Goal: Task Accomplishment & Management: Complete application form

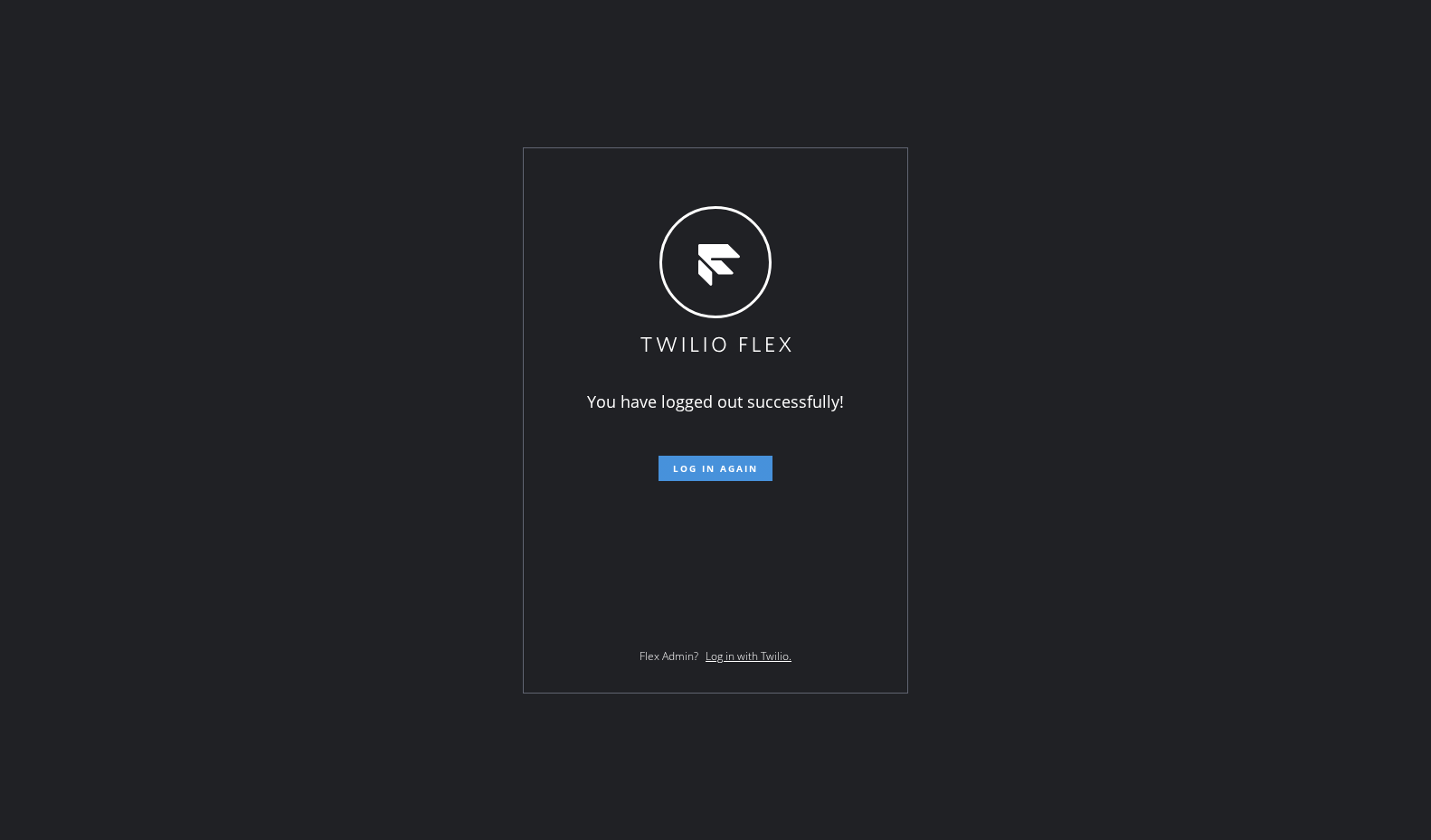
click at [720, 468] on span "Log in again" at bounding box center [716, 468] width 85 height 12
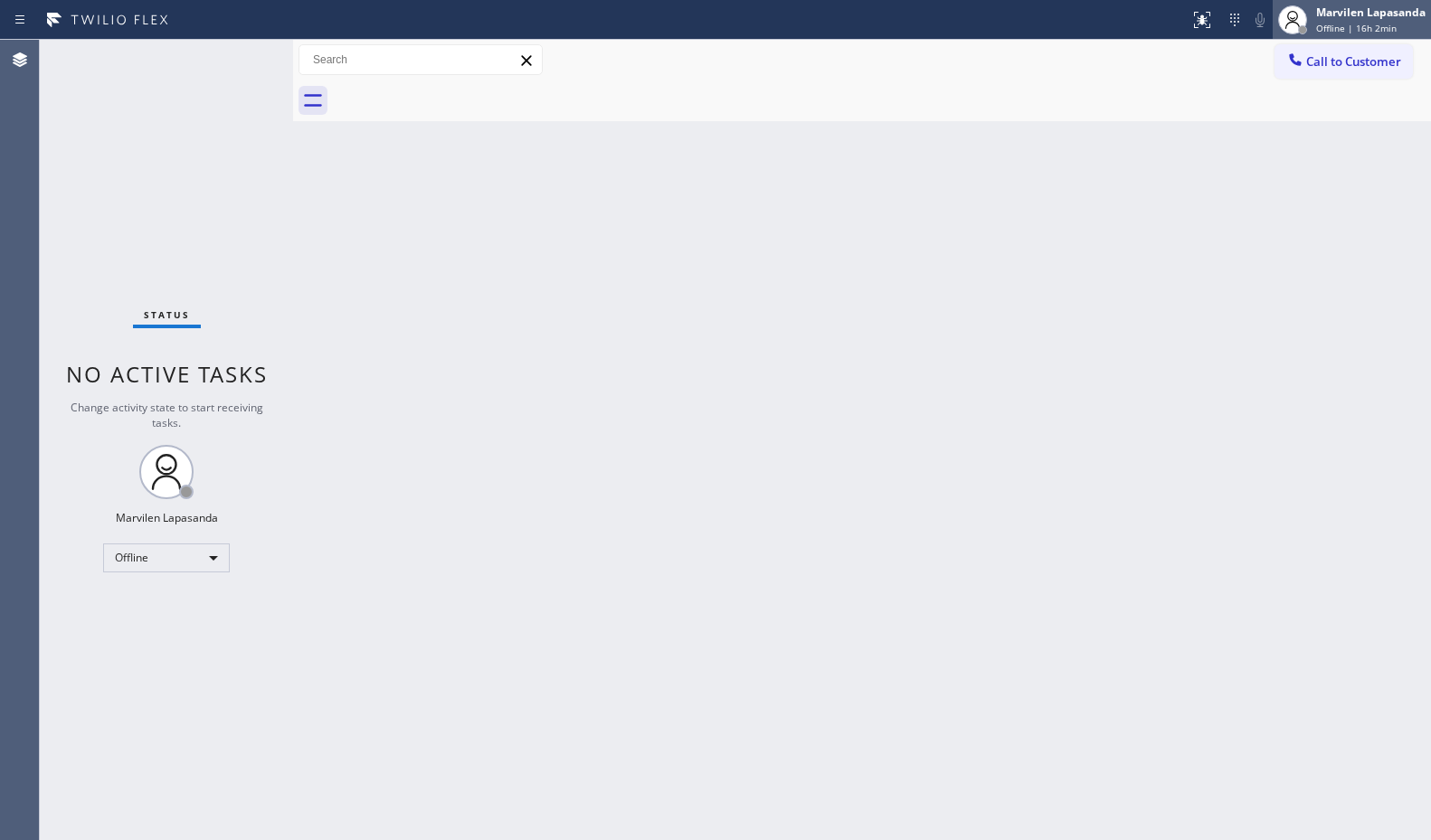
click at [1313, 26] on div "Marvilen Lapasanda Offline | 16h 2min" at bounding box center [1371, 20] width 118 height 32
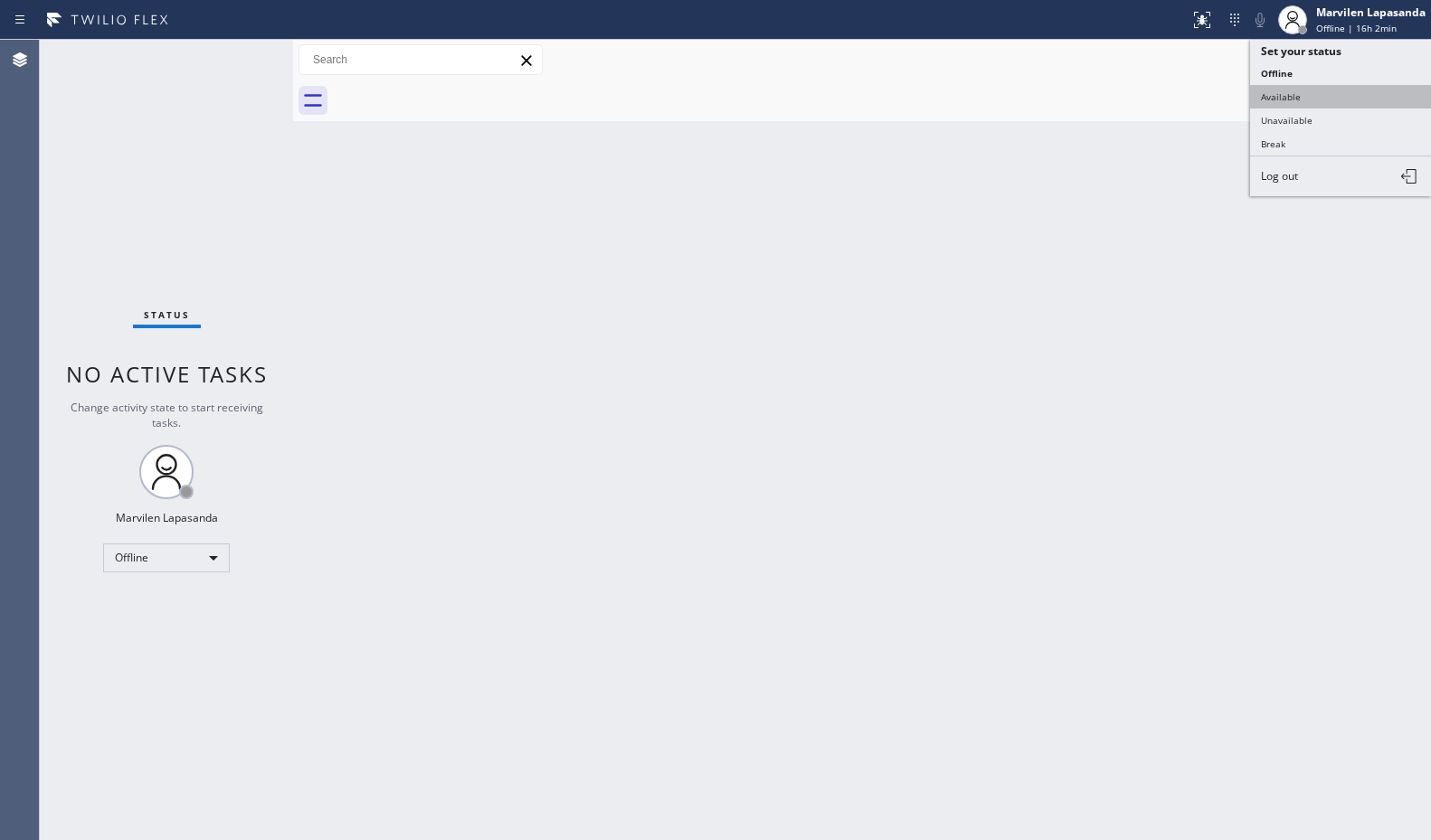
click at [1302, 91] on button "Available" at bounding box center [1340, 96] width 181 height 24
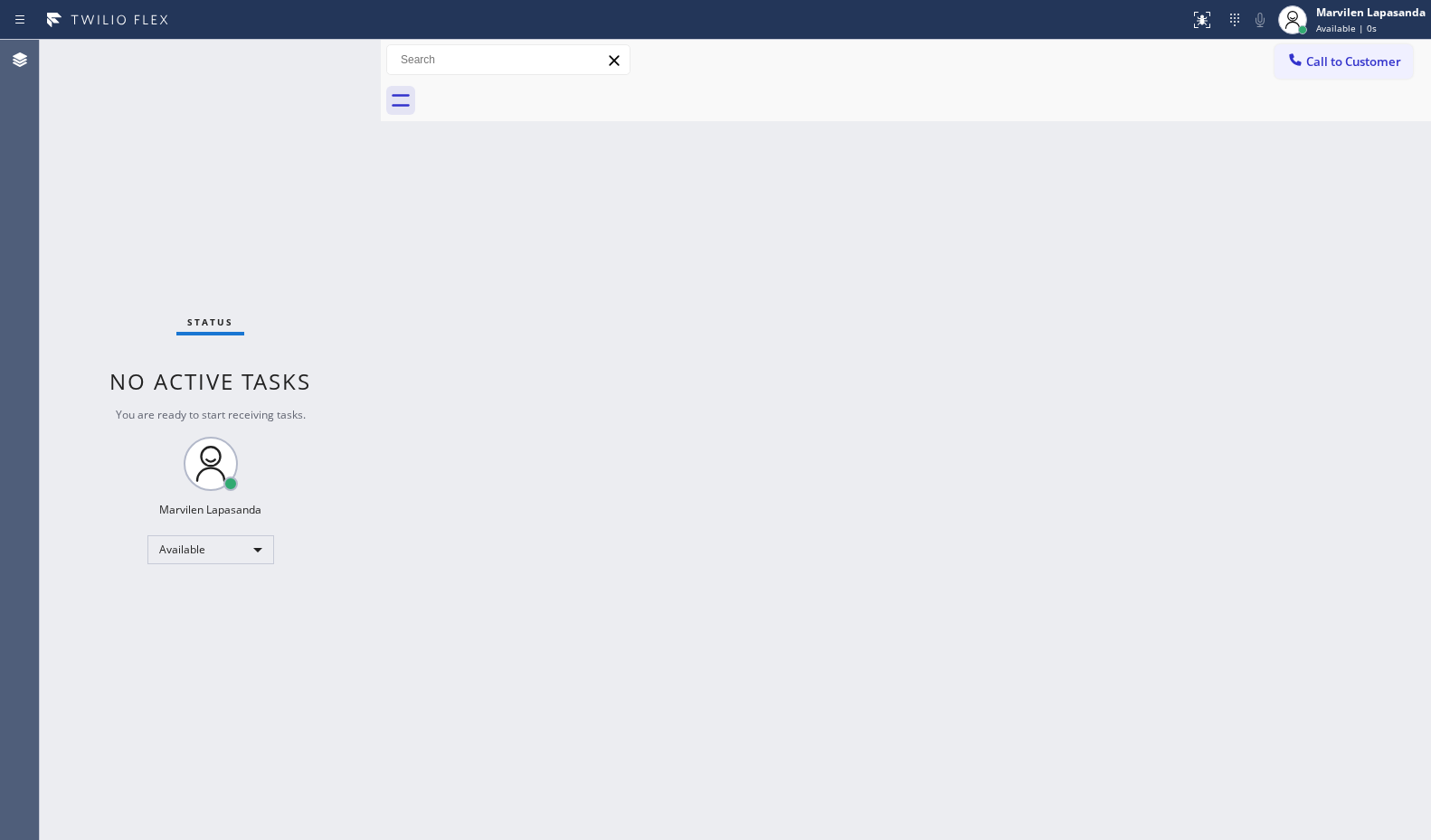
drag, startPoint x: 290, startPoint y: 61, endPoint x: 378, endPoint y: 75, distance: 89.1
click at [381, 75] on div at bounding box center [381, 439] width 0 height 800
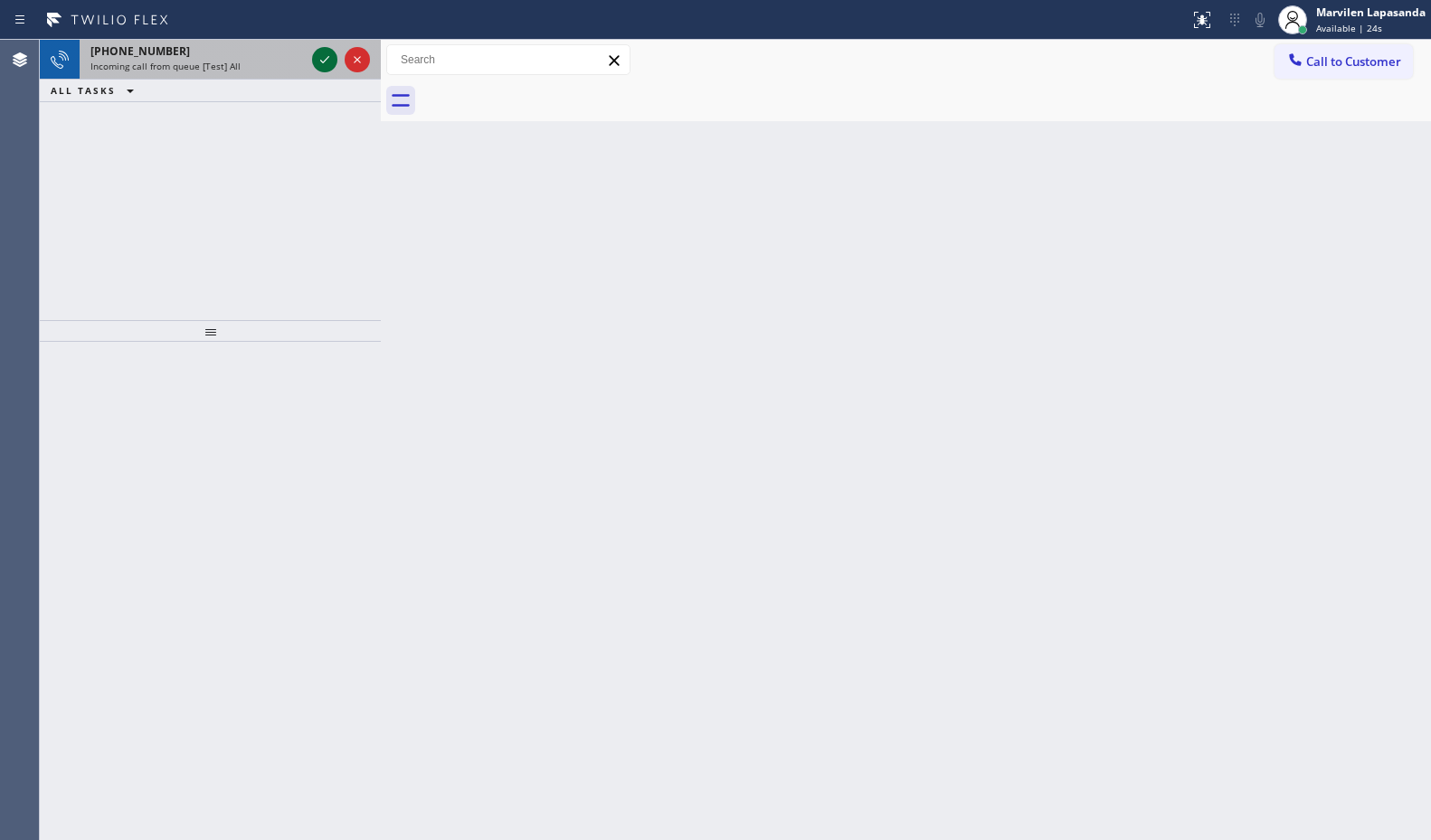
click at [317, 61] on icon at bounding box center [324, 60] width 22 height 22
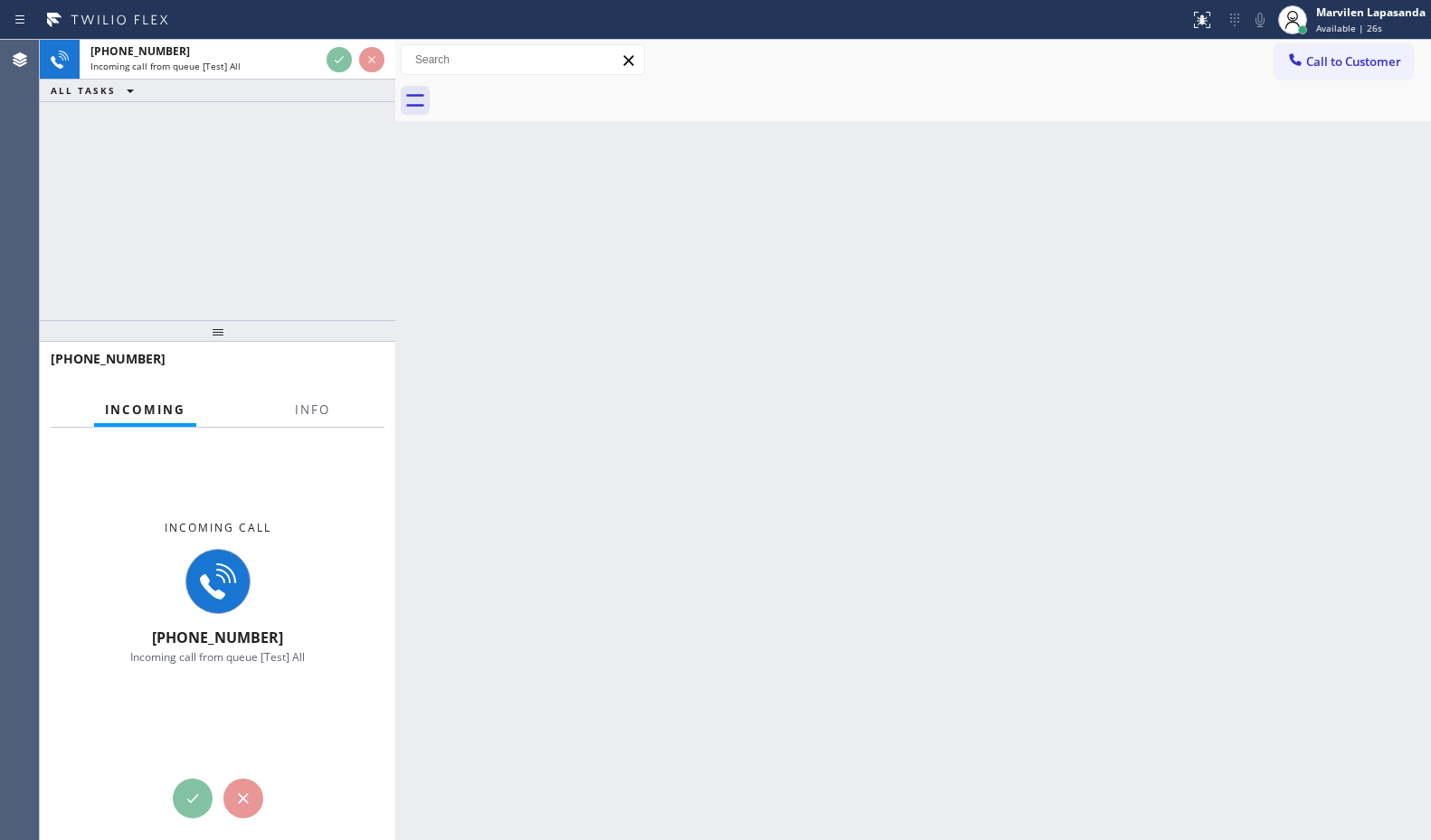
drag, startPoint x: 382, startPoint y: 60, endPoint x: 396, endPoint y: 60, distance: 14.0
click at [395, 60] on div at bounding box center [395, 439] width 0 height 800
click at [323, 407] on span "Info" at bounding box center [312, 409] width 35 height 16
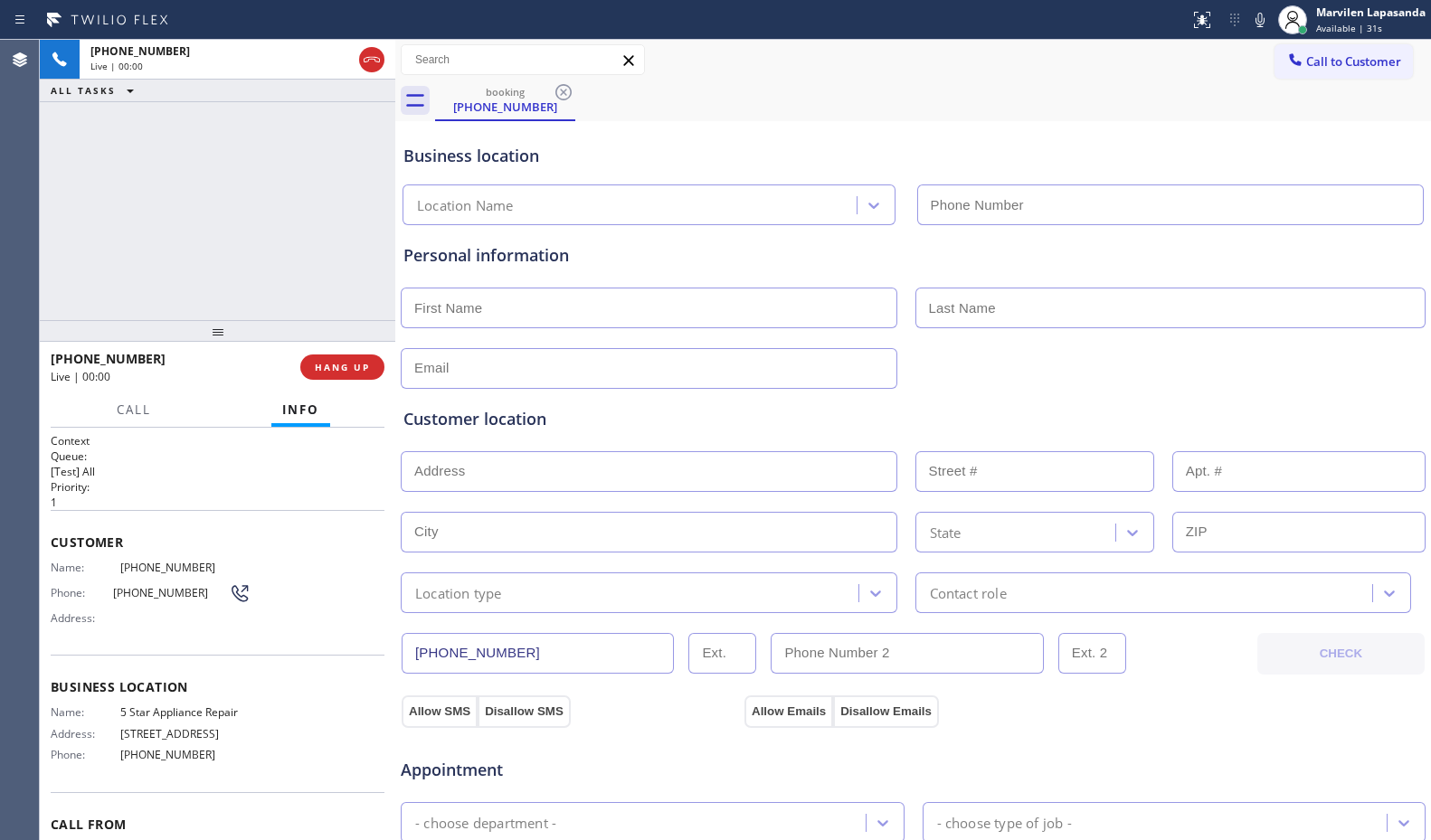
type input "[PHONE_NUMBER]"
click at [88, 560] on div "Customer Name: [PHONE_NUMBER] Phone: [PHONE_NUMBER] Address:" at bounding box center [217, 582] width 334 height 145
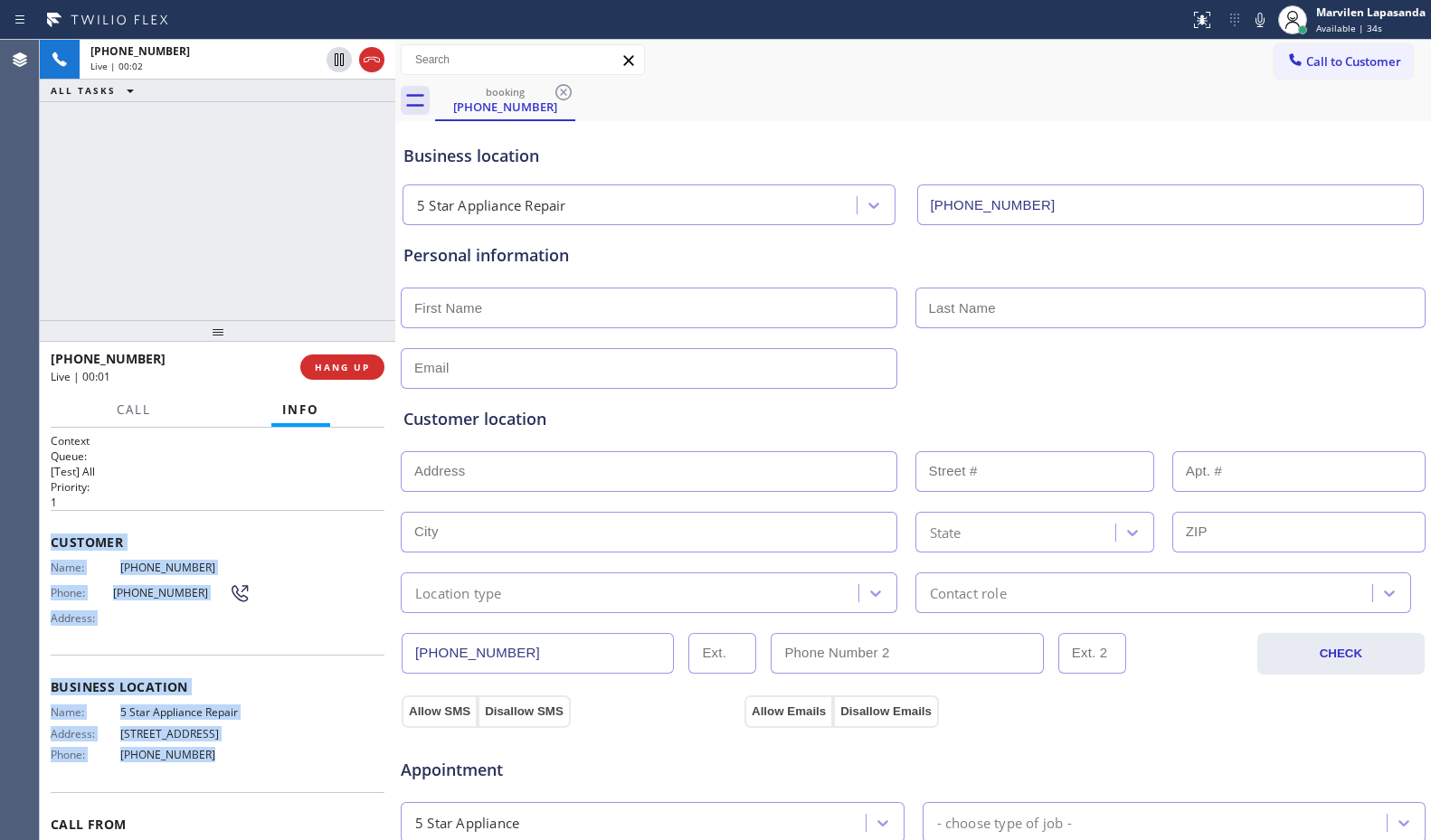
drag, startPoint x: 53, startPoint y: 536, endPoint x: 221, endPoint y: 759, distance: 279.2
click at [221, 759] on div "Context Queue: [Test] All Priority: 1 Customer Name: [PHONE_NUMBER] Phone: [PHO…" at bounding box center [217, 681] width 334 height 496
copy div "Customer Name: [PHONE_NUMBER] Phone: [PHONE_NUMBER] Address: Business location …"
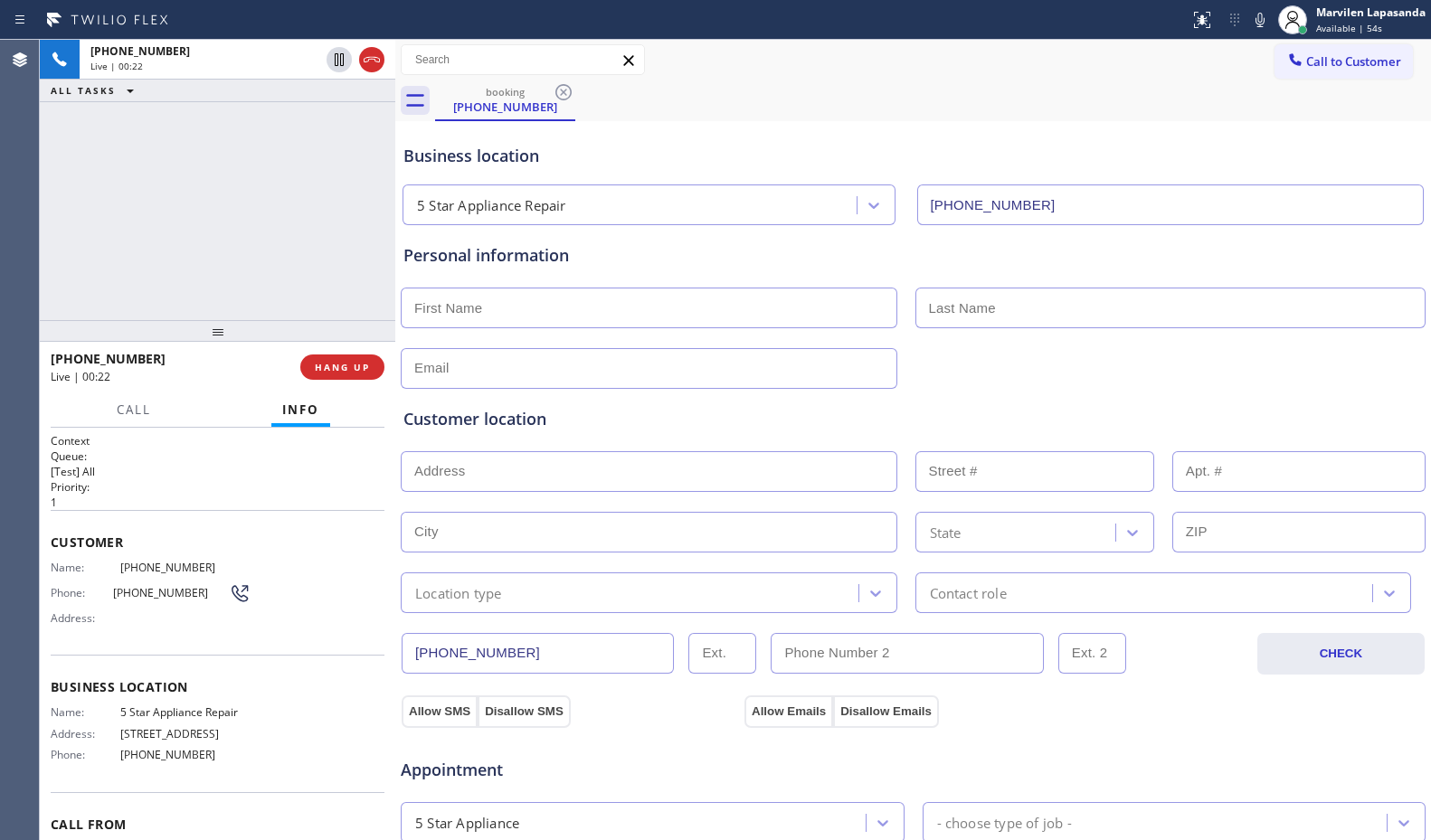
drag, startPoint x: 653, startPoint y: 10, endPoint x: 374, endPoint y: 197, distance: 335.9
click at [373, 205] on div "[PHONE_NUMBER] Live | 00:22 ALL TASKS ALL TASKS ACTIVE TASKS TASKS IN WRAP UP" at bounding box center [217, 180] width 355 height 281
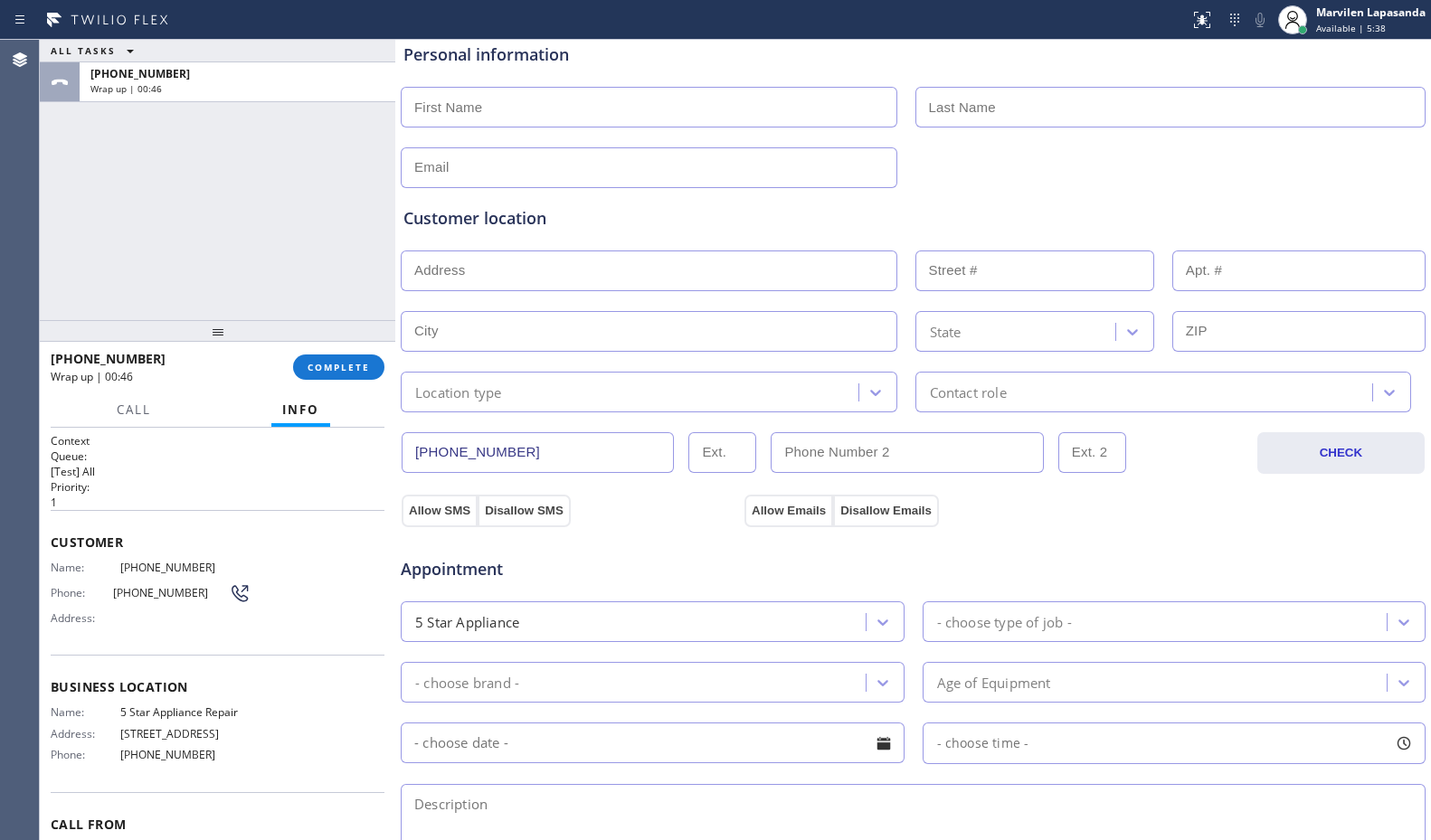
scroll to position [453, 0]
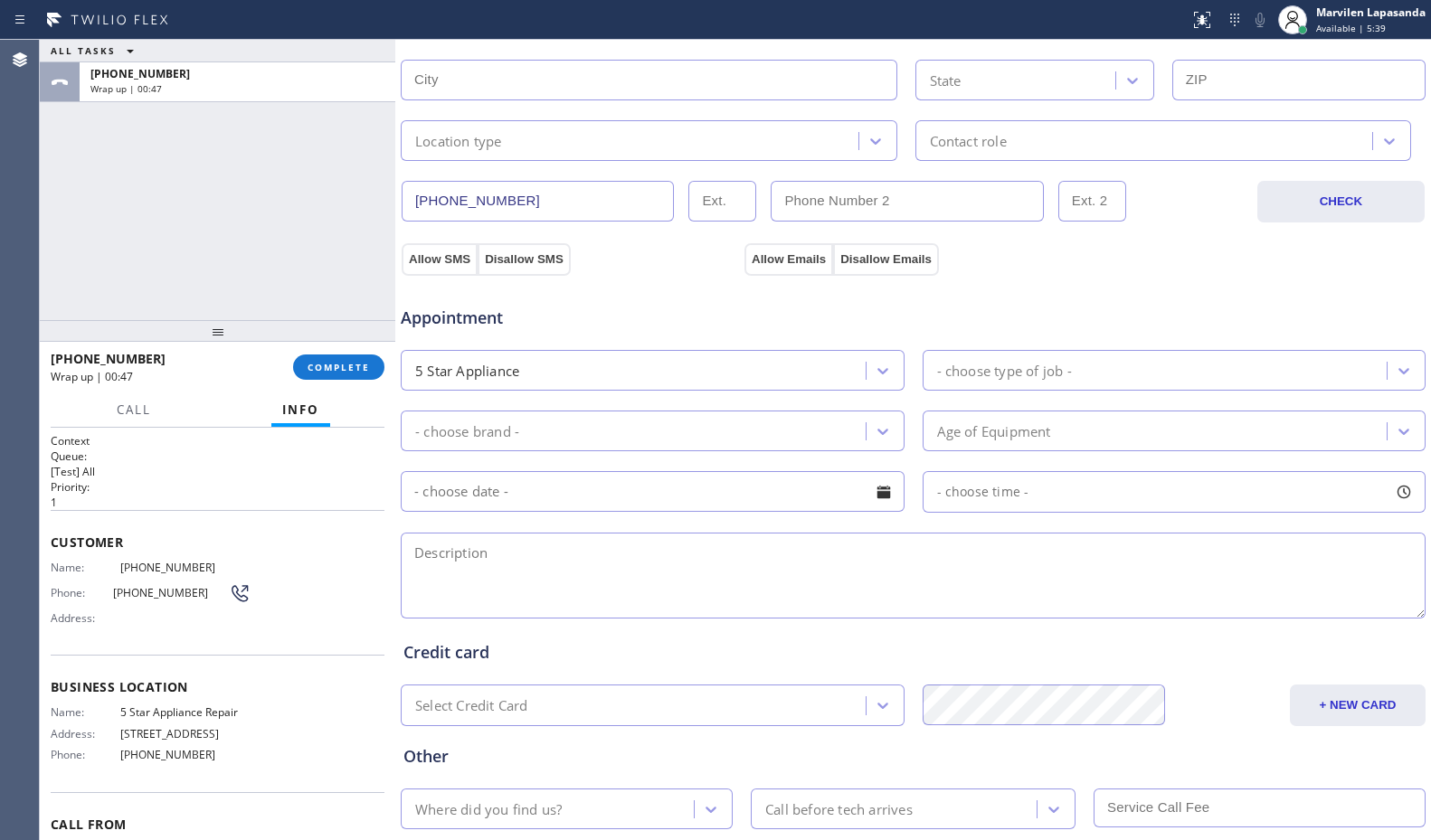
click at [596, 584] on textarea at bounding box center [913, 575] width 1026 height 86
paste textarea "9-12/ NO SCF/ LG/ SBS Washer/ She needs someone to replace the door gasket/ Les…"
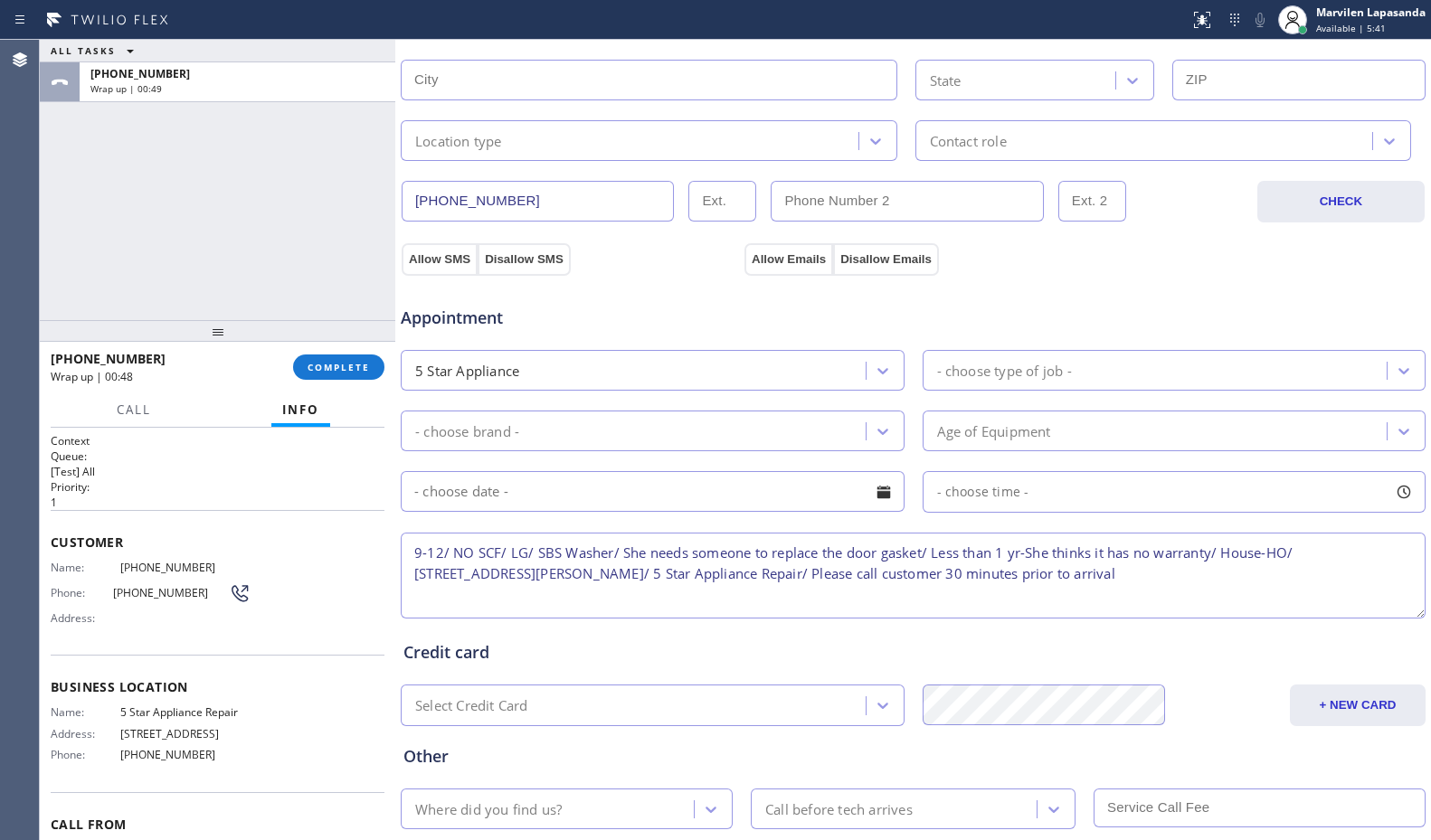
type textarea "9-12/ NO SCF/ LG/ SBS Washer/ She needs someone to replace the door gasket/ Les…"
click at [650, 361] on div "5 Star Appliance" at bounding box center [636, 370] width 459 height 32
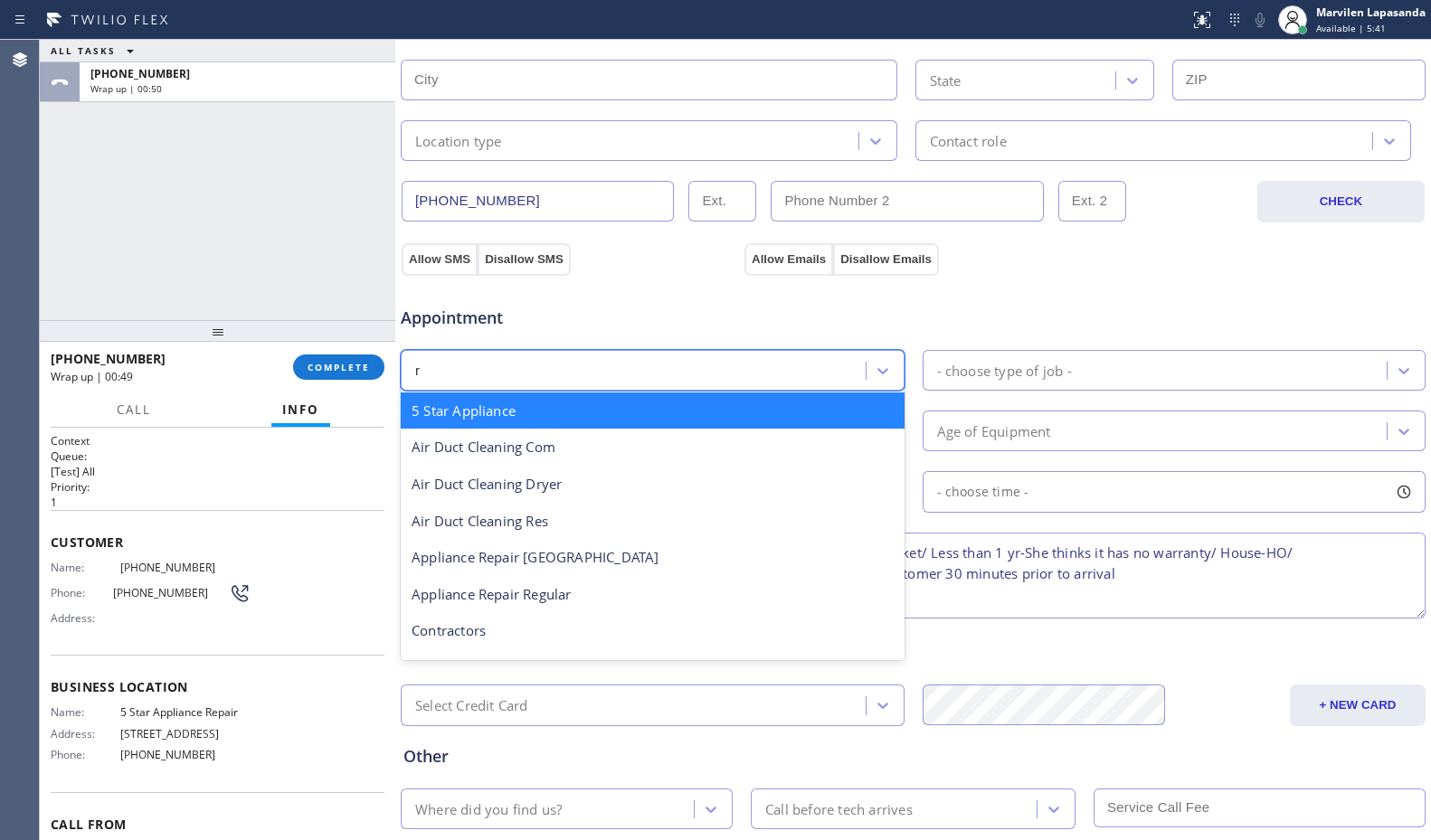
type input "re"
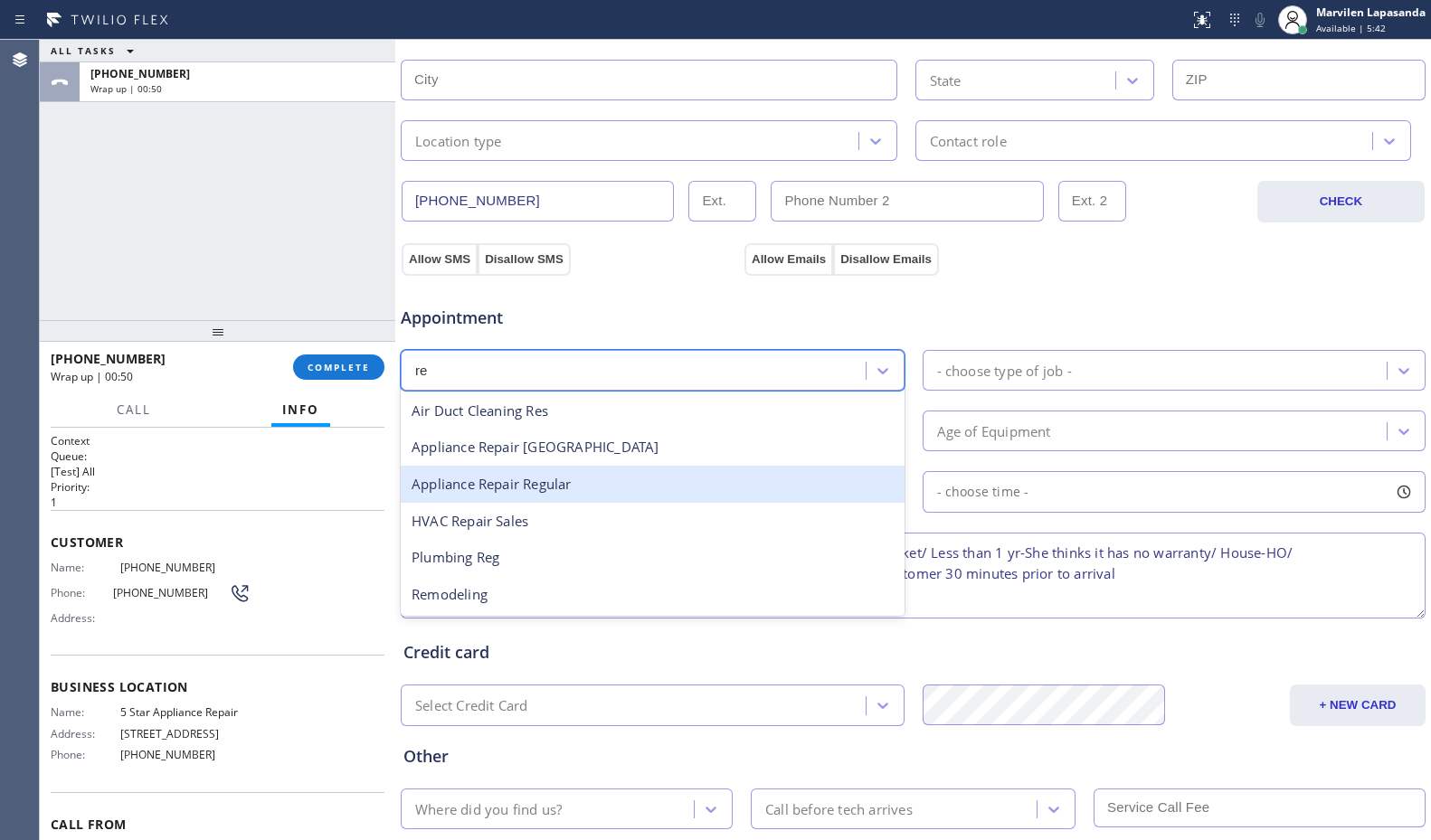
drag, startPoint x: 617, startPoint y: 476, endPoint x: 779, endPoint y: 438, distance: 166.4
click at [618, 476] on div "Appliance Repair Regular" at bounding box center [652, 484] width 504 height 37
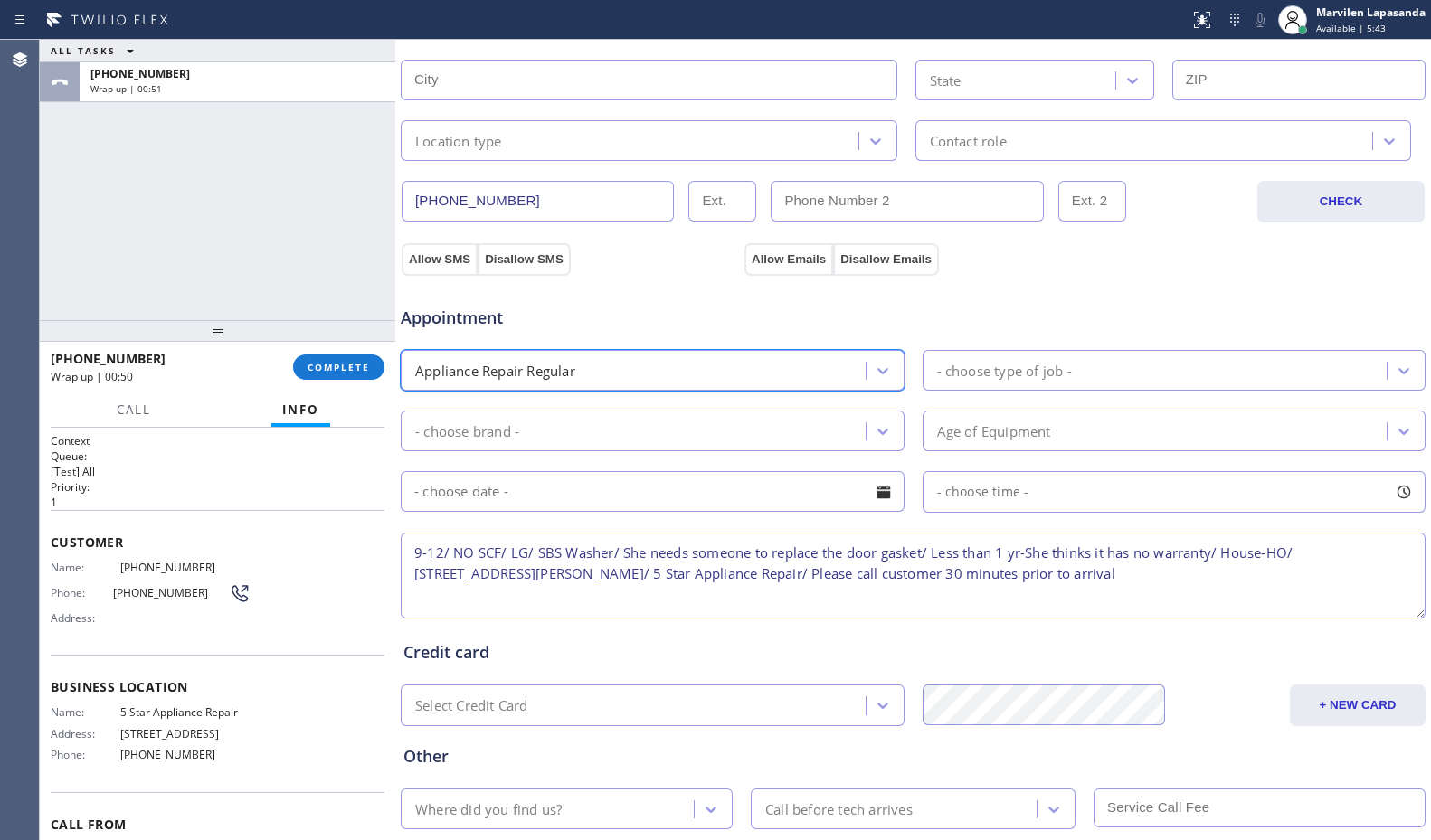
click at [956, 375] on div "- choose type of job -" at bounding box center [1005, 370] width 135 height 21
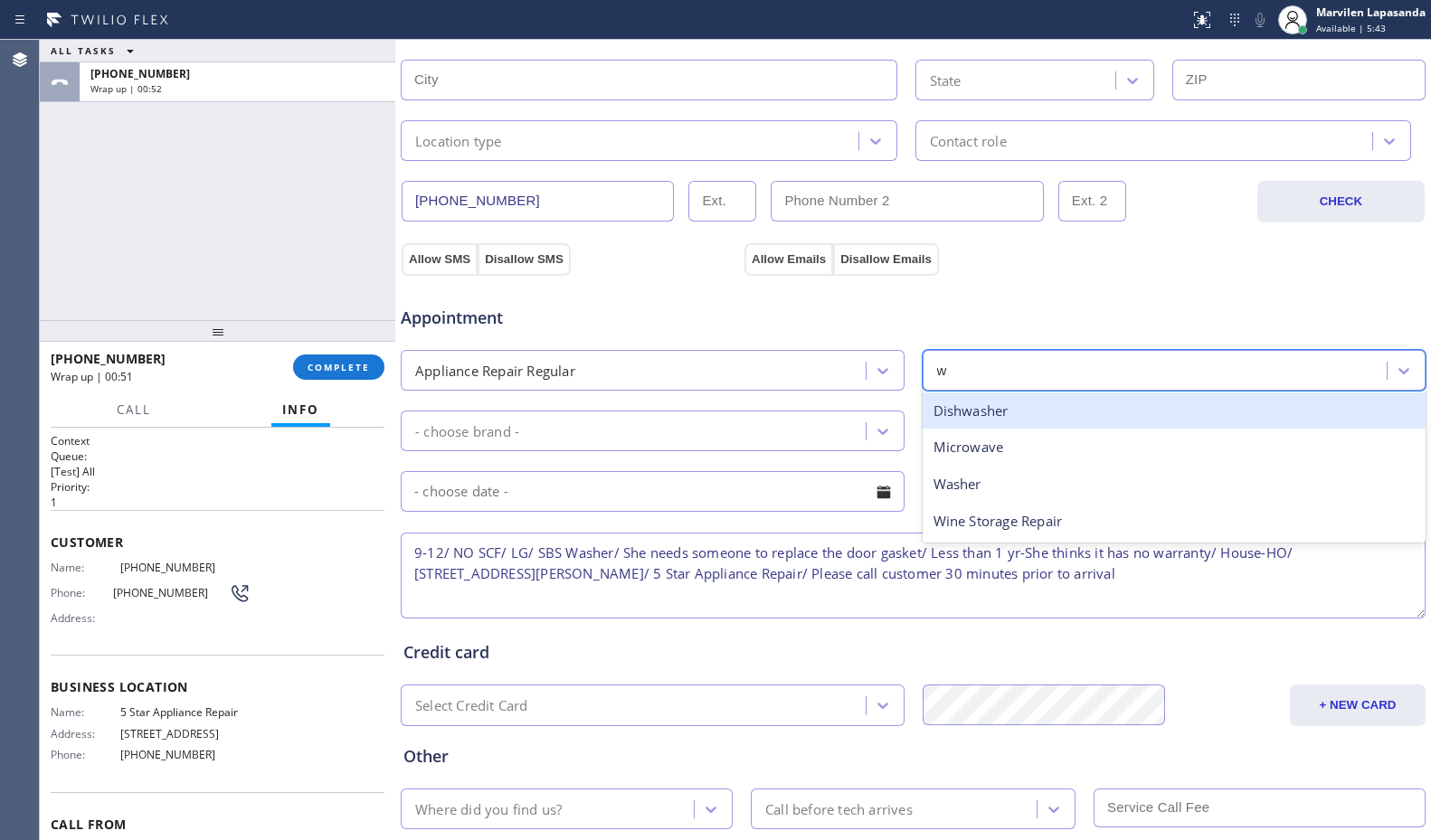
type input "wa"
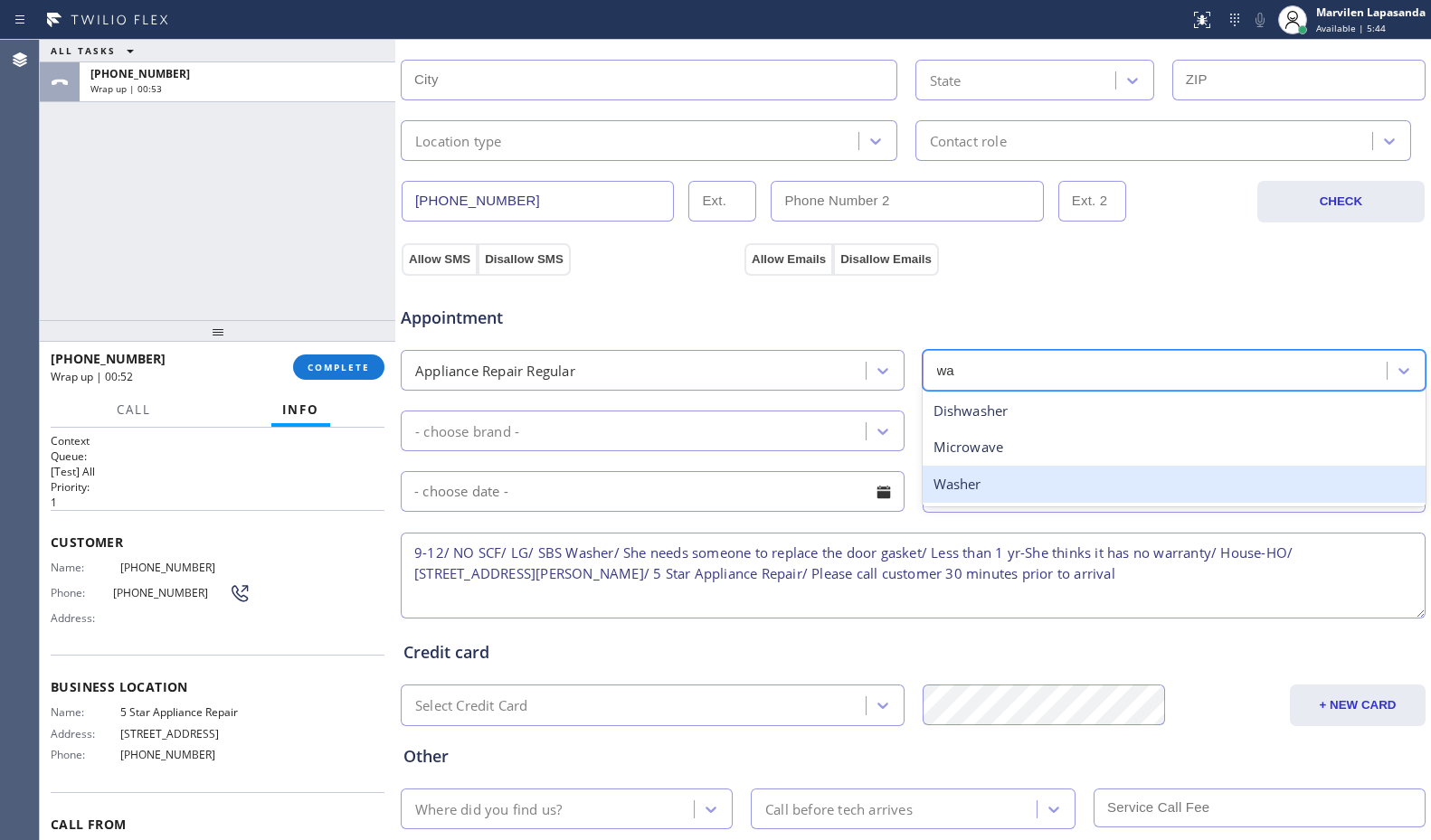
click at [958, 481] on div "Washer" at bounding box center [1174, 484] width 504 height 37
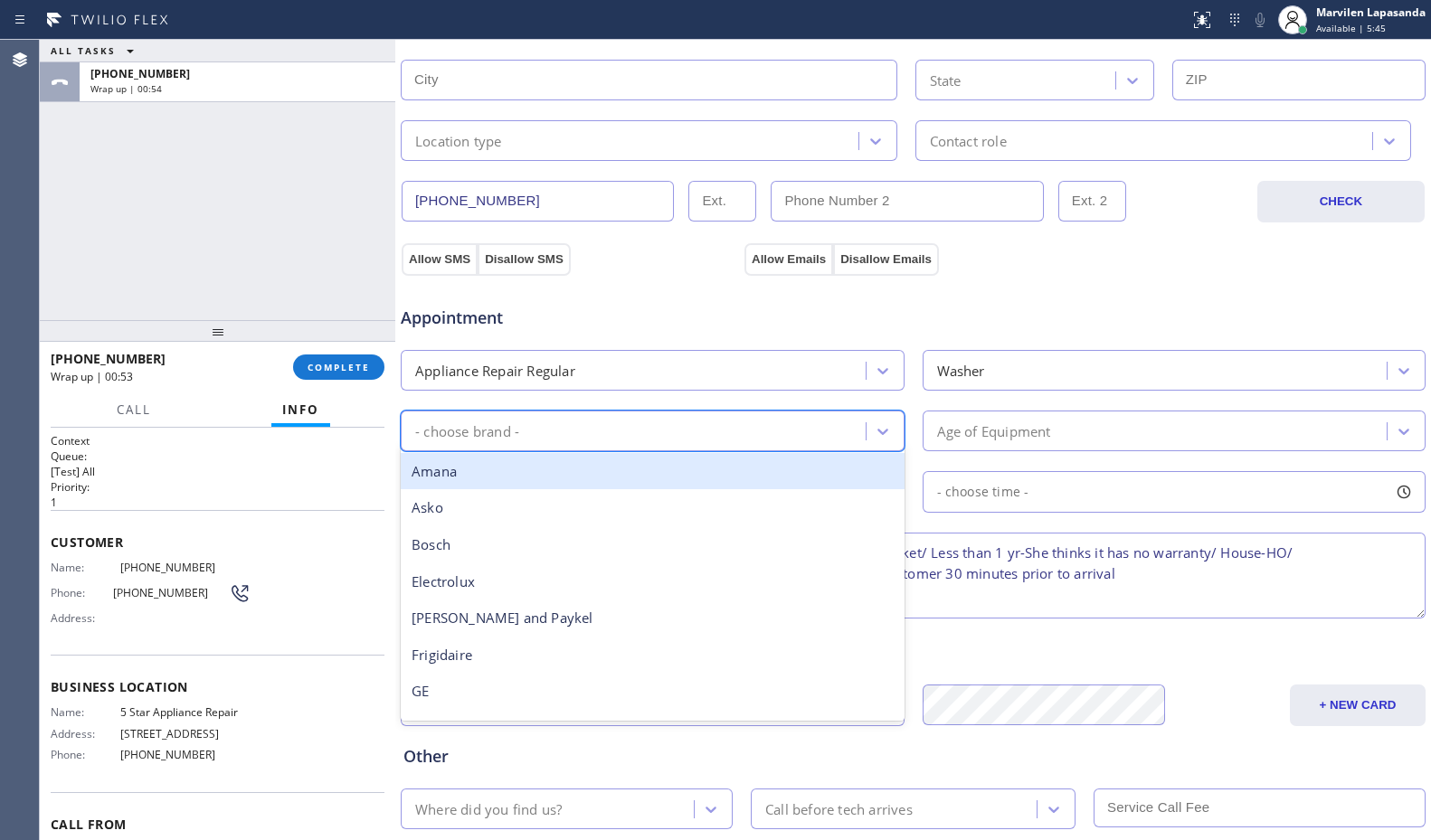
click at [463, 433] on div "- choose brand -" at bounding box center [467, 431] width 104 height 21
type input "lg"
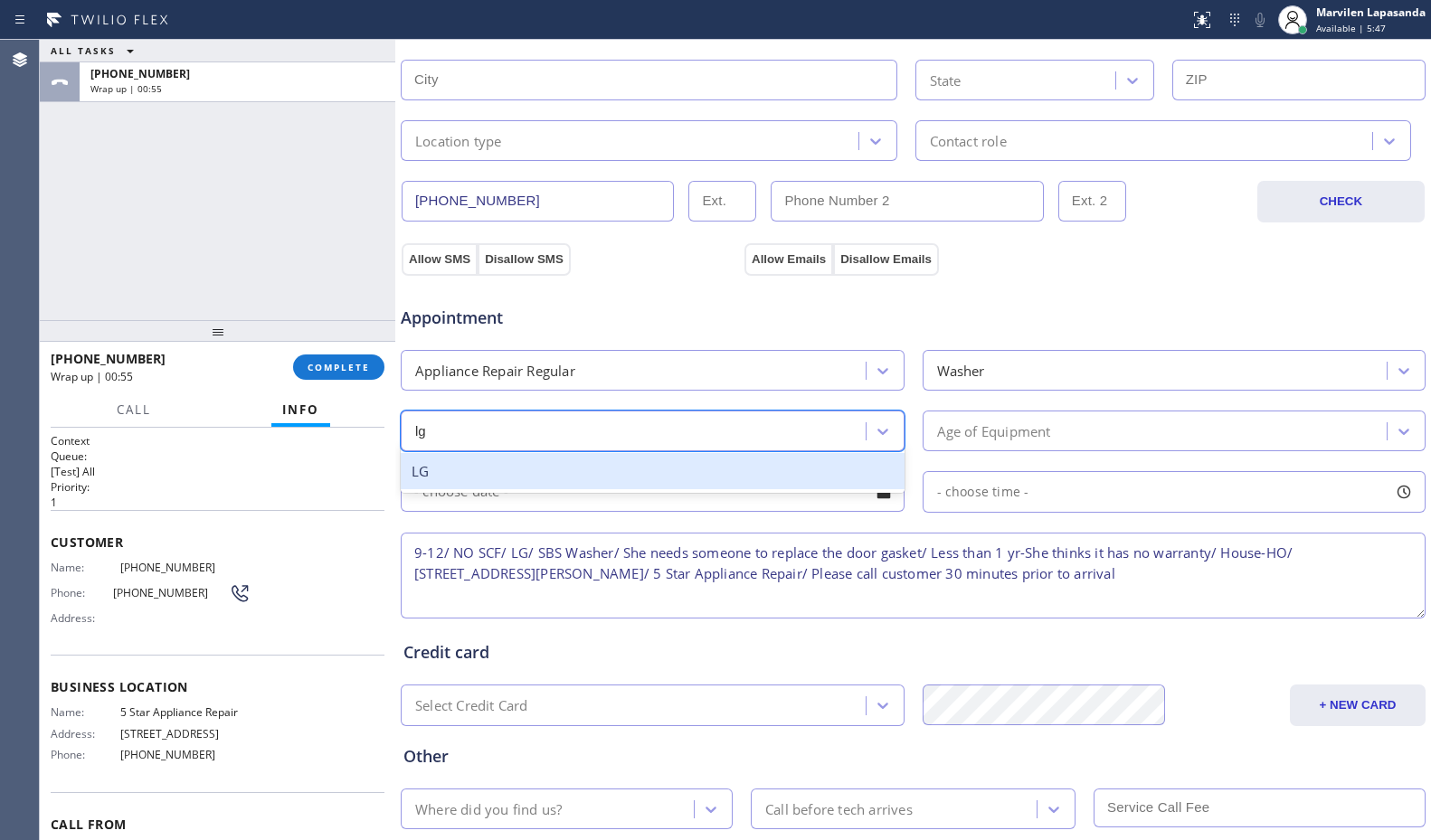
click at [463, 477] on div "LG" at bounding box center [652, 471] width 504 height 37
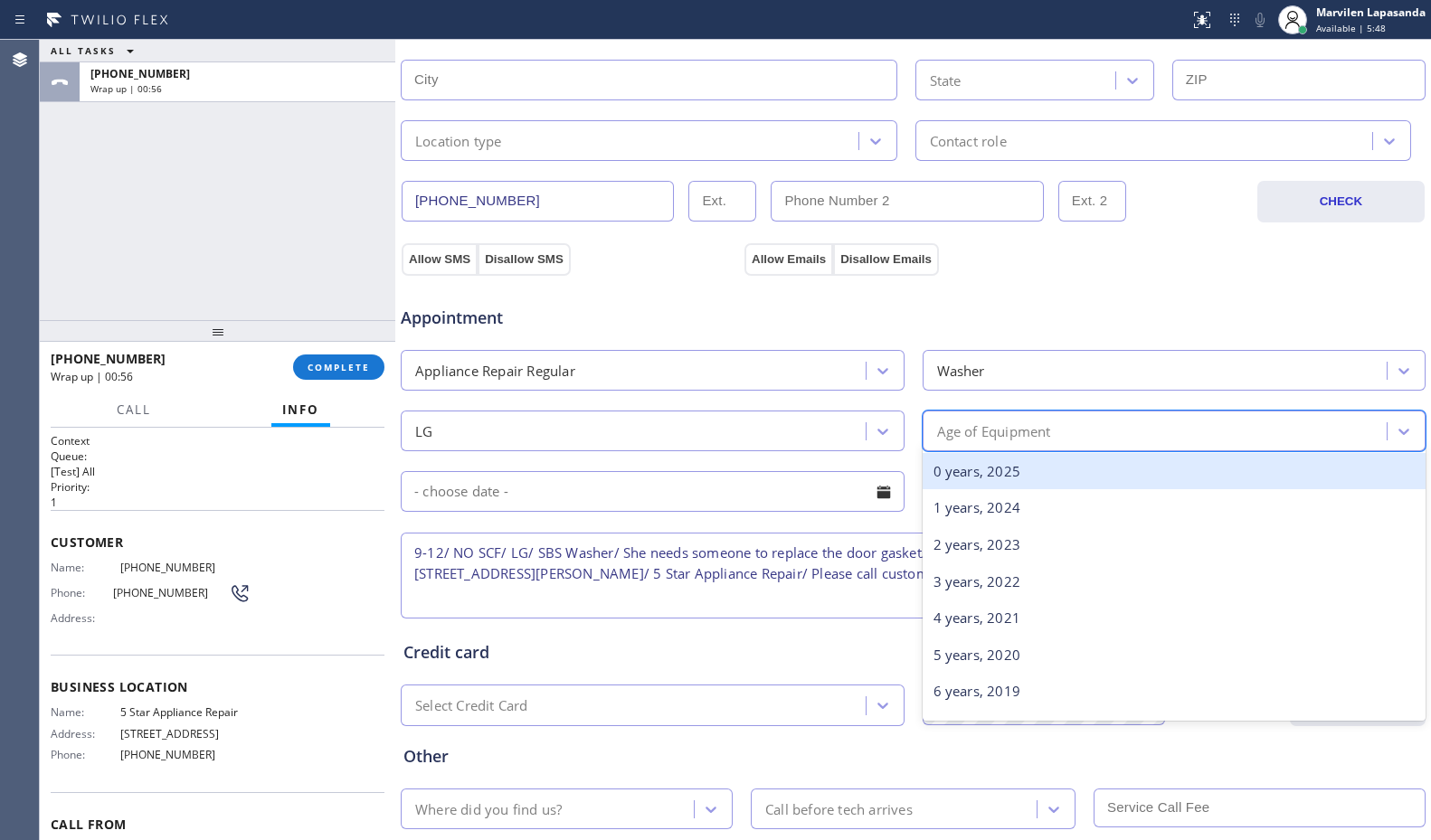
click at [1005, 420] on div "Age of Equipment" at bounding box center [994, 431] width 114 height 21
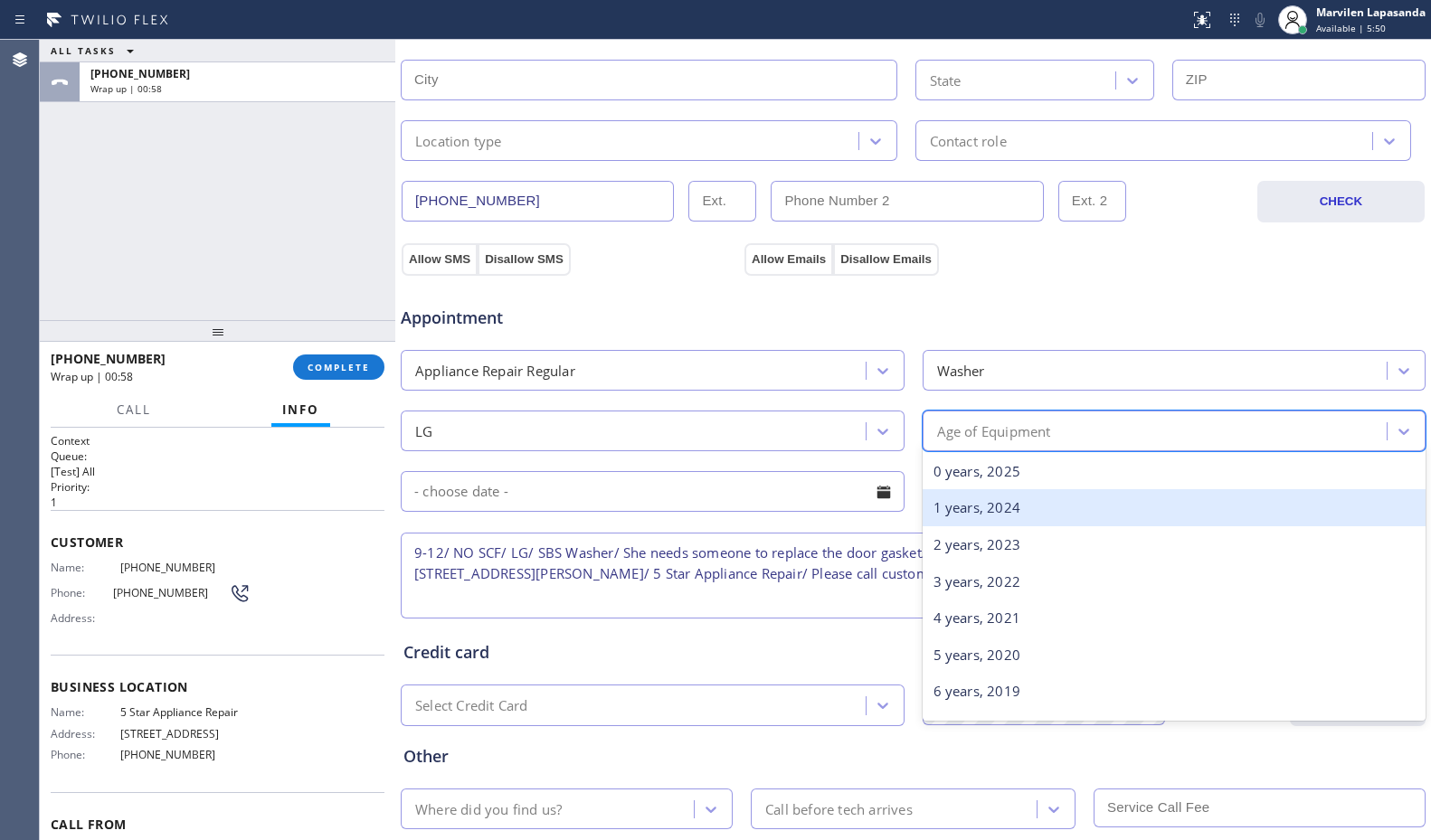
click at [984, 504] on div "1 years, 2024" at bounding box center [1174, 507] width 504 height 37
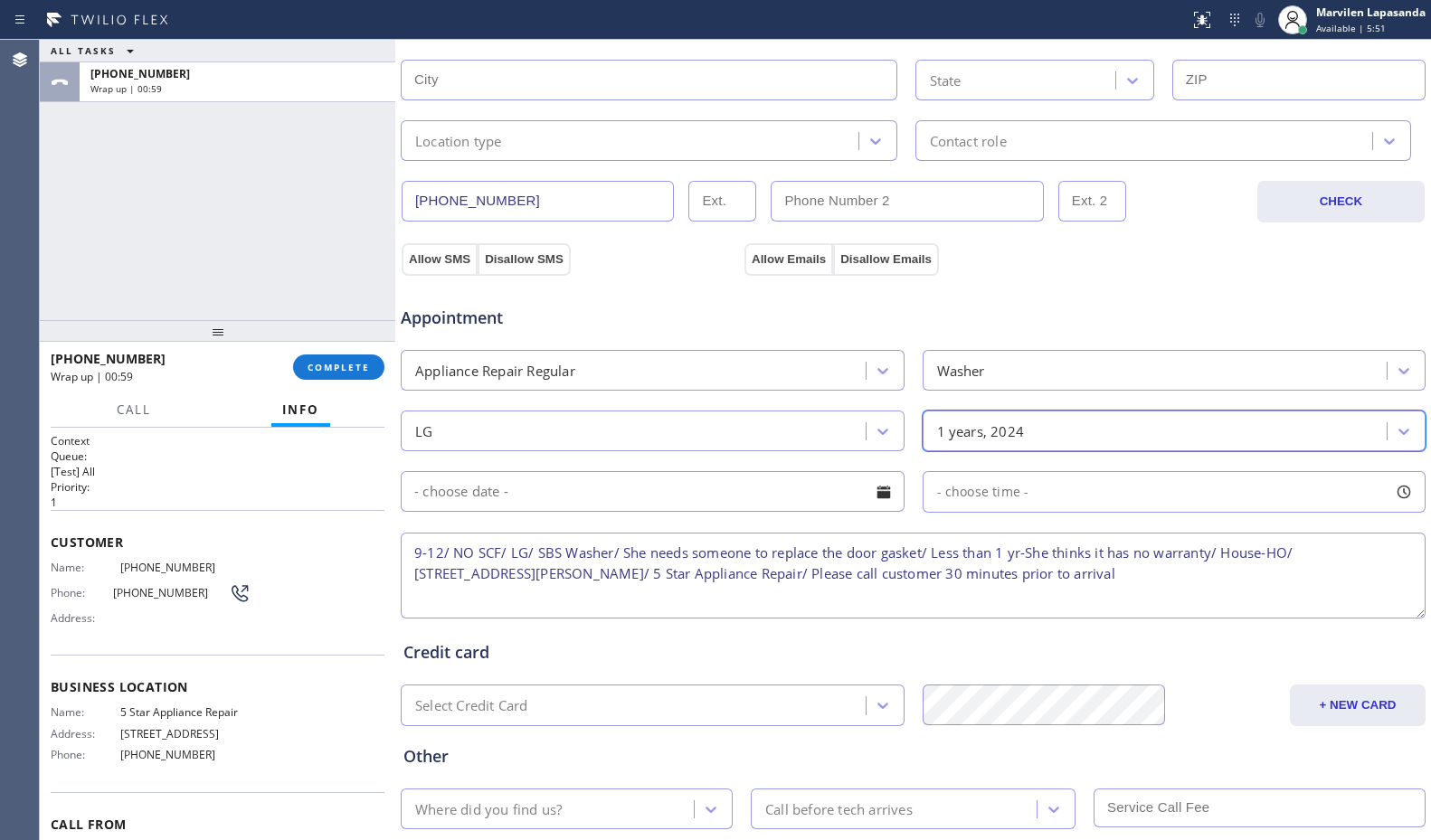
click at [872, 494] on div at bounding box center [884, 491] width 31 height 31
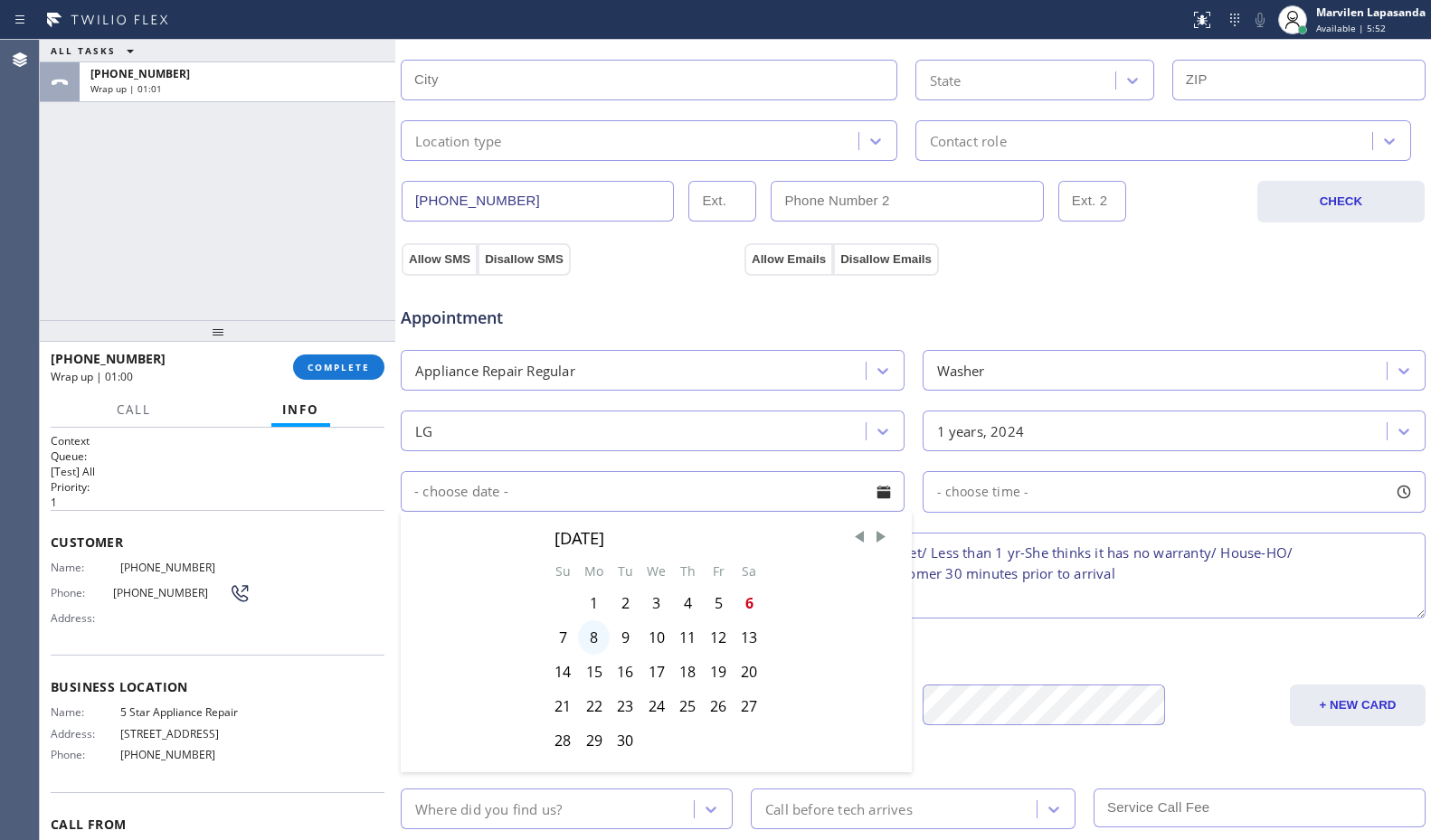
click at [593, 638] on div "8" at bounding box center [595, 638] width 32 height 34
type input "[DATE]"
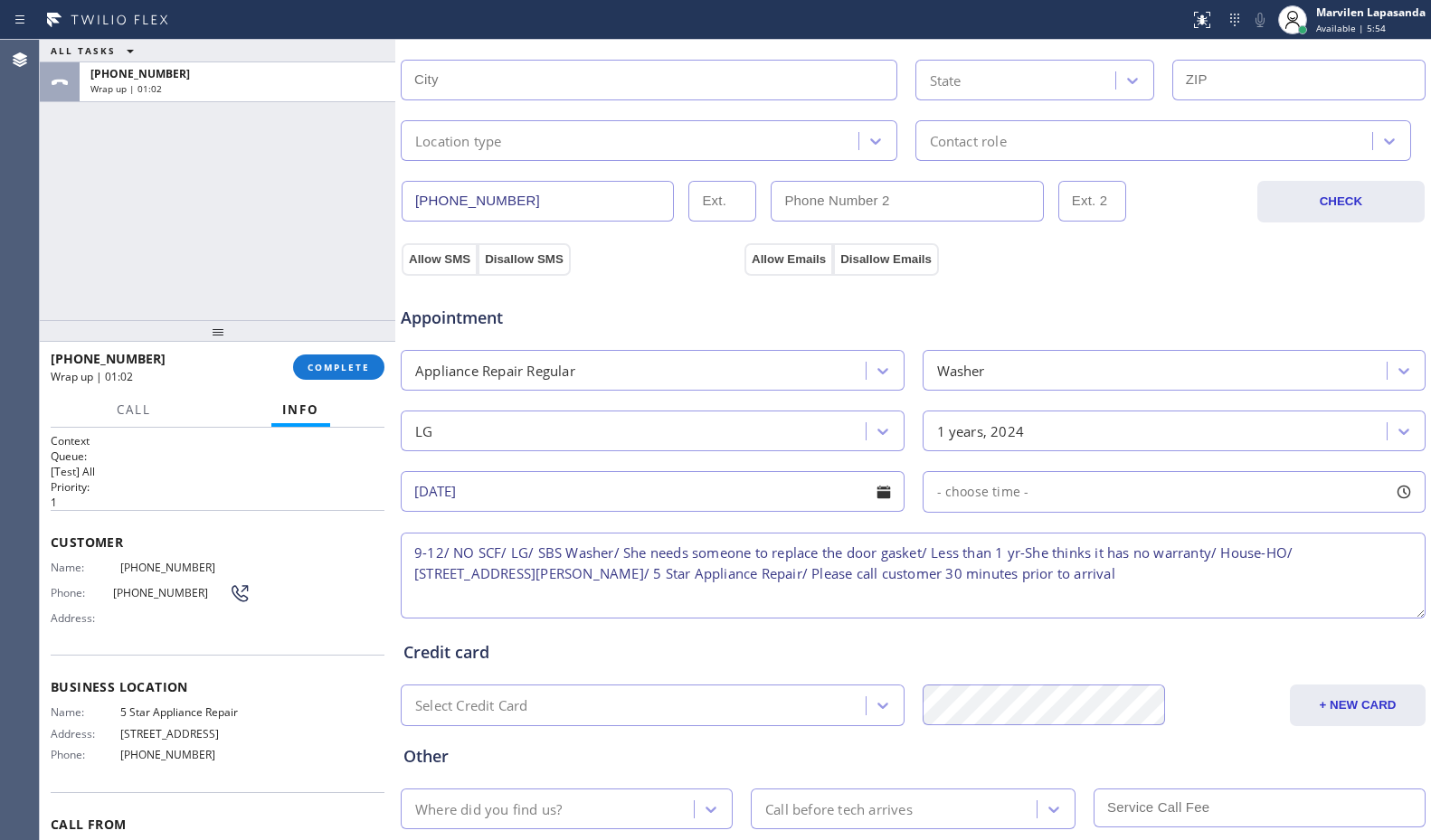
click at [1388, 497] on div at bounding box center [1404, 491] width 31 height 31
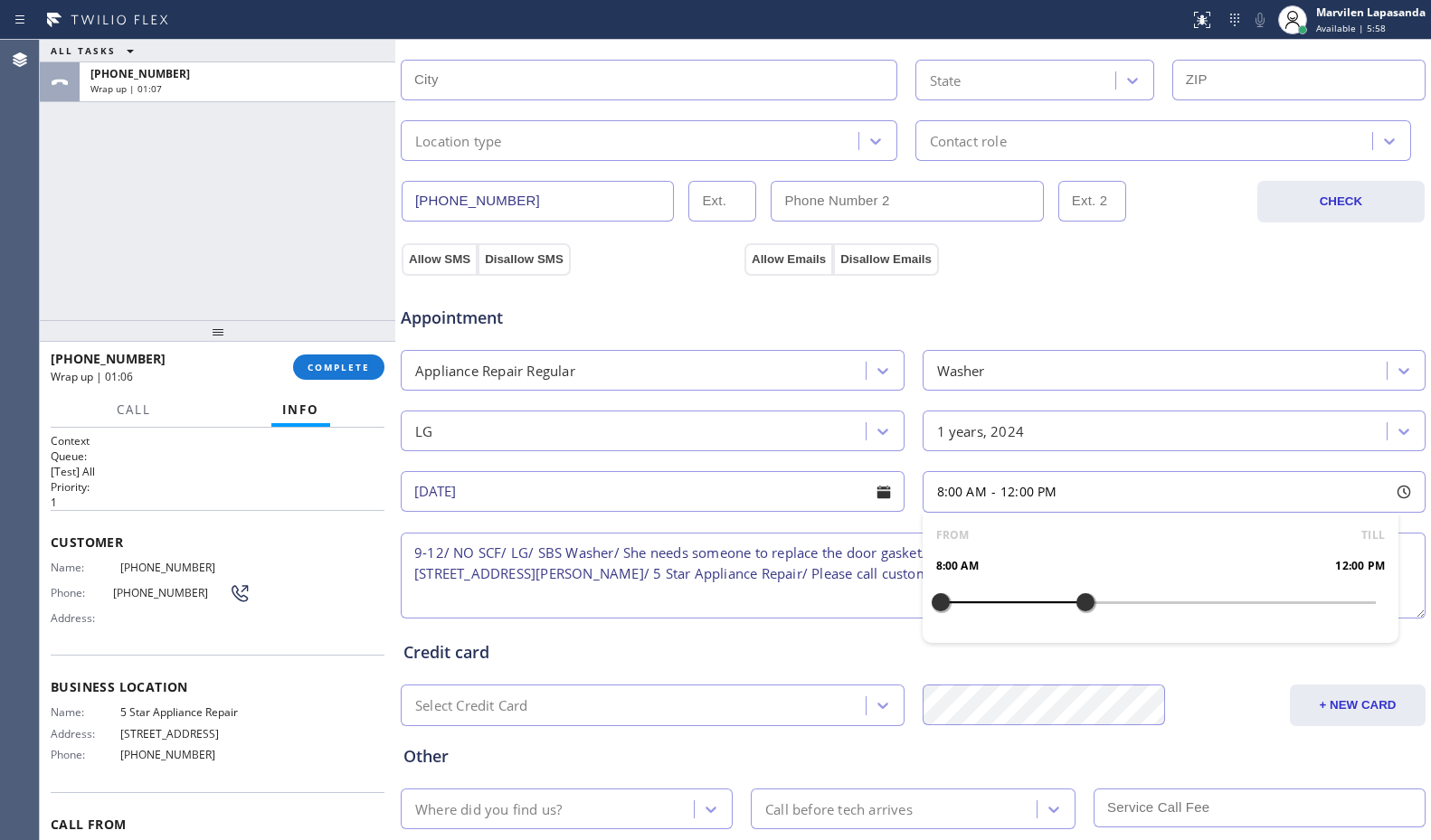
drag, startPoint x: 940, startPoint y: 609, endPoint x: 1079, endPoint y: 621, distance: 139.5
click at [1079, 621] on div at bounding box center [1085, 602] width 22 height 38
drag, startPoint x: 939, startPoint y: 606, endPoint x: 963, endPoint y: 606, distance: 24.0
click at [966, 606] on div at bounding box center [976, 602] width 22 height 38
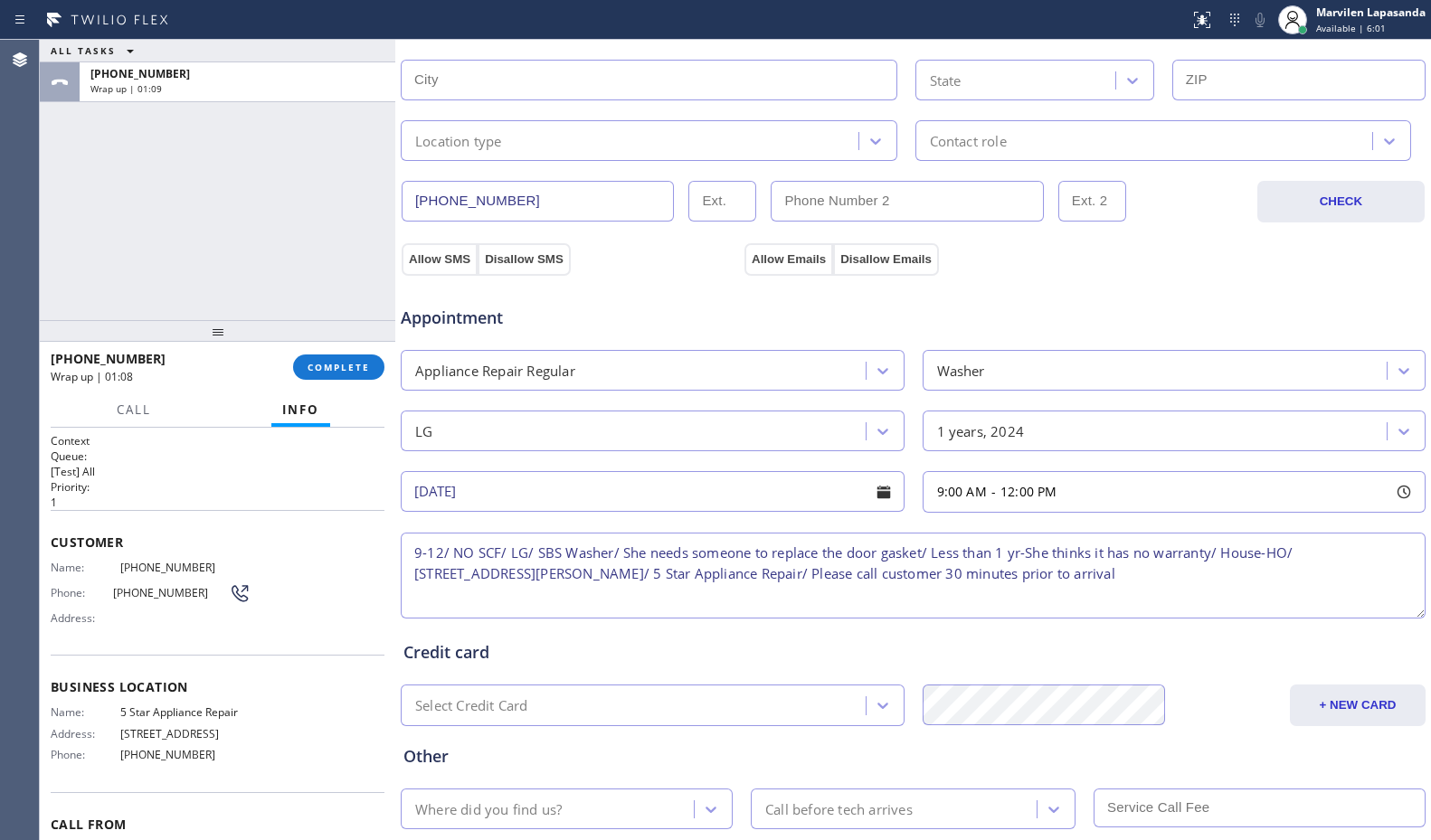
click at [632, 583] on textarea "9-12/ NO SCF/ LG/ SBS Washer/ She needs someone to replace the door gasket/ Les…" at bounding box center [913, 575] width 1026 height 86
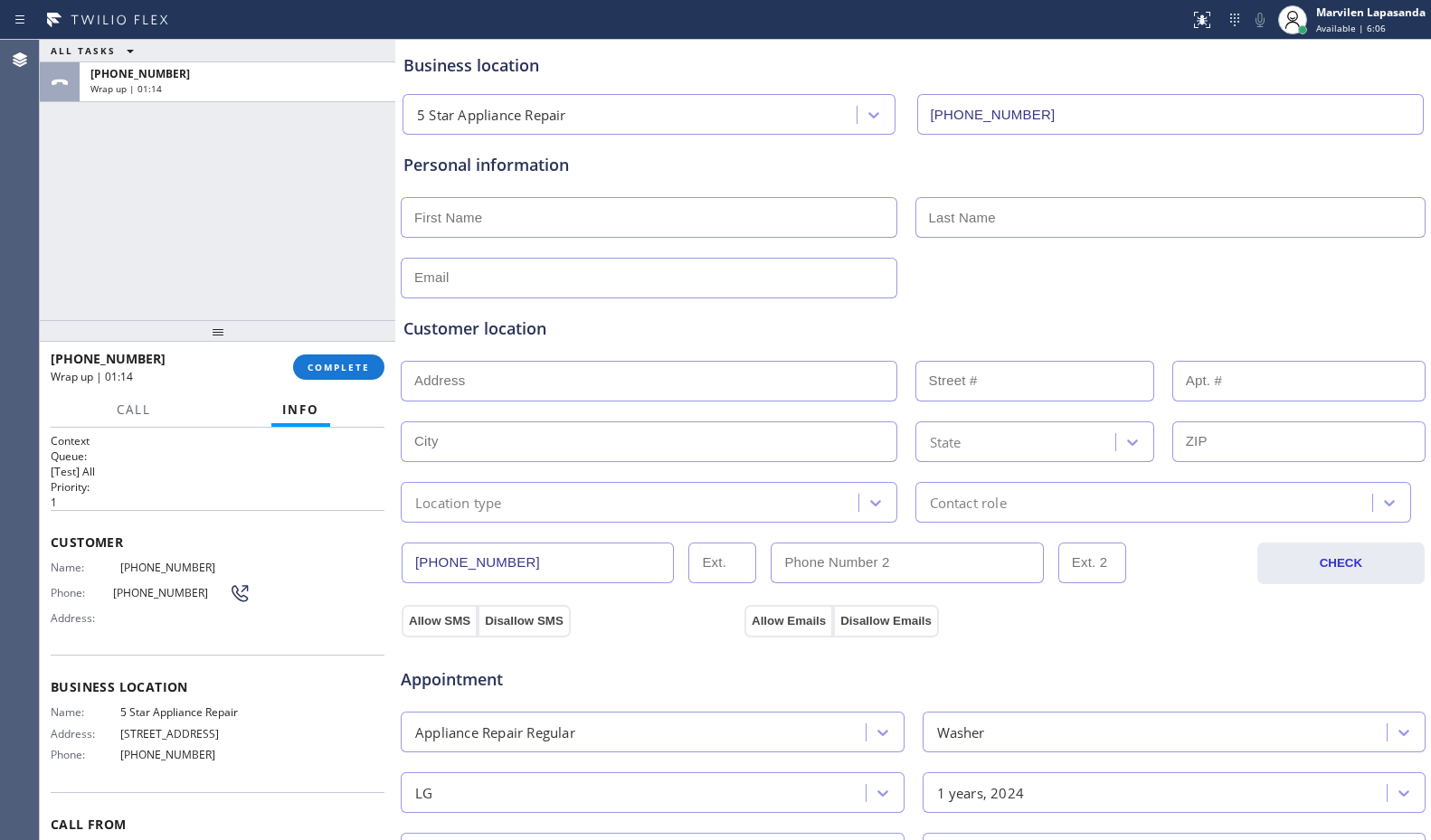
click at [534, 213] on input "text" at bounding box center [649, 217] width 497 height 41
paste input "[PERSON_NAME]"
type input "[PERSON_NAME]"
click at [956, 219] on input "text" at bounding box center [1171, 217] width 511 height 41
paste input "[PERSON_NAME]"
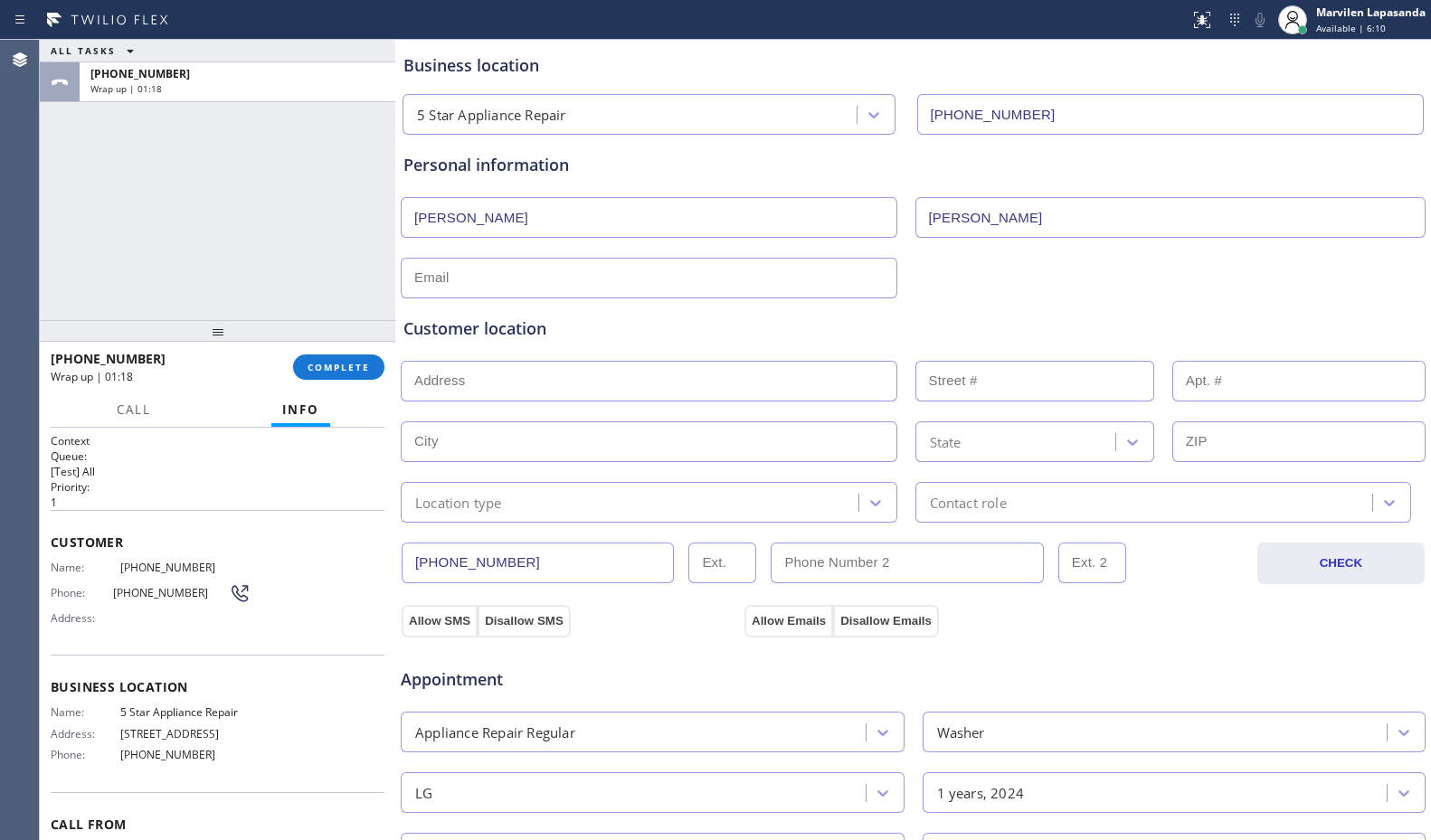
type input "[PERSON_NAME]"
click at [470, 280] on input "text" at bounding box center [649, 278] width 497 height 41
paste input "[PERSON_NAME][EMAIL_ADDRESS][PERSON_NAME][DOMAIN_NAME]"
type input "[PERSON_NAME][EMAIL_ADDRESS][PERSON_NAME][DOMAIN_NAME]"
click at [446, 387] on input "text" at bounding box center [649, 381] width 497 height 41
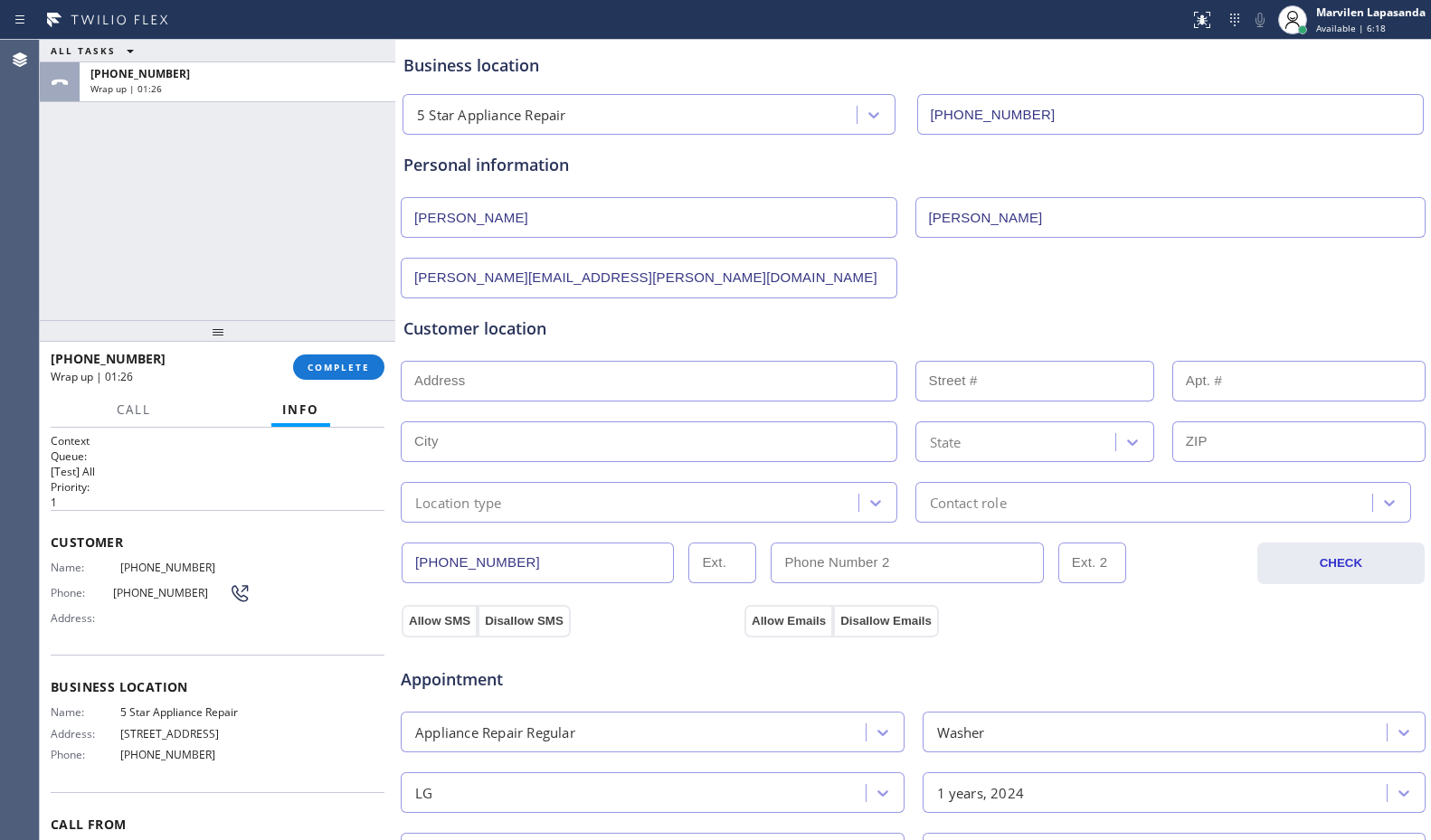
paste input "[STREET_ADDRESS][PERSON_NAME]"
type input "[STREET_ADDRESS]"
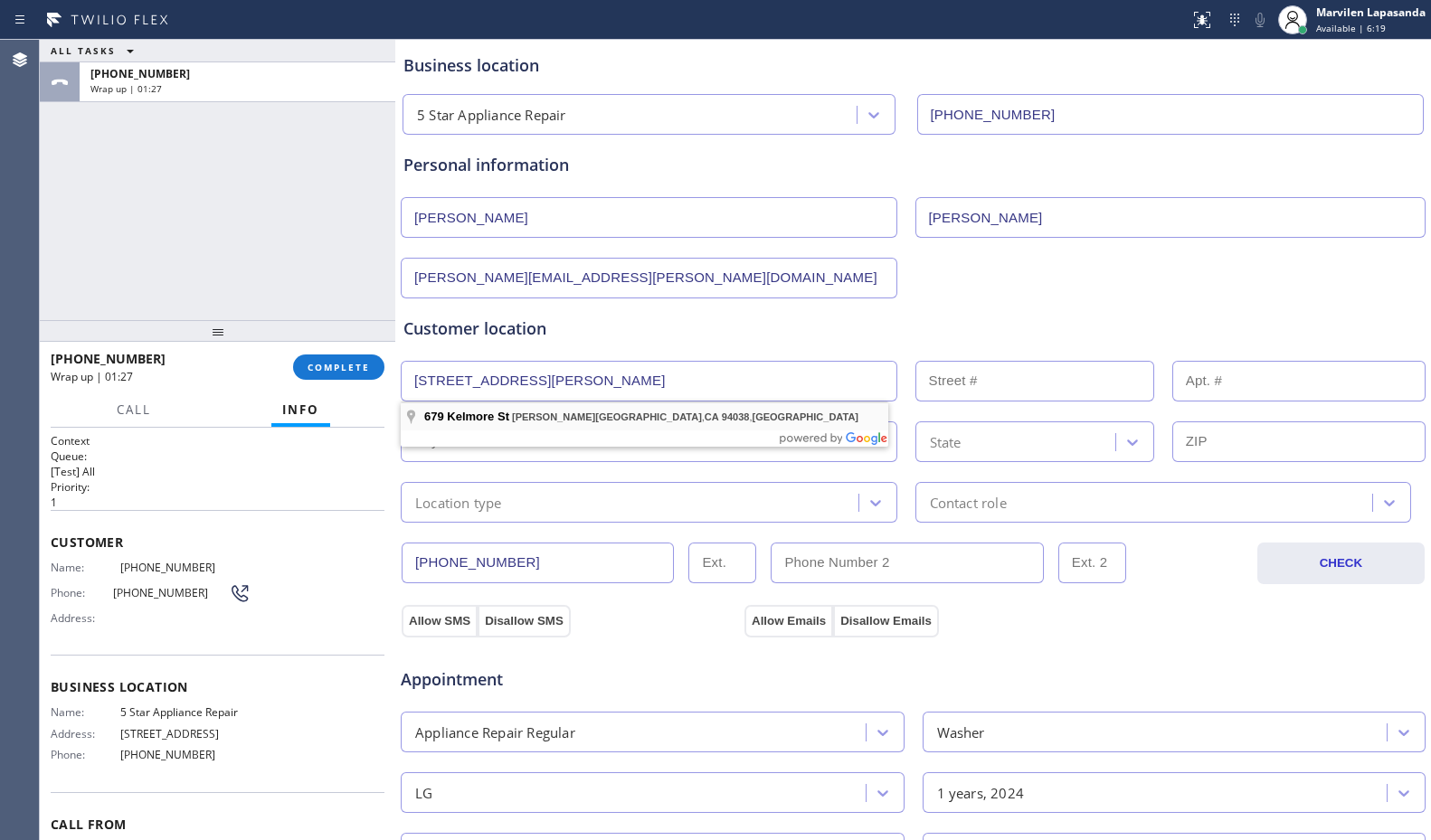
type input "679"
type input "[PERSON_NAME][GEOGRAPHIC_DATA]"
type input "94038"
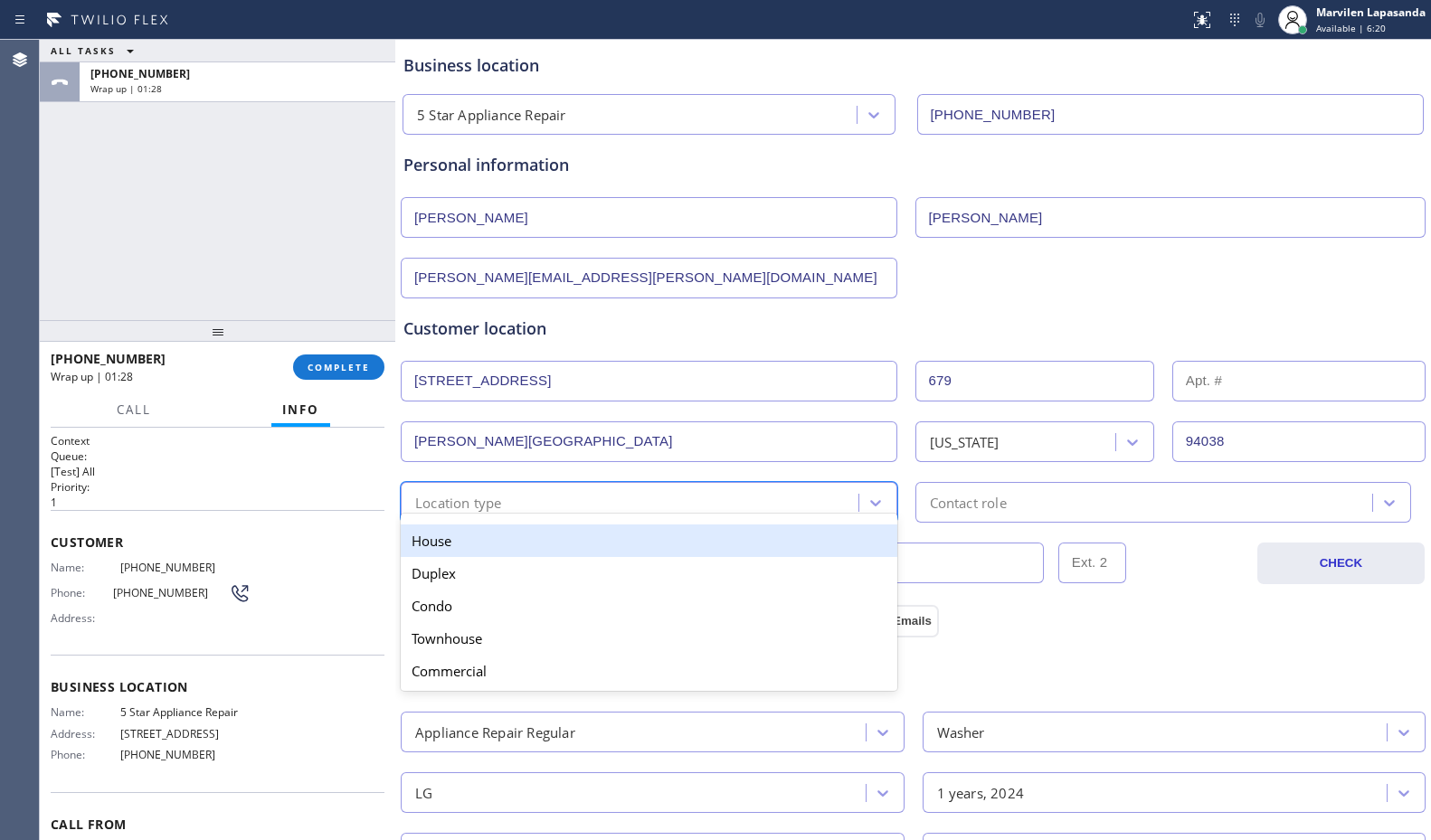
click at [477, 503] on div "Location type" at bounding box center [458, 503] width 87 height 21
click at [474, 549] on div "House" at bounding box center [649, 540] width 497 height 32
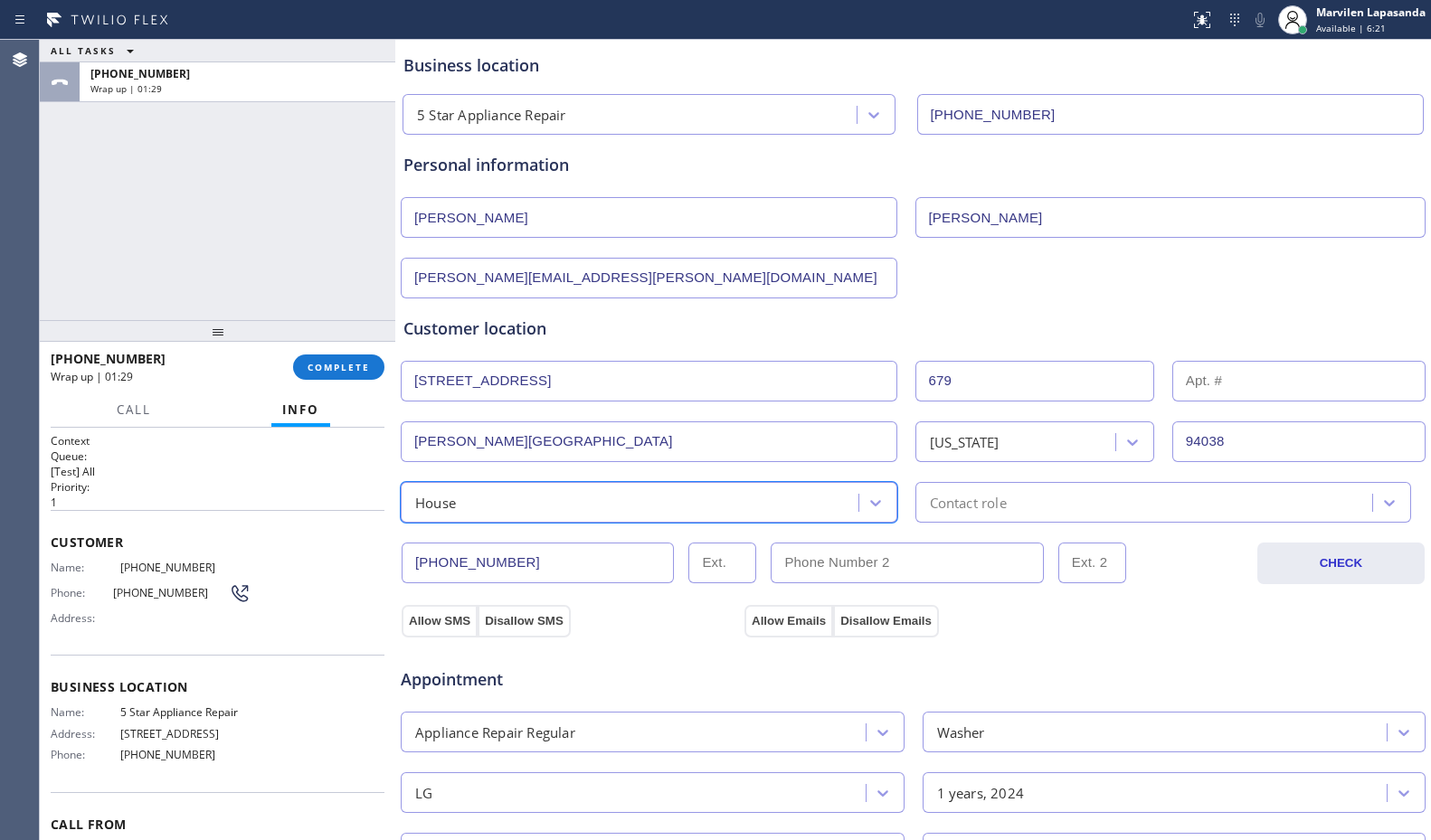
click at [1012, 499] on div "Contact role" at bounding box center [1147, 503] width 453 height 32
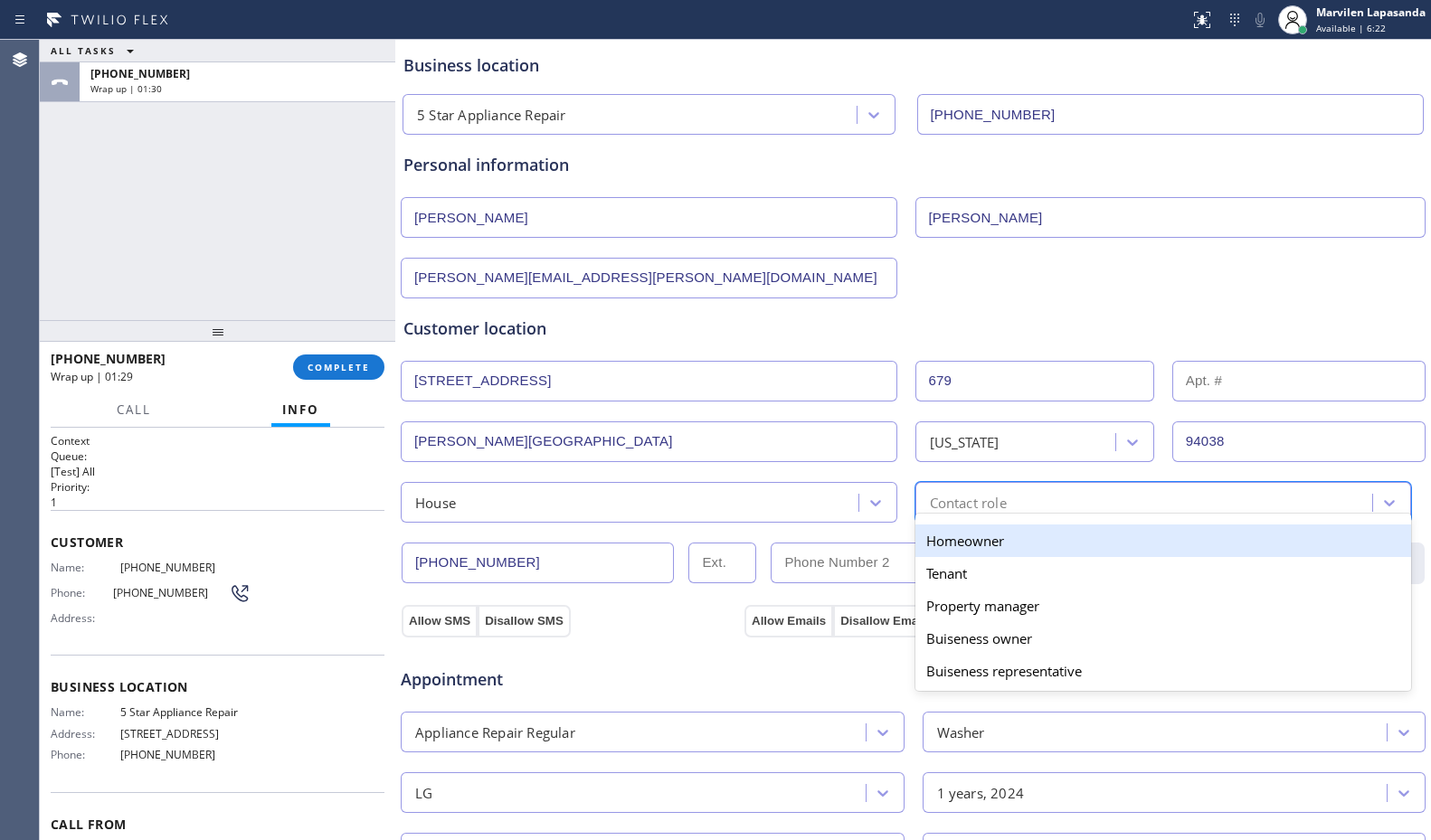
click at [952, 542] on div "Homeowner" at bounding box center [1164, 540] width 497 height 32
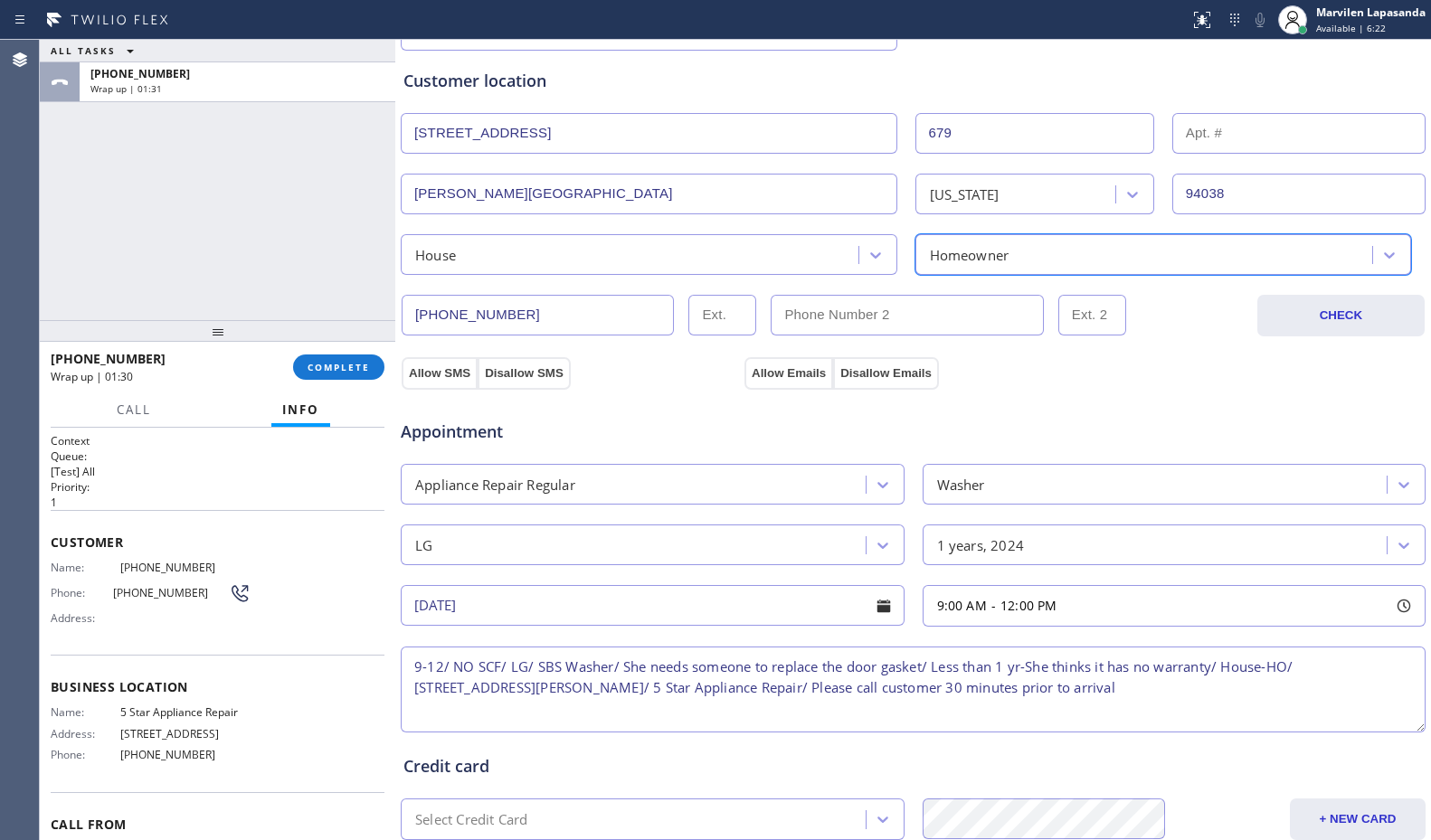
scroll to position [362, 0]
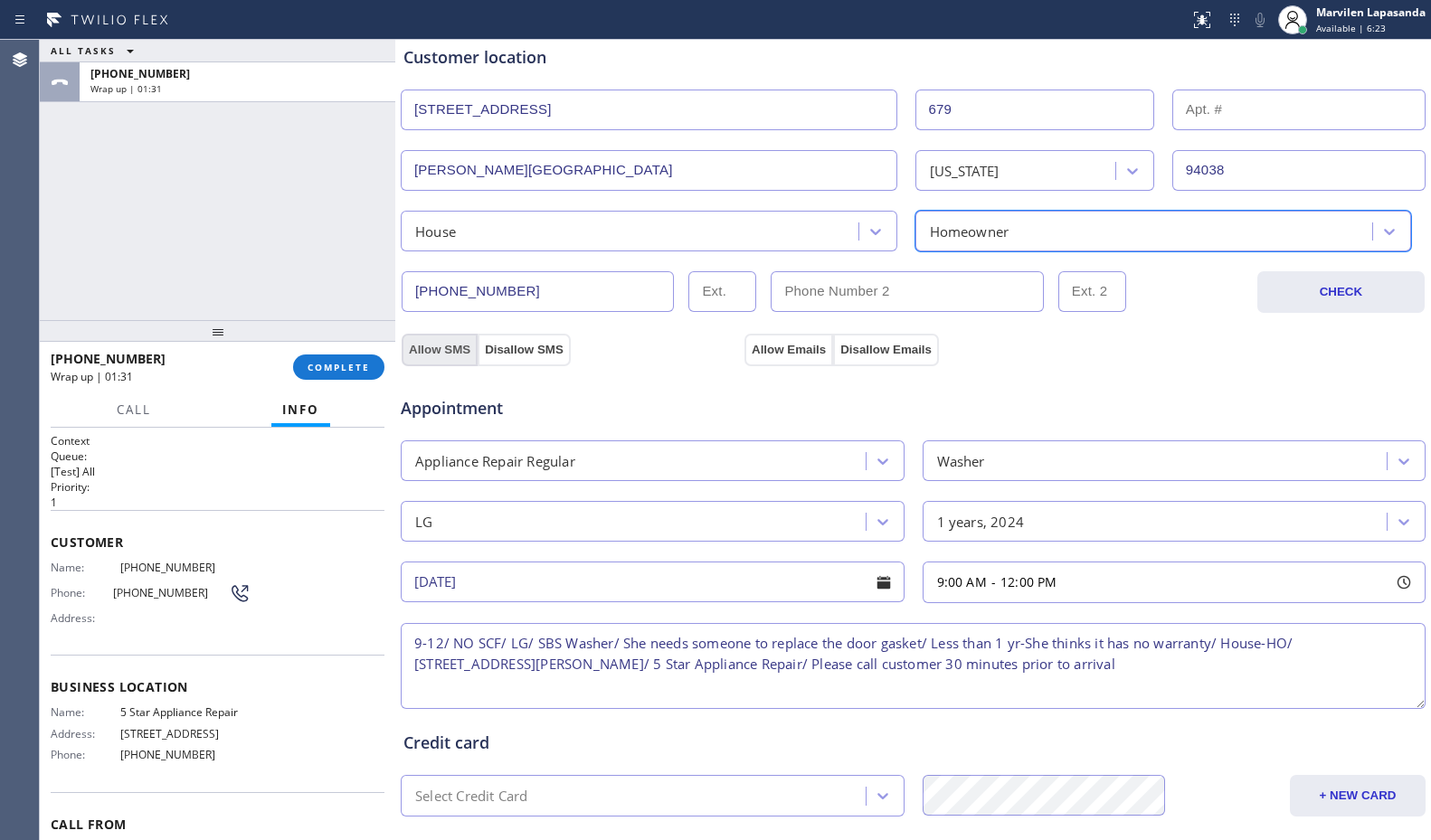
click at [439, 353] on button "Allow SMS" at bounding box center [440, 350] width 76 height 32
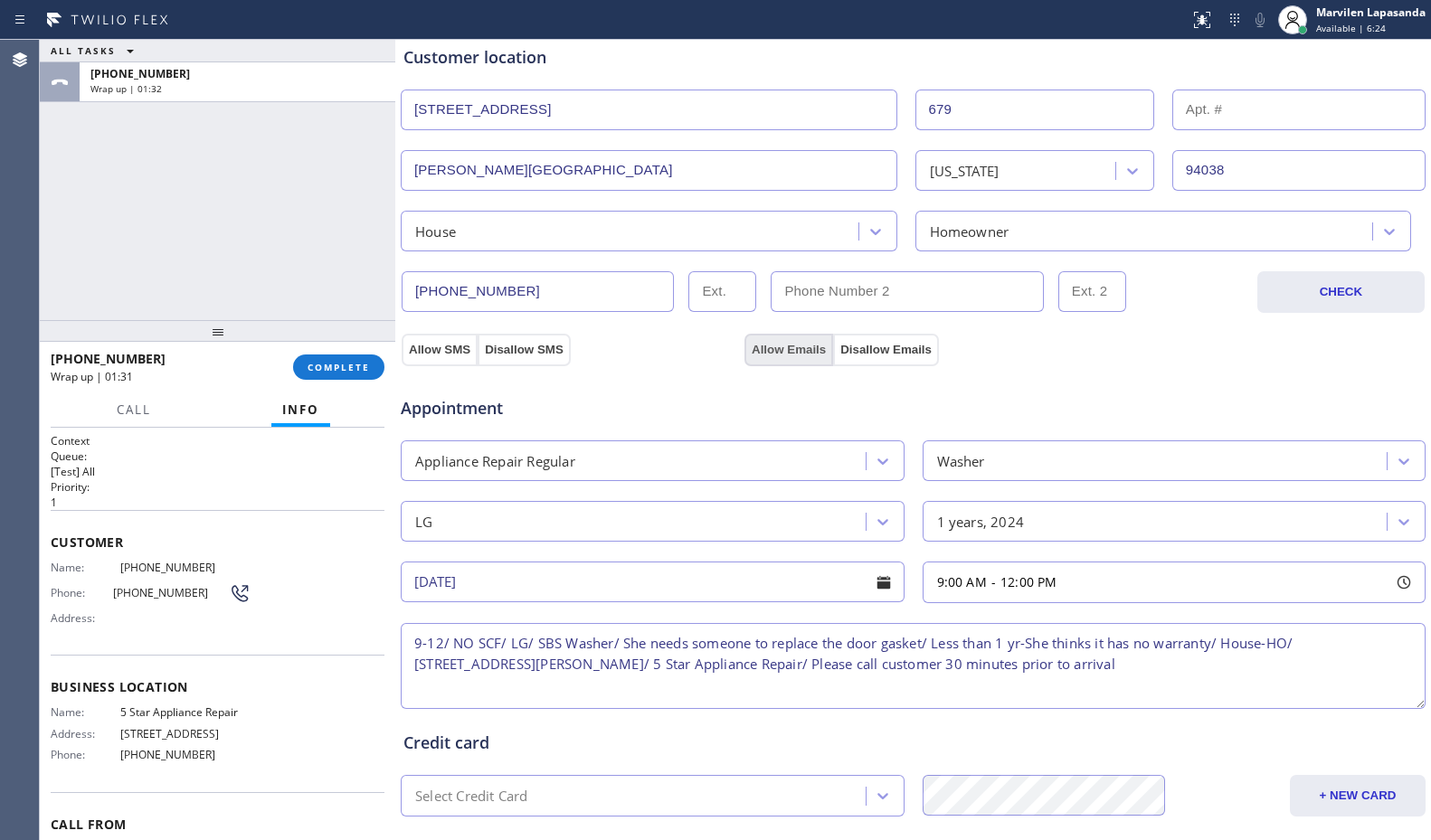
click at [792, 354] on button "Allow Emails" at bounding box center [789, 350] width 89 height 32
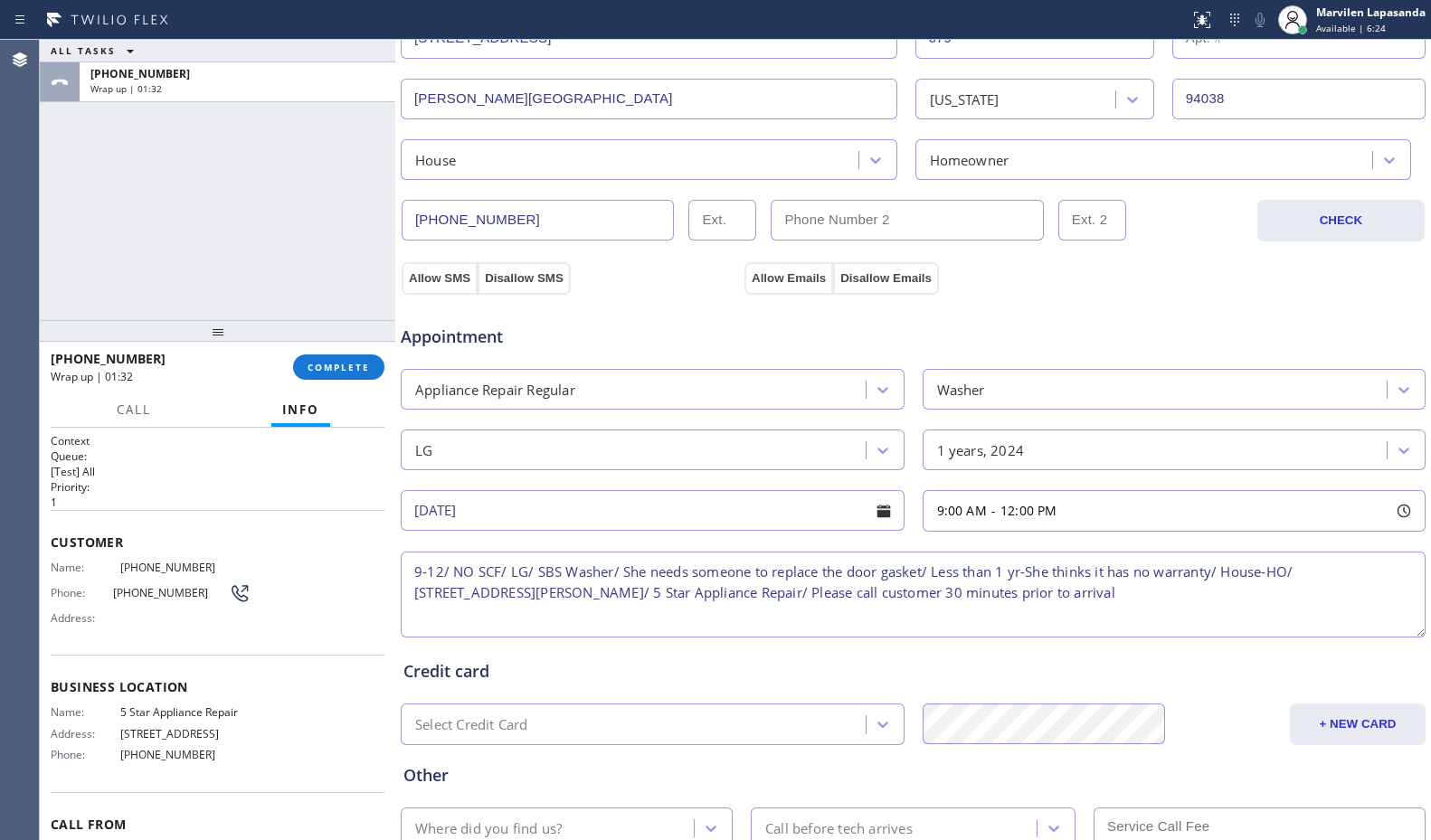
scroll to position [561, 0]
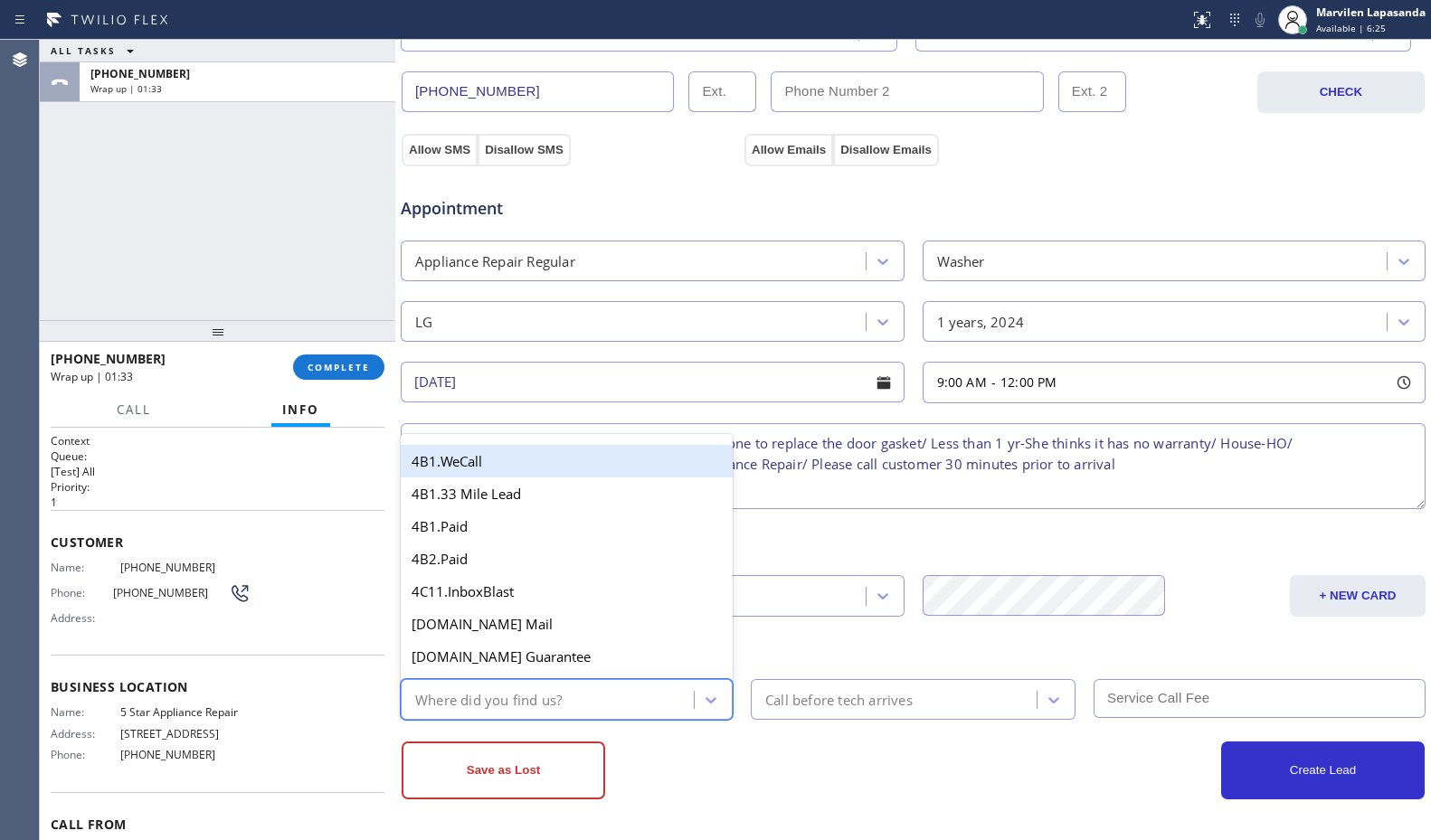
click at [560, 708] on div "Where did you find us?" at bounding box center [488, 699] width 147 height 21
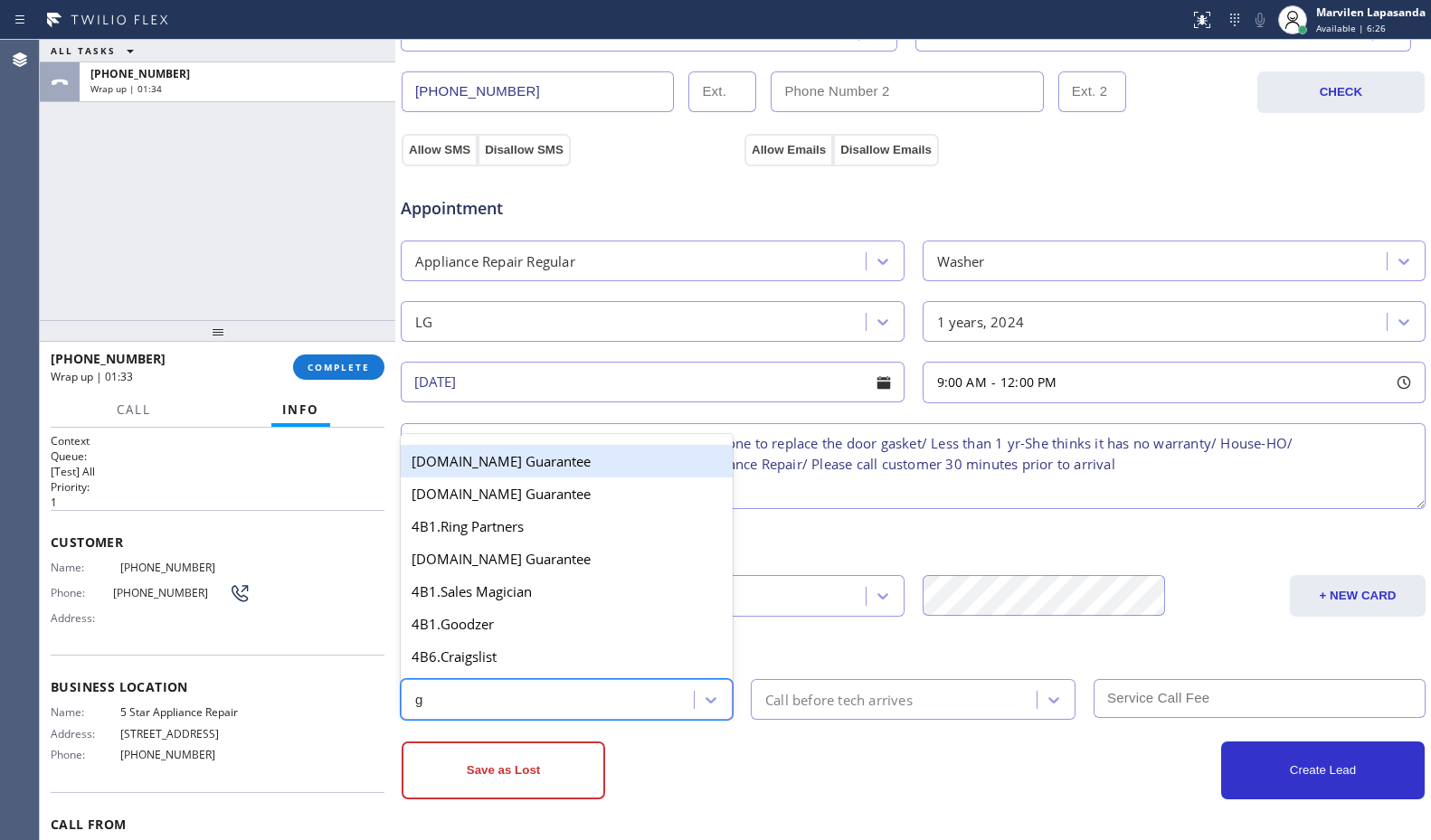
type input "go"
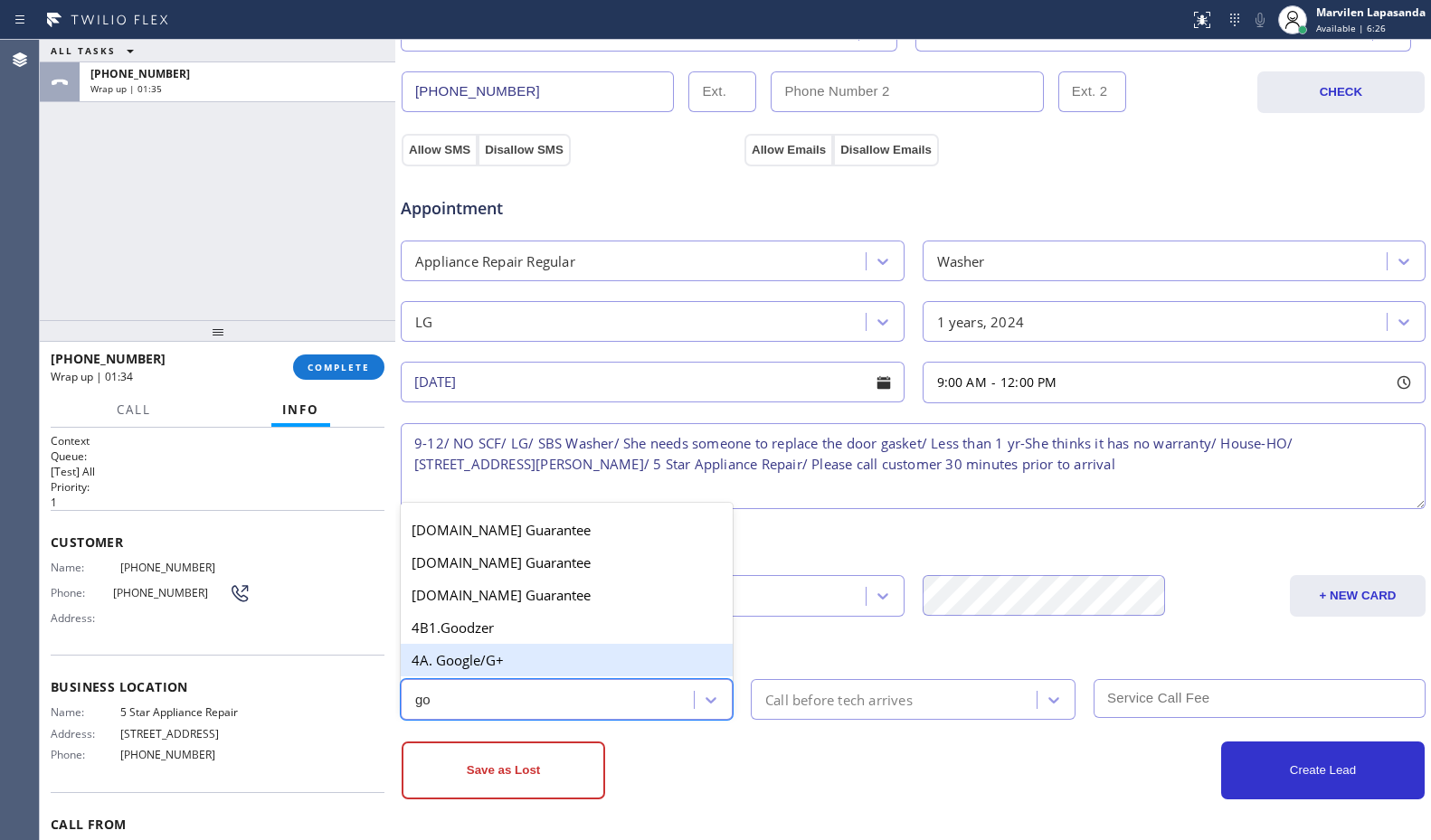
click at [516, 658] on div "4A. Google/G+" at bounding box center [566, 660] width 332 height 32
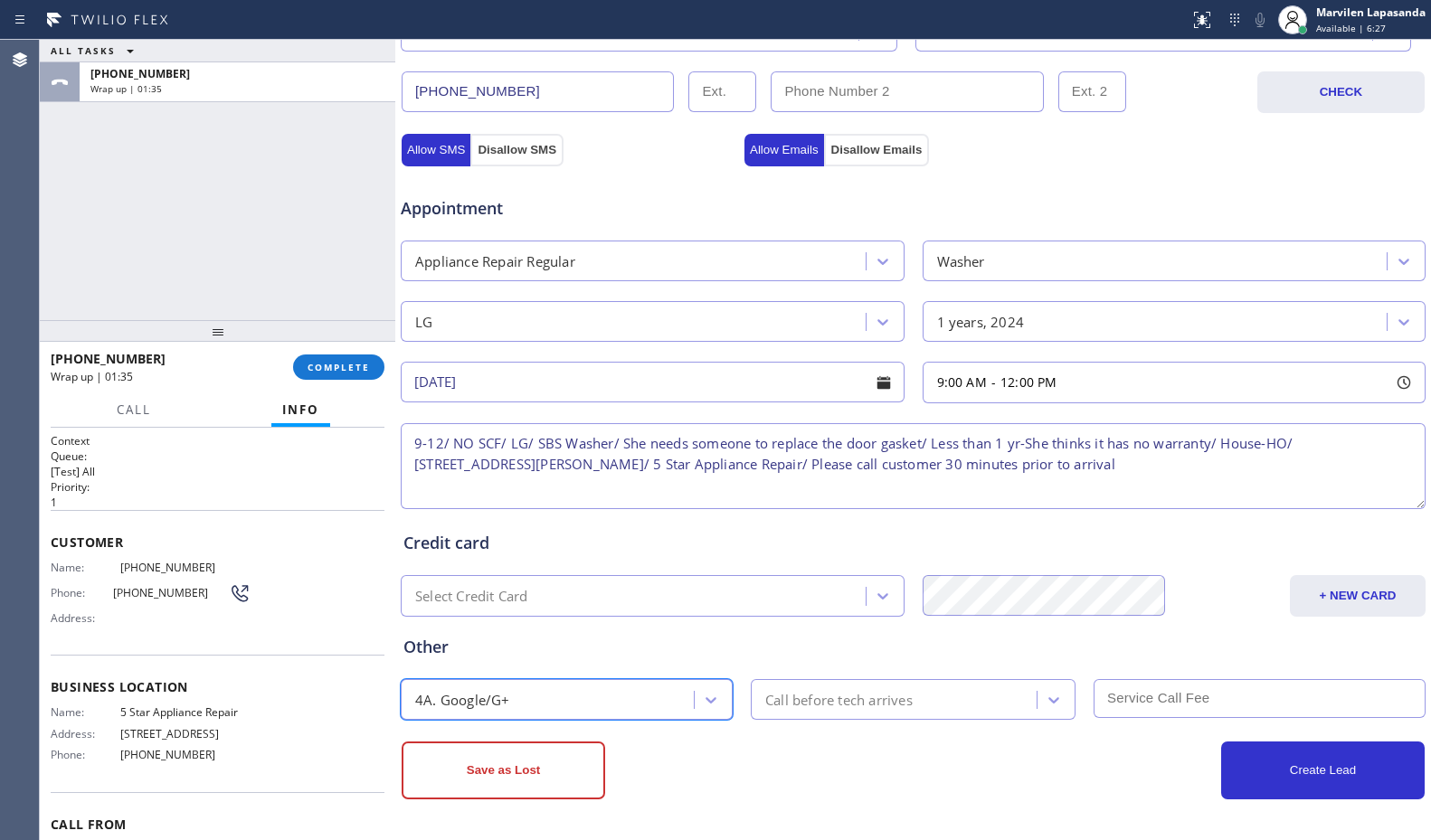
click at [825, 701] on div "Call before tech arrives" at bounding box center [839, 699] width 147 height 21
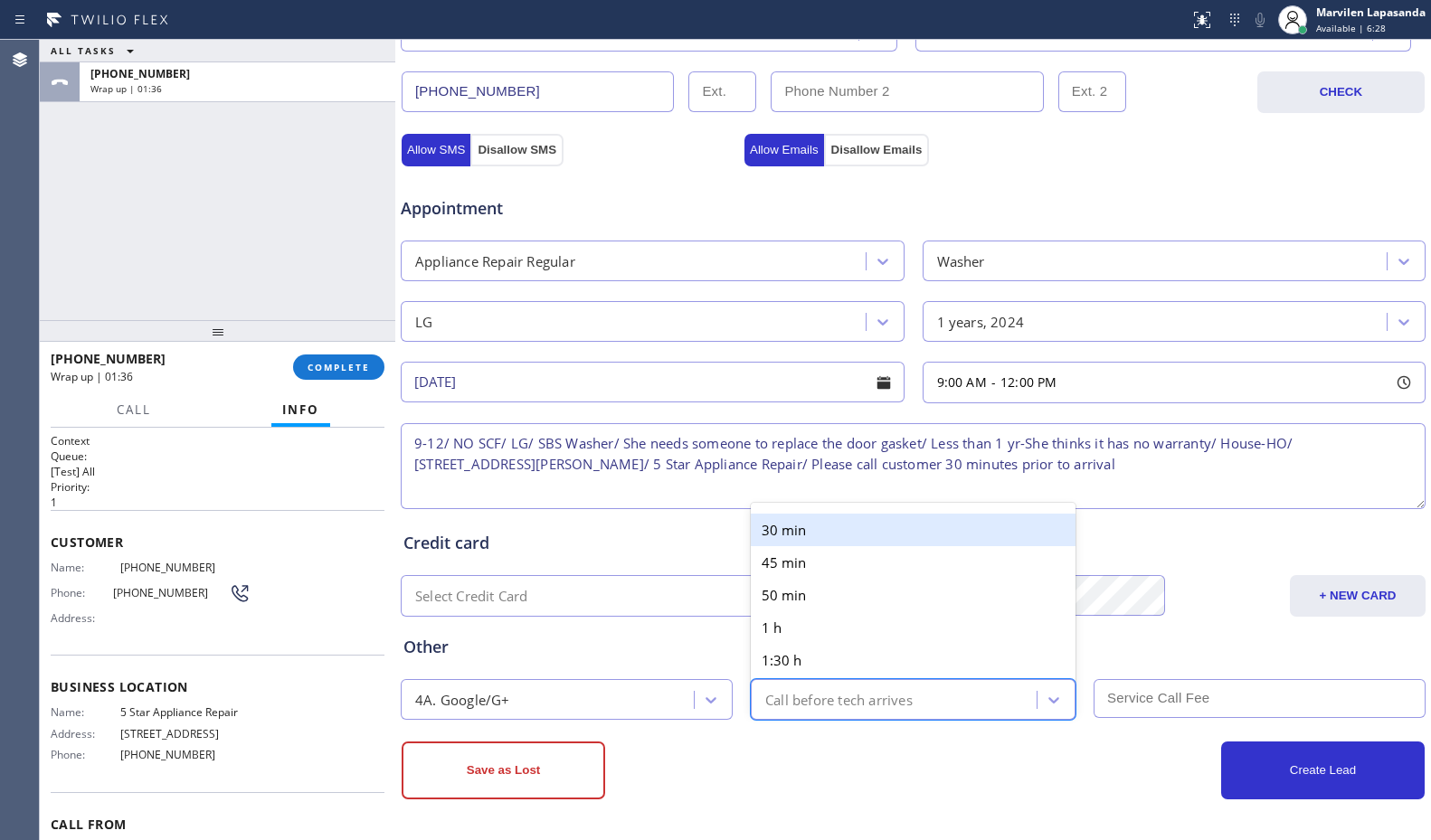
click at [784, 519] on div "30 min" at bounding box center [914, 530] width 325 height 32
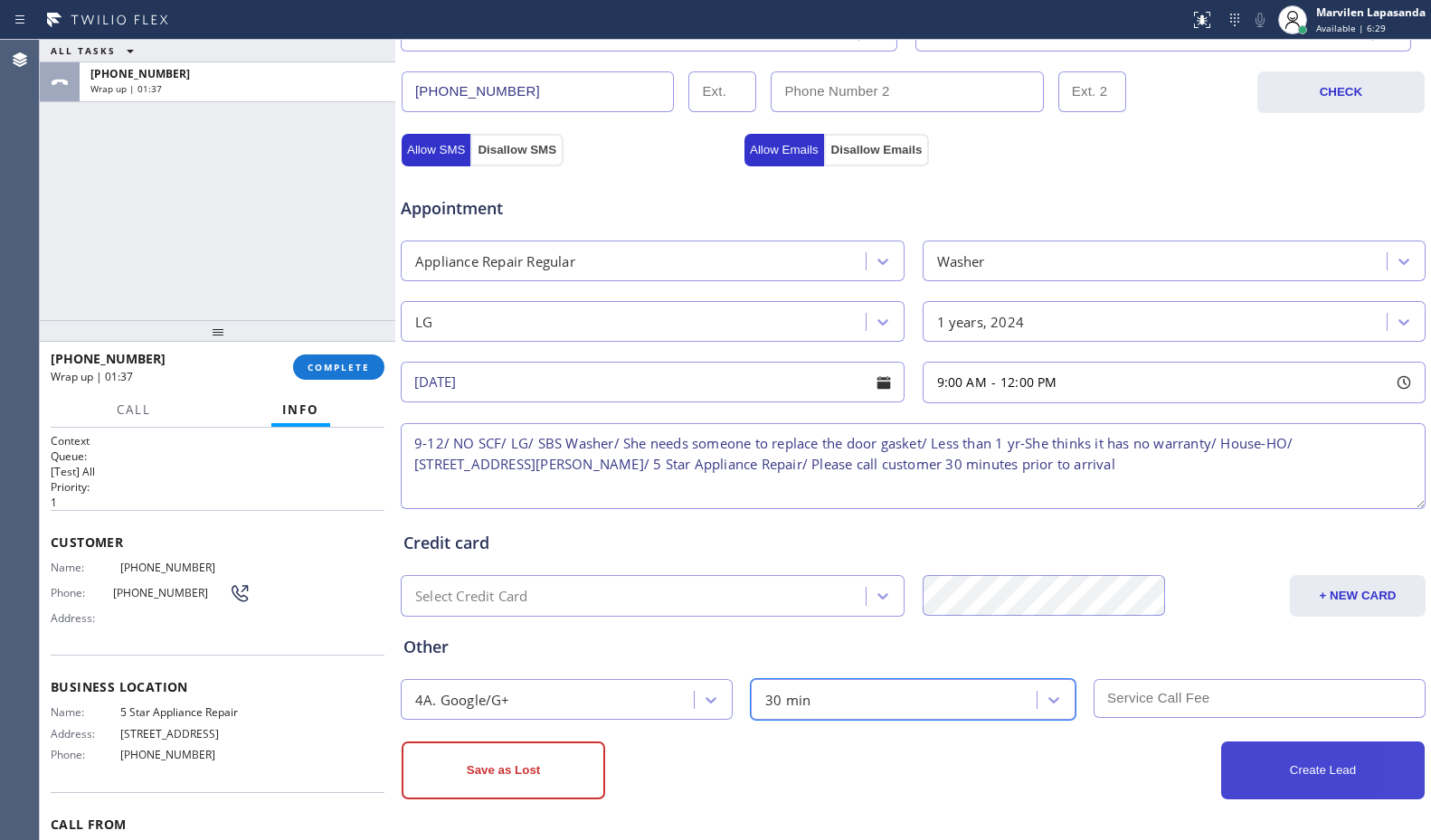
click at [1284, 764] on button "Create Lead" at bounding box center [1322, 770] width 203 height 58
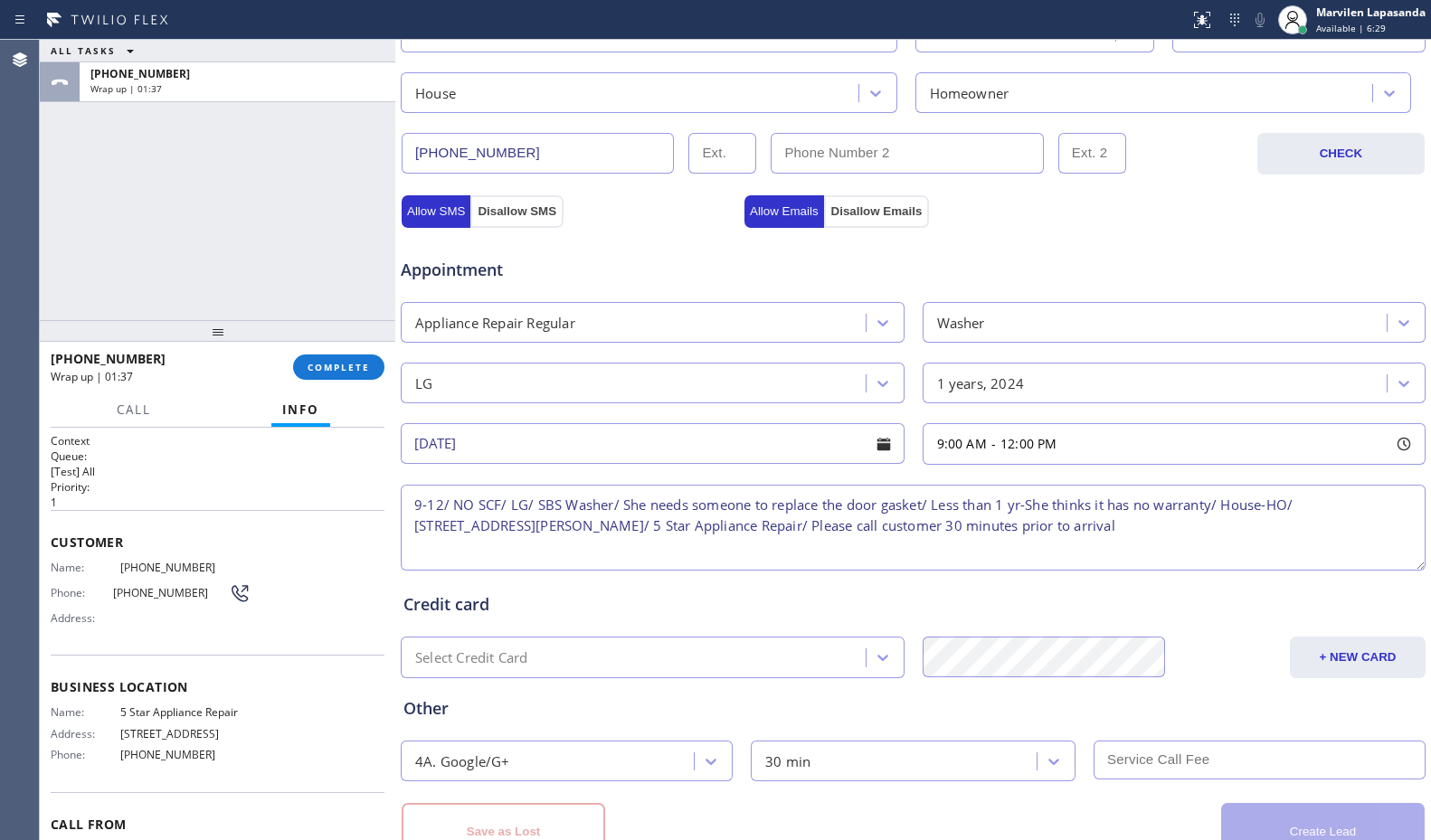
scroll to position [624, 0]
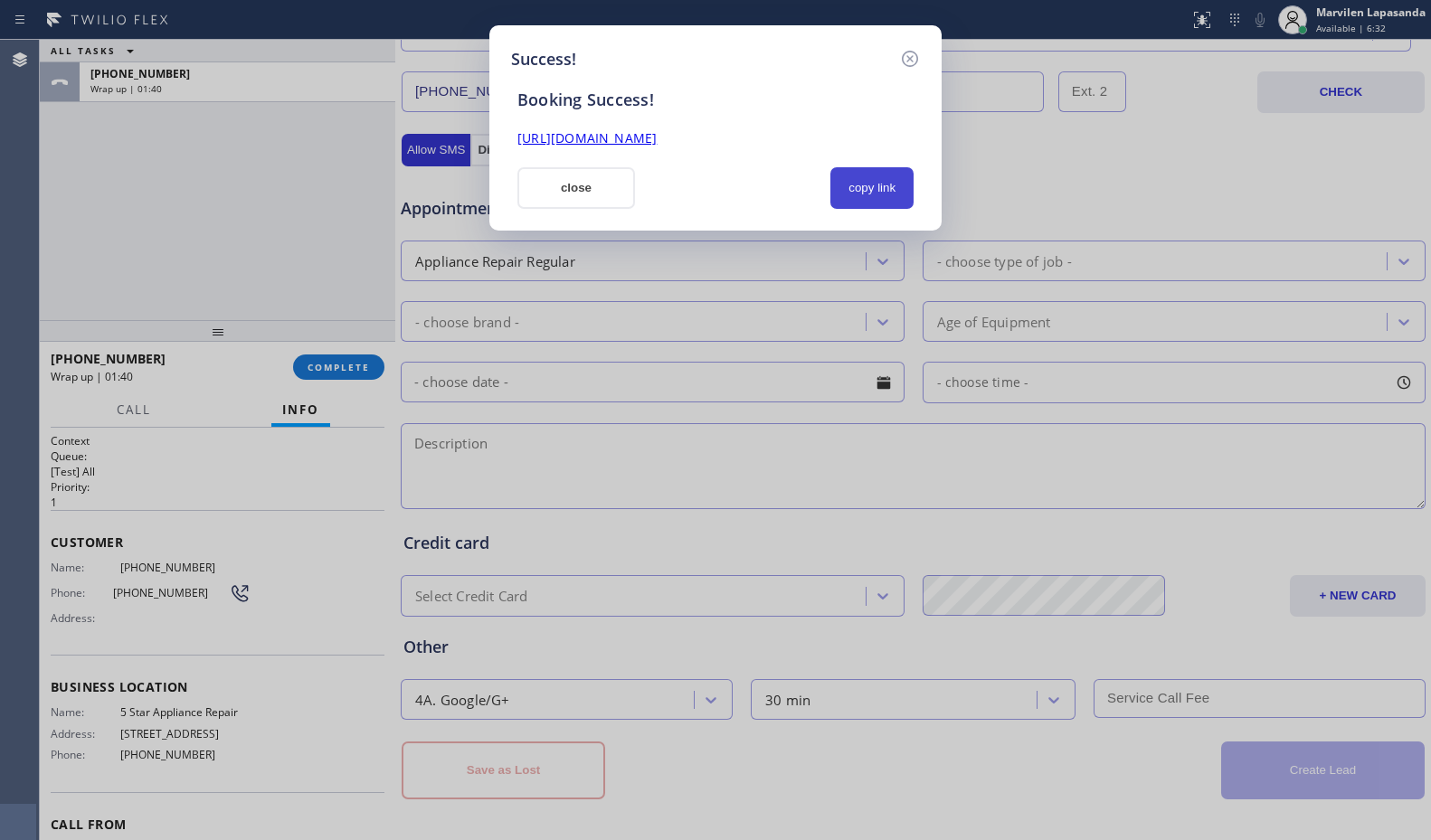
click at [875, 190] on button "copy link" at bounding box center [872, 188] width 83 height 42
click at [657, 139] on link "[URL][DOMAIN_NAME]" at bounding box center [587, 138] width 139 height 17
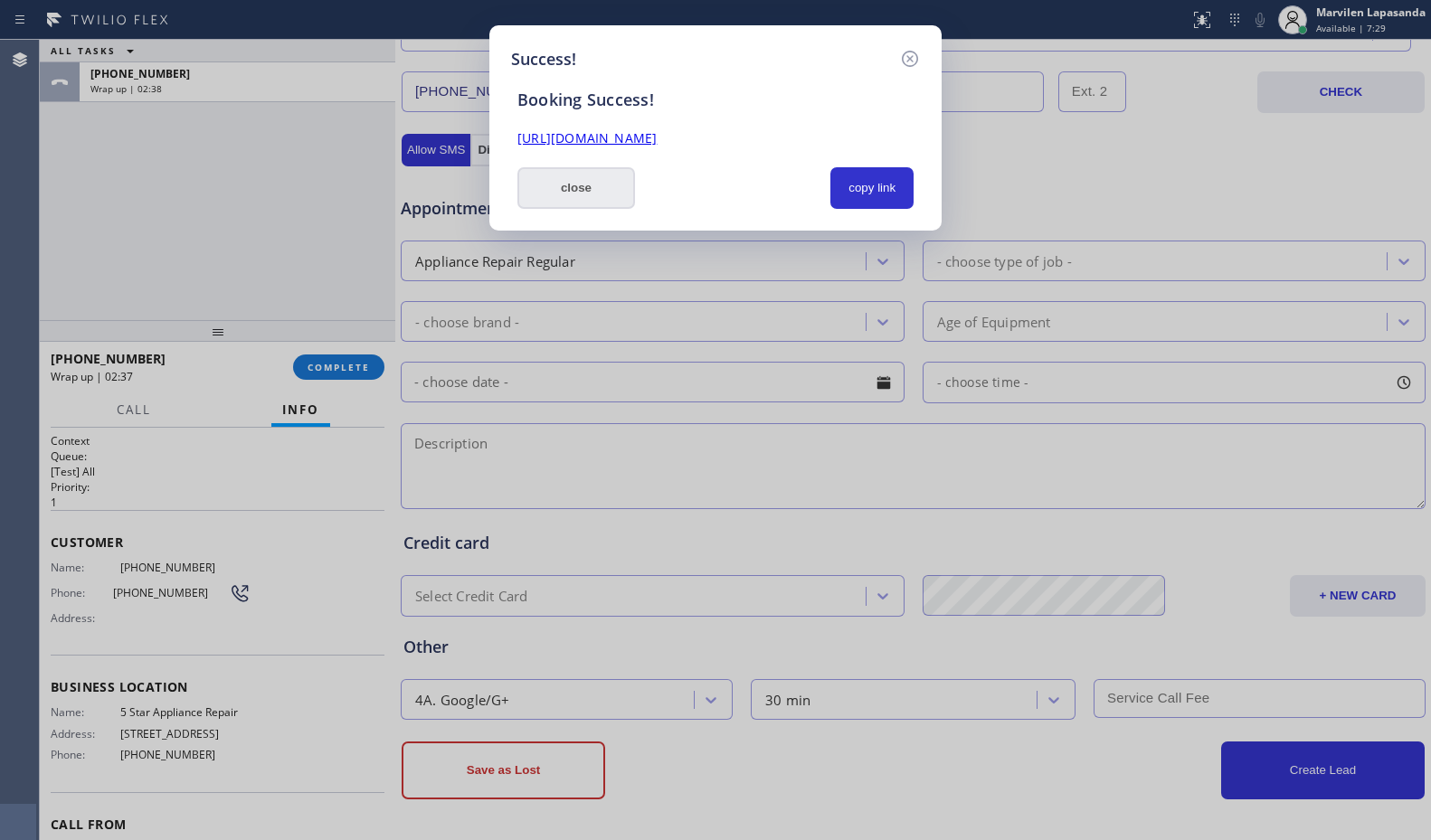
click at [605, 194] on button "close" at bounding box center [577, 188] width 117 height 42
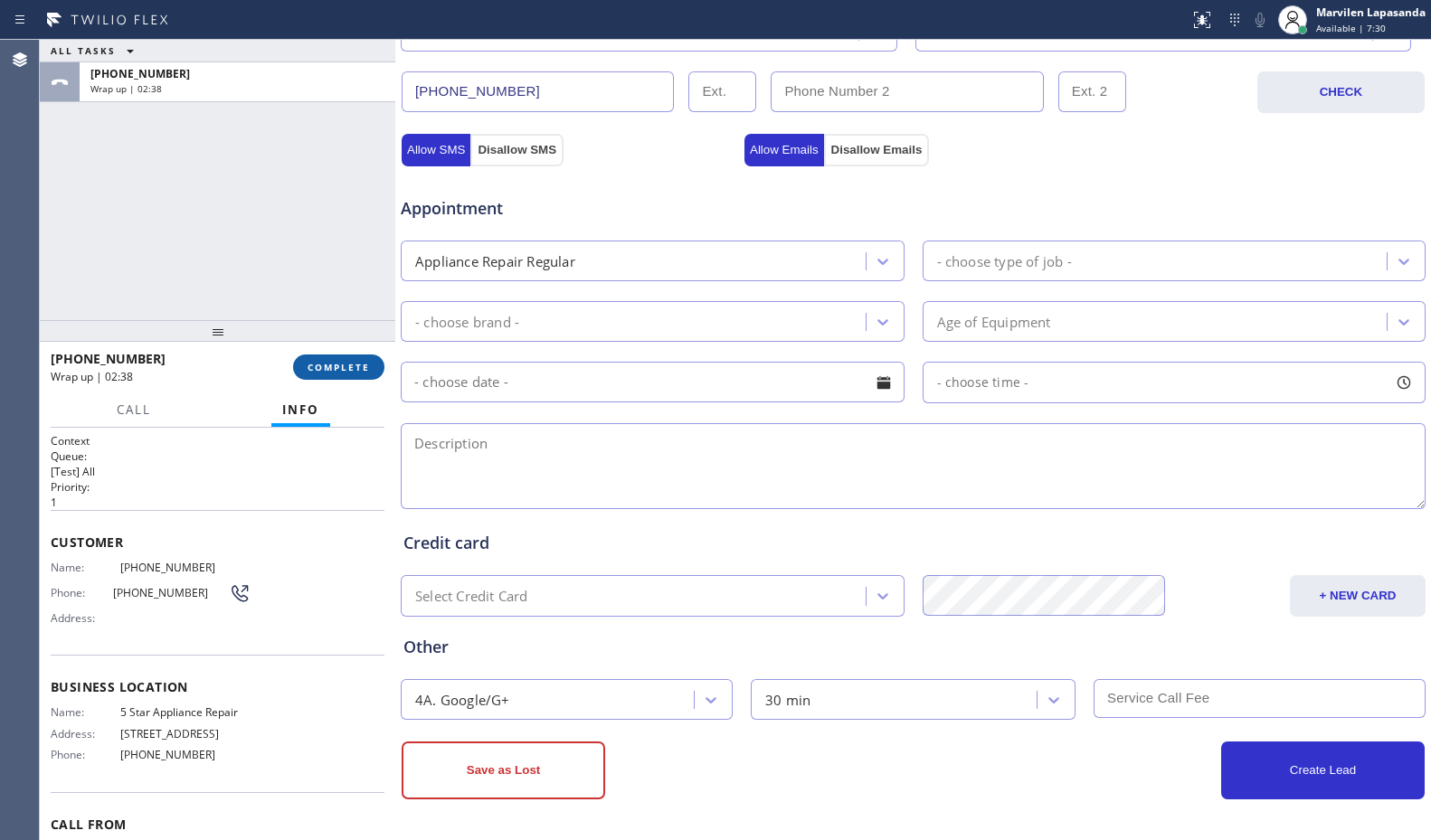
click at [358, 359] on button "COMPLETE" at bounding box center [338, 367] width 92 height 26
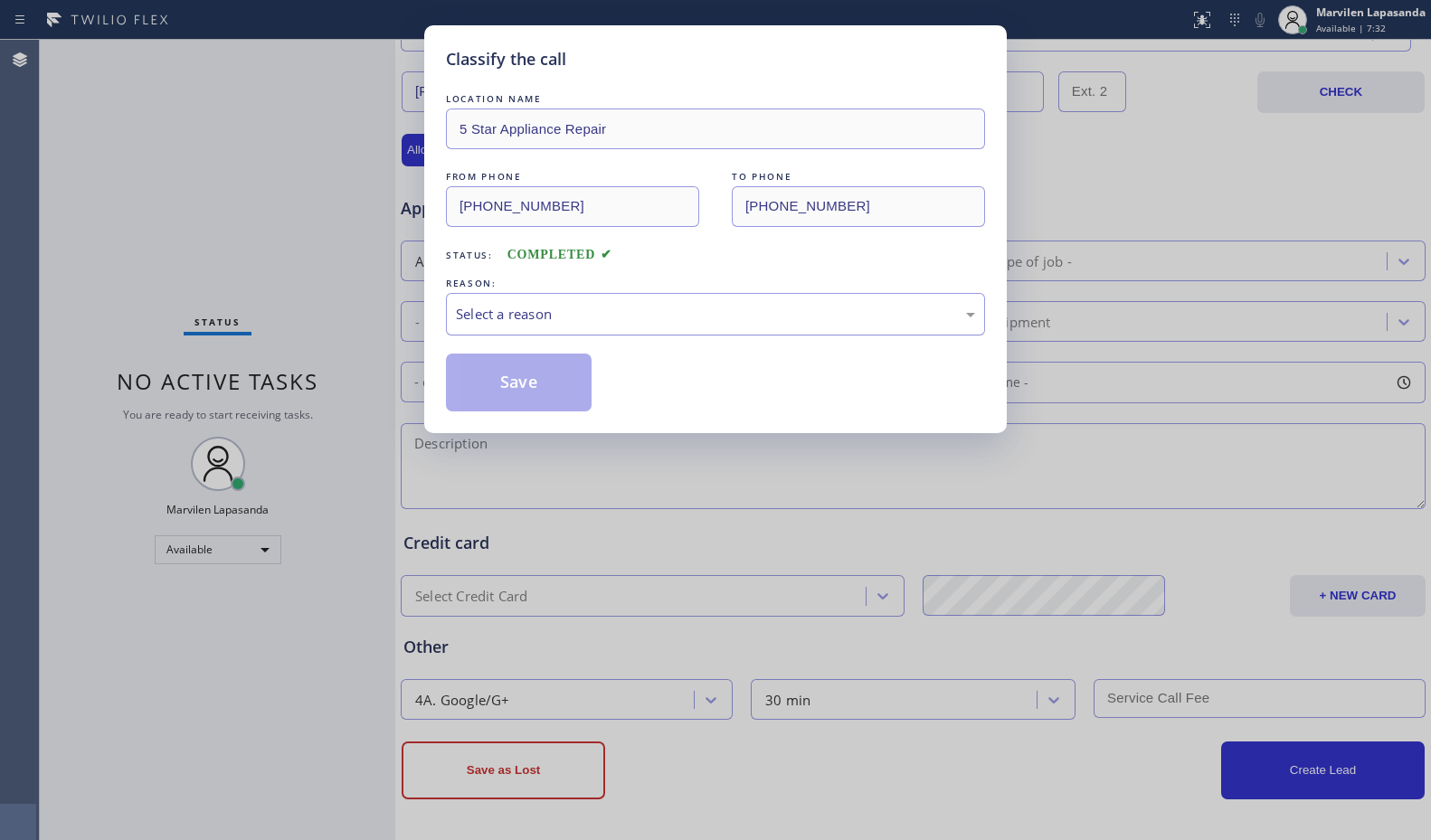
click at [460, 327] on div "Select a reason" at bounding box center [716, 314] width 540 height 43
click at [491, 391] on button "Save" at bounding box center [519, 382] width 146 height 58
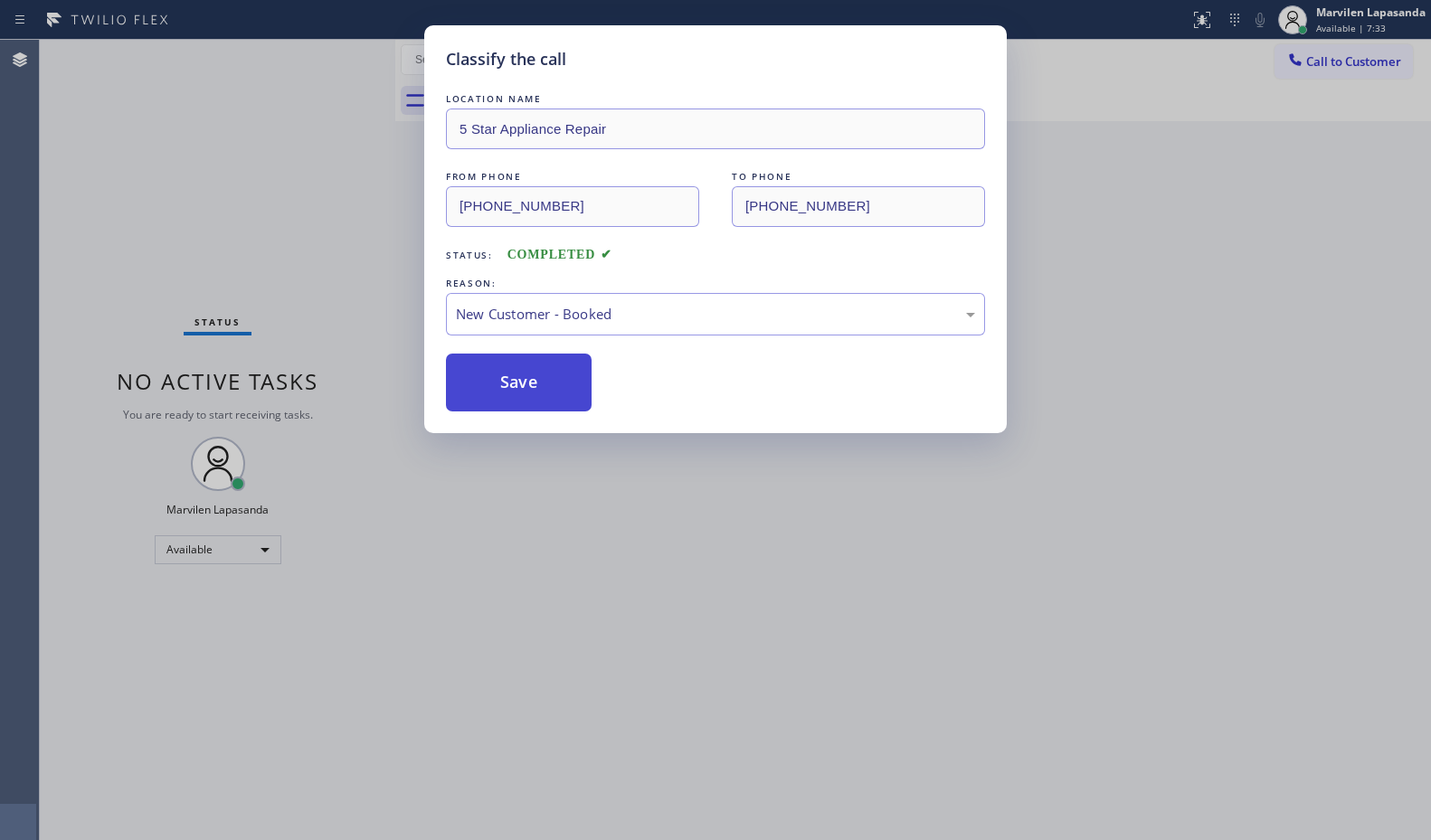
click at [497, 391] on button "Save" at bounding box center [519, 382] width 146 height 58
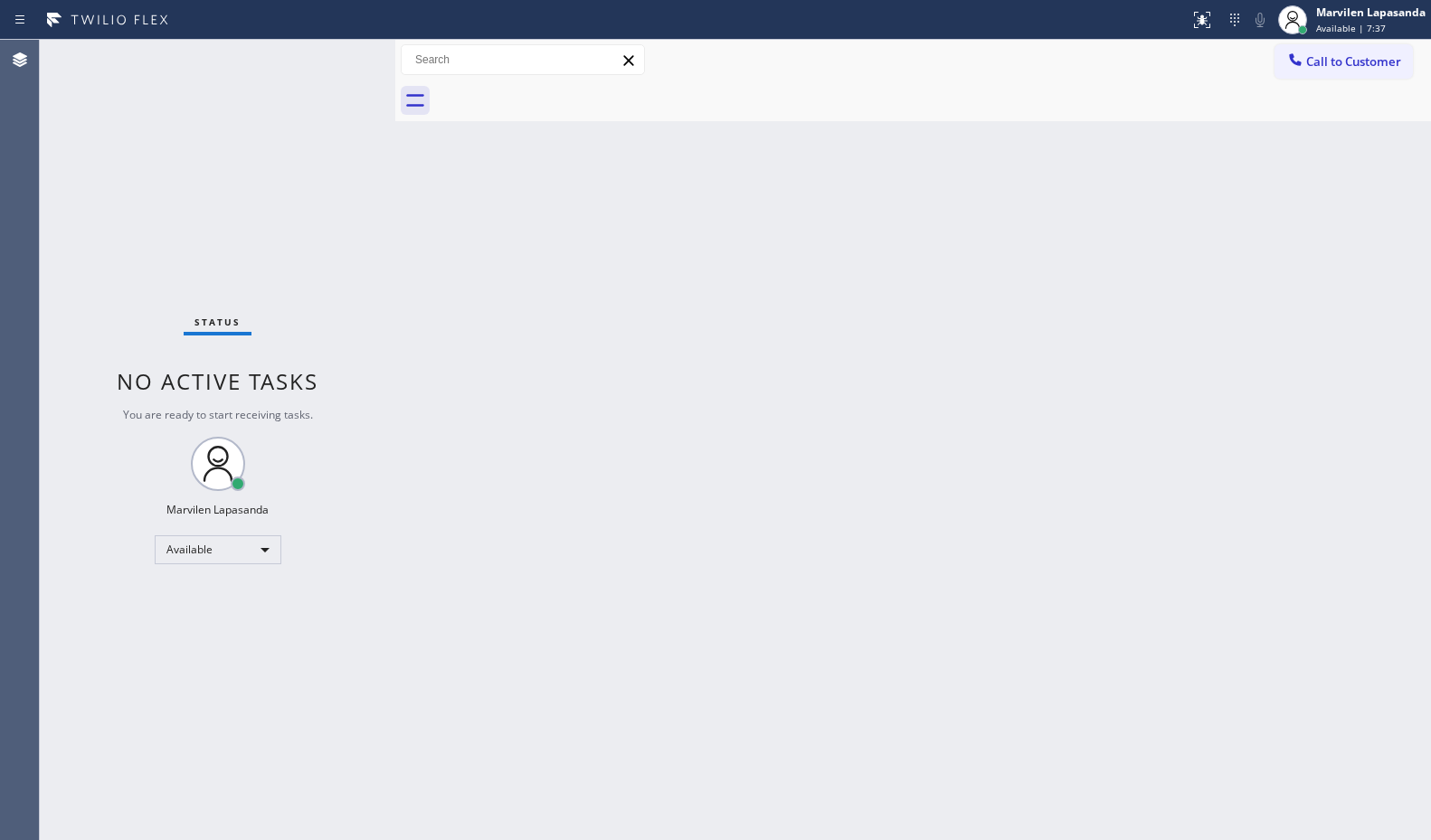
click at [531, 404] on div "Back to Dashboard Change Sender ID Customers Technicians Select a contact Outbo…" at bounding box center [913, 439] width 1036 height 800
click at [364, 212] on div "Status No active tasks You are ready to start receiving tasks. Marvilen Lapasan…" at bounding box center [217, 439] width 355 height 800
drag, startPoint x: 749, startPoint y: 259, endPoint x: 1330, endPoint y: 207, distance: 583.3
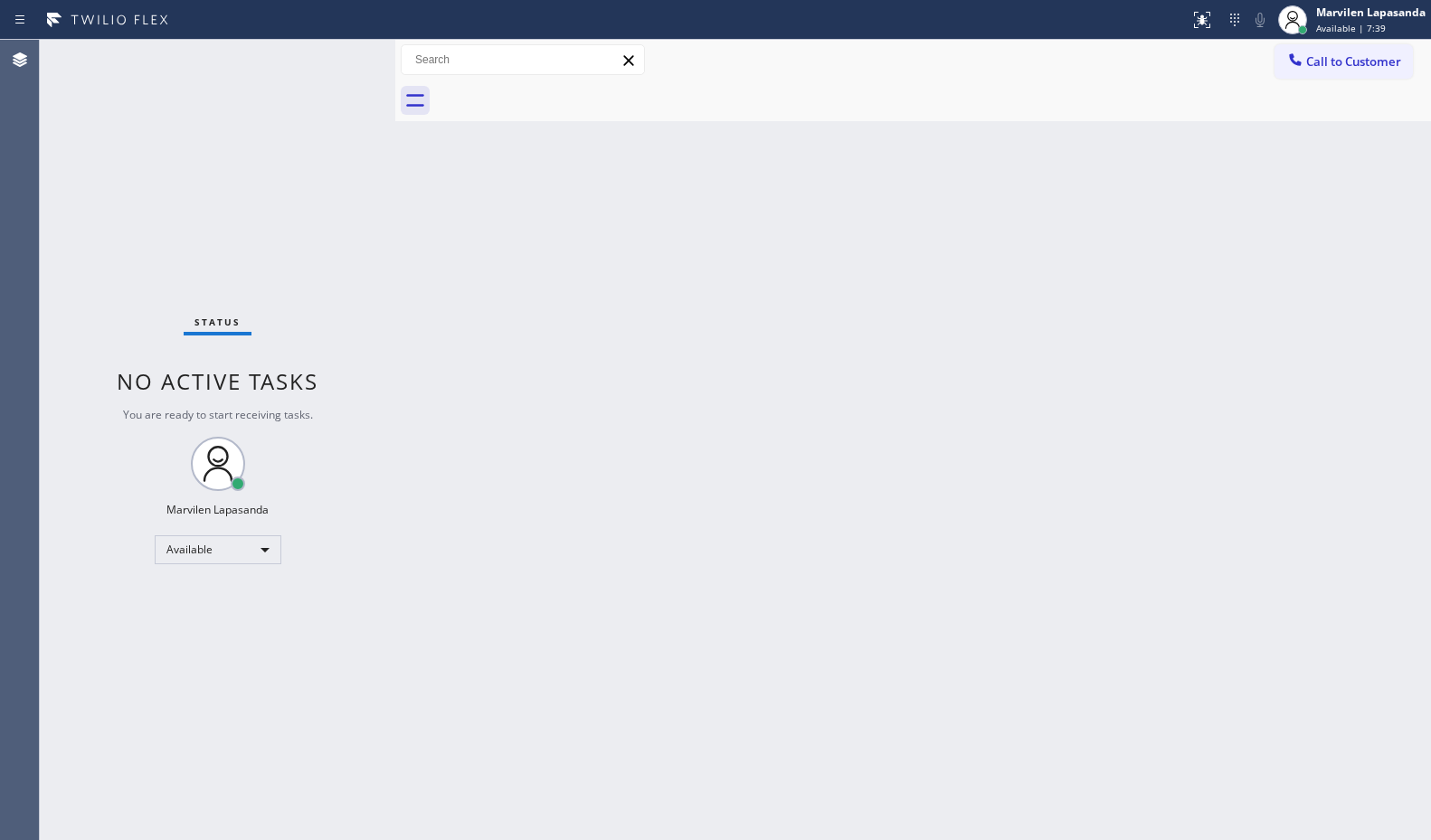
click at [752, 259] on div "Back to Dashboard Change Sender ID Customers Technicians Select a contact Outbo…" at bounding box center [913, 439] width 1036 height 800
click at [1317, 192] on div "Back to Dashboard Change Sender ID Customers Technicians Select a contact Outbo…" at bounding box center [913, 439] width 1036 height 800
click at [335, 58] on div "Status No active tasks You are ready to start receiving tasks. Marvilen Lapasan…" at bounding box center [217, 439] width 355 height 800
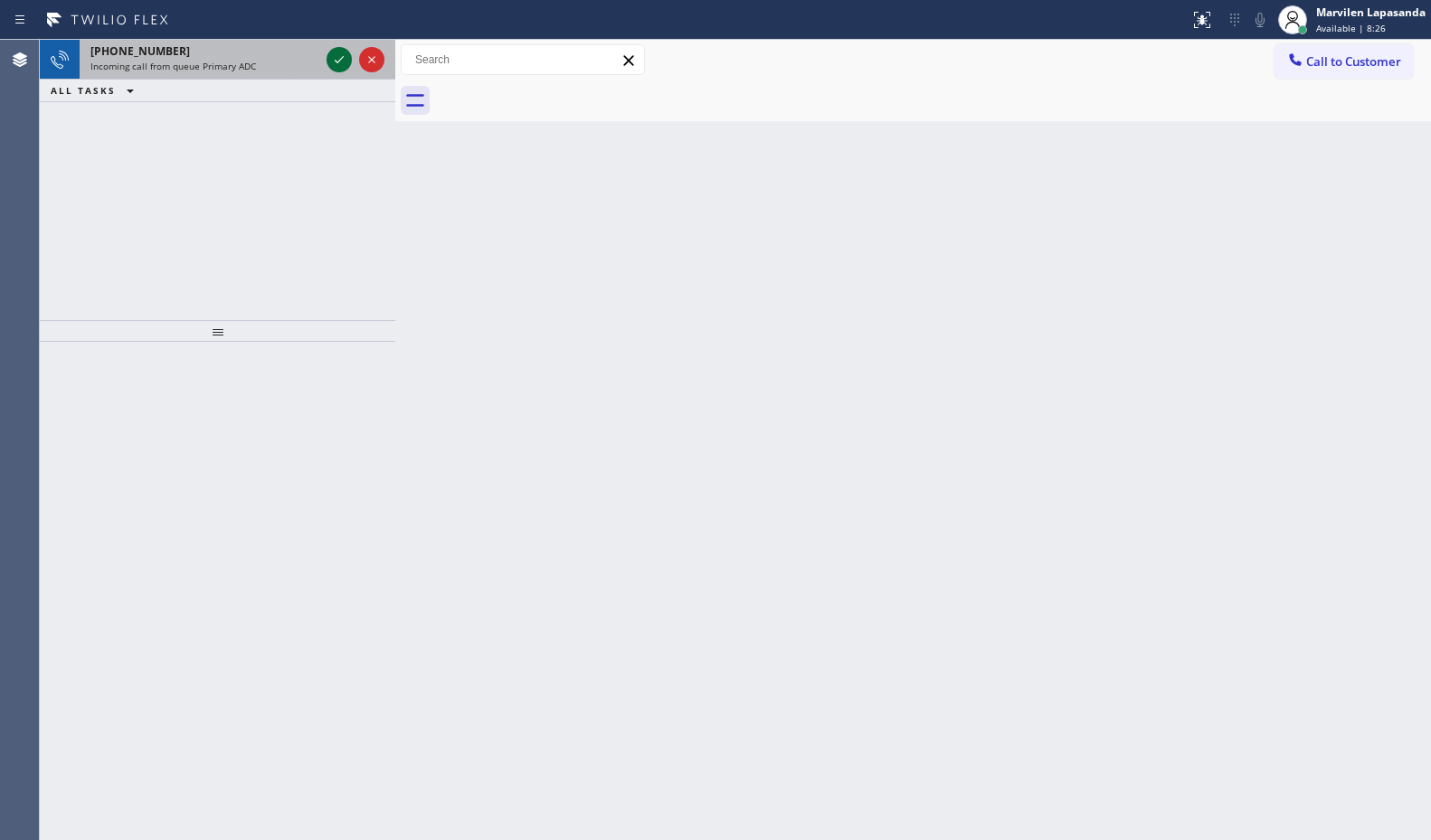
click at [334, 55] on icon at bounding box center [338, 60] width 22 height 22
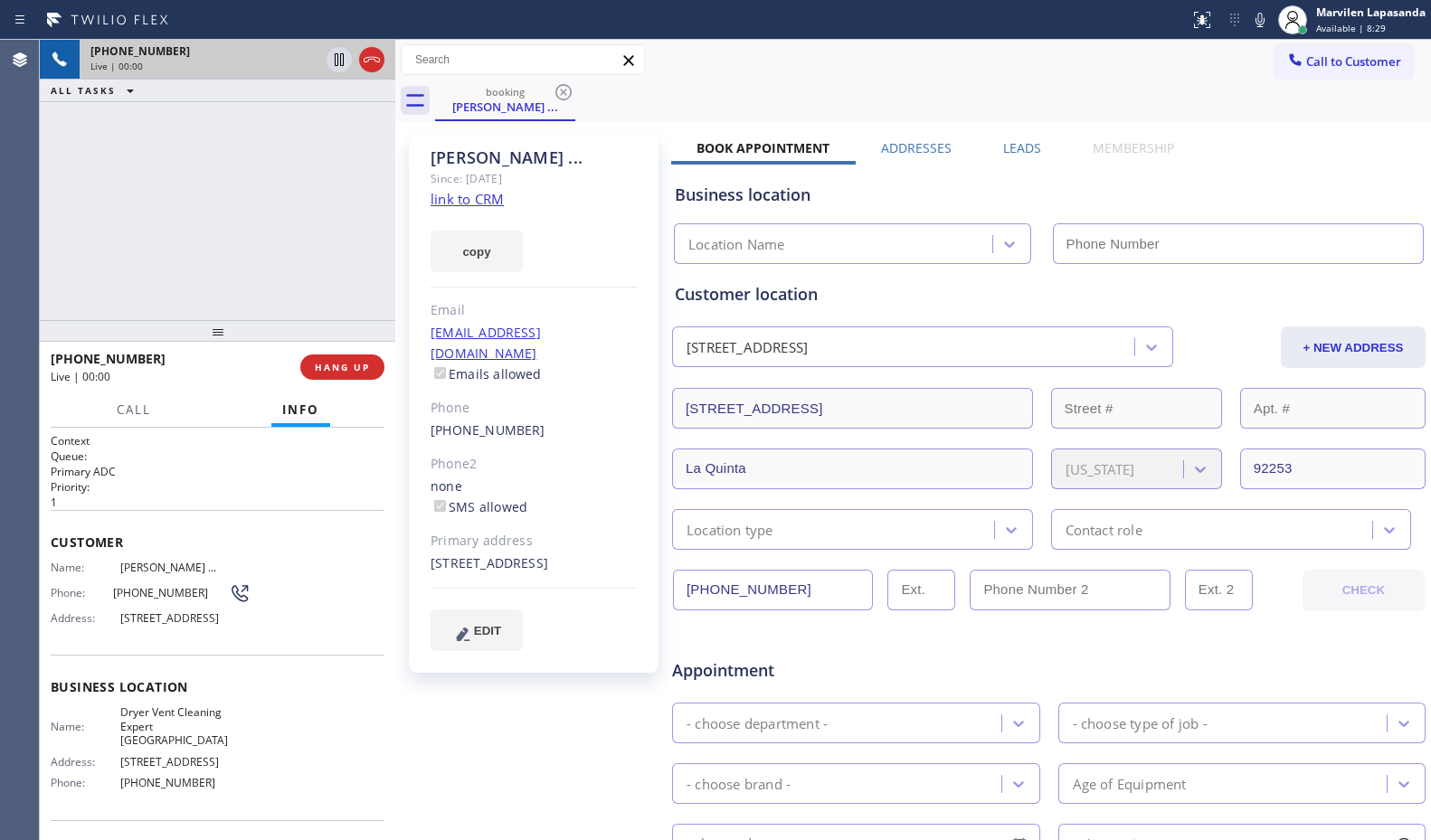
type input "[PHONE_NUMBER]"
click at [577, 330] on div "[EMAIL_ADDRESS][DOMAIN_NAME] Emails allowed" at bounding box center [534, 354] width 207 height 62
click at [555, 317] on div "Email" at bounding box center [534, 311] width 207 height 21
click at [443, 201] on link "link to CRM" at bounding box center [468, 198] width 74 height 18
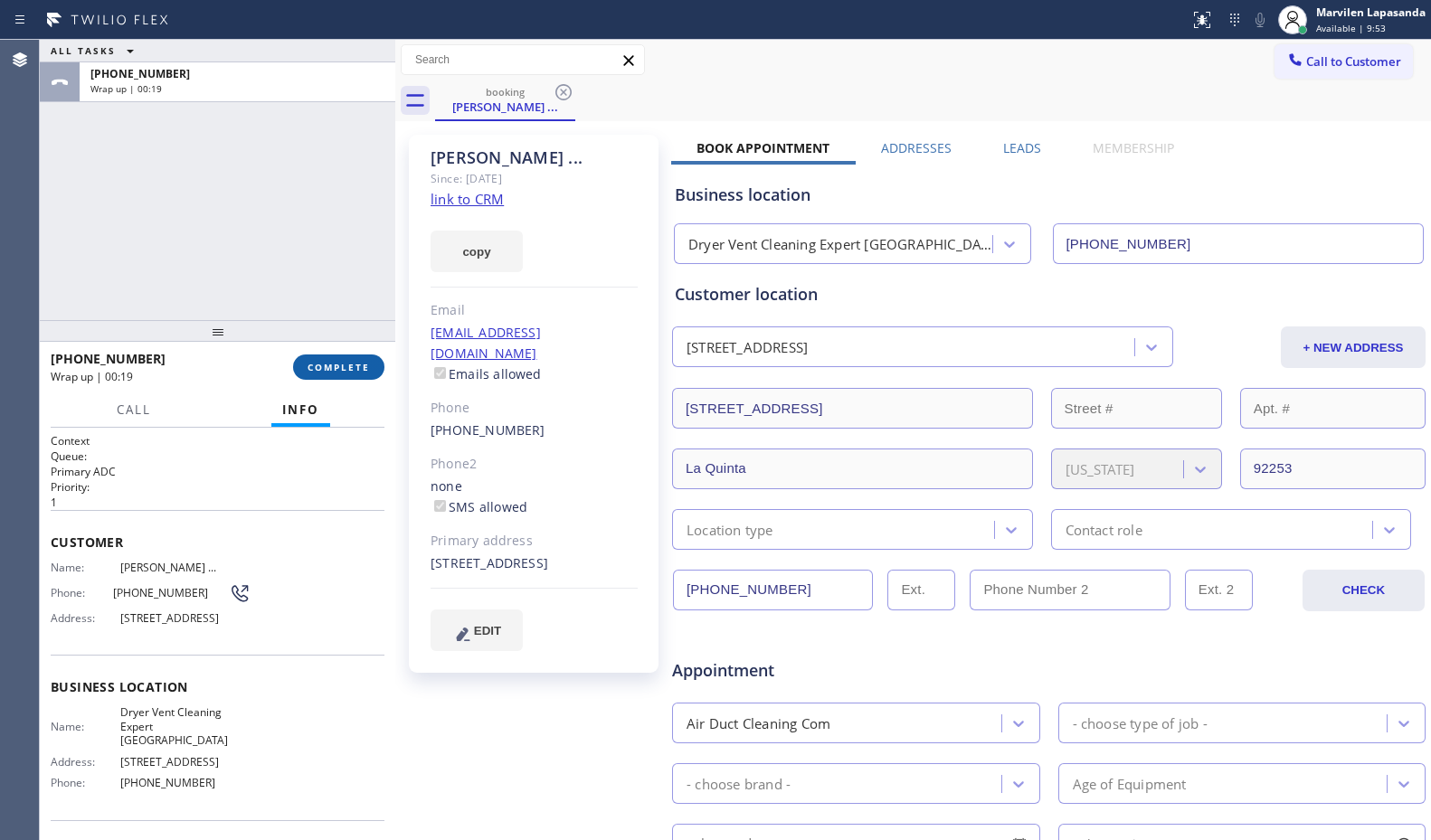
click at [332, 377] on button "COMPLETE" at bounding box center [338, 367] width 92 height 26
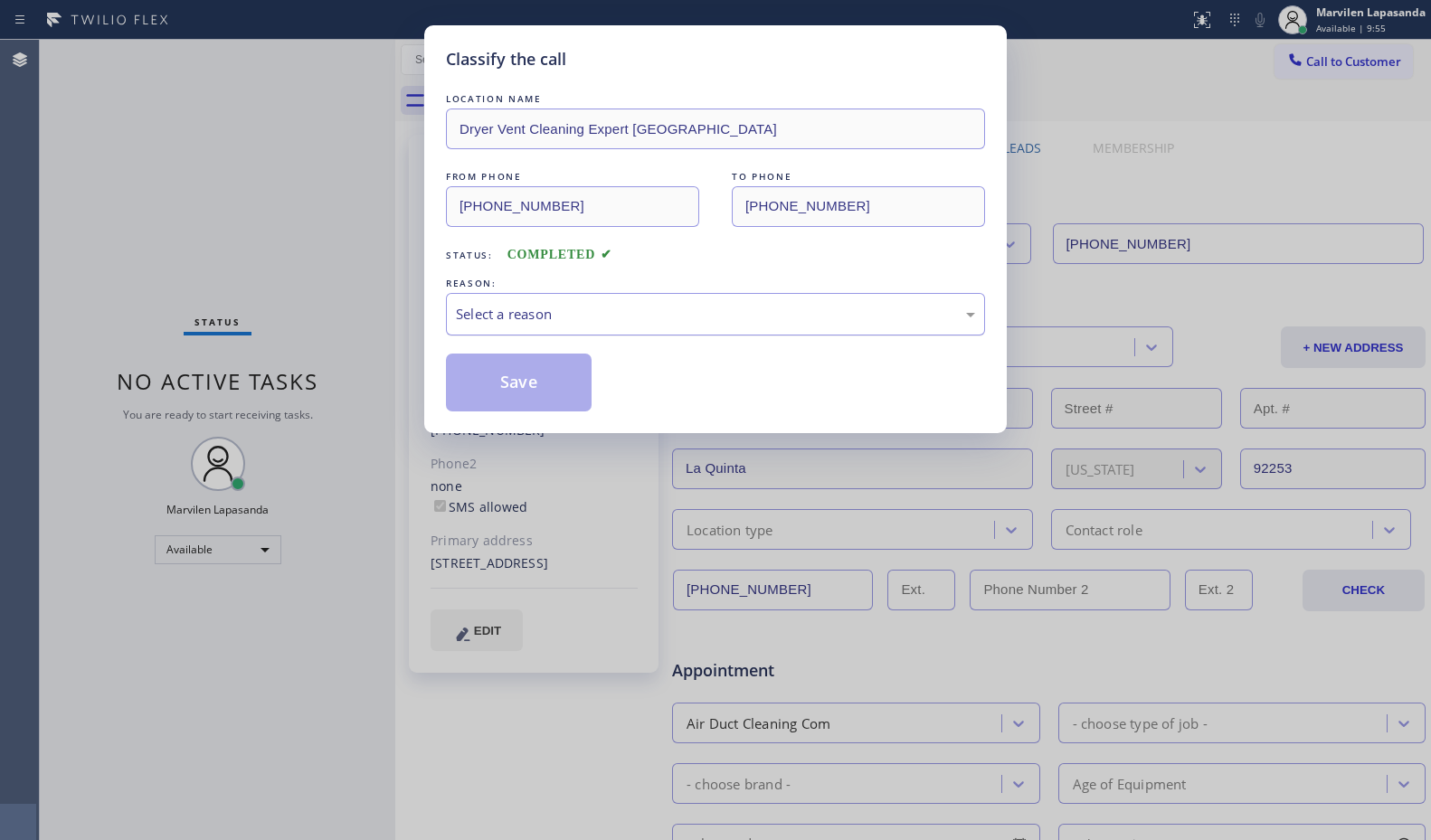
click at [502, 313] on div "Select a reason" at bounding box center [715, 315] width 519 height 21
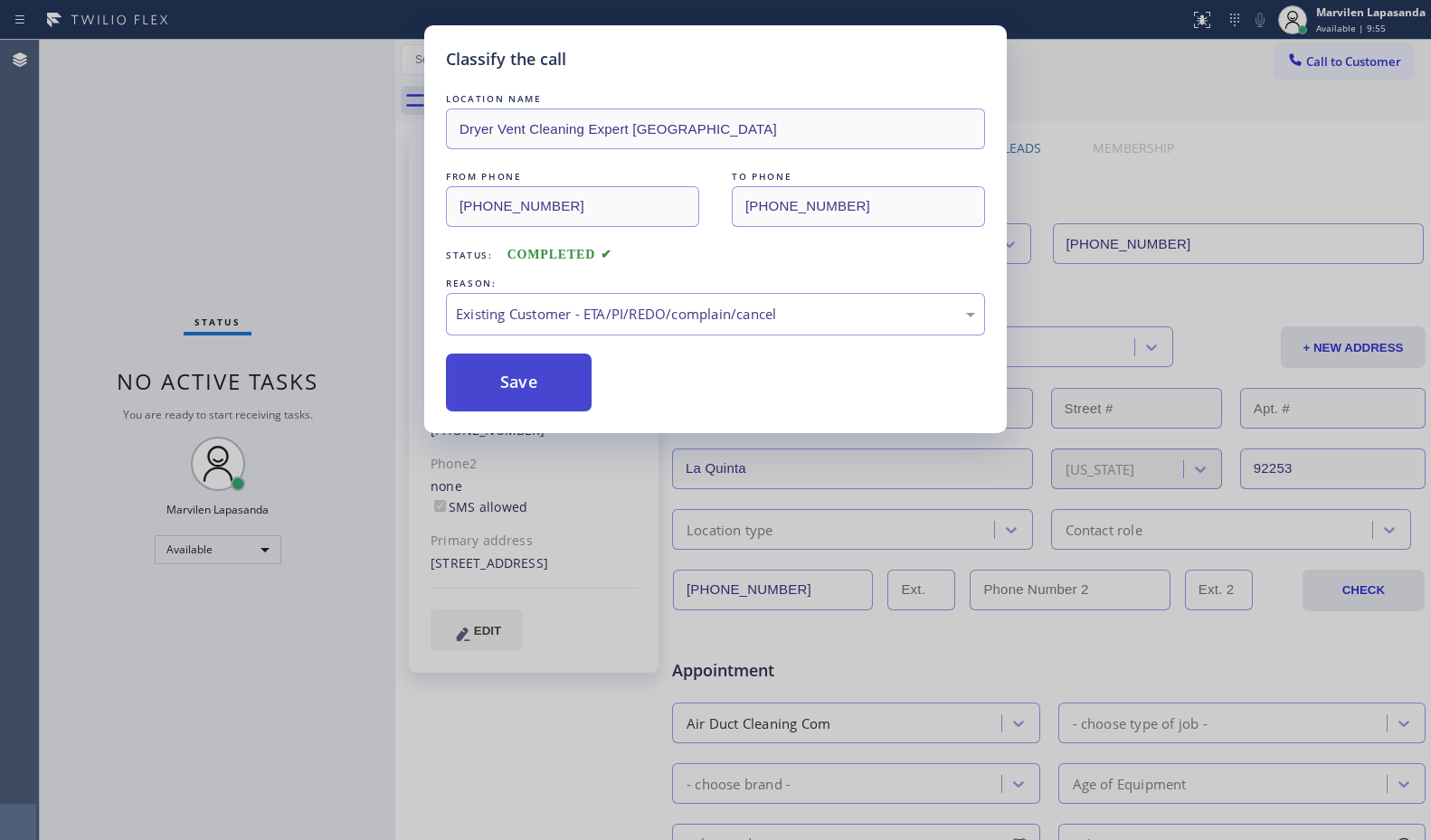
click at [476, 373] on button "Save" at bounding box center [519, 382] width 146 height 58
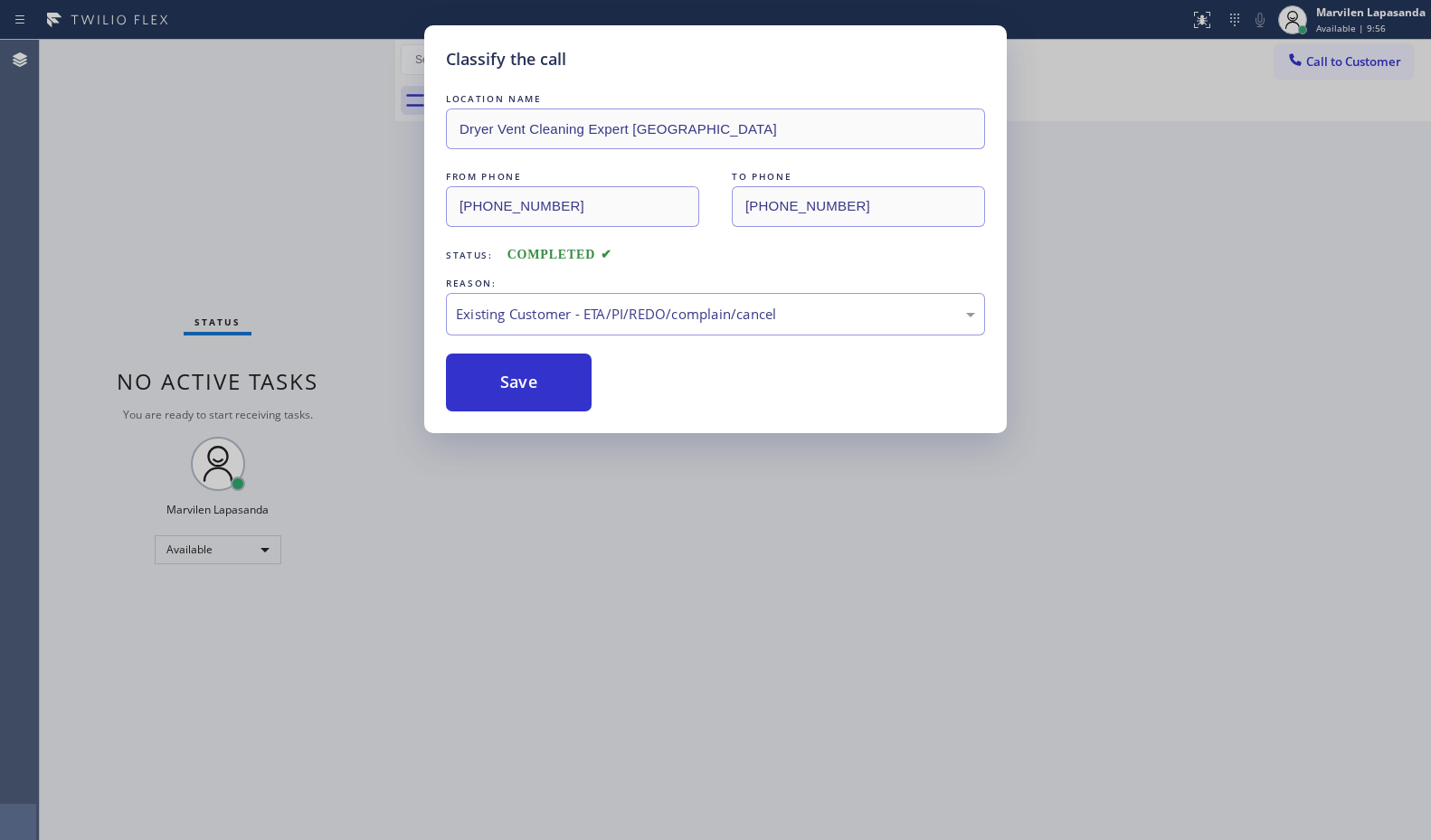
click at [1230, 179] on div "Classify the call LOCATION NAME Dryer Vent Cleaning Expert [GEOGRAPHIC_DATA] FR…" at bounding box center [716, 420] width 1431 height 840
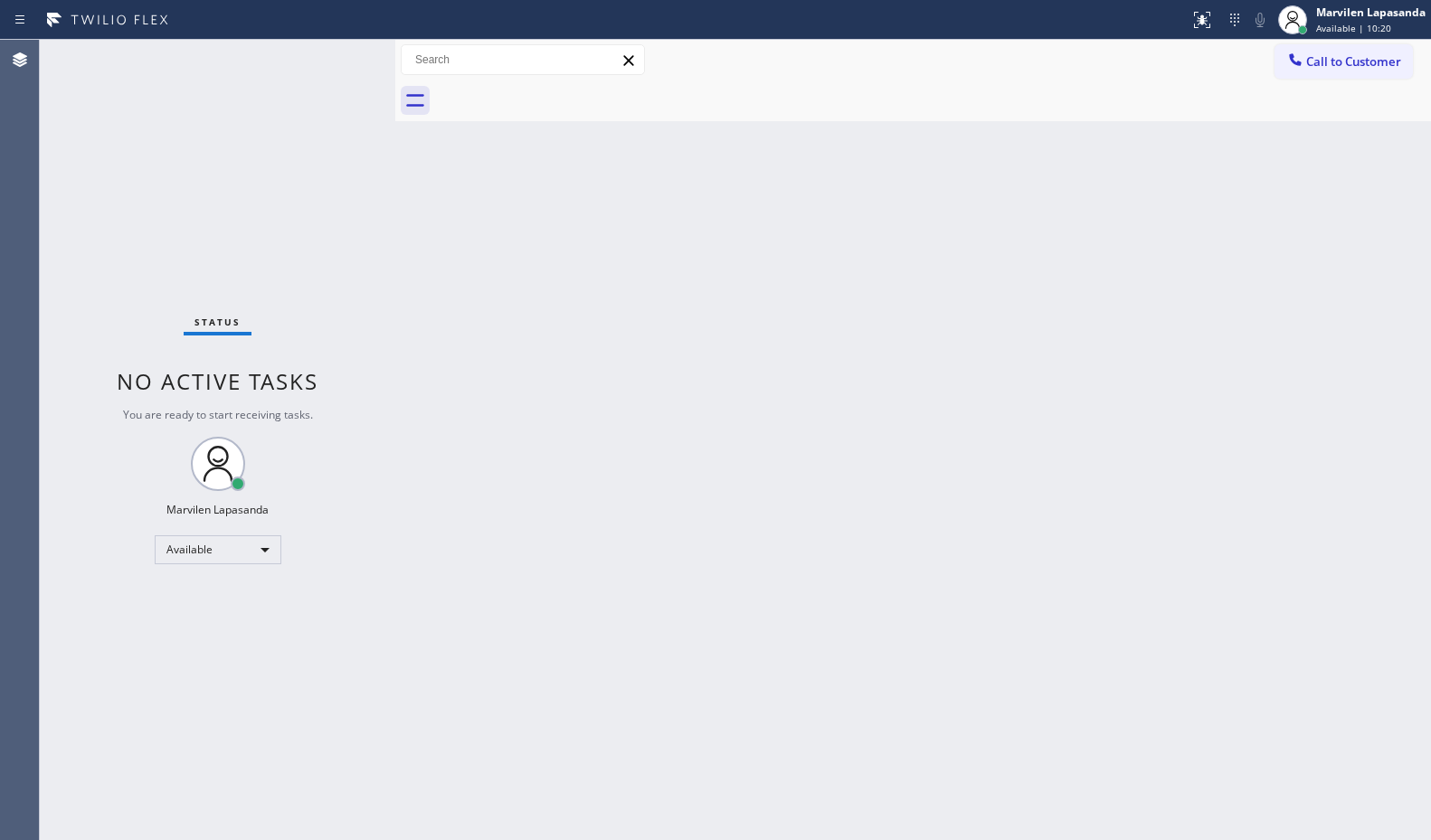
click at [335, 53] on div "Status No active tasks You are ready to start receiving tasks. Marvilen Lapasan…" at bounding box center [217, 439] width 355 height 800
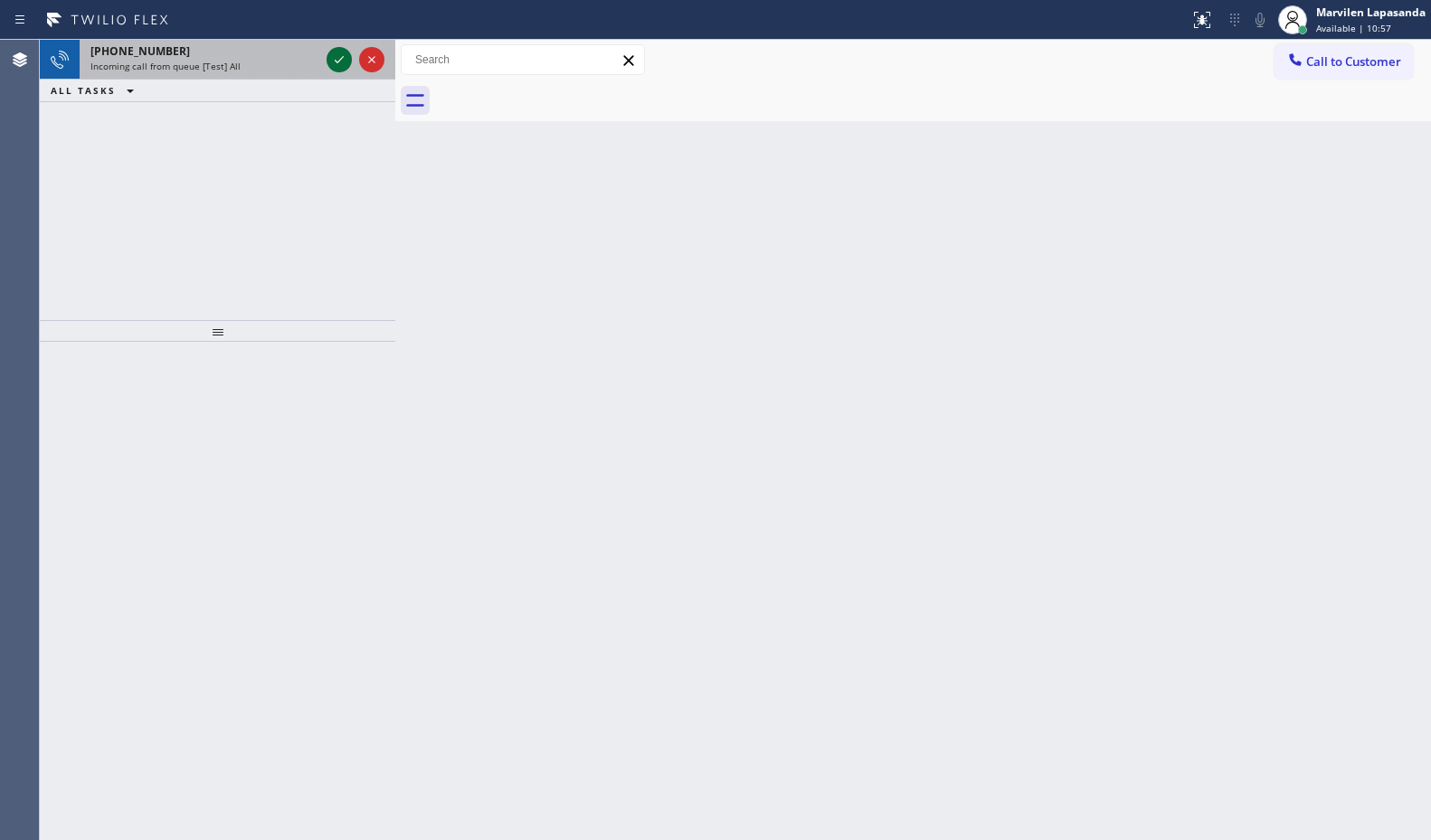
click at [335, 53] on icon at bounding box center [338, 60] width 22 height 22
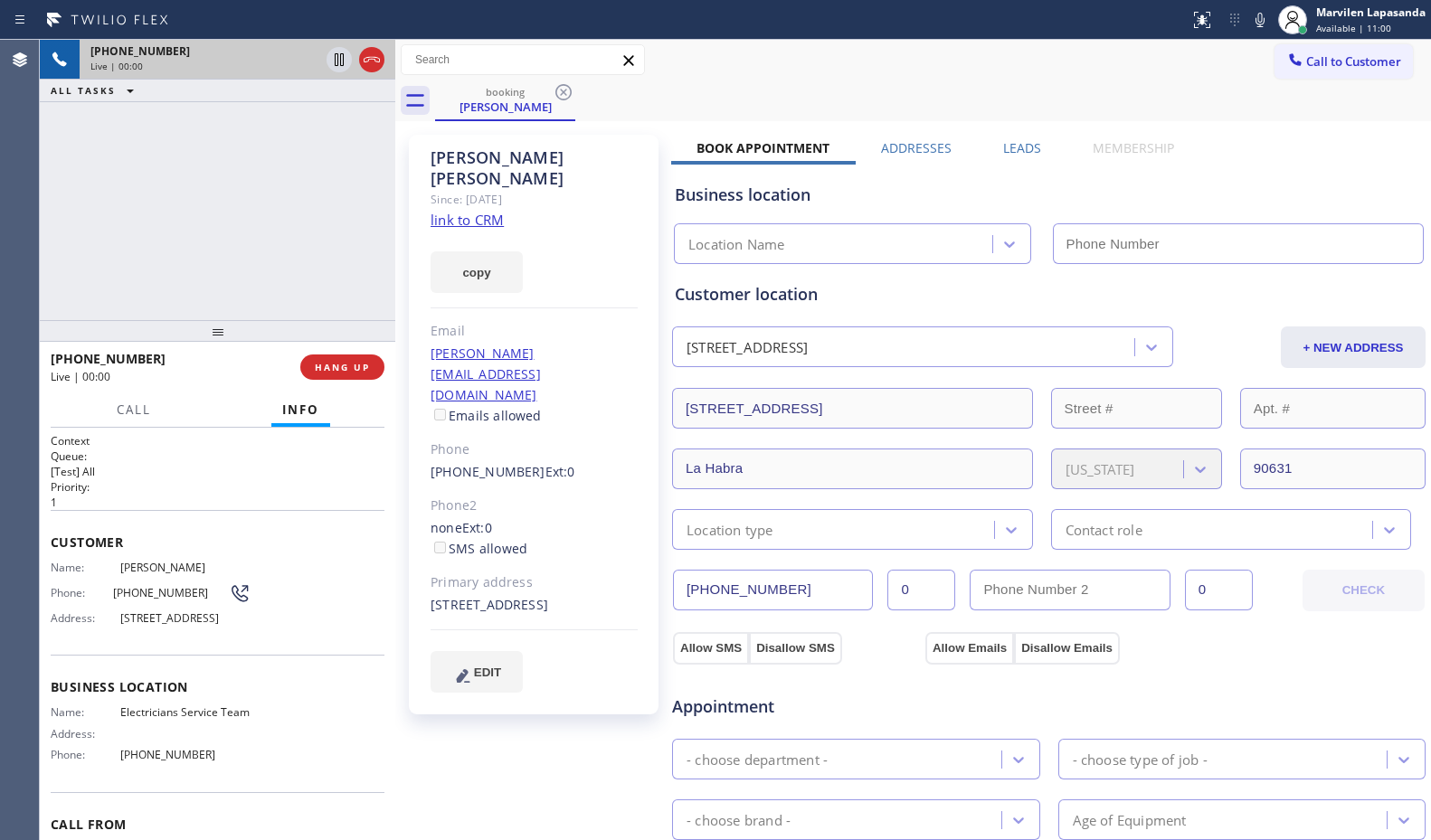
type input "[PHONE_NUMBER]"
click at [448, 211] on link "link to CRM" at bounding box center [468, 219] width 74 height 18
click at [321, 203] on div "[PHONE_NUMBER] Live | 00:42 ALL TASKS ALL TASKS ACTIVE TASKS TASKS IN WRAP UP" at bounding box center [217, 180] width 355 height 281
click at [320, 205] on div "[PHONE_NUMBER] Live | 00:43 ALL TASKS ALL TASKS ACTIVE TASKS TASKS IN WRAP UP" at bounding box center [217, 180] width 355 height 281
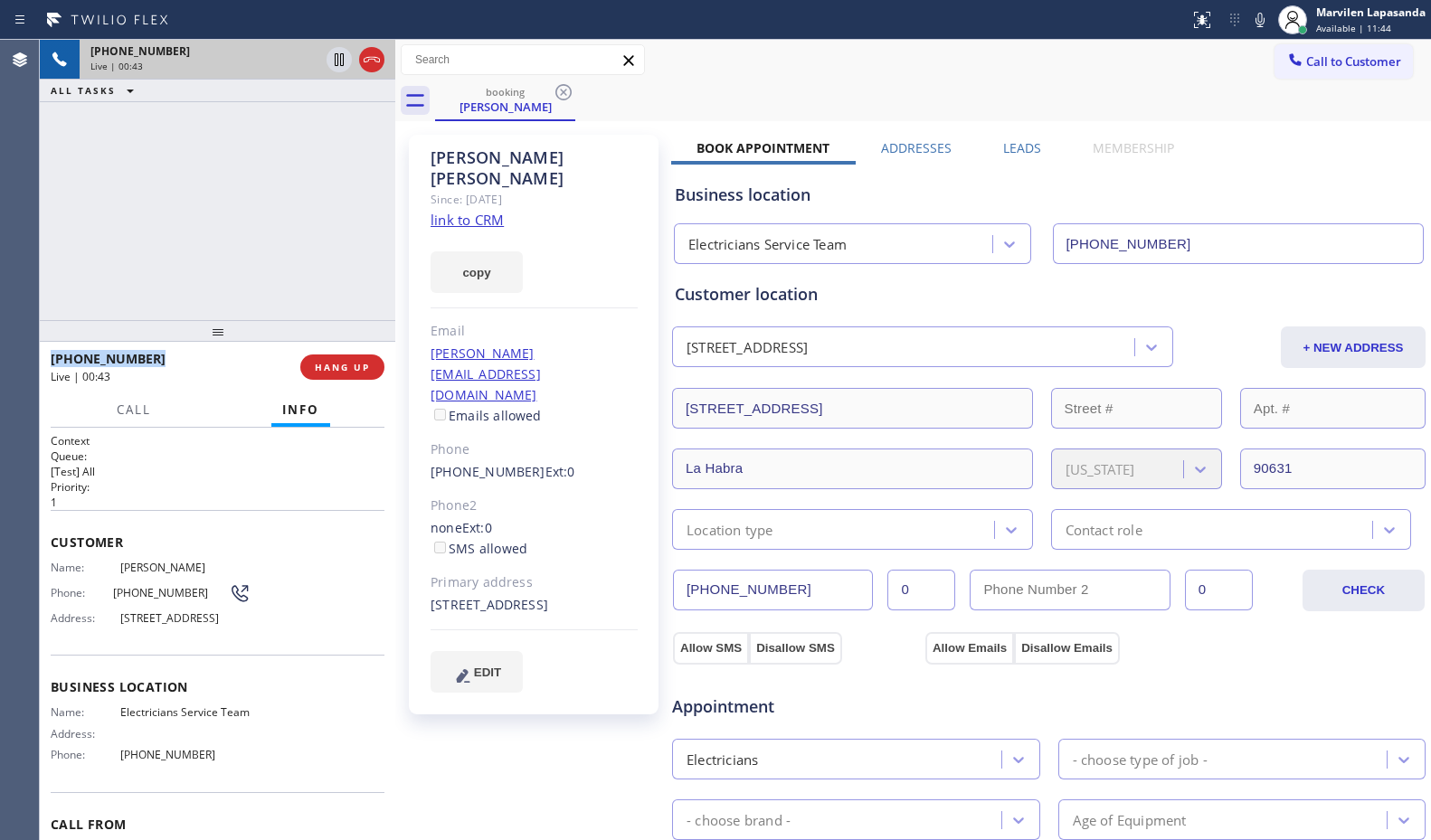
click at [320, 205] on div "[PHONE_NUMBER] Live | 00:43 ALL TASKS ALL TASKS ACTIVE TASKS TASKS IN WRAP UP" at bounding box center [217, 180] width 355 height 281
click at [320, 205] on div "[PHONE_NUMBER] Live | 00:44 ALL TASKS ALL TASKS ACTIVE TASKS TASKS IN WRAP UP" at bounding box center [217, 180] width 355 height 281
click at [60, 625] on span "Address:" at bounding box center [86, 618] width 70 height 13
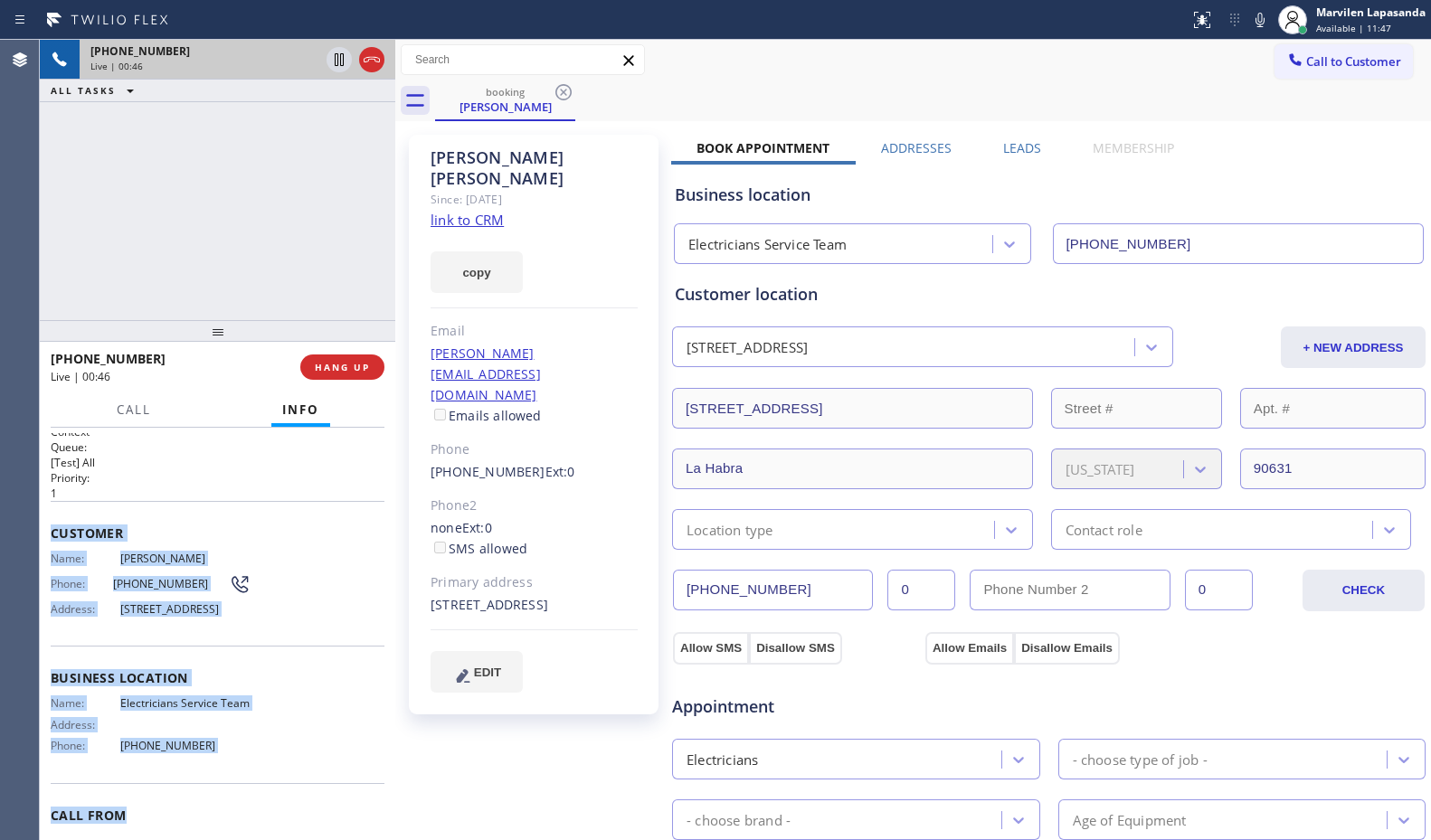
scroll to position [16, 0]
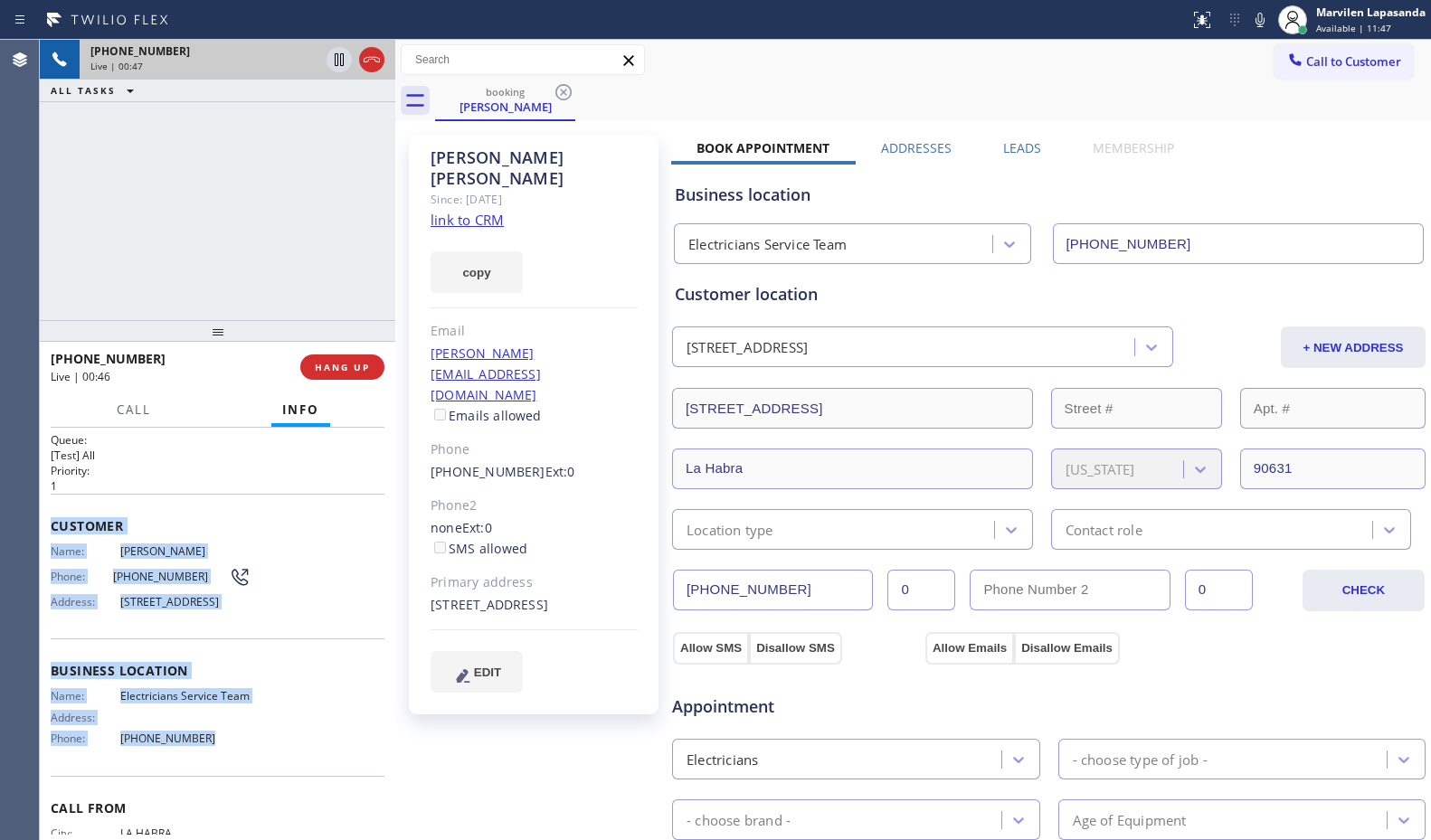
drag, startPoint x: 50, startPoint y: 534, endPoint x: 246, endPoint y: 780, distance: 314.5
click at [246, 780] on div "Context Queue: [Test] All Priority: 1 Customer Name: [PERSON_NAME] Phone: [PHON…" at bounding box center [217, 634] width 355 height 413
copy div "Customer Name: [PERSON_NAME] Phone: [PHONE_NUMBER] Address: [STREET_ADDRESS] Bu…"
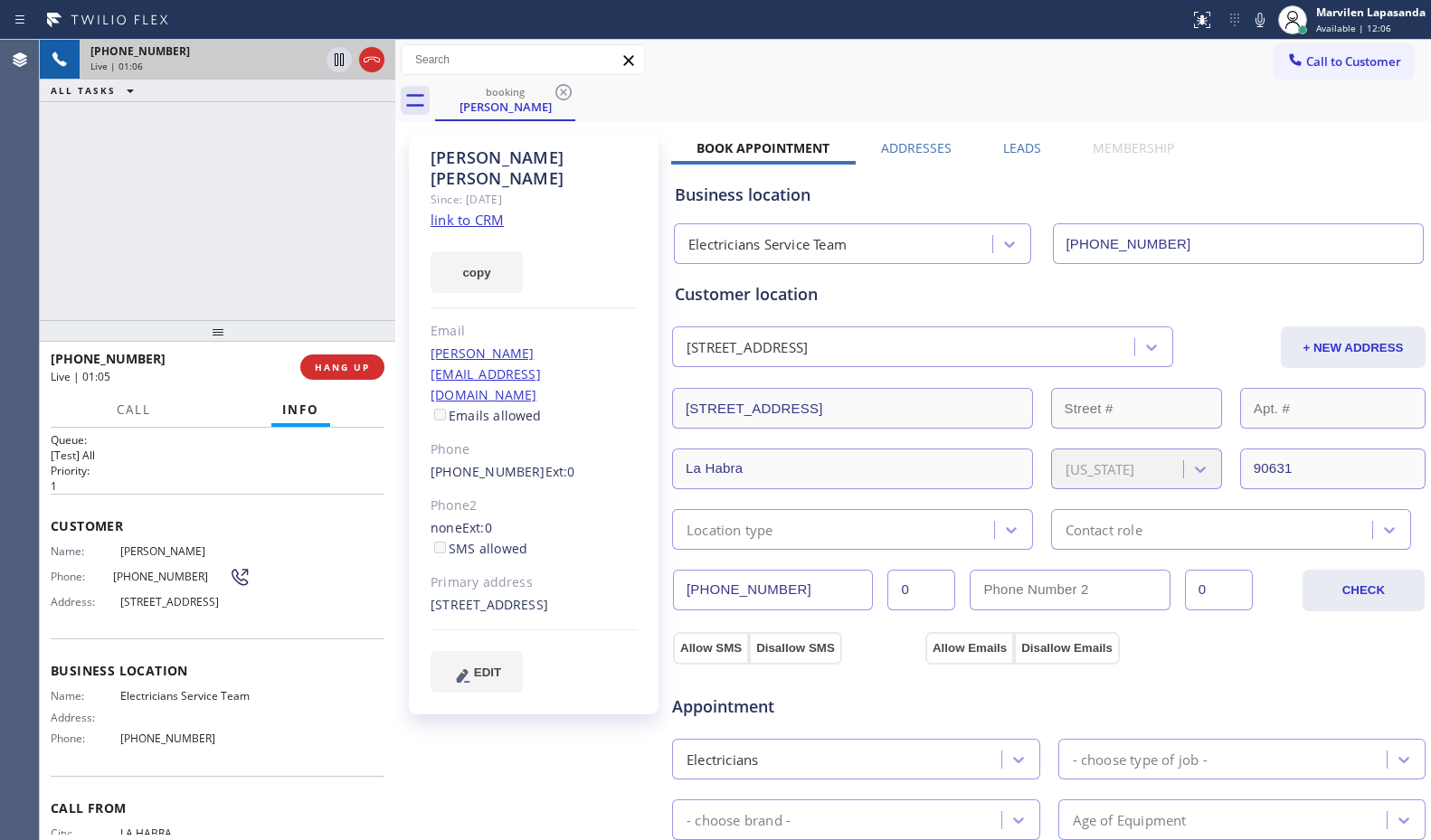
click at [603, 231] on div "copy" at bounding box center [534, 262] width 207 height 62
click at [220, 190] on div "[PHONE_NUMBER] Live | 01:06 ALL TASKS ALL TASKS ACTIVE TASKS TASKS IN WRAP UP" at bounding box center [217, 180] width 355 height 281
click at [1275, 104] on div "booking [PERSON_NAME]" at bounding box center [933, 100] width 996 height 41
click at [1260, 26] on icon at bounding box center [1261, 19] width 9 height 14
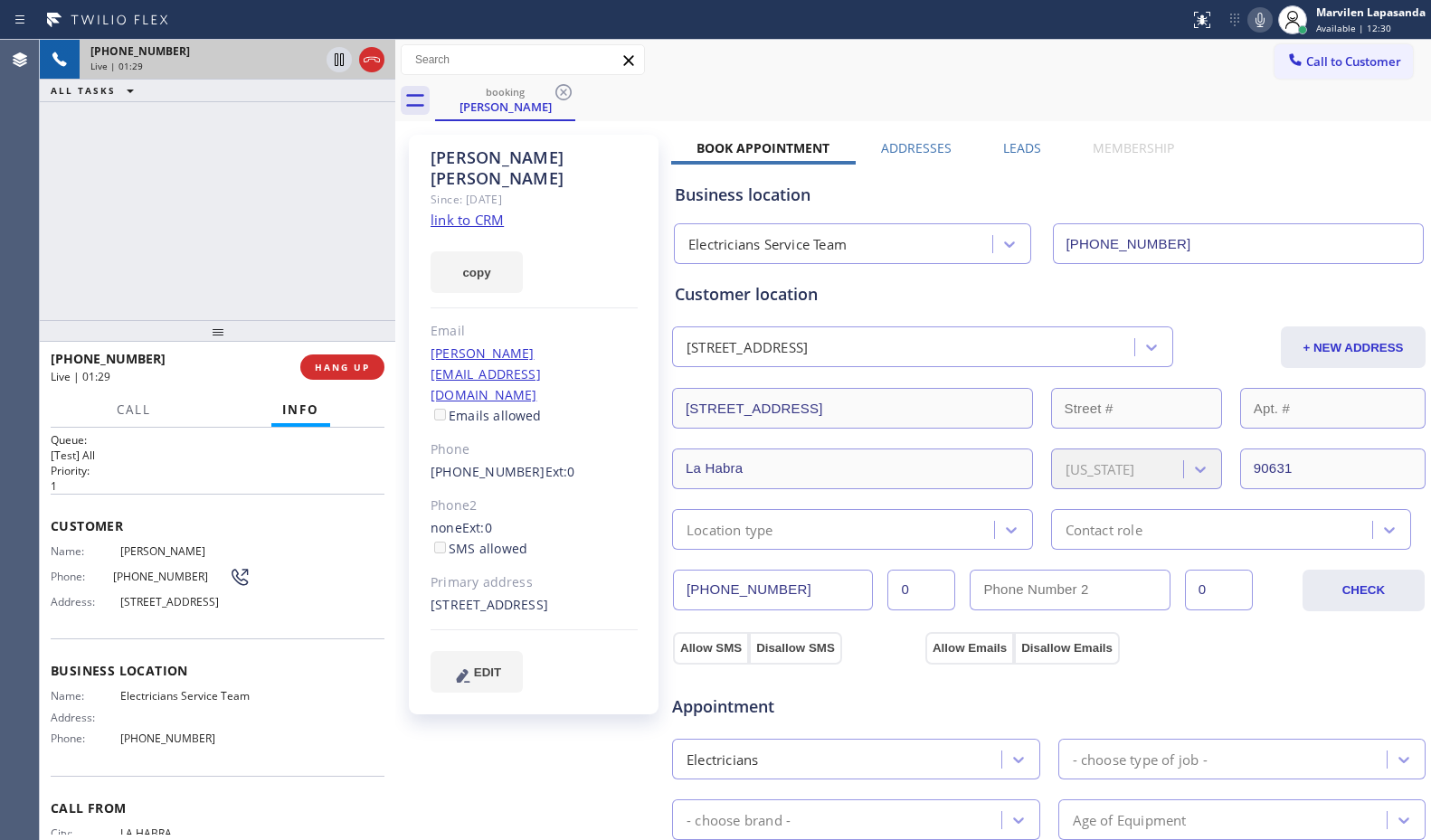
click at [625, 159] on div "[PERSON_NAME]" at bounding box center [534, 168] width 207 height 42
click at [608, 156] on div "[PERSON_NAME]" at bounding box center [534, 168] width 207 height 42
click at [622, 156] on div "[PERSON_NAME]" at bounding box center [534, 168] width 207 height 42
click at [622, 157] on div "[PERSON_NAME]" at bounding box center [534, 168] width 207 height 42
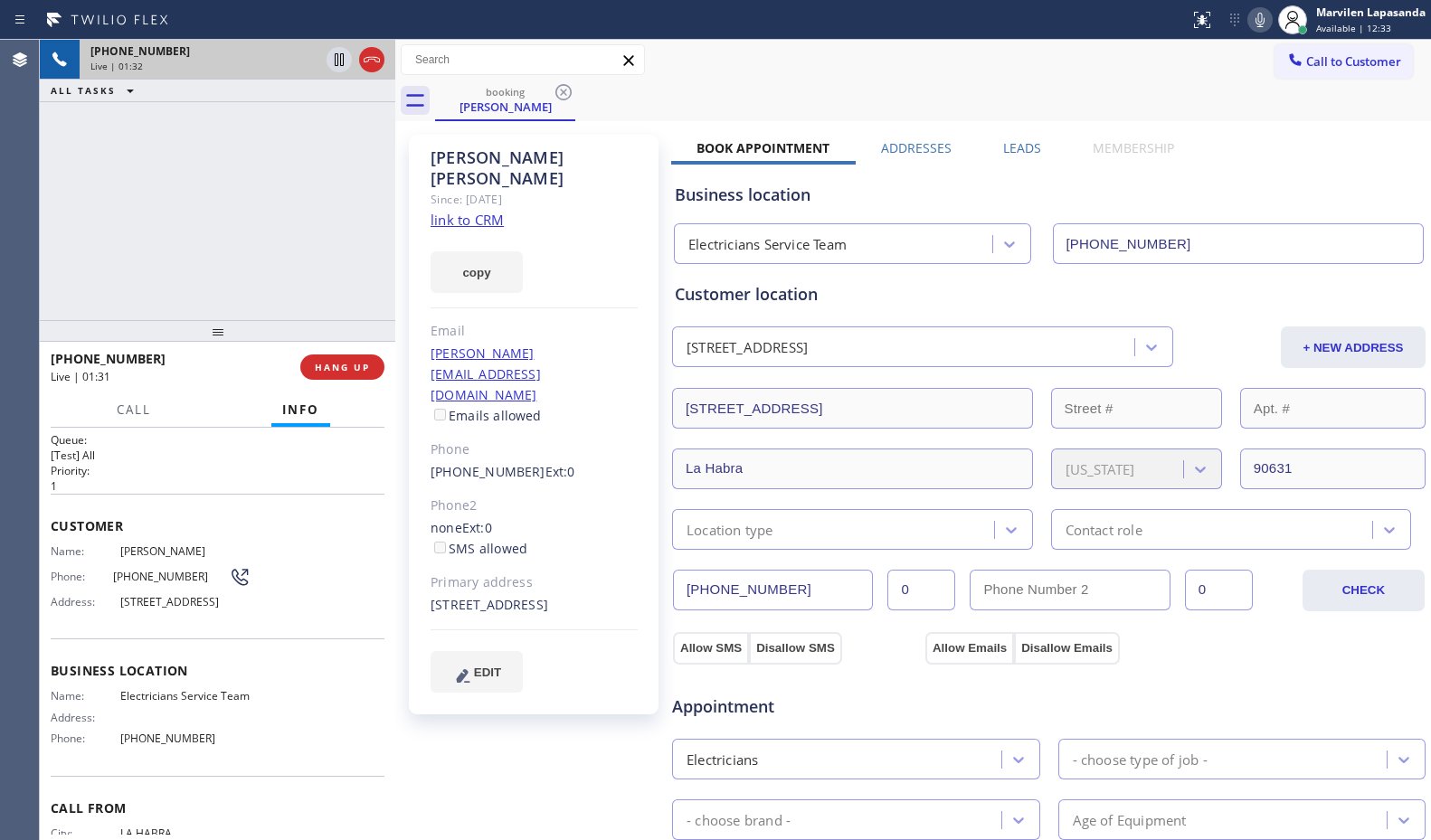
click at [628, 165] on div "[PERSON_NAME]" at bounding box center [534, 168] width 207 height 42
click at [341, 61] on icon at bounding box center [339, 59] width 9 height 12
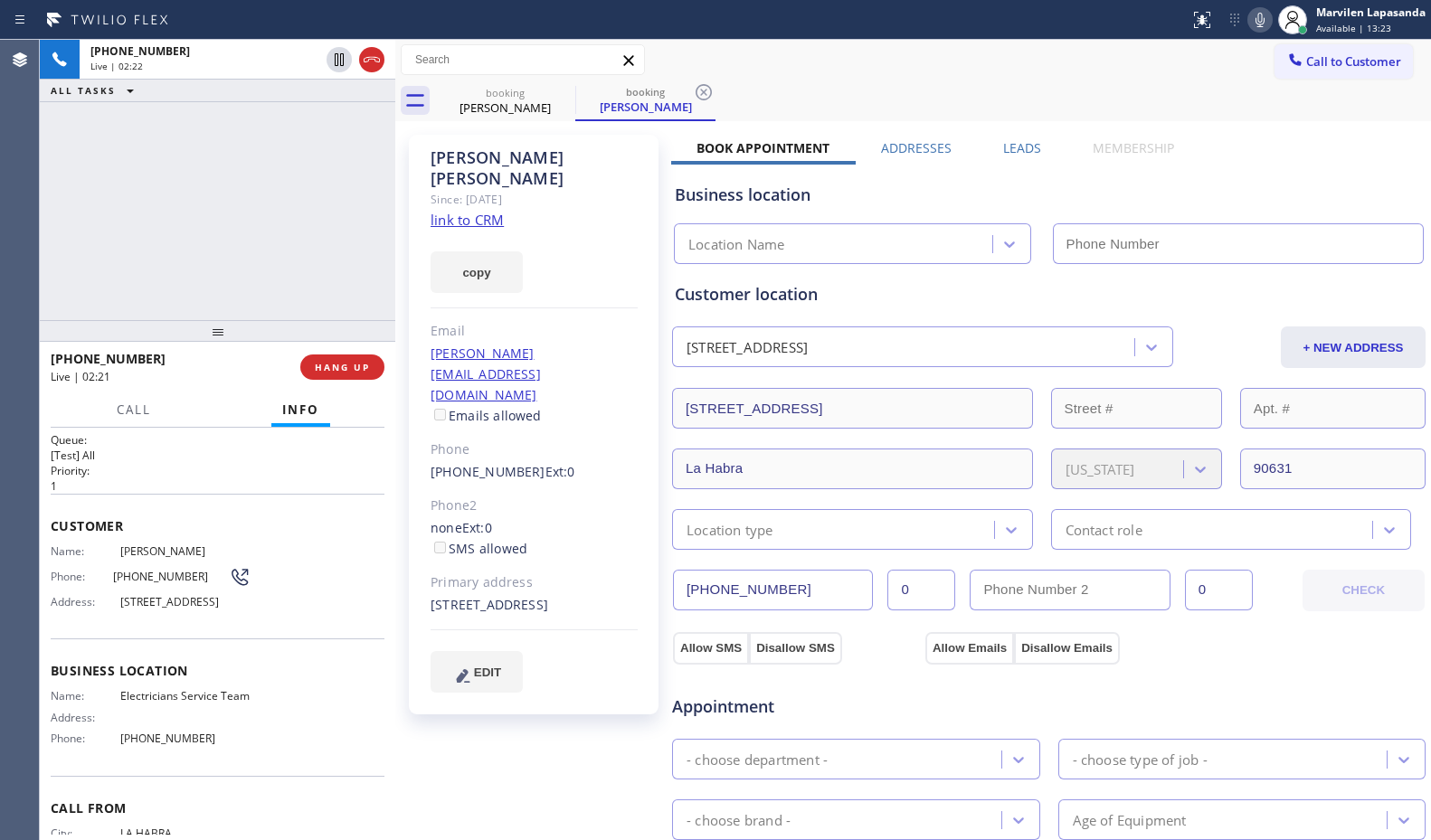
click at [1252, 15] on icon at bounding box center [1260, 20] width 22 height 22
type input "[PHONE_NUMBER]"
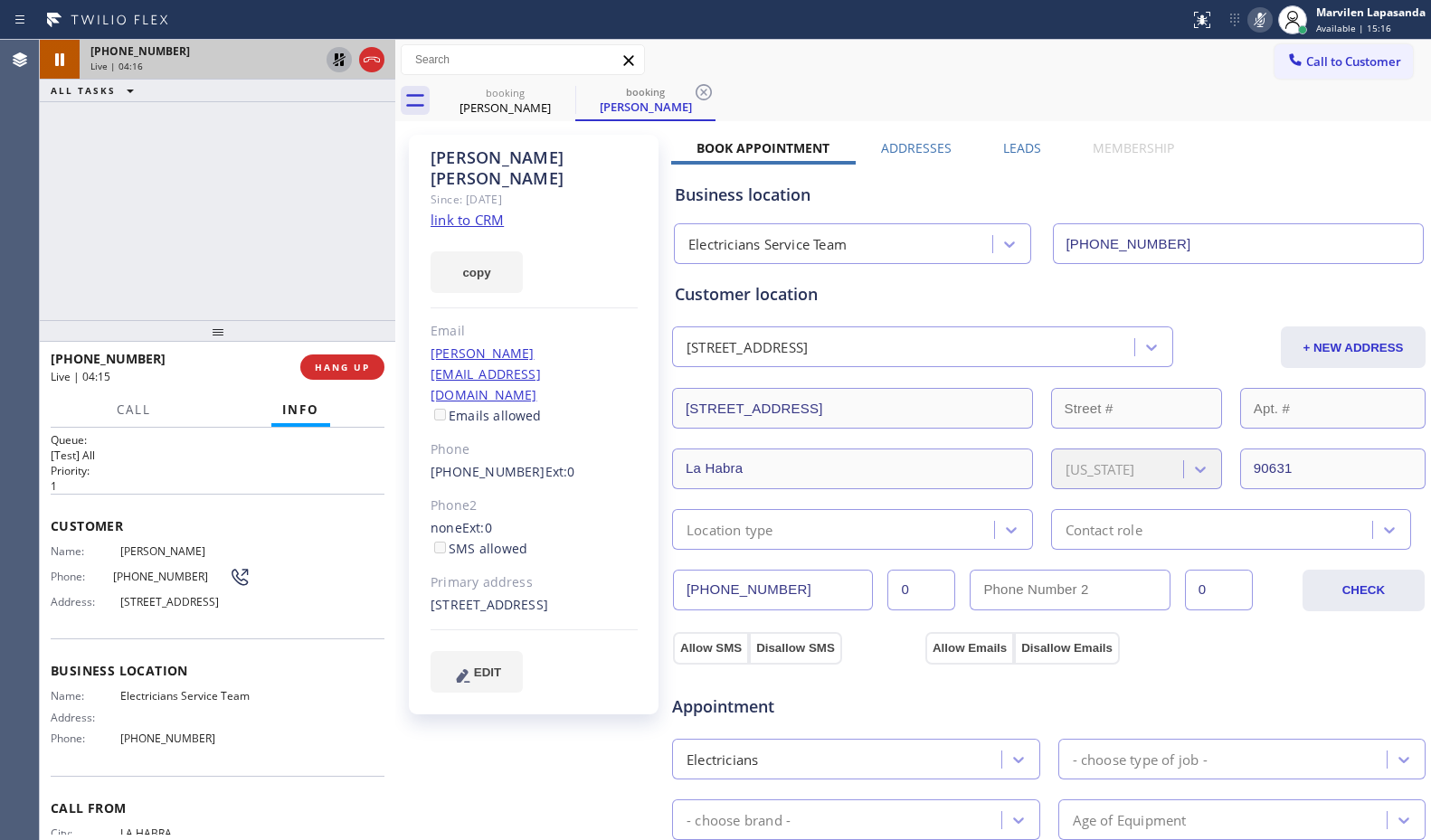
click at [336, 61] on icon at bounding box center [338, 60] width 22 height 22
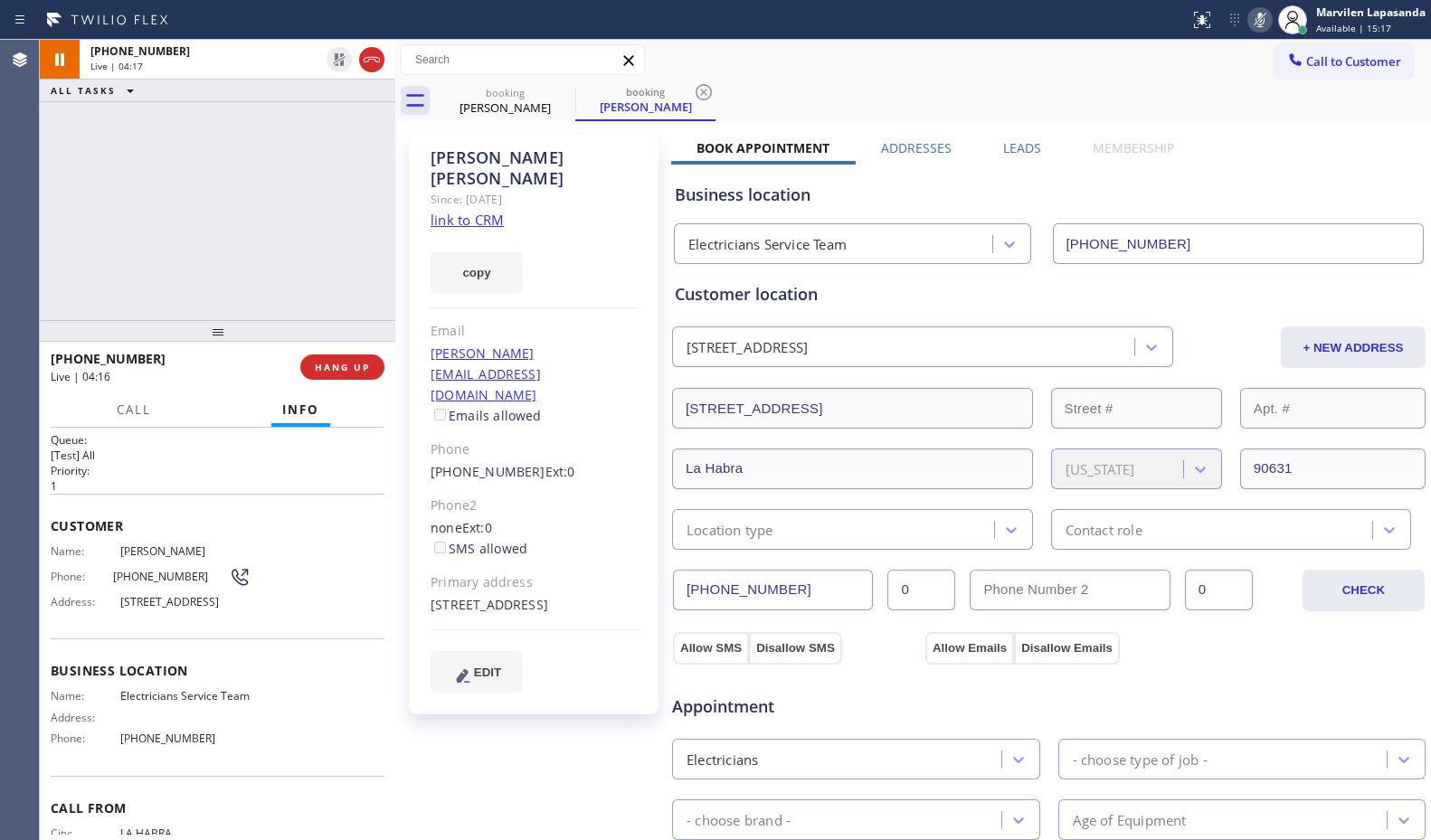
click at [1265, 20] on icon at bounding box center [1260, 20] width 22 height 22
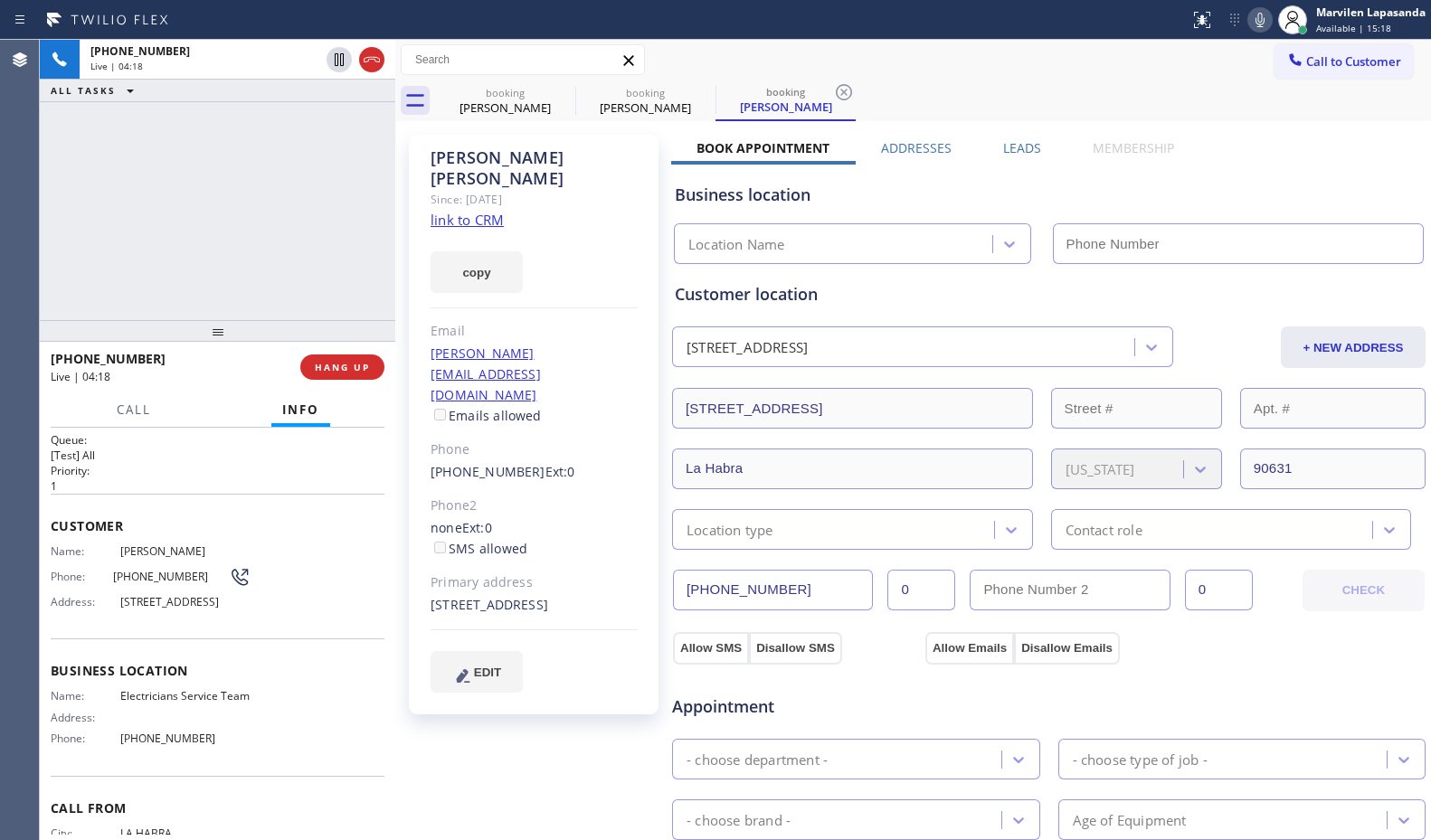
type input "[PHONE_NUMBER]"
click at [91, 268] on div "[PHONE_NUMBER] Live | 04:23 ALL TASKS ALL TASKS ACTIVE TASKS TASKS IN WRAP UP" at bounding box center [217, 180] width 355 height 281
click at [296, 271] on div "[PHONE_NUMBER] Live | 04:24 ALL TASKS ALL TASKS ACTIVE TASKS TASKS IN WRAP UP" at bounding box center [217, 180] width 355 height 281
click at [597, 189] on div "Since: [DATE]" at bounding box center [534, 199] width 207 height 21
click at [598, 231] on div "copy" at bounding box center [534, 262] width 207 height 62
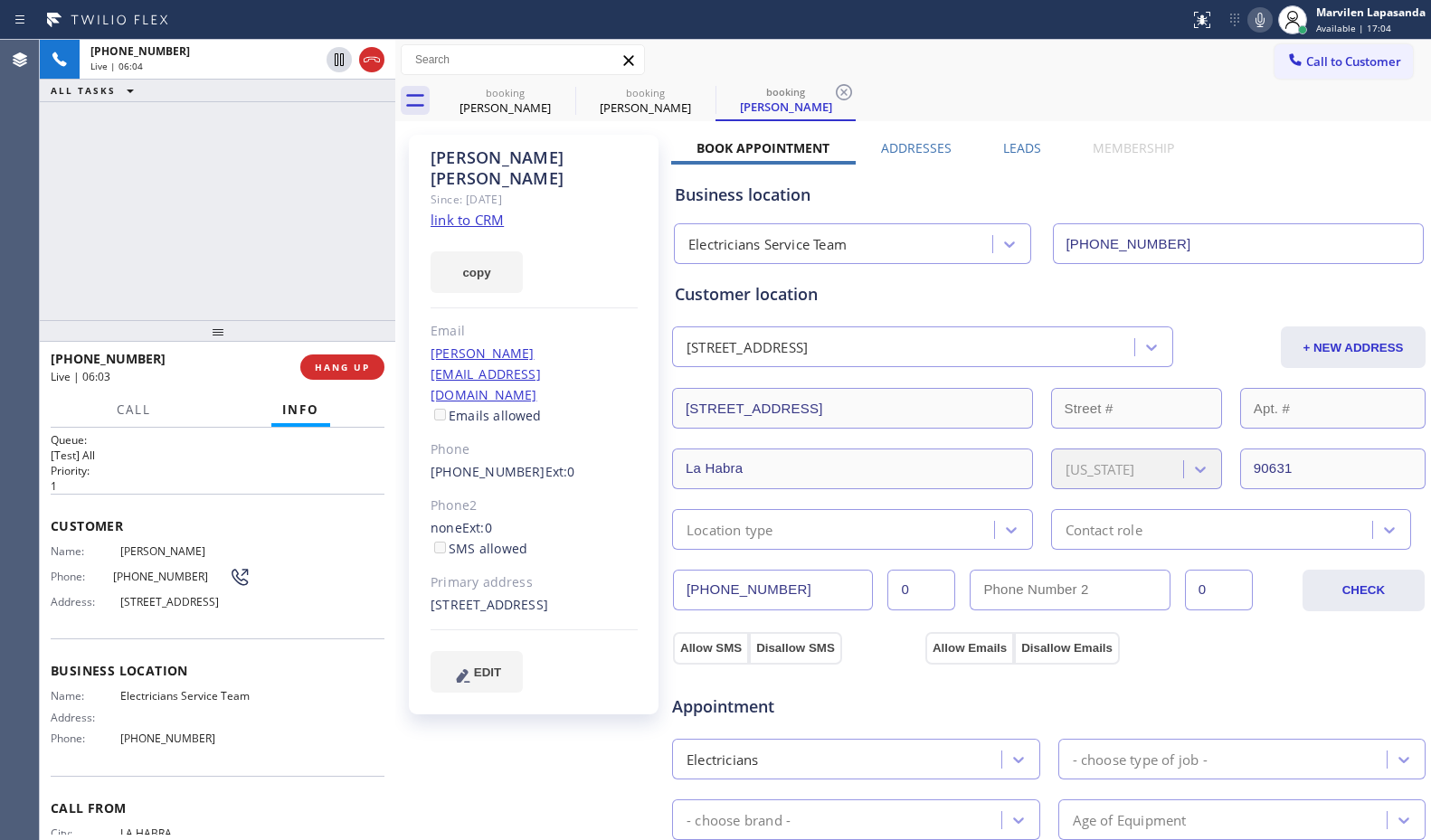
click at [596, 193] on div "[PERSON_NAME] Since: [DATE] link to CRM copy Email [PERSON_NAME][EMAIL_ADDRESS]…" at bounding box center [534, 425] width 250 height 580
click at [1214, 82] on div "booking [PERSON_NAME] booking [PERSON_NAME] booking [PERSON_NAME]" at bounding box center [933, 100] width 996 height 41
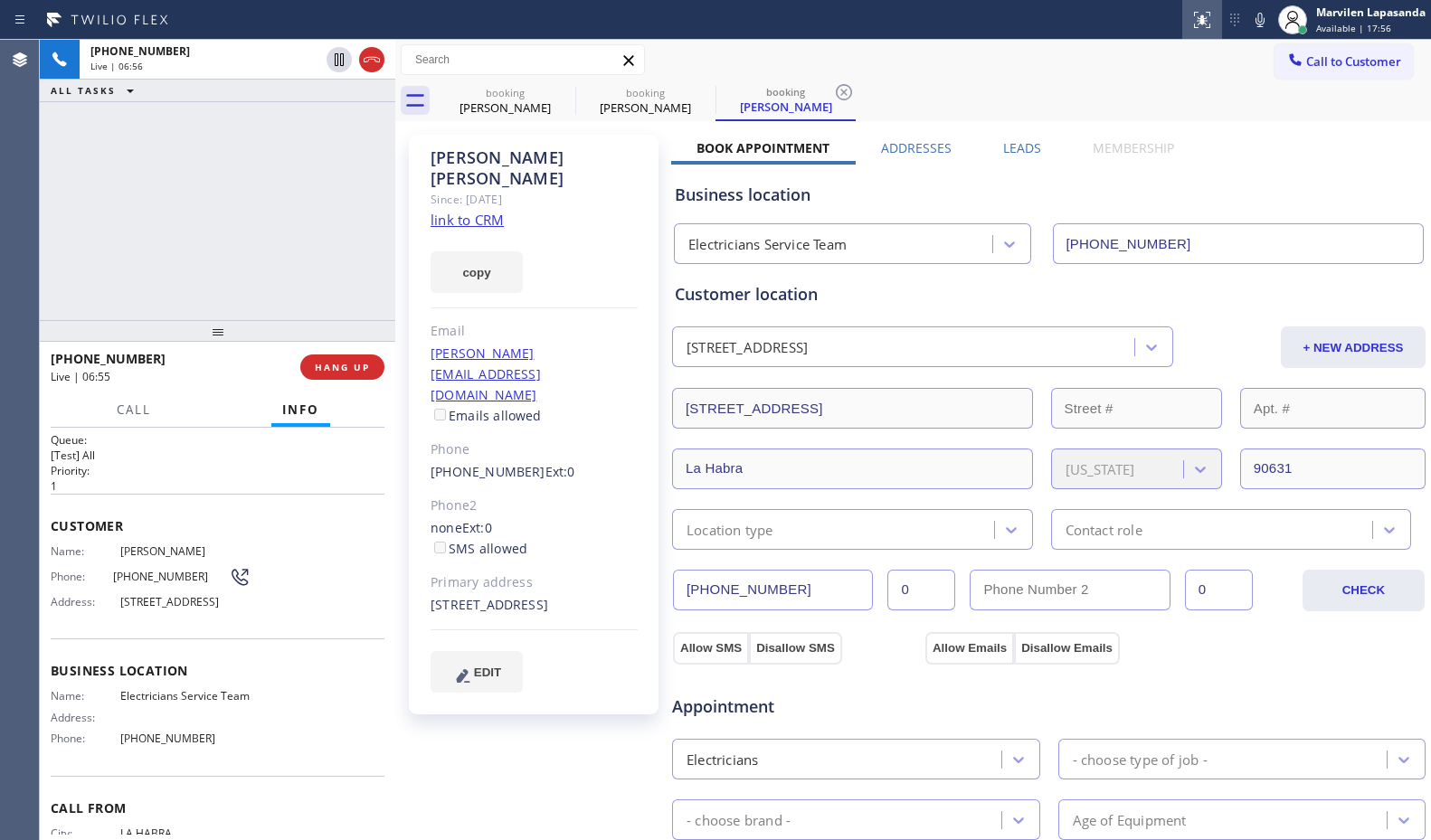
drag, startPoint x: 1254, startPoint y: 26, endPoint x: 1219, endPoint y: 33, distance: 35.7
click at [1255, 26] on icon at bounding box center [1260, 20] width 22 height 22
click at [298, 231] on div "[PHONE_NUMBER] Live | 06:56 ALL TASKS ALL TASKS ACTIVE TASKS TASKS IN WRAP UP" at bounding box center [217, 180] width 355 height 281
click at [336, 361] on span "HANG UP" at bounding box center [342, 367] width 55 height 12
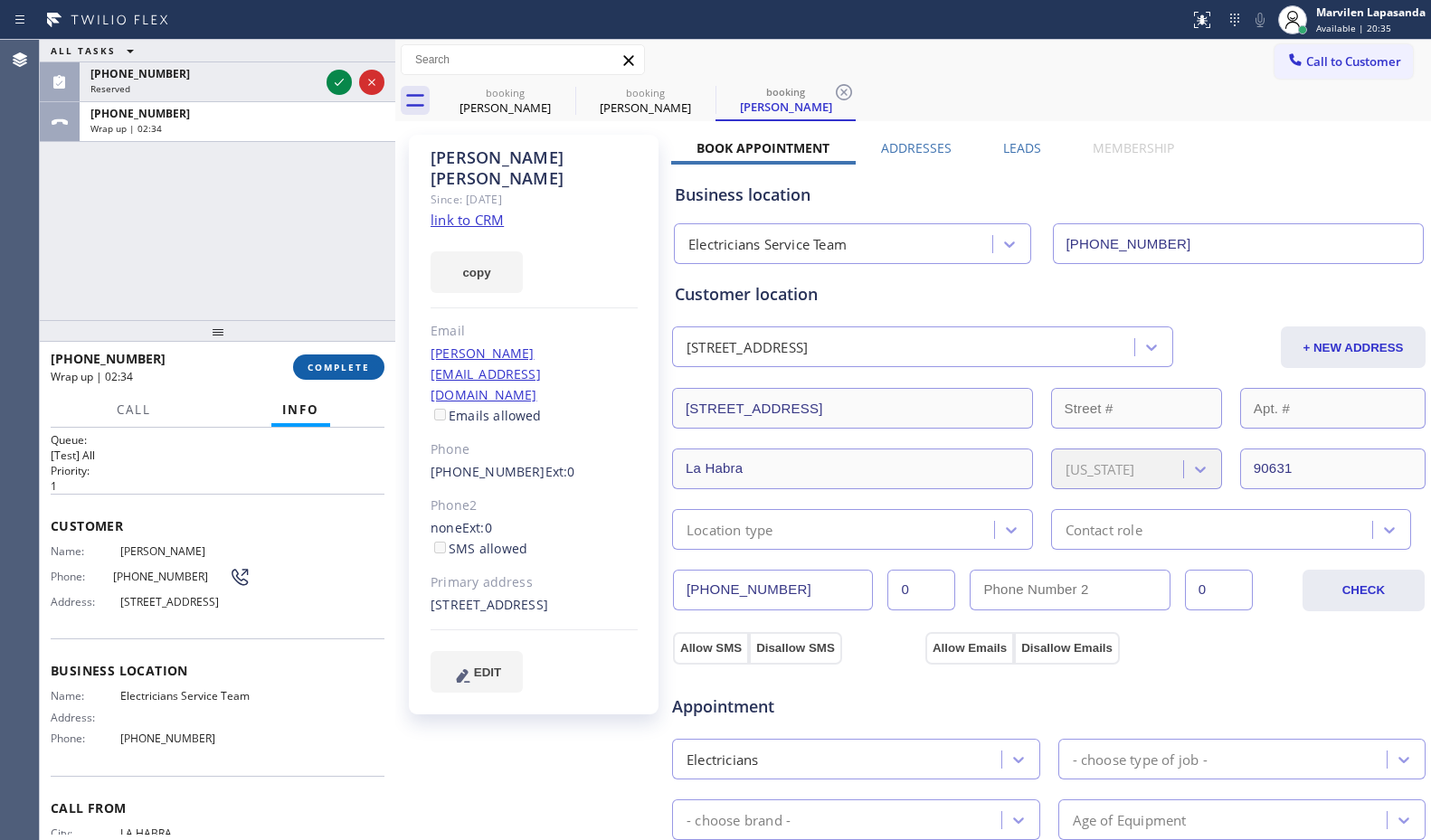
click at [321, 363] on span "COMPLETE" at bounding box center [338, 367] width 62 height 12
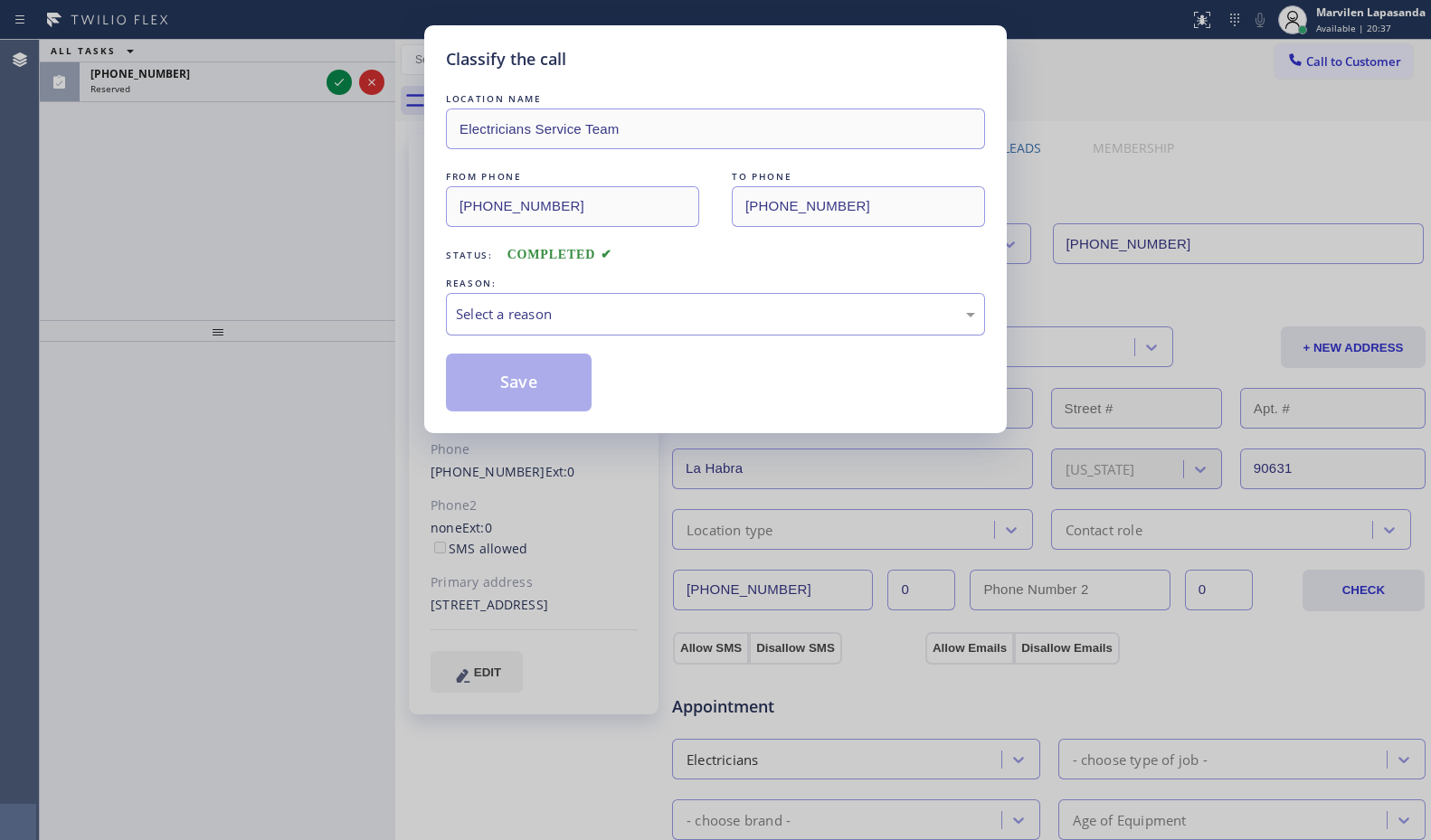
click at [464, 326] on div "Select a reason" at bounding box center [716, 314] width 540 height 43
click at [473, 379] on button "Save" at bounding box center [519, 382] width 146 height 58
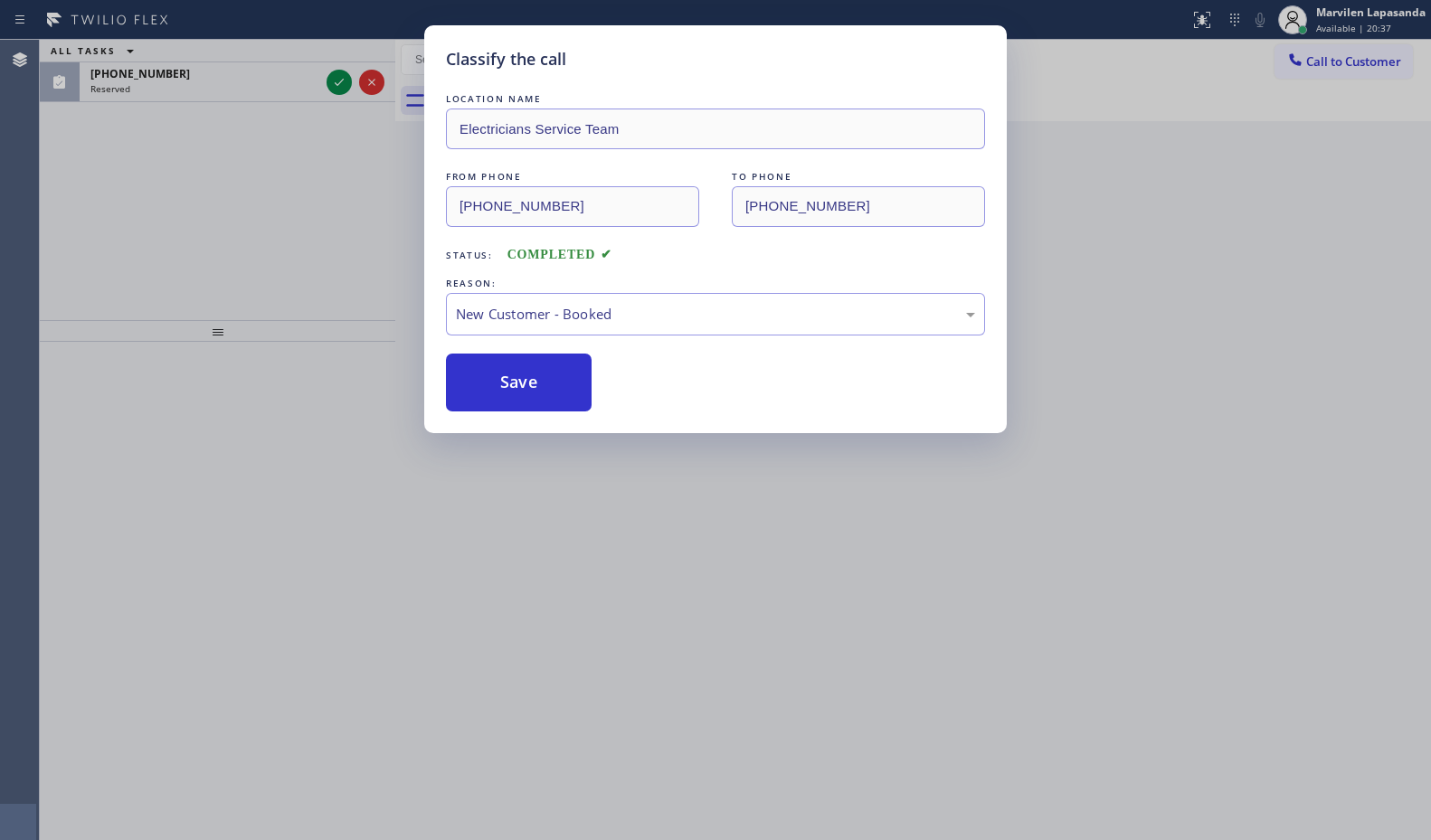
click at [371, 220] on div "Classify the call LOCATION NAME Electricians Service Team FROM PHONE [PHONE_NUM…" at bounding box center [716, 420] width 1431 height 840
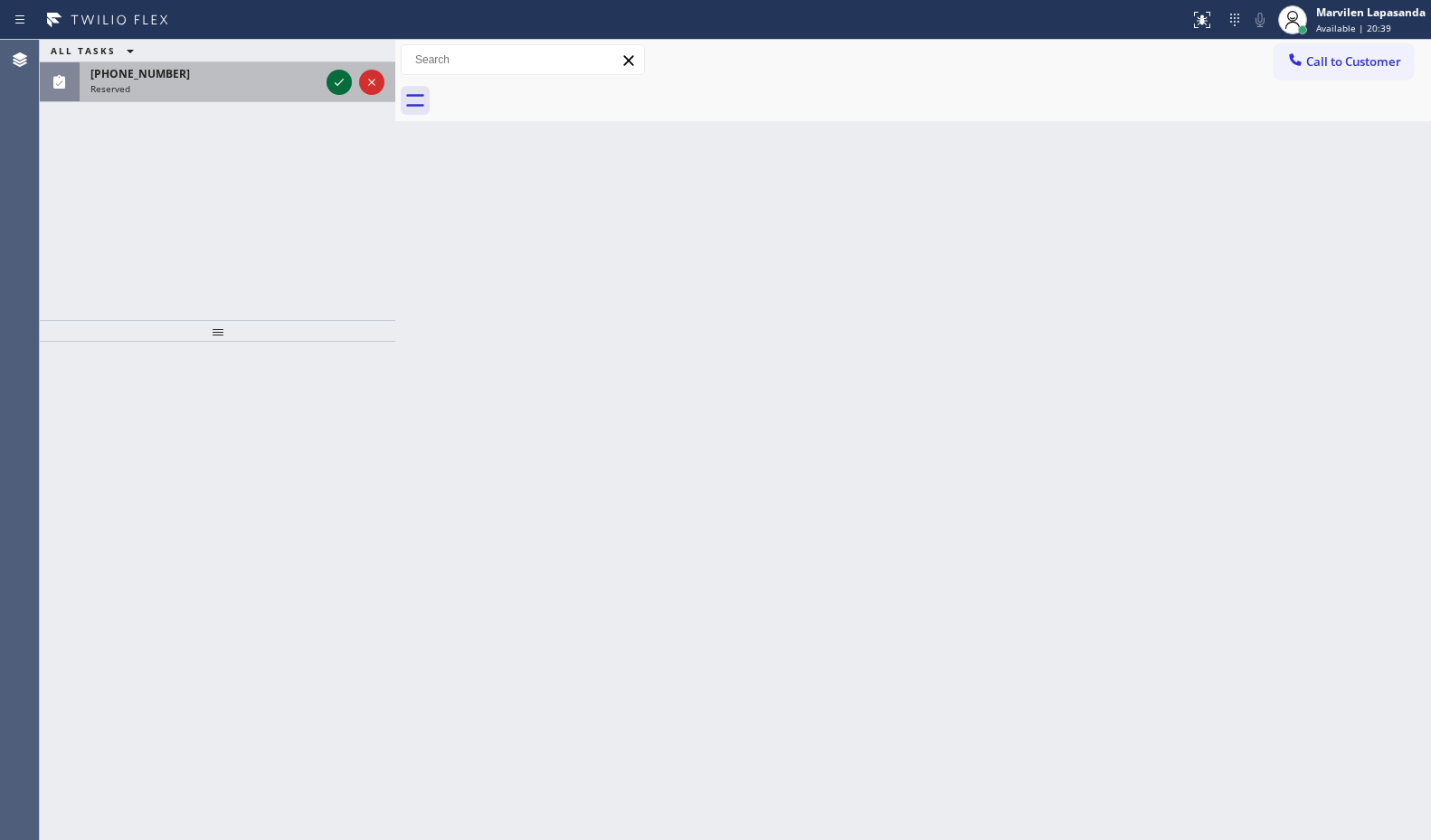
click at [341, 86] on icon at bounding box center [338, 82] width 22 height 22
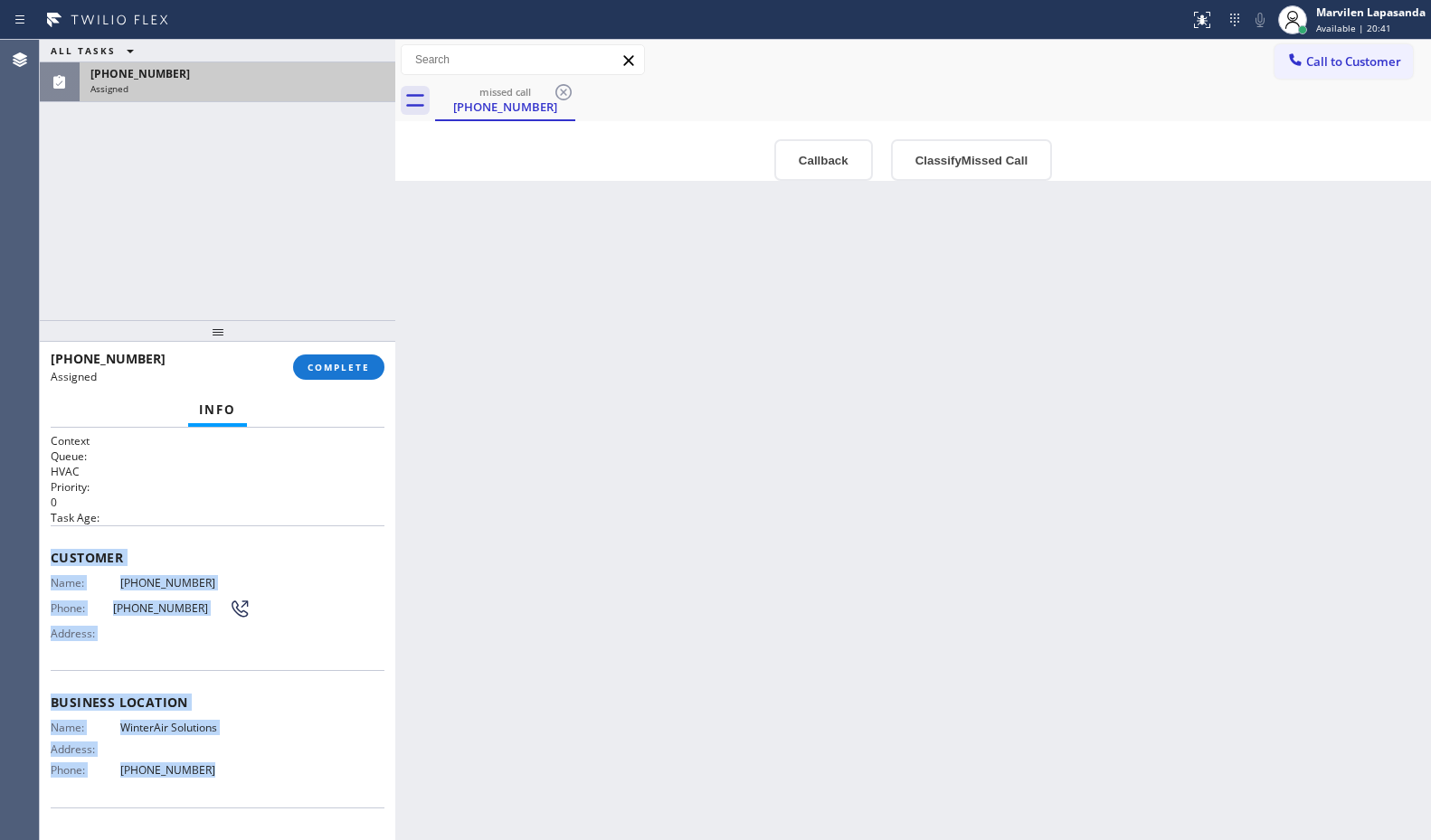
drag, startPoint x: 49, startPoint y: 551, endPoint x: 216, endPoint y: 780, distance: 283.4
click at [216, 780] on div "Context Queue: HVAC Priority: 0 Task Age: Customer Name: [PHONE_NUMBER] Phone: …" at bounding box center [217, 634] width 355 height 413
copy div "Customer Name: [PHONE_NUMBER] Phone: [PHONE_NUMBER] Address: Business location …"
click at [342, 370] on span "COMPLETE" at bounding box center [338, 367] width 62 height 12
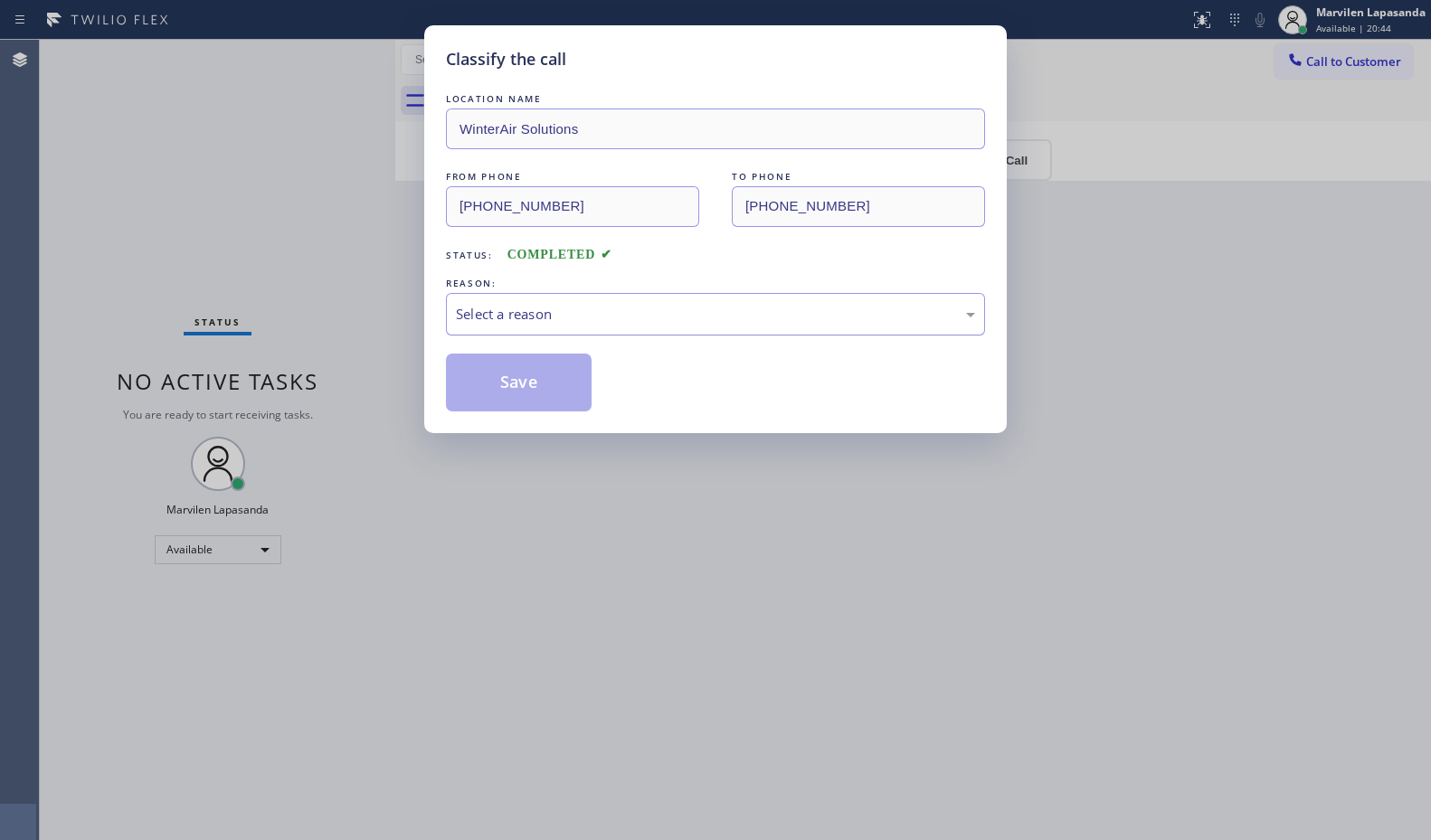
click at [470, 319] on div "Select a reason" at bounding box center [715, 315] width 519 height 21
click at [492, 386] on button "Save" at bounding box center [519, 382] width 146 height 58
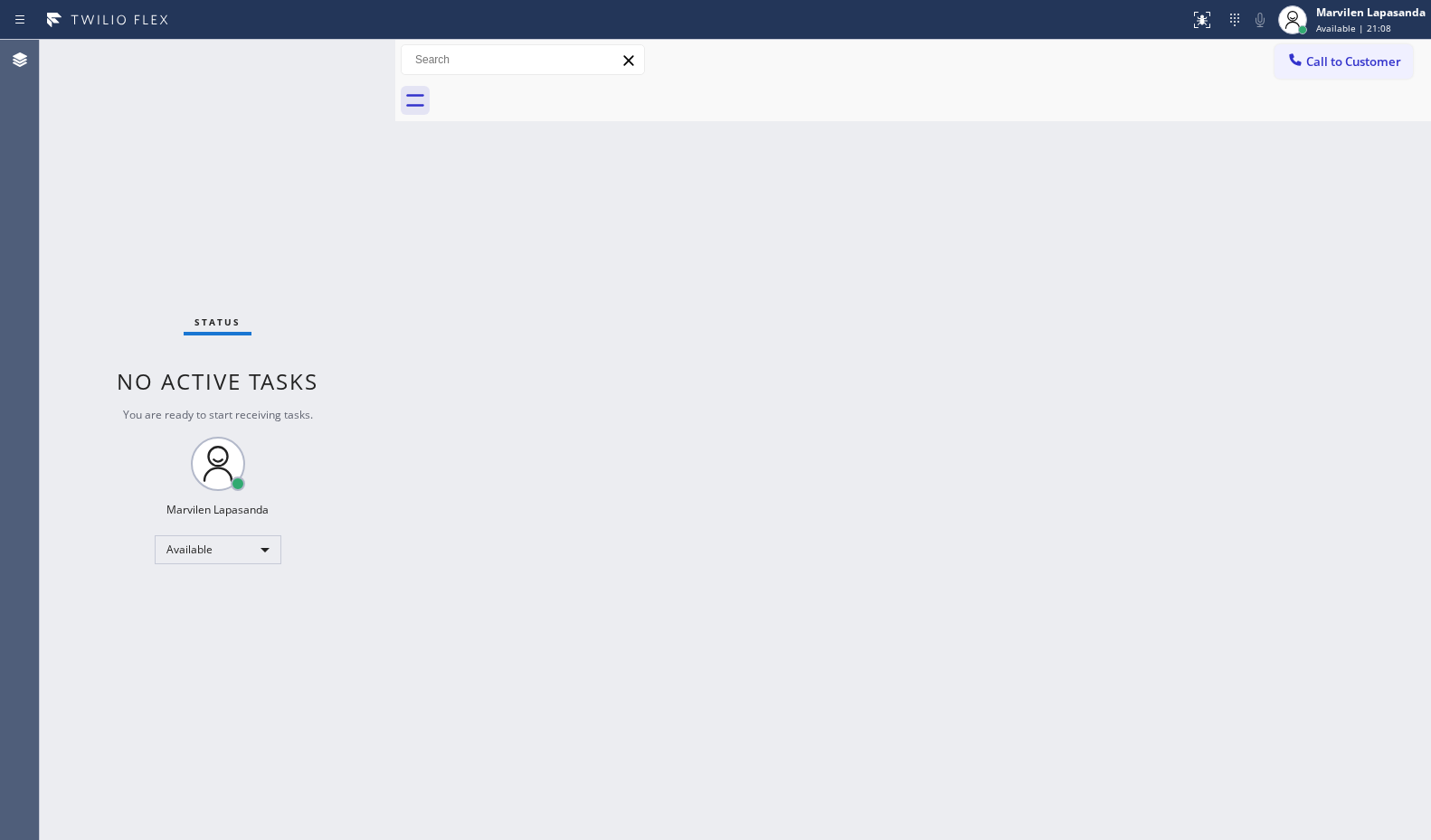
click at [328, 60] on div "Status No active tasks You are ready to start receiving tasks. Marvilen Lapasan…" at bounding box center [217, 439] width 355 height 800
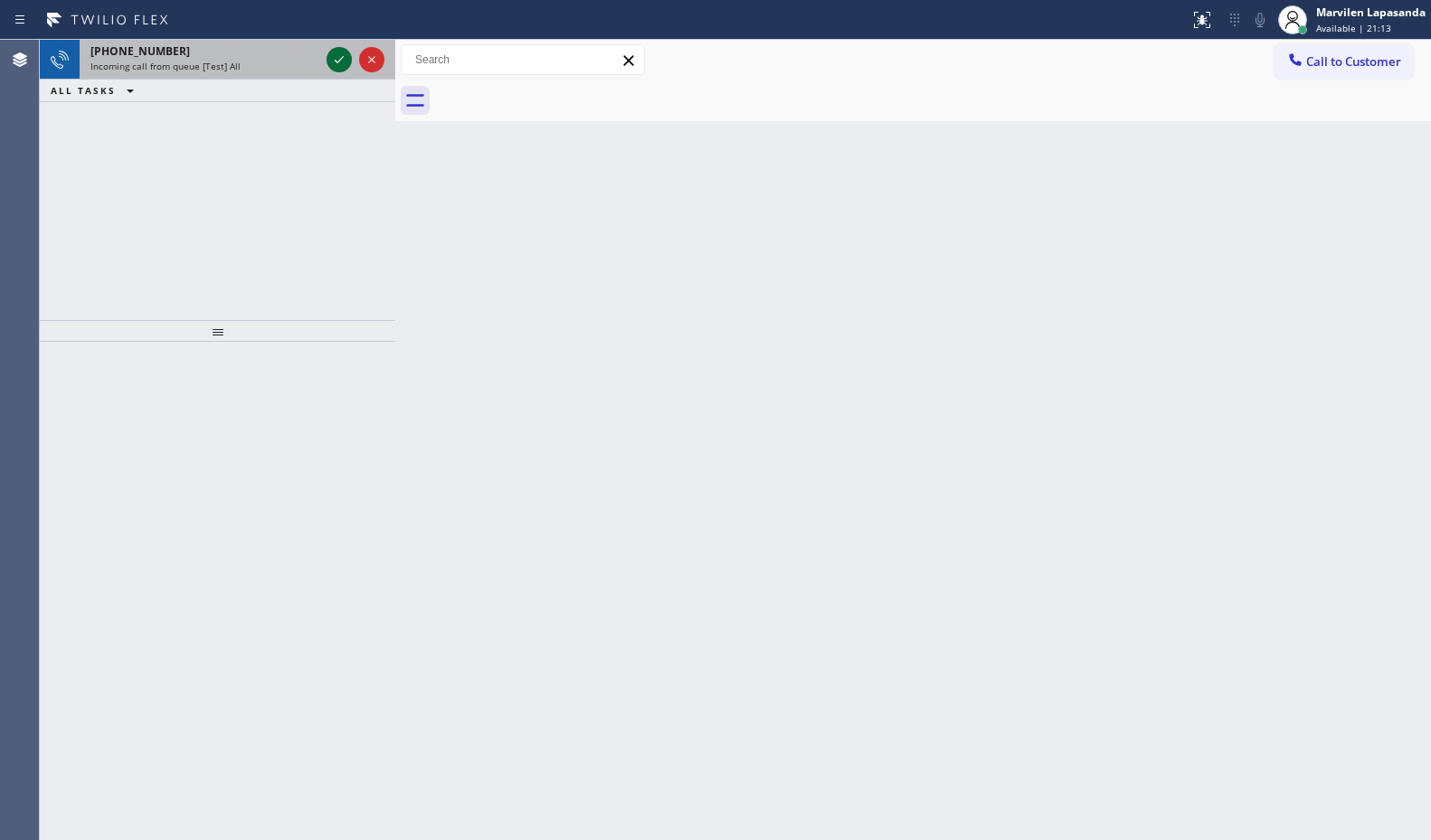
click at [339, 71] on button at bounding box center [339, 60] width 26 height 26
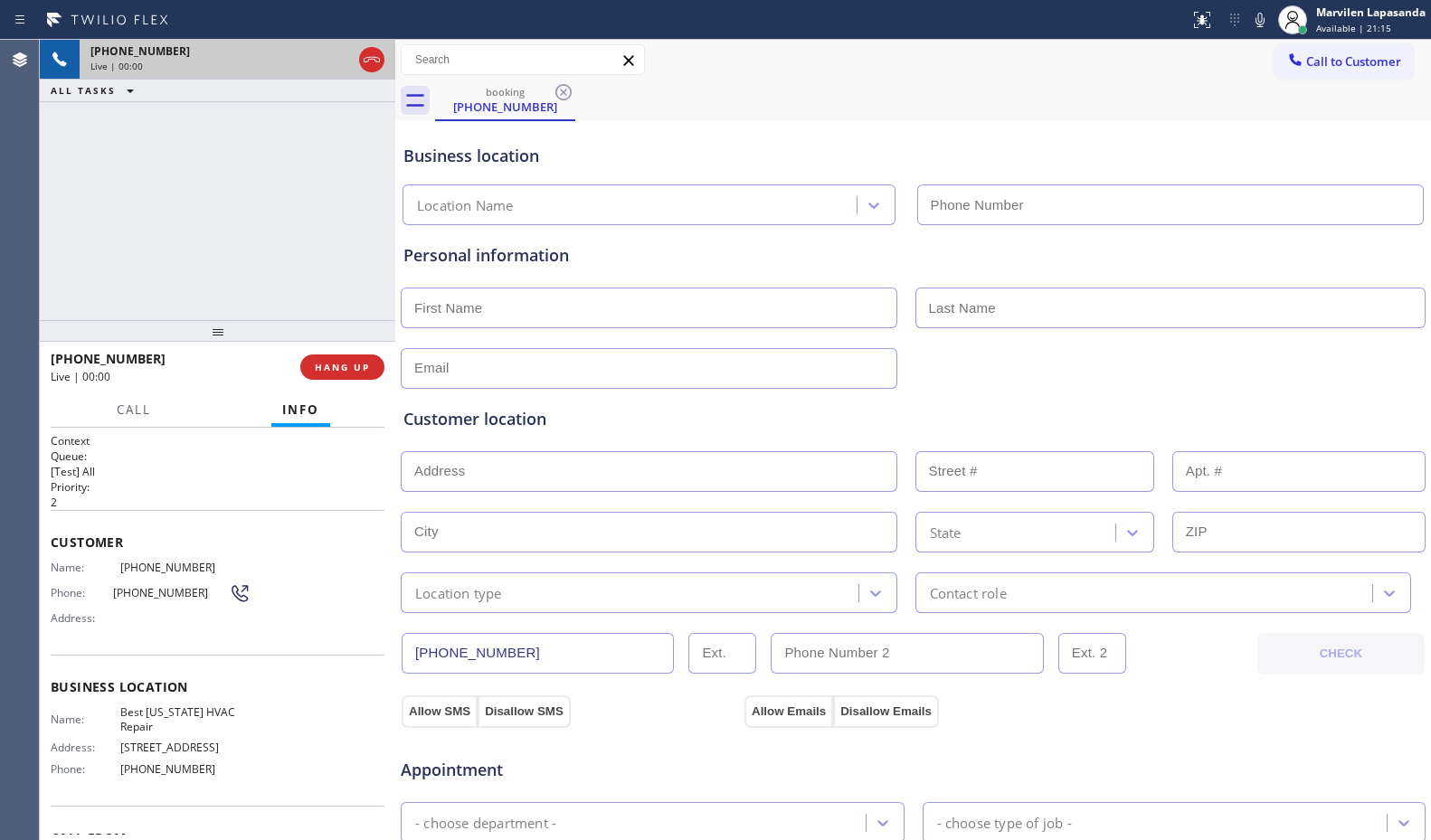
type input "[PHONE_NUMBER]"
click at [77, 611] on span "Address:" at bounding box center [86, 618] width 70 height 13
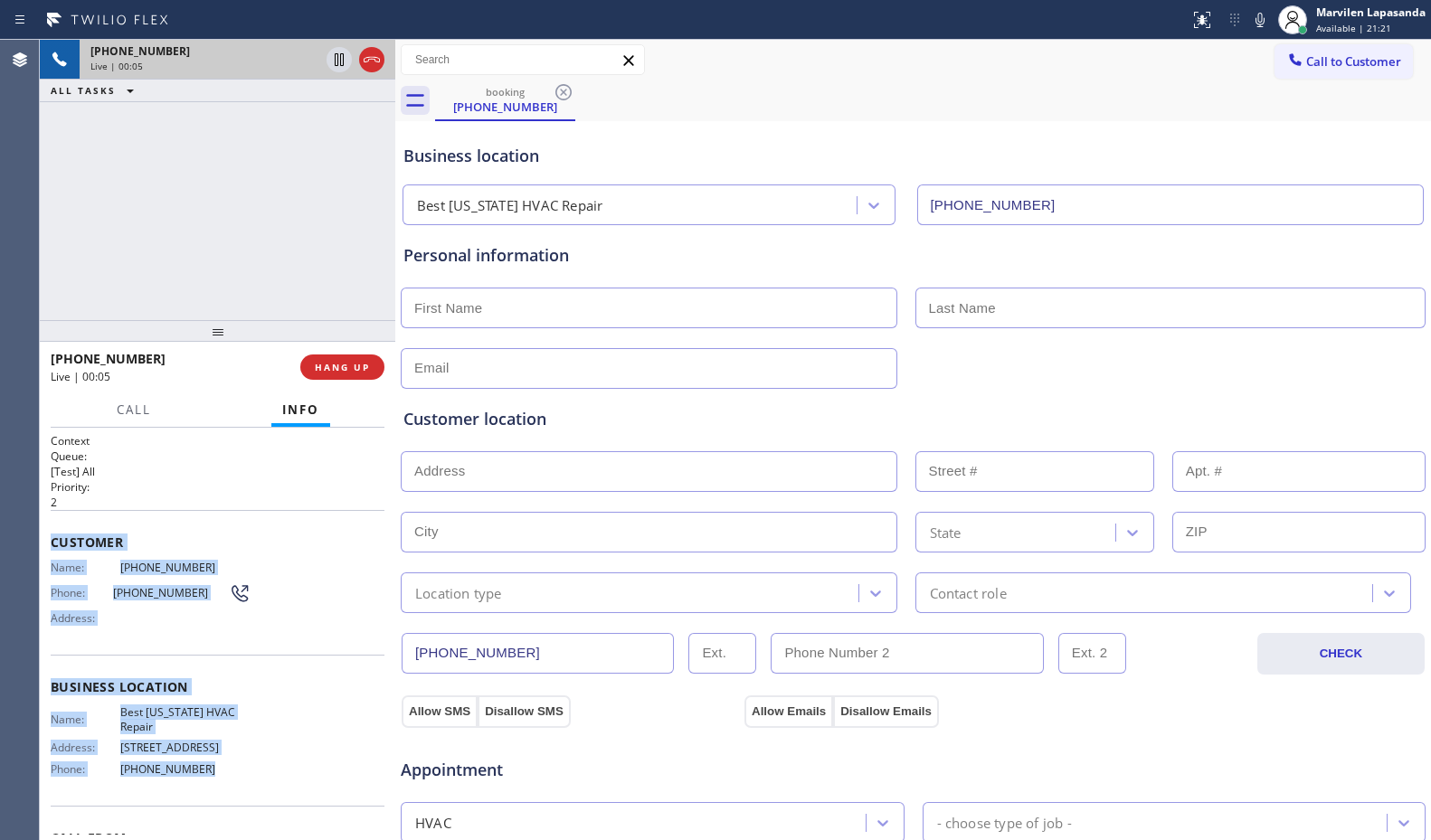
drag, startPoint x: 49, startPoint y: 539, endPoint x: 236, endPoint y: 761, distance: 290.3
click at [236, 761] on div "Context Queue: [Test] All Priority: 2 Customer Name: [PHONE_NUMBER] Phone: [PHO…" at bounding box center [217, 634] width 355 height 413
copy div "Customer Name: [PHONE_NUMBER] Phone: [PHONE_NUMBER] Address: Business location …"
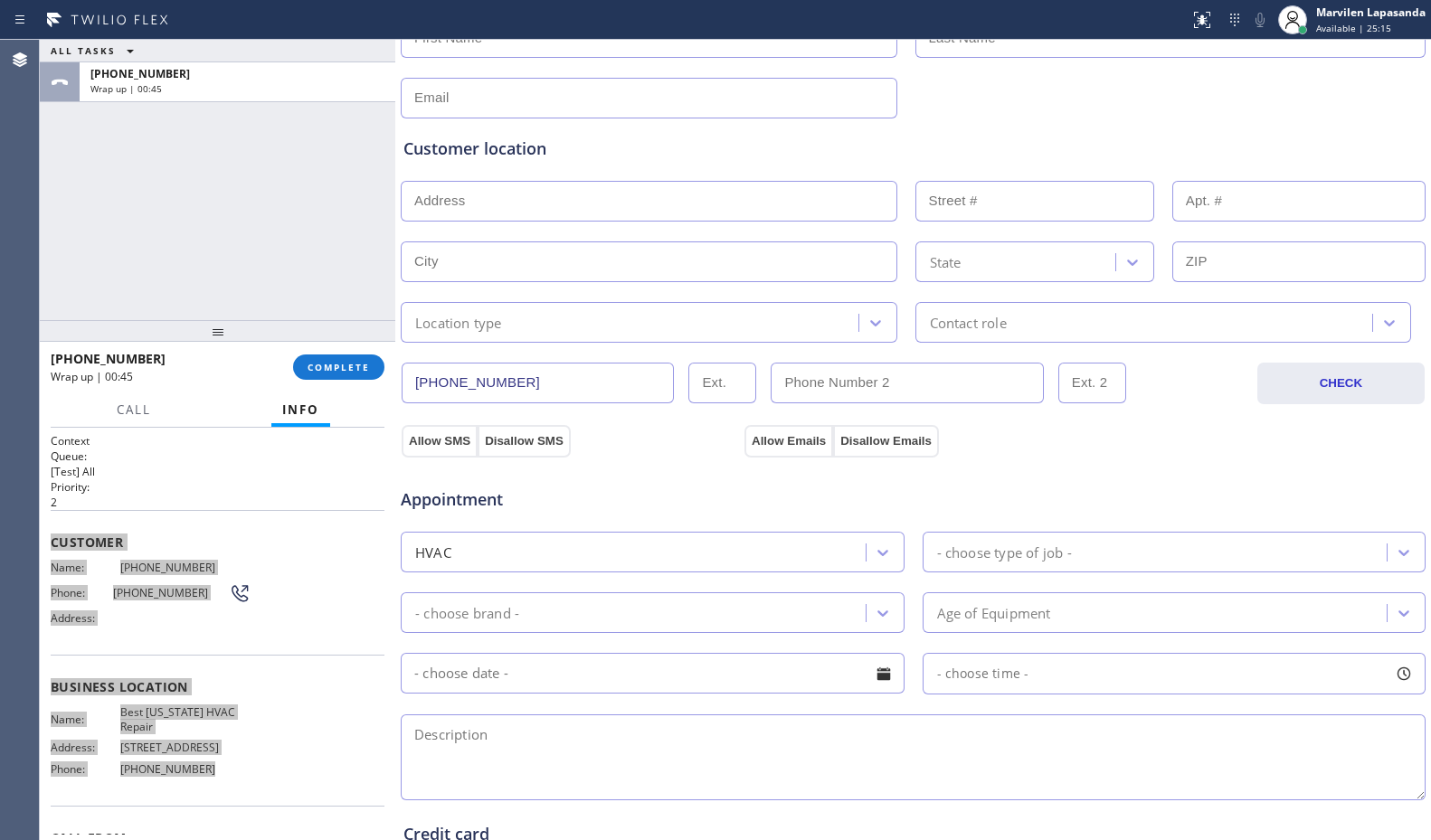
scroll to position [271, 0]
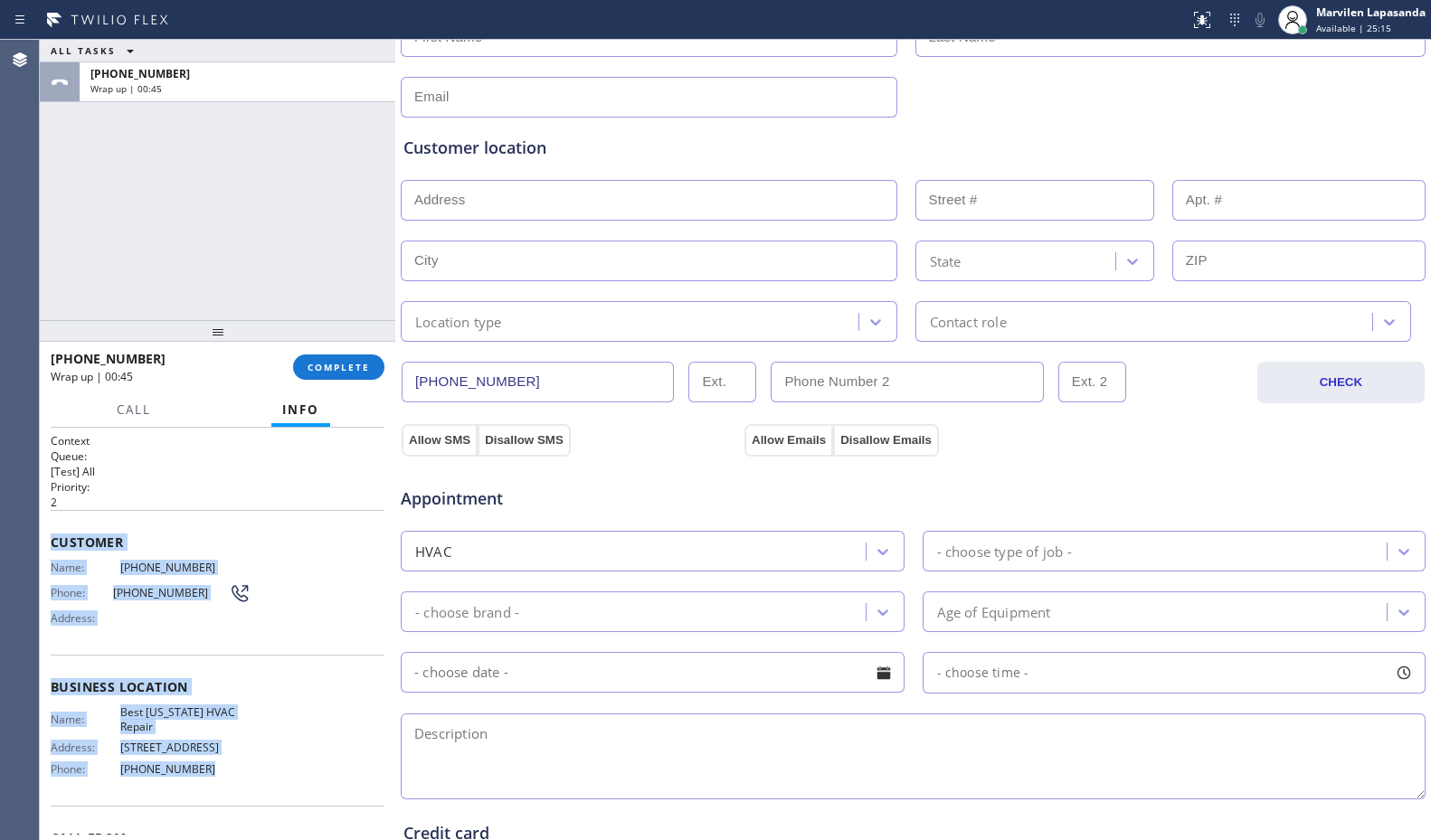
click at [523, 736] on textarea at bounding box center [913, 756] width 1026 height 86
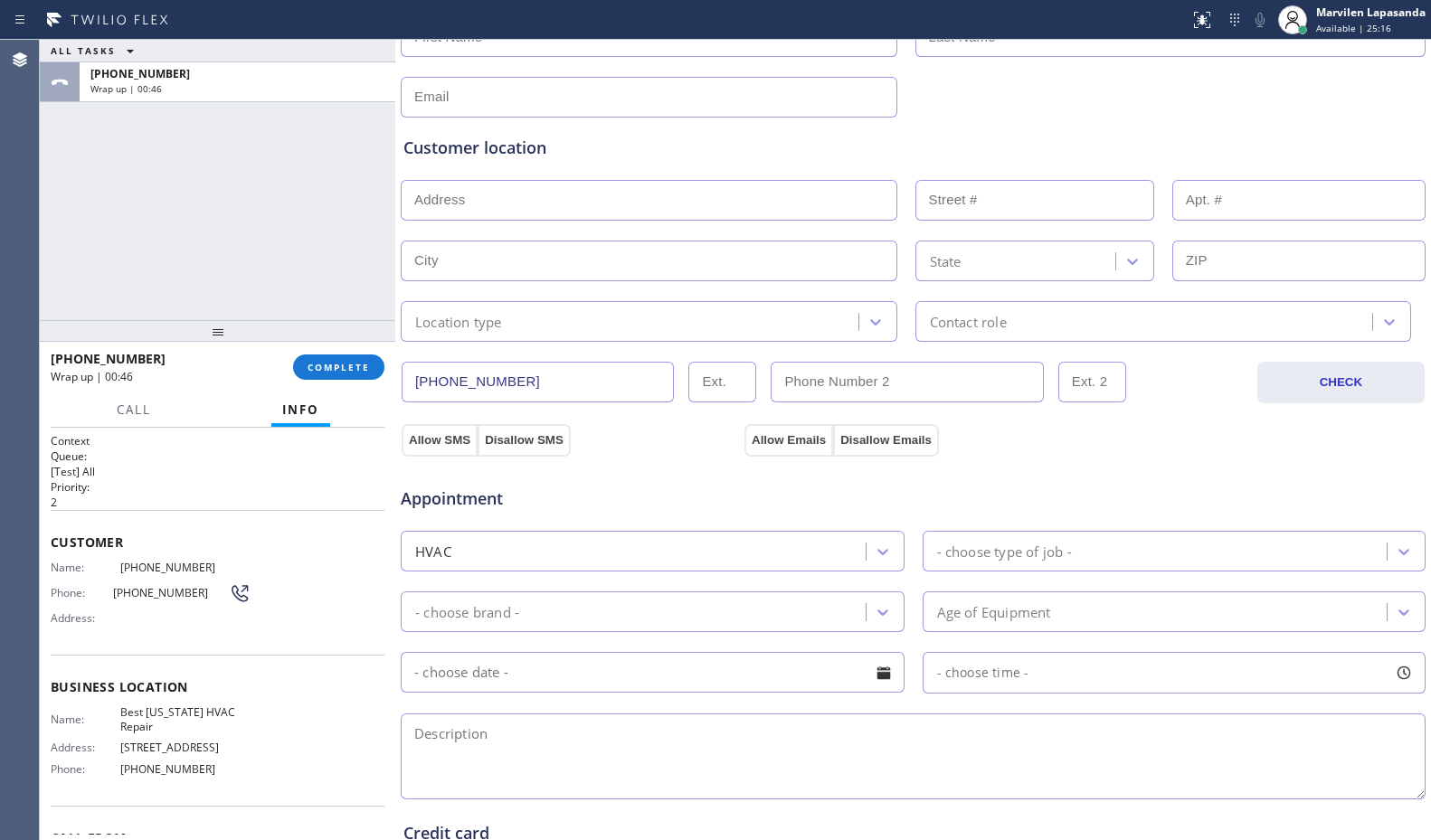
paste textarea "Window AC/ It is blowing warm air/ 3 months/ Apt-HO/ 10034/ Best [US_STATE] HVA…"
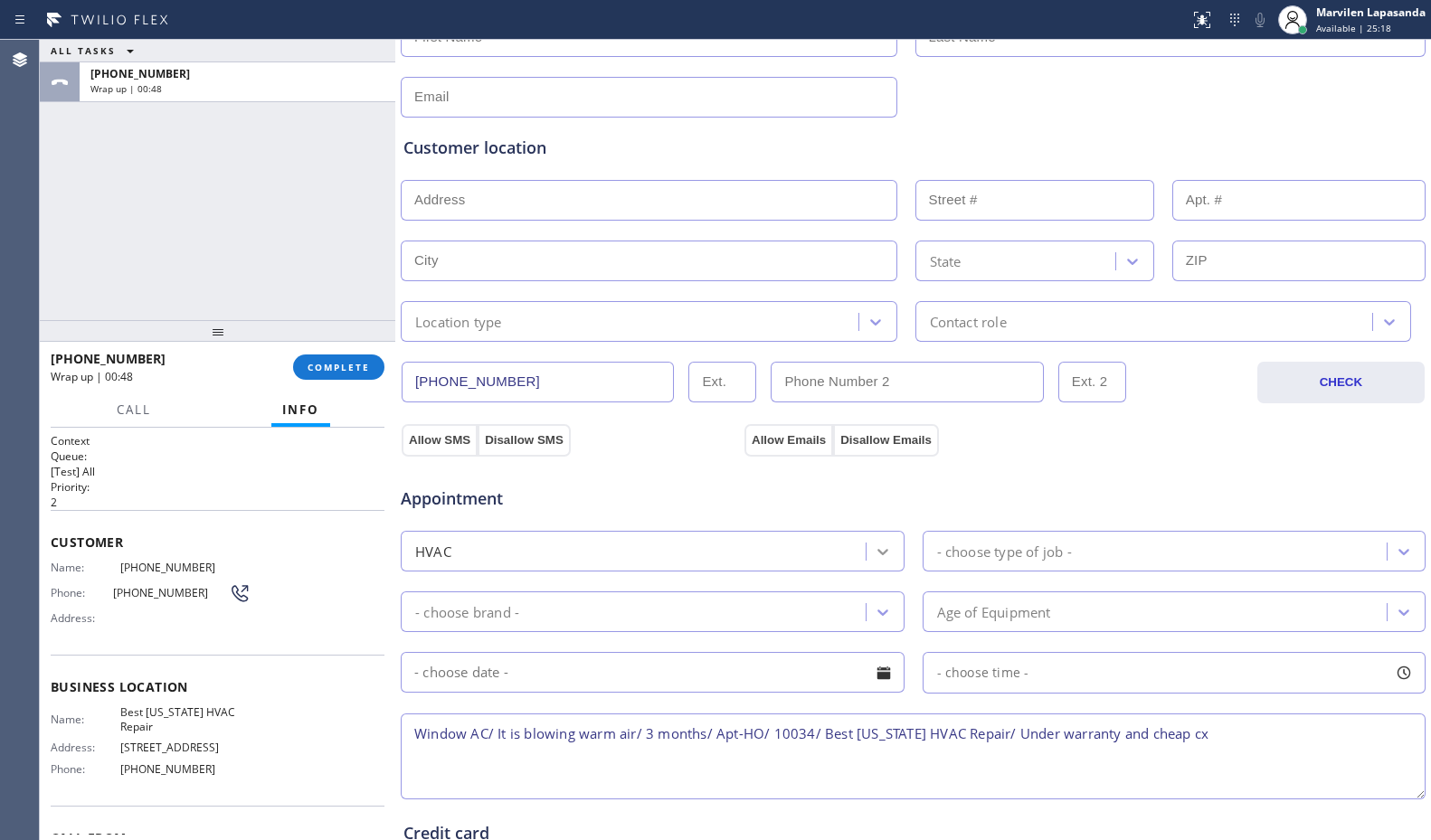
scroll to position [362, 0]
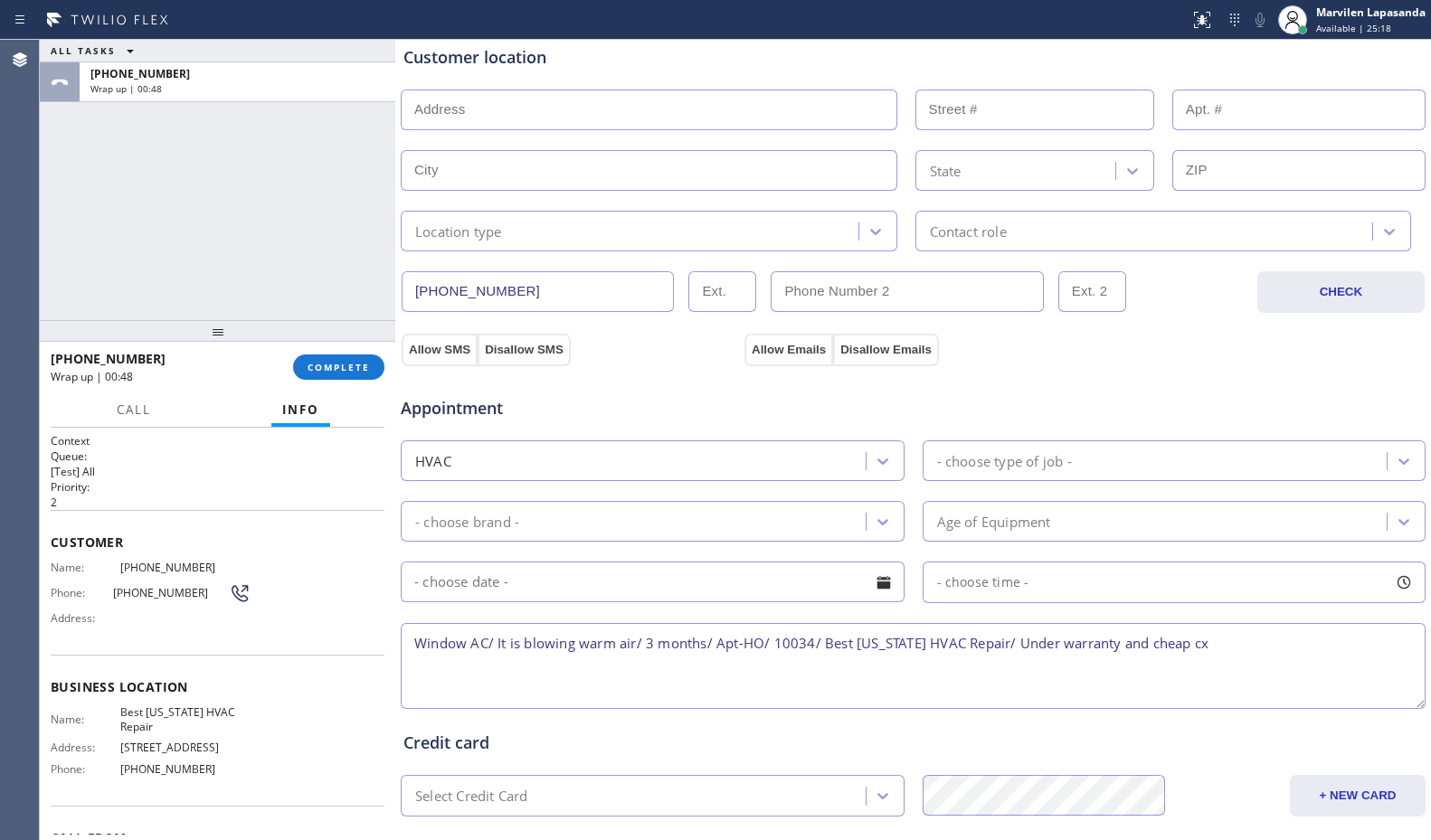
type textarea "Window AC/ It is blowing warm air/ 3 months/ Apt-HO/ 10034/ Best [US_STATE] HVA…"
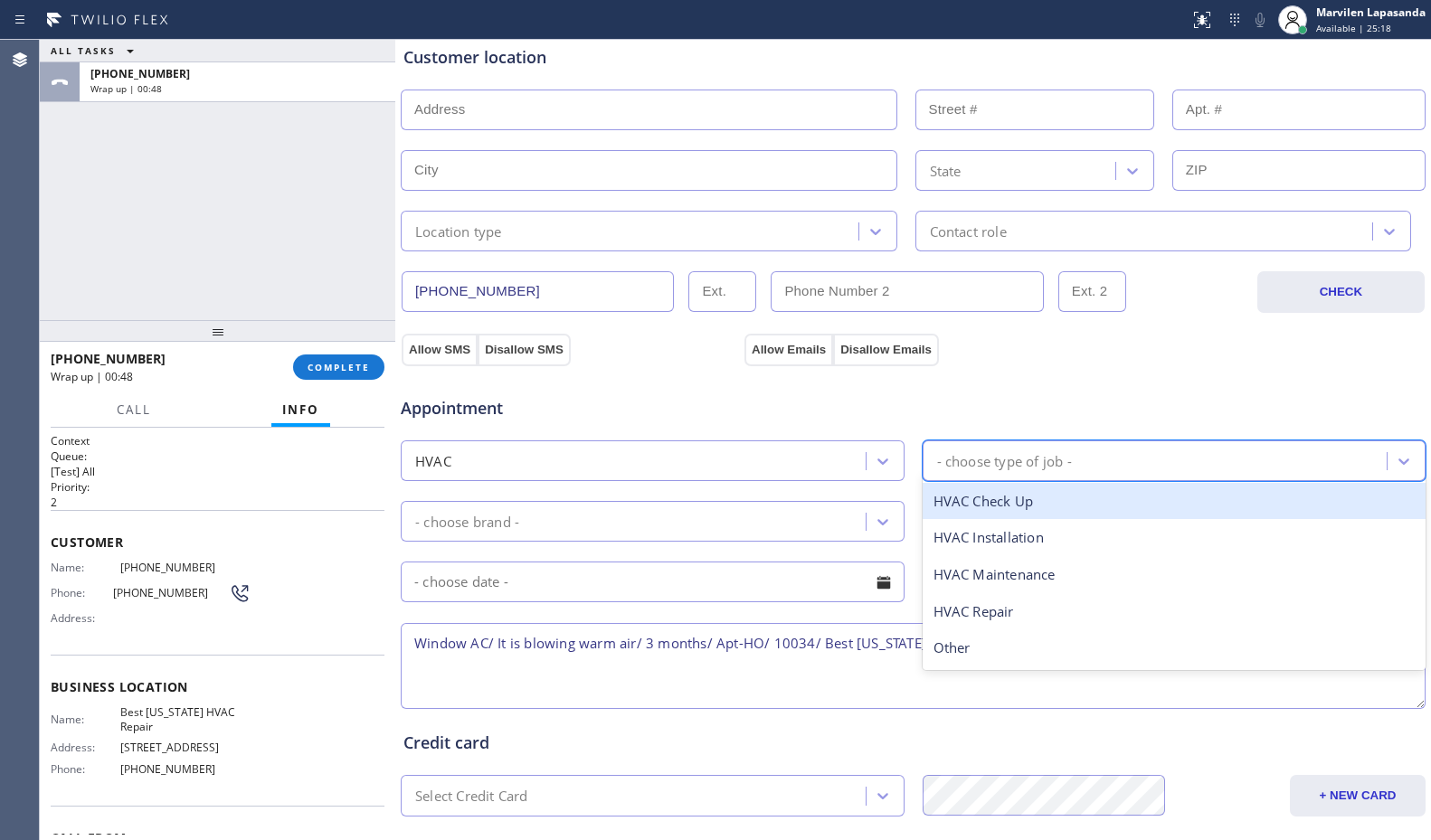
click at [972, 468] on div "- choose type of job -" at bounding box center [1005, 461] width 135 height 21
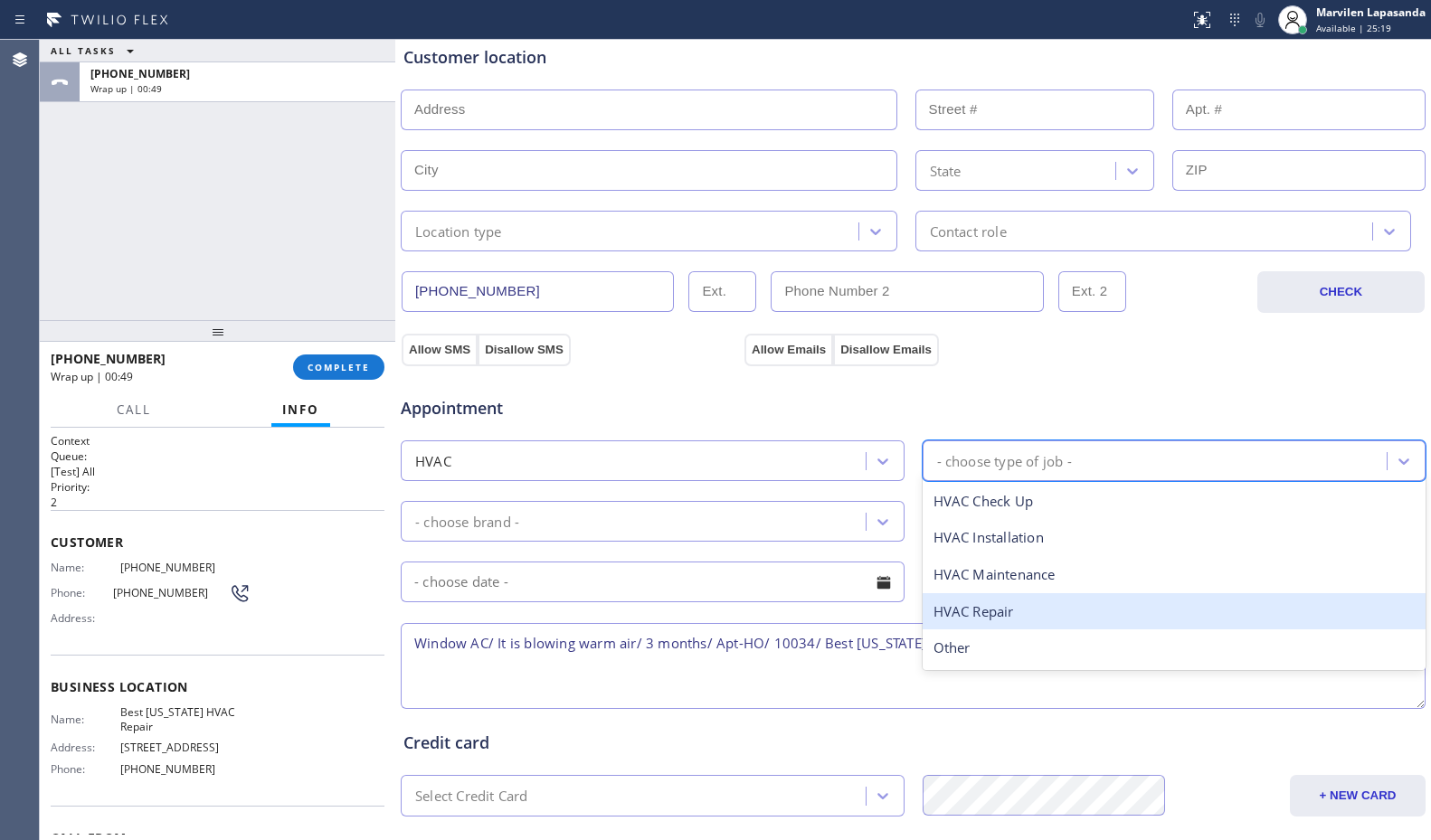
click at [959, 596] on div "HVAC Repair" at bounding box center [1174, 611] width 504 height 37
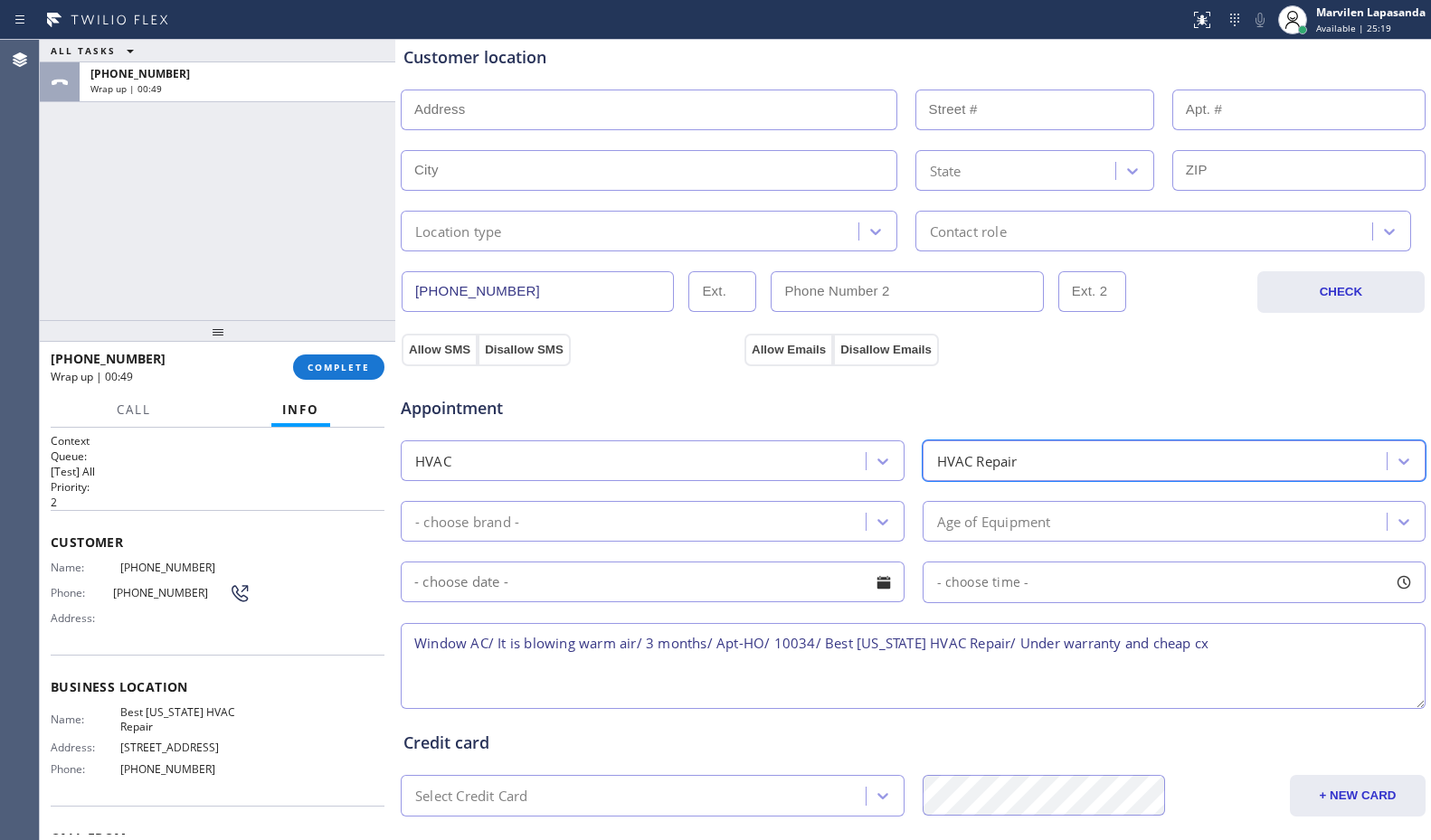
click at [536, 522] on div "- choose brand -" at bounding box center [636, 522] width 459 height 32
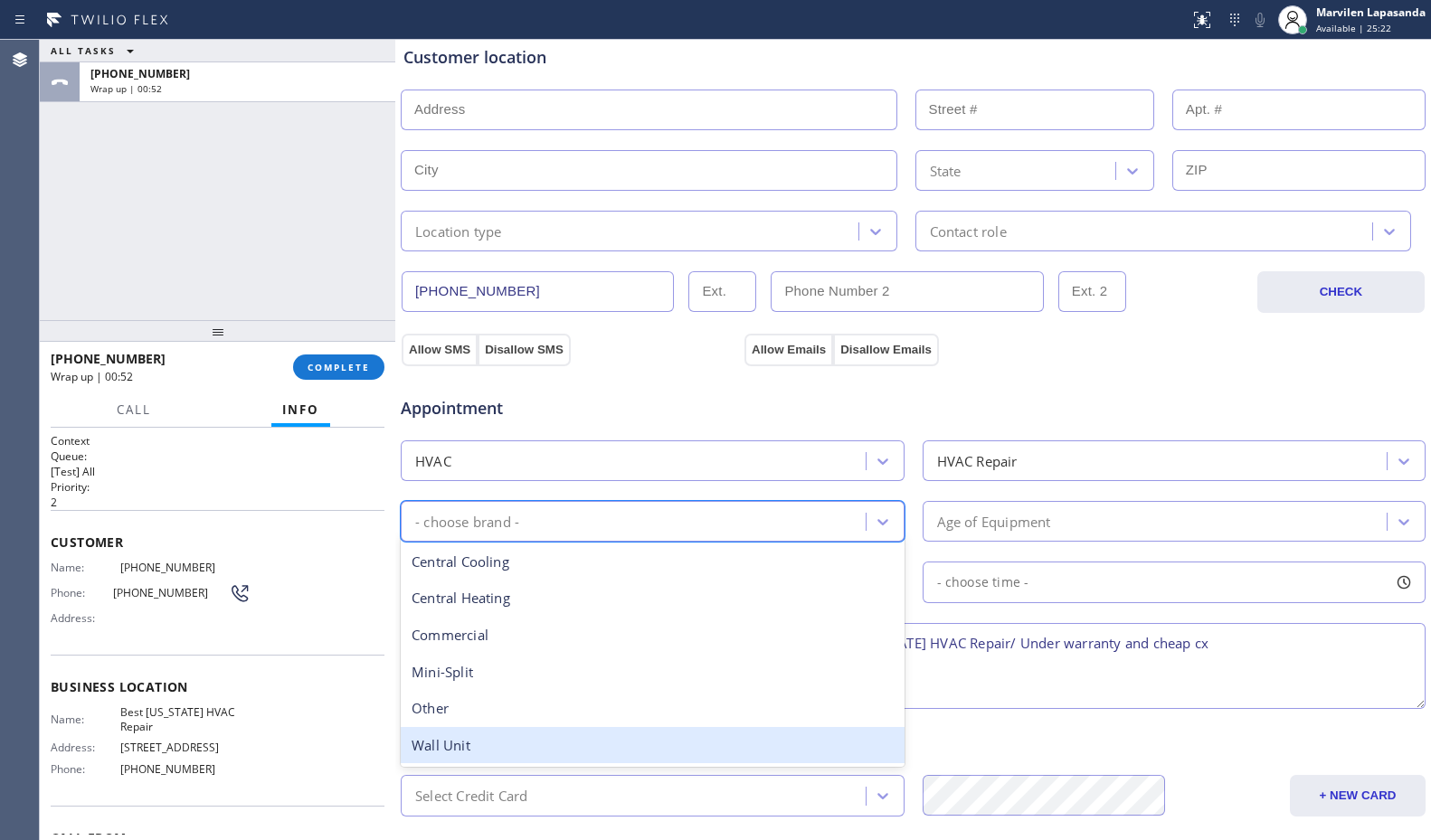
click at [501, 743] on div "Wall Unit" at bounding box center [652, 746] width 504 height 37
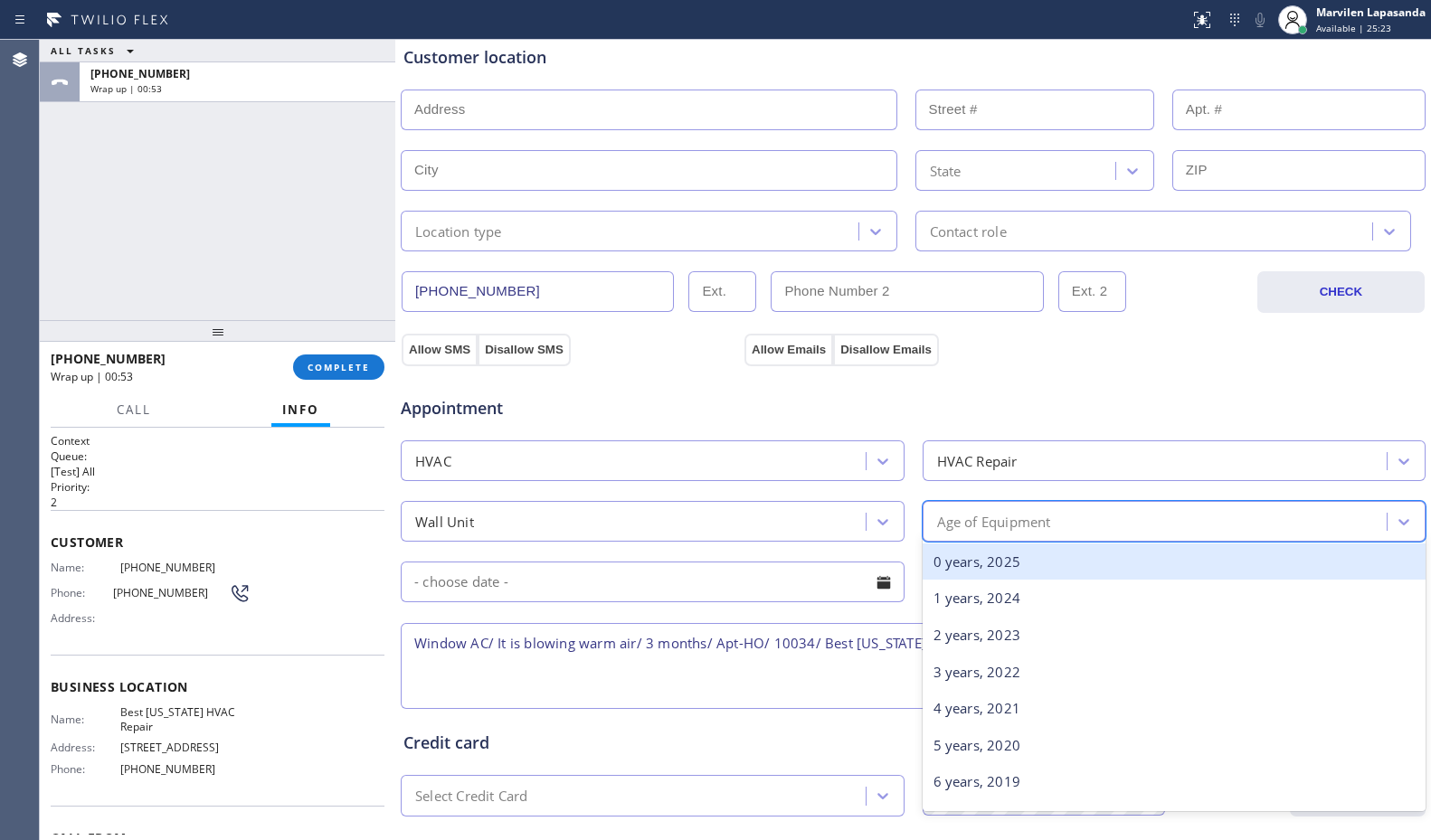
click at [1010, 528] on div "Age of Equipment" at bounding box center [994, 522] width 114 height 21
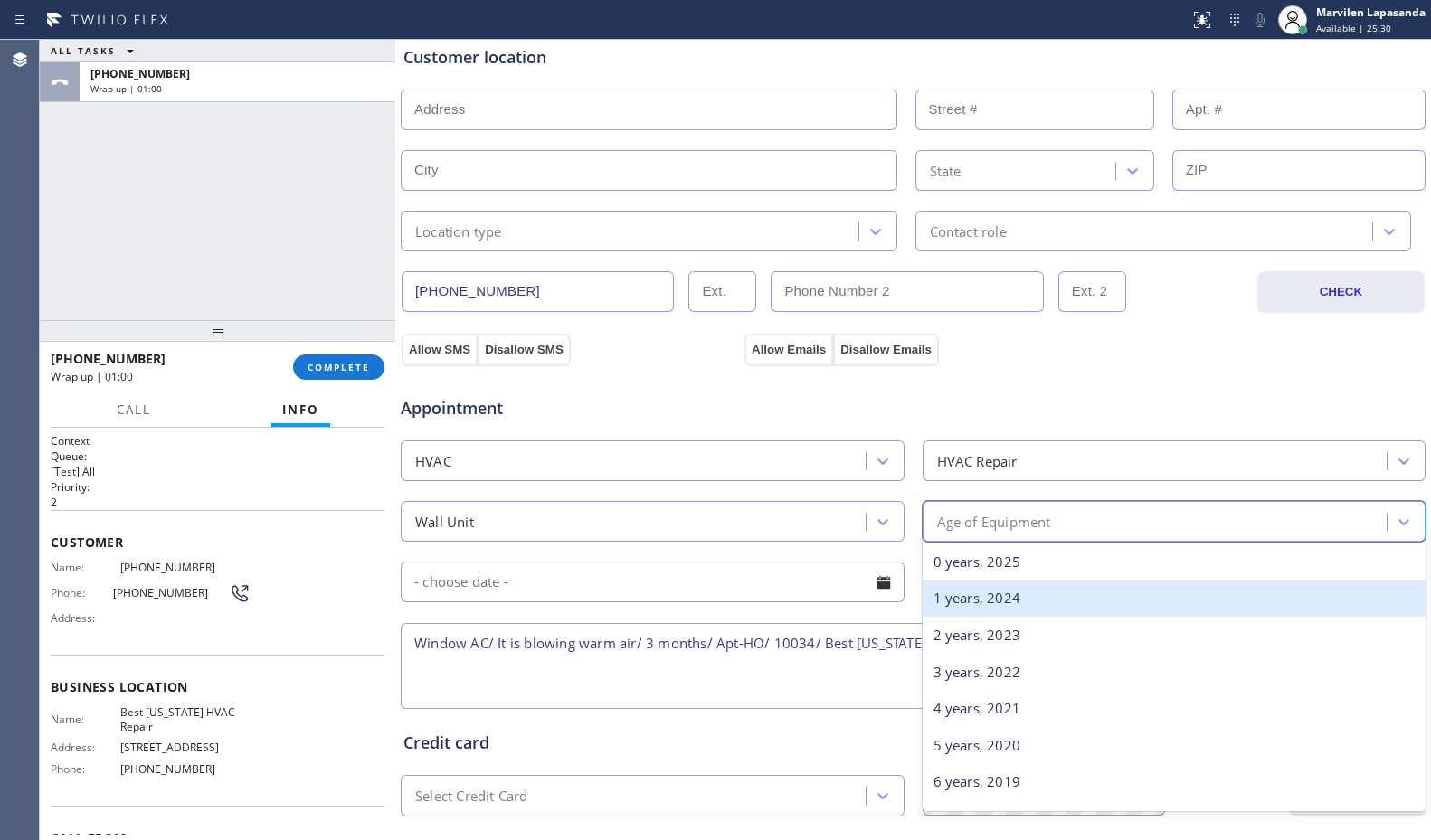
click at [988, 601] on div "1 years, 2024" at bounding box center [1174, 598] width 504 height 37
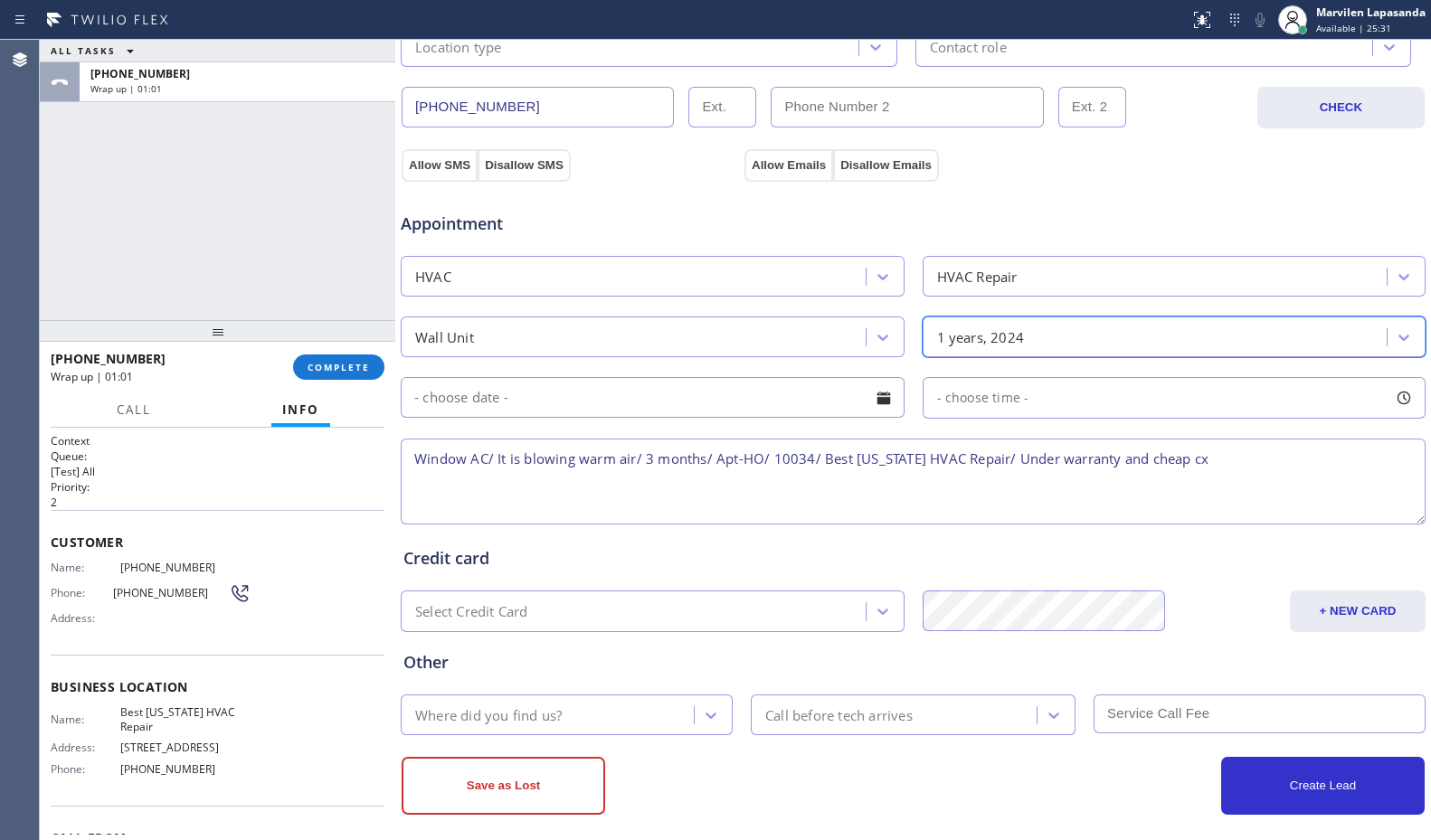
scroll to position [561, 0]
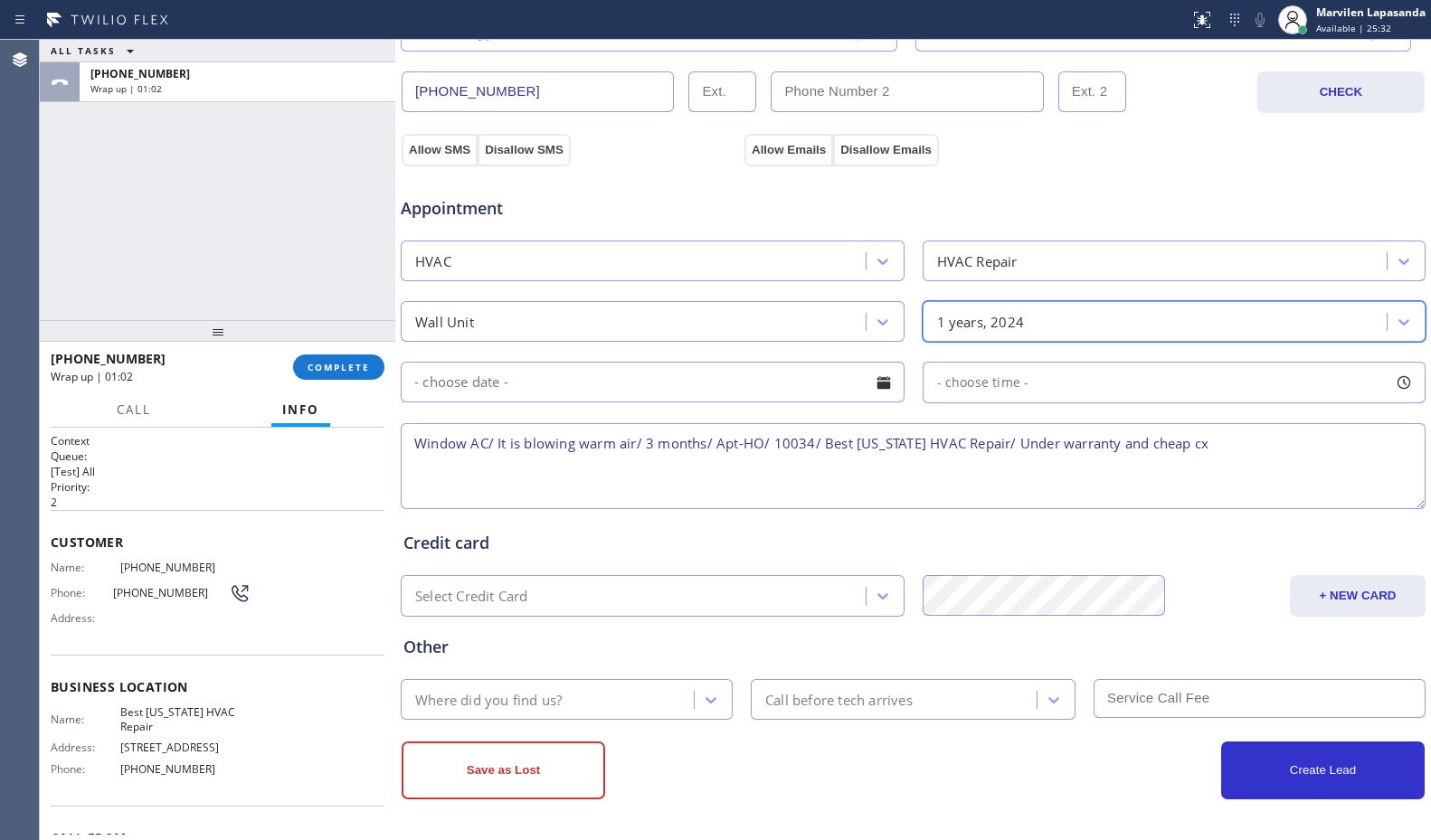
click at [517, 701] on div "Where did you find us?" at bounding box center [488, 699] width 147 height 21
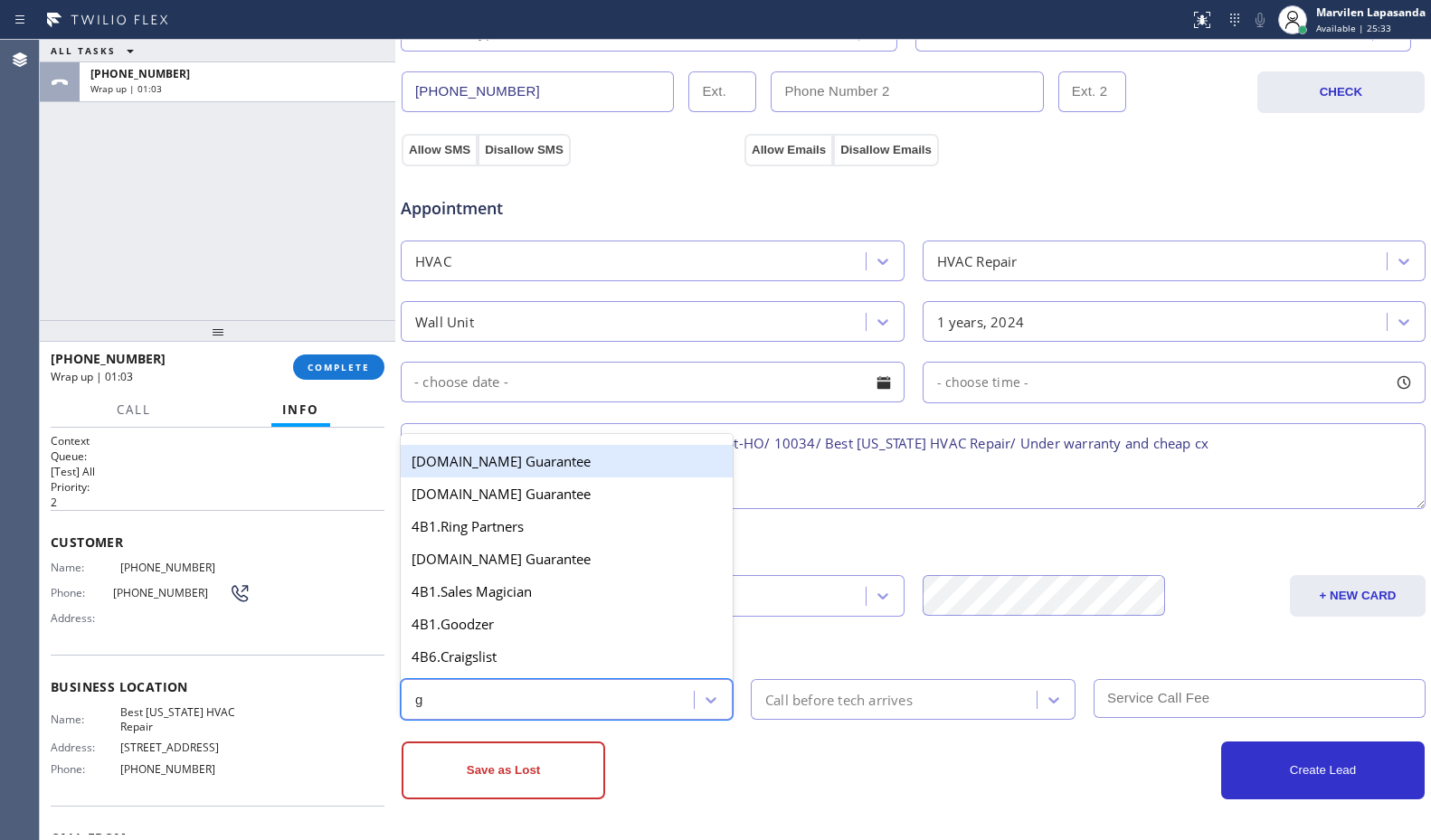
type input "go"
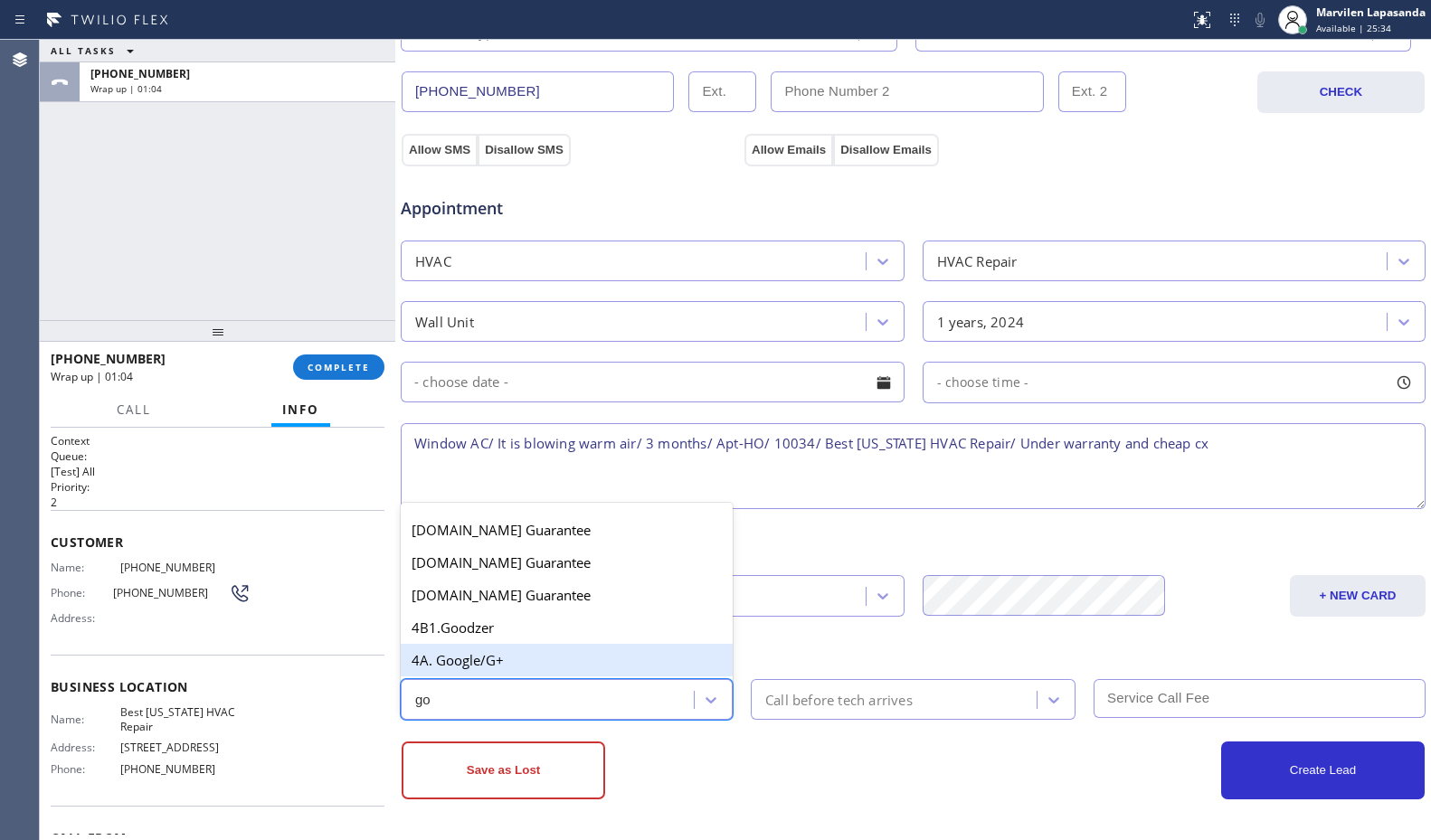
drag, startPoint x: 514, startPoint y: 659, endPoint x: 525, endPoint y: 661, distance: 11.2
click at [517, 660] on div "4A. Google/G+" at bounding box center [566, 660] width 332 height 32
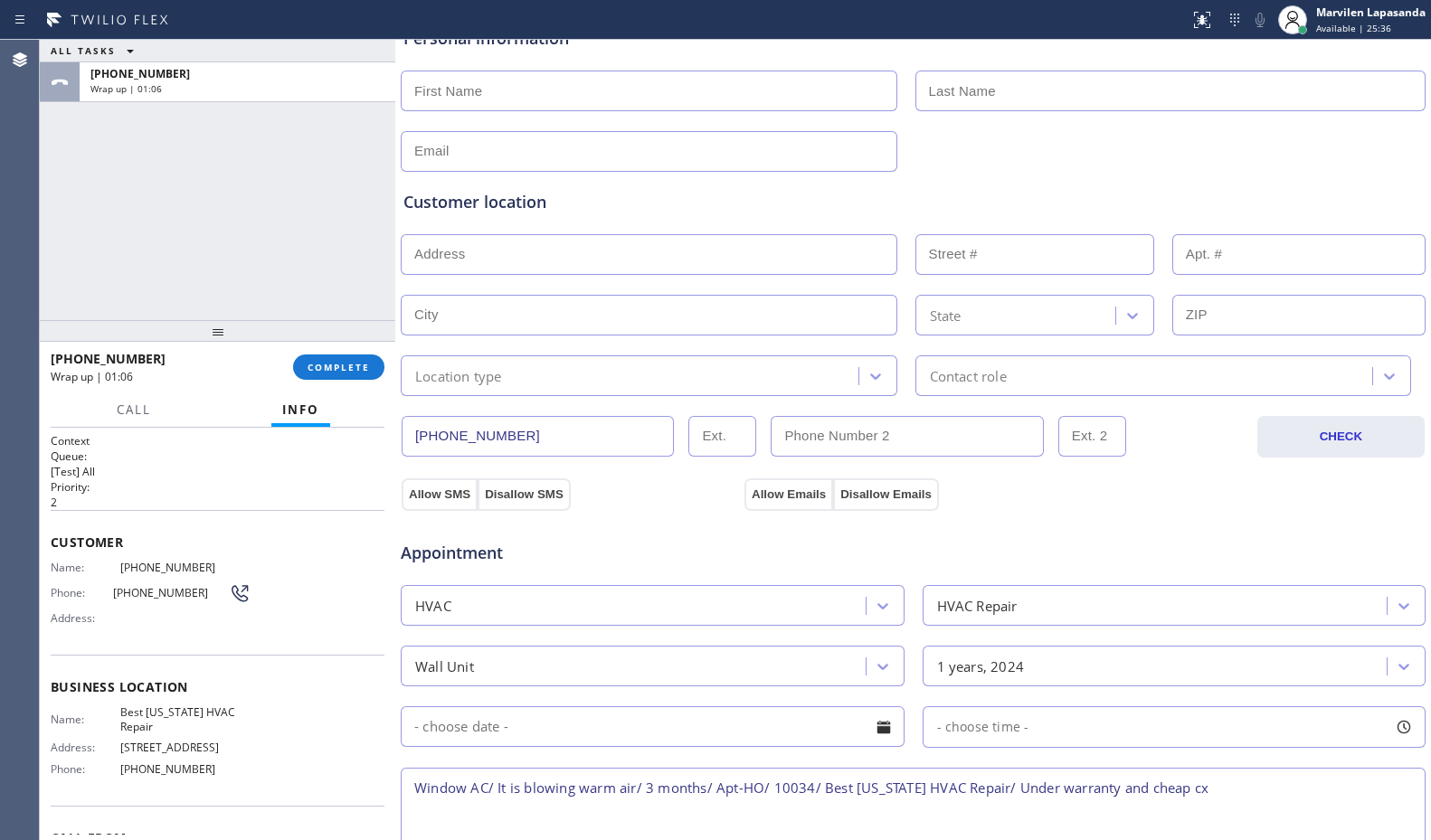
scroll to position [110, 0]
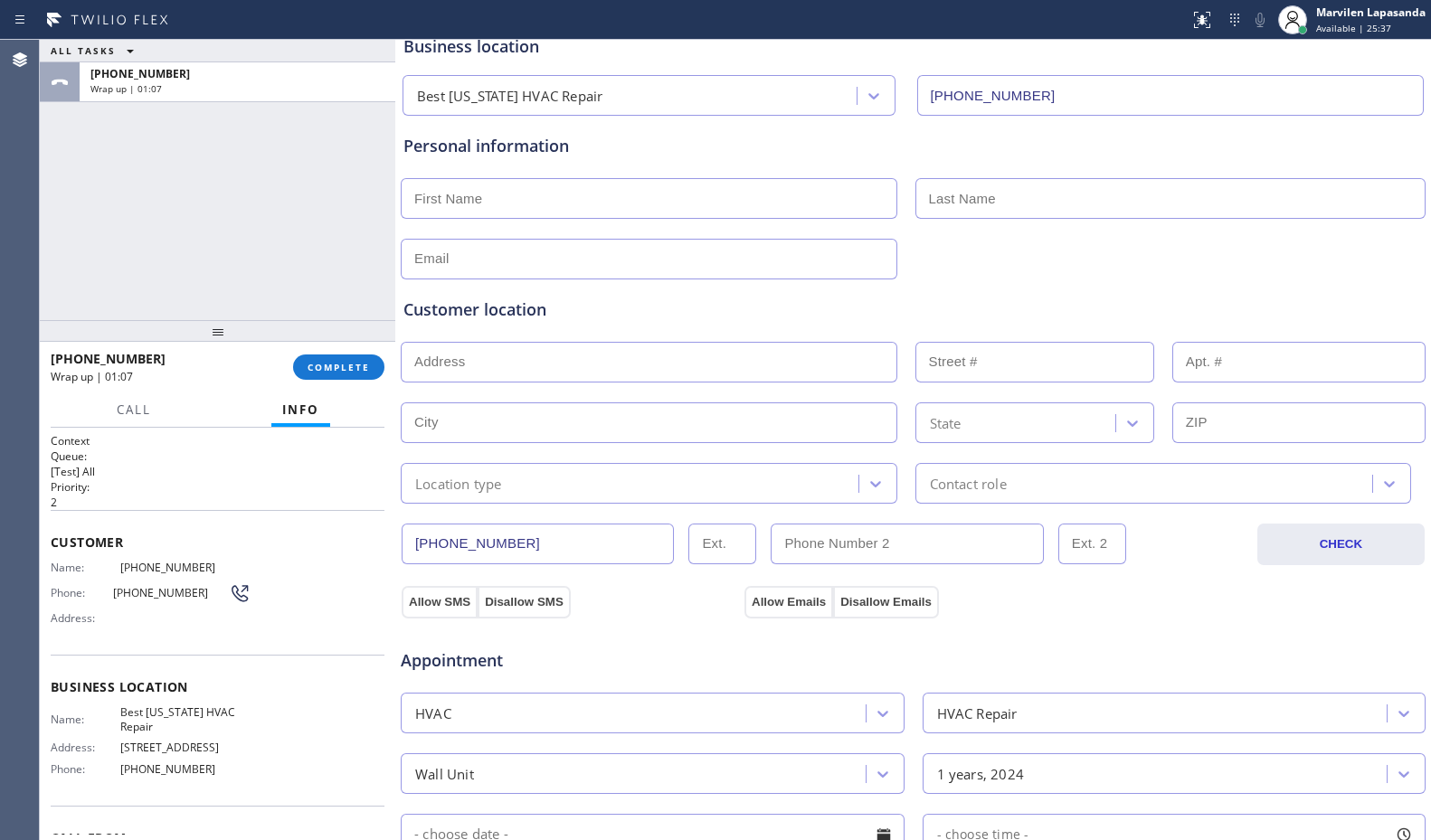
click at [463, 201] on input "text" at bounding box center [649, 198] width 497 height 41
click at [455, 205] on input "text" at bounding box center [649, 198] width 497 height 41
paste input "[PERSON_NAME]"
type input "[PERSON_NAME]"
type input "..."
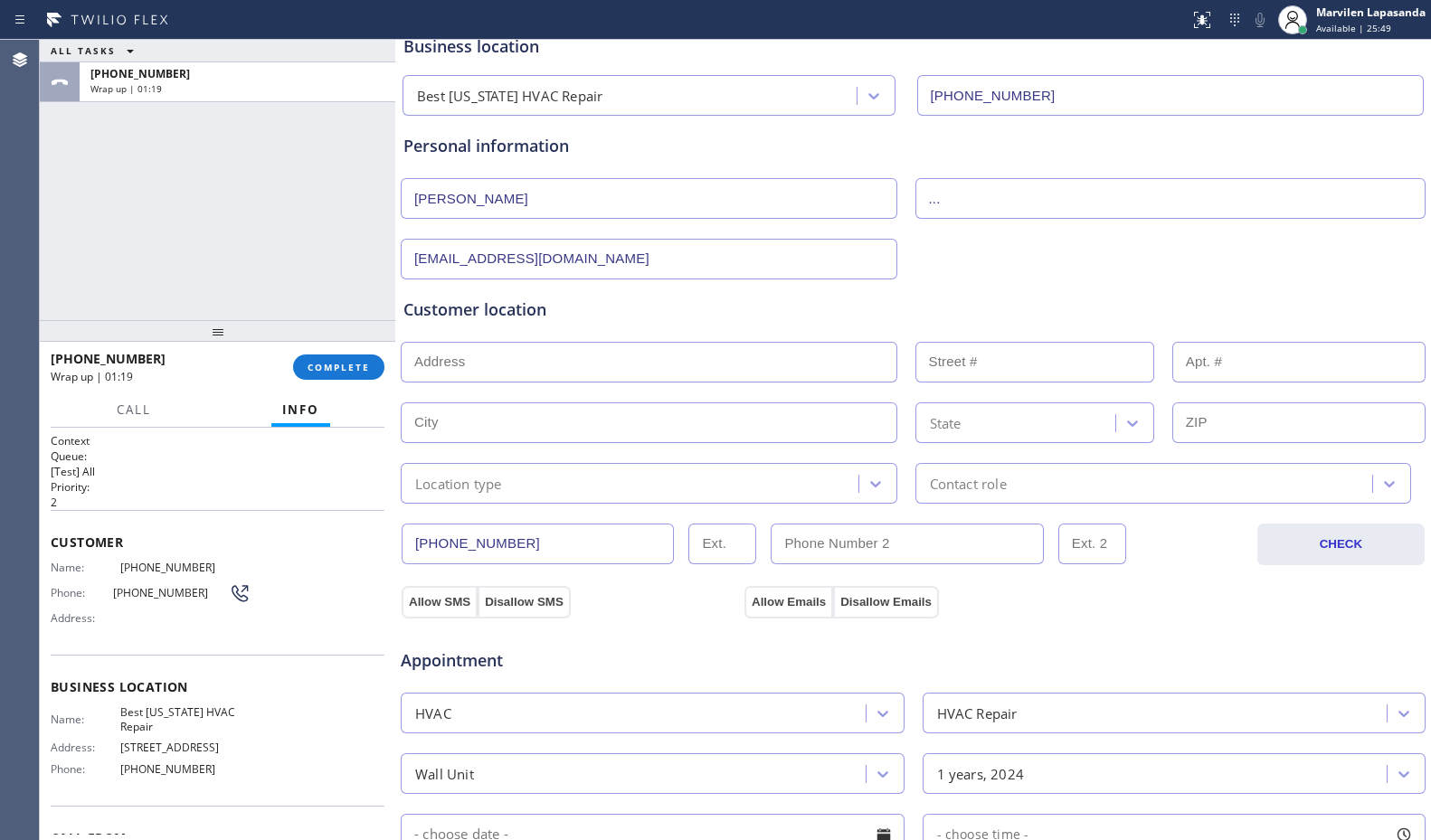
type input "[EMAIL_ADDRESS][DOMAIN_NAME]"
click at [586, 357] on input "text" at bounding box center [649, 362] width 497 height 41
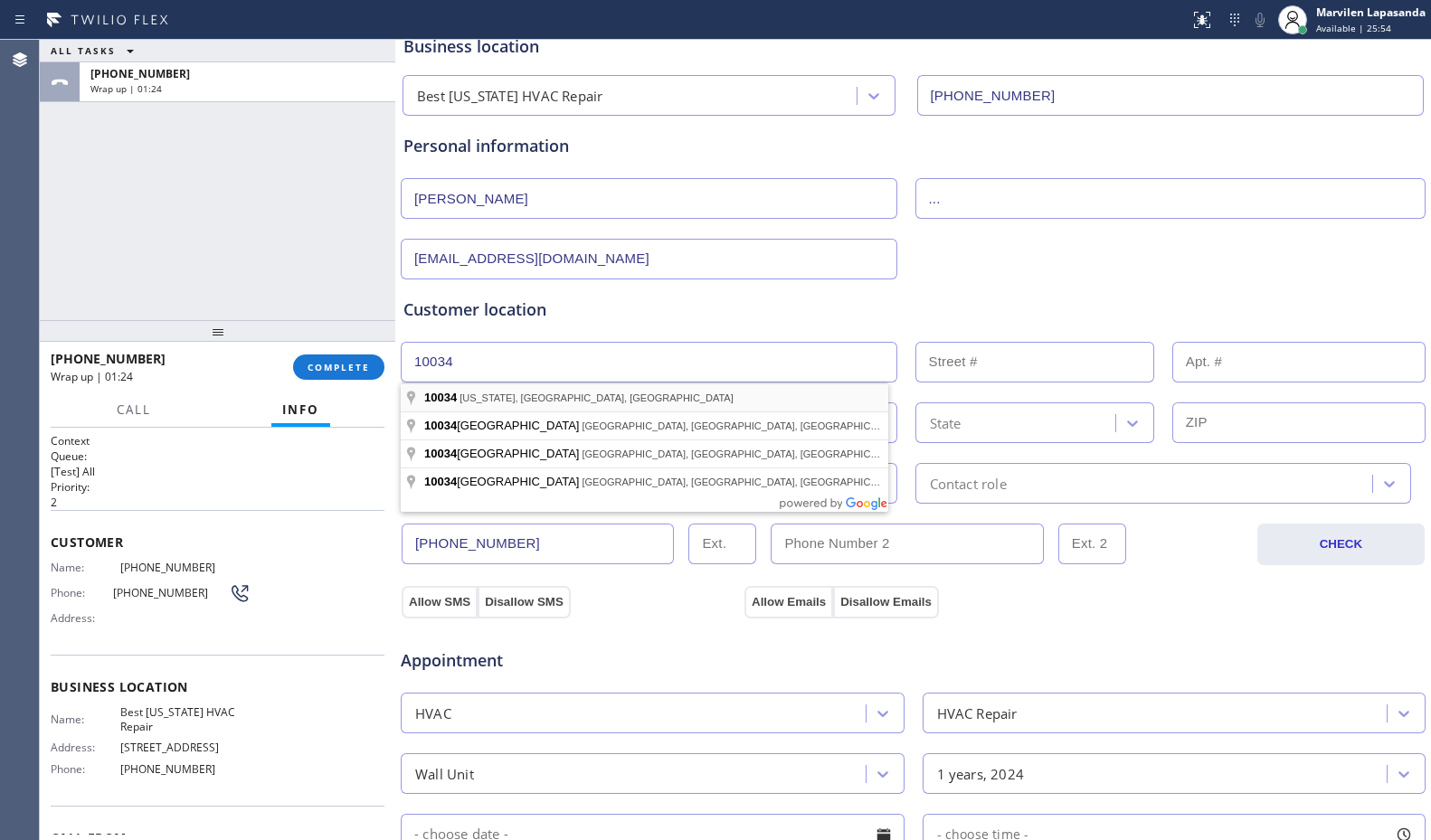
type input "[US_STATE][GEOGRAPHIC_DATA], [GEOGRAPHIC_DATA]"
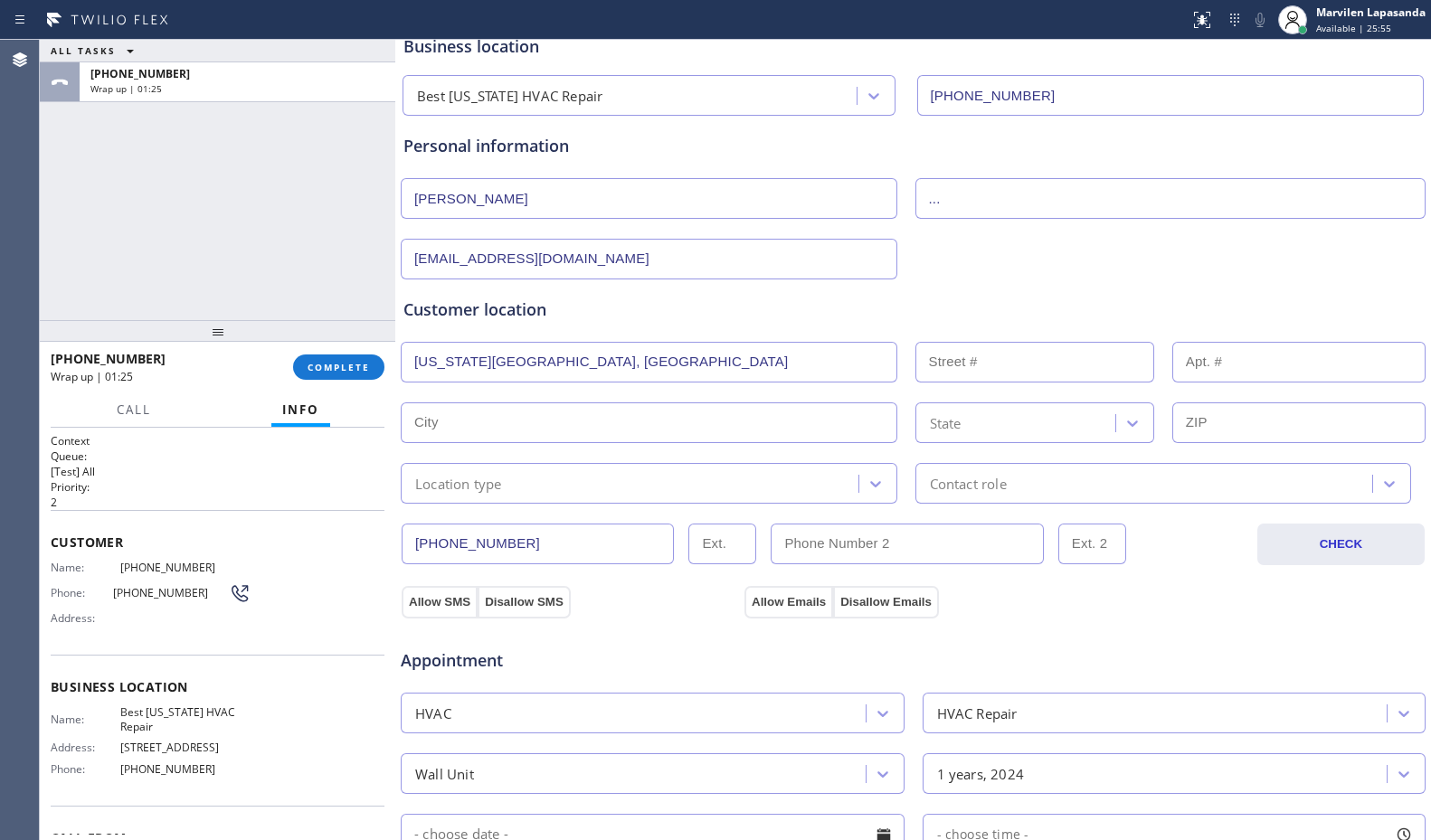
type input "[US_STATE]"
type input "10034"
click at [551, 374] on input "text" at bounding box center [649, 362] width 497 height 41
type input ","
click at [968, 360] on input "text" at bounding box center [1035, 362] width 239 height 41
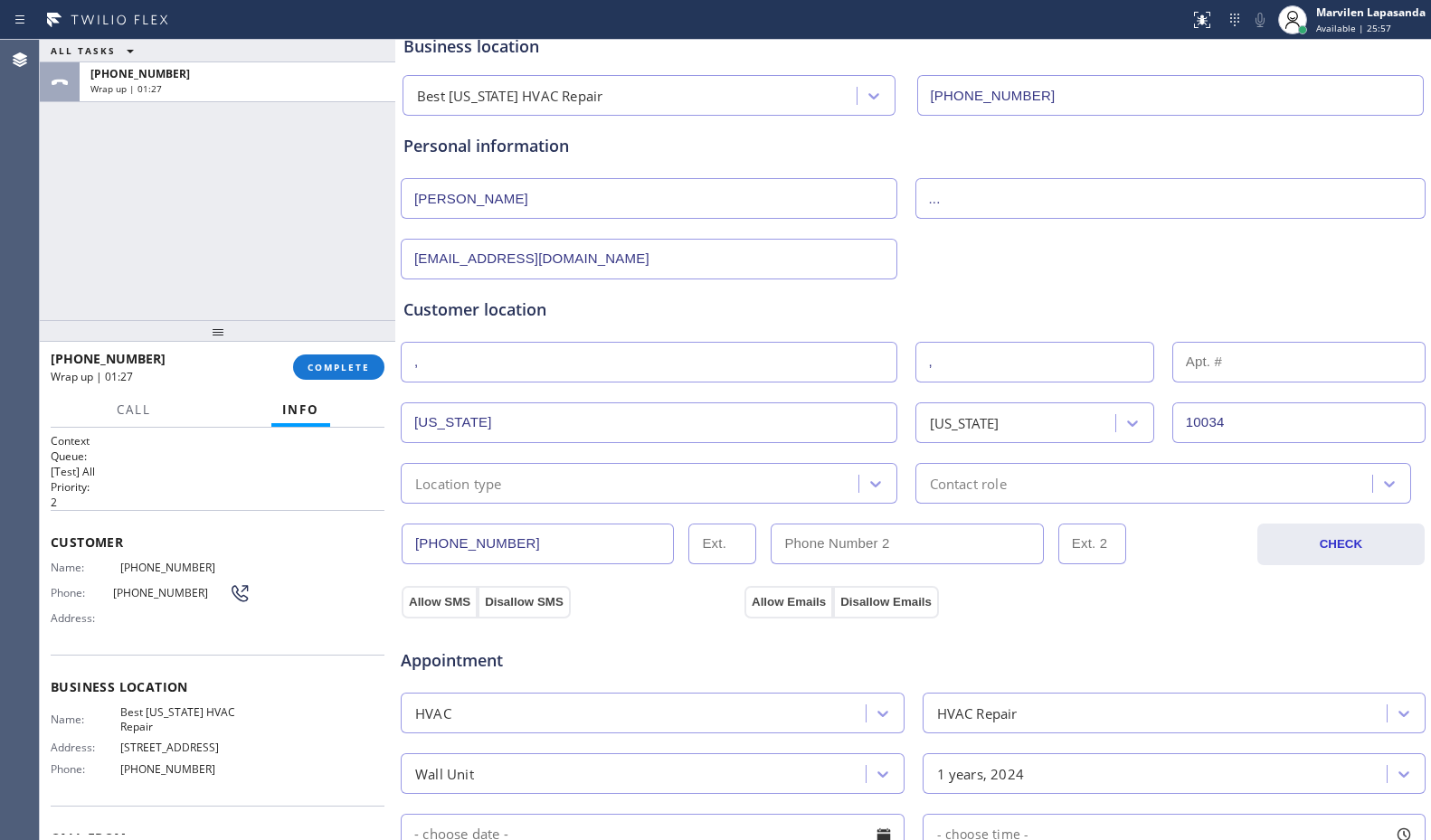
type input ","
click at [954, 305] on div "Customer location" at bounding box center [913, 310] width 1020 height 25
click at [575, 471] on div "Location type" at bounding box center [632, 484] width 453 height 32
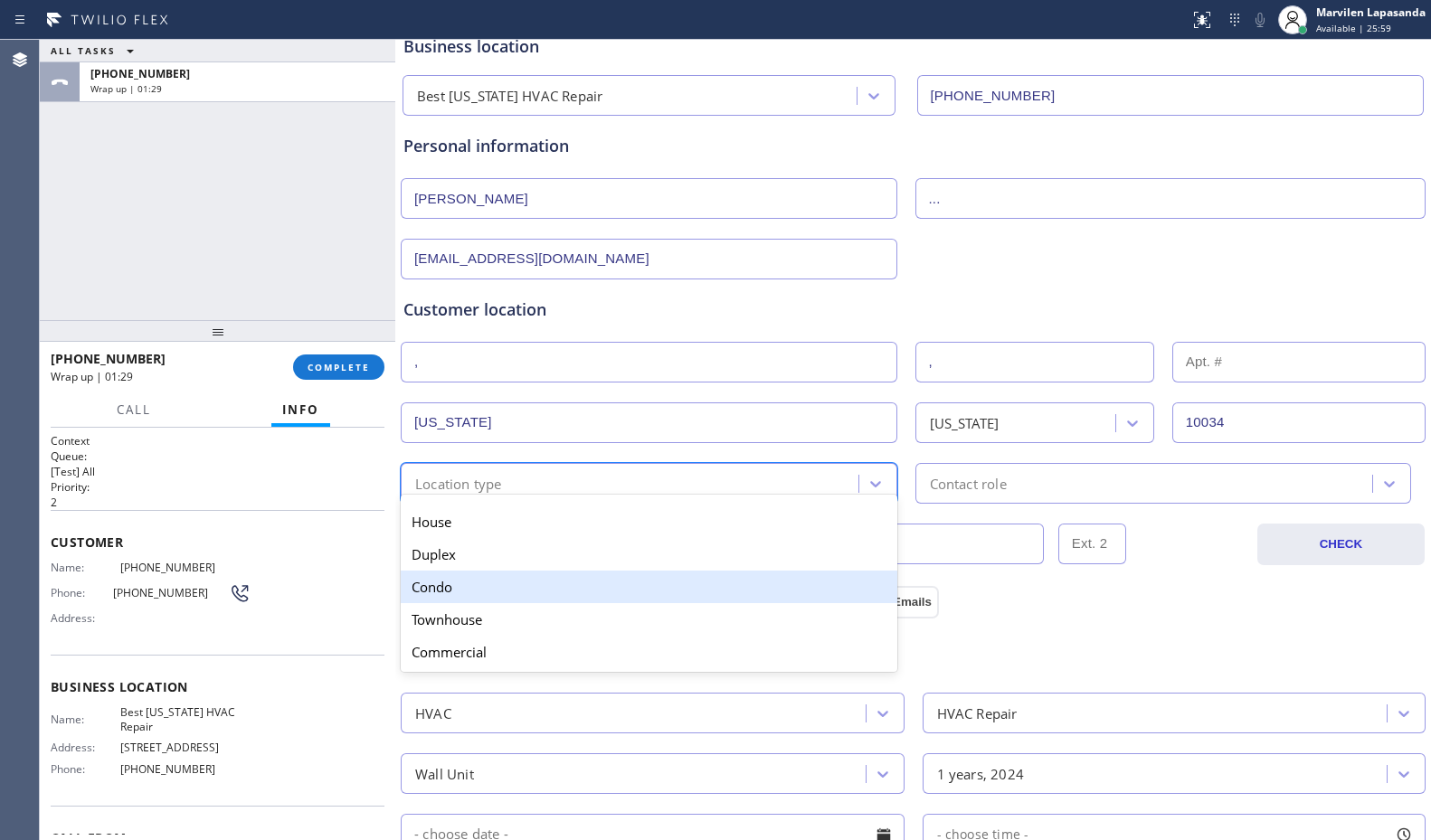
click at [551, 582] on div "Condo" at bounding box center [649, 587] width 497 height 32
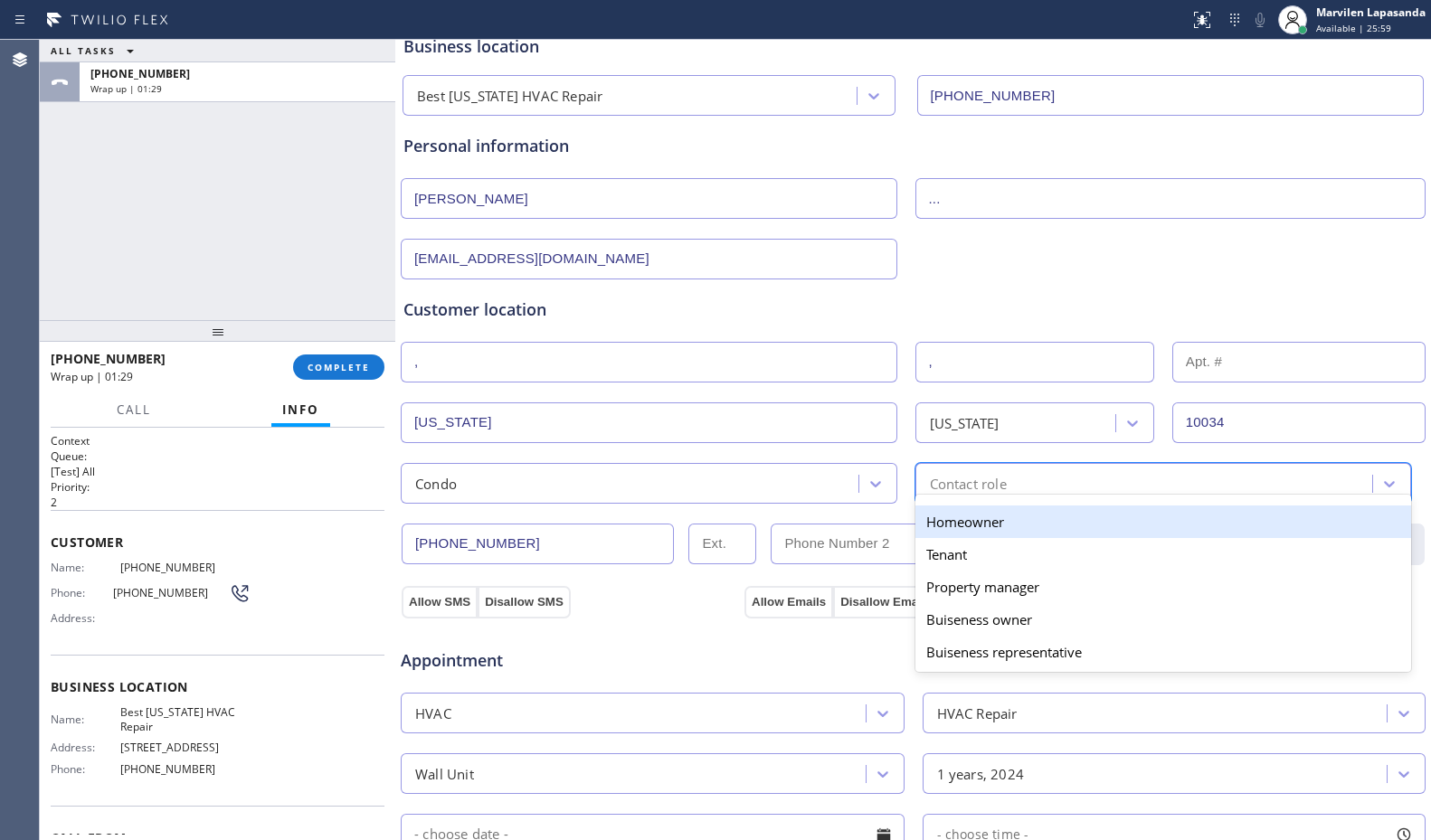
click at [1017, 486] on div "Contact role" at bounding box center [1147, 484] width 453 height 32
click at [969, 524] on div "Homeowner" at bounding box center [1164, 522] width 497 height 32
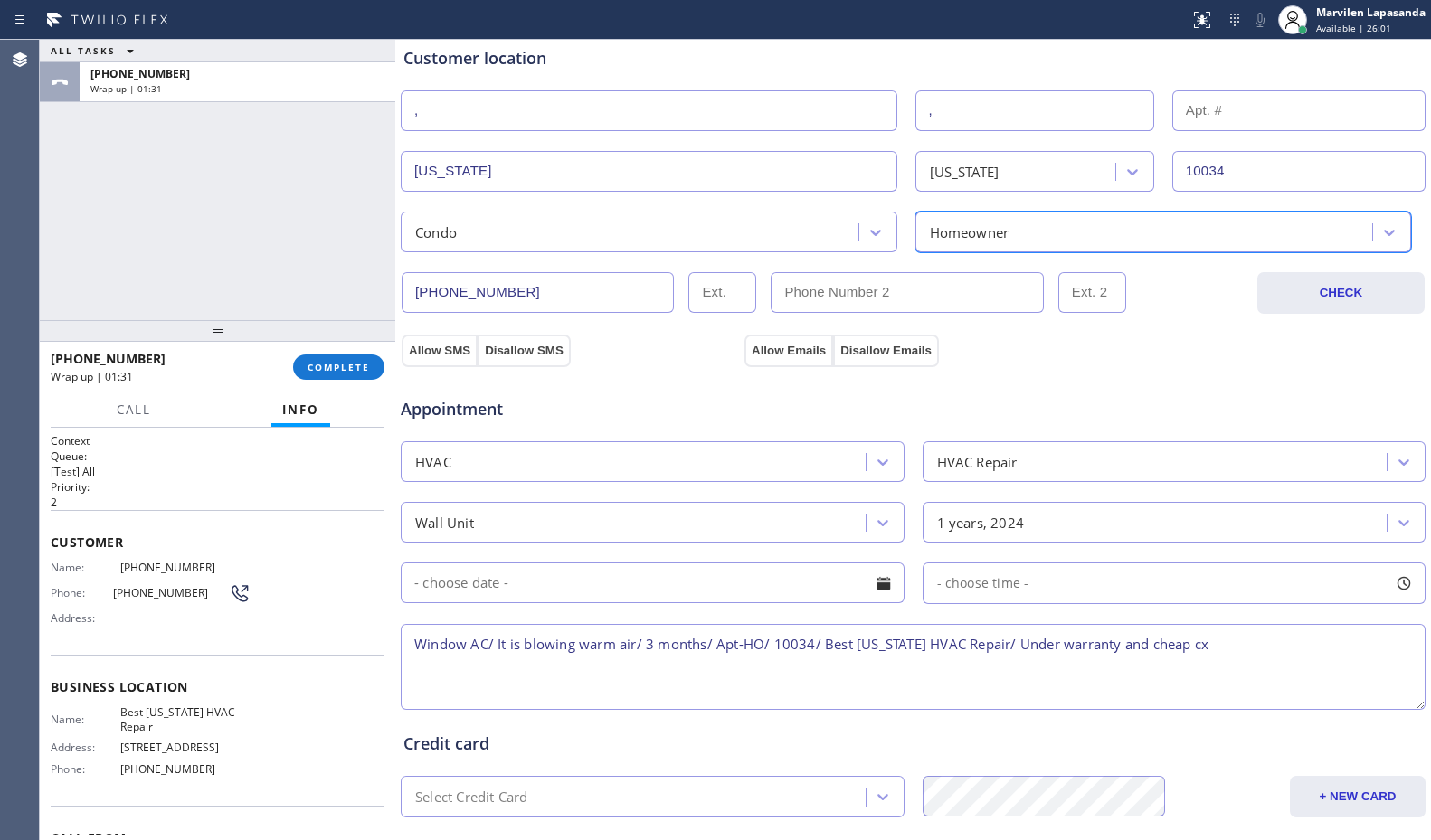
scroll to position [561, 0]
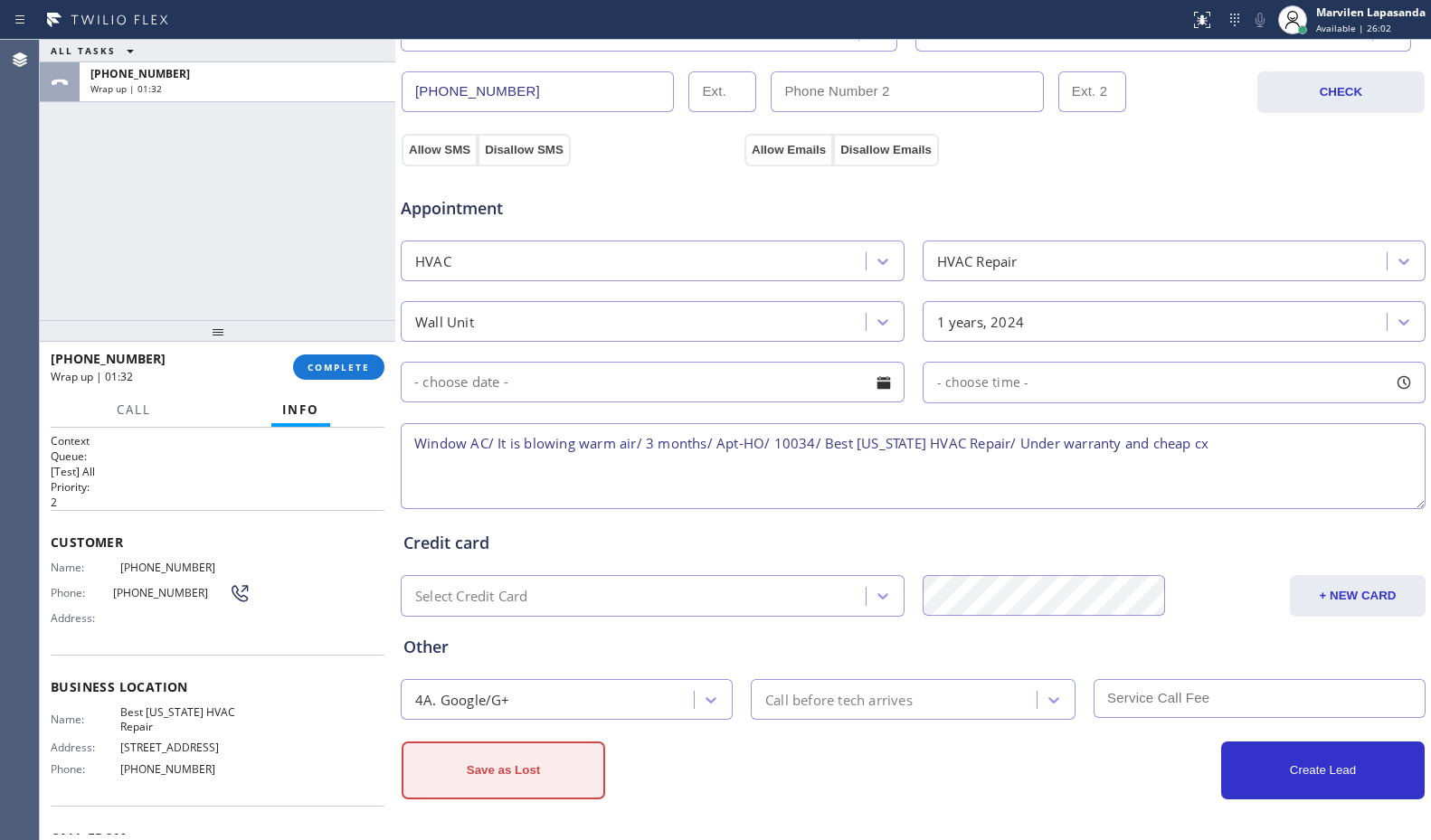
click at [506, 784] on button "Save as Lost" at bounding box center [503, 770] width 203 height 58
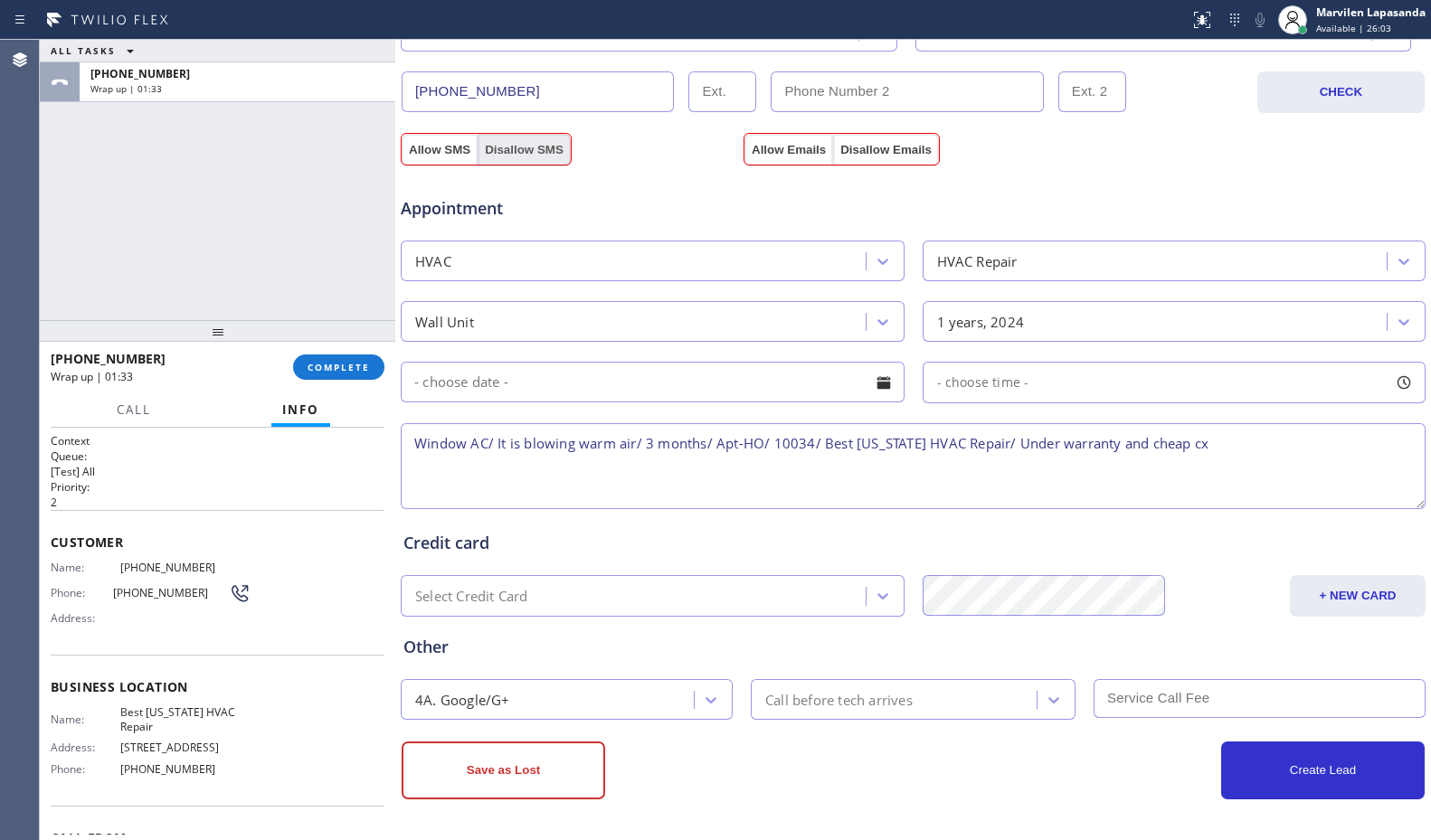
drag, startPoint x: 461, startPoint y: 139, endPoint x: 519, endPoint y: 139, distance: 58.0
click at [460, 139] on button "Allow SMS" at bounding box center [440, 150] width 76 height 32
click at [780, 148] on button "Allow Emails" at bounding box center [789, 150] width 89 height 32
click at [498, 765] on button "Save as Lost" at bounding box center [503, 770] width 203 height 58
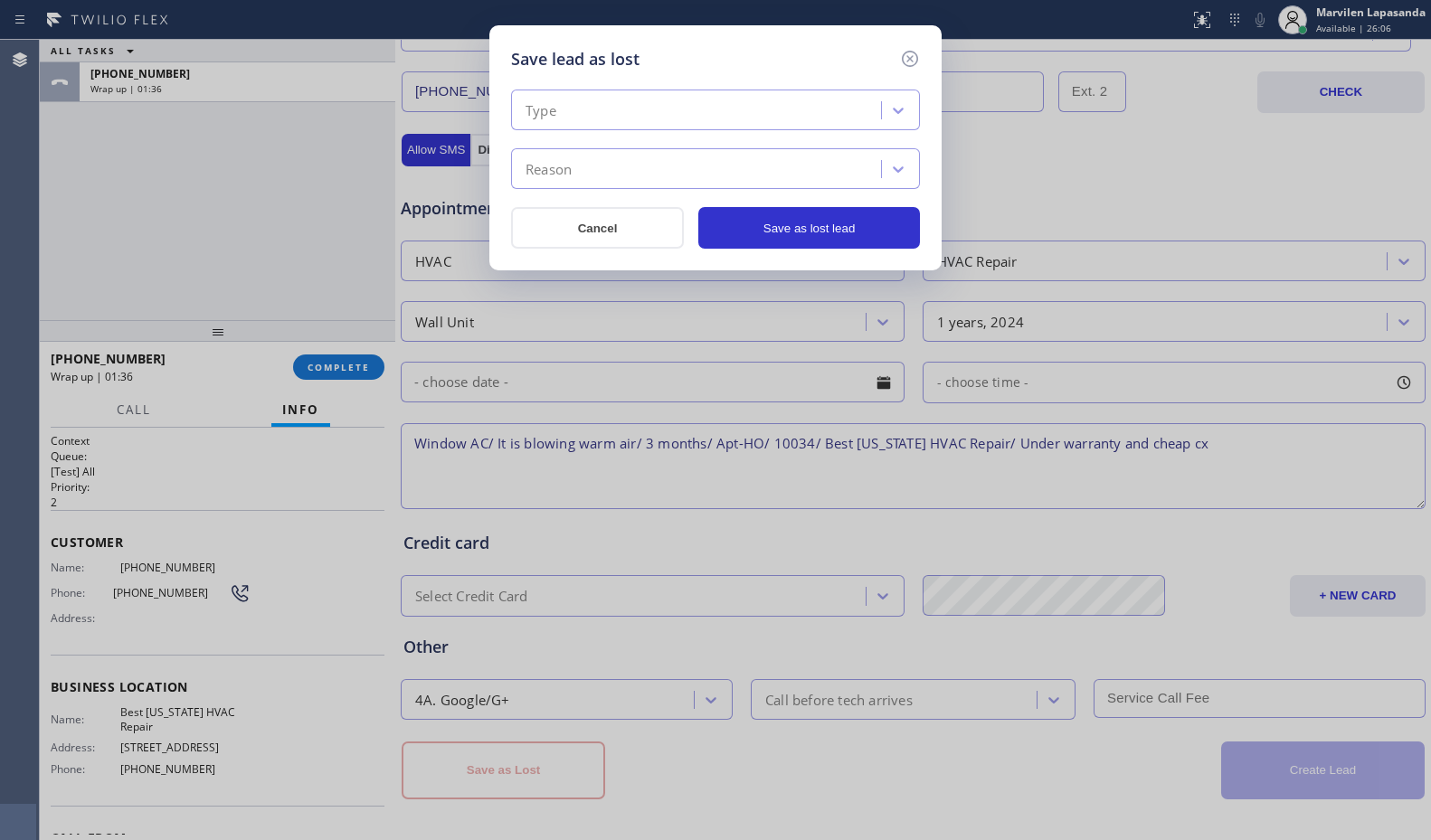
click at [587, 103] on div "Type" at bounding box center [699, 111] width 365 height 32
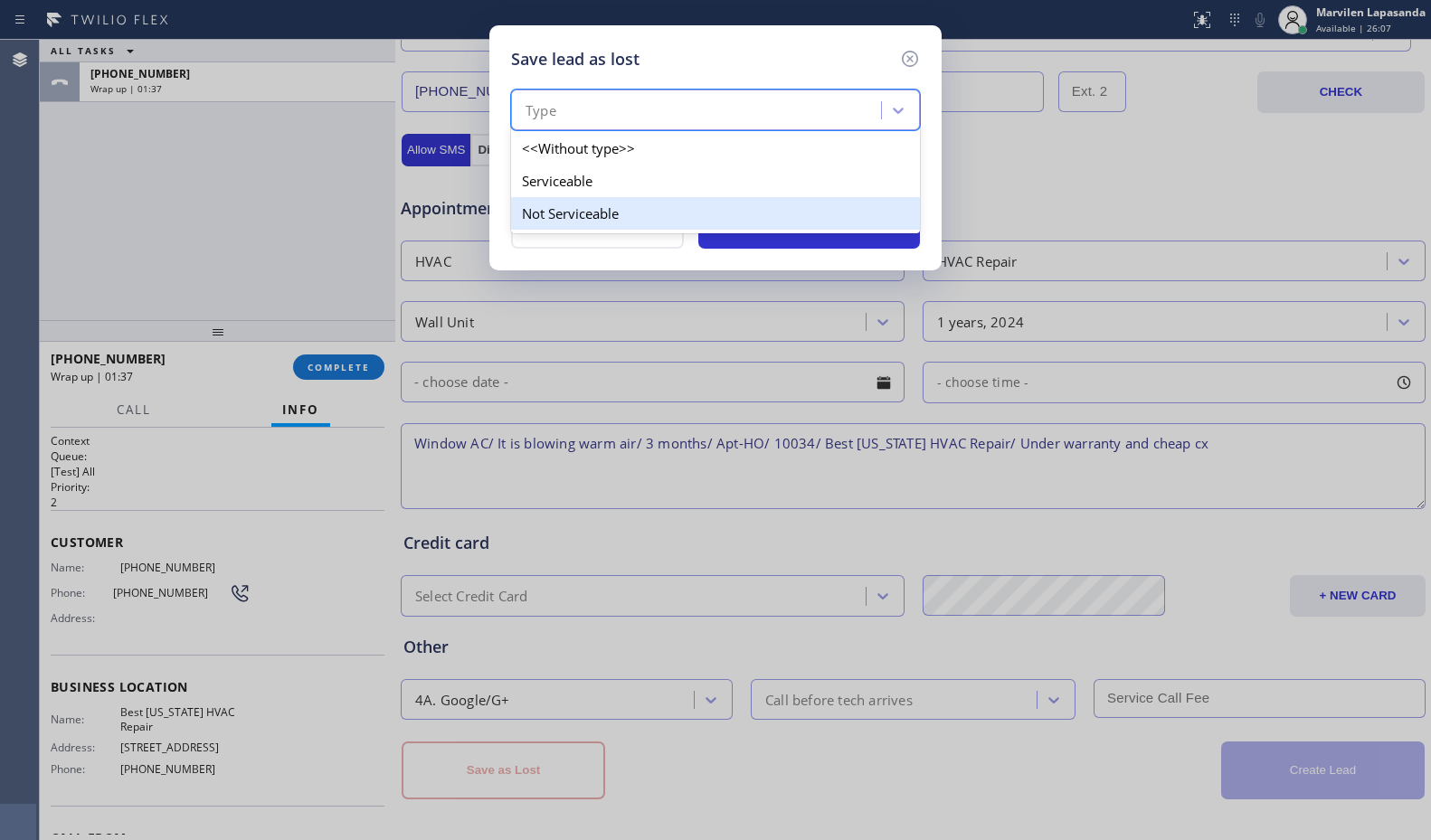
click at [562, 220] on div "Not Serviceable" at bounding box center [716, 214] width 409 height 32
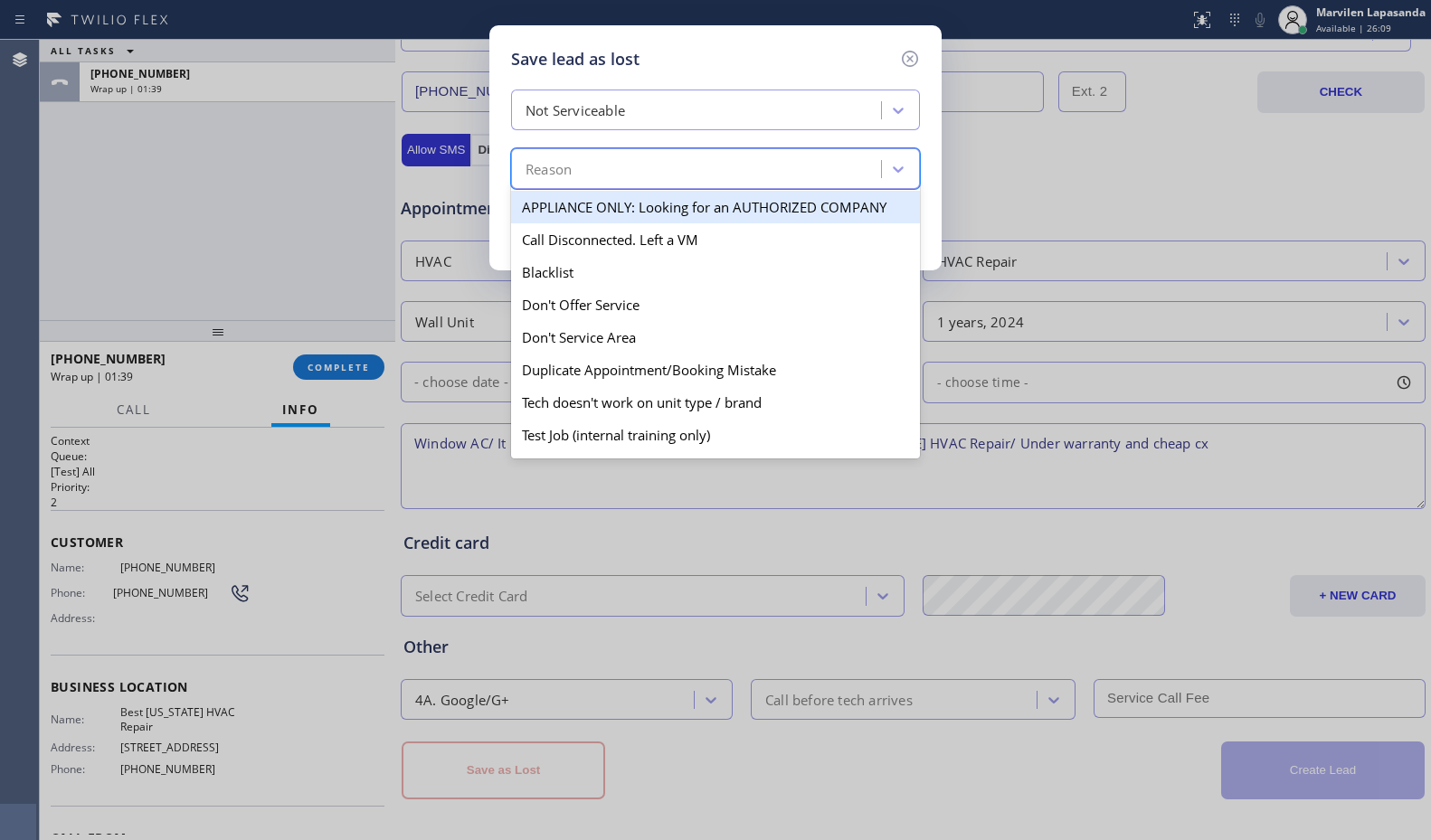
click at [529, 159] on div "Reason" at bounding box center [548, 169] width 46 height 21
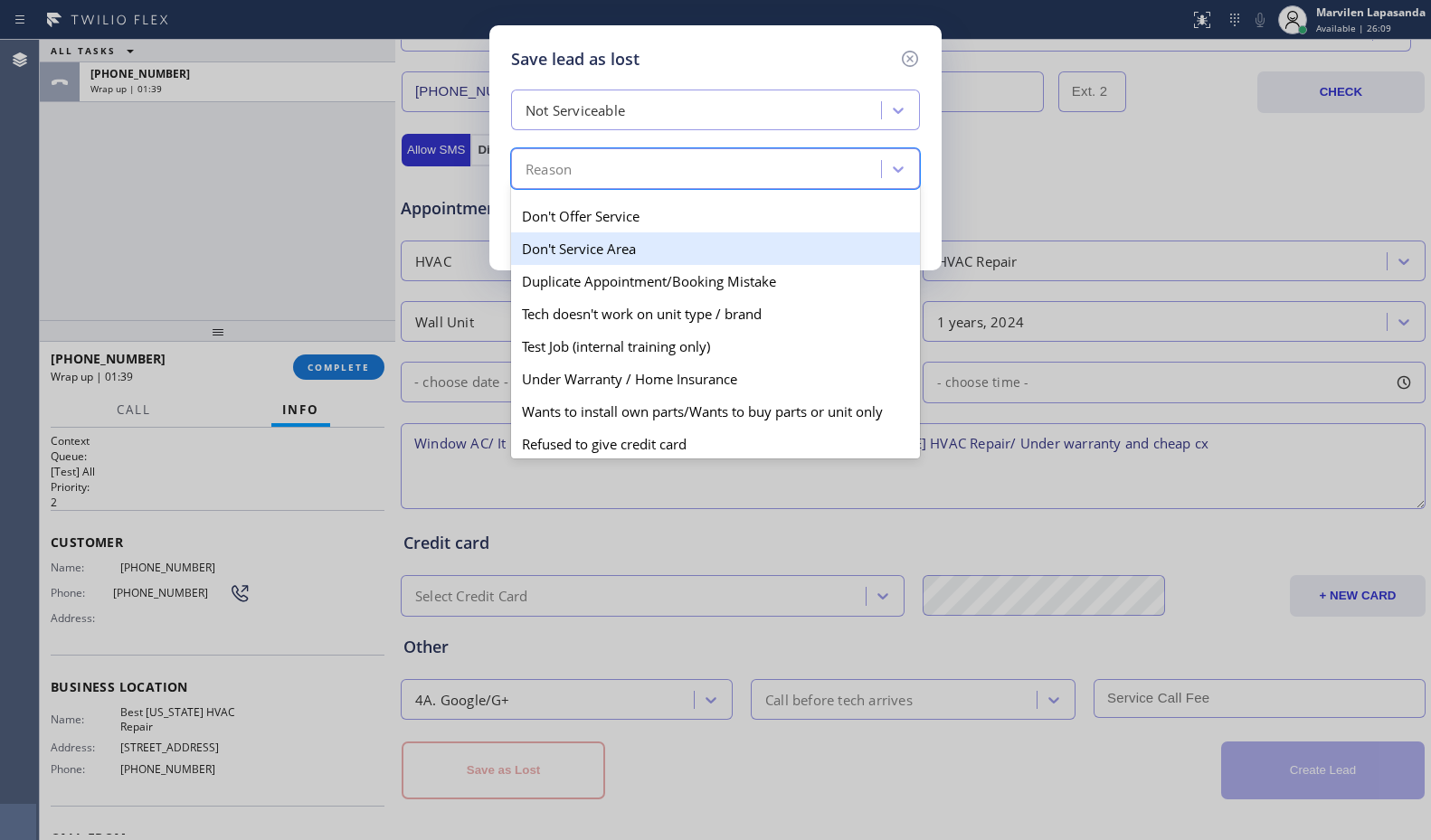
scroll to position [159, 0]
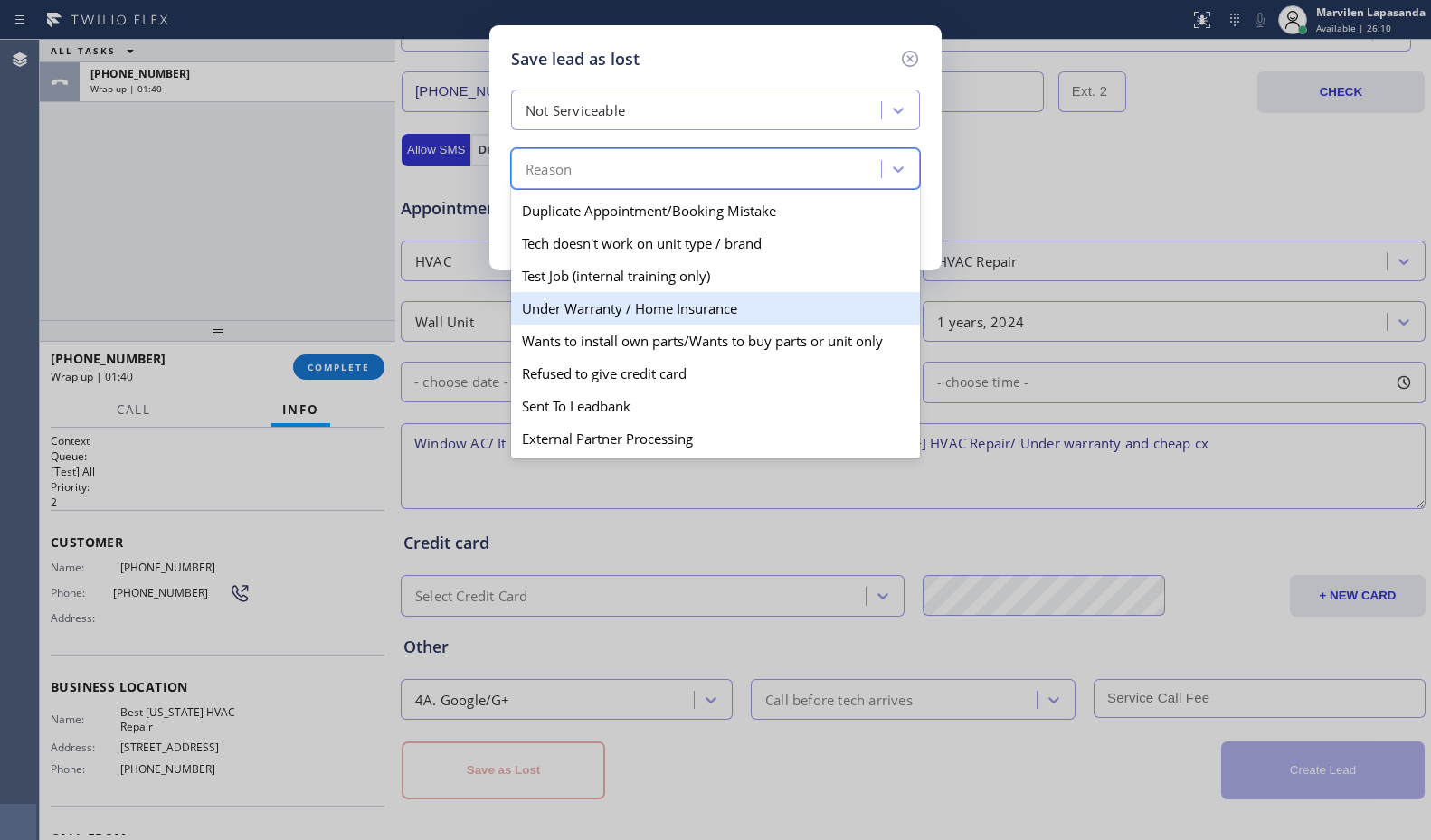
click at [570, 307] on div "Under Warranty / Home Insurance" at bounding box center [716, 308] width 409 height 32
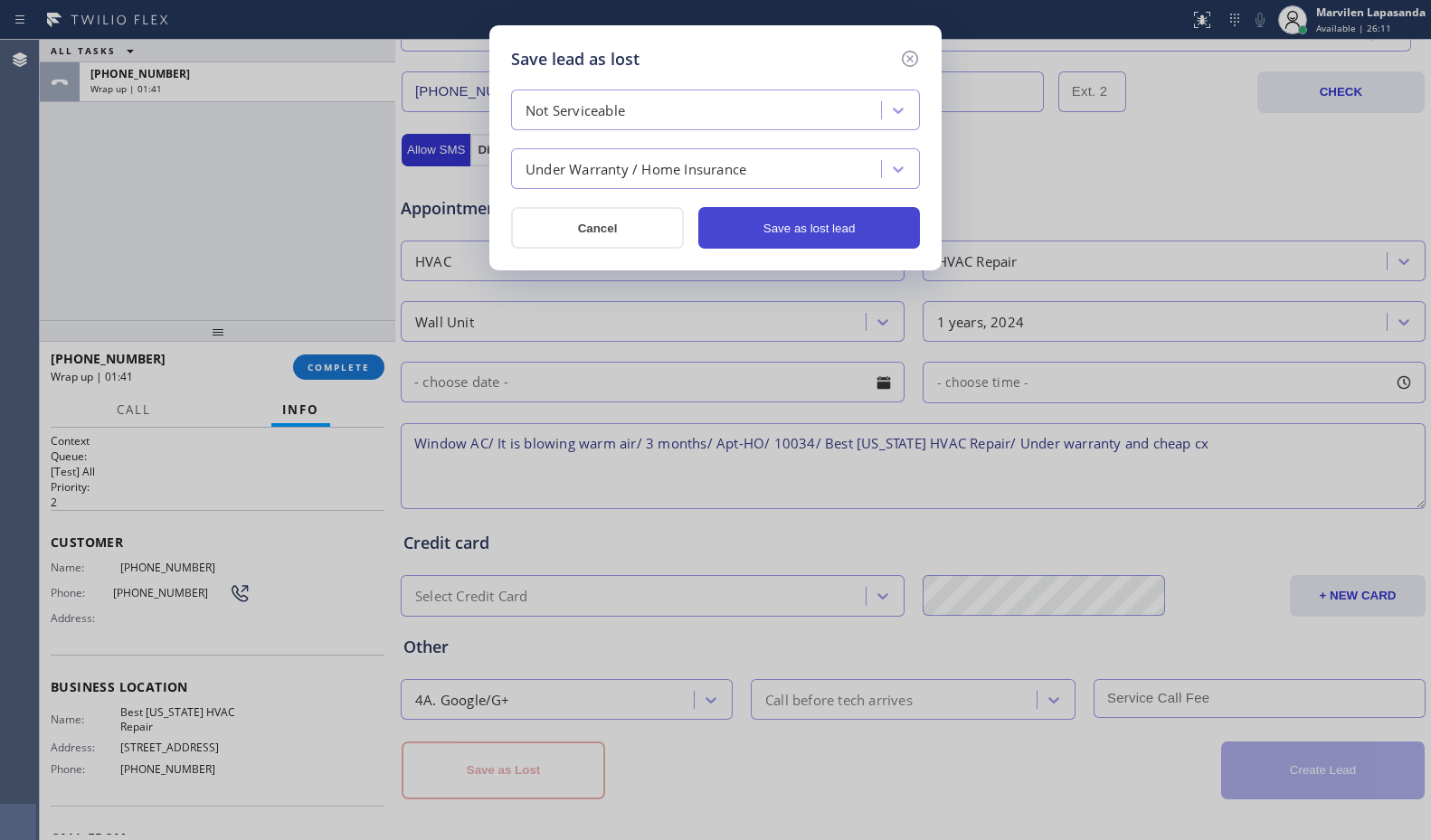
click at [783, 230] on button "Save as lost lead" at bounding box center [809, 228] width 222 height 42
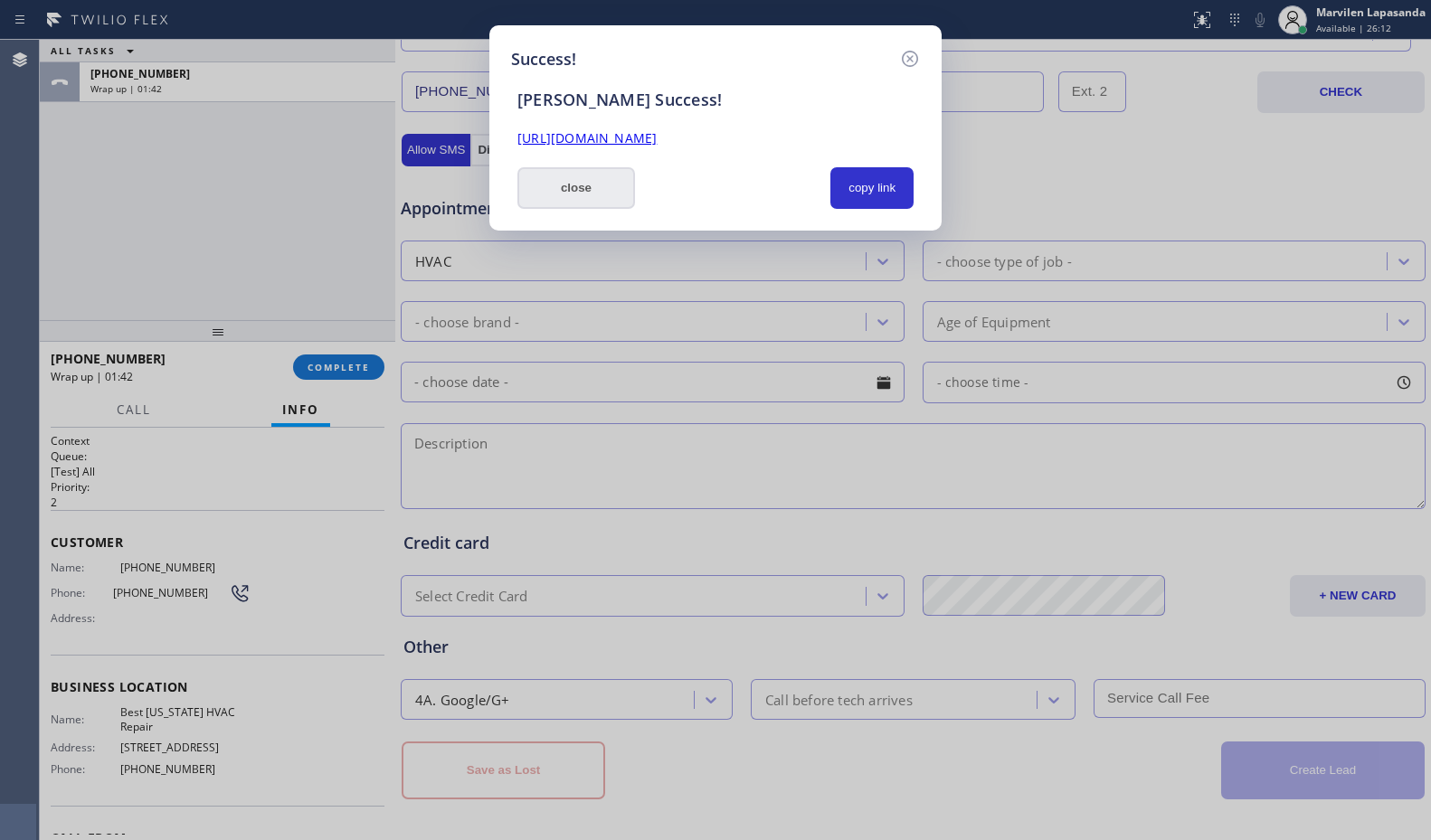
click at [609, 181] on button "close" at bounding box center [577, 188] width 117 height 42
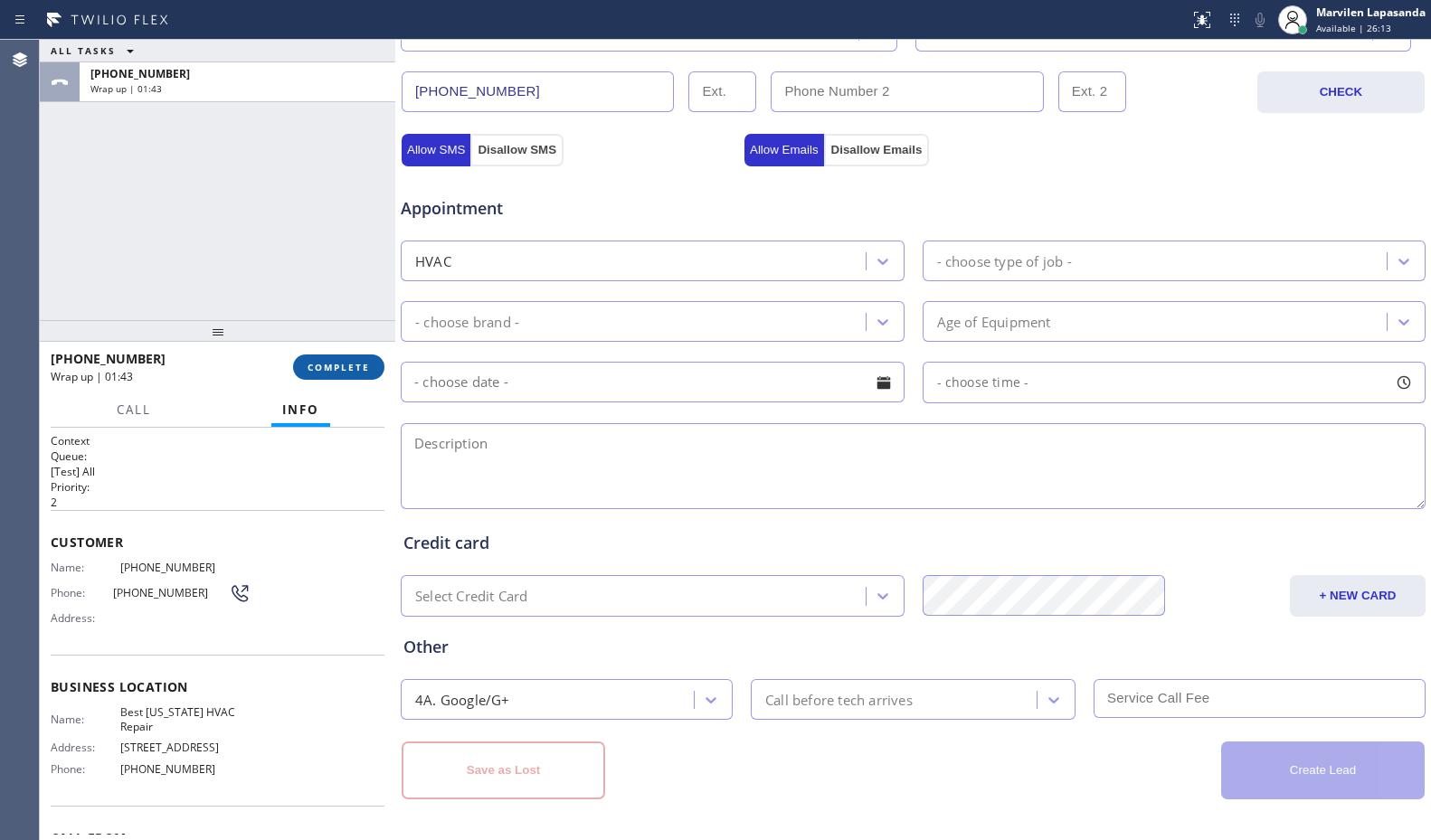
click at [365, 361] on span "COMPLETE" at bounding box center [338, 367] width 62 height 12
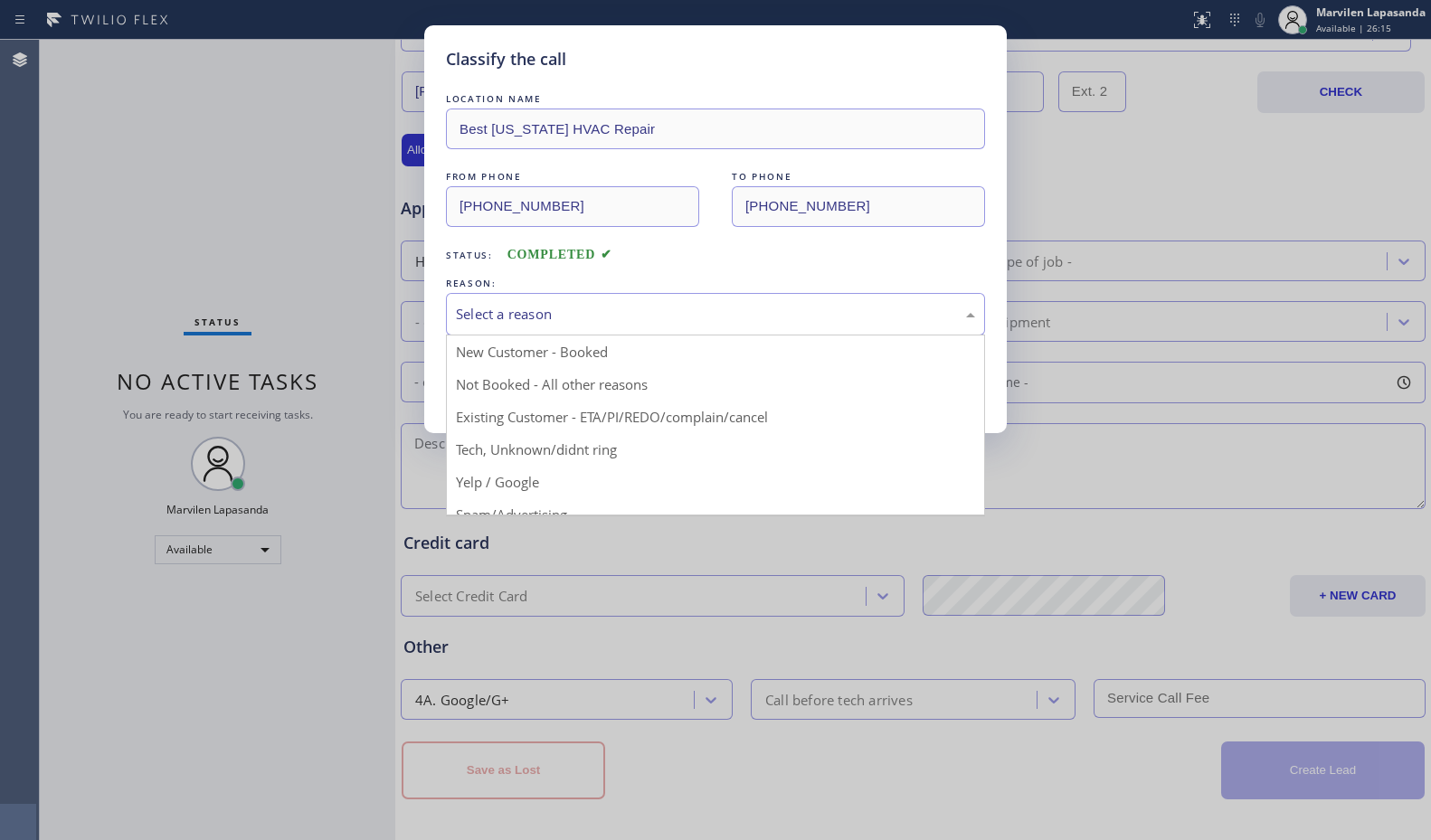
click at [504, 323] on div "Select a reason" at bounding box center [715, 315] width 519 height 21
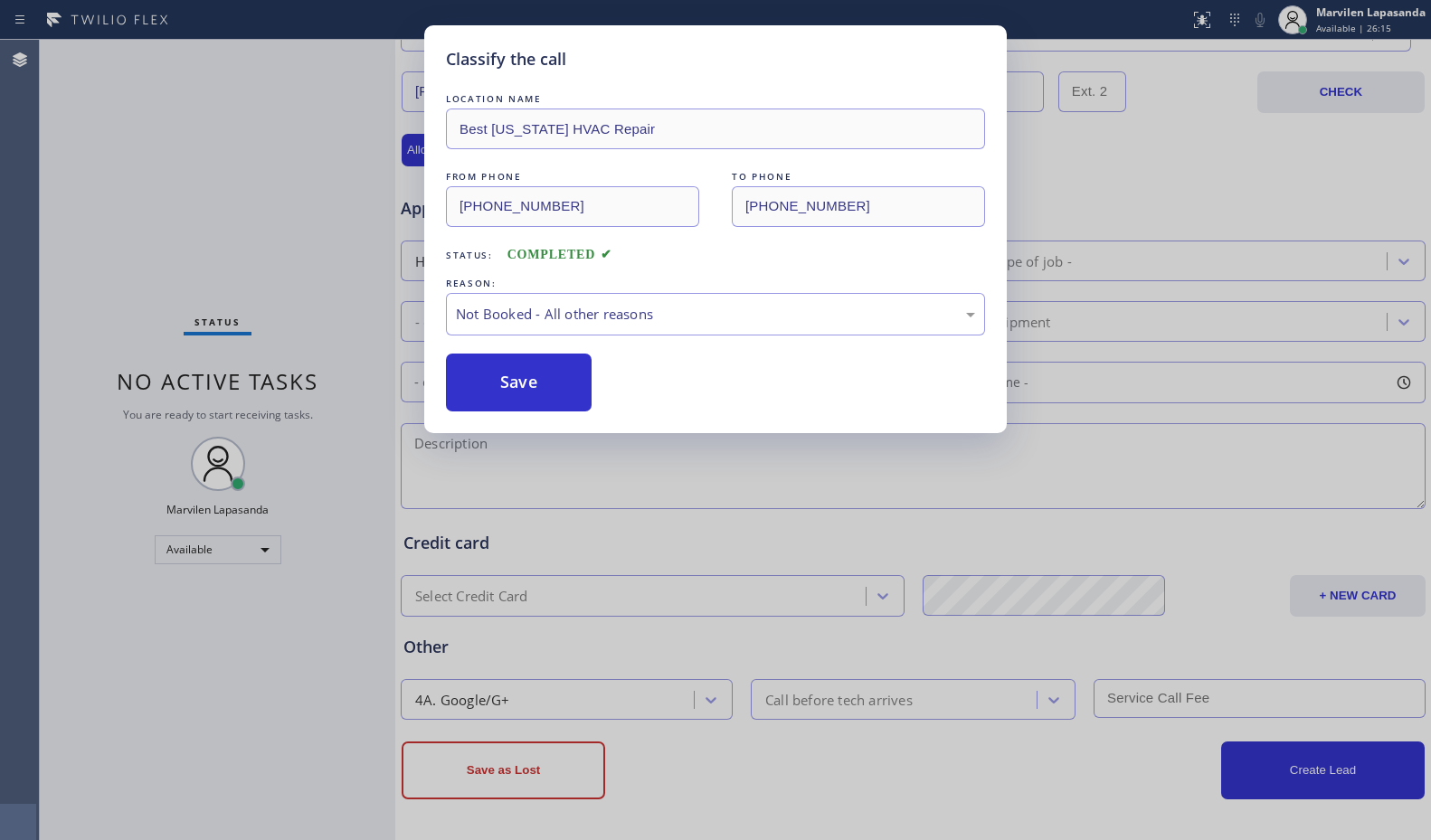
click at [507, 379] on button "Save" at bounding box center [519, 382] width 146 height 58
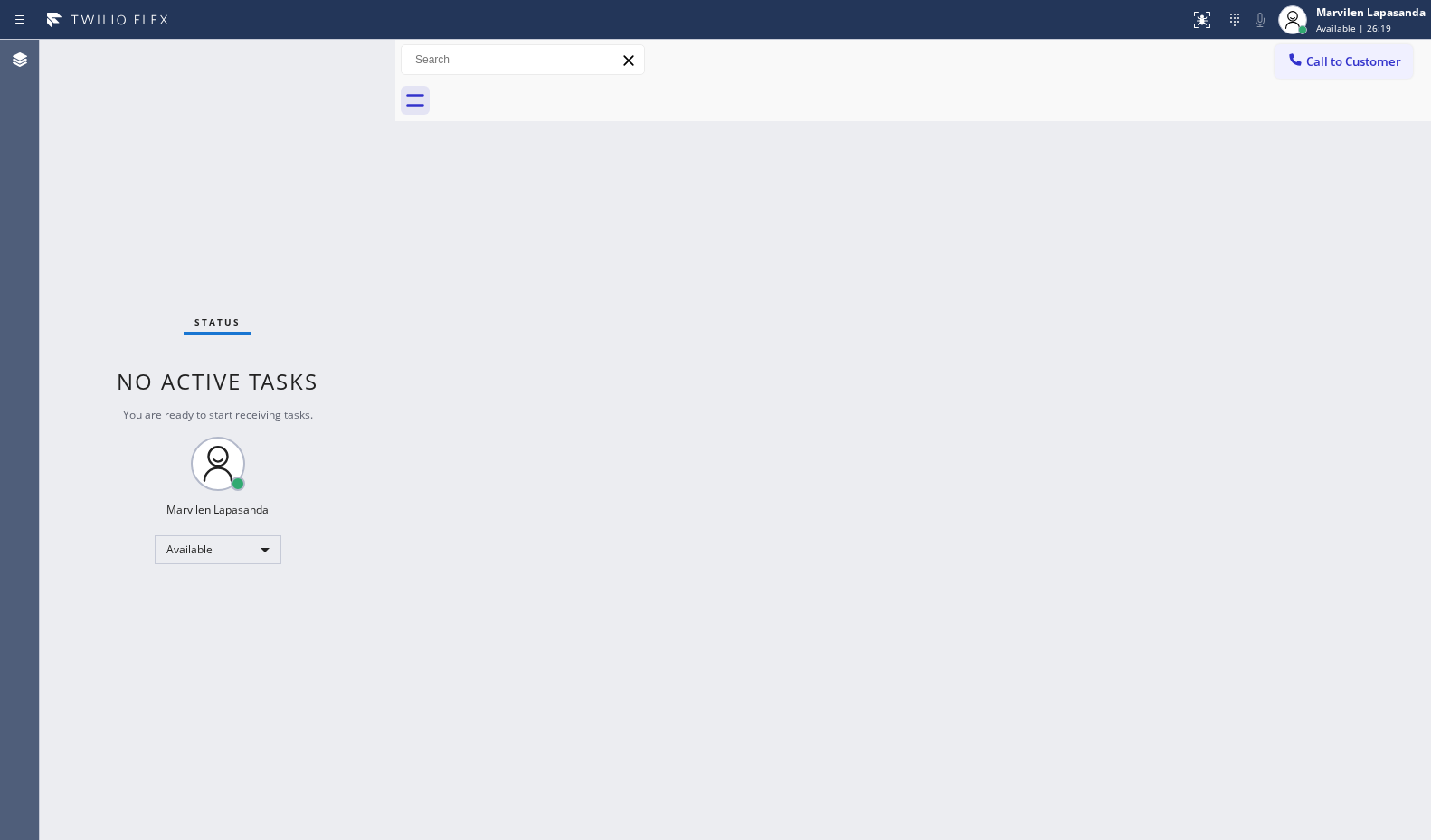
drag, startPoint x: 726, startPoint y: 285, endPoint x: 1258, endPoint y: 105, distance: 561.6
click at [732, 284] on div "Back to Dashboard Change Sender ID Customers Technicians Select a contact Outbo…" at bounding box center [913, 439] width 1036 height 800
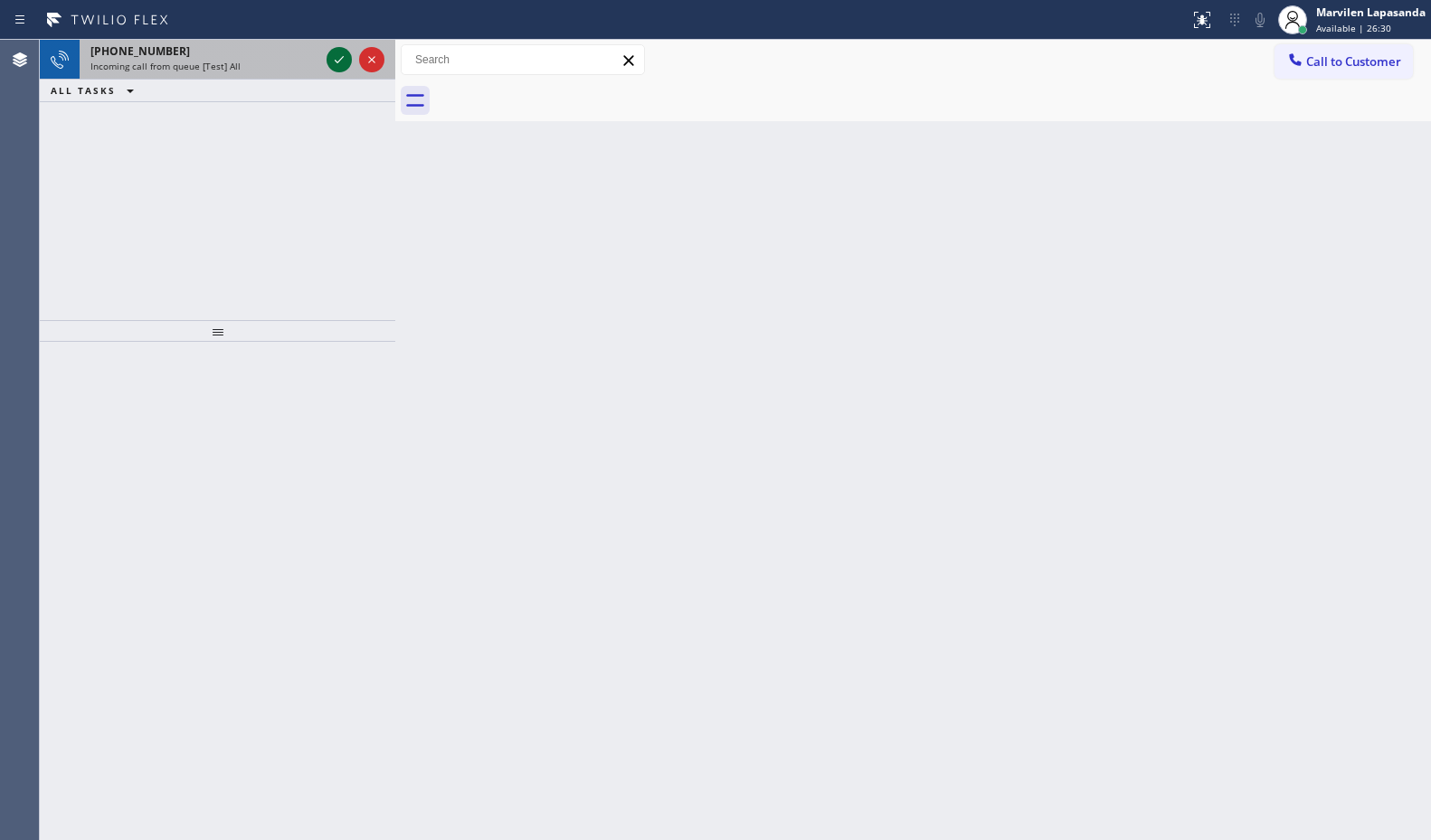
click at [342, 54] on icon at bounding box center [338, 60] width 22 height 22
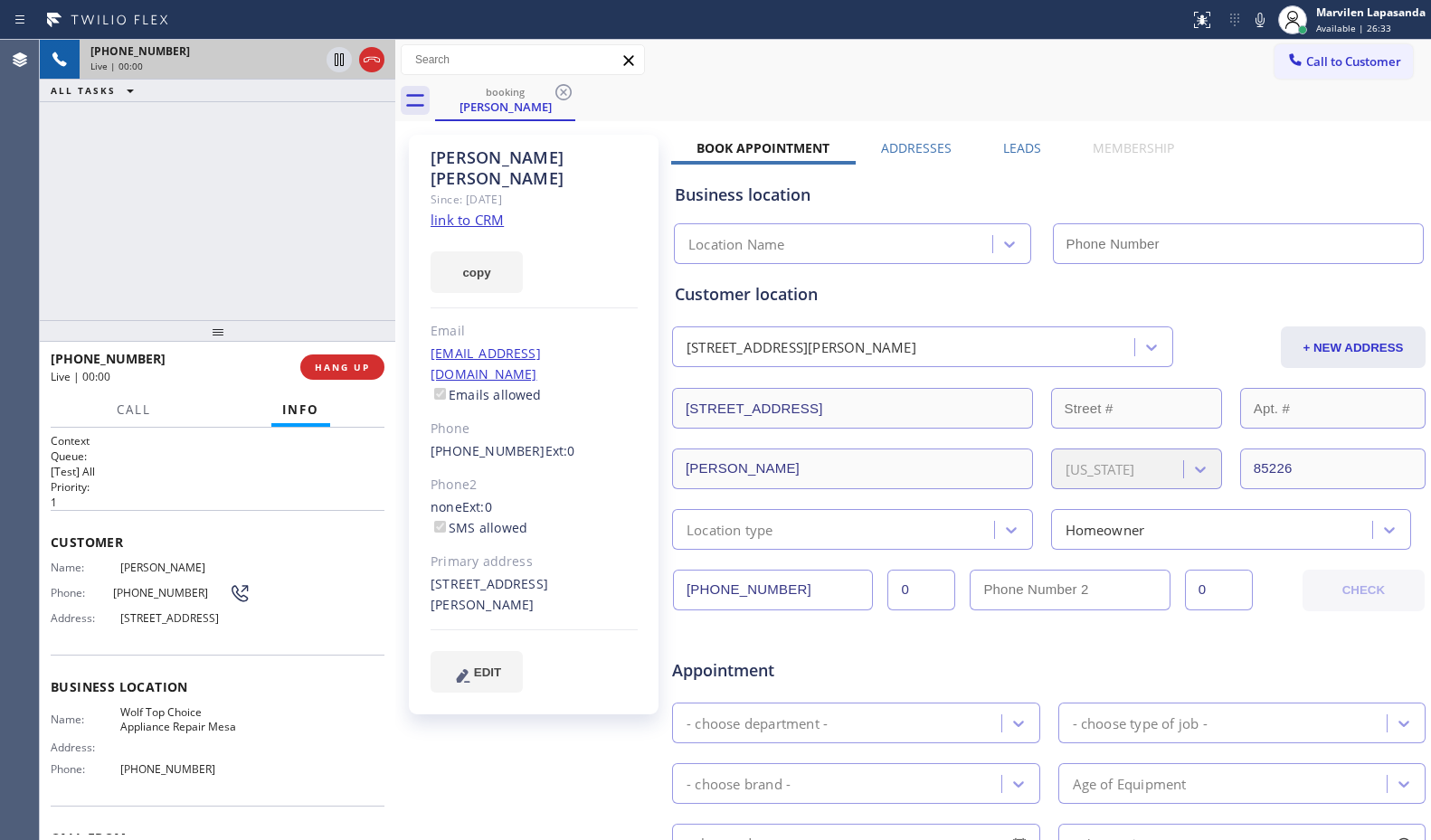
type input "[PHONE_NUMBER]"
click at [339, 226] on div "[PHONE_NUMBER] Live | 00:01 ALL TASKS ALL TASKS ACTIVE TASKS TASKS IN WRAP UP" at bounding box center [217, 180] width 355 height 281
click at [339, 226] on div "[PHONE_NUMBER] Live | 00:03 ALL TASKS ALL TASKS ACTIVE TASKS TASKS IN WRAP UP" at bounding box center [217, 180] width 355 height 281
click at [465, 211] on link "link to CRM" at bounding box center [468, 219] width 74 height 18
click at [218, 625] on span "[STREET_ADDRESS]" at bounding box center [185, 618] width 130 height 13
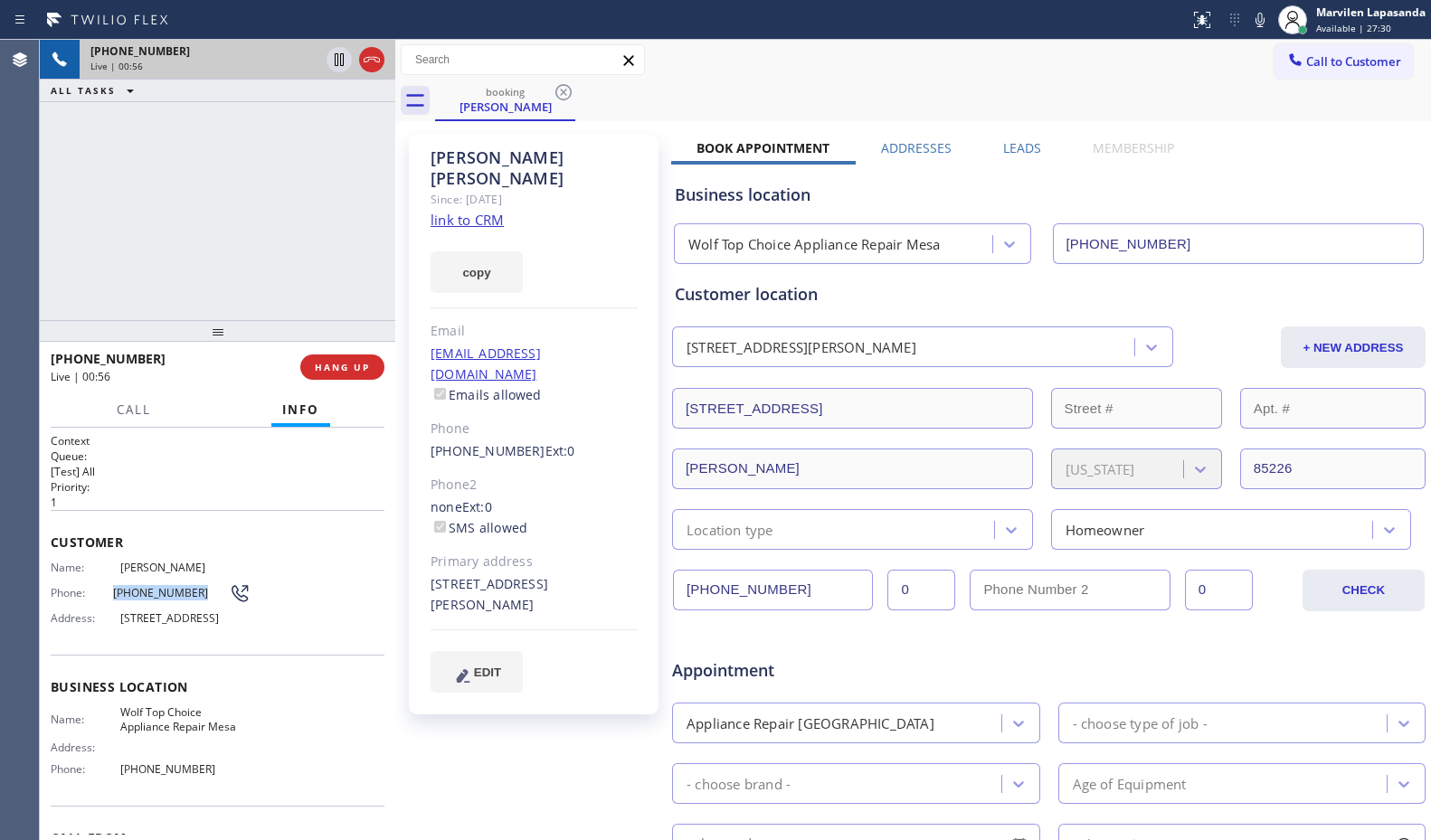
drag, startPoint x: 111, startPoint y: 597, endPoint x: 199, endPoint y: 599, distance: 88.0
click at [199, 599] on span "[PHONE_NUMBER]" at bounding box center [171, 592] width 116 height 13
click at [176, 594] on span "[PHONE_NUMBER]" at bounding box center [171, 592] width 116 height 13
click at [175, 599] on span "[PHONE_NUMBER]" at bounding box center [171, 592] width 116 height 13
click at [181, 598] on span "[PHONE_NUMBER]" at bounding box center [171, 592] width 116 height 13
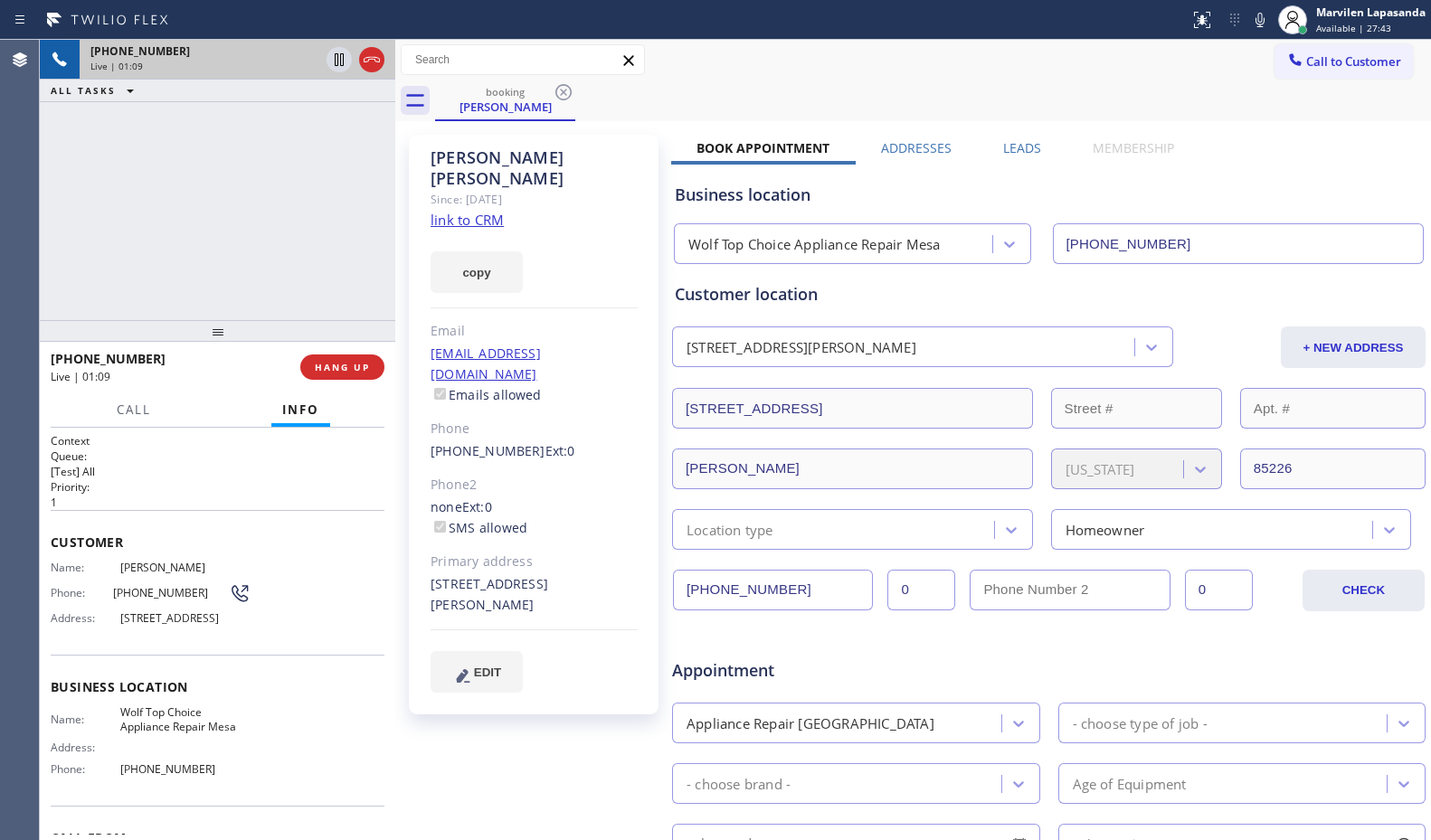
click at [382, 163] on div "[PHONE_NUMBER] Live | 01:09 ALL TASKS ALL TASKS ACTIVE TASKS TASKS IN WRAP UP" at bounding box center [217, 180] width 355 height 281
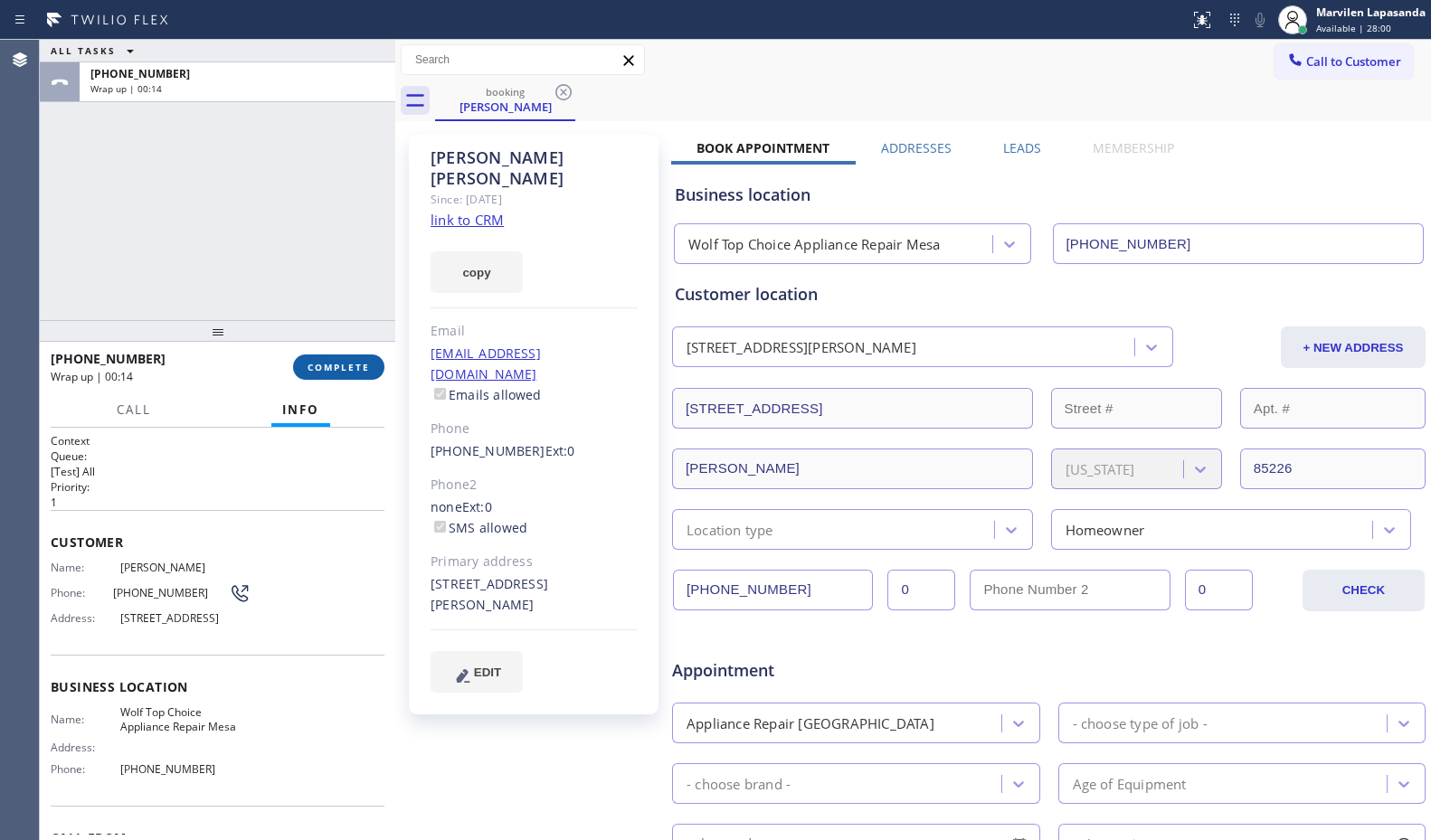
click at [314, 367] on span "COMPLETE" at bounding box center [338, 367] width 62 height 12
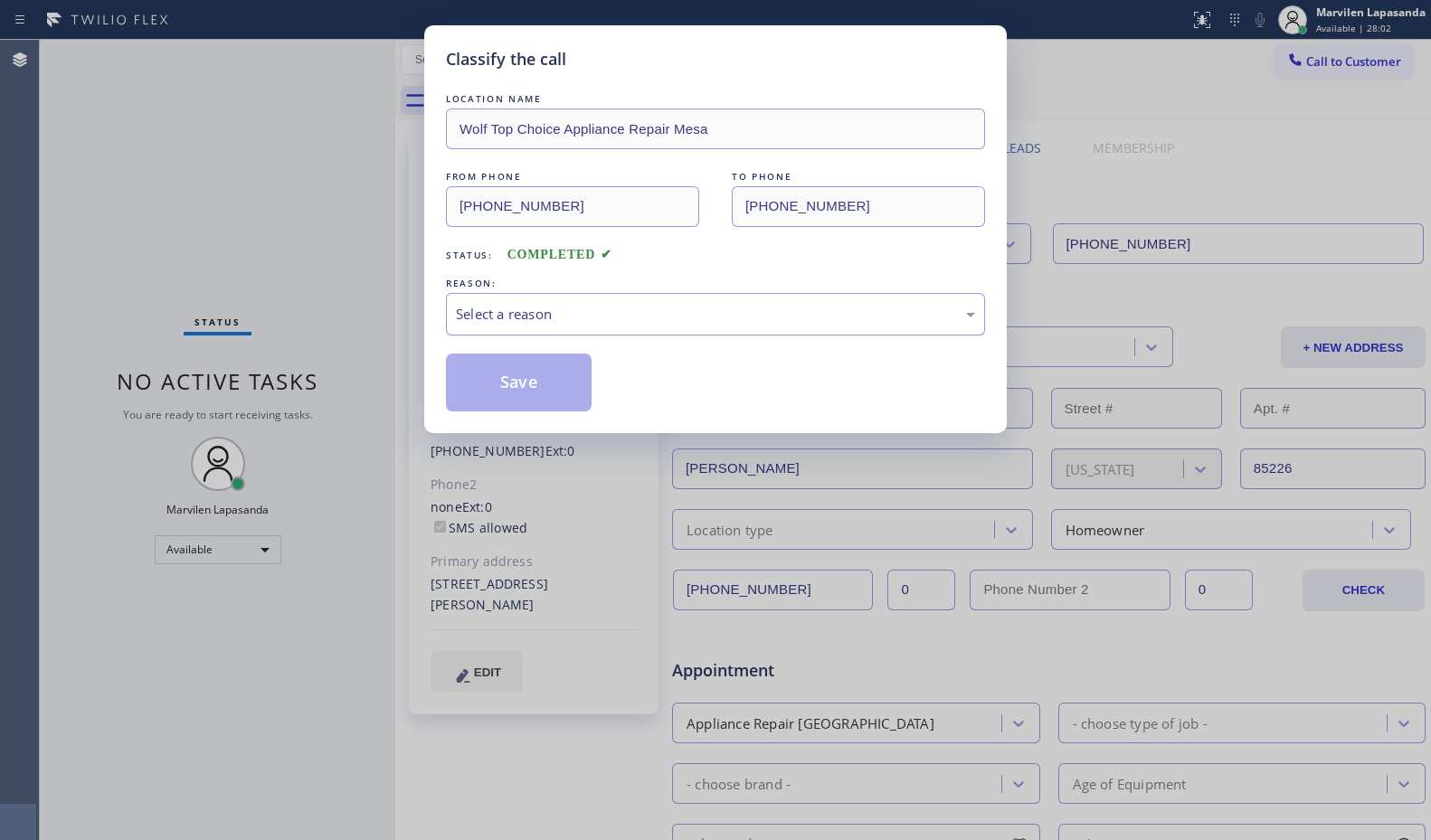
click at [517, 321] on div "Select a reason" at bounding box center [715, 315] width 519 height 21
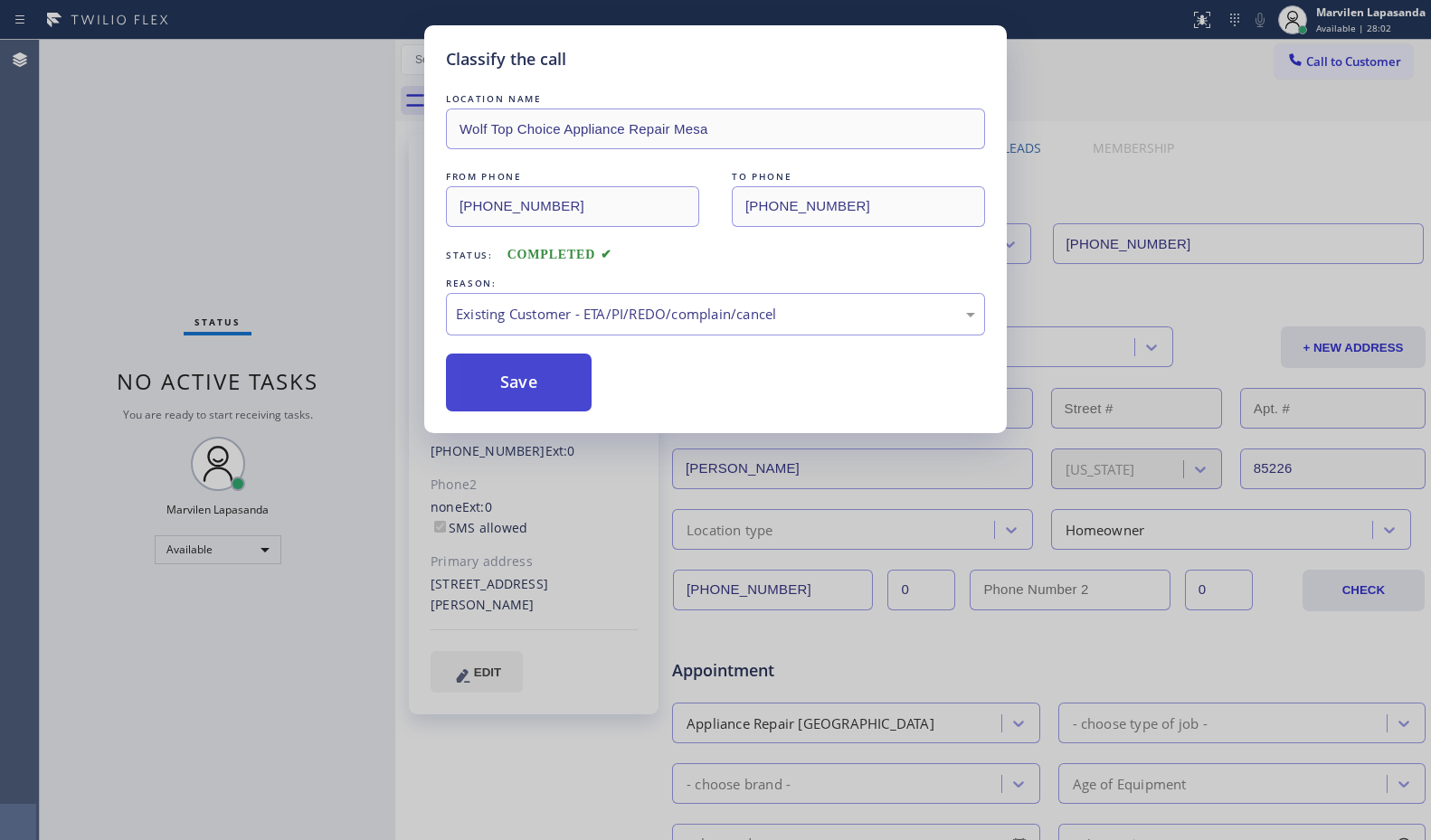
click at [496, 378] on button "Save" at bounding box center [519, 382] width 146 height 58
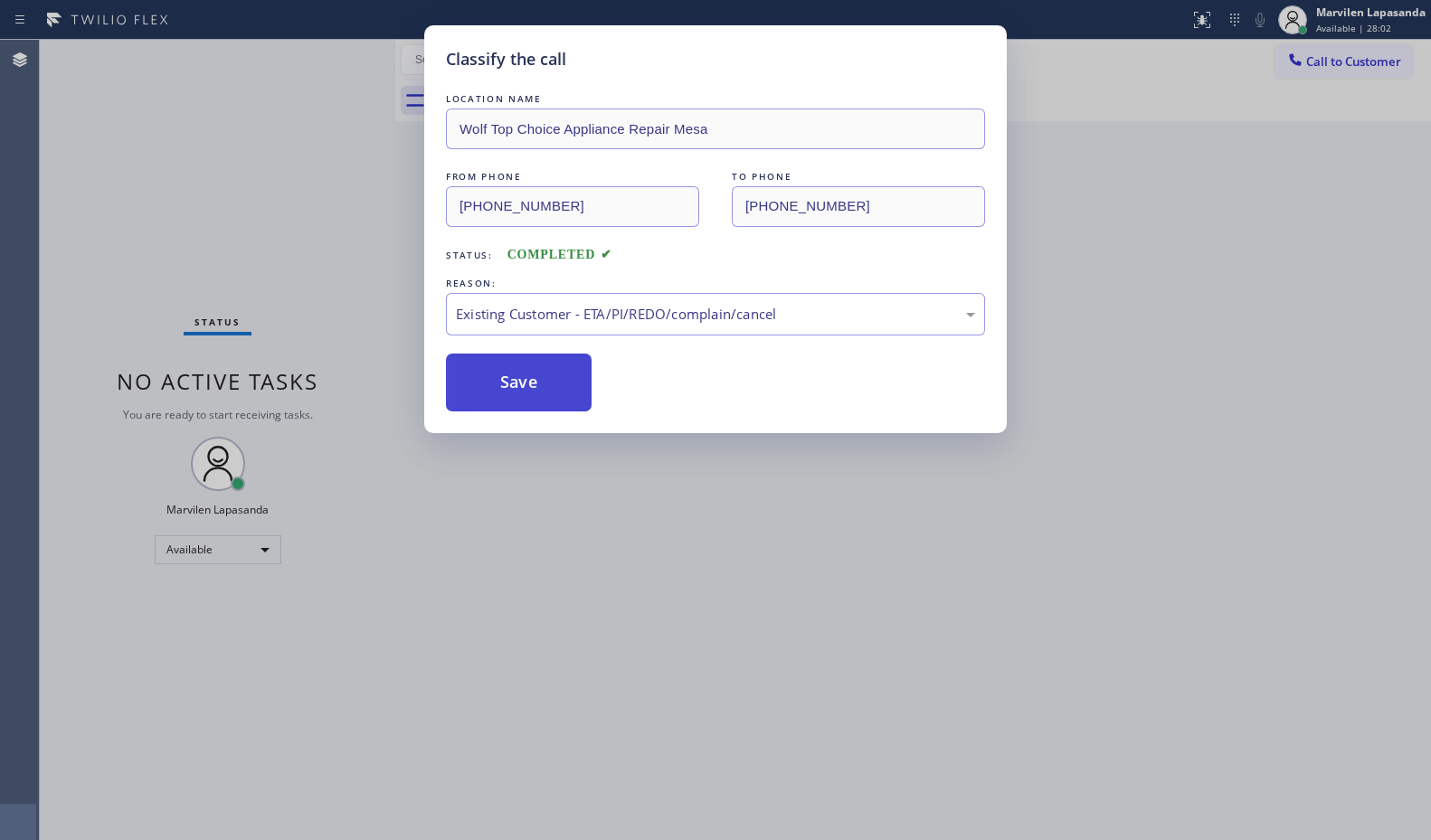
click at [496, 378] on button "Save" at bounding box center [519, 382] width 146 height 58
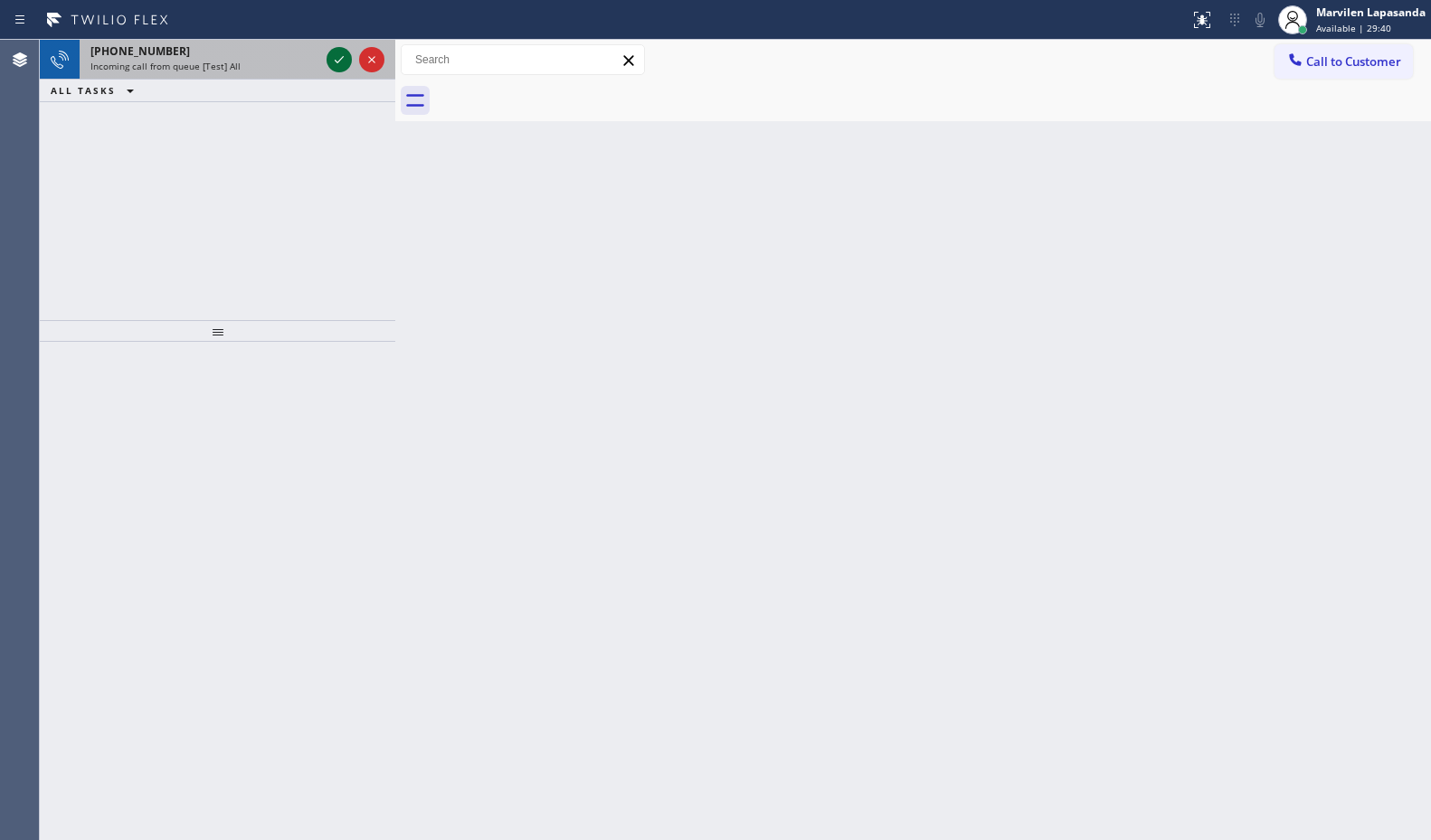
click at [330, 61] on icon at bounding box center [338, 60] width 22 height 22
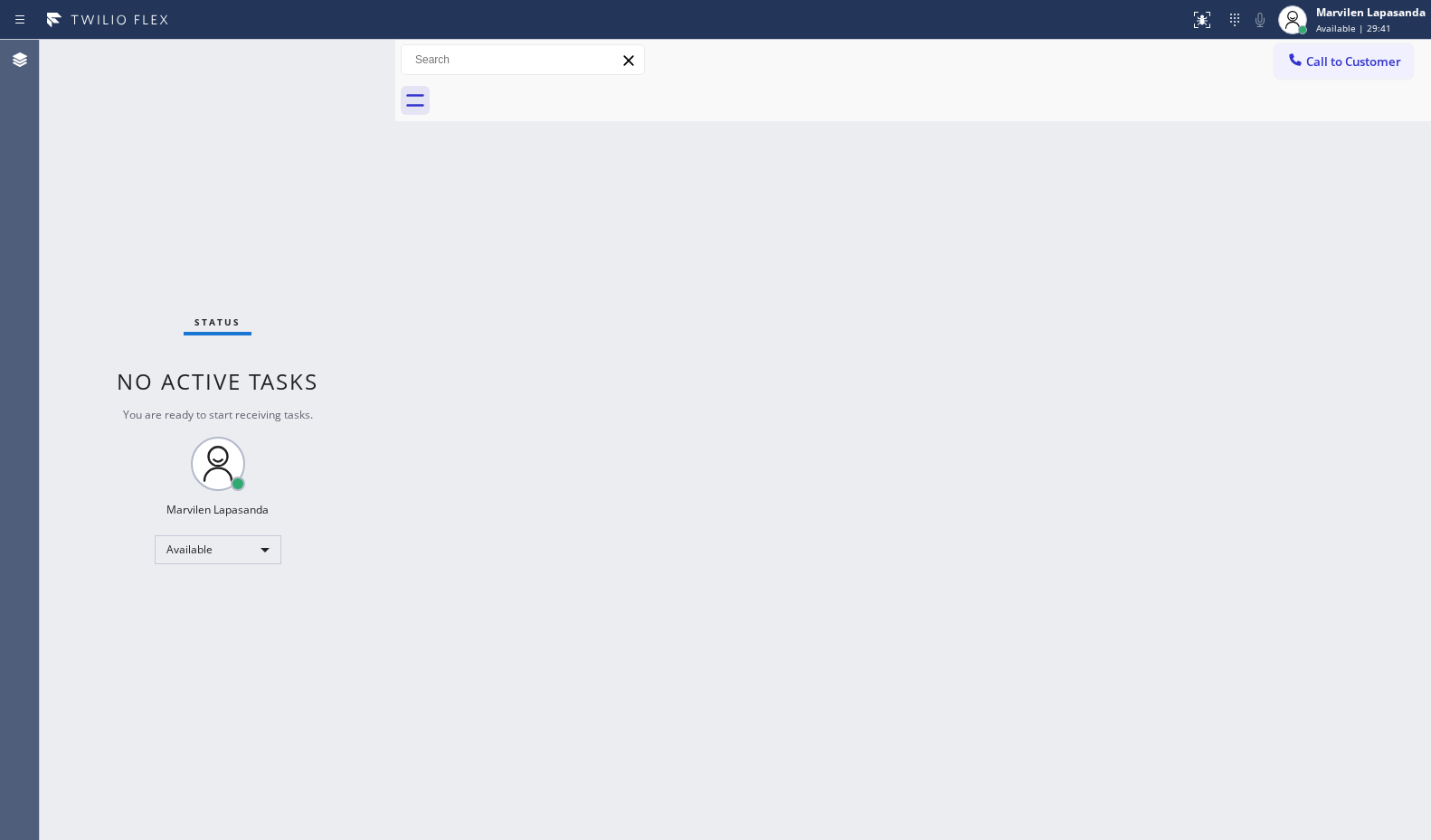
click at [345, 70] on div "Status No active tasks You are ready to start receiving tasks. Marvilen Lapasan…" at bounding box center [217, 439] width 355 height 800
click at [336, 58] on div "Status No active tasks You are ready to start receiving tasks. Marvilen Lapasan…" at bounding box center [217, 439] width 355 height 800
click at [340, 59] on div "Status No active tasks You are ready to start receiving tasks. Marvilen Lapasan…" at bounding box center [217, 439] width 355 height 800
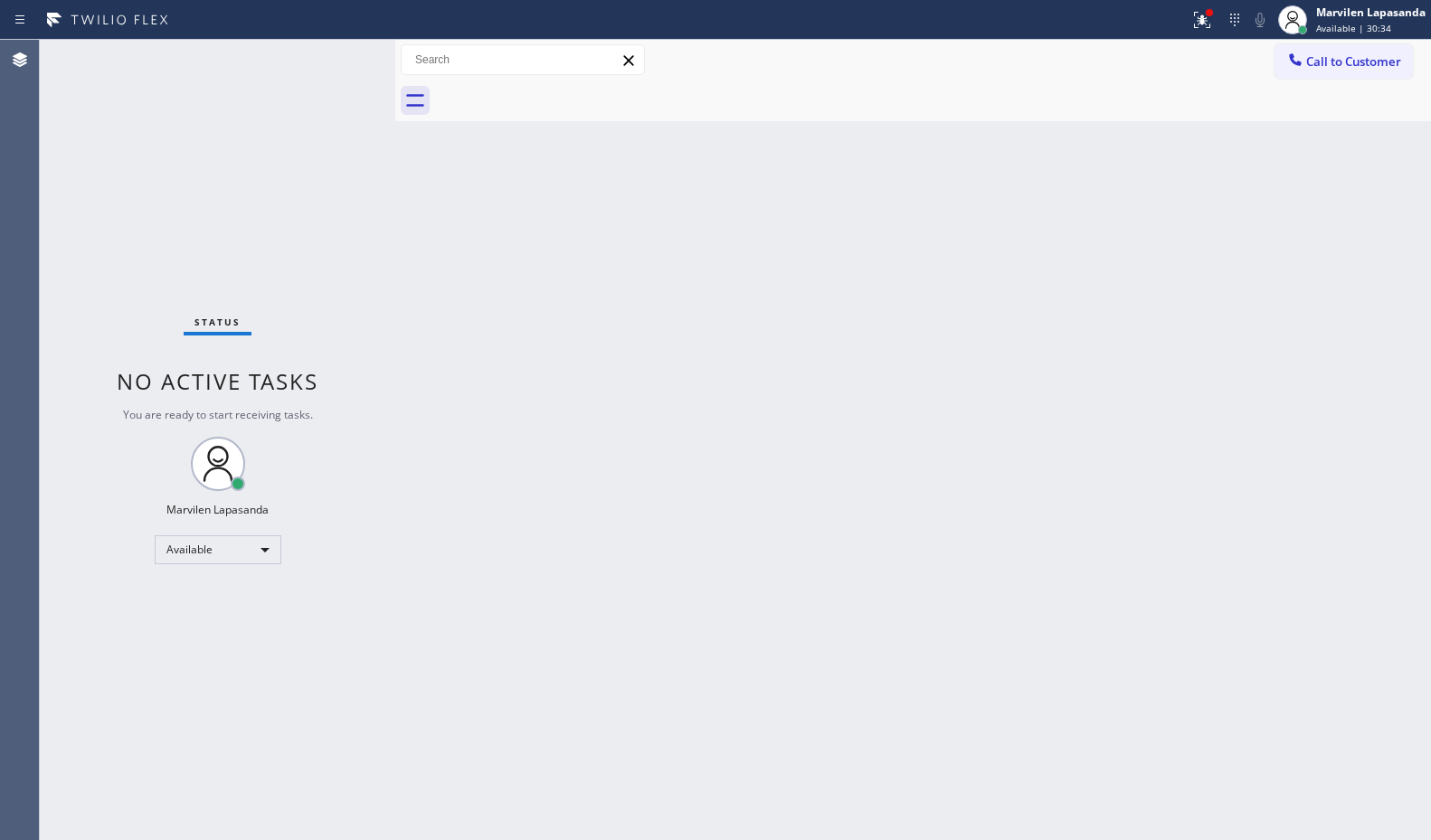
click at [340, 59] on div "Status No active tasks You are ready to start receiving tasks. Marvilen Lapasan…" at bounding box center [217, 439] width 355 height 800
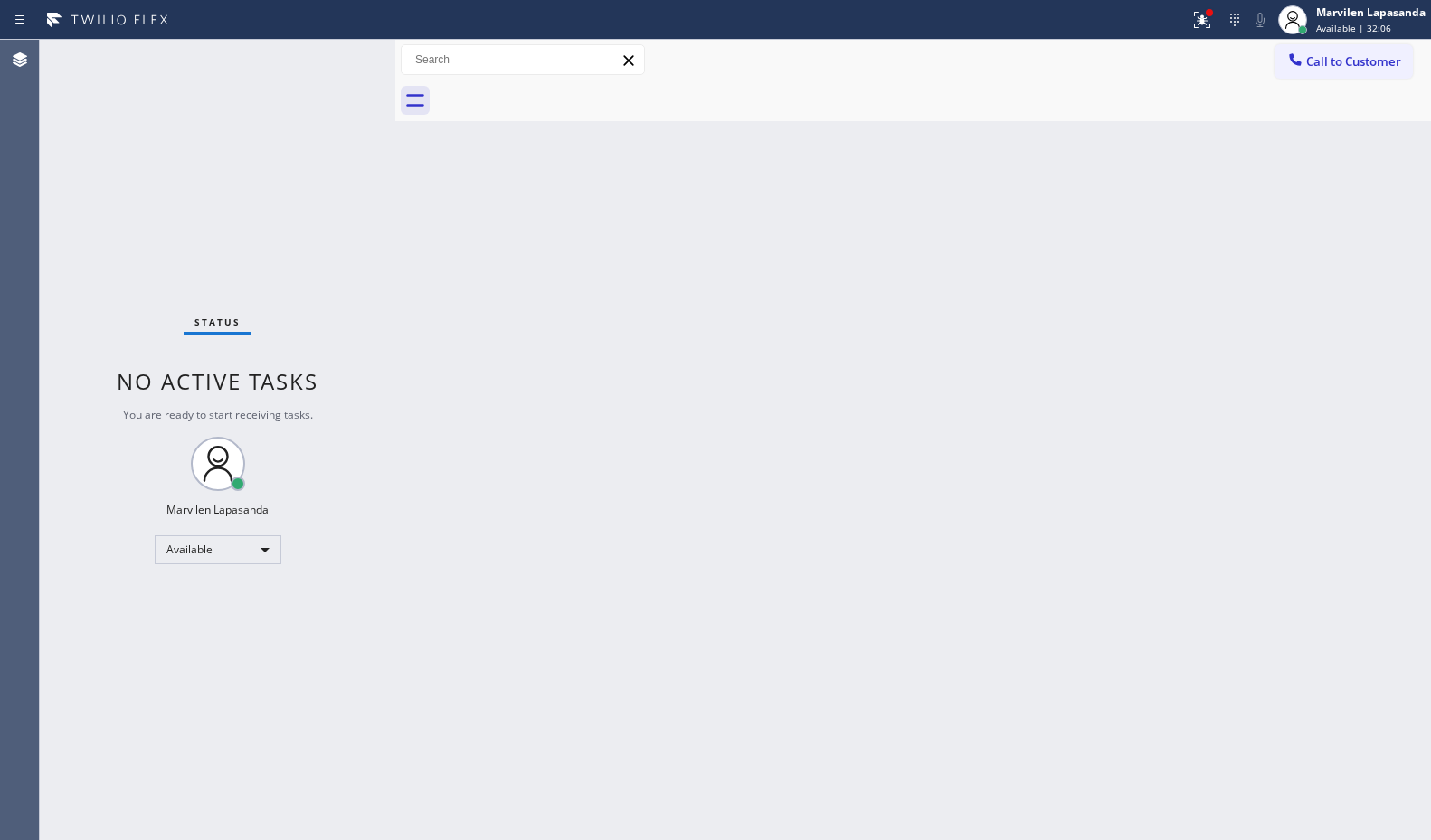
click at [336, 52] on div "Status No active tasks You are ready to start receiving tasks. Marvilen Lapasan…" at bounding box center [217, 439] width 355 height 800
click at [337, 55] on div "Status No active tasks You are ready to start receiving tasks. Marvilen Lapasan…" at bounding box center [217, 439] width 355 height 800
click at [338, 56] on div "Status No active tasks You are ready to start receiving tasks. Marvilen Lapasan…" at bounding box center [217, 439] width 355 height 800
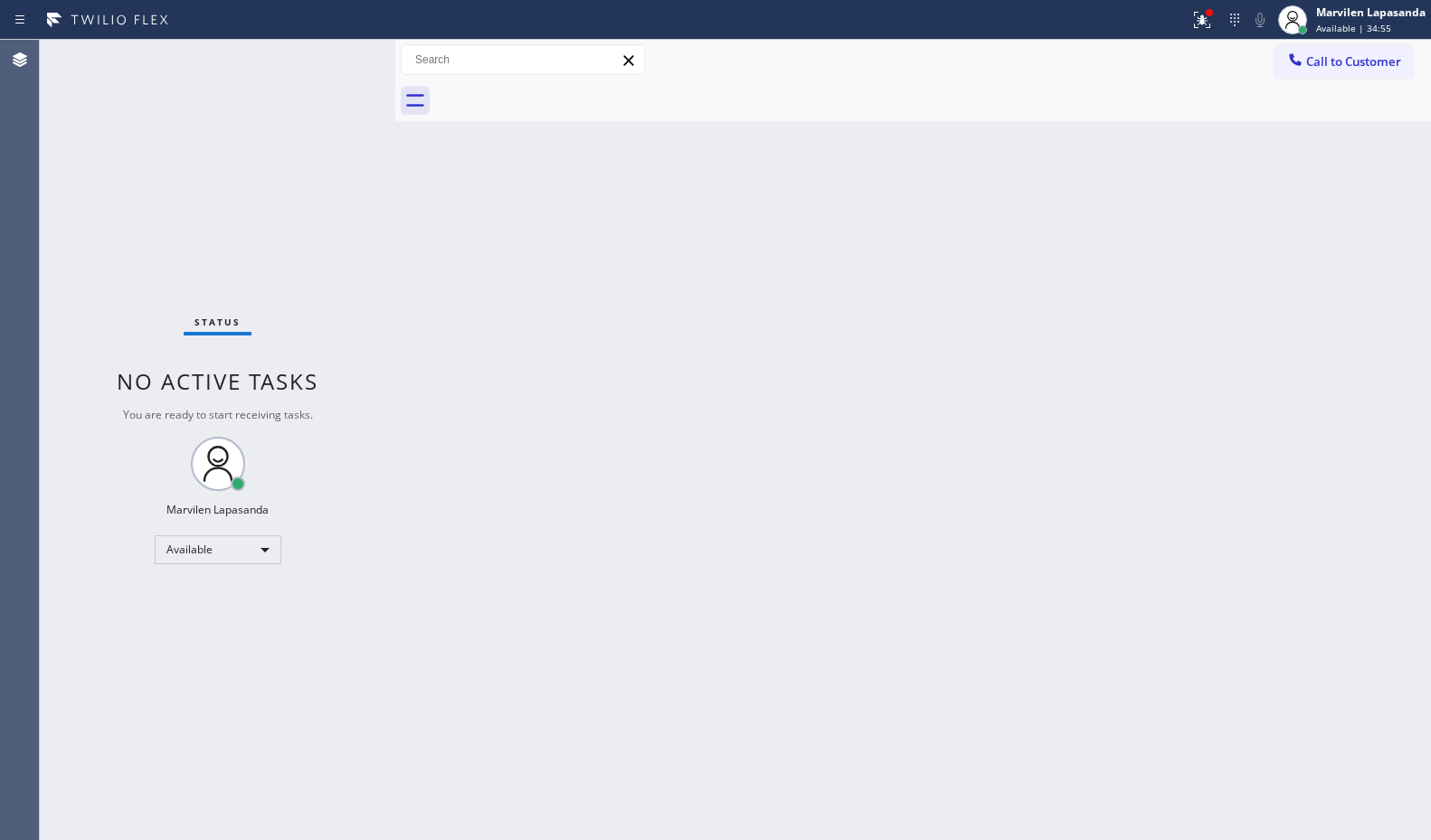
click at [338, 56] on div "Status No active tasks You are ready to start receiving tasks. Marvilen Lapasan…" at bounding box center [217, 439] width 355 height 800
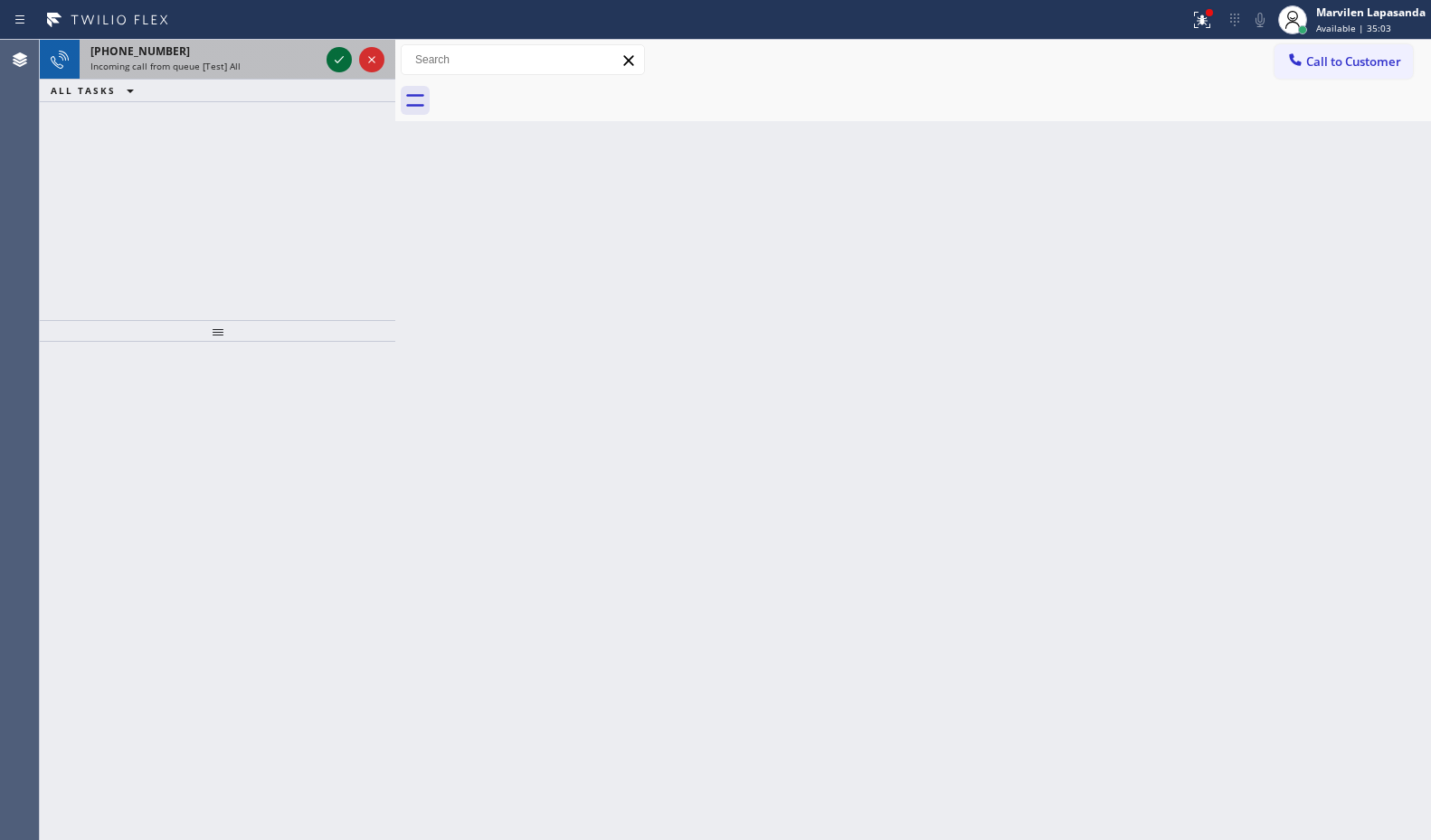
click at [338, 56] on icon at bounding box center [338, 60] width 22 height 22
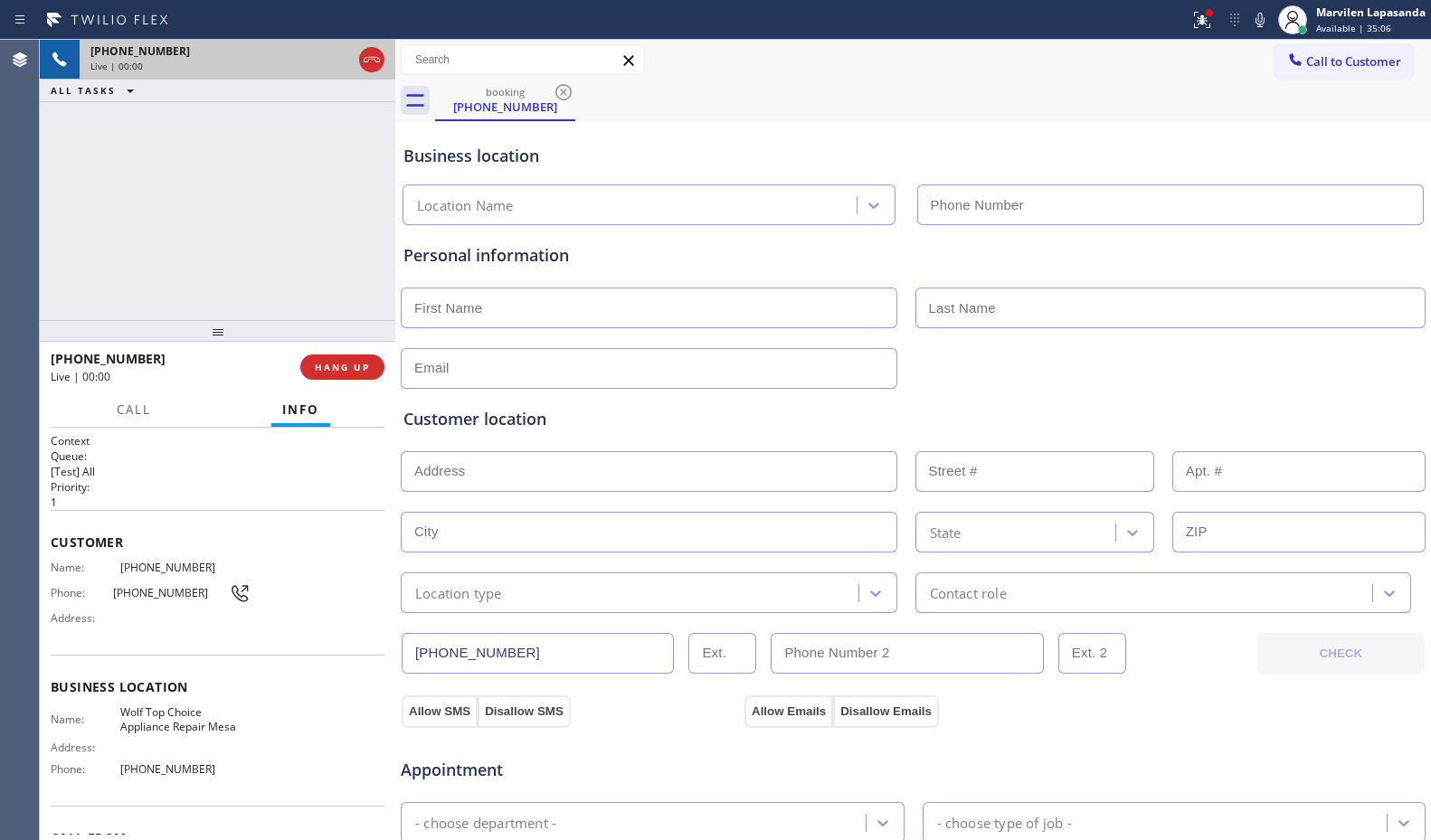
type input "[PHONE_NUMBER]"
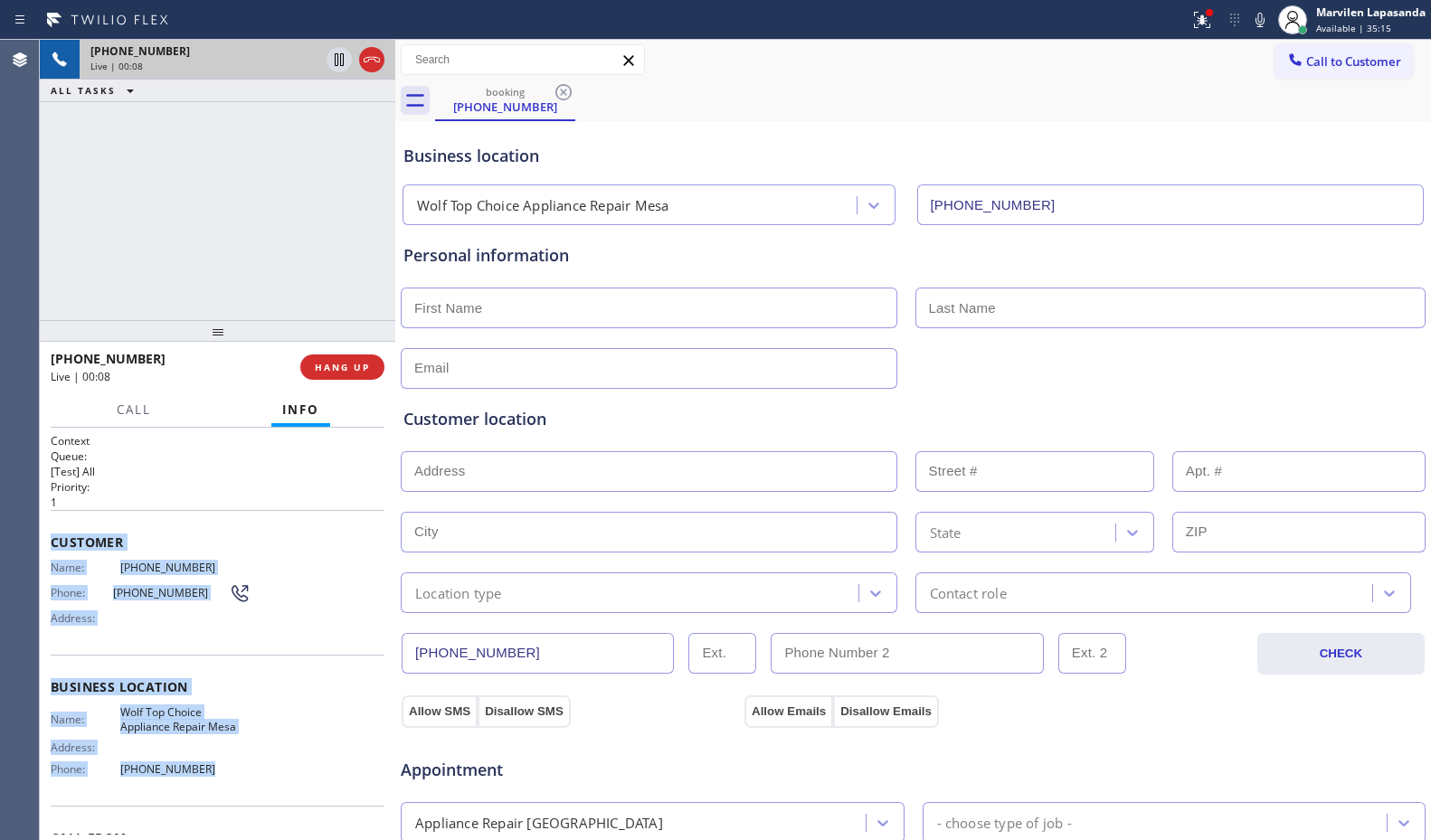
drag, startPoint x: 53, startPoint y: 540, endPoint x: 242, endPoint y: 781, distance: 306.3
click at [242, 781] on div "Context Queue: [Test] All Priority: 1 Customer Name: [PHONE_NUMBER] Phone: [PHO…" at bounding box center [217, 688] width 334 height 509
copy div "Customer Name: [PHONE_NUMBER] Phone: [PHONE_NUMBER] Address: Business location …"
click at [238, 754] on div "Address:" at bounding box center [151, 747] width 200 height 13
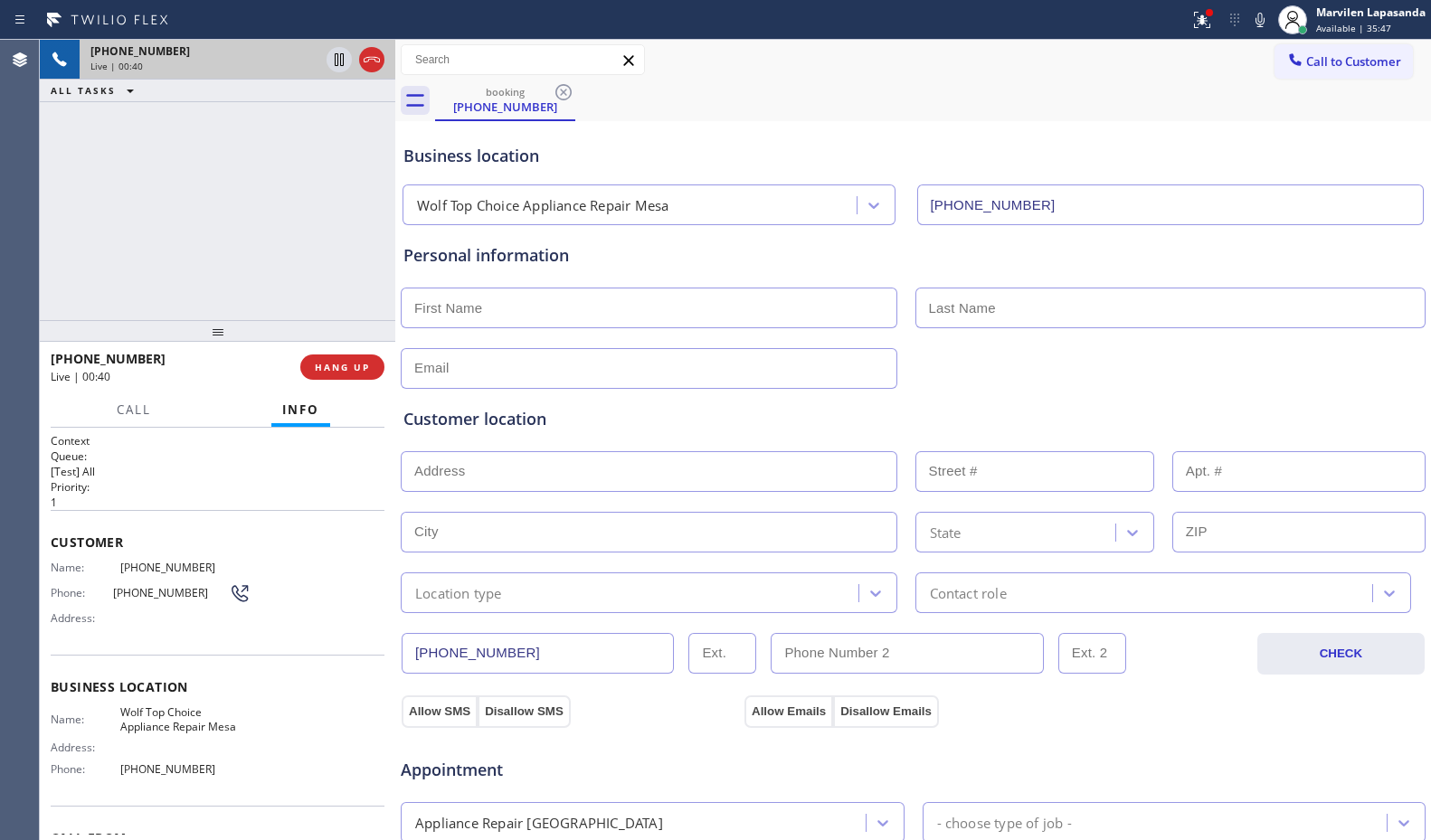
click at [310, 573] on div "Name: [PHONE_NUMBER] Phone: [PHONE_NUMBER] Address:" at bounding box center [217, 597] width 334 height 72
click at [310, 569] on div "Name: [PHONE_NUMBER] Phone: [PHONE_NUMBER] Address:" at bounding box center [217, 597] width 334 height 72
click at [350, 369] on span "HANG UP" at bounding box center [342, 367] width 55 height 12
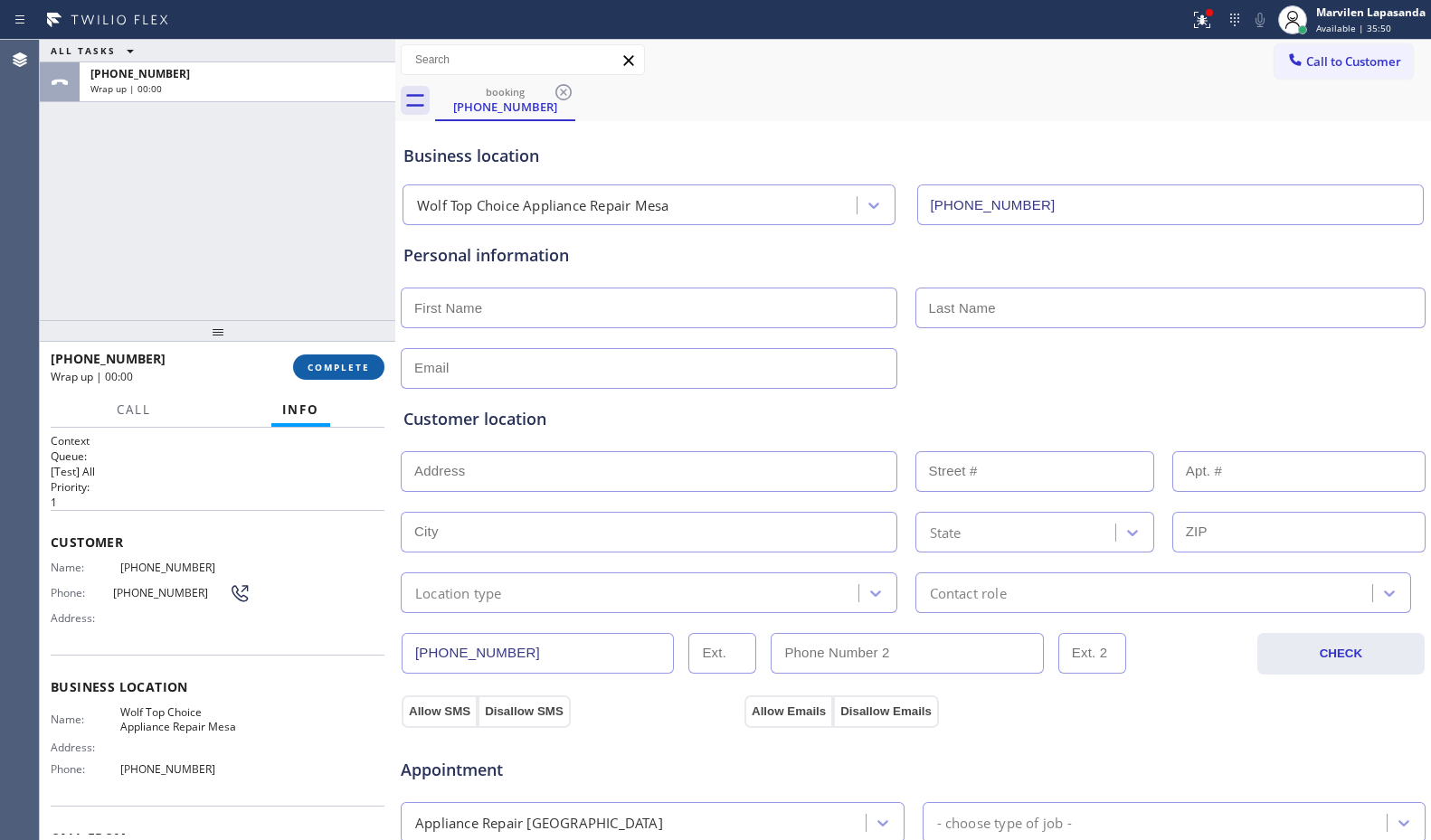
click at [350, 369] on span "COMPLETE" at bounding box center [338, 367] width 62 height 12
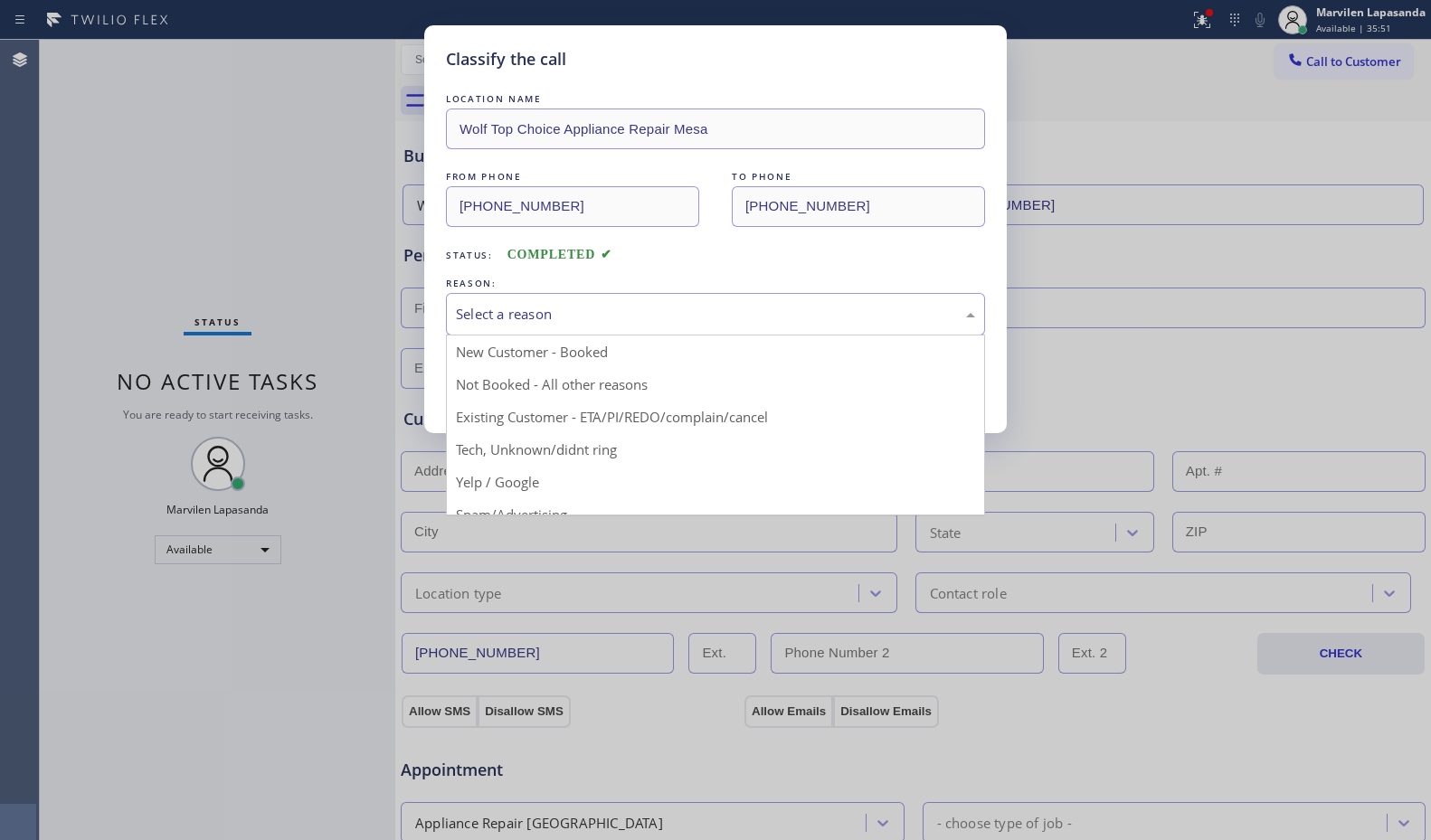
click at [494, 329] on div "Select a reason" at bounding box center [716, 314] width 540 height 43
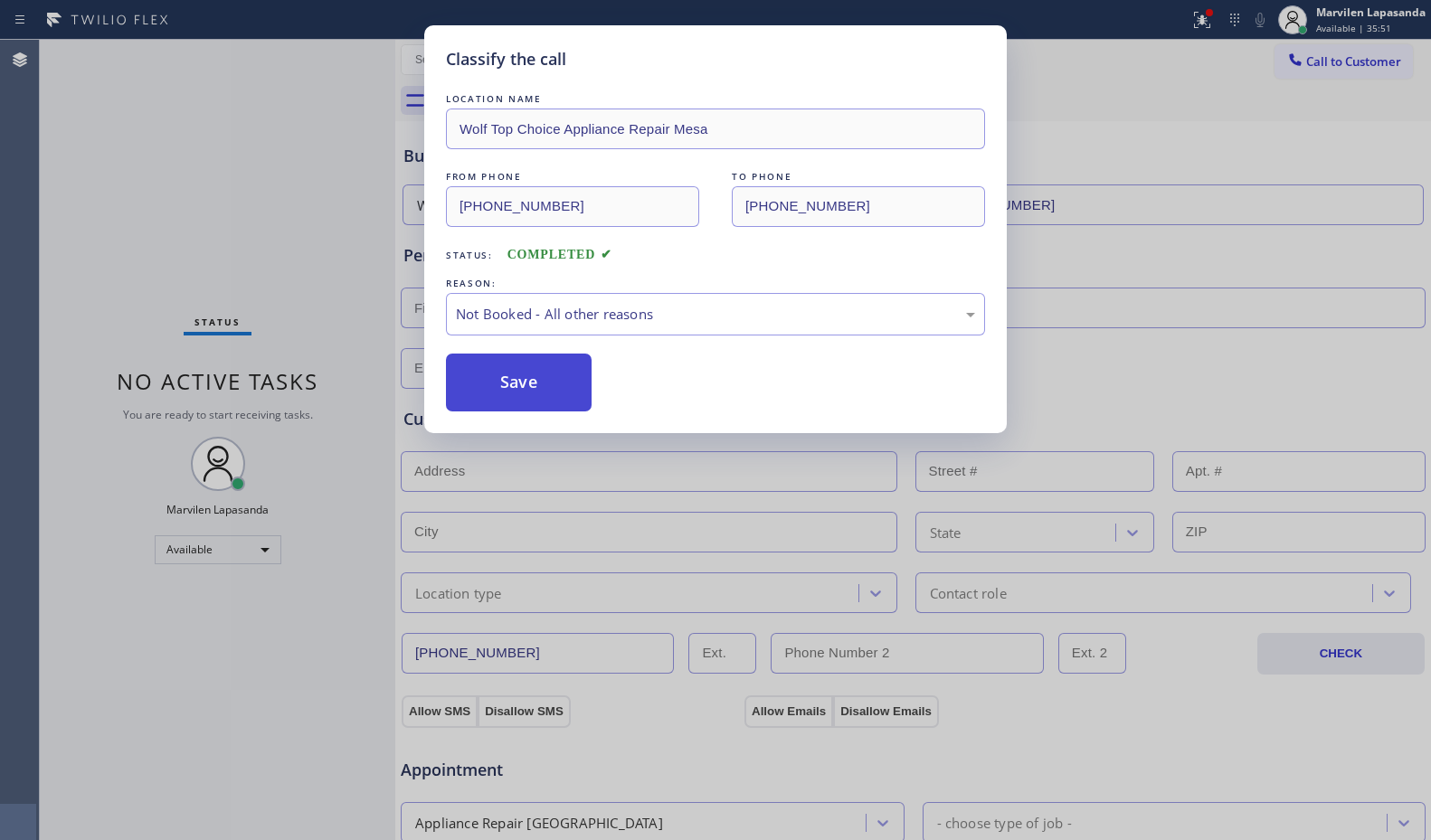
click at [490, 388] on button "Save" at bounding box center [519, 382] width 146 height 58
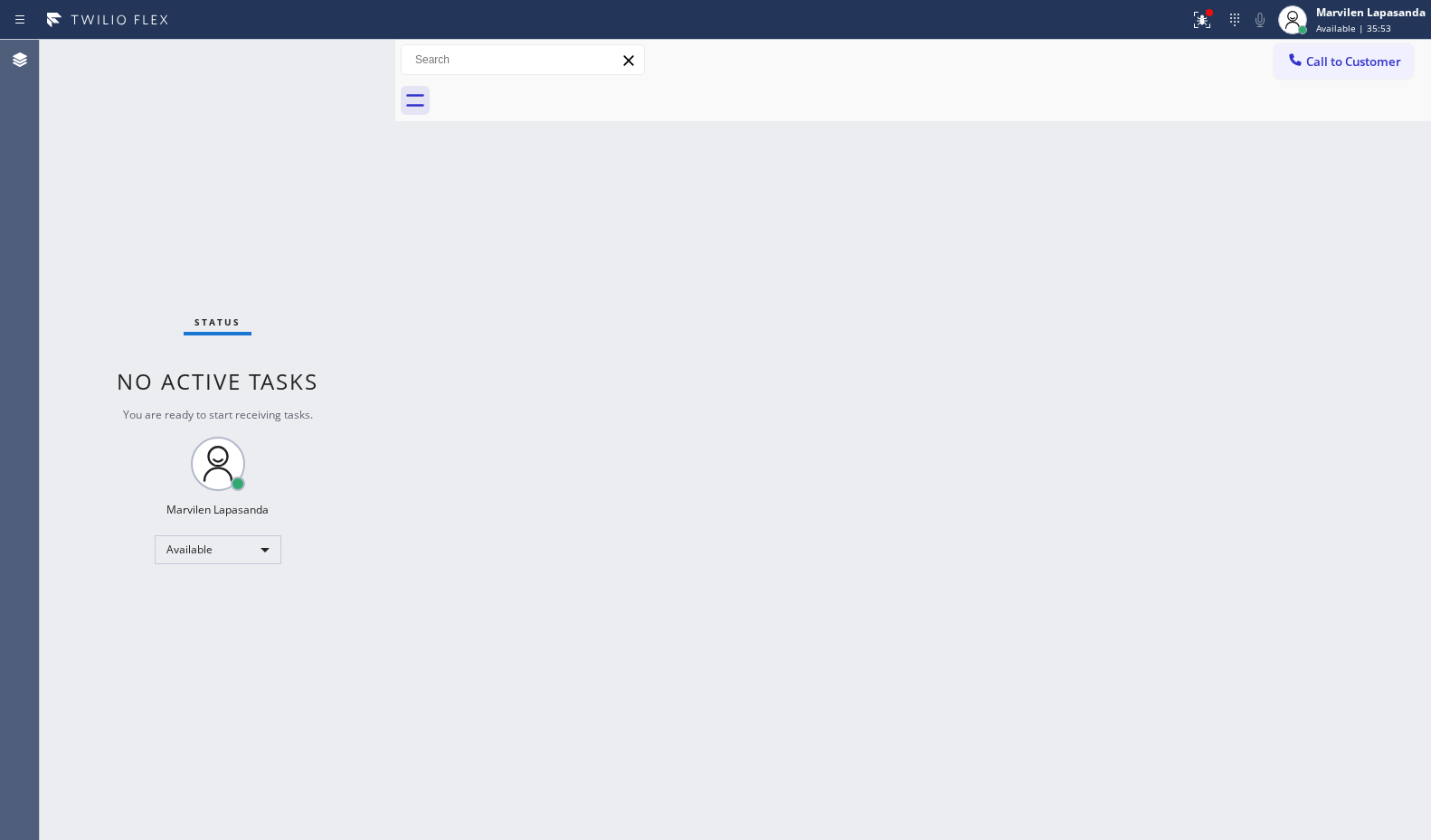
click at [337, 57] on div "Status No active tasks You are ready to start receiving tasks. Marvilen Lapasan…" at bounding box center [217, 439] width 355 height 800
click at [339, 58] on div "Status No active tasks You are ready to start receiving tasks. Marvilen Lapasan…" at bounding box center [217, 439] width 355 height 800
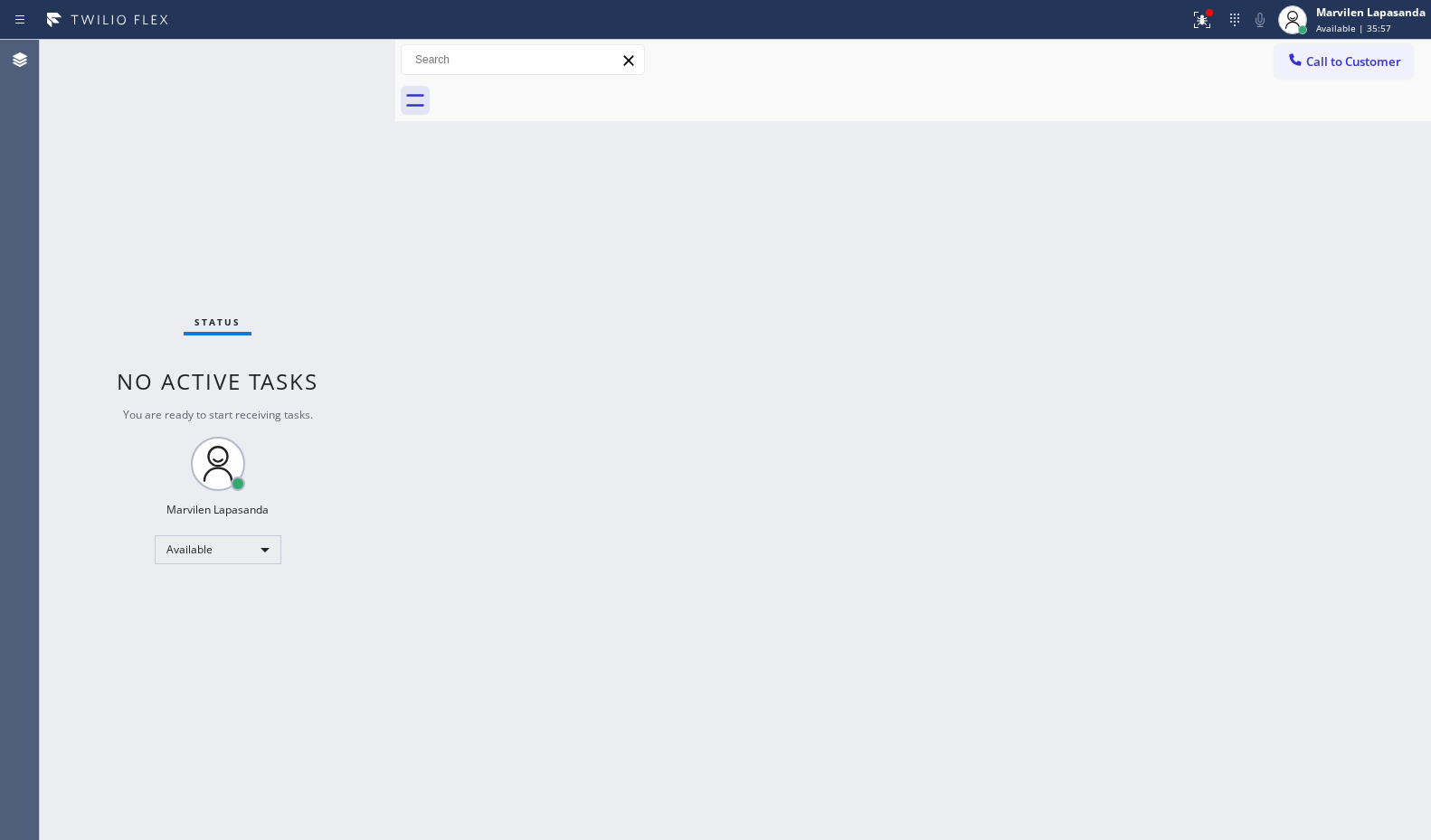
click at [339, 58] on div "Status No active tasks You are ready to start receiving tasks. Marvilen Lapasan…" at bounding box center [217, 439] width 355 height 800
click at [337, 56] on div "Status No active tasks You are ready to start receiving tasks. Marvilen Lapasan…" at bounding box center [217, 439] width 355 height 800
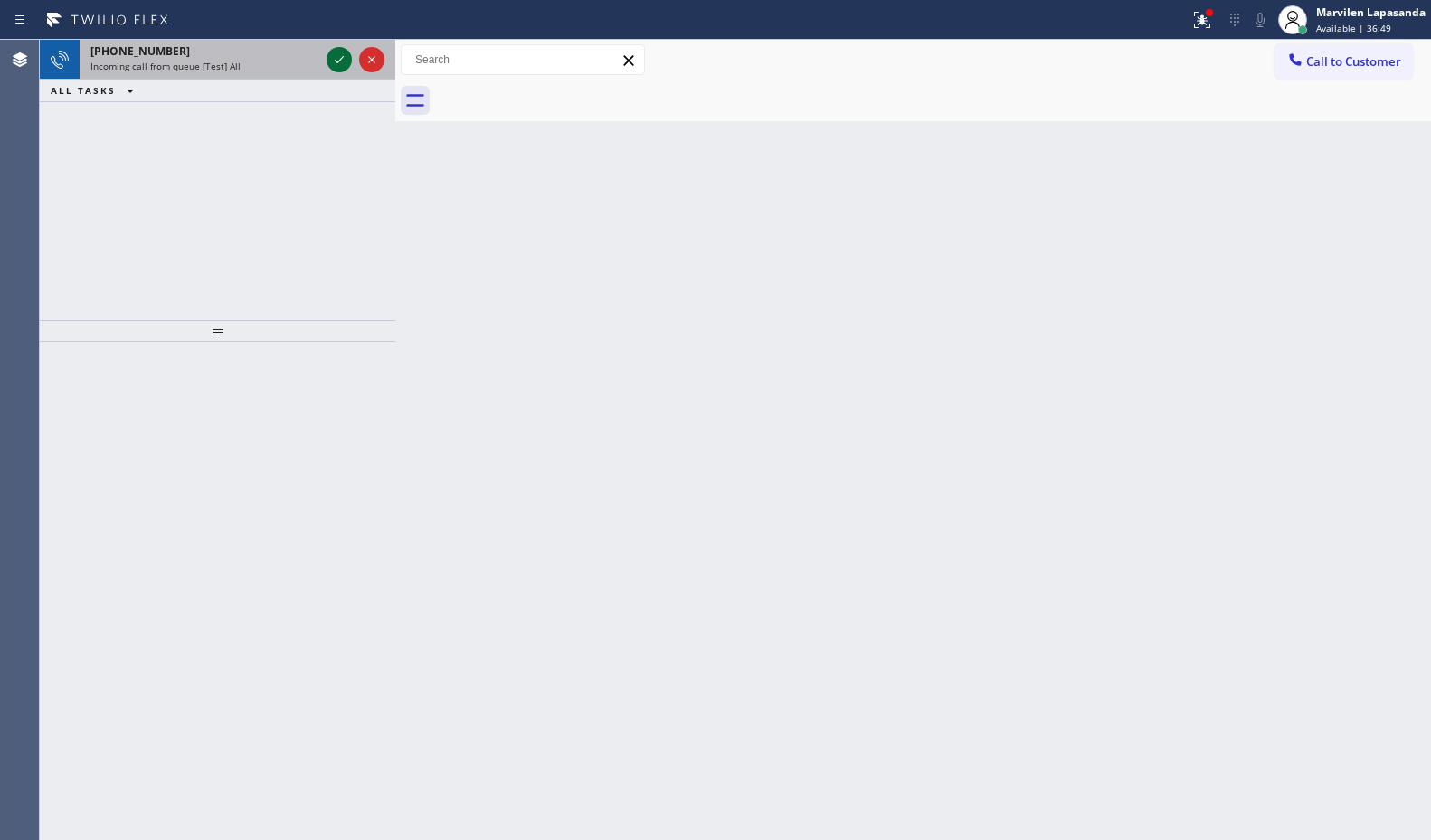
click at [337, 56] on icon at bounding box center [338, 60] width 22 height 22
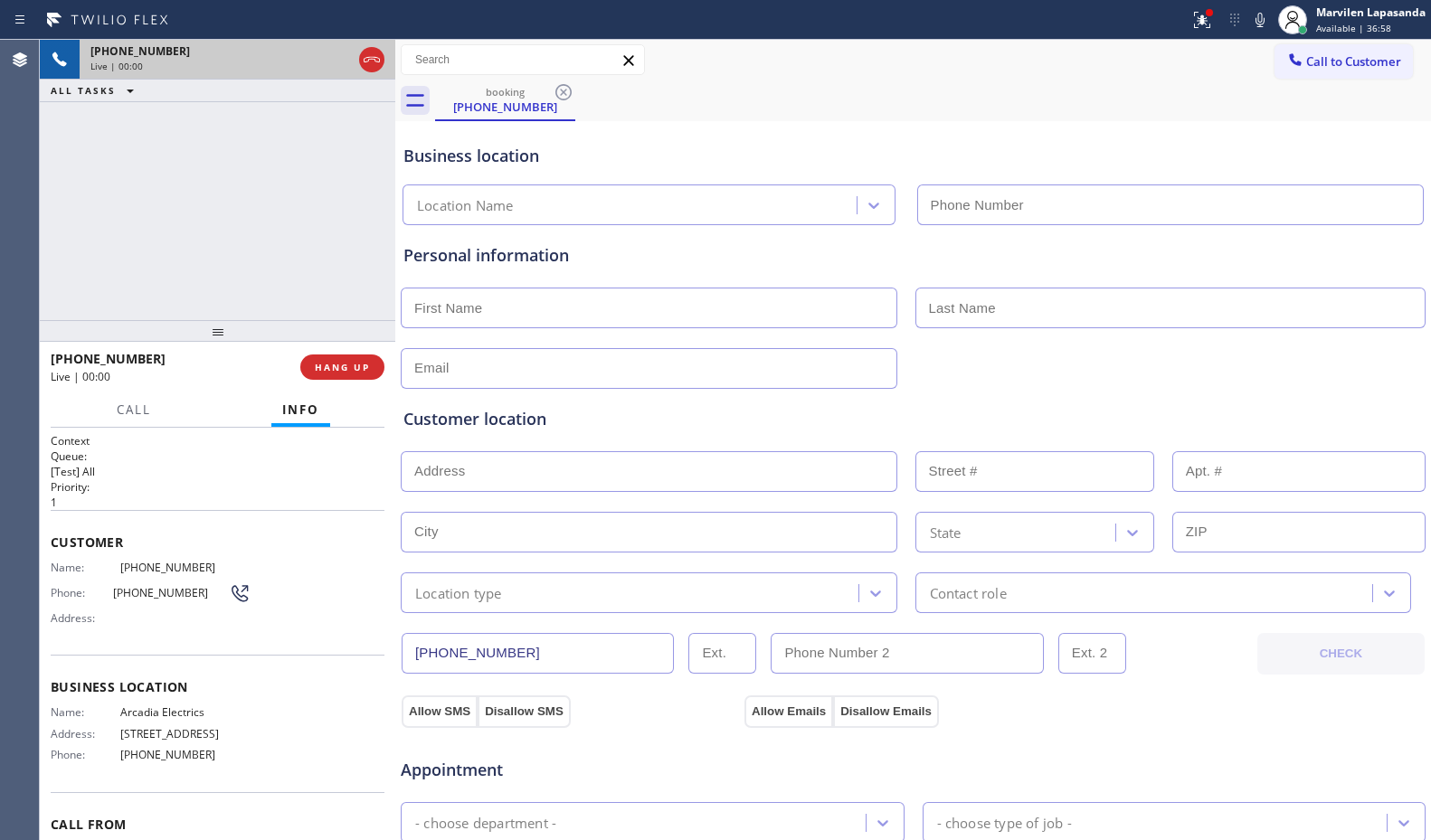
type input "[PHONE_NUMBER]"
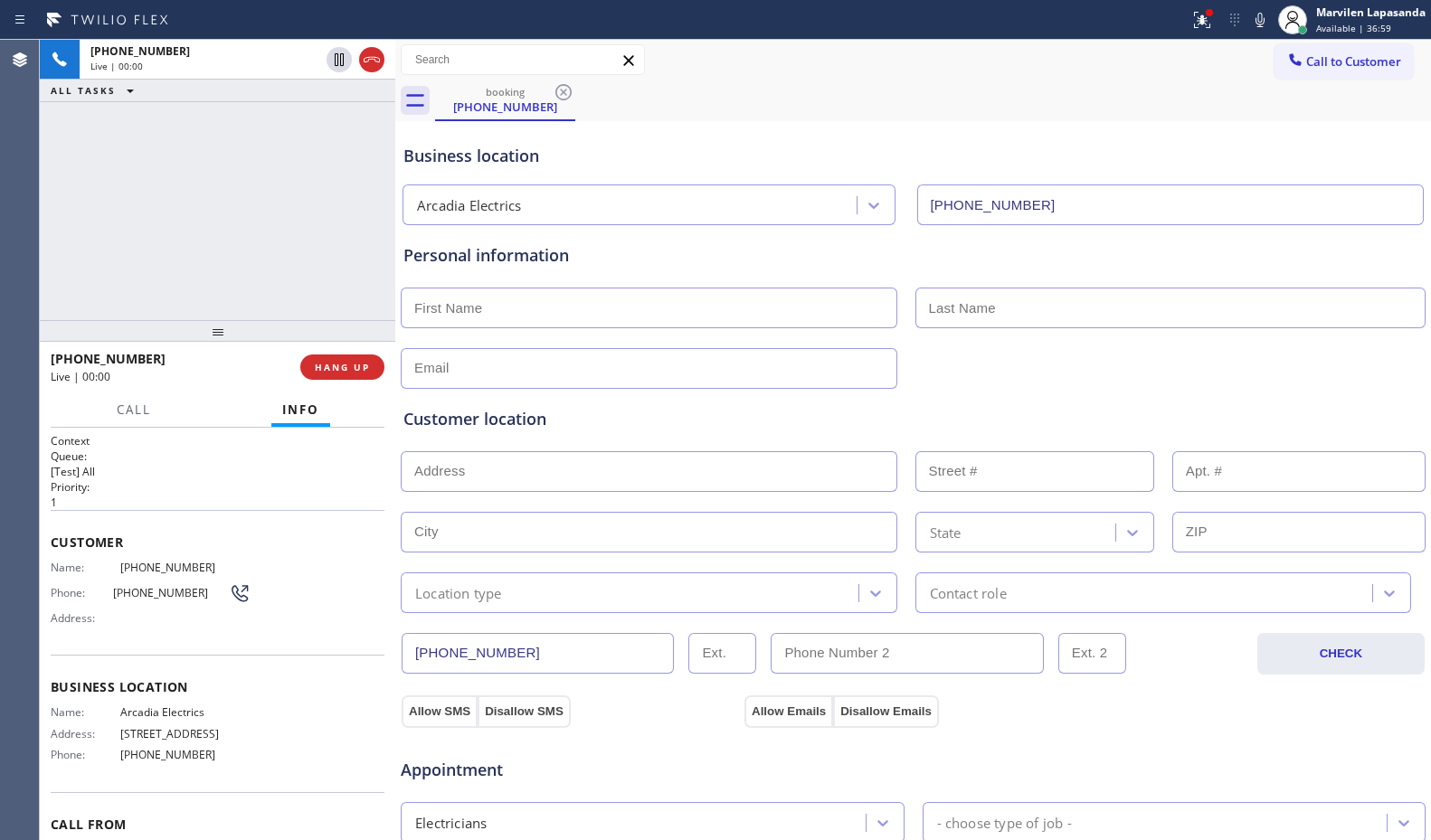
click at [216, 265] on div "[PHONE_NUMBER] Live | 00:00 ALL TASKS ALL TASKS ACTIVE TASKS TASKS IN WRAP UP" at bounding box center [217, 180] width 355 height 281
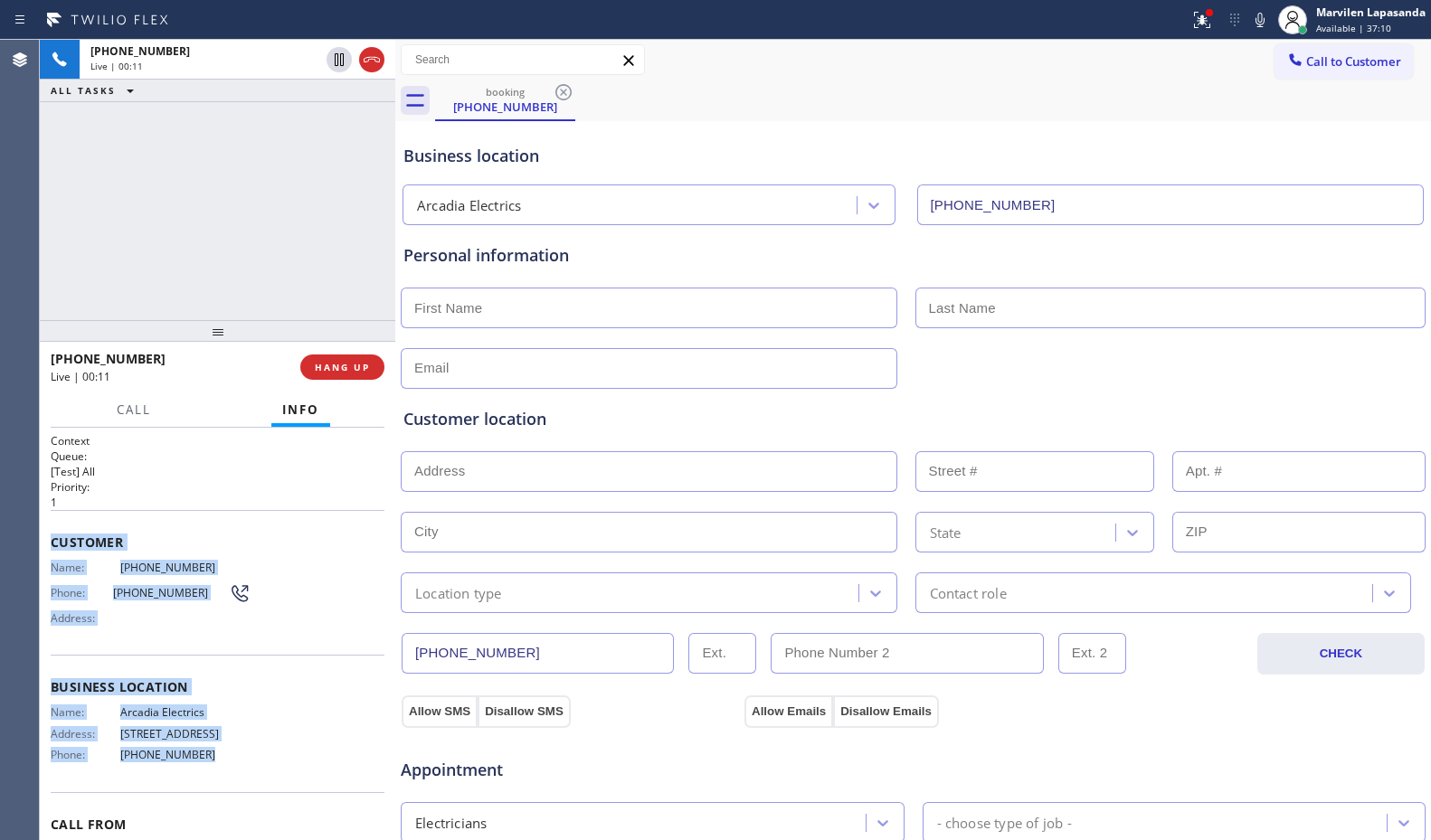
drag, startPoint x: 57, startPoint y: 558, endPoint x: 239, endPoint y: 772, distance: 280.9
click at [239, 772] on div "Context Queue: [Test] All Priority: 1 Customer Name: [PHONE_NUMBER] Phone: [PHO…" at bounding box center [217, 681] width 334 height 496
copy div "Customer Name: [PHONE_NUMBER] Phone: [PHONE_NUMBER] Address: Business location …"
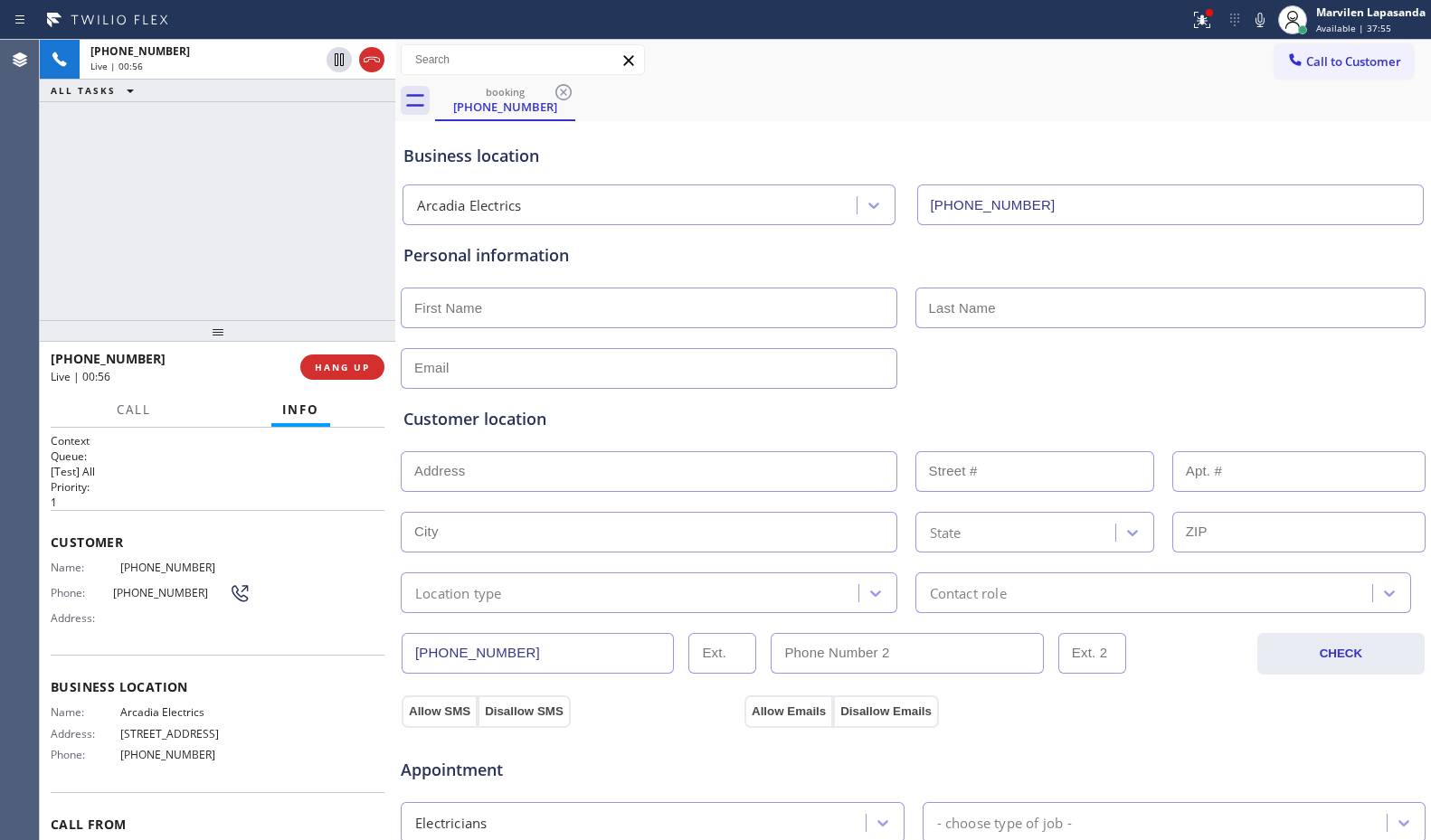
click at [916, 82] on div "booking [PHONE_NUMBER]" at bounding box center [933, 100] width 996 height 41
drag, startPoint x: 1206, startPoint y: 14, endPoint x: 1192, endPoint y: 46, distance: 34.9
click at [1205, 14] on div at bounding box center [1209, 12] width 10 height 10
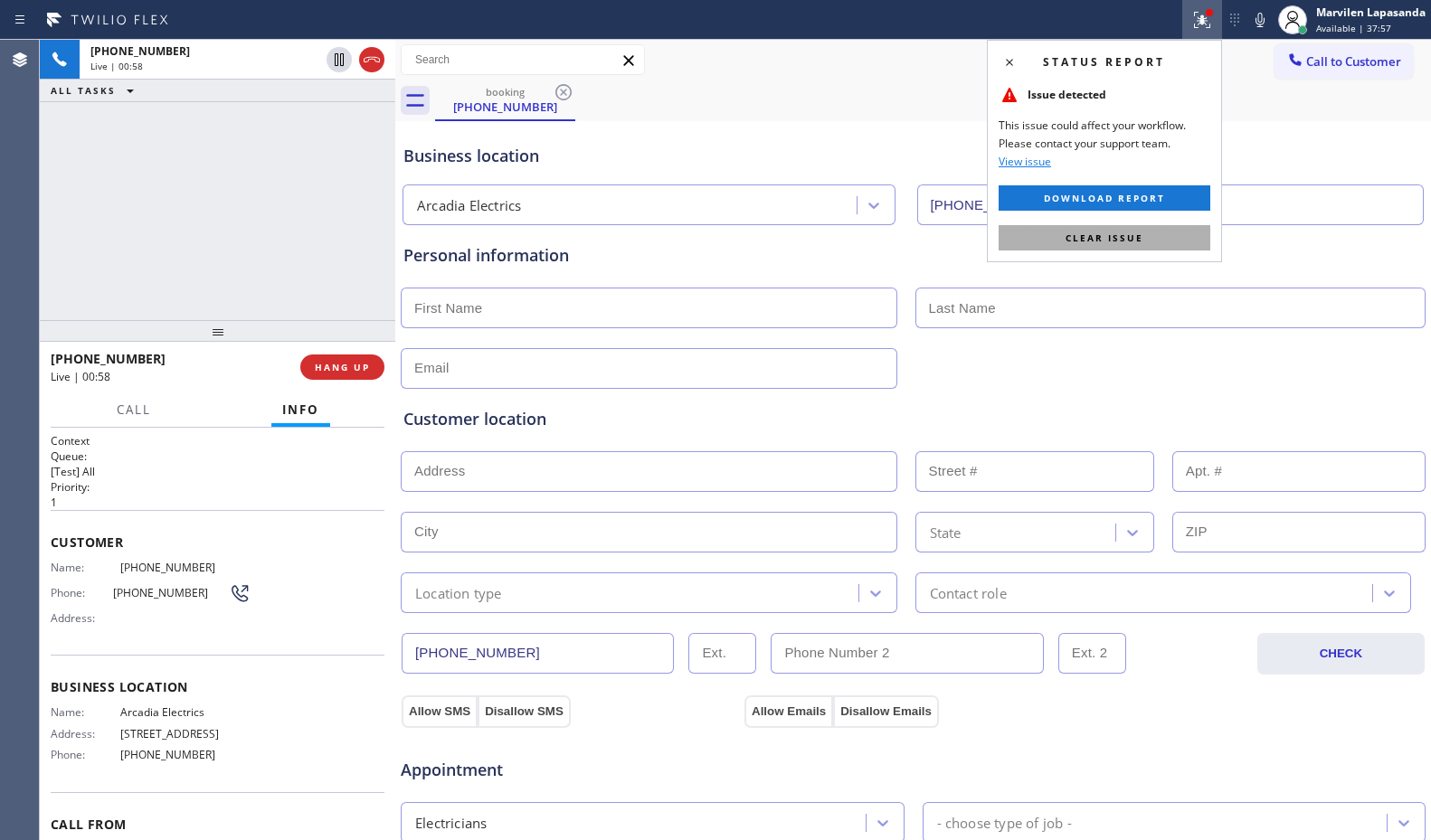
click at [1097, 248] on button "Clear issue" at bounding box center [1105, 237] width 212 height 26
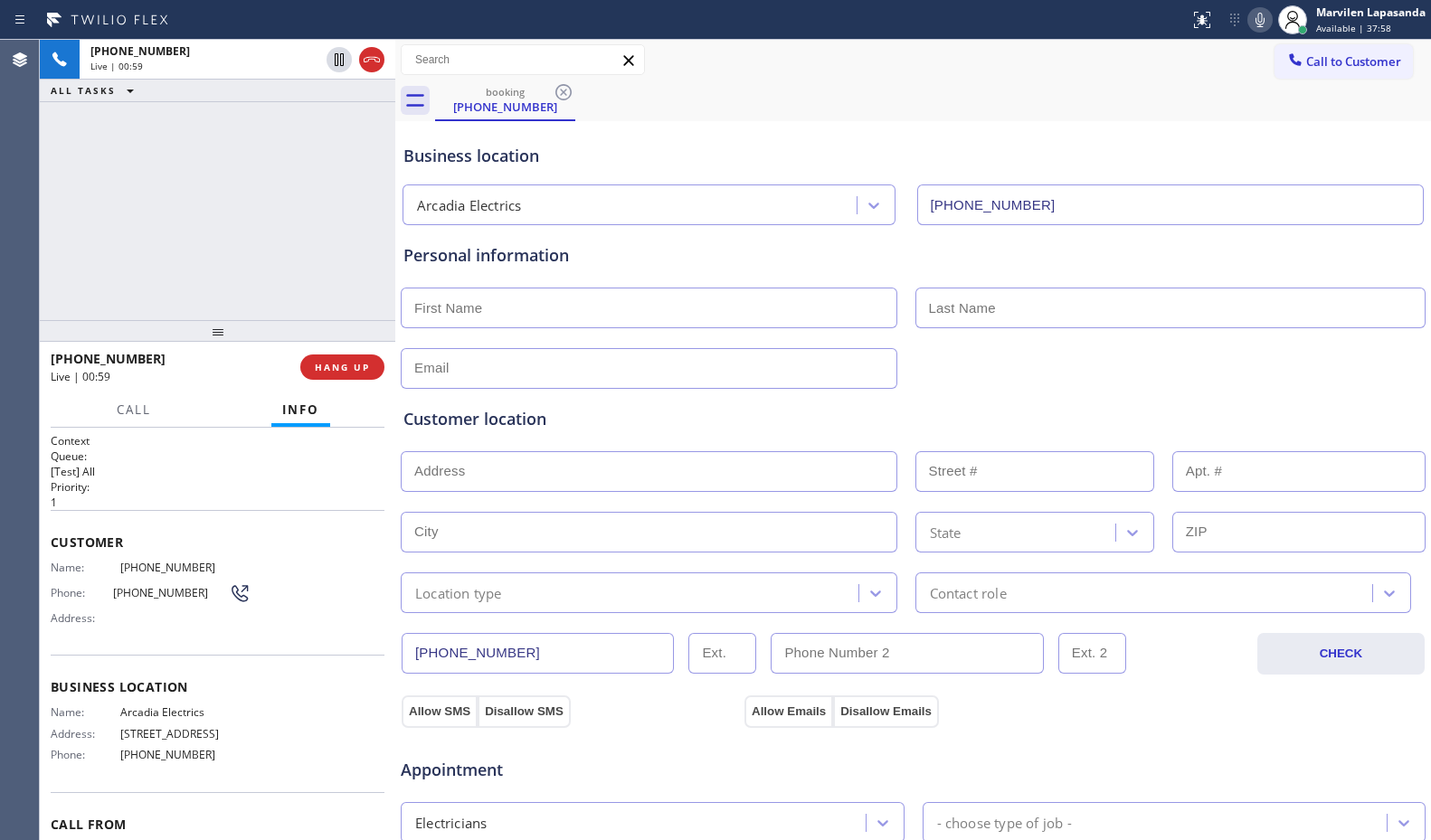
click at [1253, 26] on icon at bounding box center [1260, 20] width 22 height 22
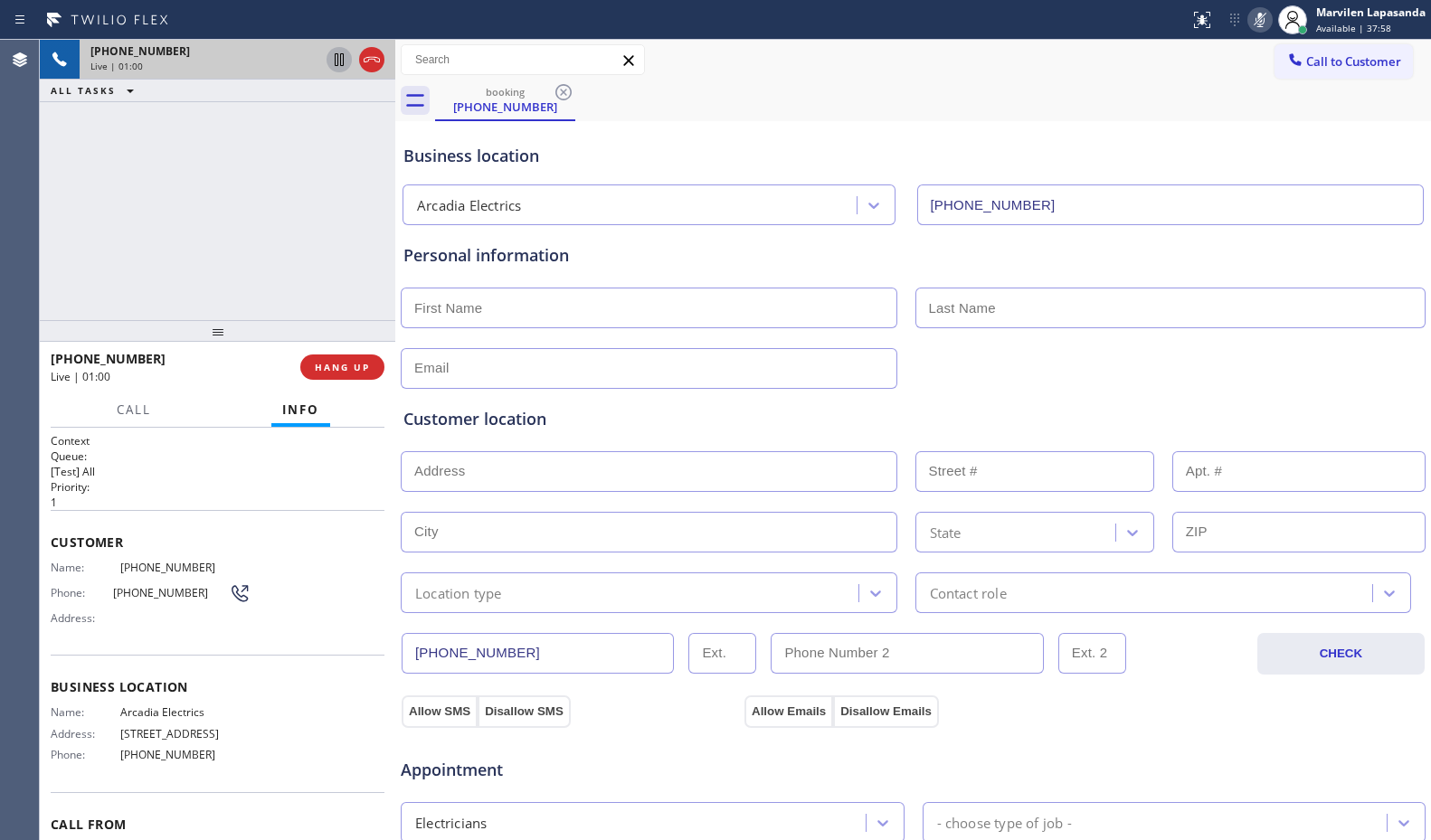
click at [344, 66] on icon at bounding box center [338, 60] width 22 height 22
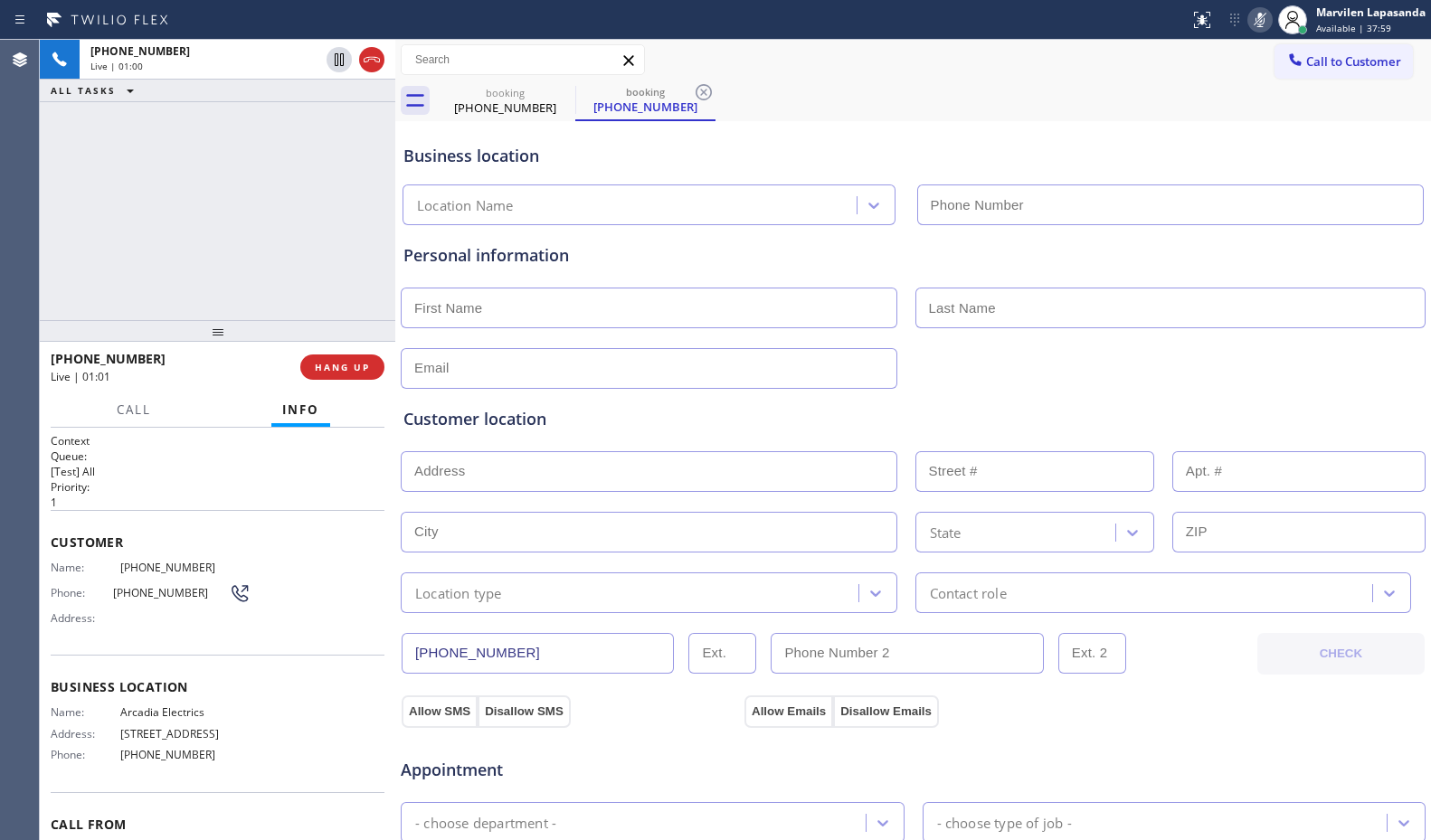
type input "[PHONE_NUMBER]"
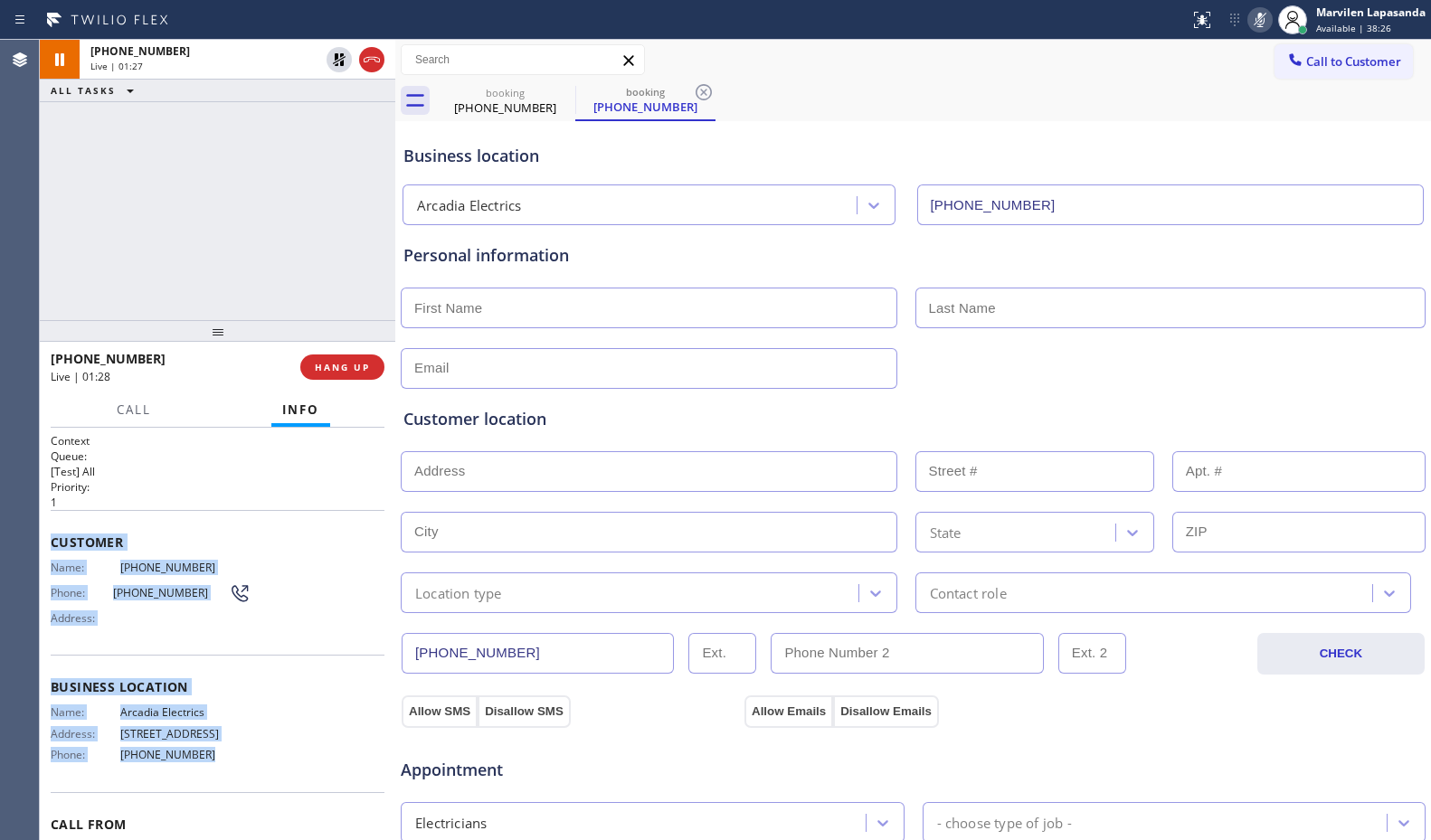
drag, startPoint x: 51, startPoint y: 534, endPoint x: 216, endPoint y: 758, distance: 278.2
click at [216, 758] on div "Context Queue: [Test] All Priority: 1 Customer Name: [PHONE_NUMBER] Phone: [PHO…" at bounding box center [217, 681] width 334 height 496
copy div "Customer Name: [PHONE_NUMBER] Phone: [PHONE_NUMBER] Address: Business location …"
click at [818, 32] on div at bounding box center [595, 20] width 1175 height 29
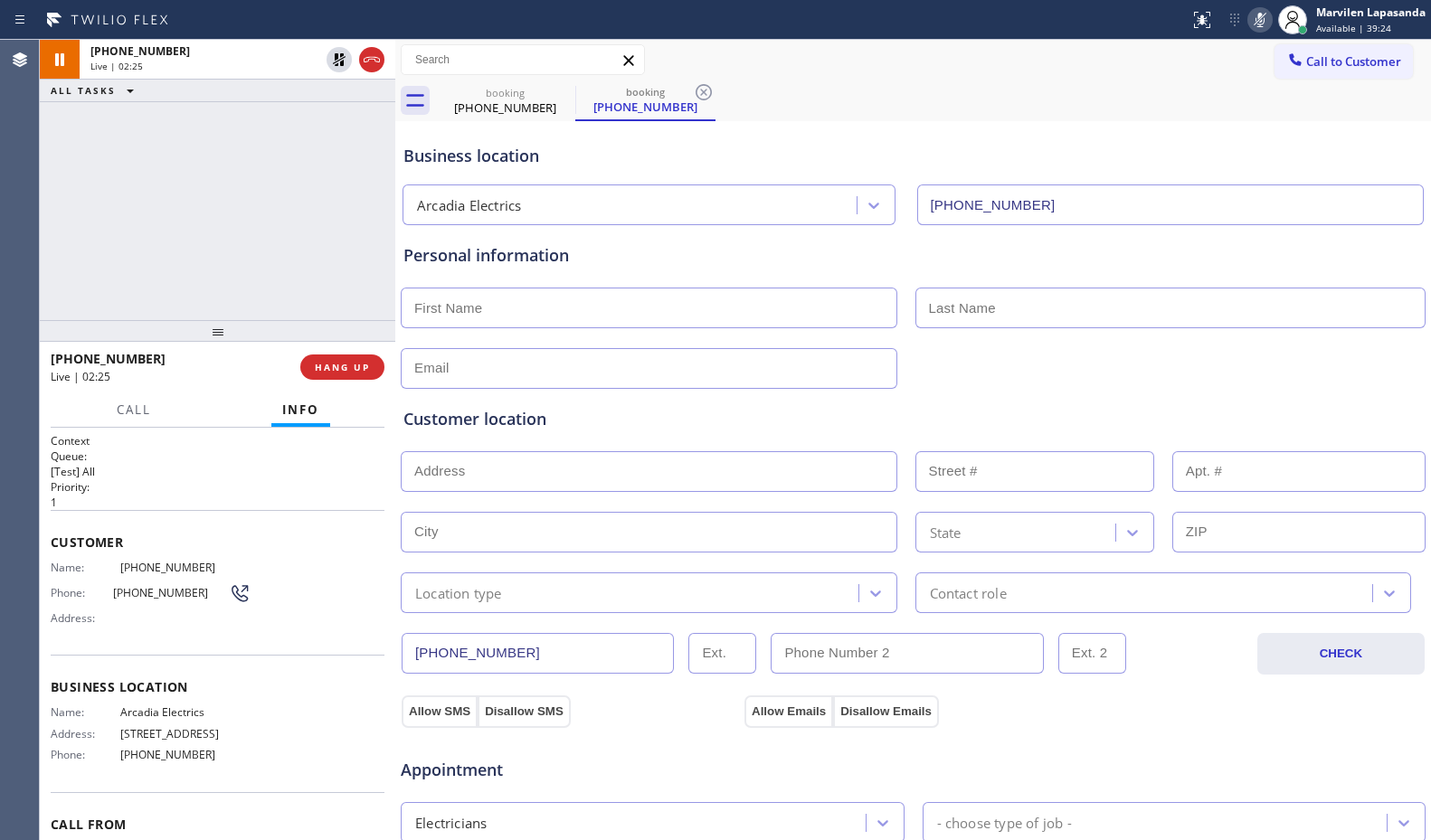
drag, startPoint x: 337, startPoint y: 68, endPoint x: 1154, endPoint y: 50, distance: 817.2
click at [345, 68] on icon at bounding box center [338, 60] width 22 height 22
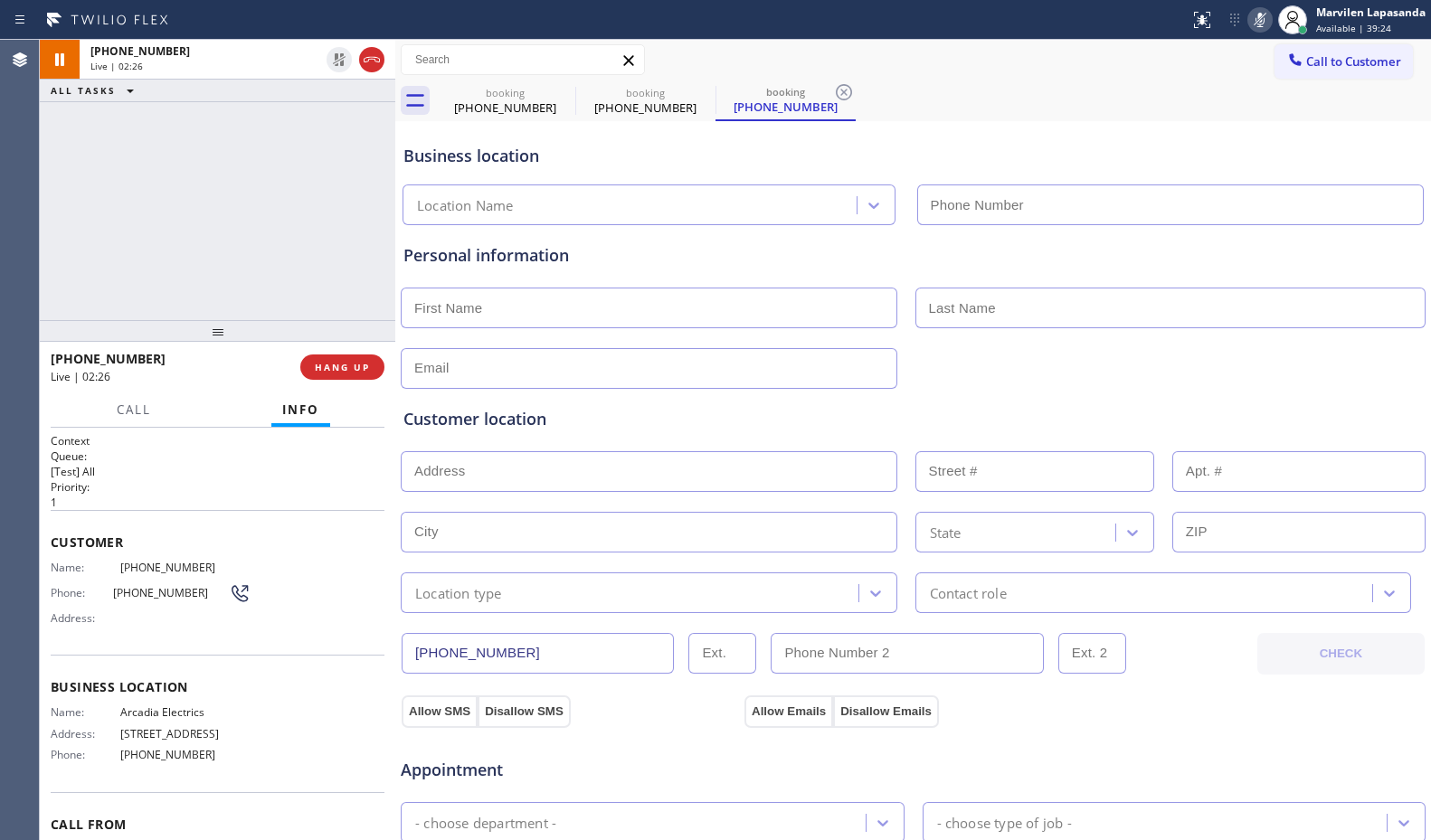
type input "[PHONE_NUMBER]"
click at [1266, 22] on icon at bounding box center [1260, 20] width 22 height 22
click at [292, 244] on div "[PHONE_NUMBER] Live | 02:30 ALL TASKS ALL TASKS ACTIVE TASKS TASKS IN WRAP UP" at bounding box center [217, 180] width 355 height 281
click at [136, 415] on span "Call" at bounding box center [133, 409] width 34 height 16
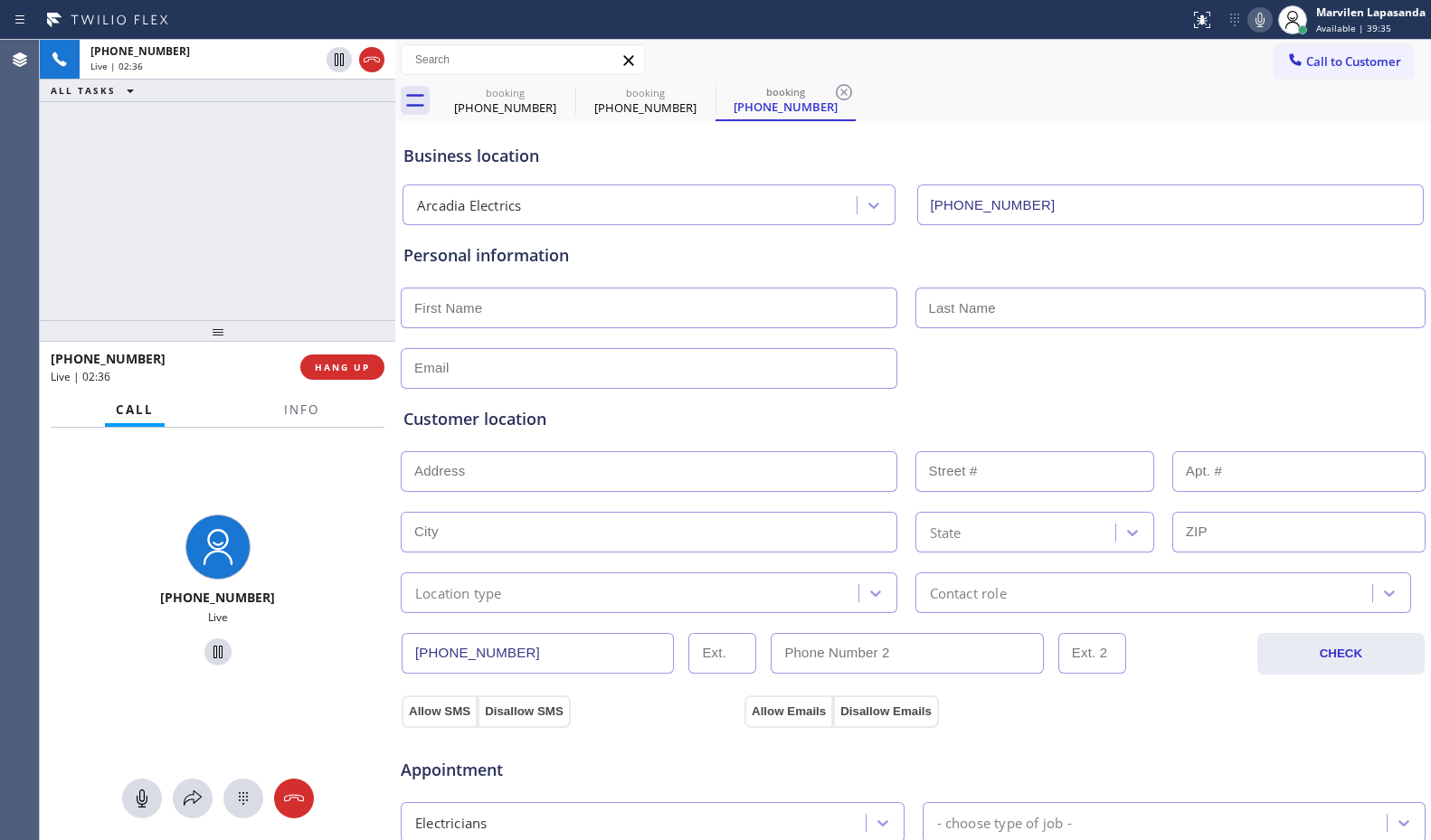
click at [53, 224] on div "[PHONE_NUMBER] Live | 02:36 ALL TASKS ALL TASKS ACTIVE TASKS TASKS IN WRAP UP" at bounding box center [217, 180] width 355 height 281
click at [298, 246] on div "[PHONE_NUMBER] Live | 02:37 ALL TASKS ALL TASKS ACTIVE TASKS TASKS IN WRAP UP" at bounding box center [217, 180] width 355 height 281
click at [307, 246] on div "[PHONE_NUMBER] Live | 02:37 ALL TASKS ALL TASKS ACTIVE TASKS TASKS IN WRAP UP" at bounding box center [217, 180] width 355 height 281
click at [87, 199] on div "[PHONE_NUMBER] Live | 03:02 ALL TASKS ALL TASKS ACTIVE TASKS TASKS IN WRAP UP" at bounding box center [217, 180] width 355 height 281
click at [270, 269] on div "[PHONE_NUMBER] Live | 03:03 ALL TASKS ALL TASKS ACTIVE TASKS TASKS IN WRAP UP" at bounding box center [217, 180] width 355 height 281
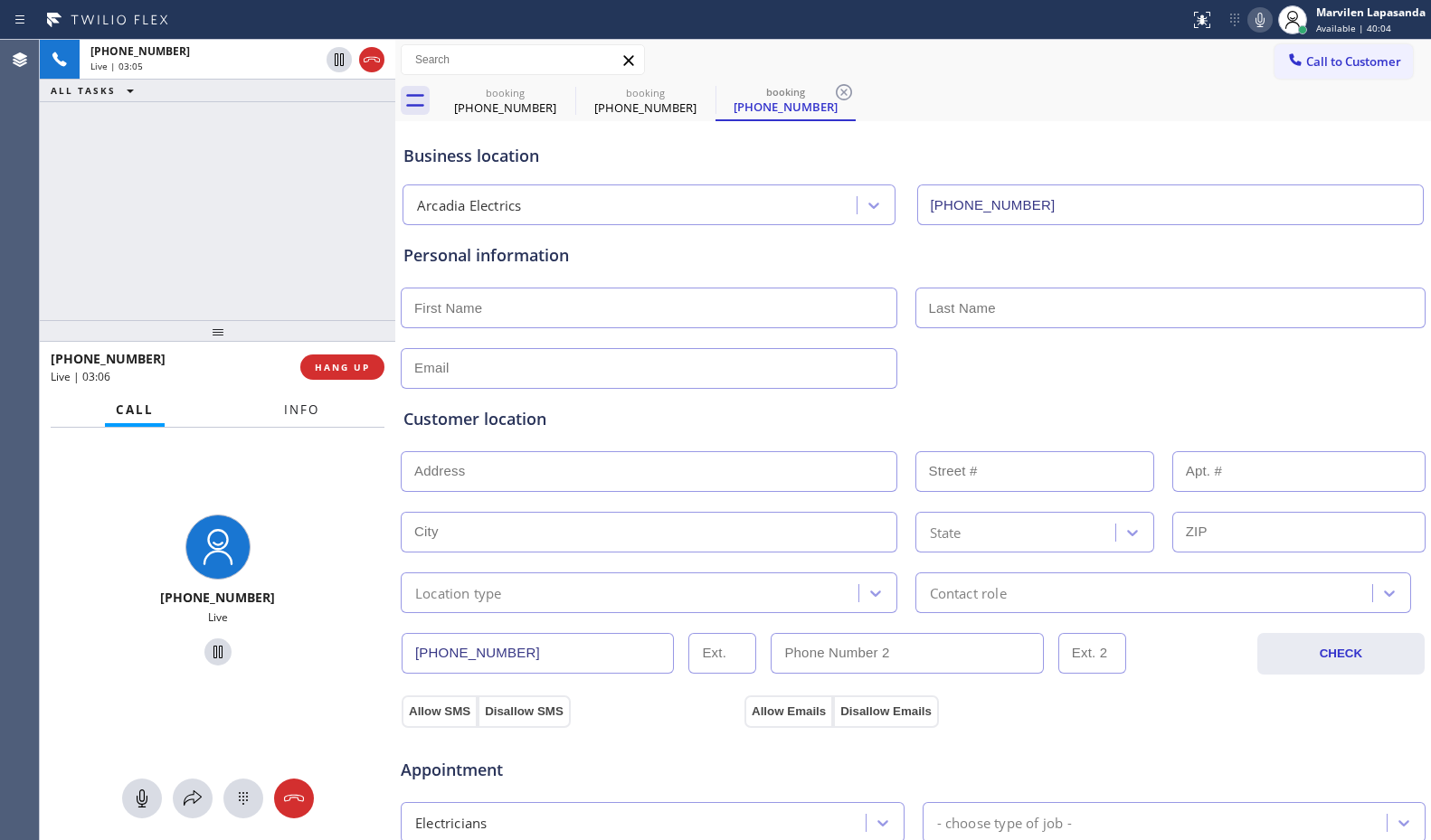
click at [296, 409] on span "Info" at bounding box center [302, 409] width 35 height 16
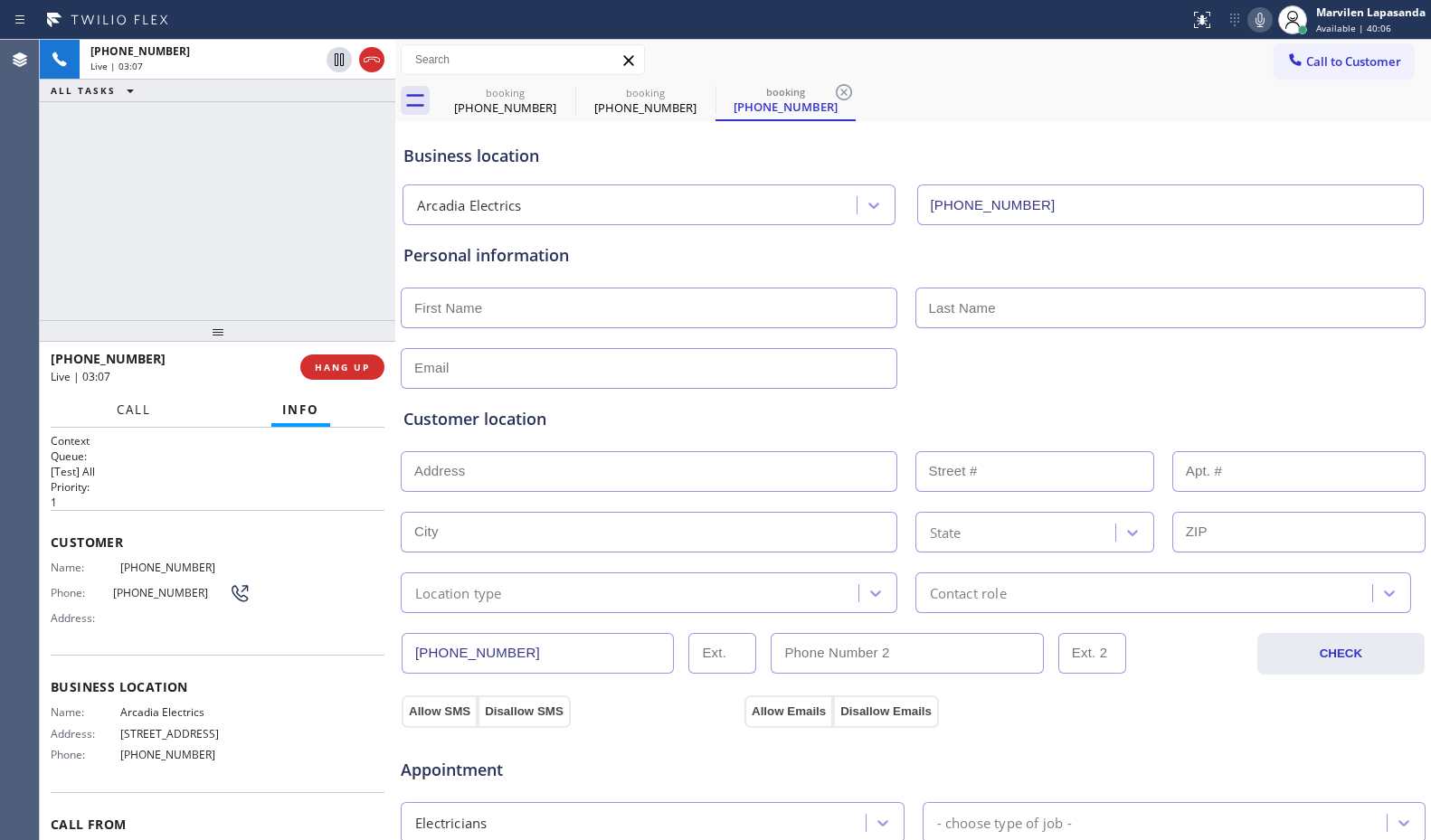
click at [135, 409] on span "Call" at bounding box center [133, 409] width 34 height 16
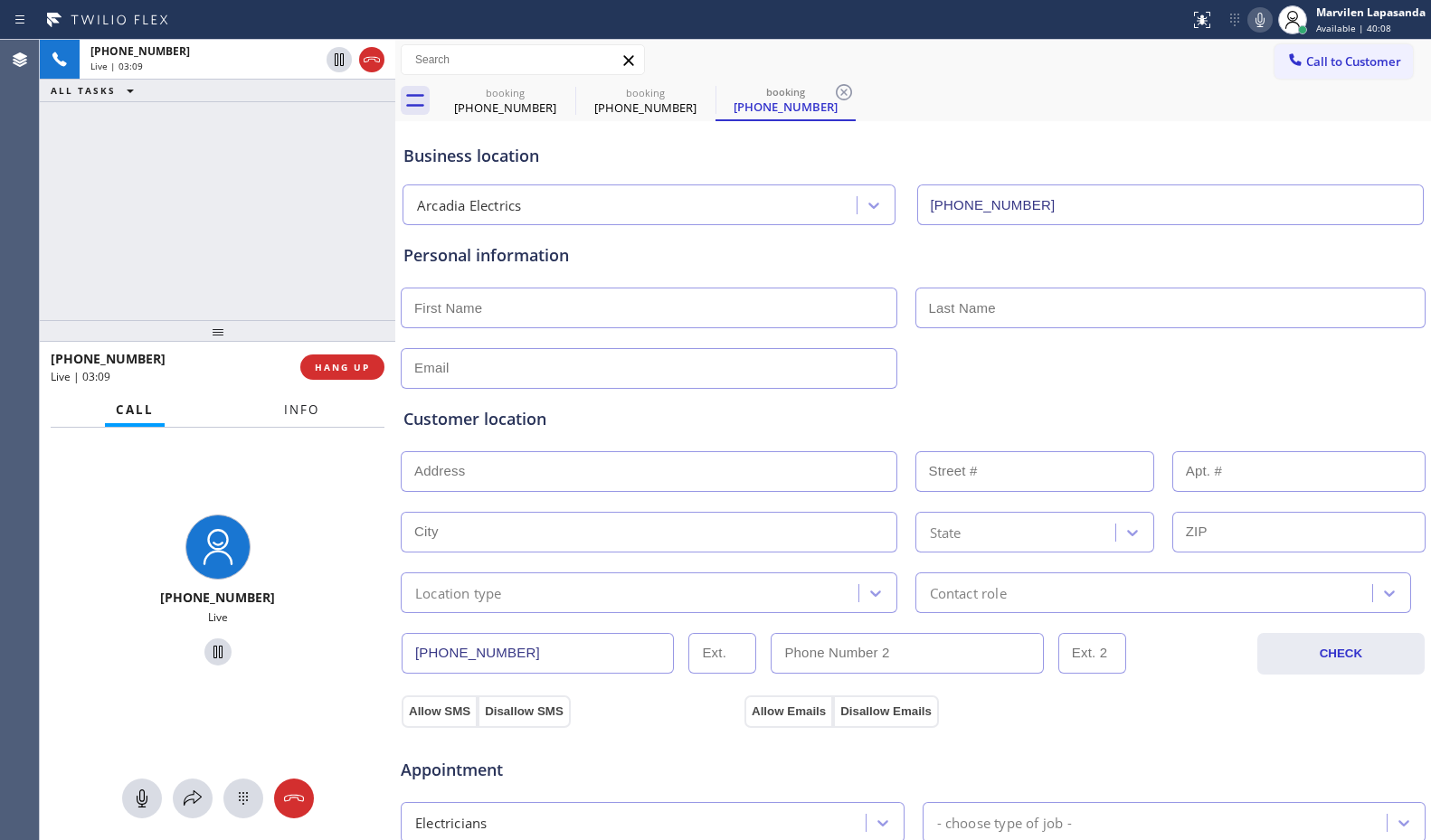
click at [299, 412] on span "Info" at bounding box center [302, 409] width 35 height 16
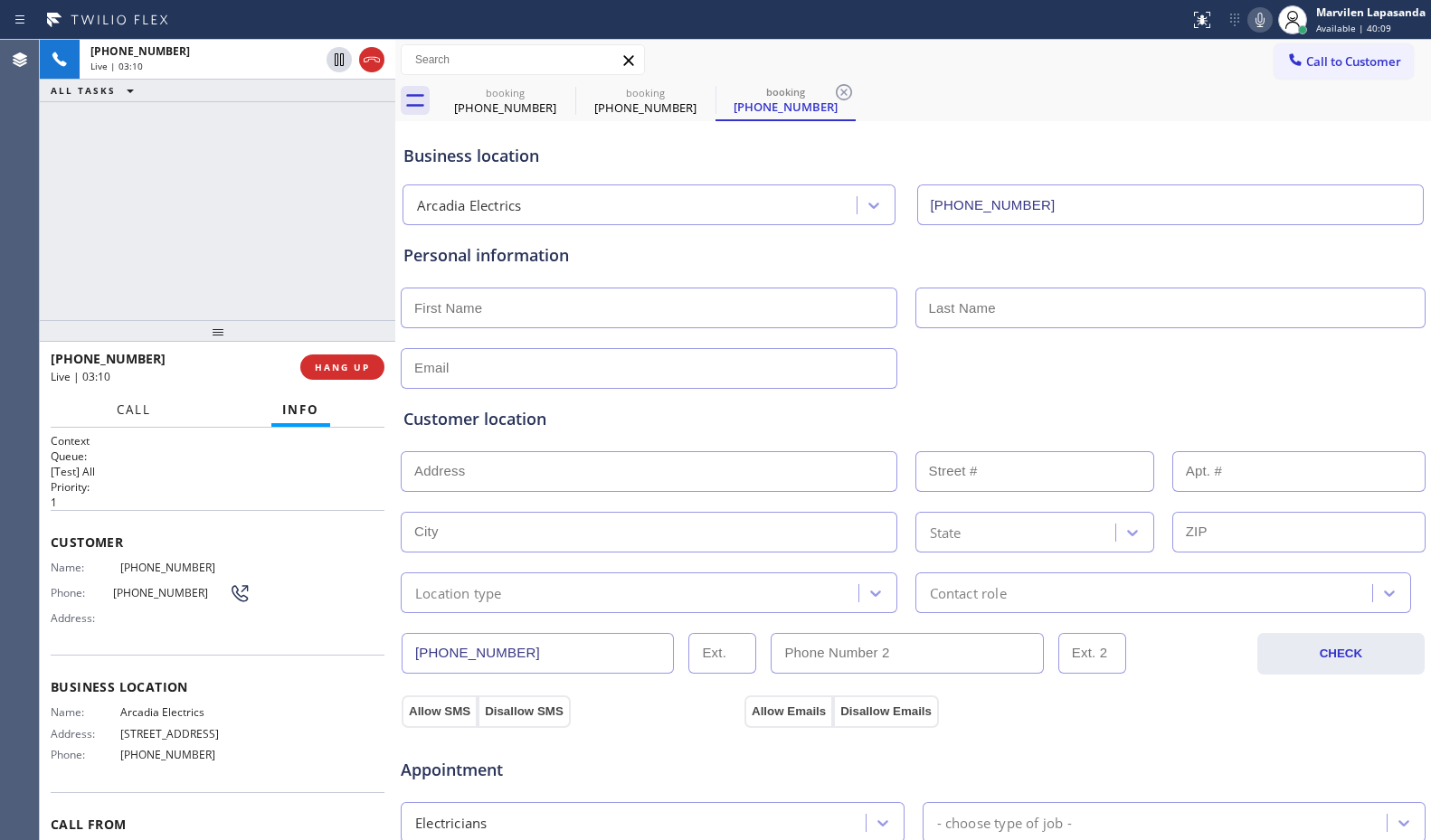
click at [129, 418] on button "Call" at bounding box center [133, 409] width 56 height 35
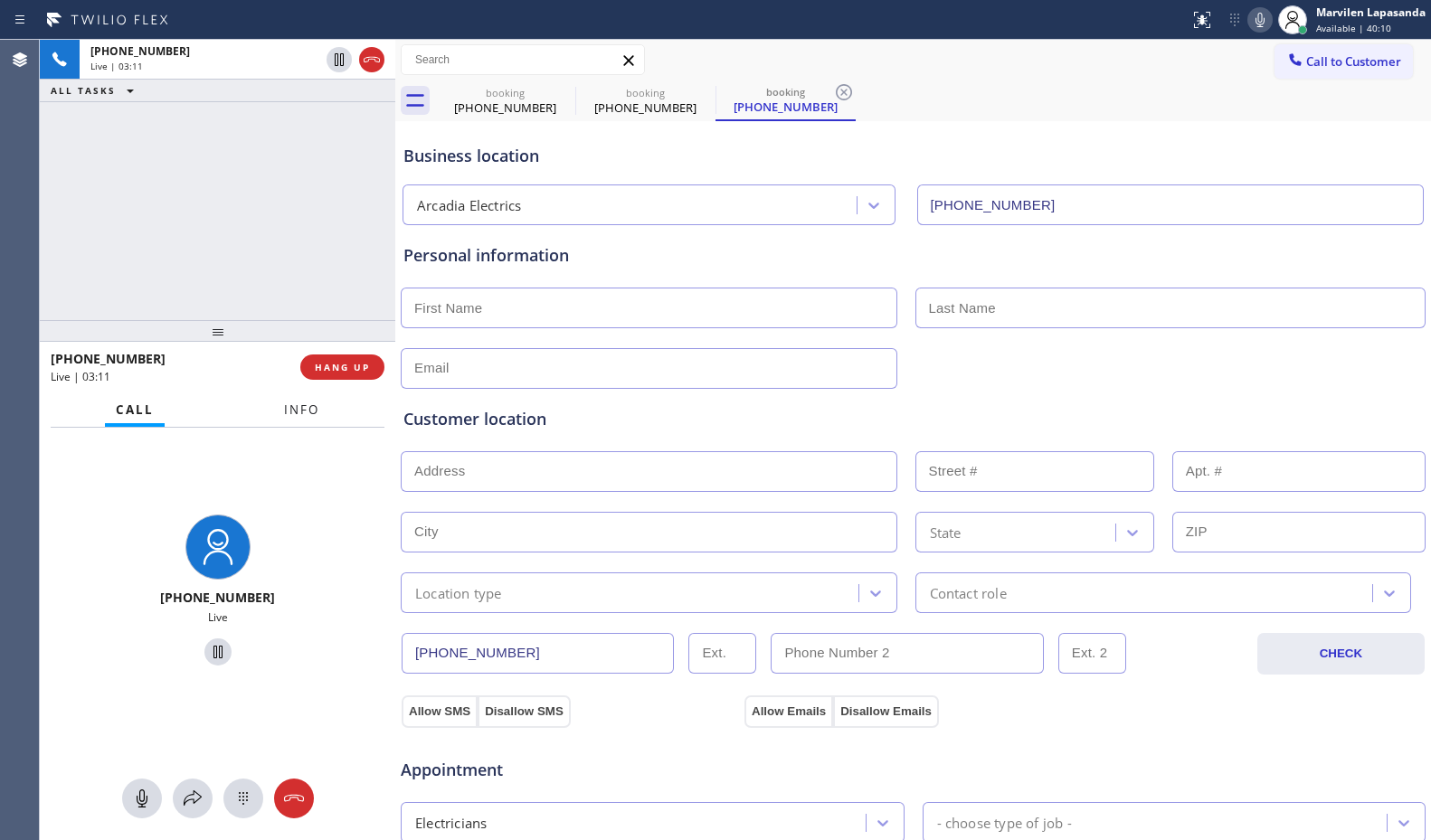
click at [291, 413] on span "Info" at bounding box center [302, 409] width 35 height 16
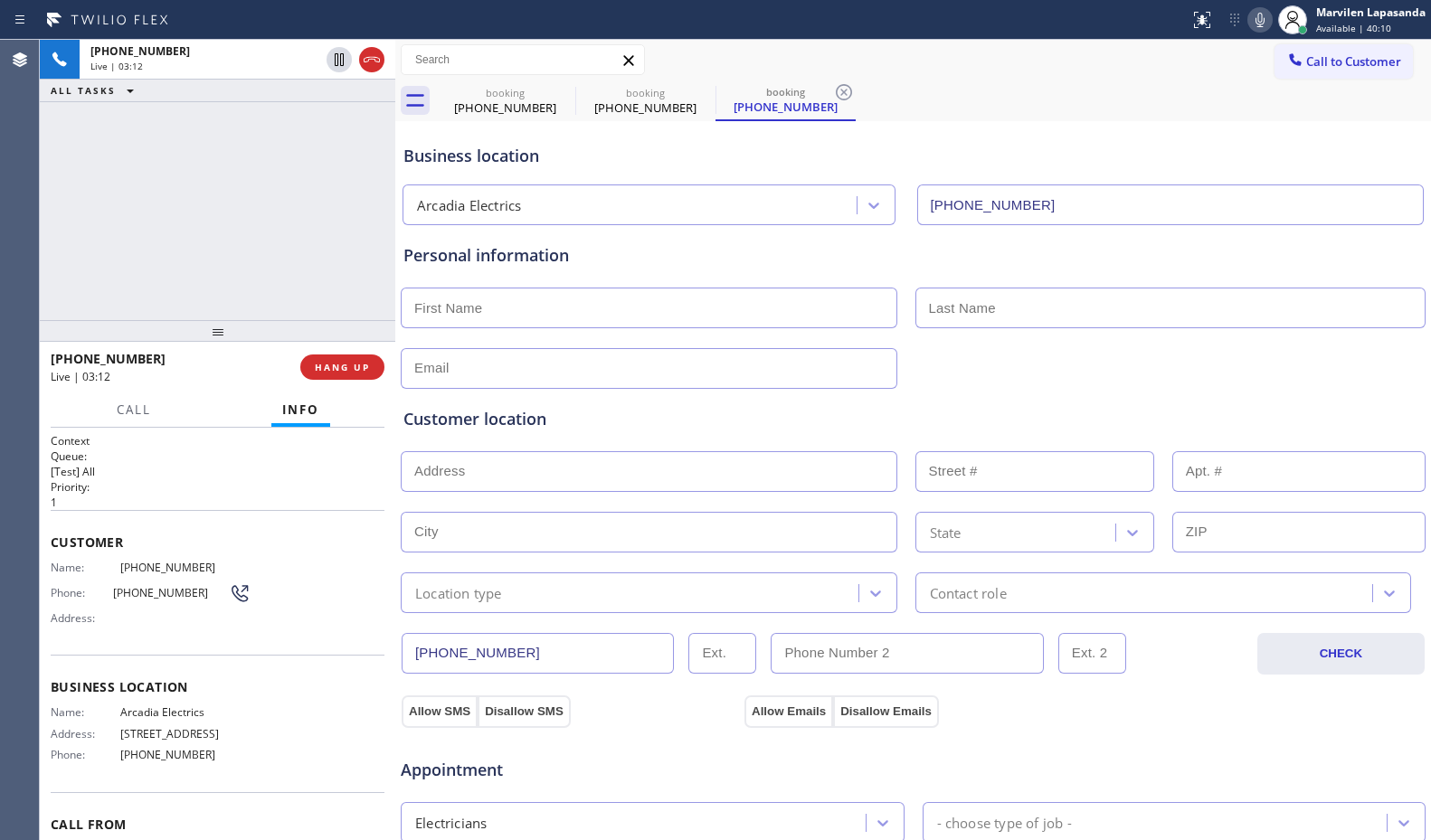
click at [253, 254] on div "[PHONE_NUMBER] Live | 03:12 ALL TASKS ALL TASKS ACTIVE TASKS TASKS IN WRAP UP" at bounding box center [217, 180] width 355 height 281
click at [230, 314] on div "[PHONE_NUMBER] Live | 03:12 ALL TASKS ALL TASKS ACTIVE TASKS TASKS IN WRAP UP" at bounding box center [217, 180] width 355 height 281
click at [191, 373] on div "Live | 03:13" at bounding box center [169, 377] width 237 height 15
click at [132, 410] on span "Call" at bounding box center [133, 409] width 34 height 16
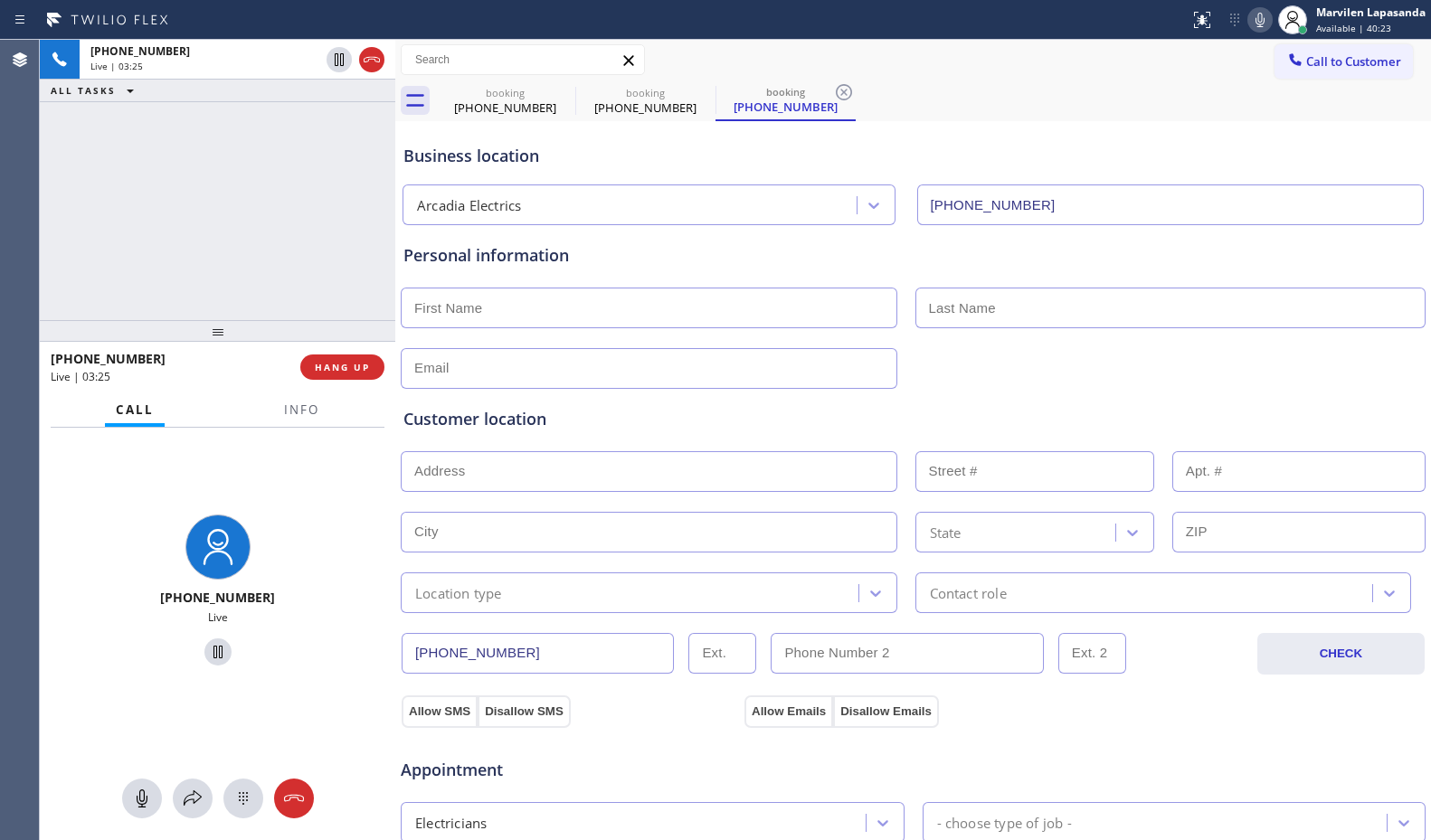
click at [191, 226] on div "[PHONE_NUMBER] Live | 03:25 ALL TASKS ALL TASKS ACTIVE TASKS TASKS IN WRAP UP" at bounding box center [217, 180] width 355 height 281
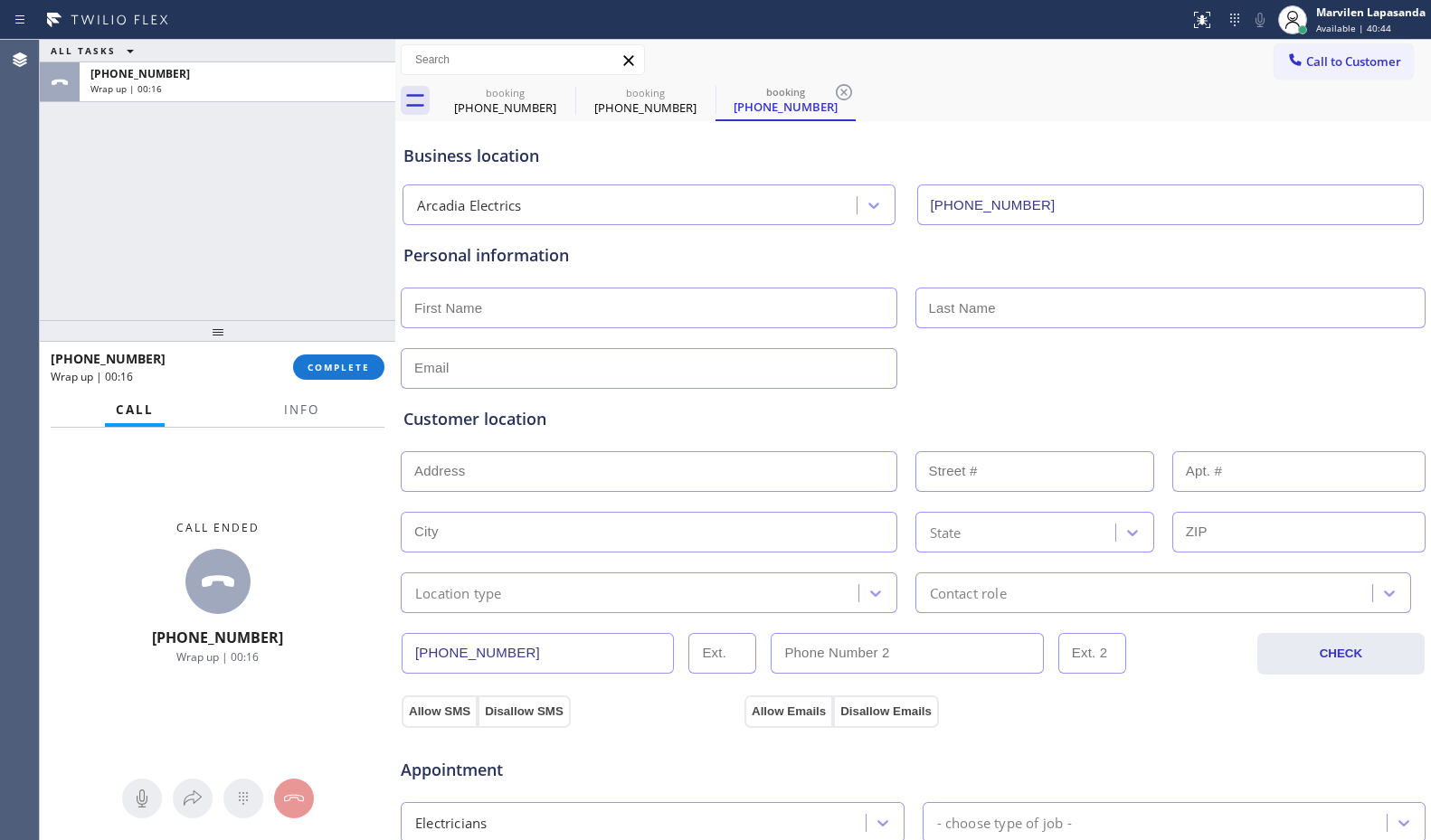
click at [1016, 53] on div "Call to Customer Outbound call Location Search location Your caller id phone nu…" at bounding box center [913, 60] width 1036 height 32
drag, startPoint x: 816, startPoint y: 66, endPoint x: 750, endPoint y: 52, distance: 67.5
click at [816, 66] on div "Call to Customer Outbound call Location Search location Your caller id phone nu…" at bounding box center [913, 60] width 1036 height 32
click at [347, 369] on span "COMPLETE" at bounding box center [338, 367] width 62 height 12
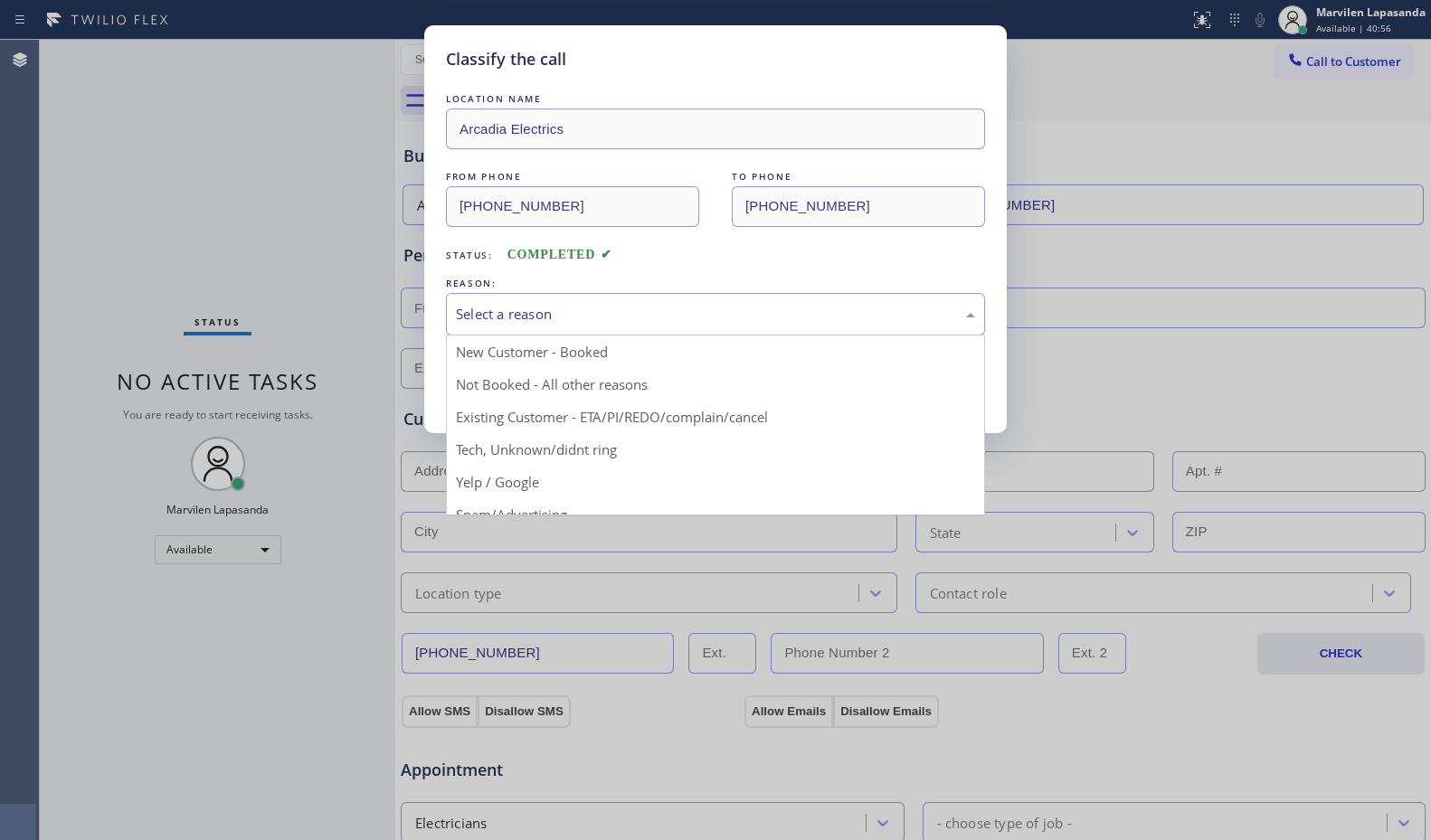
click at [504, 327] on div "Select a reason" at bounding box center [716, 314] width 540 height 43
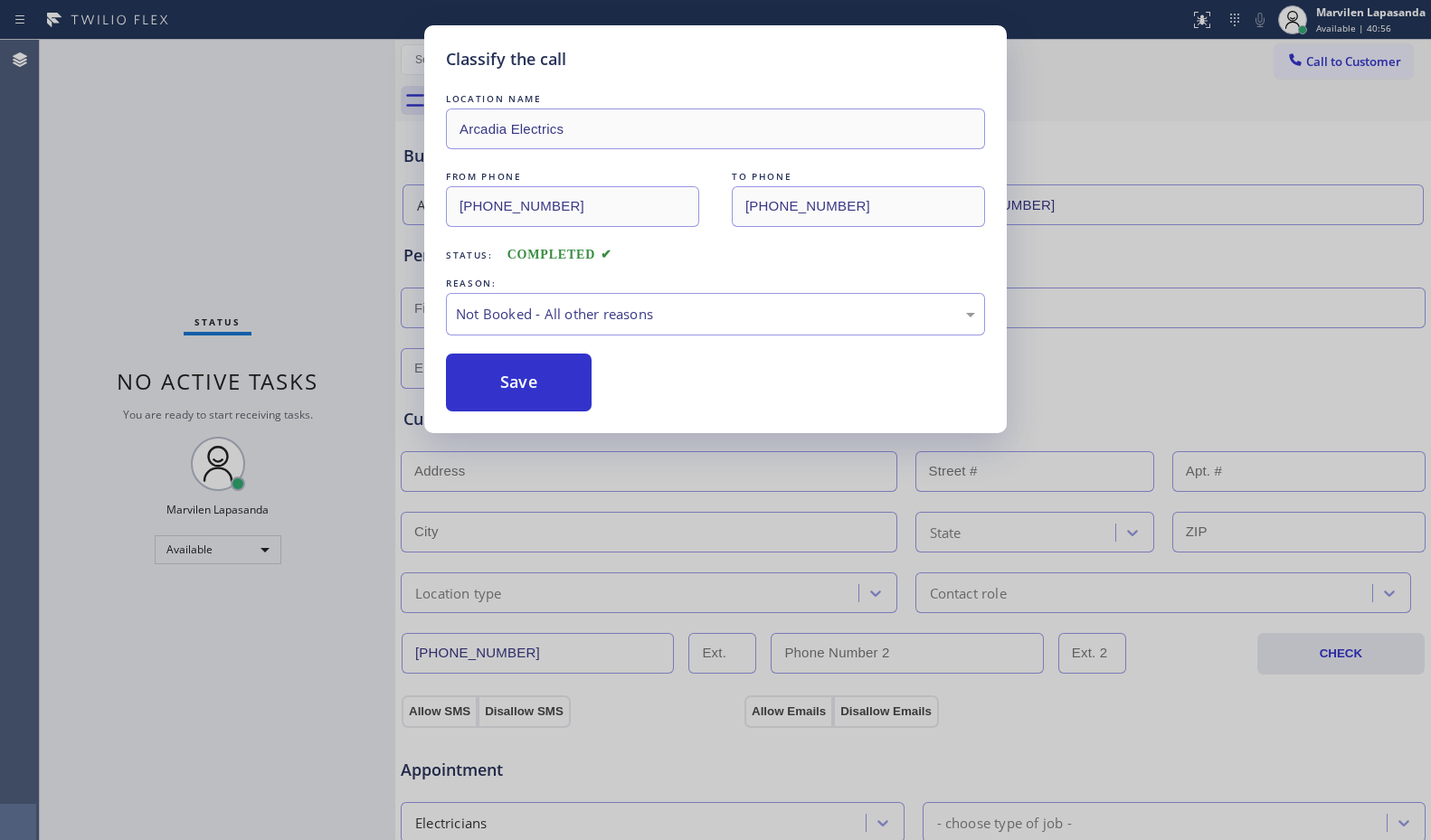
click at [493, 391] on button "Save" at bounding box center [519, 382] width 146 height 58
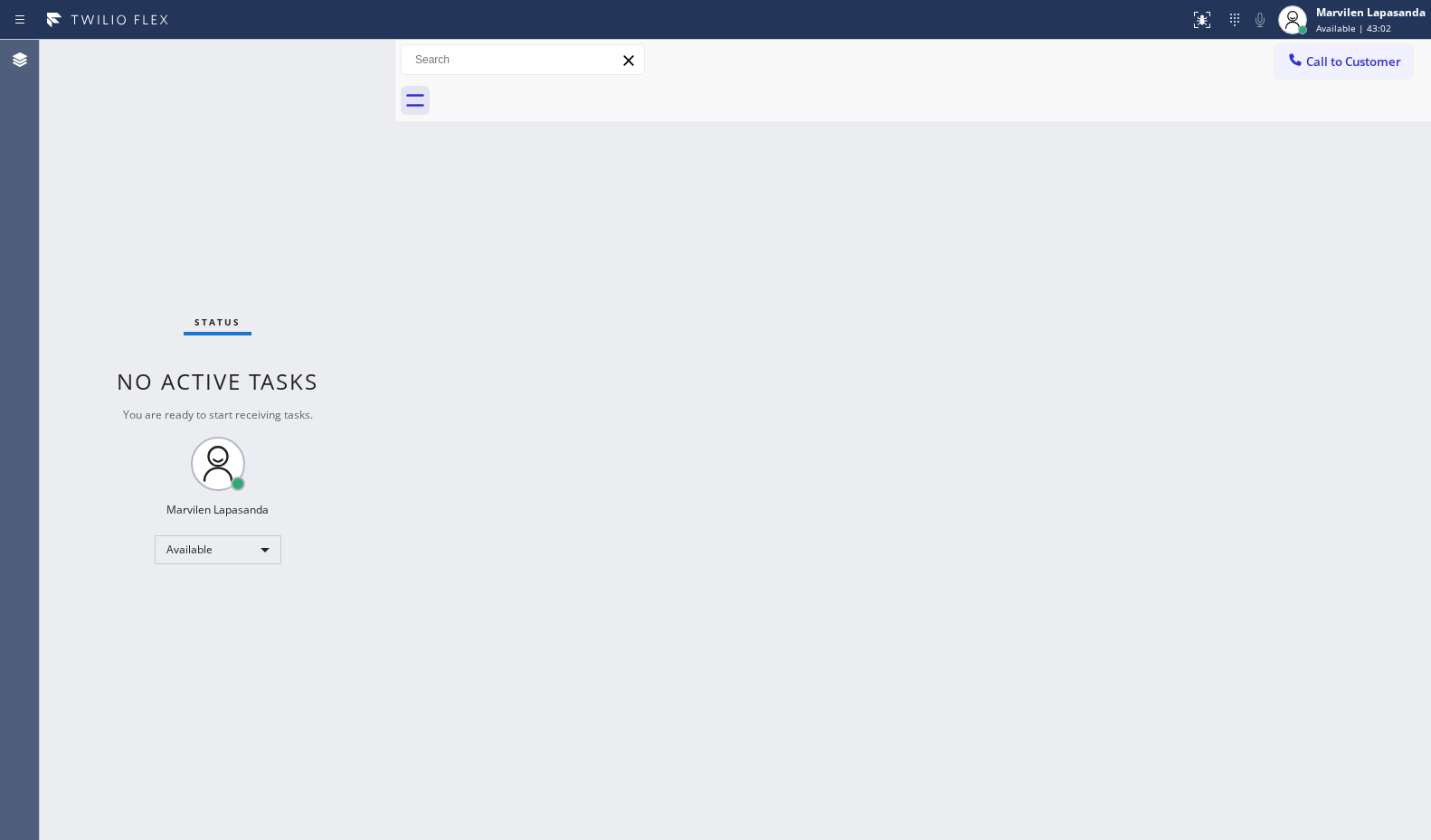
click at [773, 62] on div "Call to Customer Outbound call Location Search location Your caller id phone nu…" at bounding box center [913, 60] width 1036 height 32
click at [540, 265] on div "Back to Dashboard Change Sender ID Customers Technicians Select a contact Outbo…" at bounding box center [913, 439] width 1036 height 800
click at [341, 56] on div "Status No active tasks You are ready to start receiving tasks. Marvilen Lapasan…" at bounding box center [217, 439] width 355 height 800
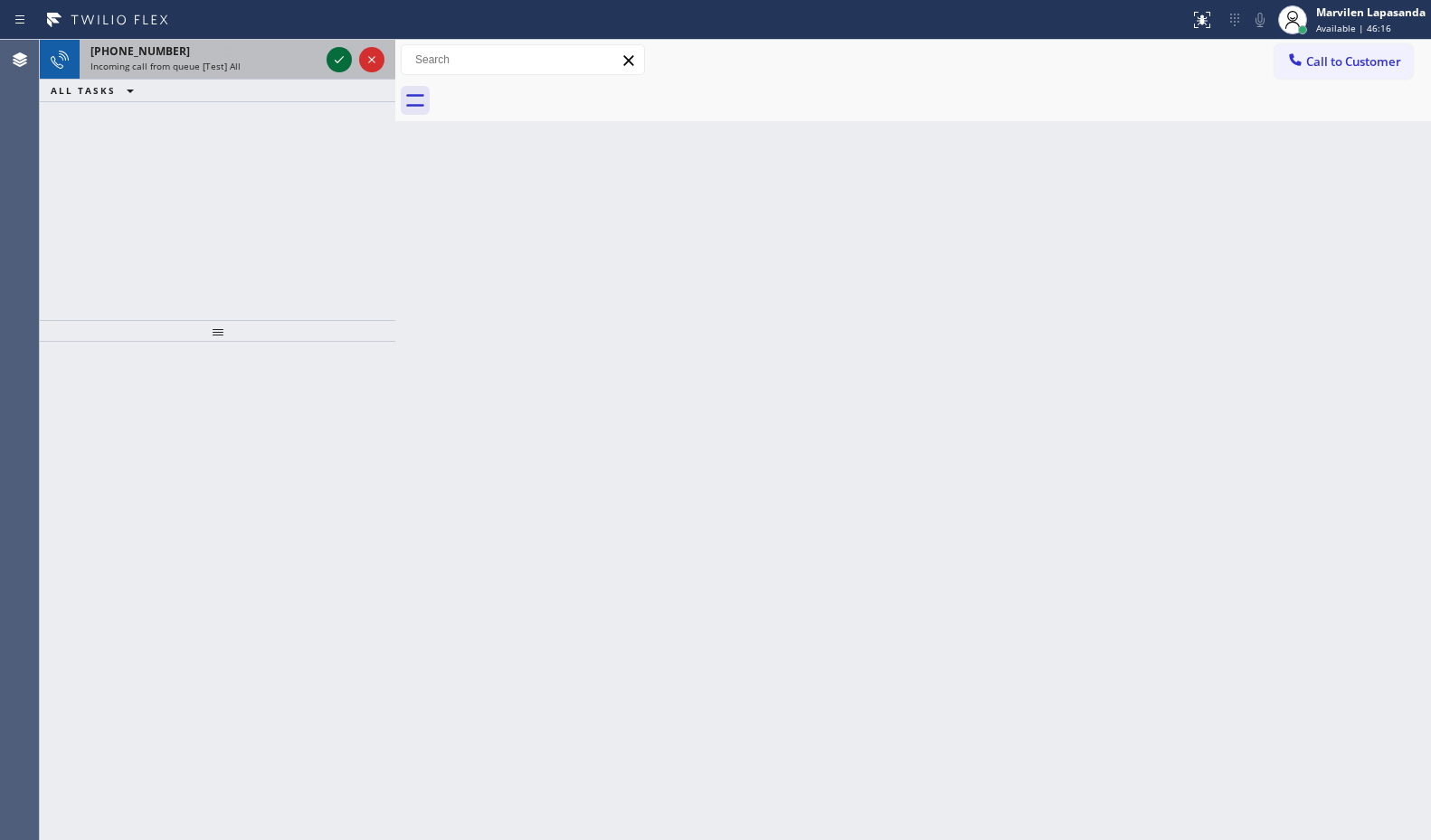
click at [341, 56] on icon at bounding box center [338, 60] width 22 height 22
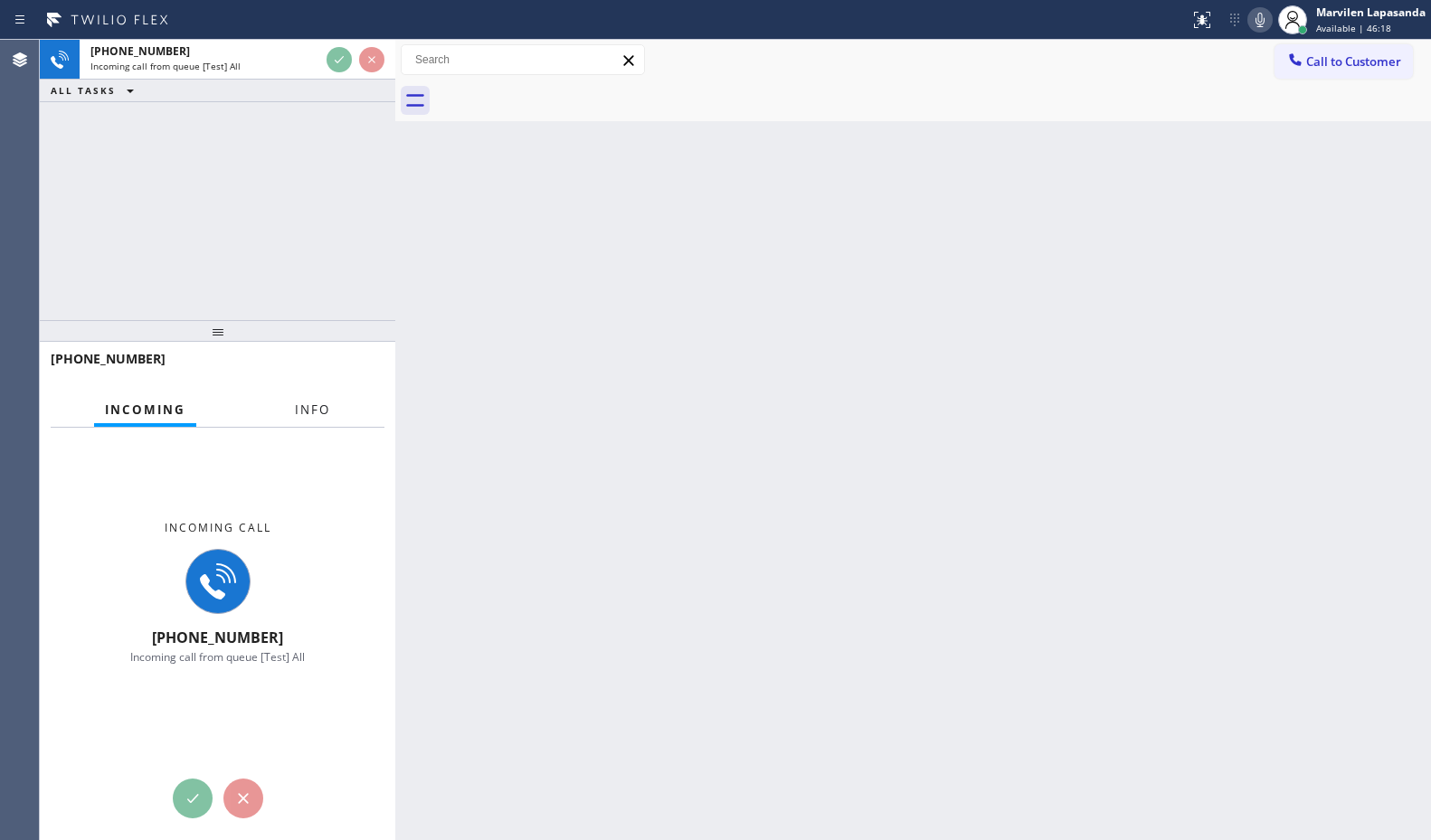
click at [322, 413] on span "Info" at bounding box center [312, 409] width 35 height 16
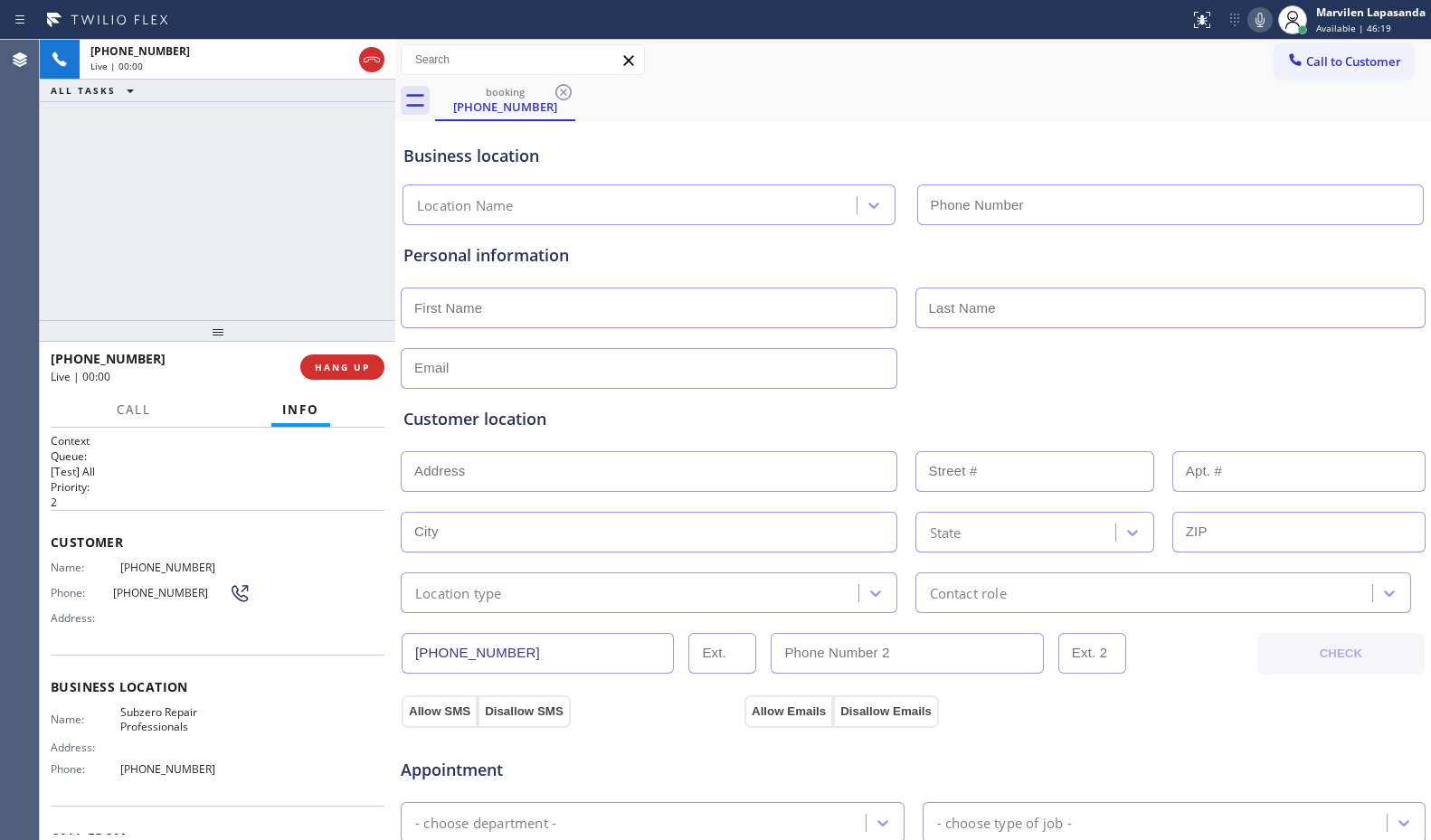
type input "[PHONE_NUMBER]"
click at [91, 591] on span "Phone:" at bounding box center [82, 592] width 62 height 13
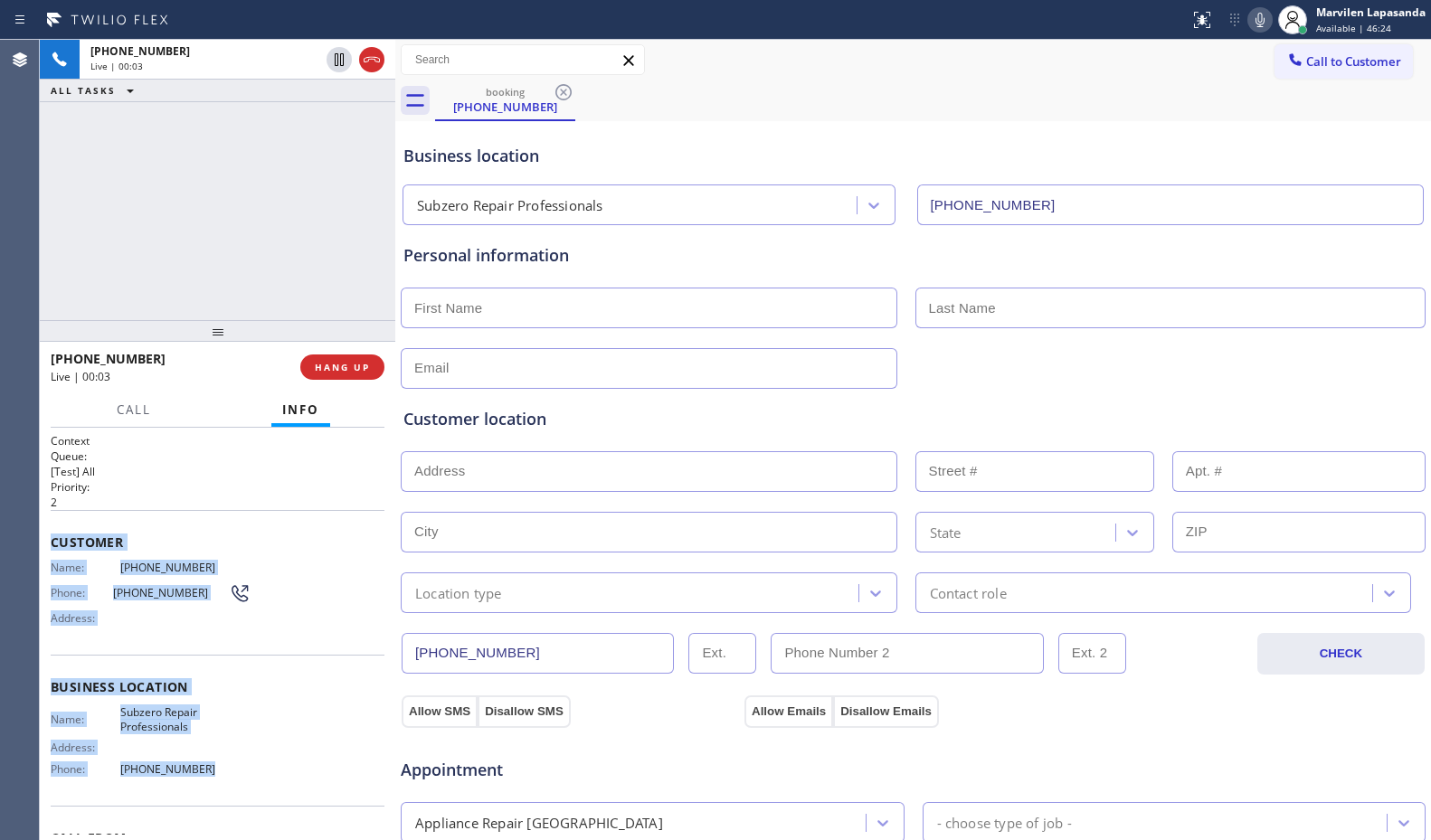
drag, startPoint x: 53, startPoint y: 538, endPoint x: 226, endPoint y: 796, distance: 310.6
click at [226, 796] on div "Context Queue: [Test] All Priority: 2 Customer Name: [PHONE_NUMBER] Phone: [PHO…" at bounding box center [217, 688] width 334 height 509
copy div "Customer Name: [PHONE_NUMBER] Phone: [PHONE_NUMBER] Address: Business location …"
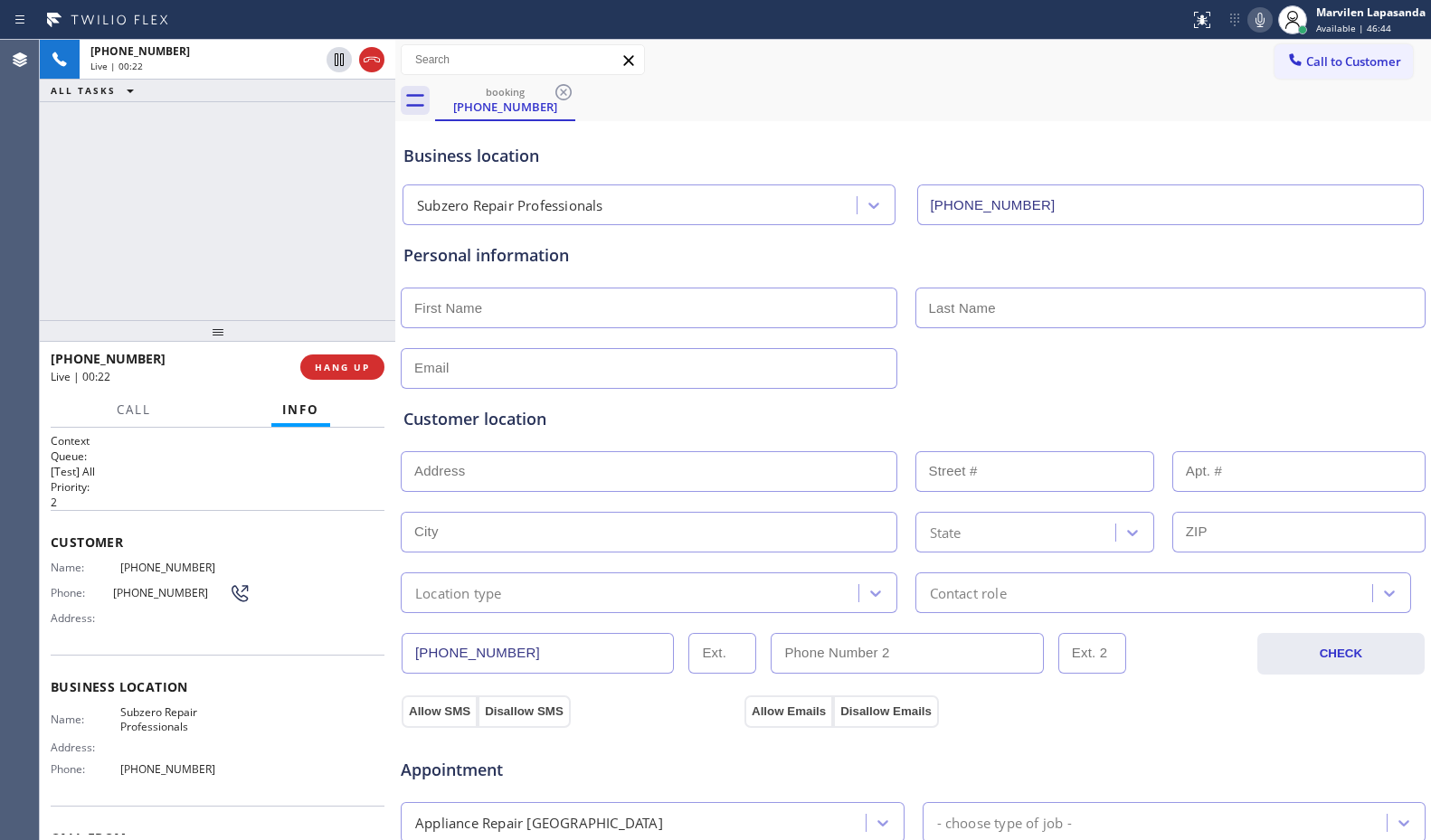
click at [274, 203] on div "[PHONE_NUMBER] Live | 00:22 ALL TASKS ALL TASKS ACTIVE TASKS TASKS IN WRAP UP" at bounding box center [217, 180] width 355 height 281
click at [274, 203] on div "[PHONE_NUMBER] Live | 00:23 ALL TASKS ALL TASKS ACTIVE TASKS TASKS IN WRAP UP" at bounding box center [217, 180] width 355 height 281
click at [322, 374] on button "HANG UP" at bounding box center [342, 367] width 84 height 26
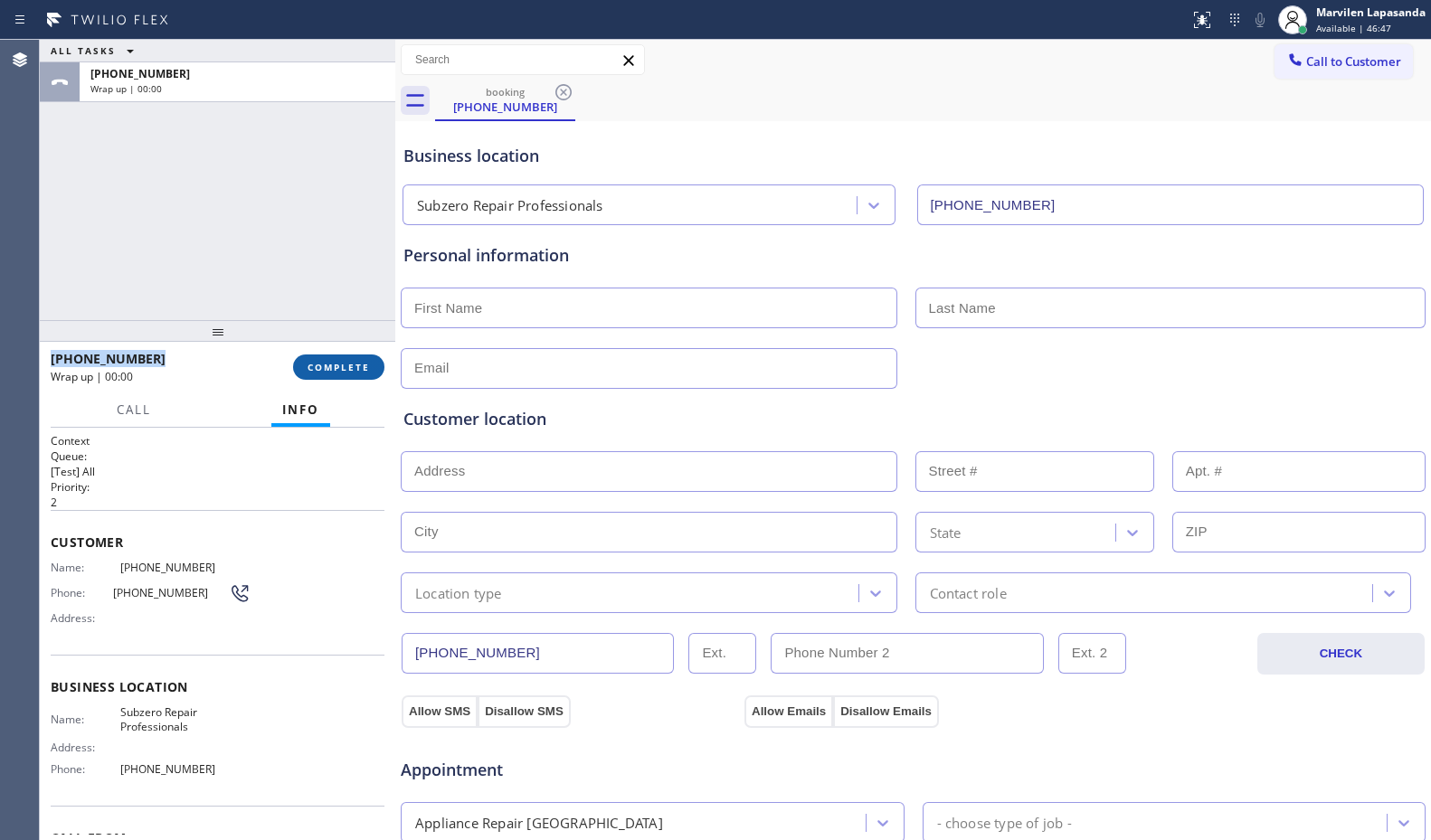
click at [322, 374] on button "COMPLETE" at bounding box center [338, 367] width 92 height 26
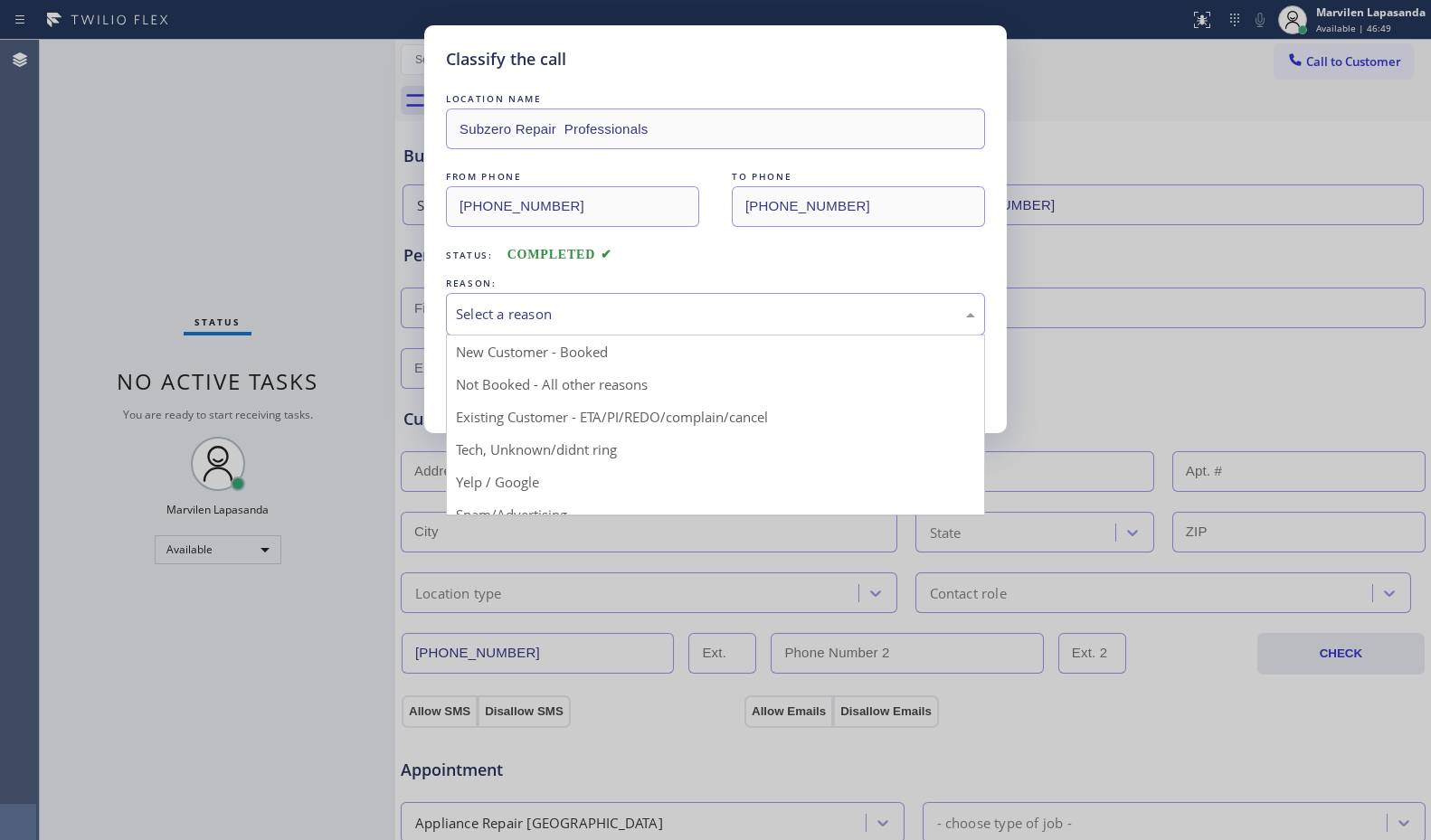
click at [535, 304] on div "Select a reason" at bounding box center [715, 315] width 519 height 21
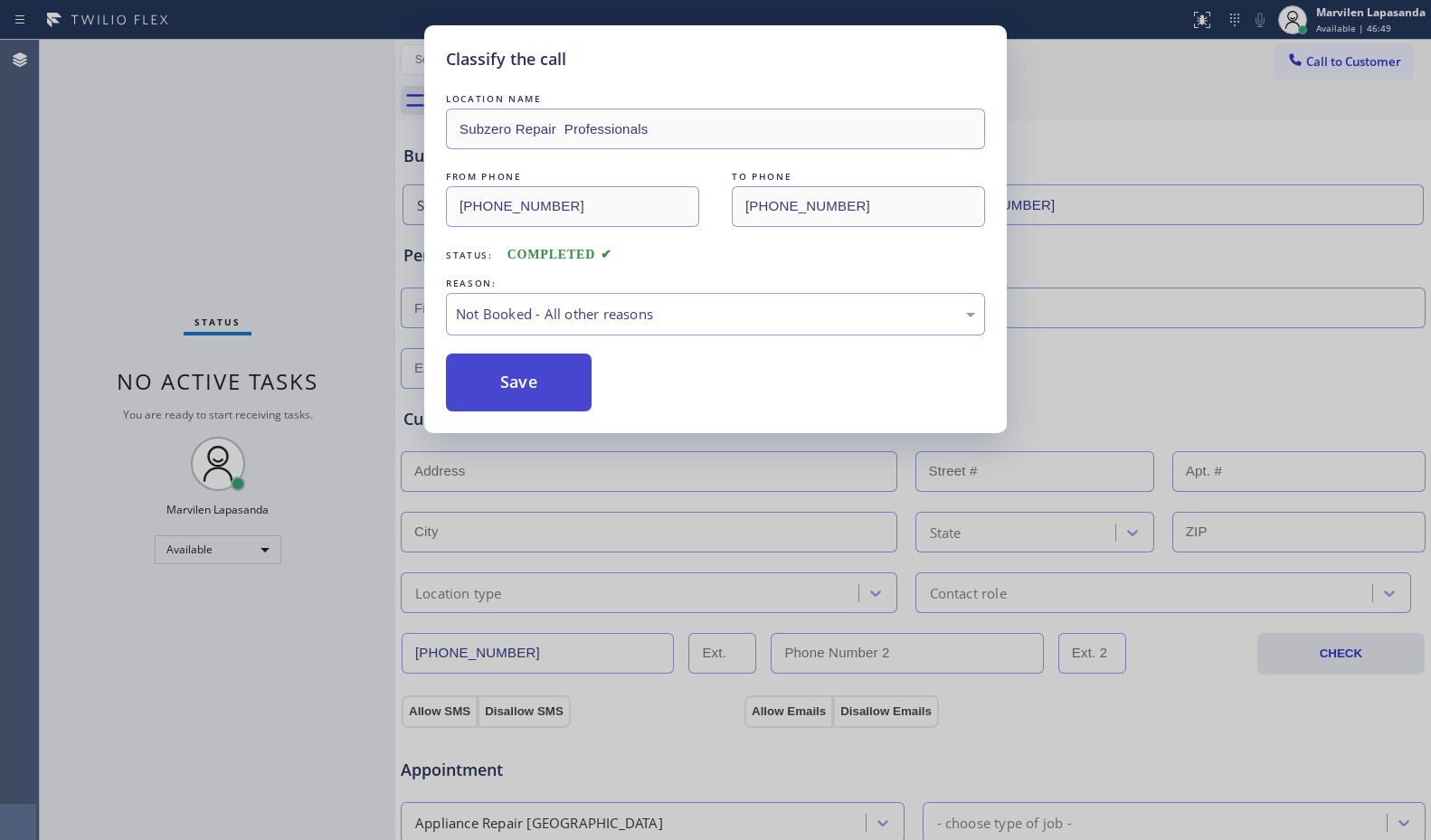
click at [514, 388] on button "Save" at bounding box center [519, 382] width 146 height 58
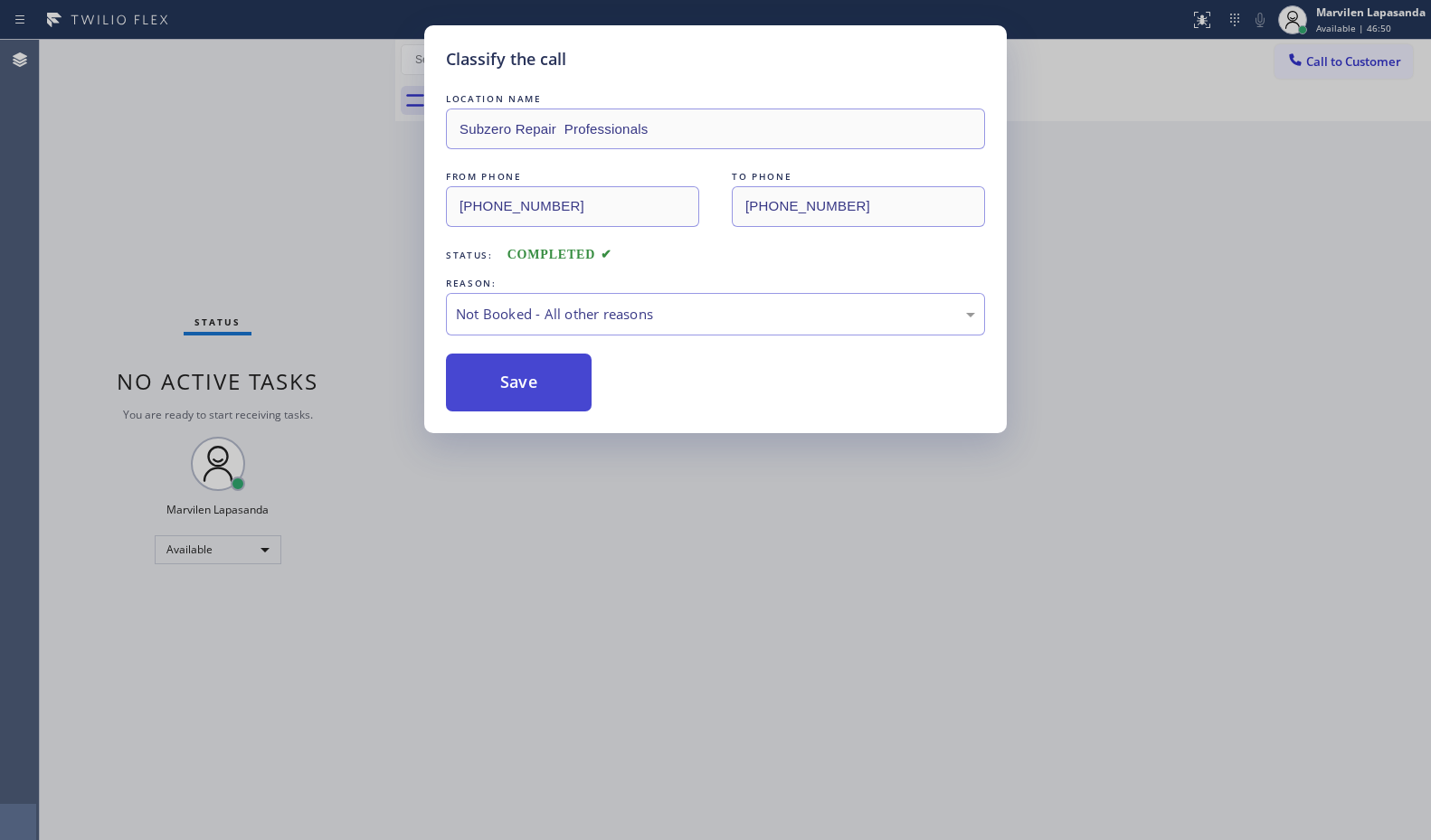
click at [514, 388] on button "Save" at bounding box center [519, 382] width 146 height 58
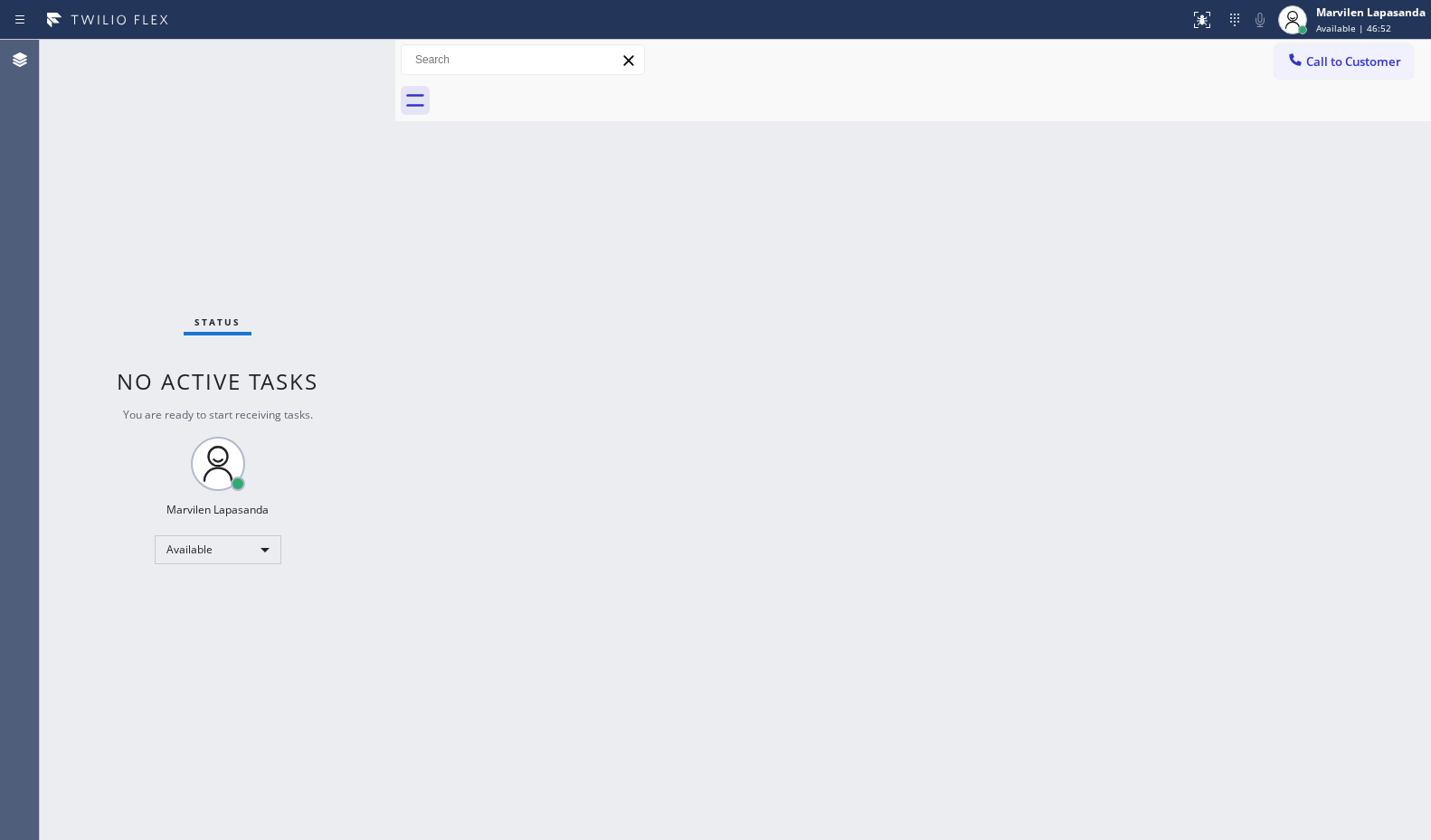
click at [337, 56] on div "Status No active tasks You are ready to start receiving tasks. Marvilen Lapasan…" at bounding box center [217, 439] width 355 height 800
click at [339, 56] on div "Status No active tasks You are ready to start receiving tasks. Marvilen Lapasan…" at bounding box center [217, 439] width 355 height 800
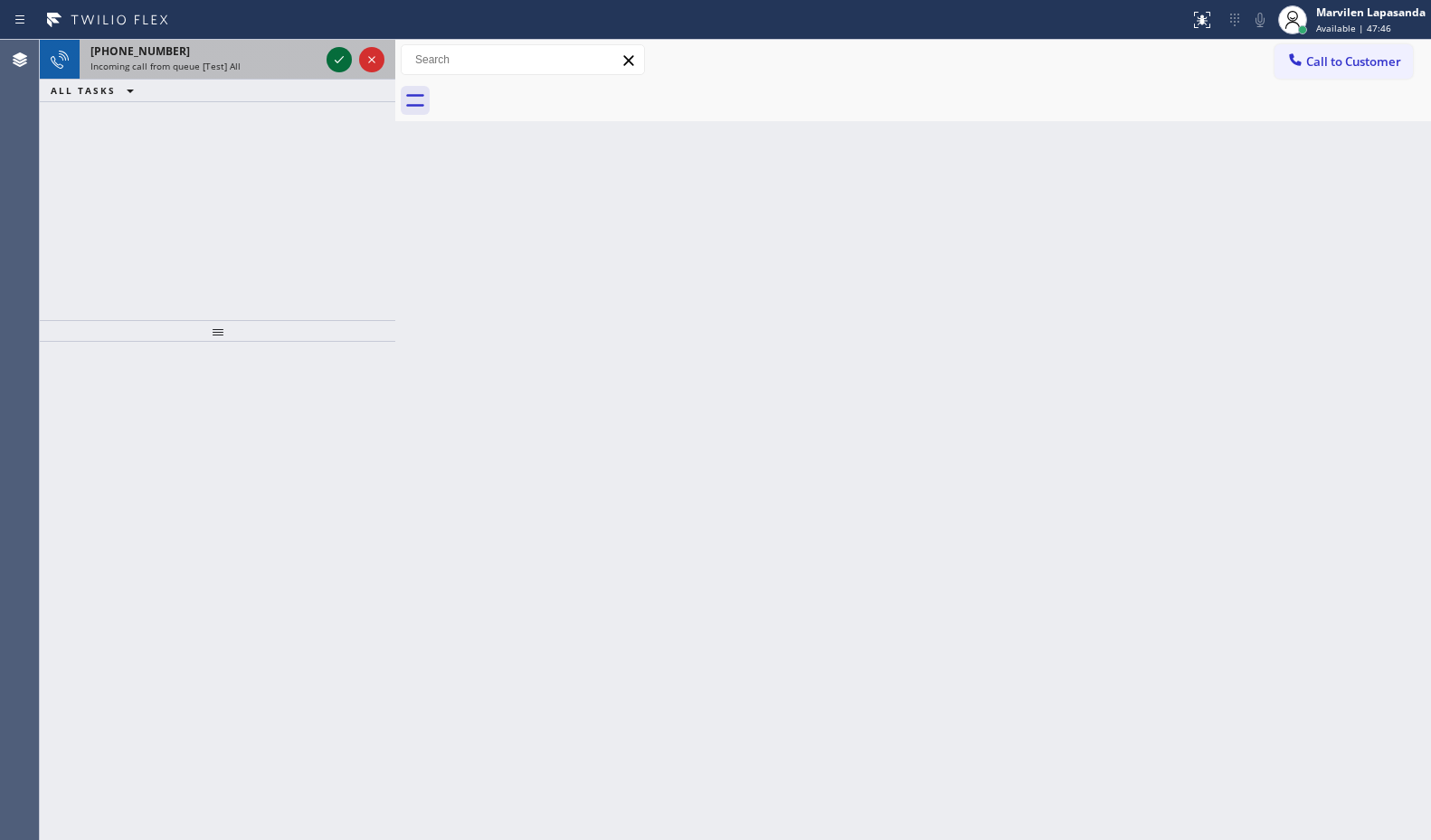
click at [339, 56] on icon at bounding box center [338, 60] width 22 height 22
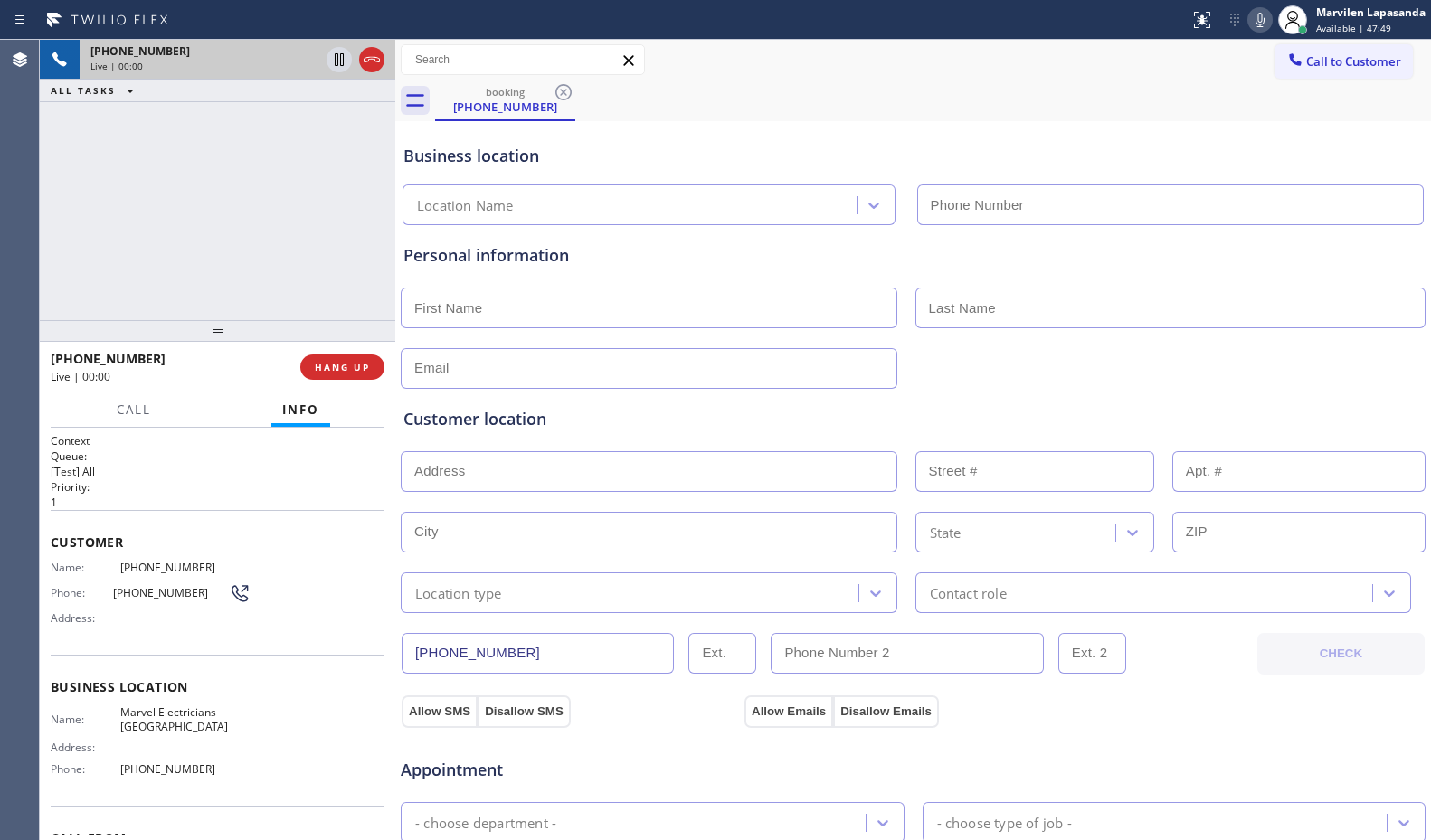
type input "[PHONE_NUMBER]"
click at [116, 616] on span "Address:" at bounding box center [86, 618] width 70 height 13
click at [1099, 129] on div "Business location Marvel [GEOGRAPHIC_DATA] [PHONE_NUMBER]" at bounding box center [913, 175] width 1027 height 99
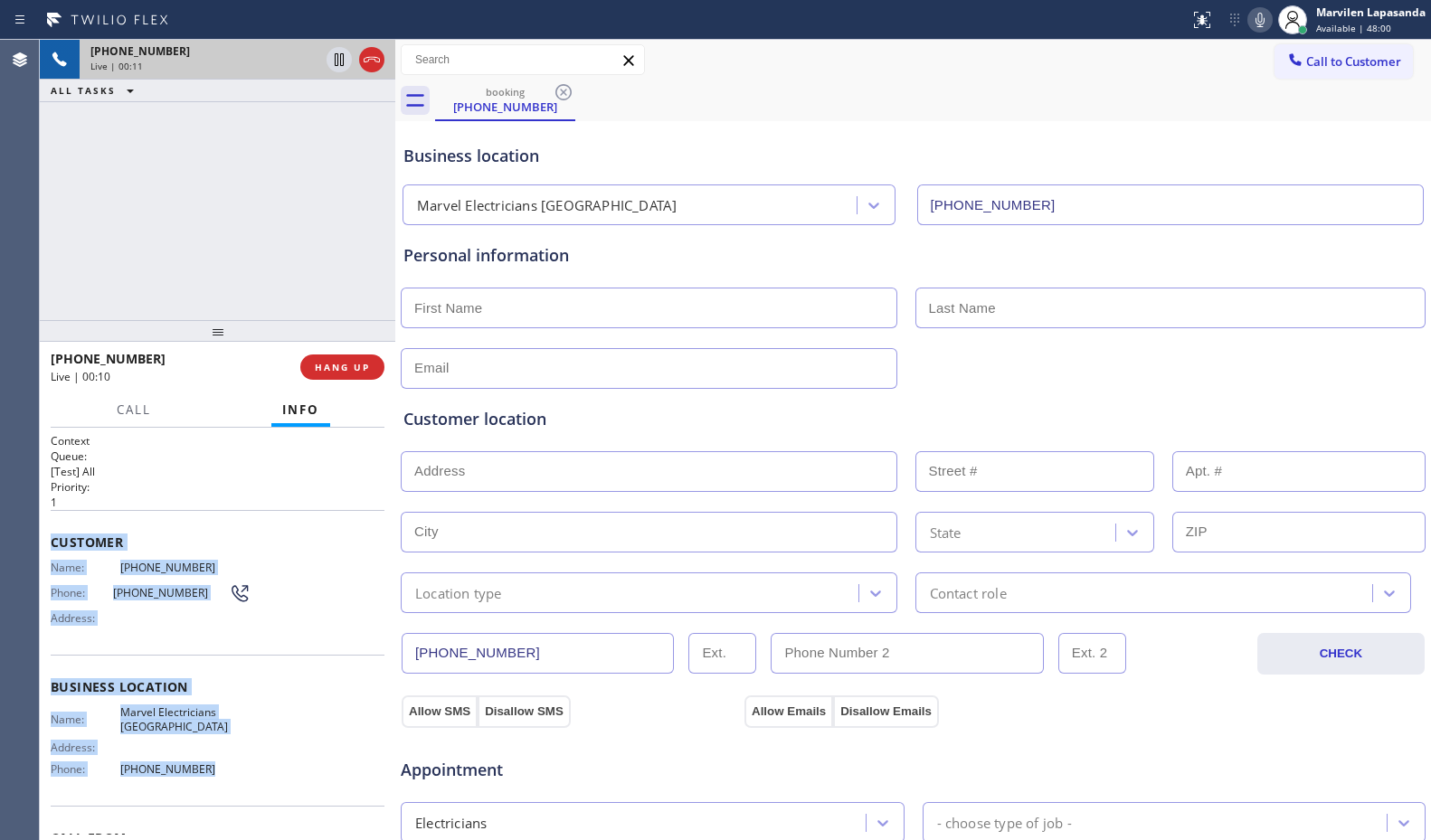
drag, startPoint x: 48, startPoint y: 539, endPoint x: 197, endPoint y: 763, distance: 269.0
click at [197, 763] on div "Context Queue: [Test] All Priority: 1 Customer Name: [PHONE_NUMBER] Phone: [PHO…" at bounding box center [217, 634] width 355 height 413
copy div "Customer Name: [PHONE_NUMBER] Phone: [PHONE_NUMBER] Address: Business location …"
click at [71, 553] on div "Customer Name: [PHONE_NUMBER] Phone: [PHONE_NUMBER] Address:" at bounding box center [217, 582] width 334 height 145
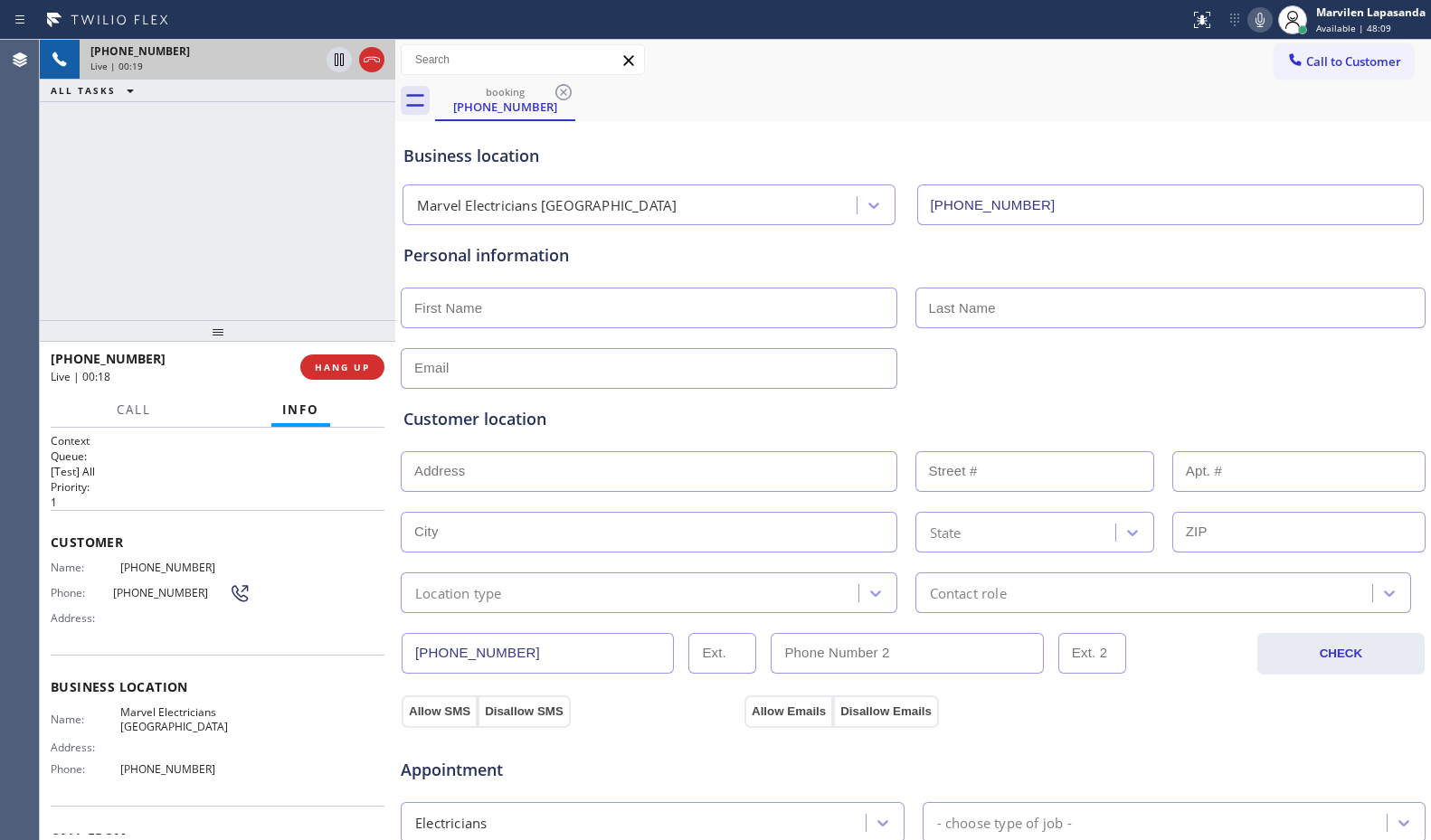
click at [46, 546] on div "Context Queue: [Test] All Priority: 1 Customer Name: [PHONE_NUMBER] Phone: [PHO…" at bounding box center [217, 634] width 355 height 413
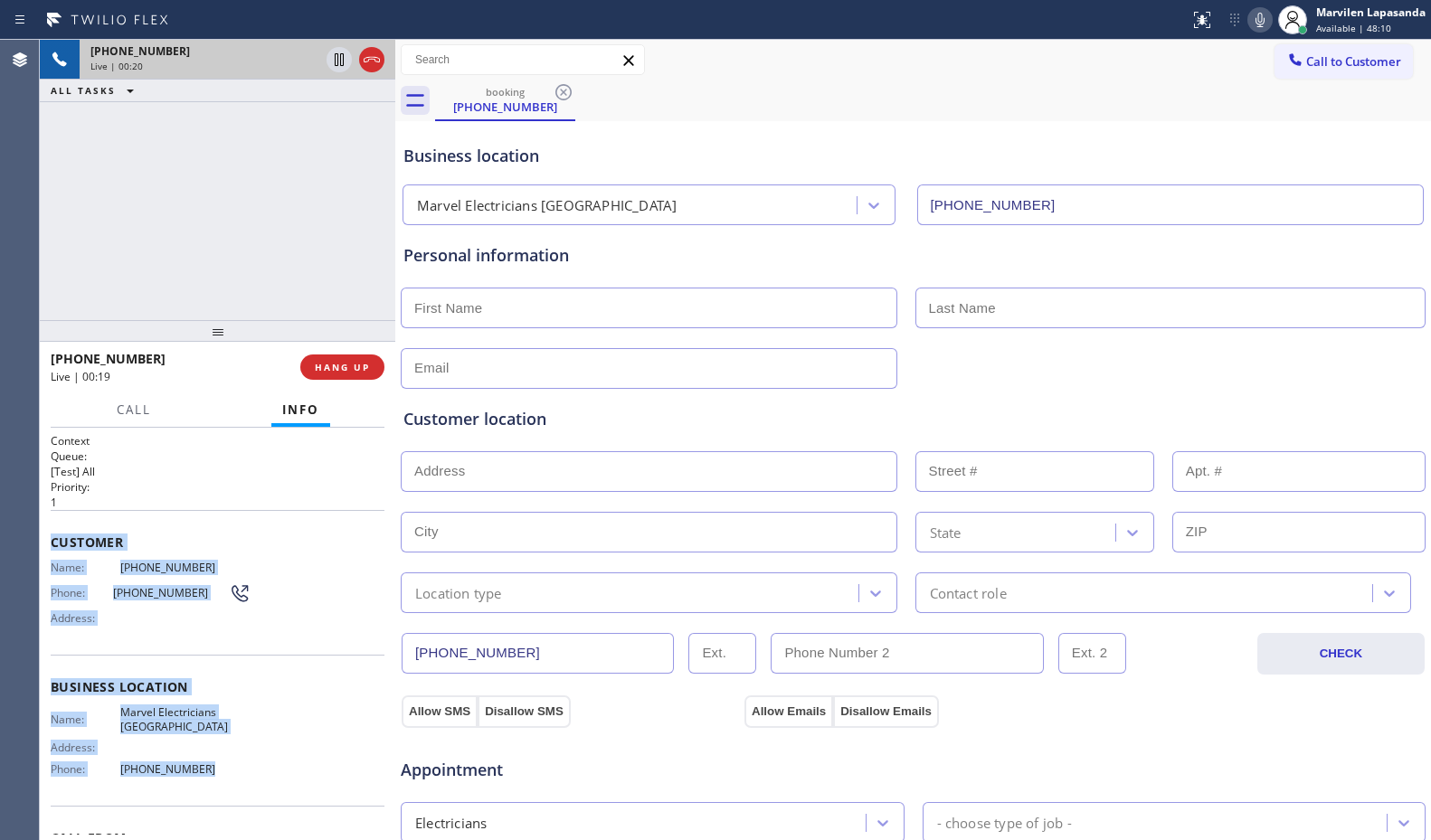
drag, startPoint x: 73, startPoint y: 569, endPoint x: 234, endPoint y: 778, distance: 263.8
click at [234, 778] on div "Context Queue: [Test] All Priority: 1 Customer Name: [PHONE_NUMBER] Phone: [PHO…" at bounding box center [217, 634] width 355 height 413
copy div "Customer Name: [PHONE_NUMBER] Phone: [PHONE_NUMBER] Address: Business location …"
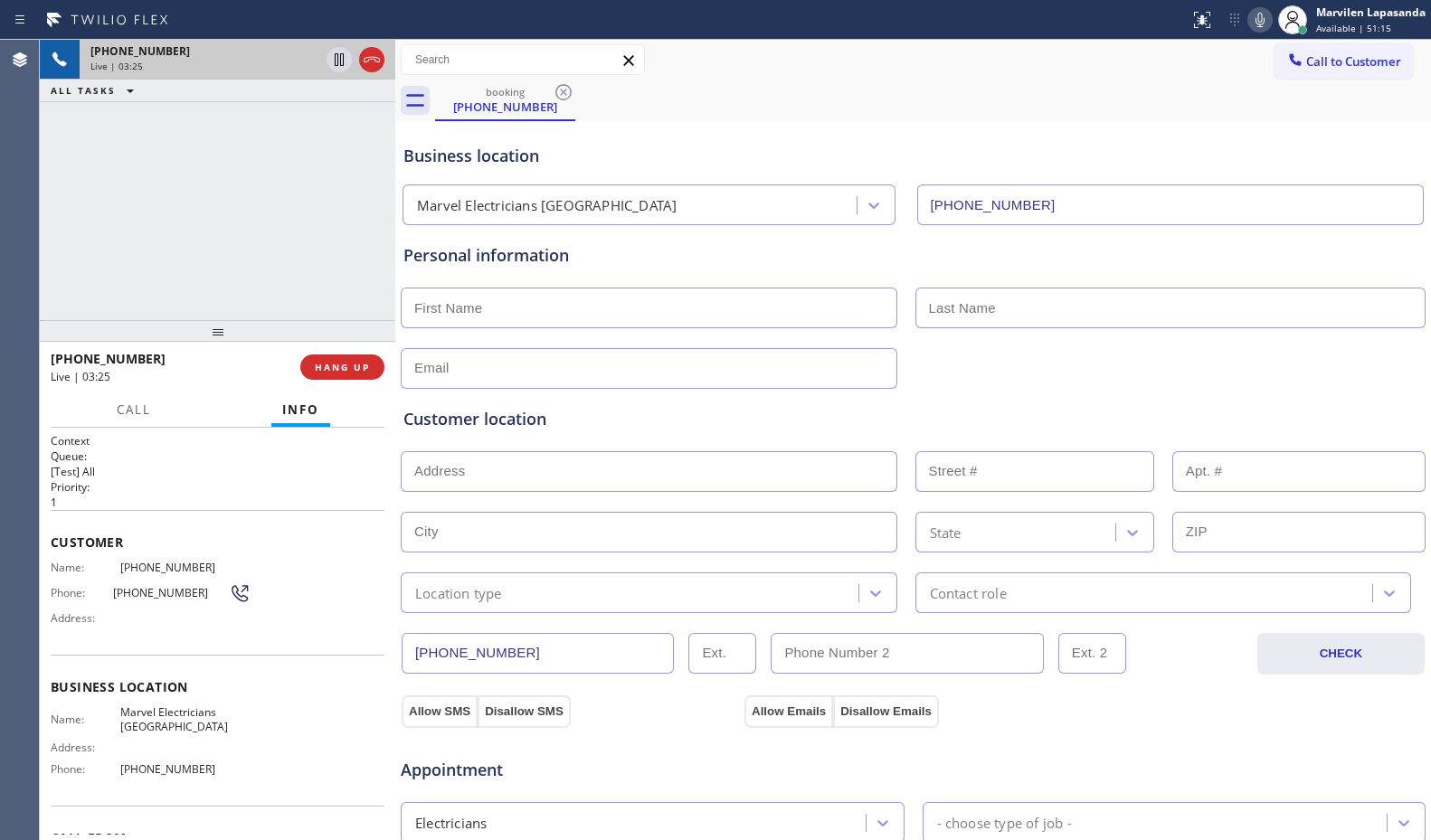
click at [978, 68] on div "Call to Customer Outbound call Location Search location Your caller id phone nu…" at bounding box center [913, 60] width 1036 height 32
click at [1130, 74] on div "Call to Customer Outbound call Location Search location Your caller id phone nu…" at bounding box center [913, 60] width 1036 height 32
click at [1263, 20] on icon at bounding box center [1260, 20] width 22 height 22
click at [337, 56] on icon at bounding box center [339, 59] width 9 height 12
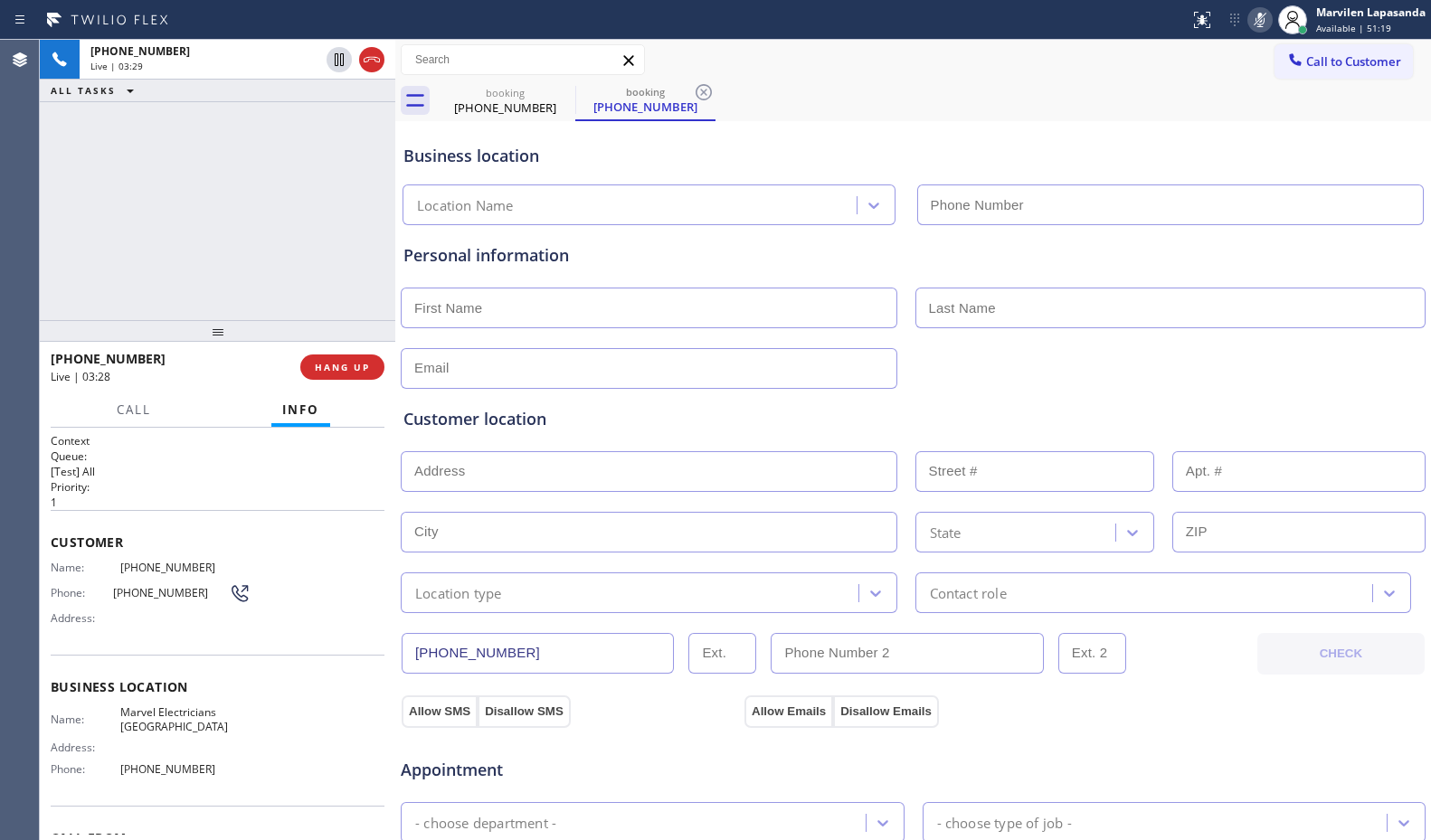
type input "[PHONE_NUMBER]"
drag, startPoint x: 331, startPoint y: 63, endPoint x: 937, endPoint y: 89, distance: 606.6
click at [331, 63] on icon at bounding box center [338, 60] width 22 height 22
type input "[PHONE_NUMBER]"
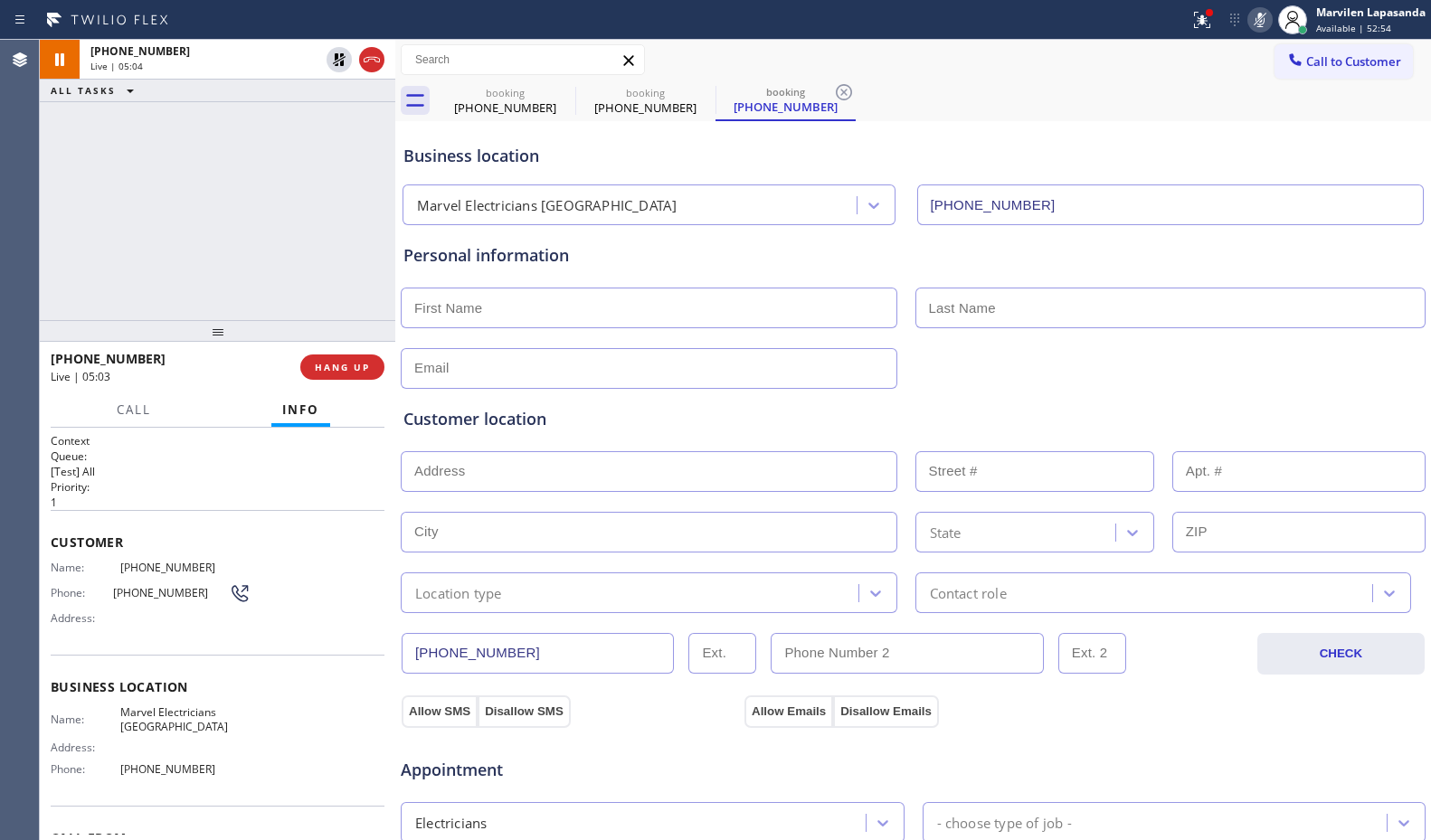
drag, startPoint x: 902, startPoint y: 39, endPoint x: 922, endPoint y: 40, distance: 20.0
click at [902, 39] on div "Status report Issues detected These issues could affect your workflow. Please c…" at bounding box center [716, 20] width 1431 height 40
click at [1267, 21] on icon at bounding box center [1260, 20] width 22 height 22
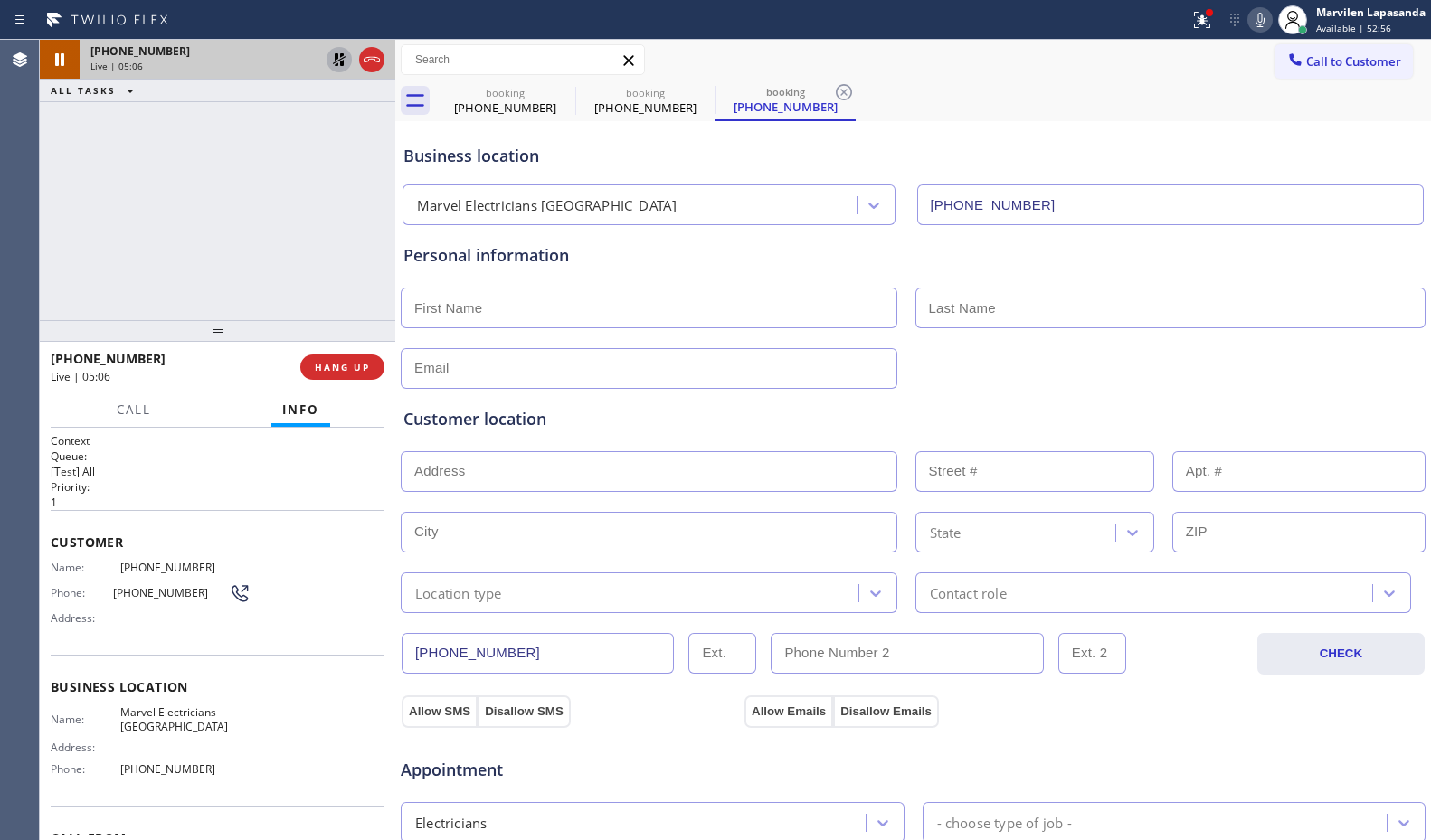
click at [336, 61] on icon at bounding box center [338, 59] width 12 height 12
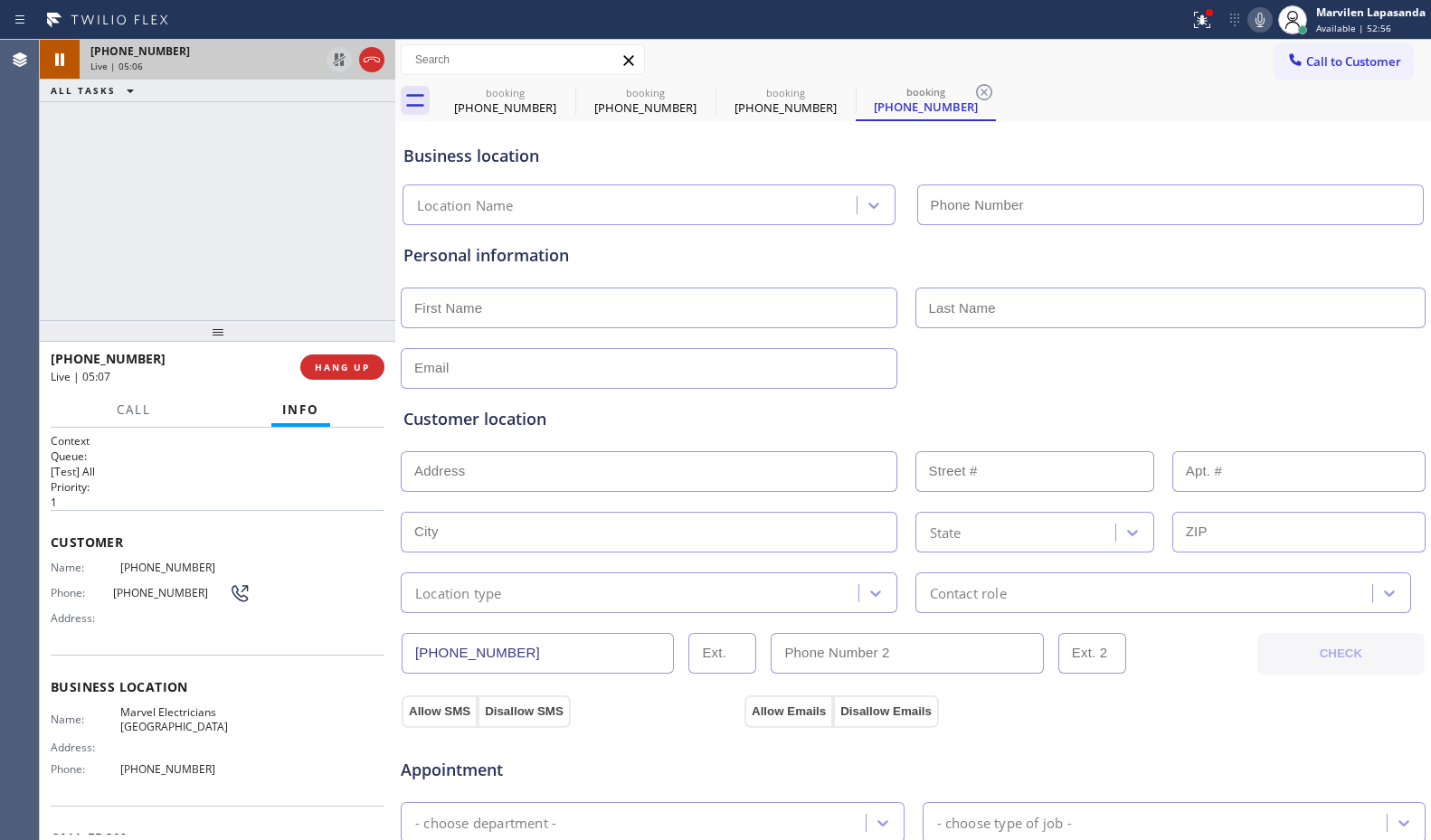
type input "[PHONE_NUMBER]"
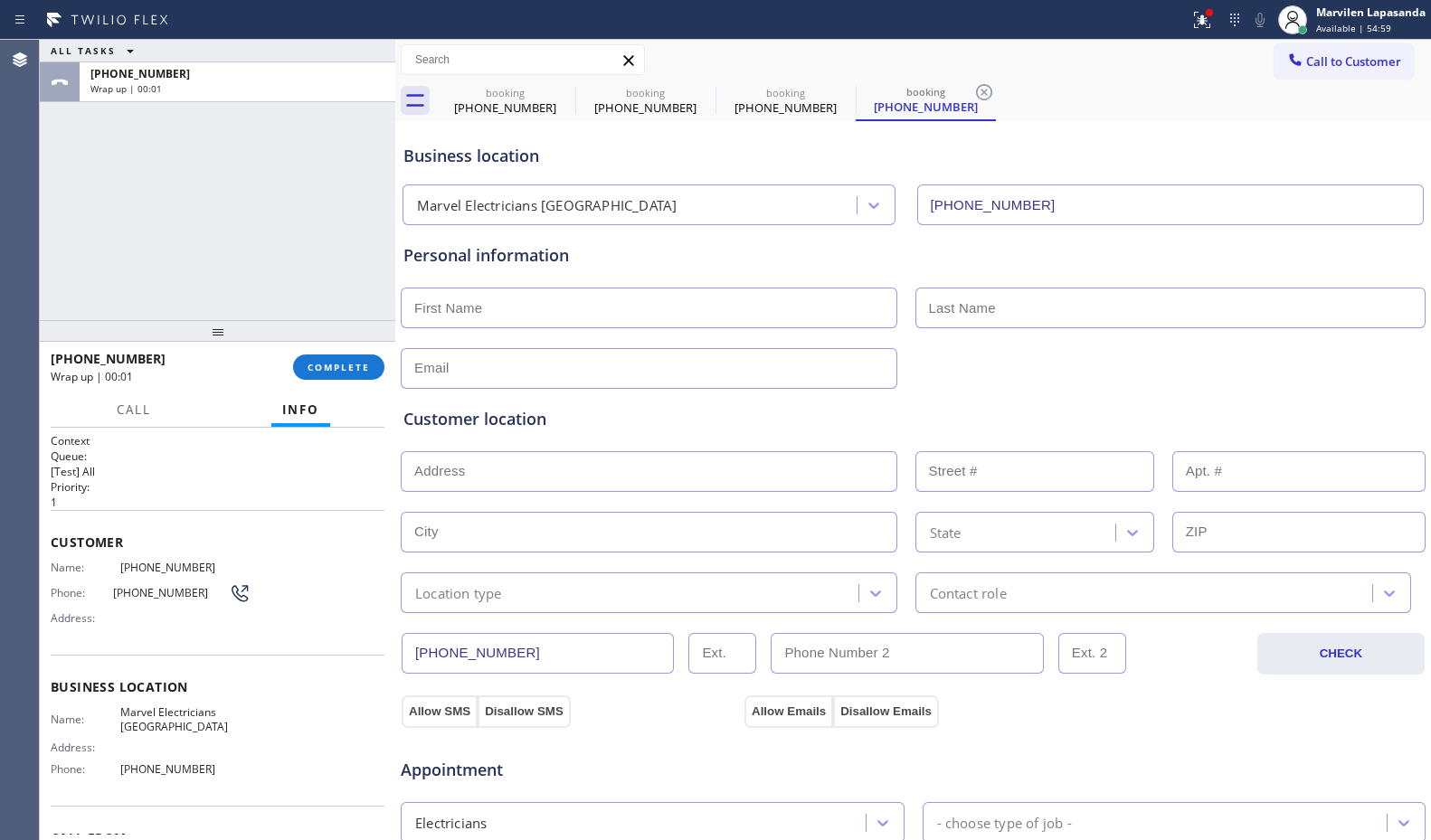
click at [809, 144] on div "Business location" at bounding box center [913, 156] width 1020 height 25
click at [607, 299] on input "text" at bounding box center [649, 307] width 497 height 41
paste input "[PERSON_NAME]"
type input "[PERSON_NAME]"
click at [1046, 307] on input "text" at bounding box center [1171, 307] width 511 height 41
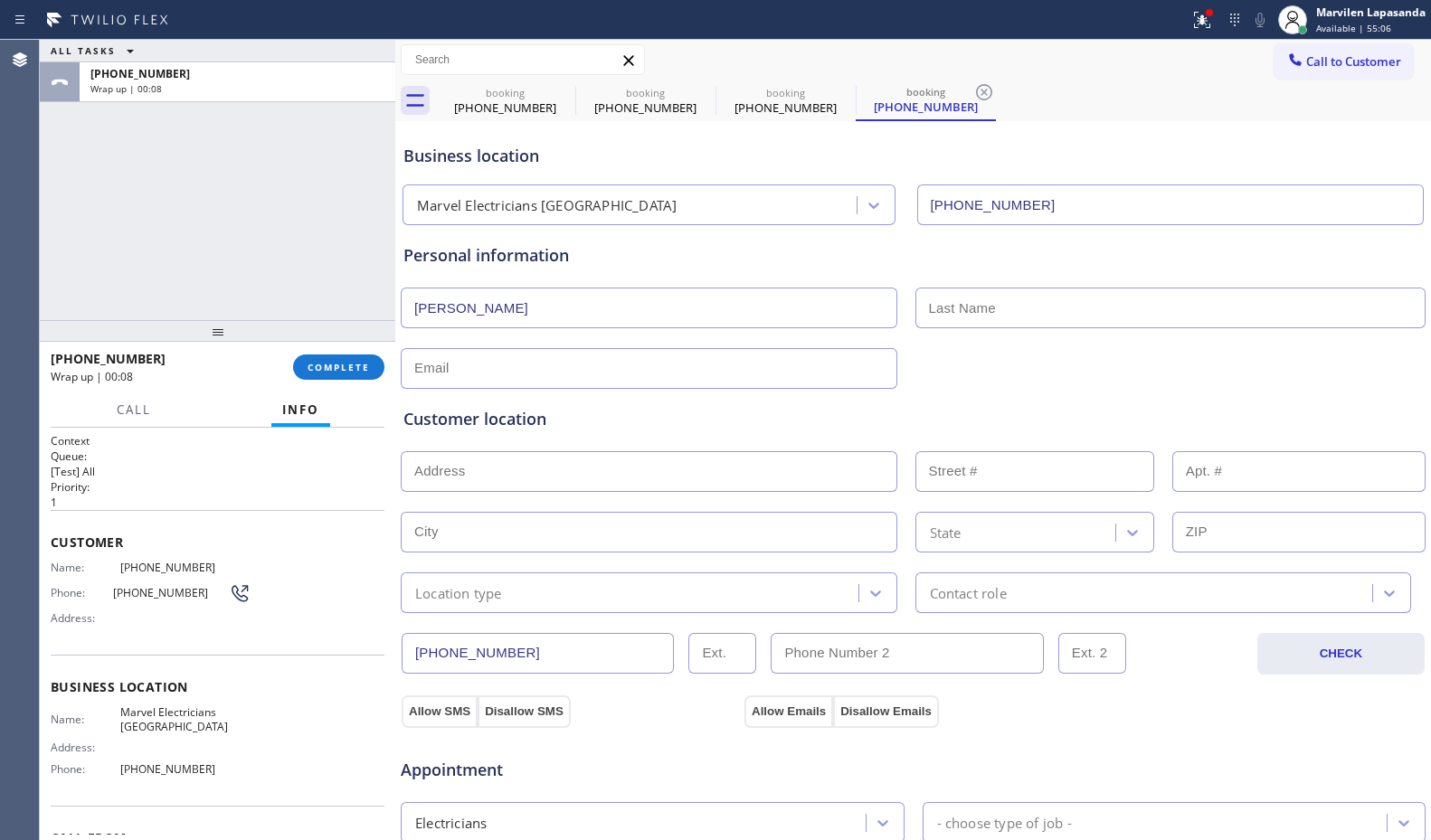
click at [948, 309] on input "text" at bounding box center [1171, 307] width 511 height 41
paste input "[PERSON_NAME]"
type input "[PERSON_NAME]"
click at [497, 360] on input "text" at bounding box center [649, 369] width 497 height 41
paste input "[EMAIL_ADDRESS][DOMAIN_NAME]"
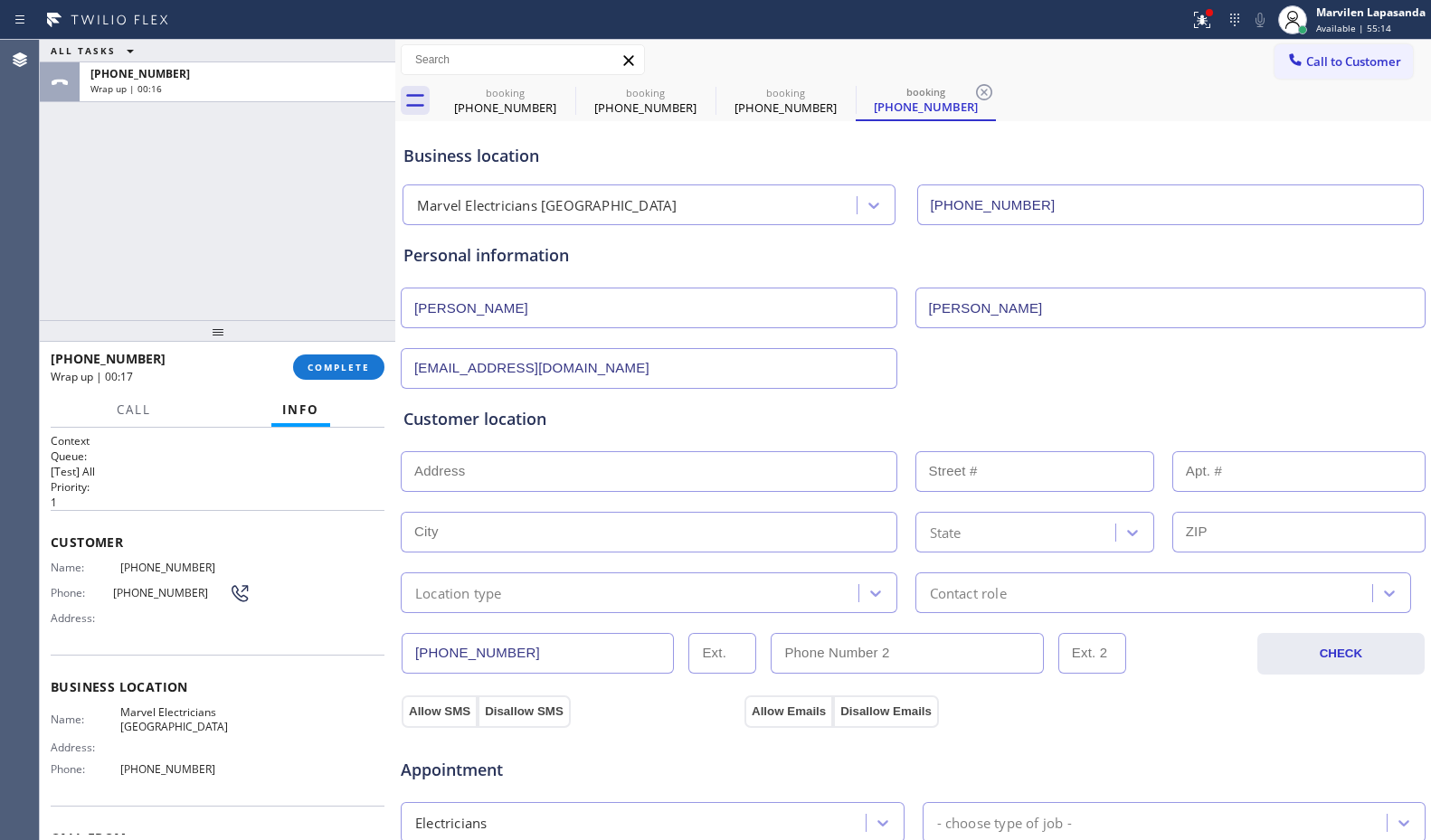
type input "[EMAIL_ADDRESS][DOMAIN_NAME]"
click at [526, 420] on div "Customer location" at bounding box center [913, 420] width 1020 height 25
click at [461, 476] on input "text" at bounding box center [649, 471] width 497 height 41
paste input "[STREET_ADDRESS]"
type input "129 Character"
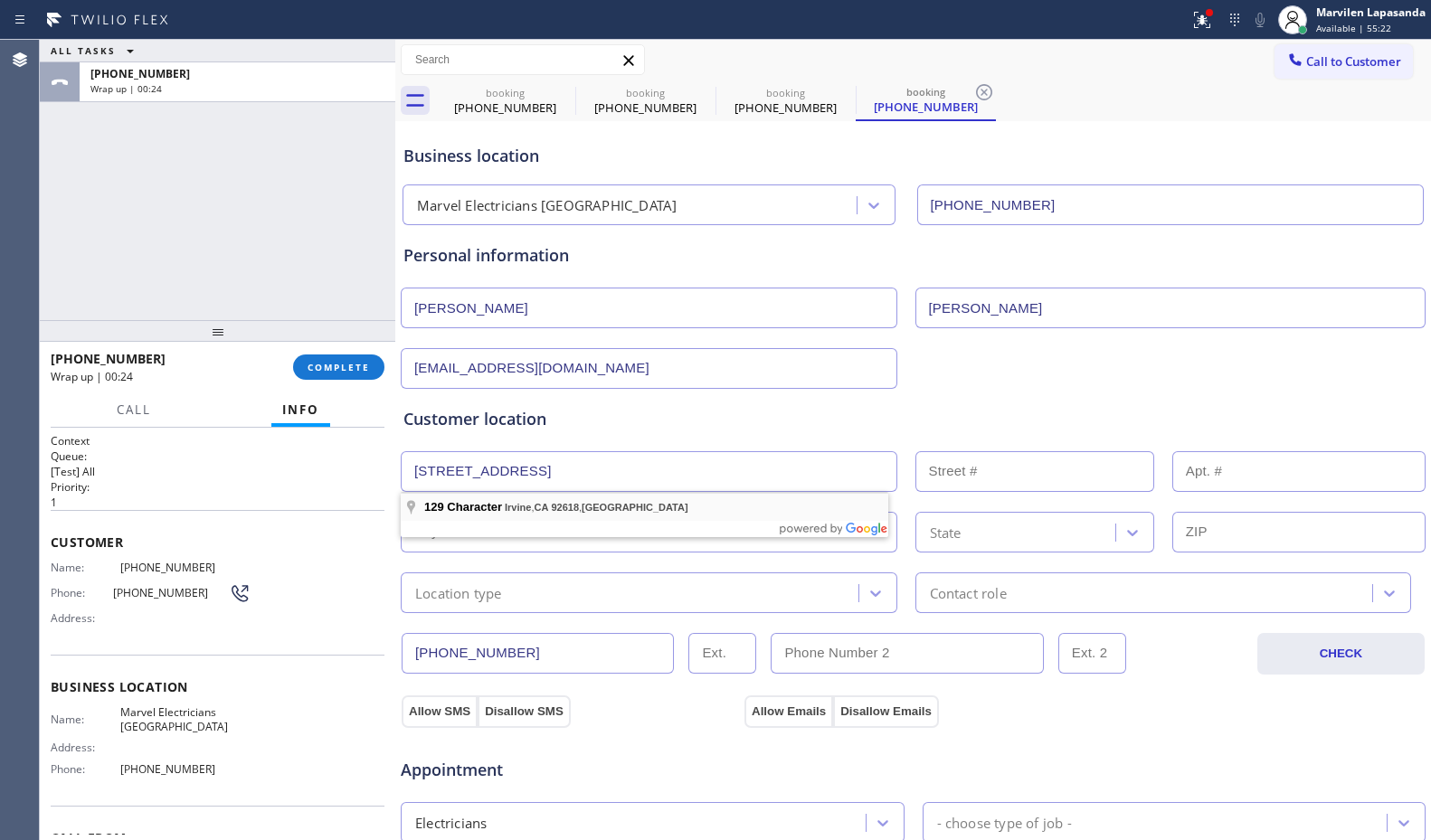
type input "129"
type input "Irvine"
type input "92618"
click at [486, 604] on div "Location type" at bounding box center [649, 592] width 497 height 41
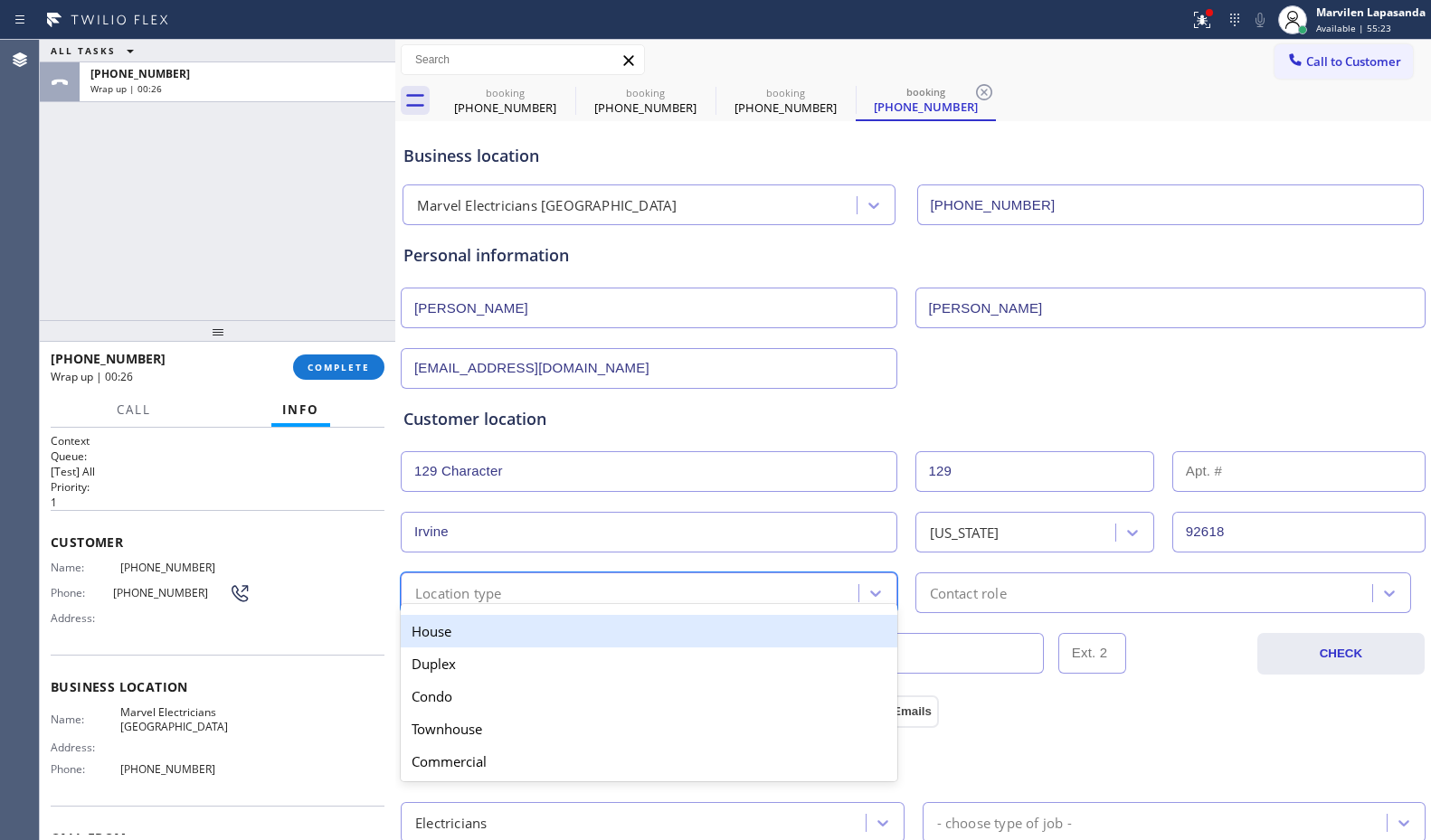
click at [474, 628] on div "House" at bounding box center [649, 631] width 497 height 32
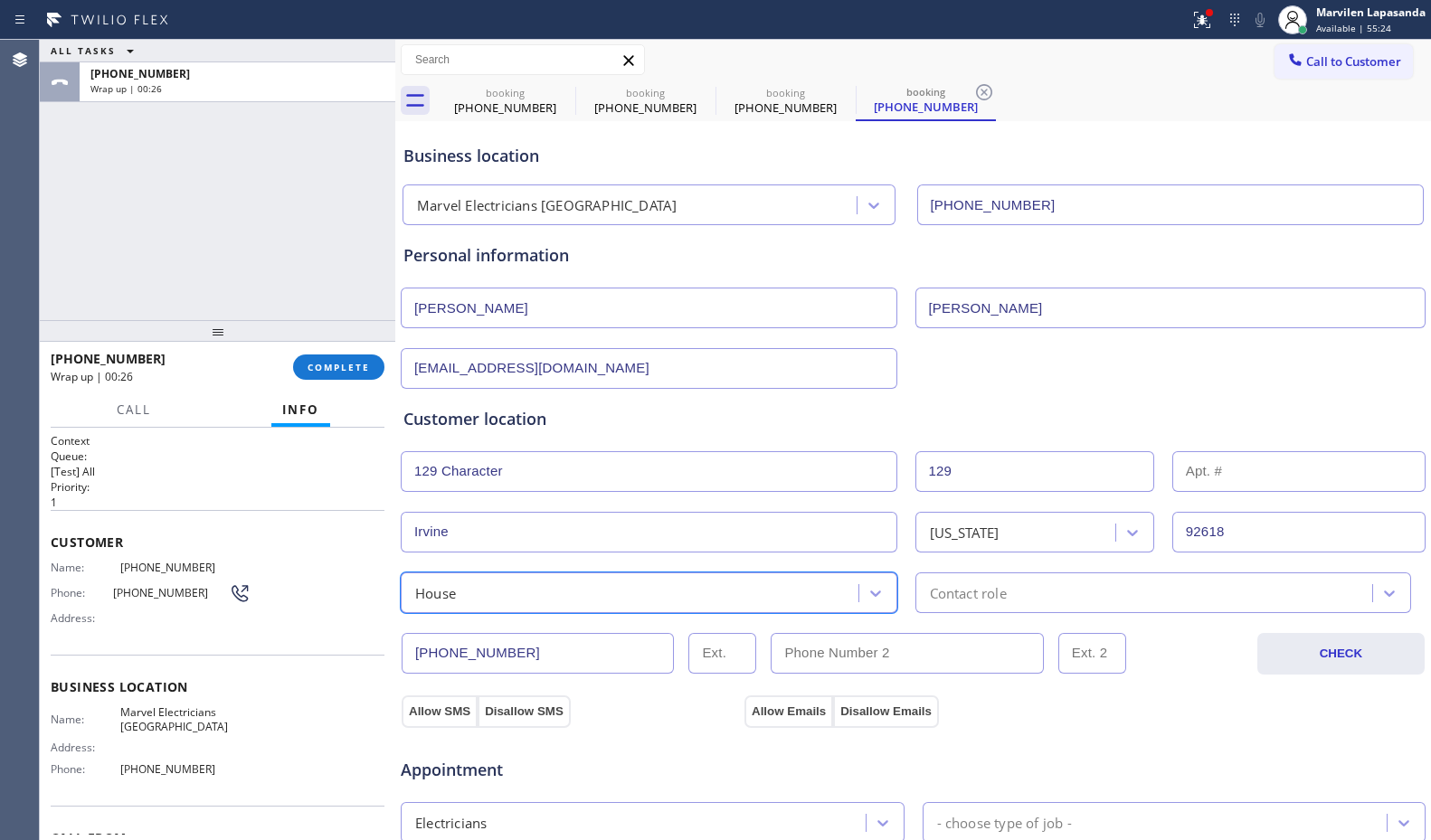
click at [922, 588] on div "Contact role" at bounding box center [1147, 593] width 453 height 32
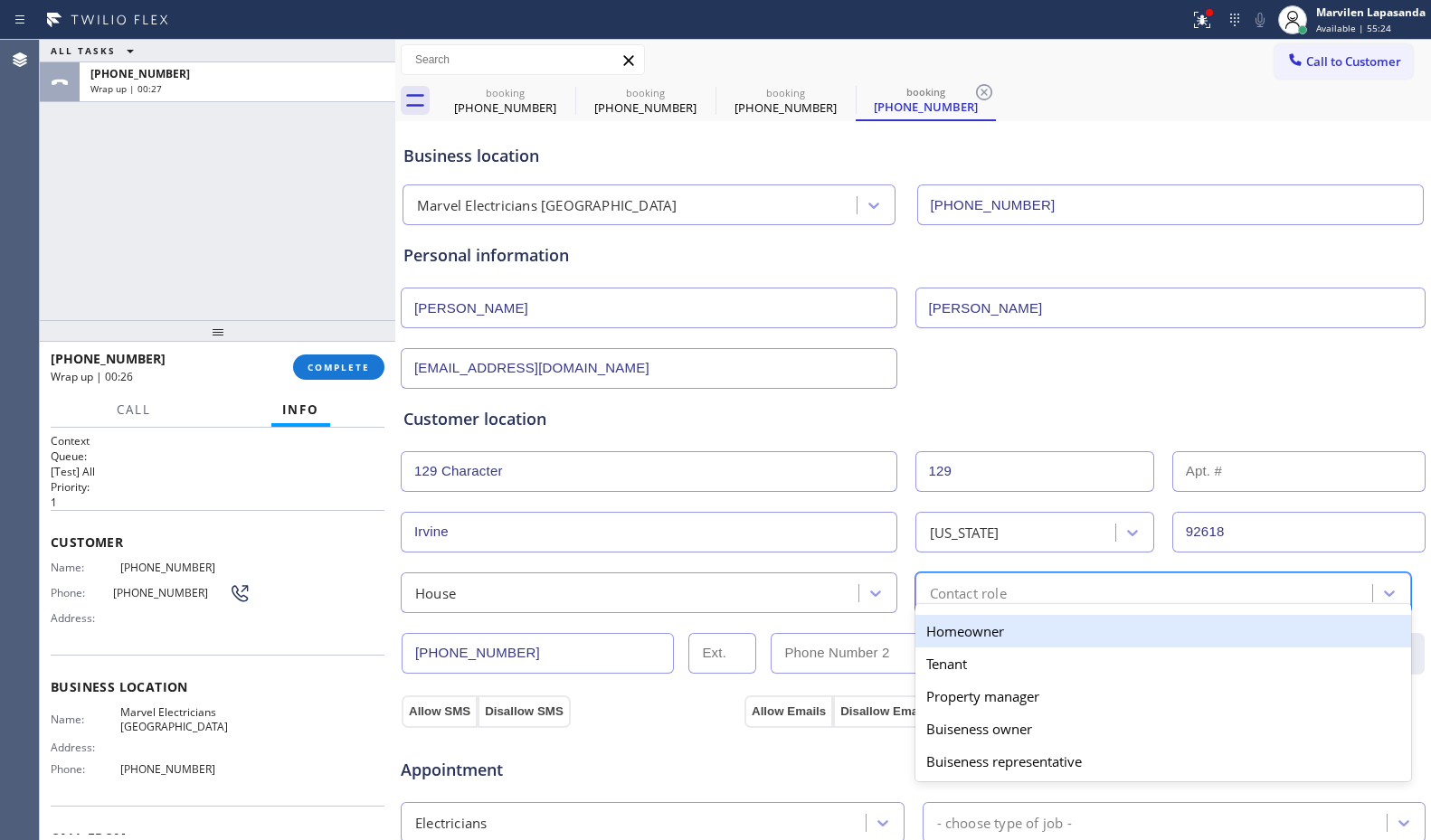
click at [933, 626] on div "Homeowner" at bounding box center [1164, 631] width 497 height 32
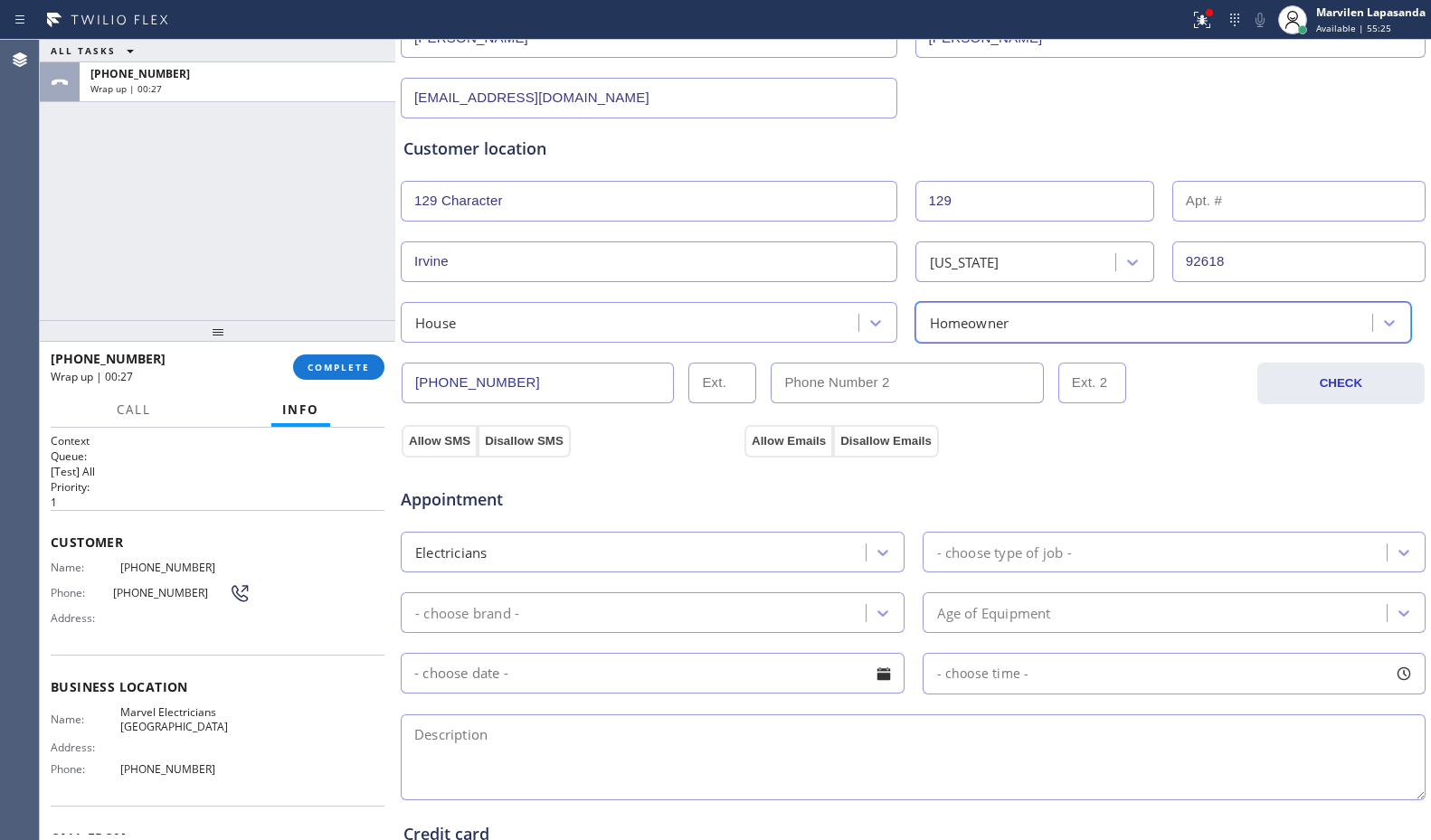
scroll to position [271, 0]
click at [441, 437] on button "Allow SMS" at bounding box center [440, 440] width 76 height 32
click at [783, 437] on button "Allow Emails" at bounding box center [789, 440] width 89 height 32
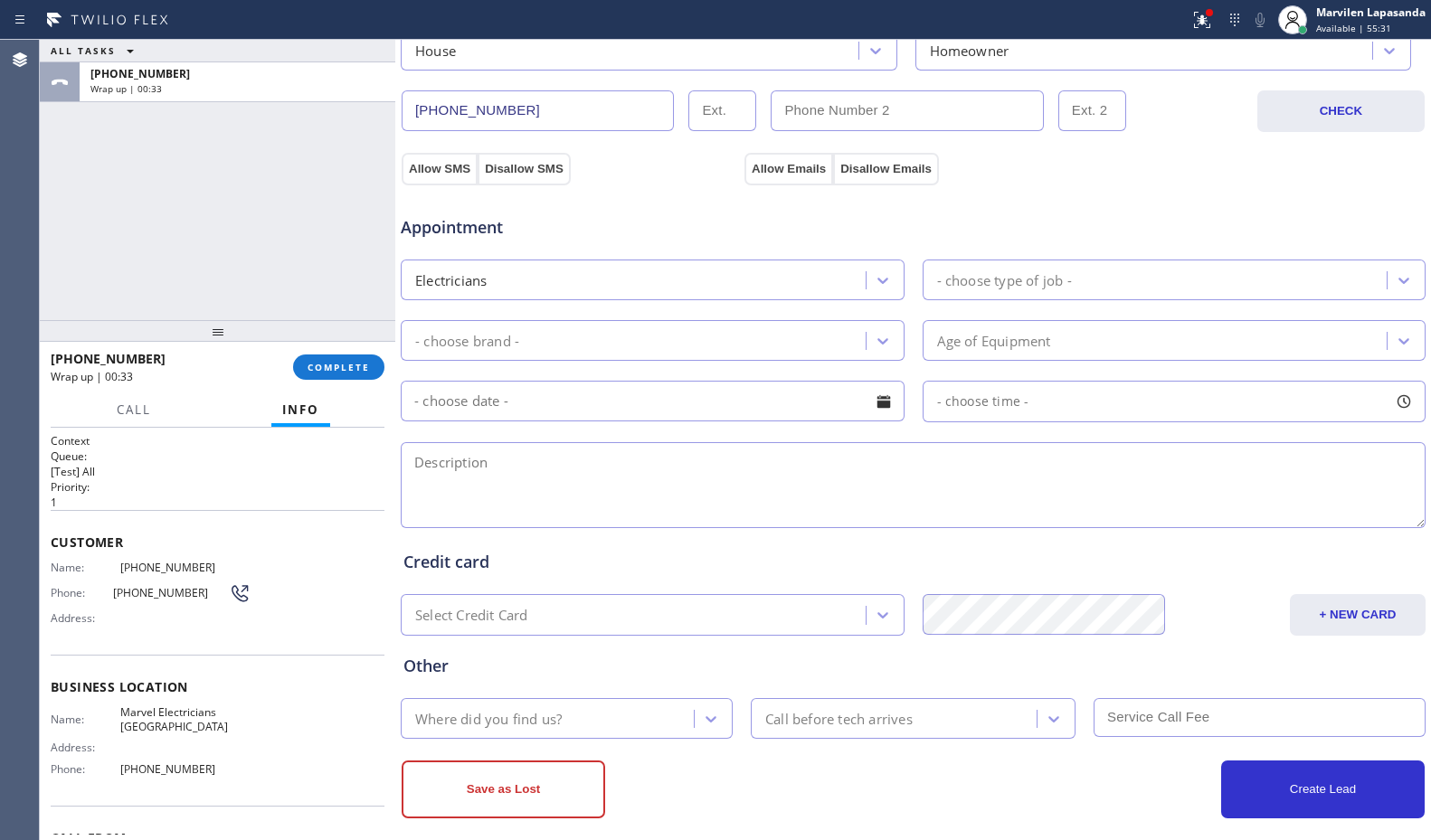
scroll to position [561, 0]
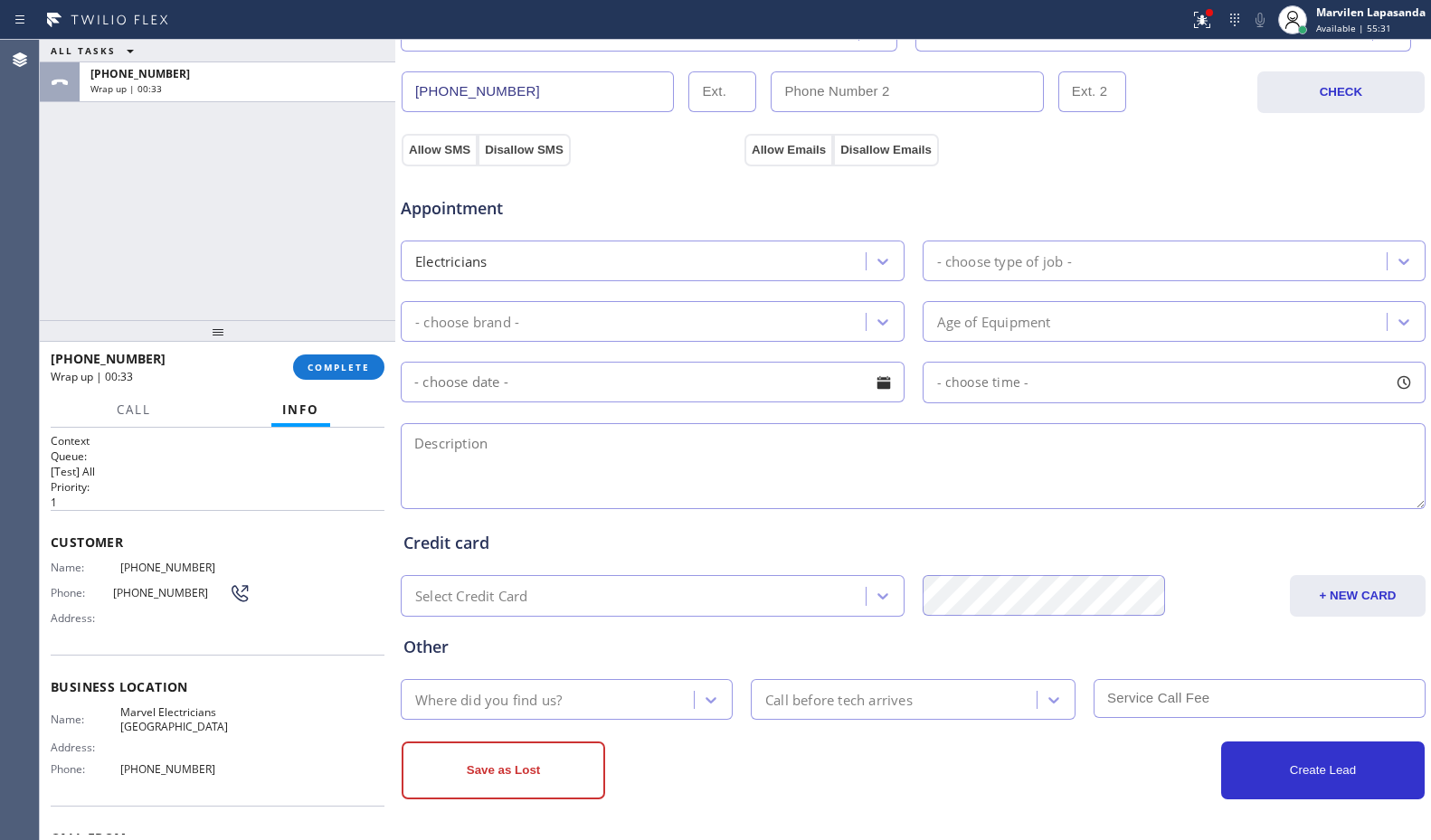
click at [559, 465] on textarea at bounding box center [913, 466] width 1026 height 86
paste textarea "1-4/ $60 SCF+TS/ Fix the power outlet in the backyard since it is not working/ …"
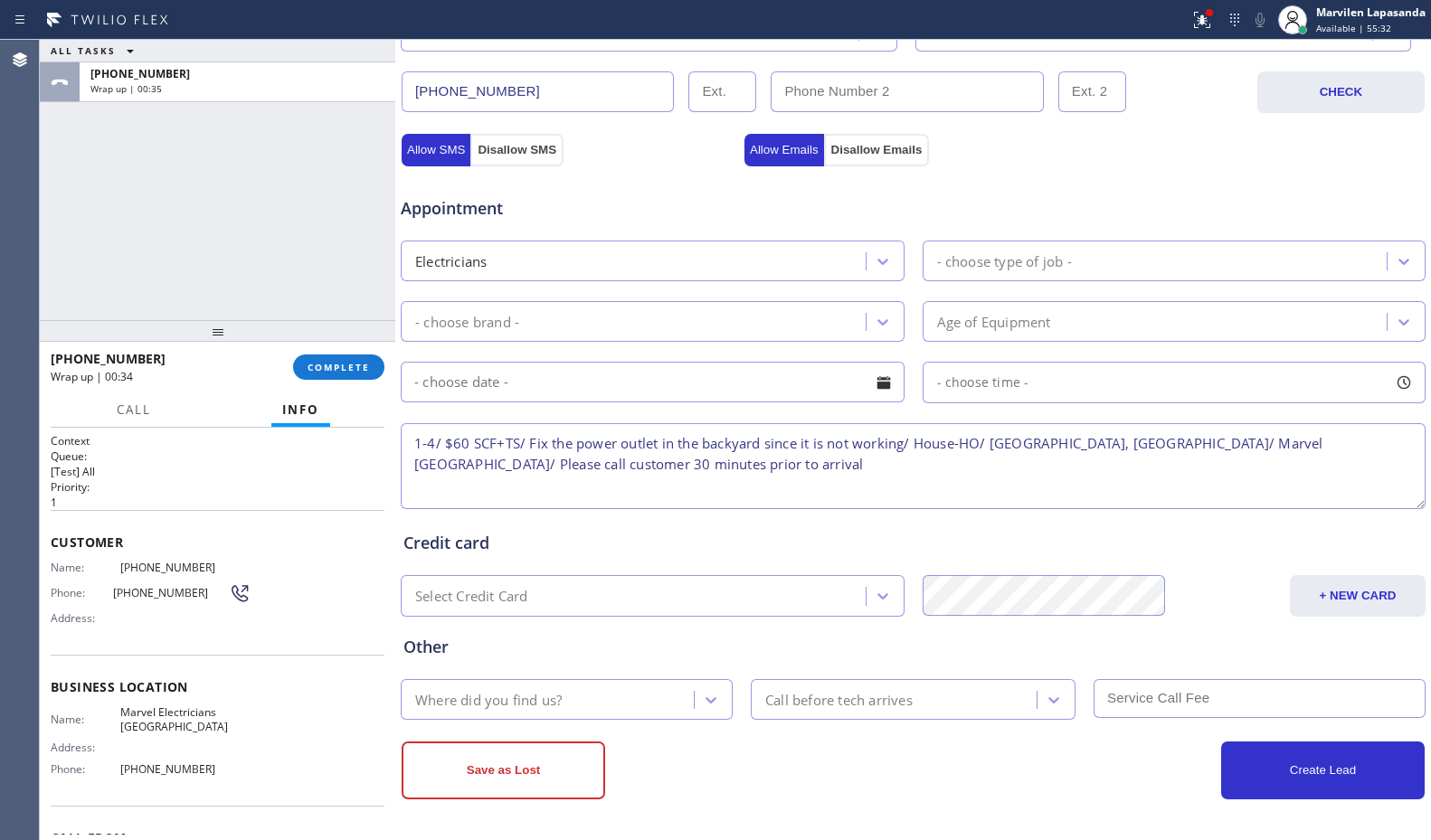
type textarea "1-4/ $60 SCF+TS/ Fix the power outlet in the backyard since it is not working/ …"
click at [978, 258] on div "- choose type of job -" at bounding box center [1005, 261] width 135 height 21
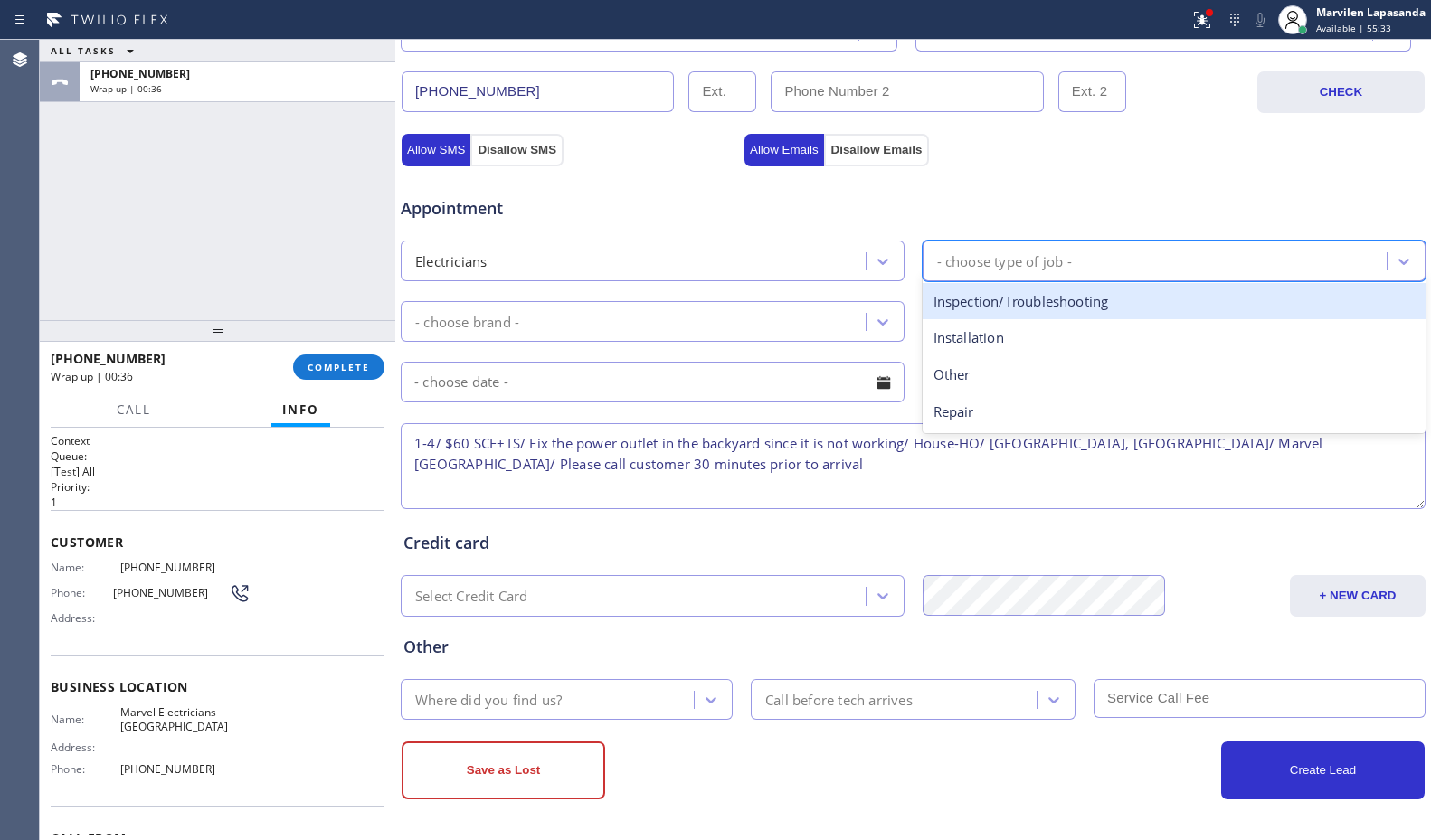
click at [985, 307] on div "Inspection/Troubleshooting" at bounding box center [1174, 301] width 504 height 37
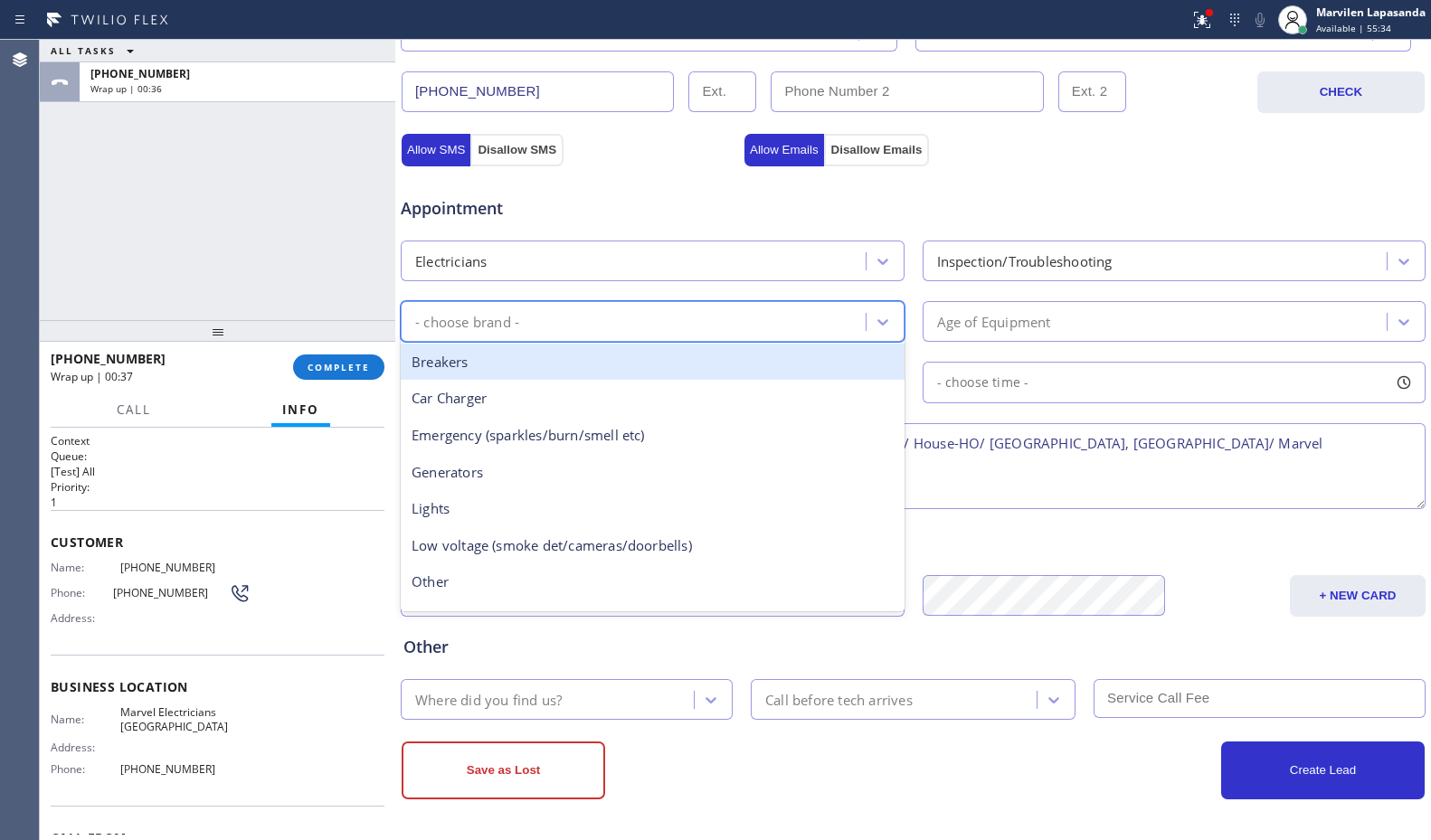
click at [585, 313] on div "- choose brand -" at bounding box center [636, 322] width 459 height 32
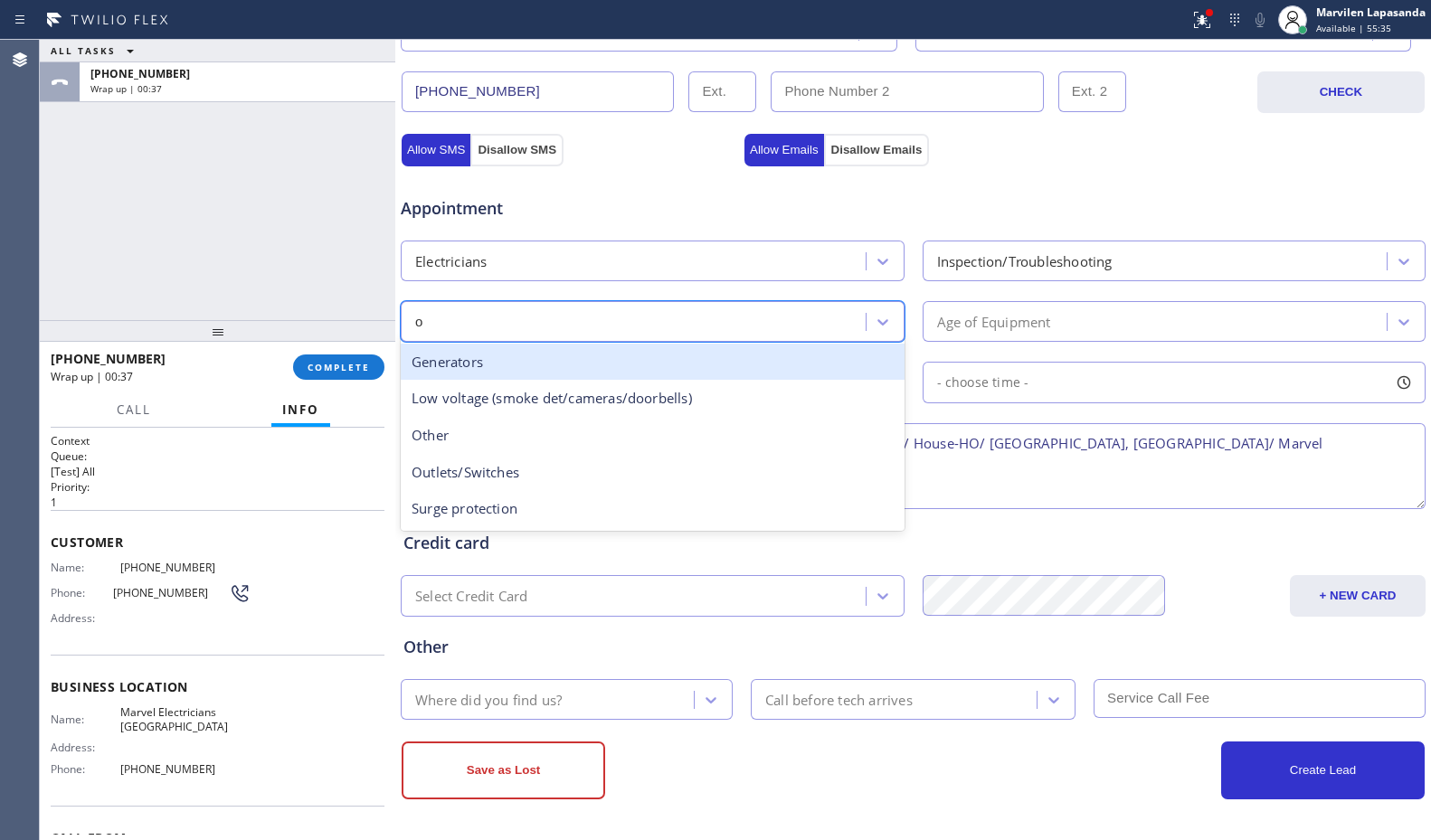
type input "ou"
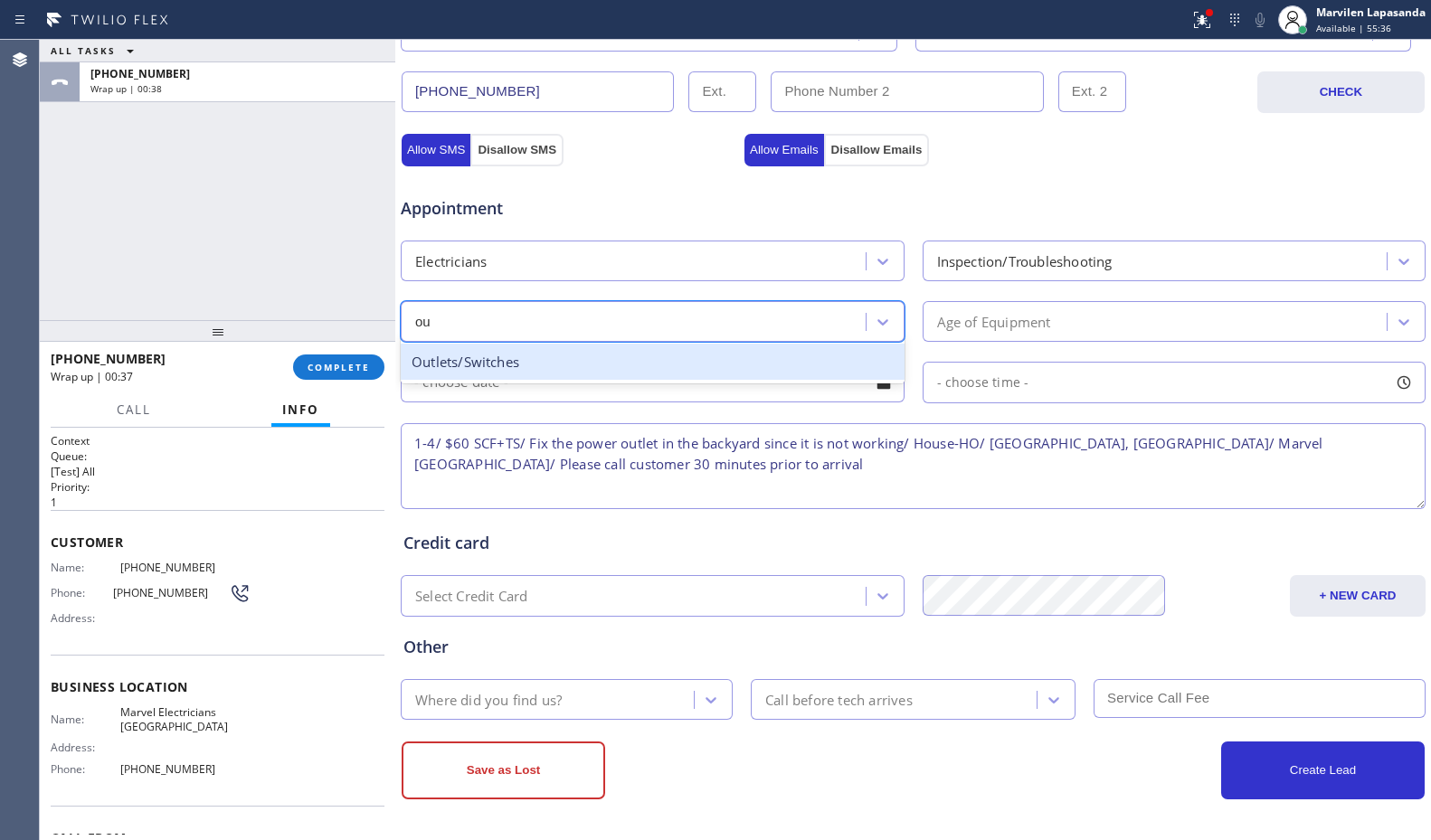
click at [548, 370] on div "Outlets/Switches" at bounding box center [652, 362] width 504 height 37
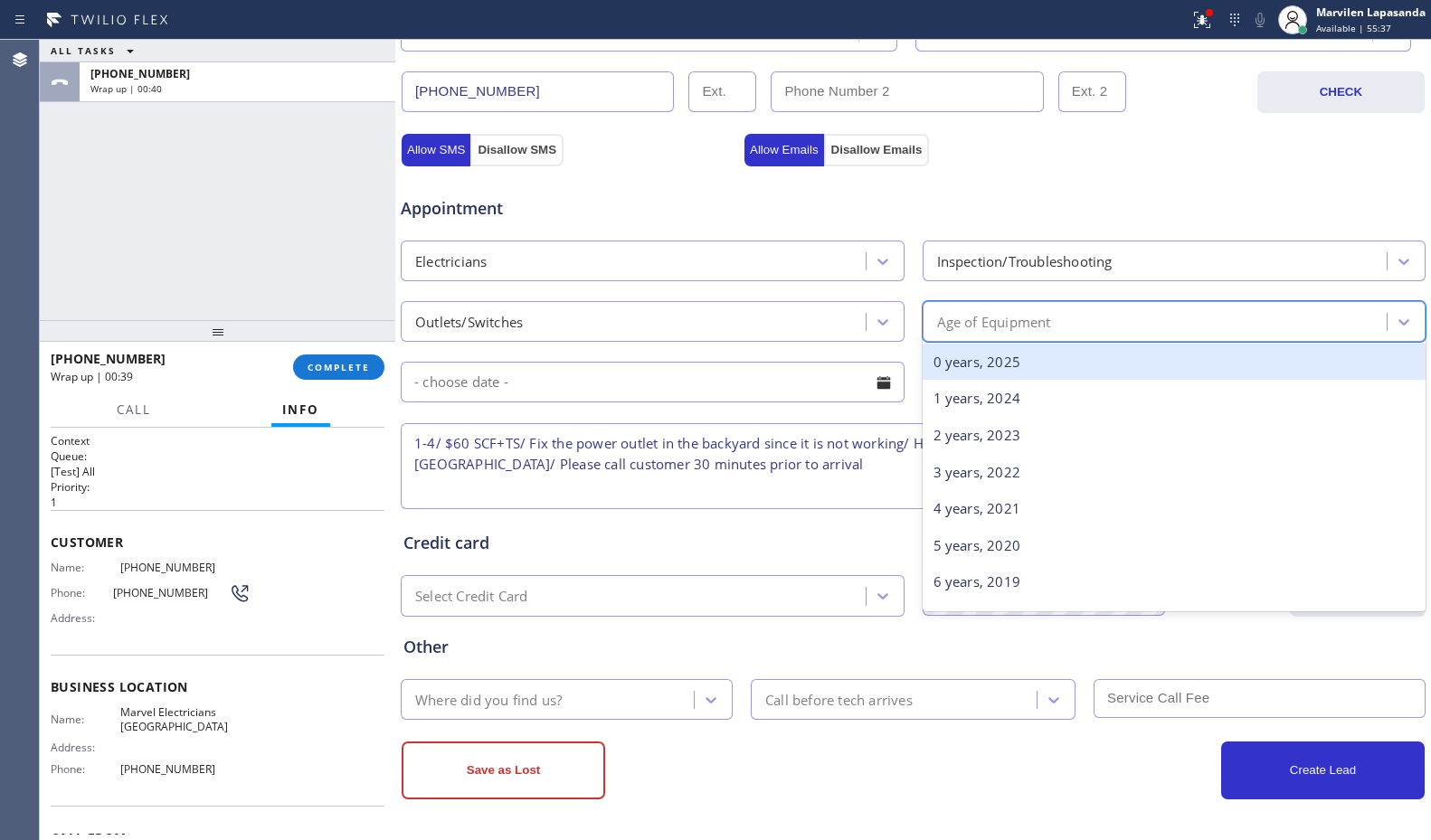
click at [969, 330] on div "Age of Equipment" at bounding box center [994, 321] width 114 height 21
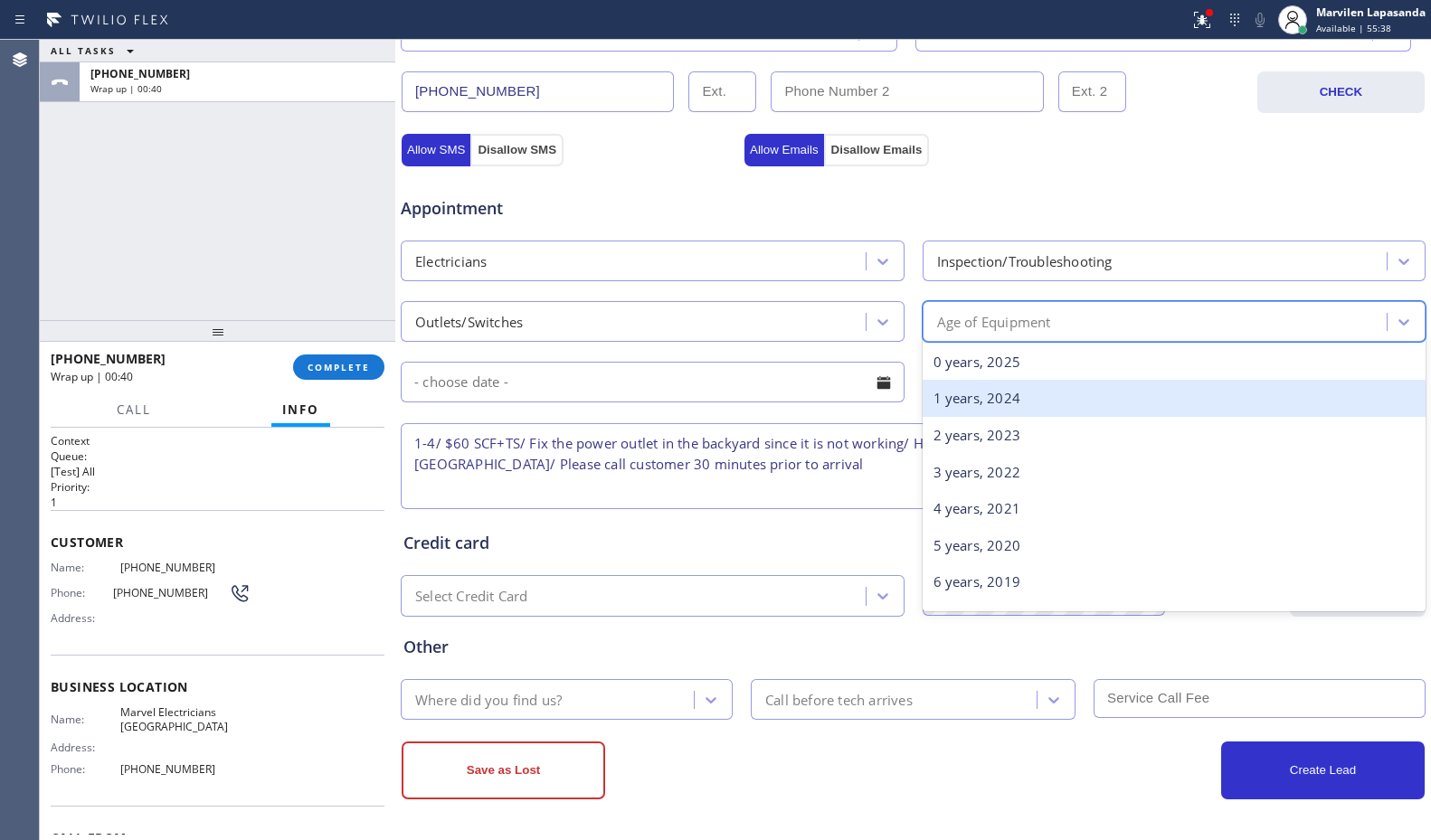
click at [963, 394] on div "1 years, 2024" at bounding box center [1174, 398] width 504 height 37
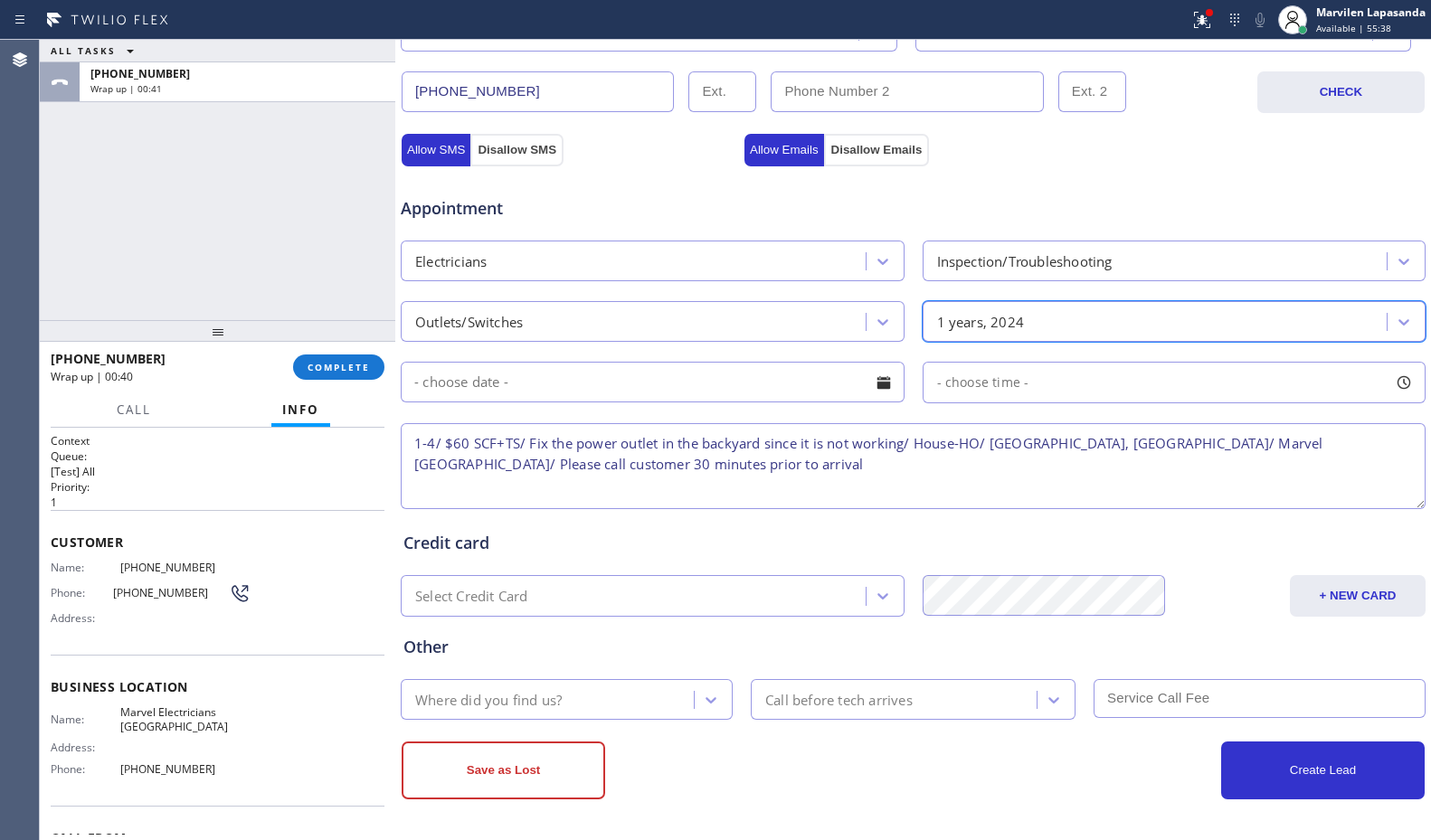
click at [872, 382] on div at bounding box center [884, 383] width 31 height 31
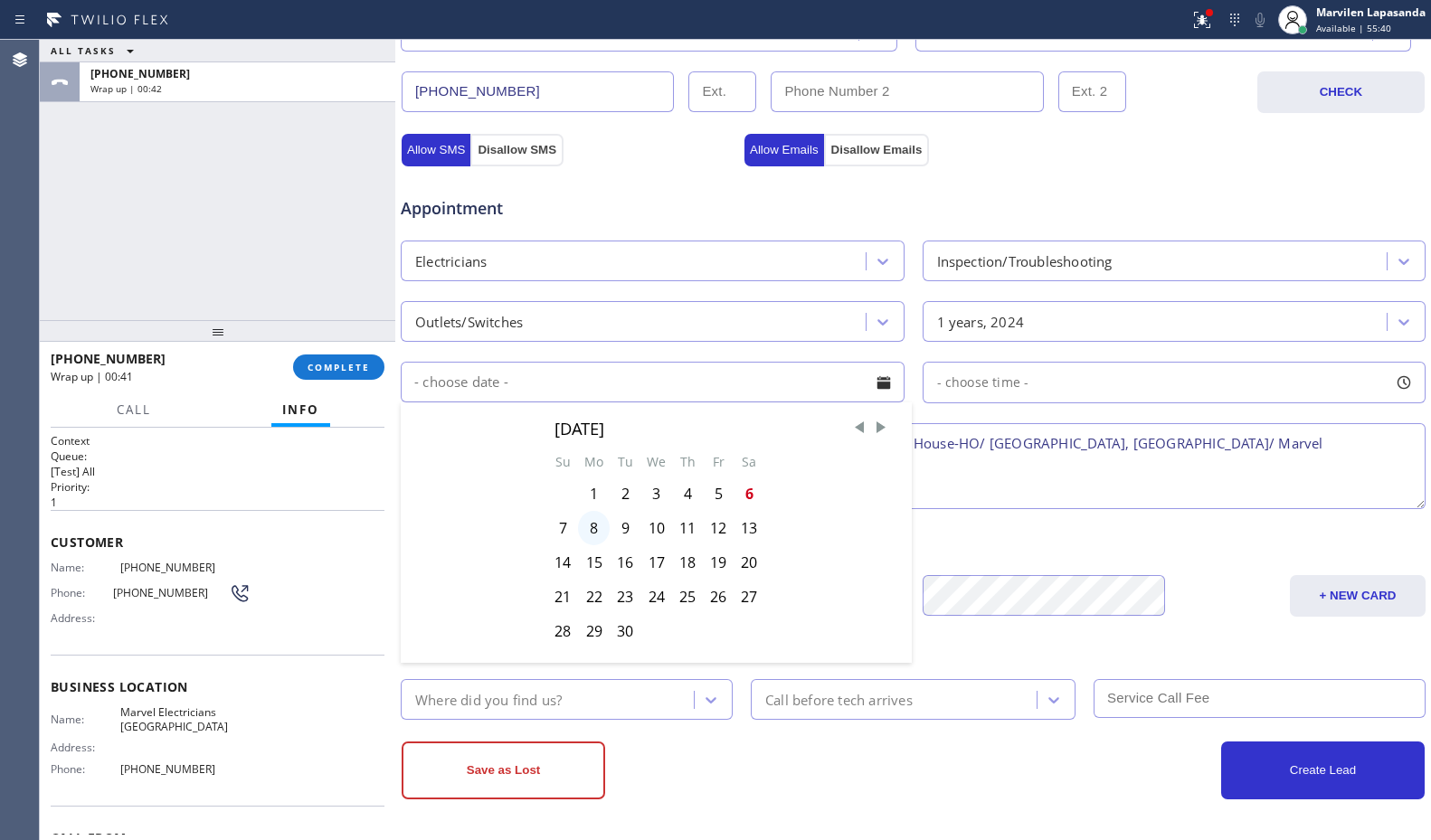
click at [594, 534] on div "8" at bounding box center [595, 528] width 32 height 34
type input "[DATE]"
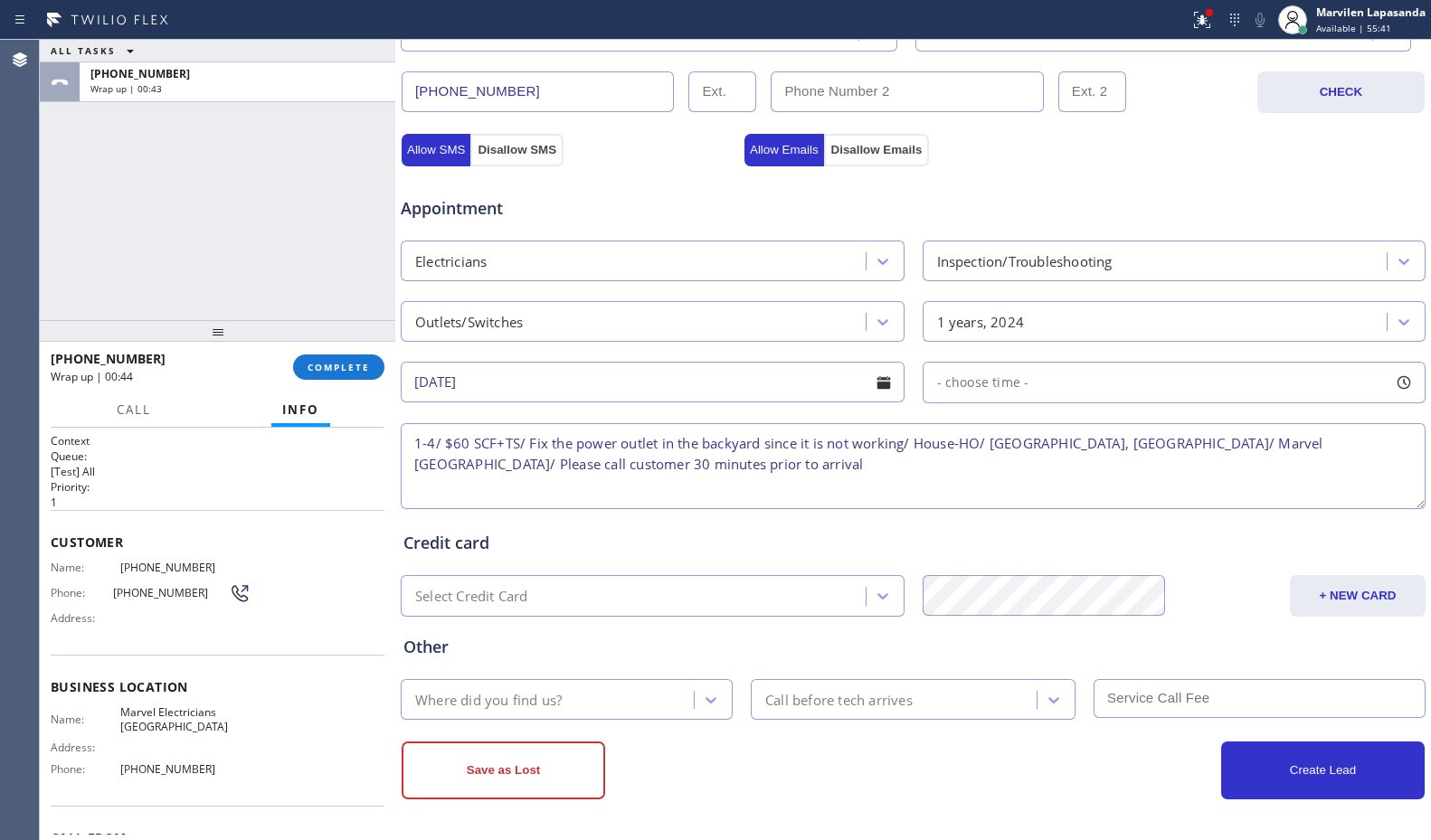
click at [1395, 379] on div at bounding box center [1404, 383] width 31 height 31
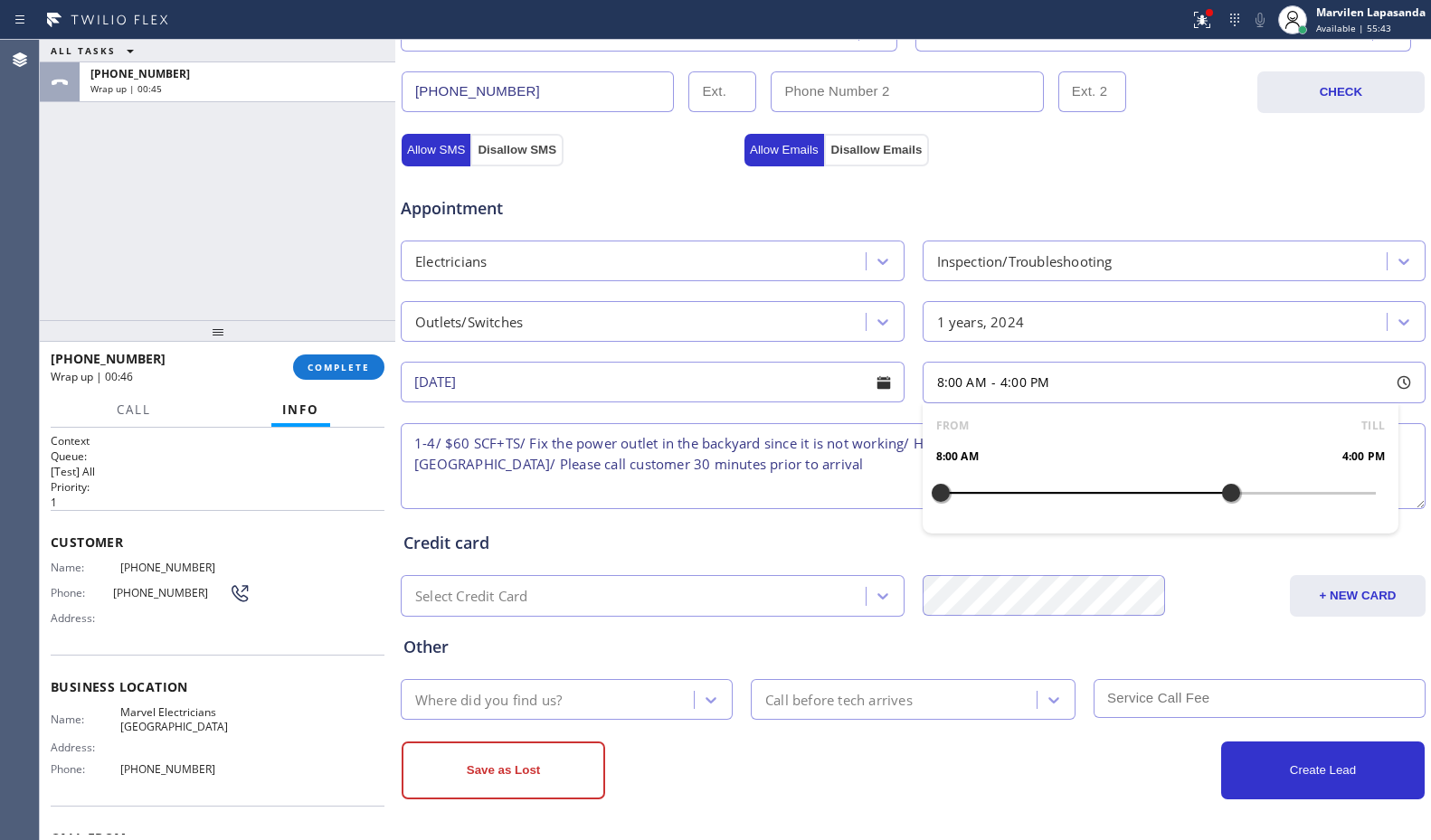
drag, startPoint x: 931, startPoint y: 492, endPoint x: 1223, endPoint y: 495, distance: 292.0
click at [1223, 495] on div at bounding box center [1231, 493] width 22 height 38
drag, startPoint x: 939, startPoint y: 490, endPoint x: 1119, endPoint y: 494, distance: 180.0
click at [1119, 494] on div at bounding box center [1122, 493] width 22 height 38
click at [800, 463] on textarea "1-4/ $60 SCF+TS/ Fix the power outlet in the backyard since it is not working/ …" at bounding box center [913, 466] width 1026 height 86
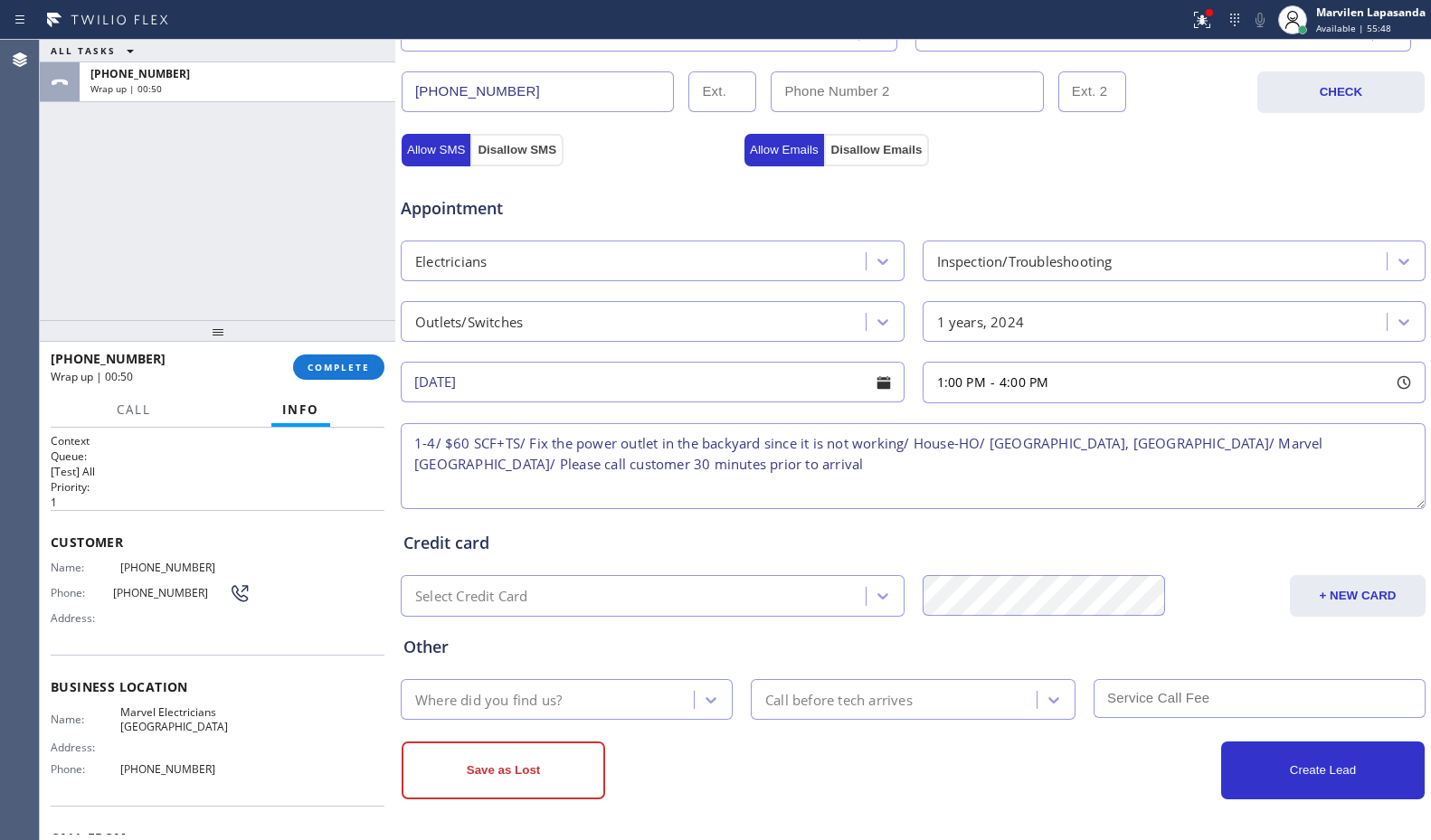
click at [434, 444] on textarea "1-4/ $60 SCF+TS/ Fix the power outlet in the backyard since it is not working/ …" at bounding box center [913, 466] width 1026 height 86
click at [458, 444] on textarea "1-4/ $60 SCF+TS/ Fix the power outlet in the backyard since it is not working/ …" at bounding box center [913, 466] width 1026 height 86
click at [670, 443] on textarea "1-4/ $60 SCF+TS/ Fix the power outlet in the backyard since it is not working/ …" at bounding box center [913, 466] width 1026 height 86
click at [818, 459] on textarea "1-4/ $60 SCF+TS/ Fix the power outlet on the backyard since it is not working/ …" at bounding box center [913, 466] width 1026 height 86
type textarea "1-4/ $60 SCF+TS/ Fix the power outlet on the backyard since it is not working/ …"
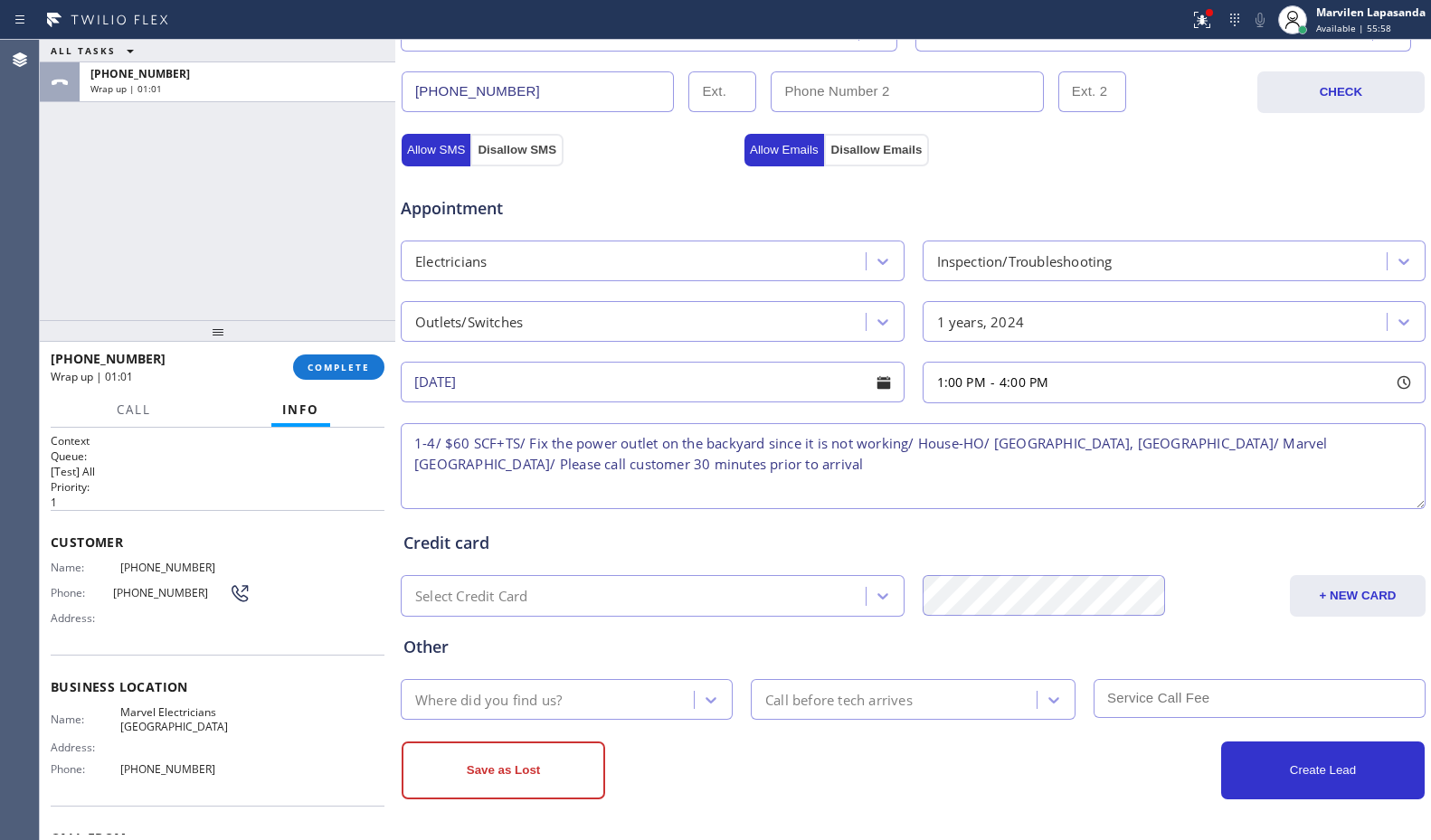
click at [543, 711] on div "Where did you find us?" at bounding box center [550, 700] width 287 height 32
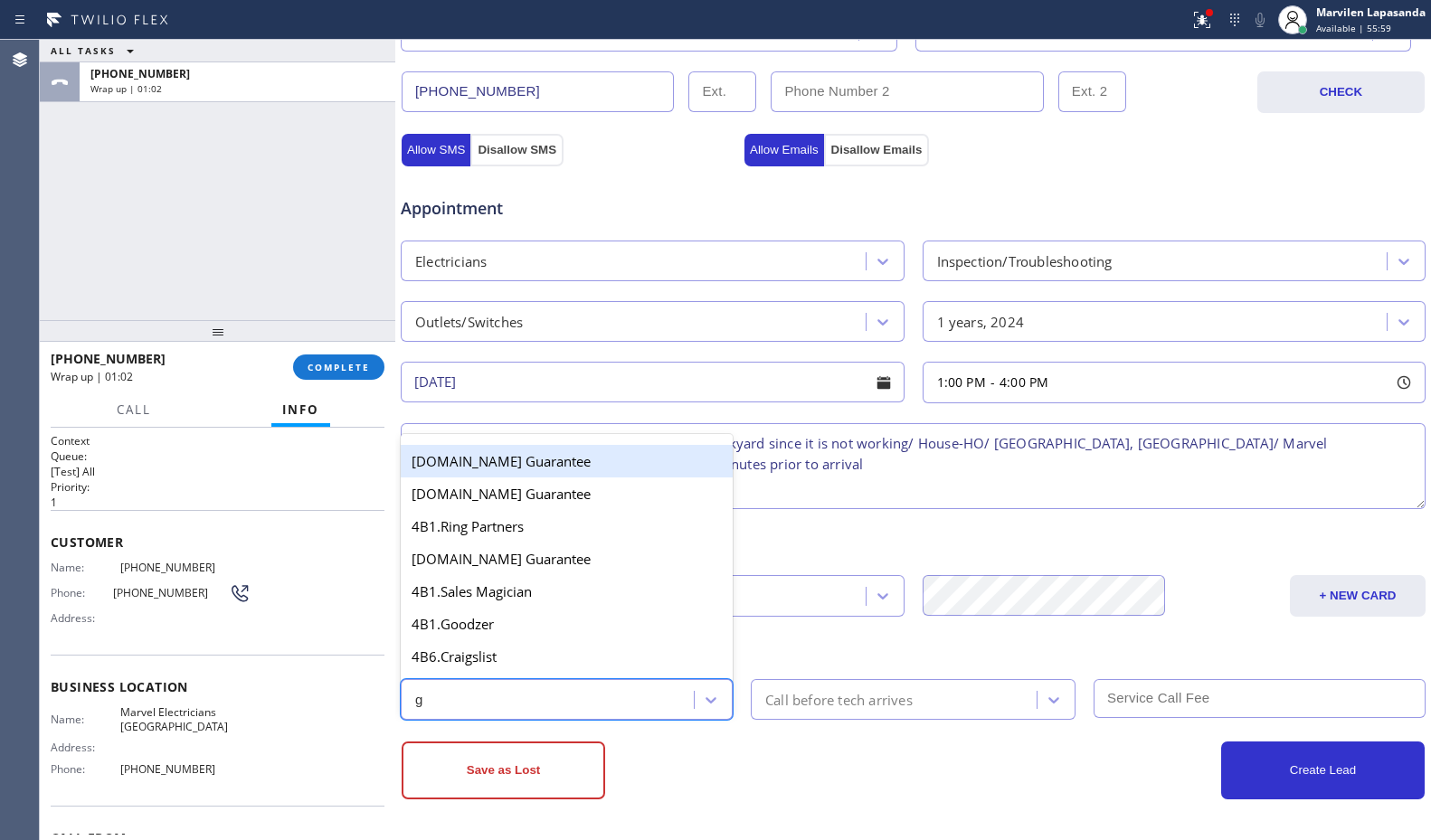
type input "go"
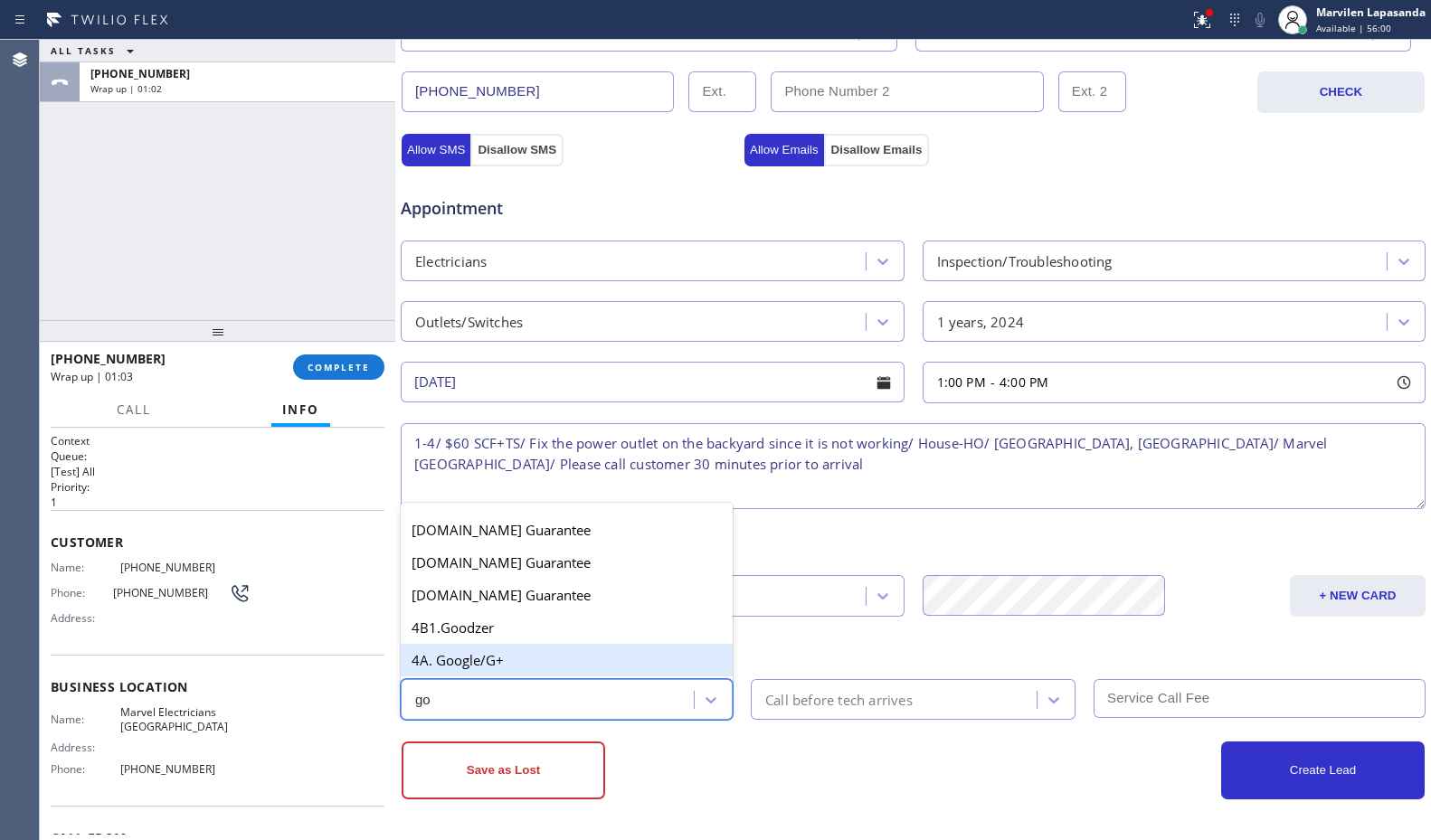
click at [536, 669] on div "4A. Google/G+" at bounding box center [566, 660] width 332 height 32
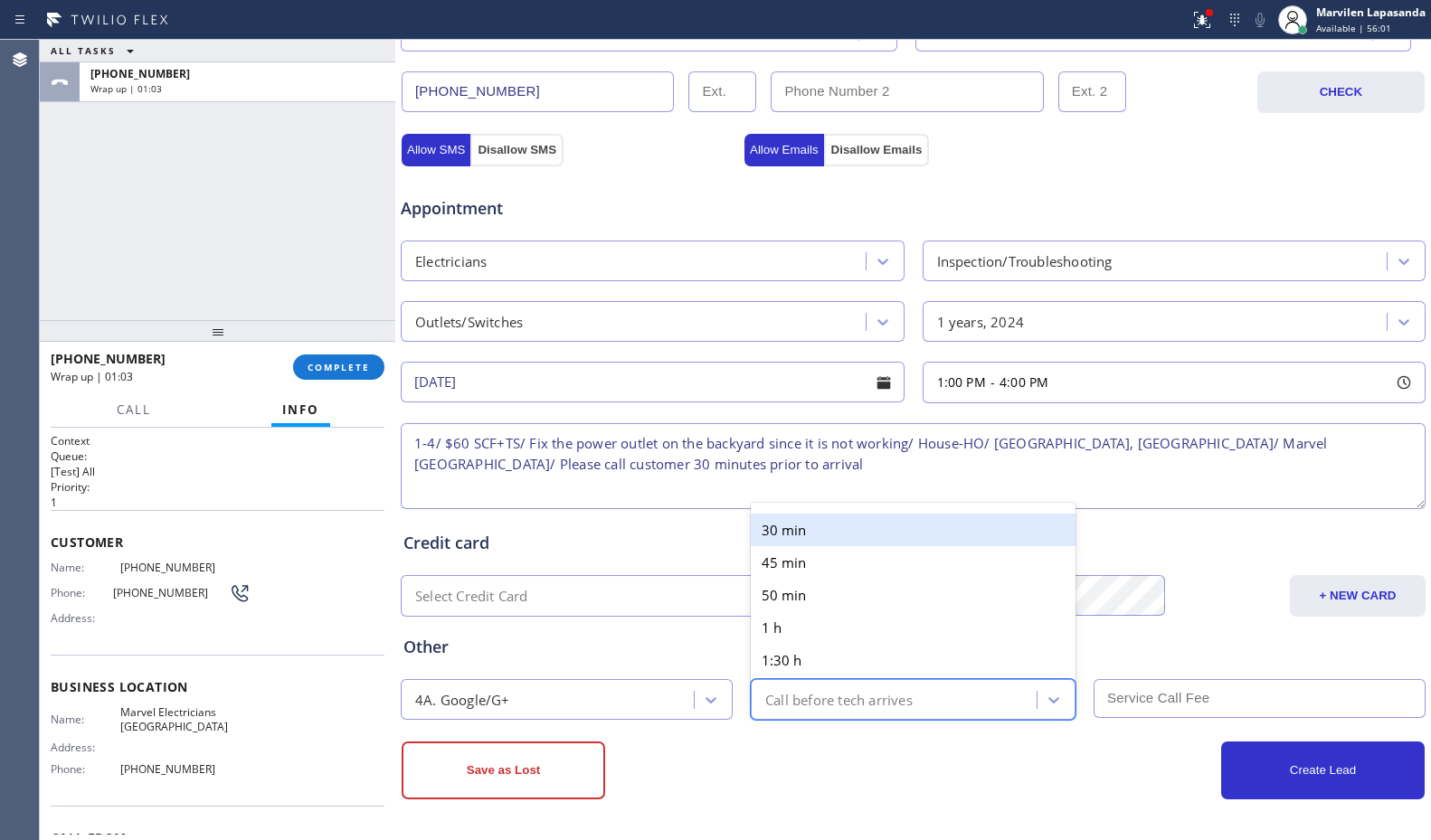
click at [850, 694] on div "Call before tech arrives" at bounding box center [839, 699] width 147 height 21
click at [826, 524] on div "30 min" at bounding box center [914, 530] width 325 height 32
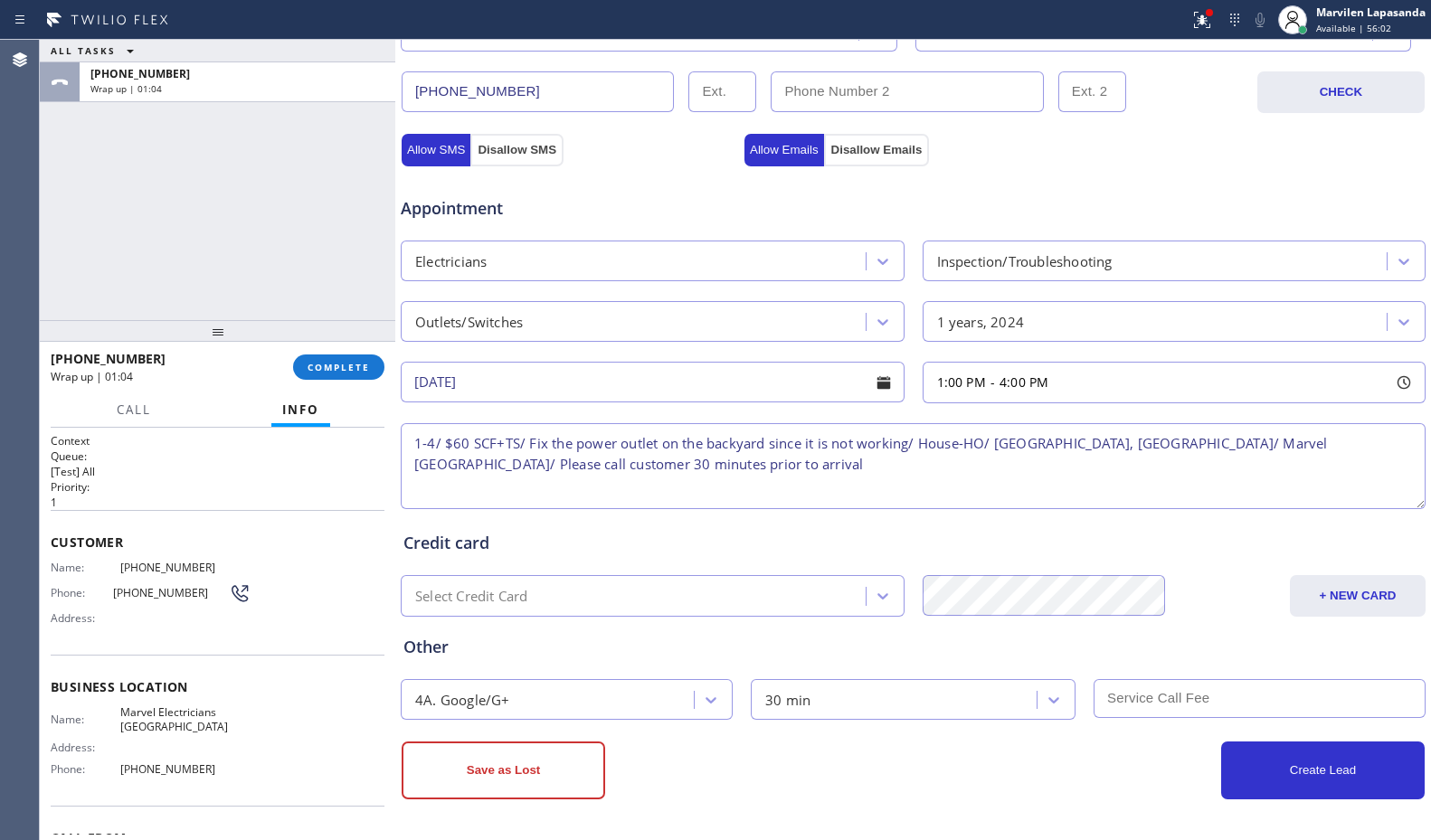
click at [1197, 708] on input "text" at bounding box center [1259, 698] width 332 height 39
type input "60"
click at [1248, 762] on button "Create Lead" at bounding box center [1322, 770] width 203 height 58
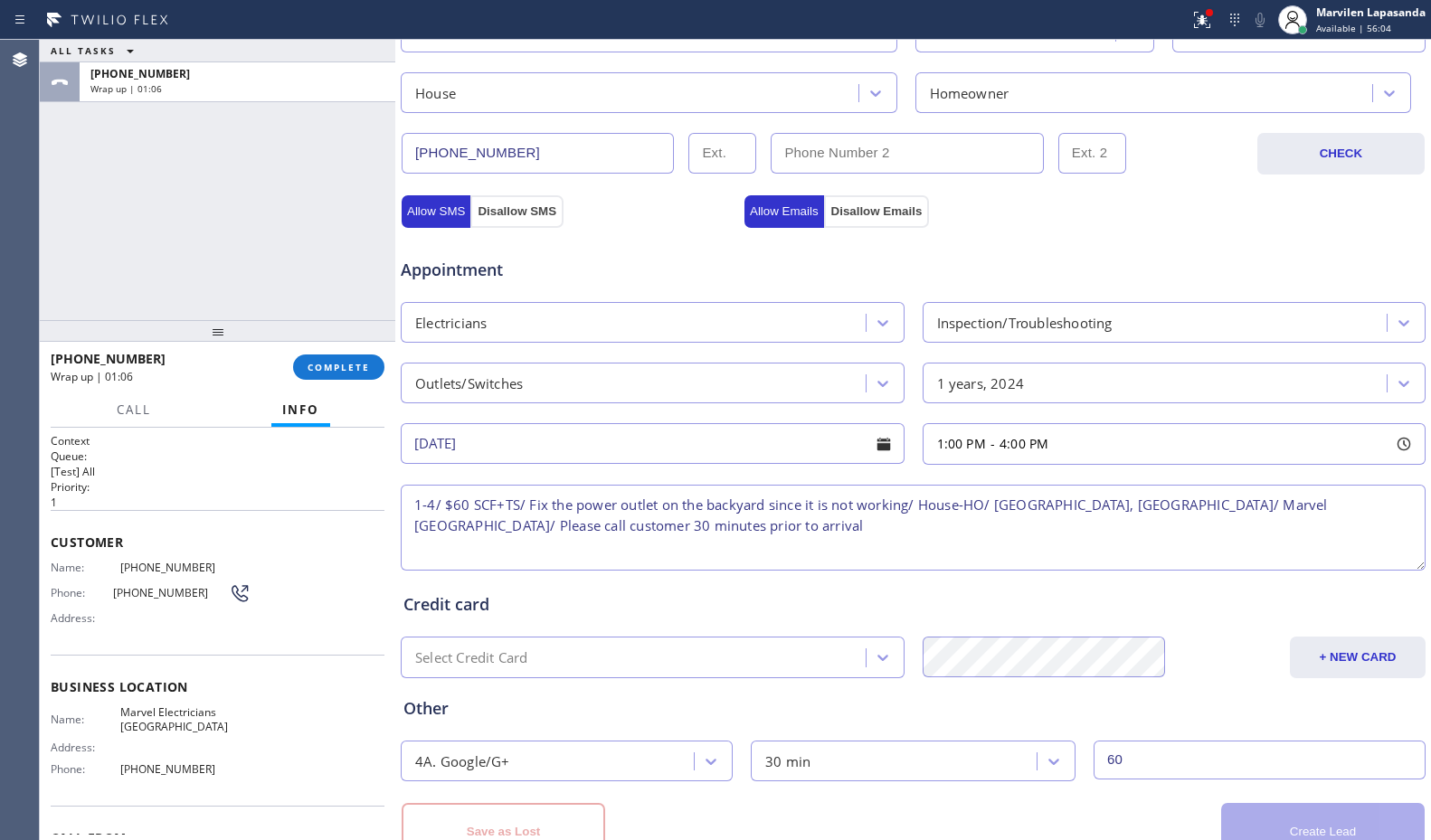
scroll to position [624, 0]
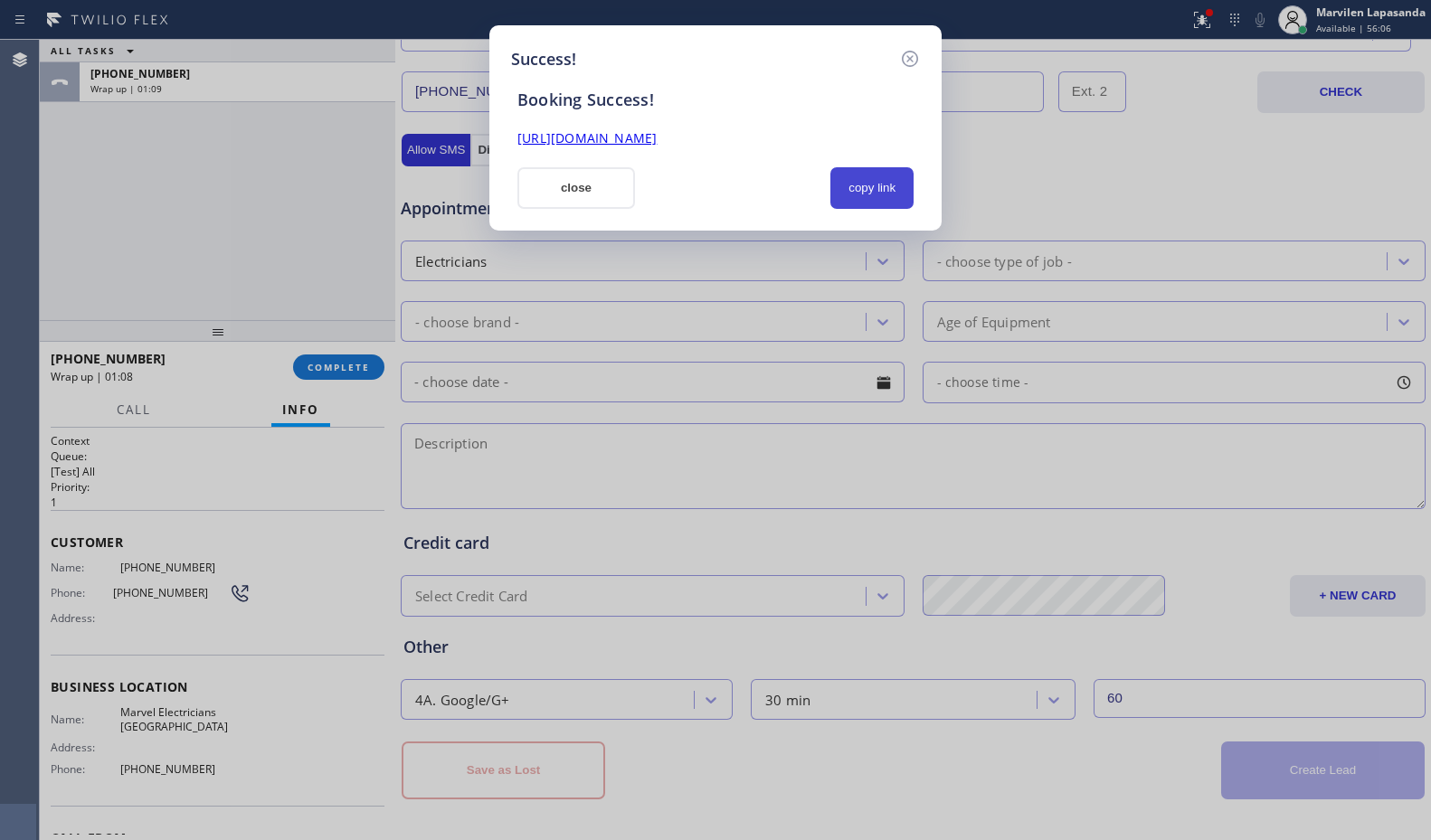
click at [877, 186] on button "copy link" at bounding box center [872, 188] width 83 height 42
click at [657, 142] on link "[URL][DOMAIN_NAME]" at bounding box center [587, 138] width 139 height 17
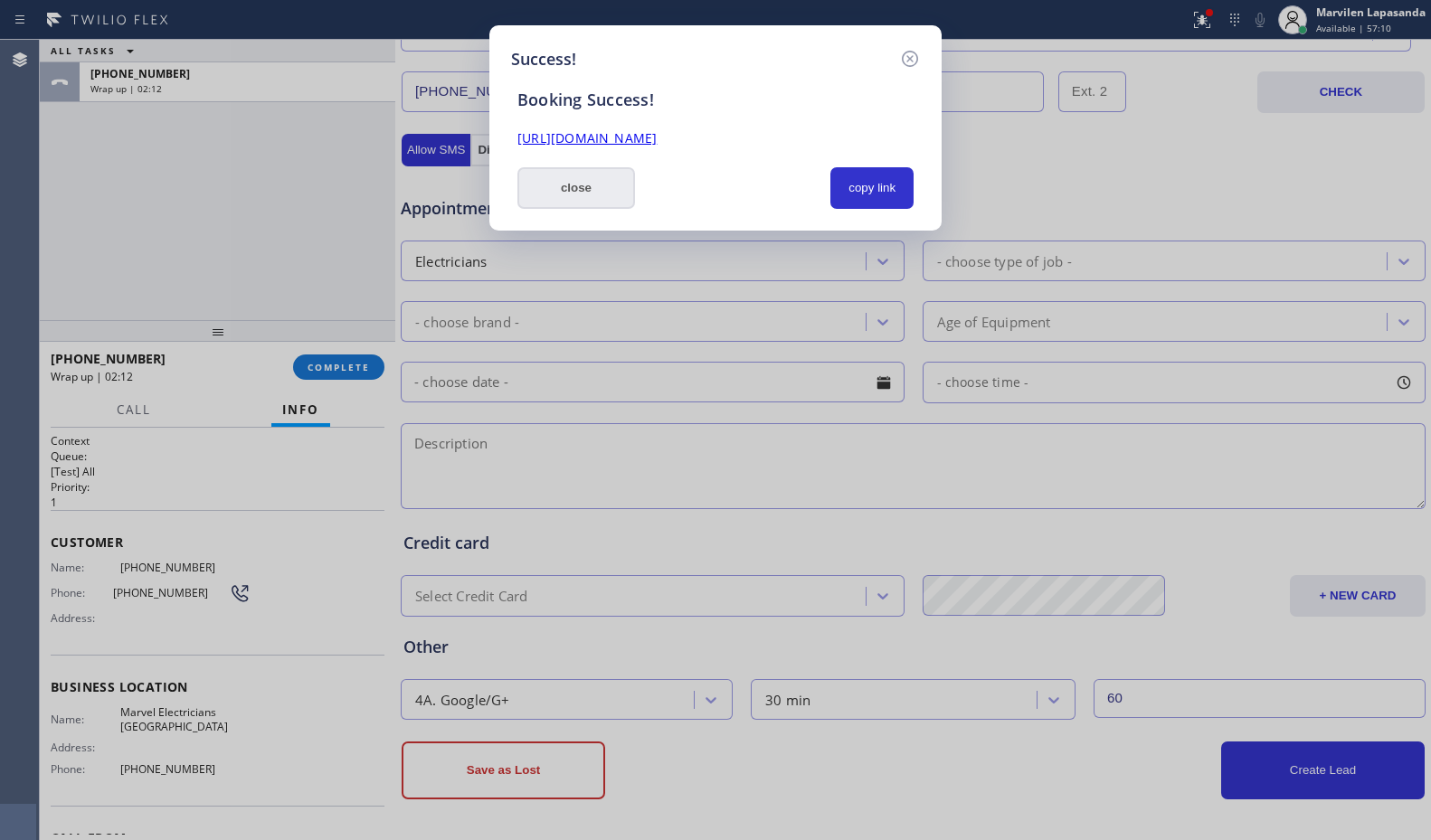
click at [556, 203] on button "close" at bounding box center [577, 188] width 117 height 42
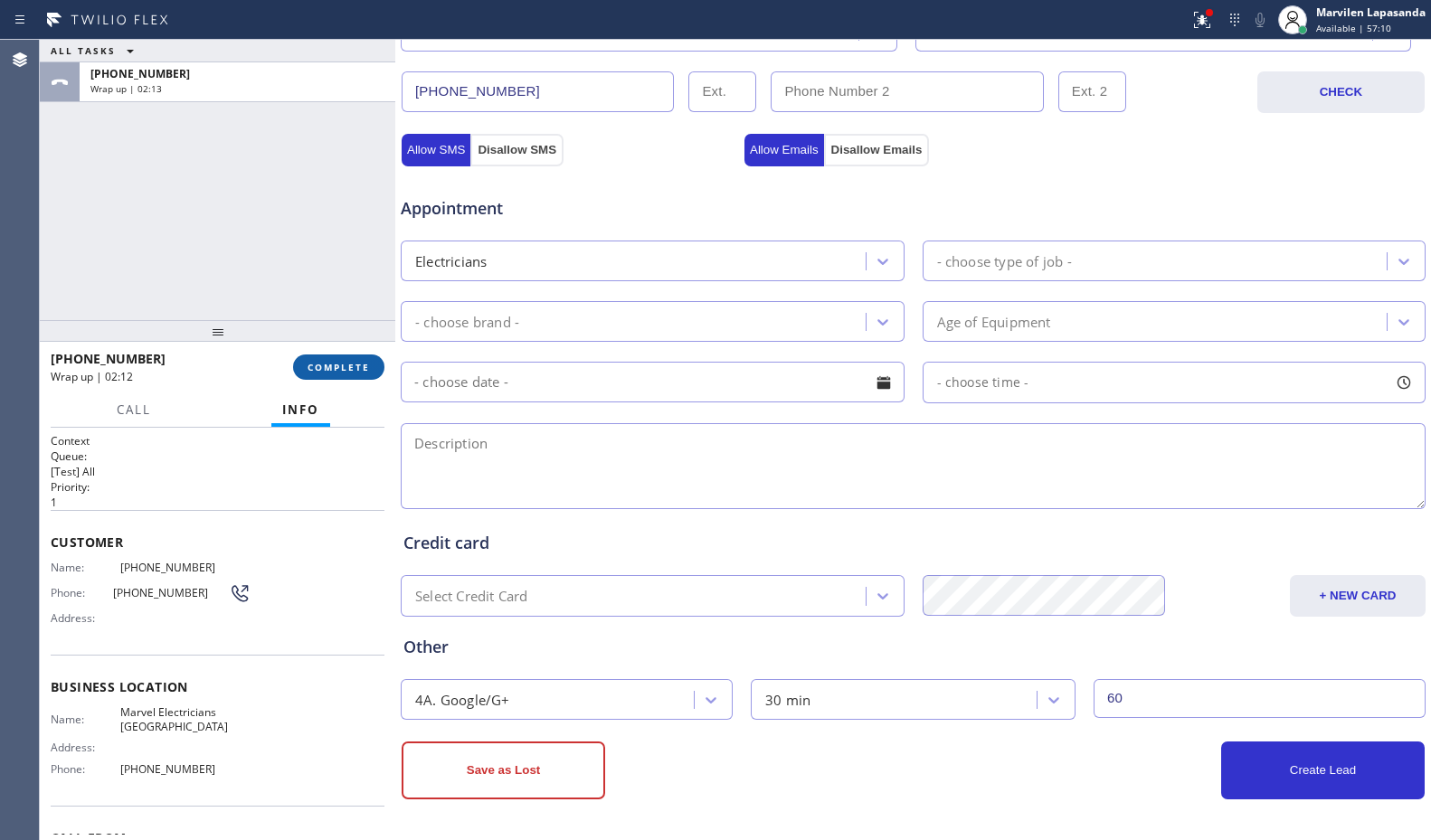
click at [345, 368] on span "COMPLETE" at bounding box center [338, 367] width 62 height 12
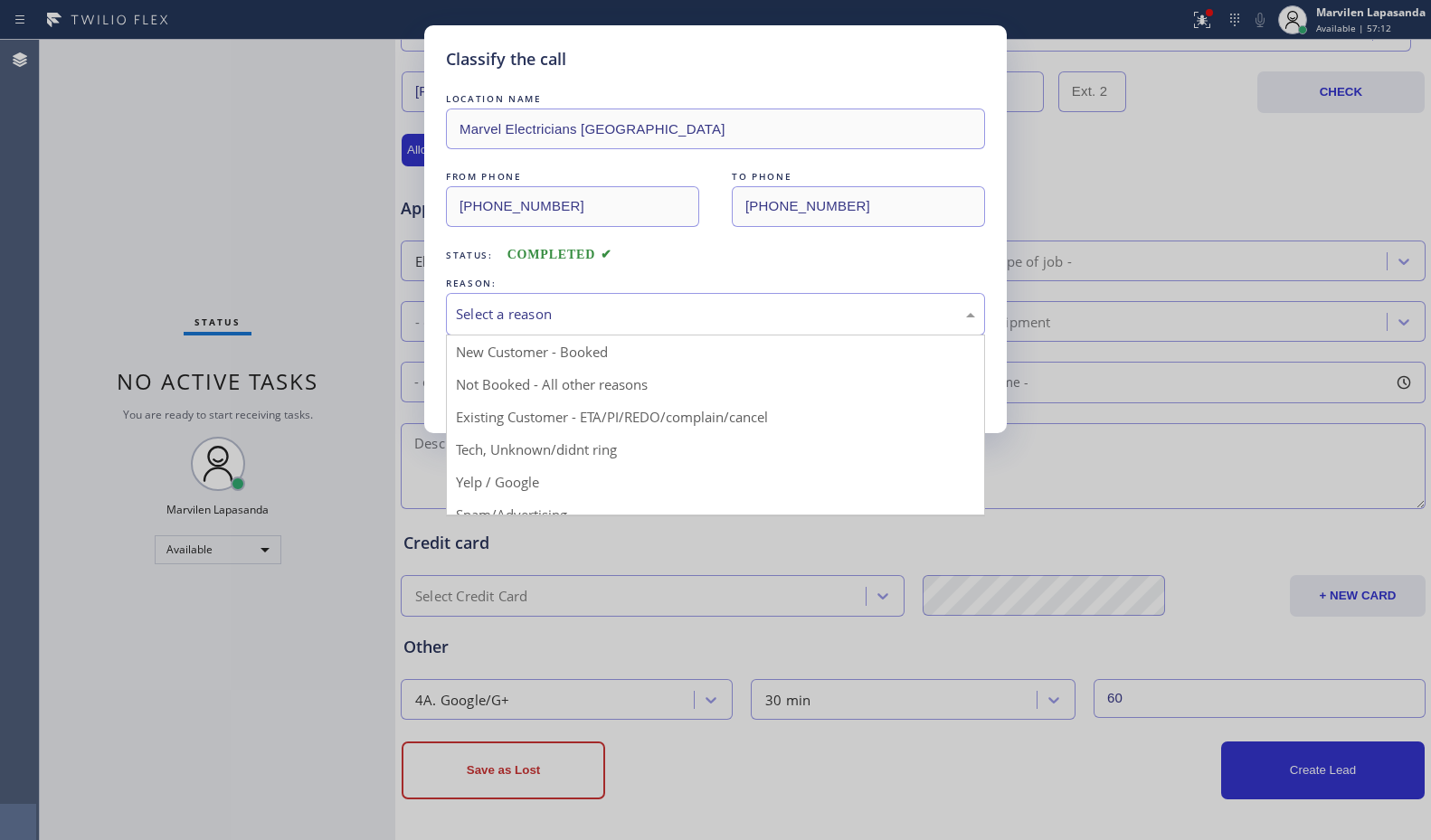
click at [486, 319] on div "Select a reason" at bounding box center [715, 315] width 519 height 21
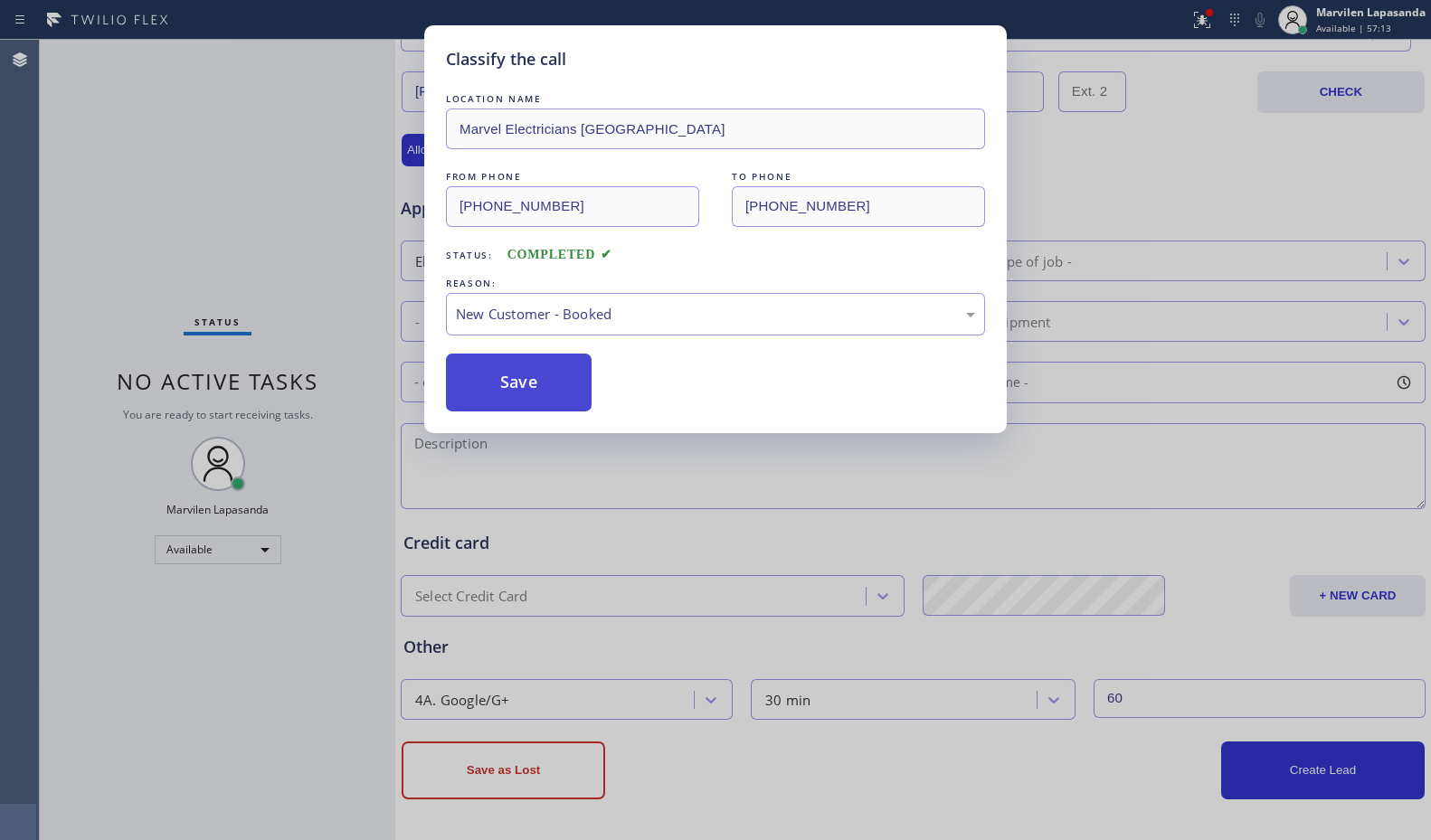
click at [493, 378] on button "Save" at bounding box center [519, 382] width 146 height 58
click at [493, 379] on button "Save" at bounding box center [519, 382] width 146 height 58
drag, startPoint x: 493, startPoint y: 379, endPoint x: 933, endPoint y: 173, distance: 485.8
click at [493, 379] on button "Save" at bounding box center [519, 382] width 146 height 58
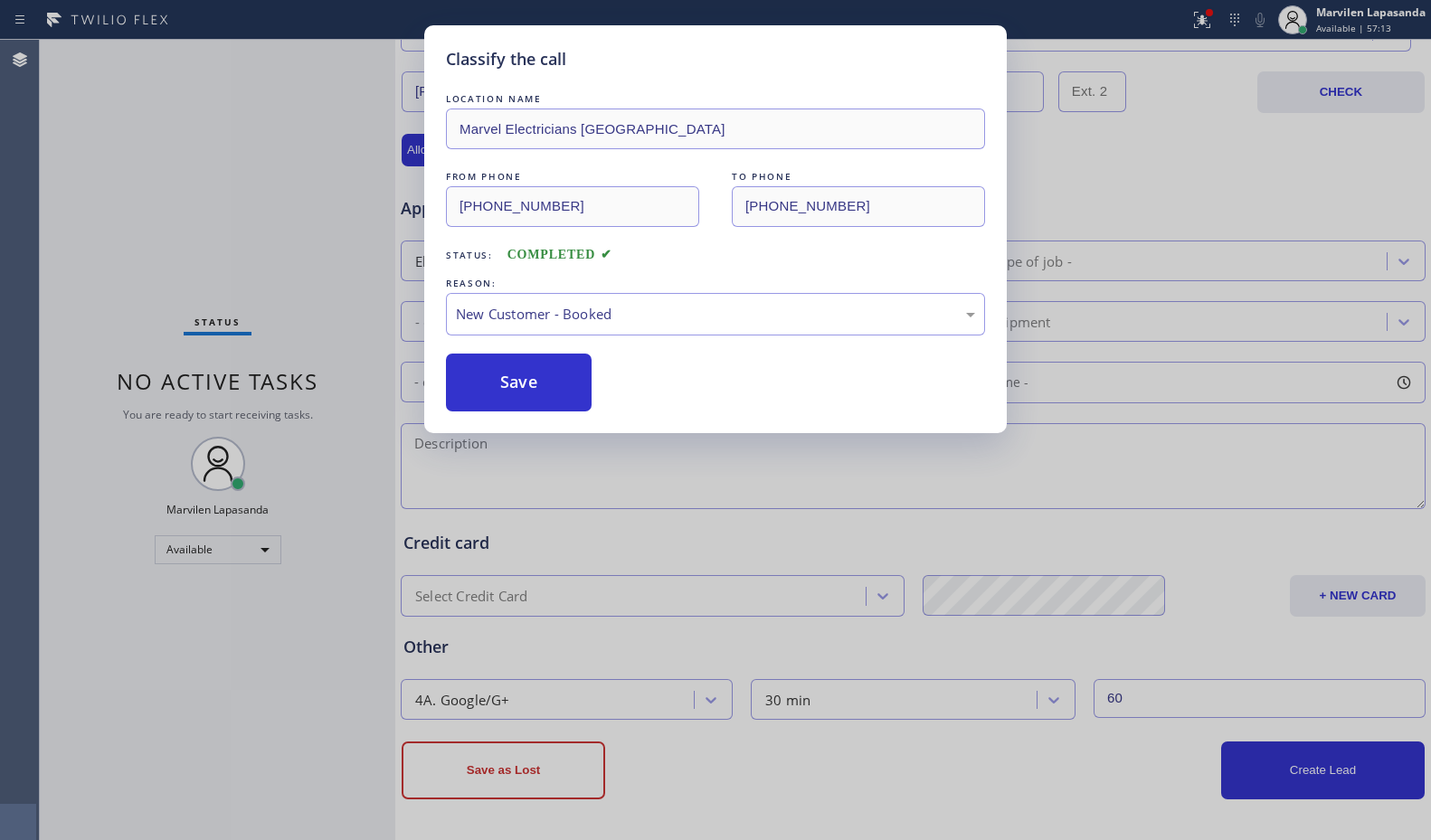
click at [499, 378] on button "Save" at bounding box center [519, 382] width 146 height 58
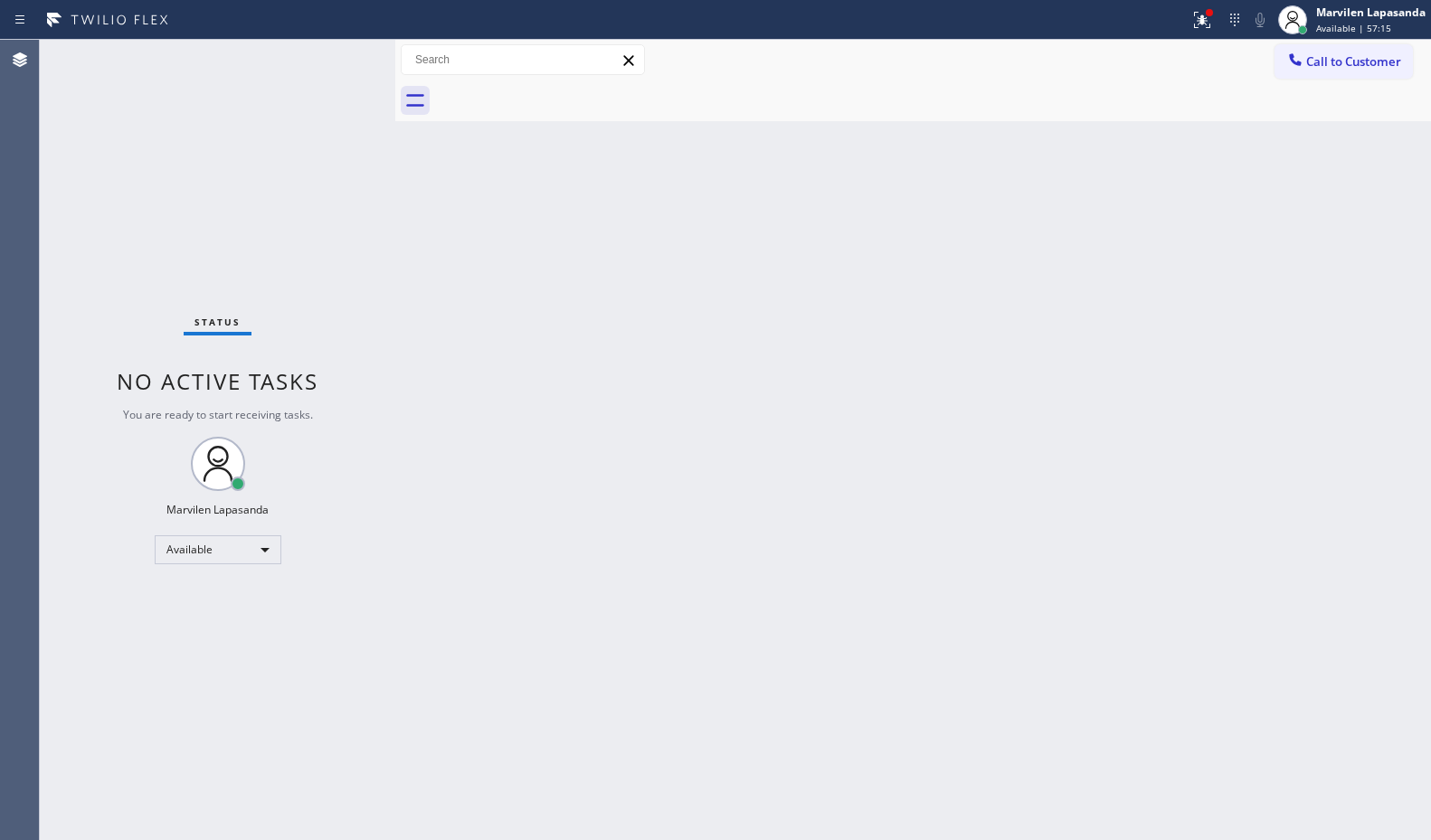
click at [1401, 124] on div "Back to Dashboard Change Sender ID Customers Technicians Select a contact Outbo…" at bounding box center [913, 439] width 1036 height 800
click at [1205, 31] on button at bounding box center [1202, 20] width 40 height 40
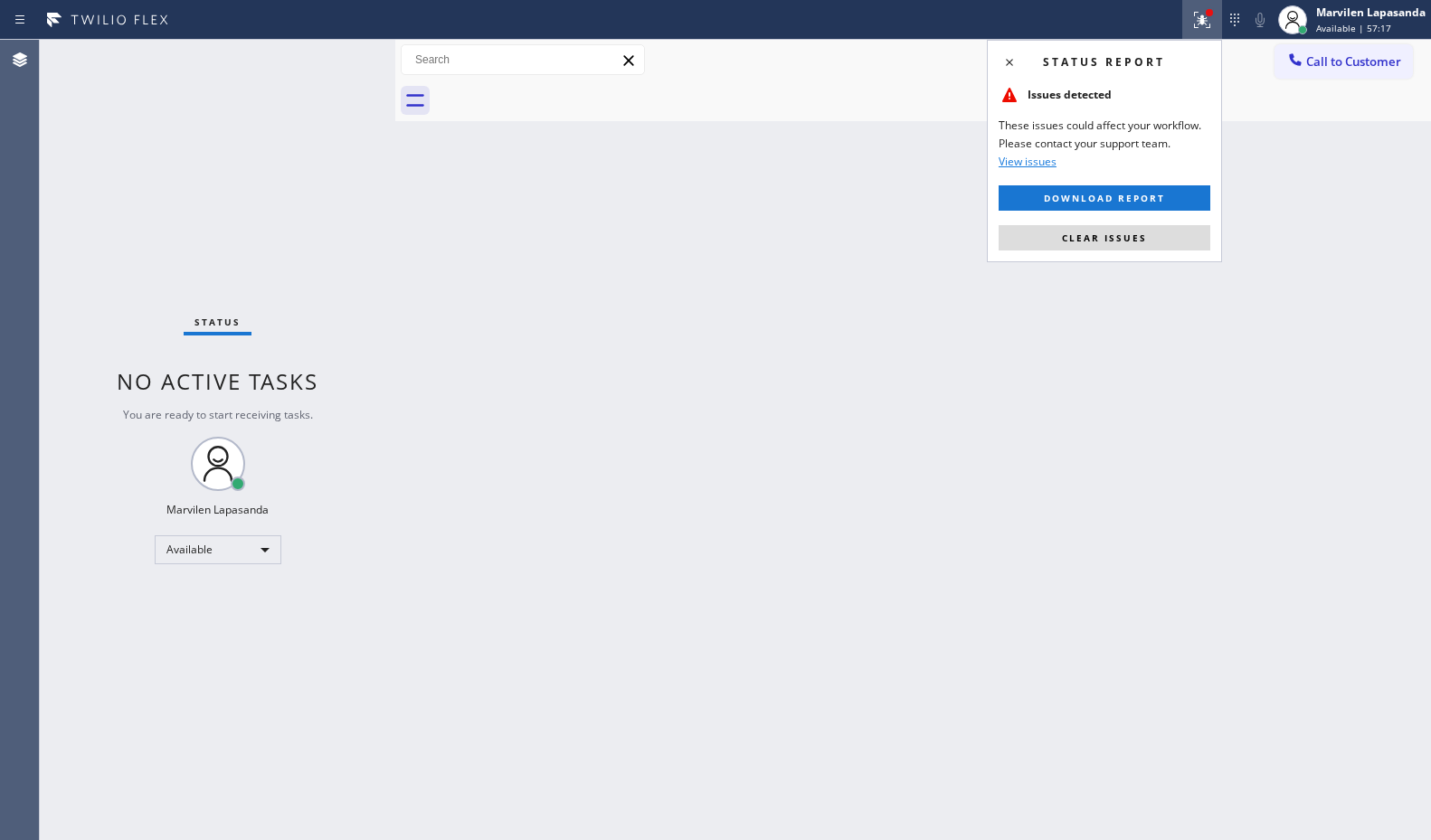
drag, startPoint x: 1123, startPoint y: 226, endPoint x: 1143, endPoint y: 222, distance: 20.4
click at [1122, 226] on button "Clear issues" at bounding box center [1105, 237] width 212 height 26
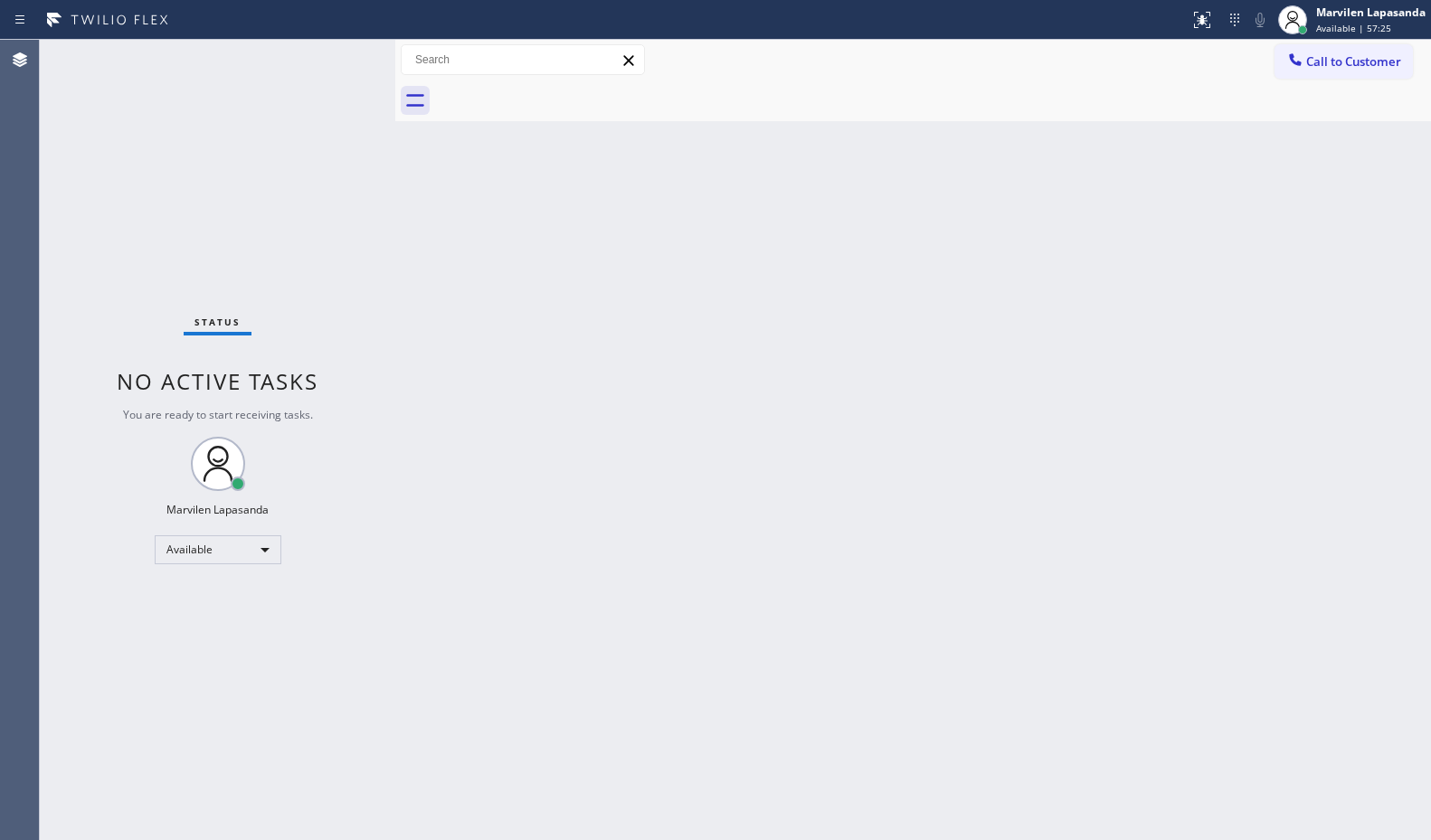
click at [319, 57] on div "Status No active tasks You are ready to start receiving tasks. Marvilen Lapasan…" at bounding box center [217, 439] width 355 height 800
click at [338, 55] on div "Status No active tasks You are ready to start receiving tasks. Marvilen Lapasan…" at bounding box center [217, 439] width 355 height 800
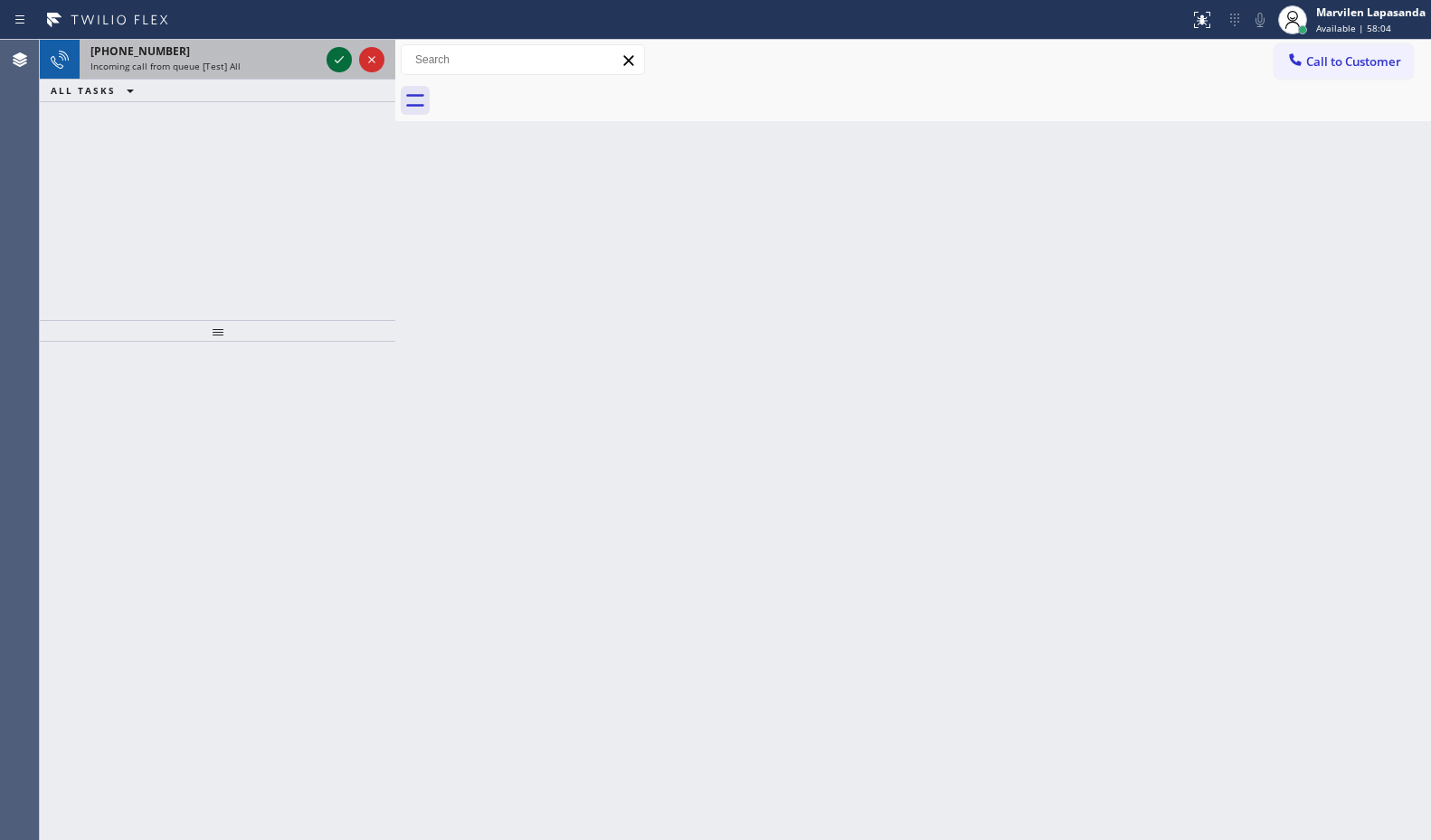
click at [338, 55] on icon at bounding box center [338, 60] width 22 height 22
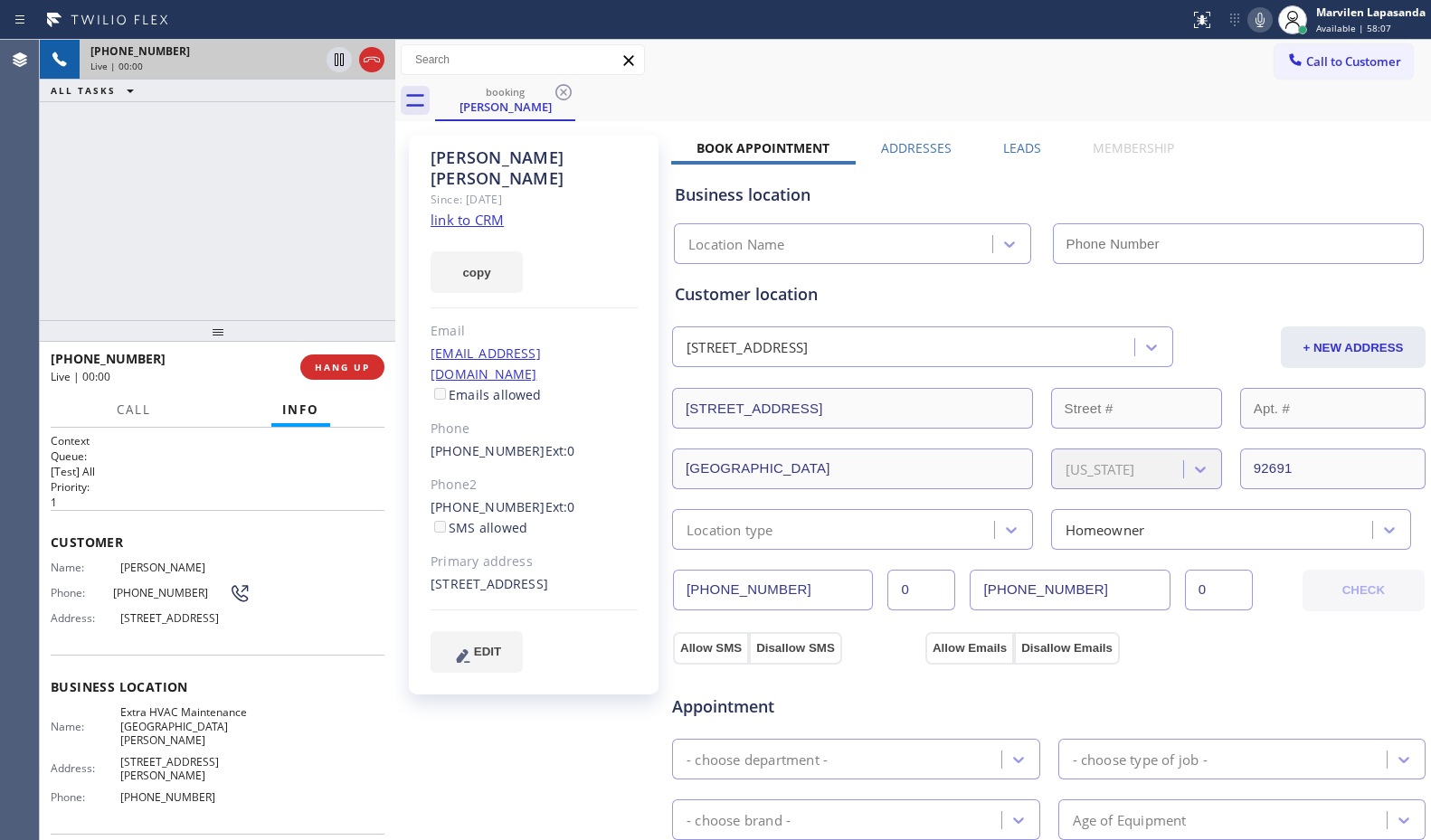
type input "[PHONE_NUMBER]"
click at [474, 211] on link "link to CRM" at bounding box center [468, 219] width 74 height 18
click at [1252, 136] on div "[PERSON_NAME] Since: [DATE] link to CRM copy Email [EMAIL_ADDRESS][DOMAIN_NAME]…" at bounding box center [913, 729] width 1027 height 1209
click at [217, 170] on div "[PHONE_NUMBER] Live | 00:56 ALL TASKS ALL TASKS ACTIVE TASKS TASKS IN WRAP UP" at bounding box center [217, 180] width 355 height 281
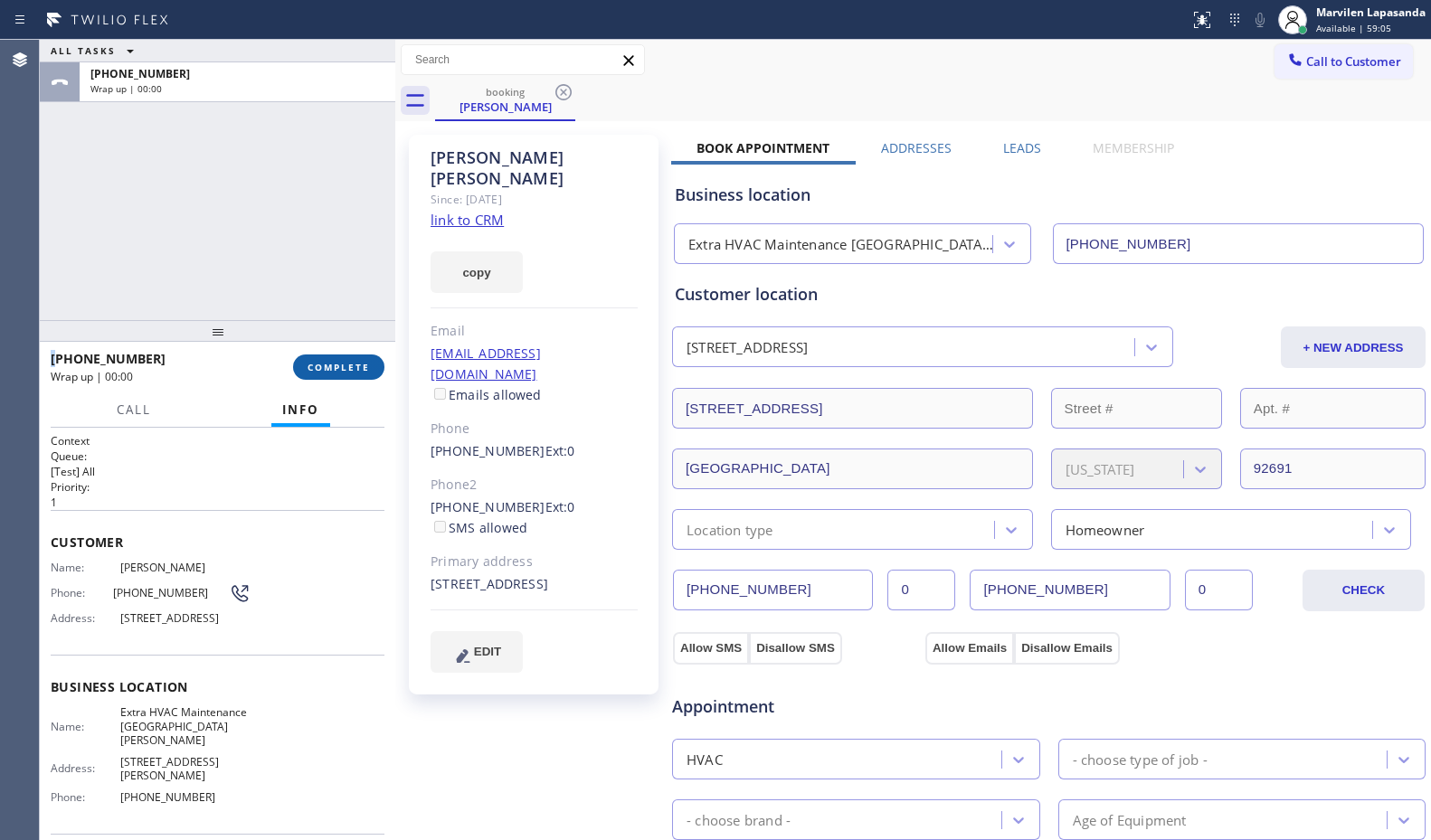
click at [352, 371] on span "COMPLETE" at bounding box center [338, 367] width 62 height 12
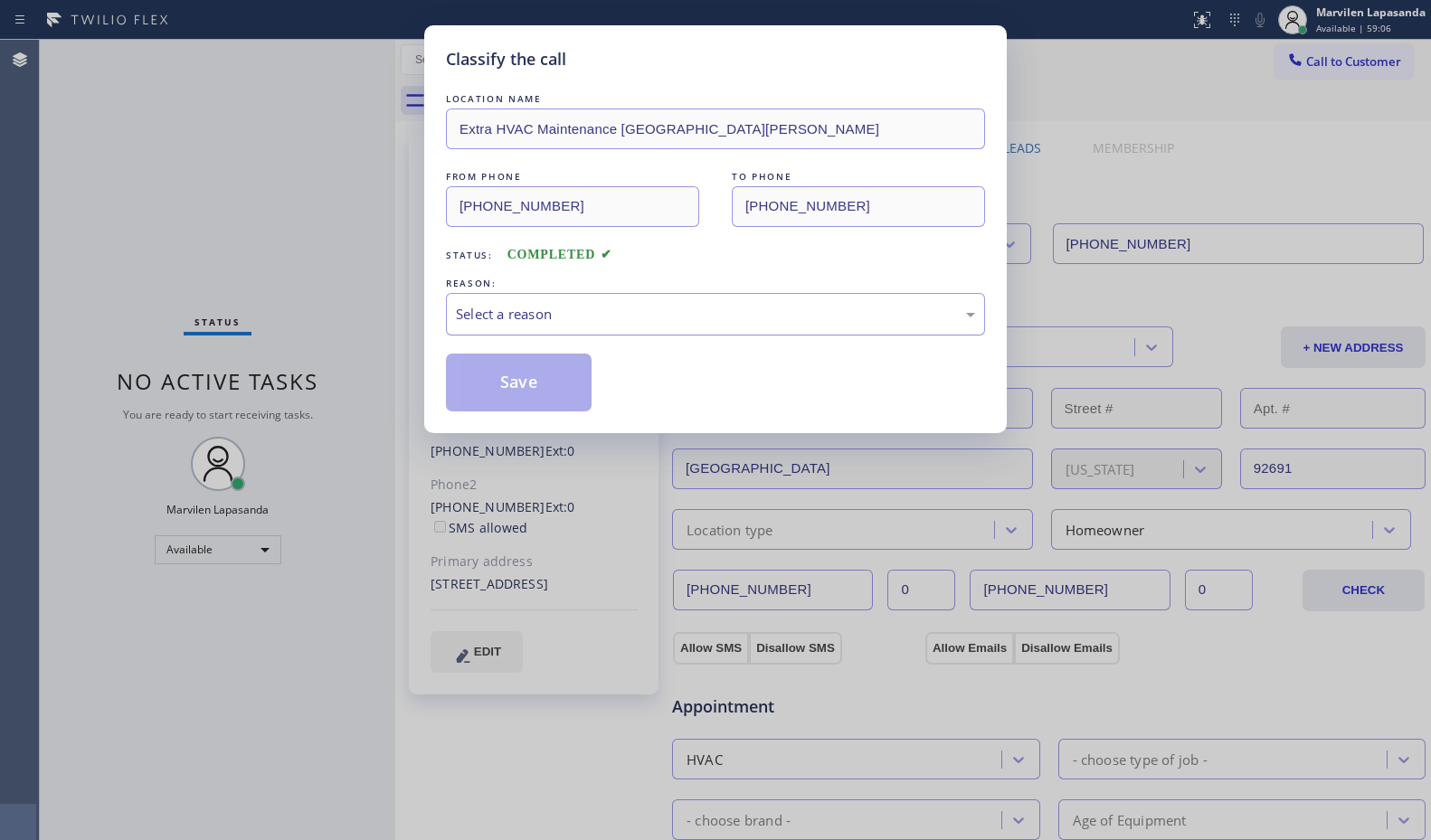
click at [498, 306] on div "Select a reason" at bounding box center [715, 315] width 519 height 21
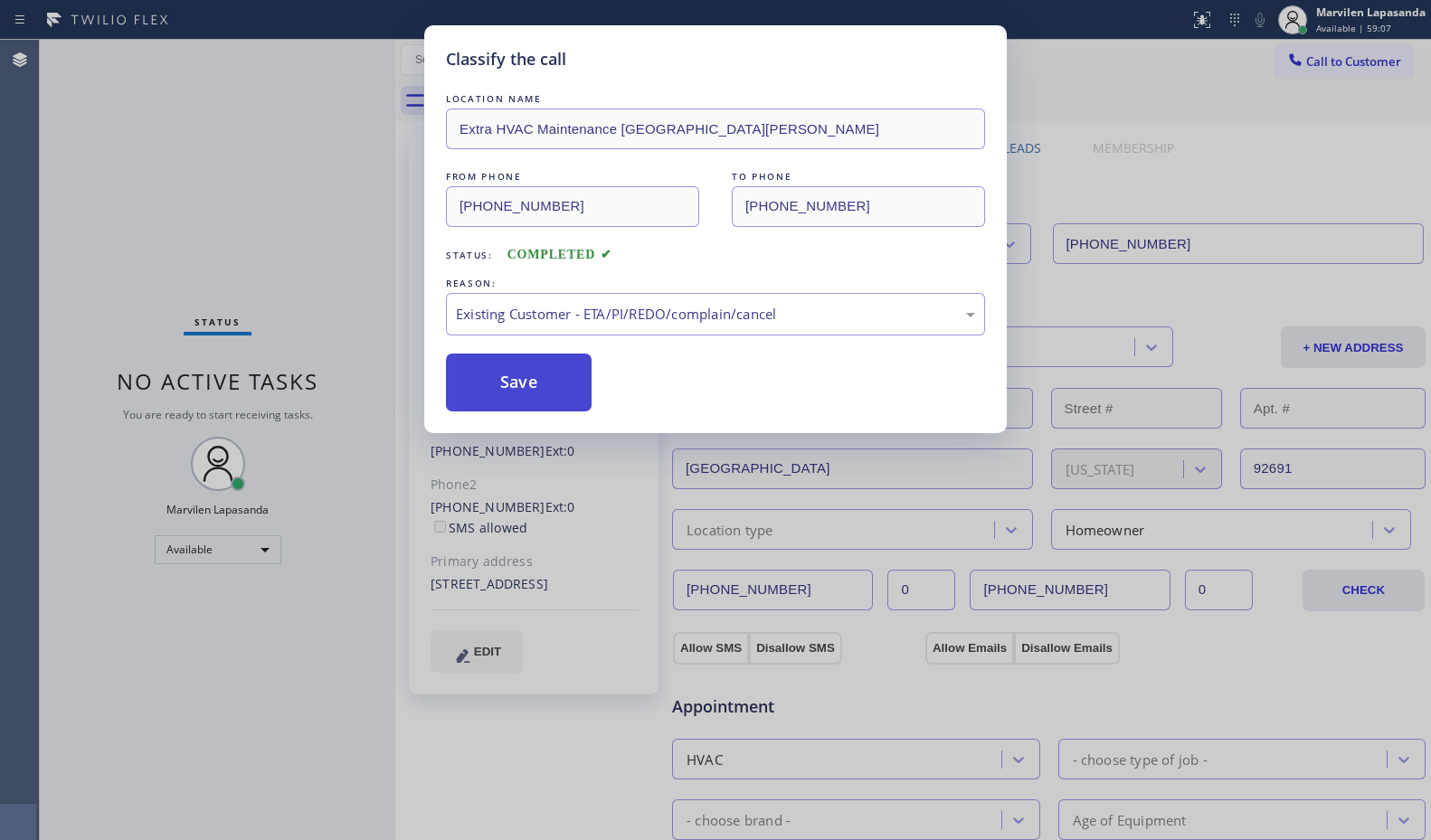
click at [499, 391] on button "Save" at bounding box center [519, 382] width 146 height 58
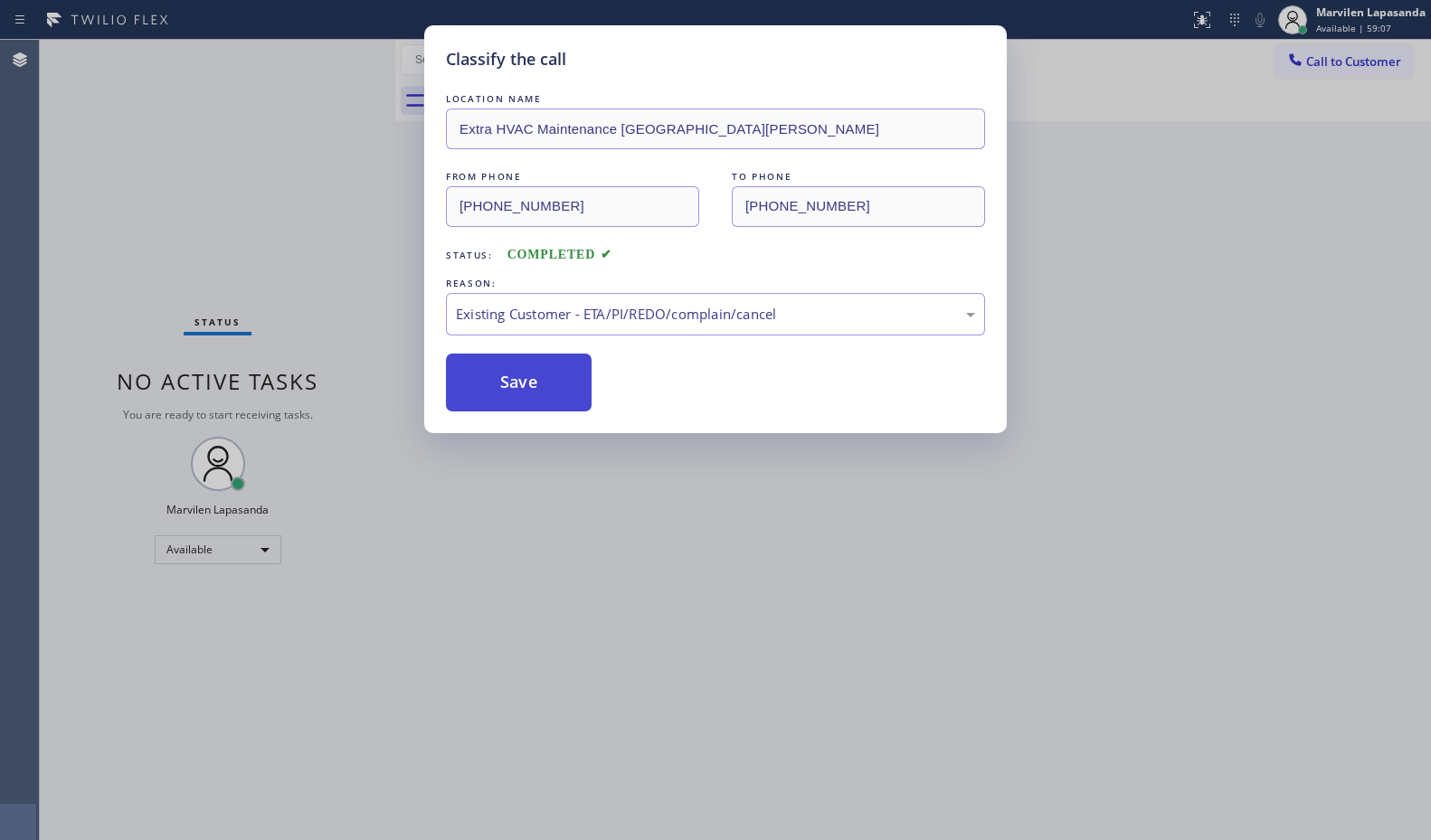
click at [499, 391] on button "Save" at bounding box center [519, 382] width 146 height 58
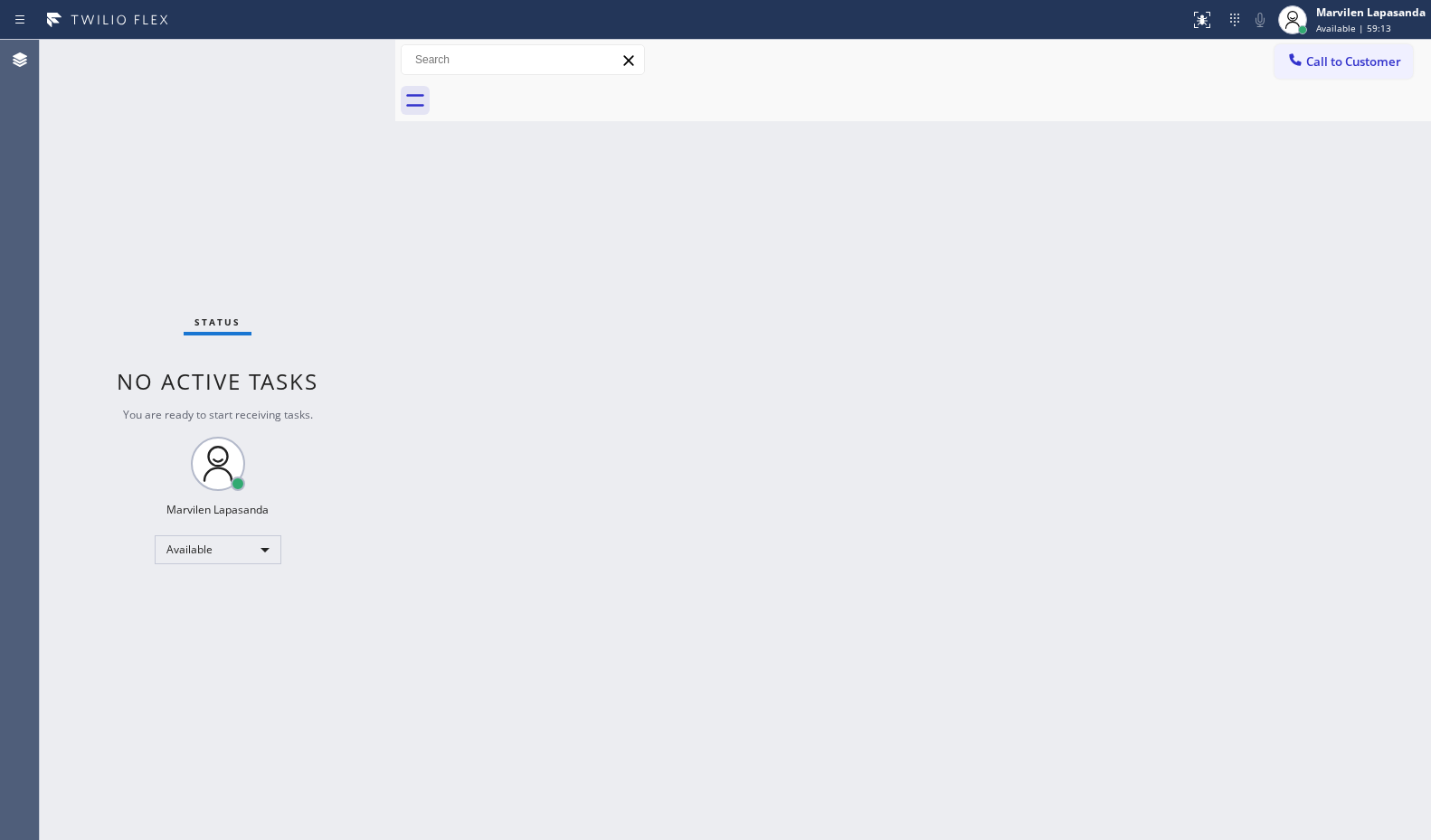
click at [342, 70] on div "Status No active tasks You are ready to start receiving tasks. Marvilen Lapasan…" at bounding box center [217, 439] width 355 height 800
click at [337, 54] on div "Status No active tasks You are ready to start receiving tasks. Marvilen Lapasan…" at bounding box center [217, 439] width 355 height 800
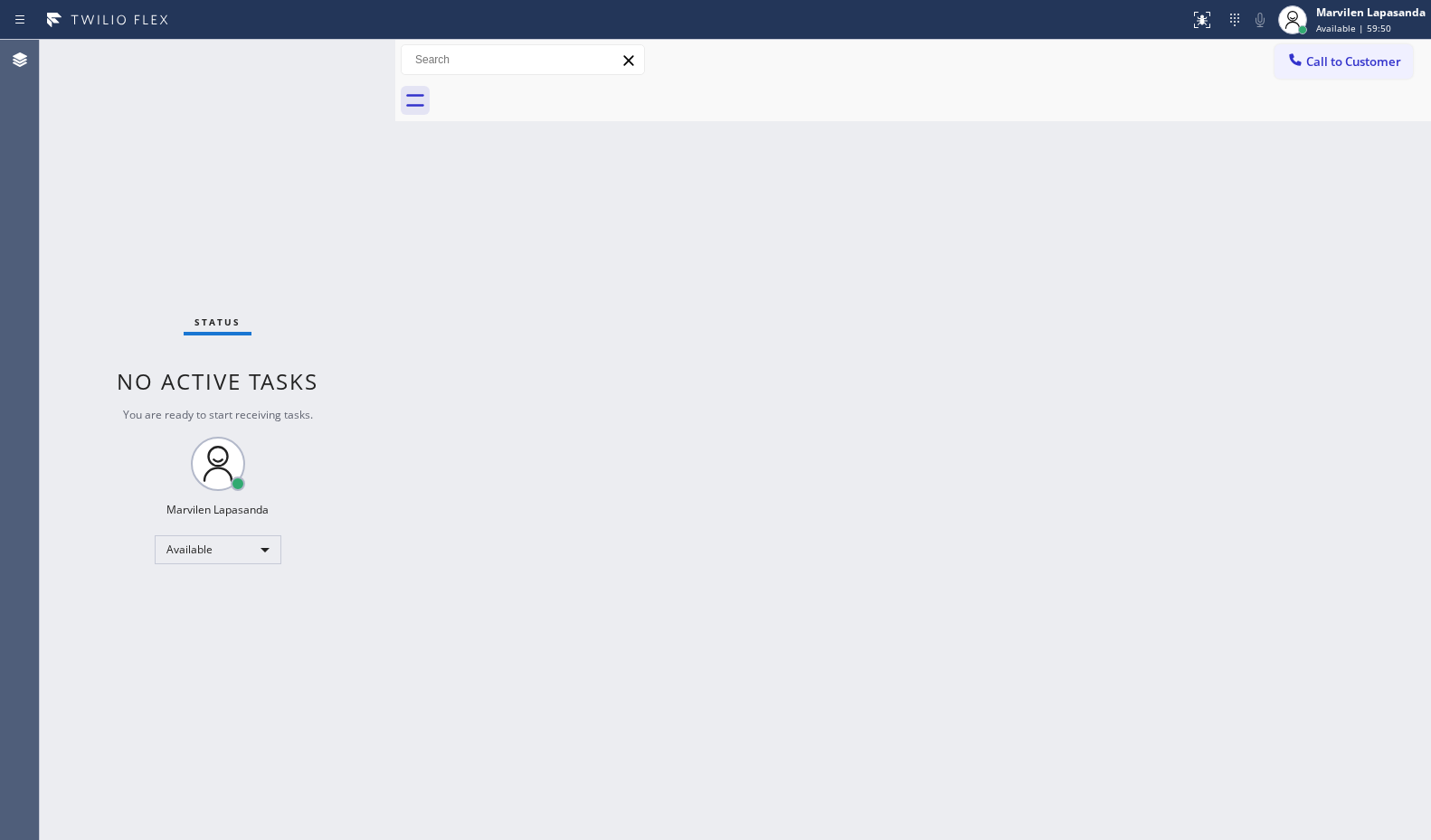
click at [341, 57] on div "Status No active tasks You are ready to start receiving tasks. Marvilen Lapasan…" at bounding box center [217, 439] width 355 height 800
click at [340, 54] on div "Status No active tasks You are ready to start receiving tasks. Marvilen Lapasan…" at bounding box center [217, 439] width 355 height 800
click at [344, 54] on div "Status No active tasks You are ready to start receiving tasks. Marvilen Lapasan…" at bounding box center [217, 439] width 355 height 800
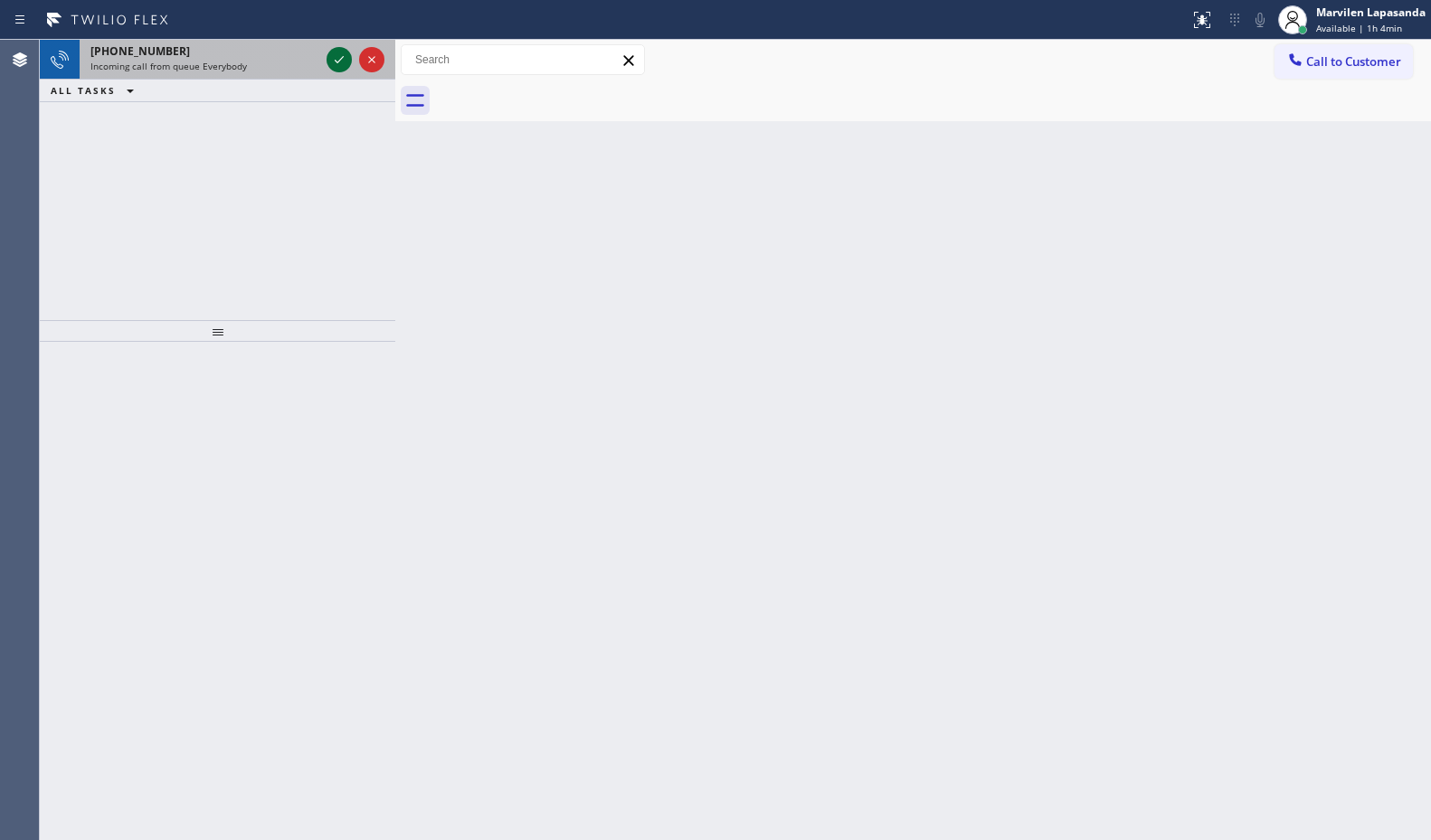
click at [344, 54] on icon at bounding box center [338, 60] width 22 height 22
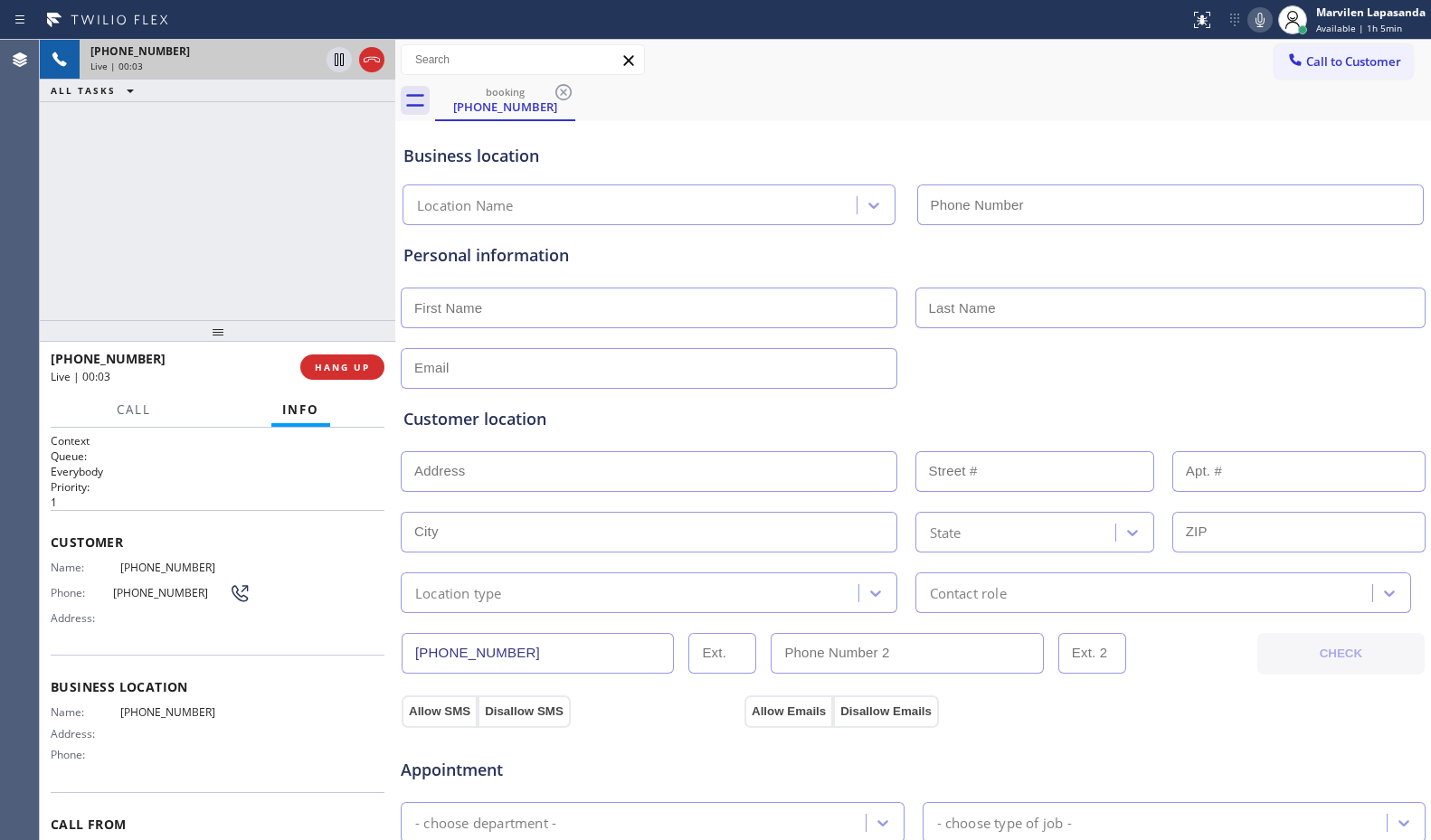
click at [142, 664] on div "Business location Name: [PHONE_NUMBER] Address: Phone:" at bounding box center [217, 723] width 334 height 137
click at [330, 365] on span "HANG UP" at bounding box center [342, 367] width 55 height 12
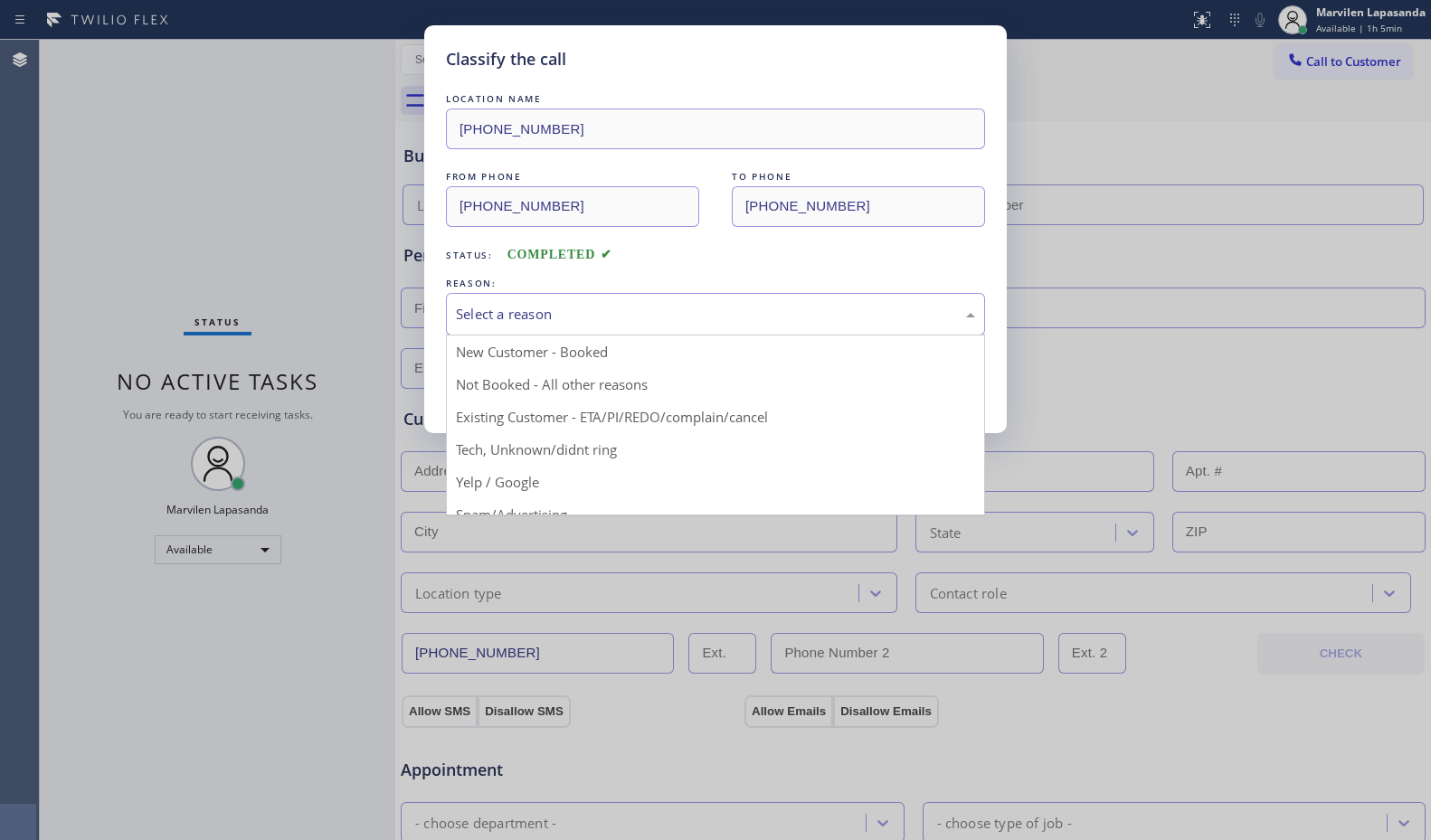
drag, startPoint x: 487, startPoint y: 304, endPoint x: 492, endPoint y: 386, distance: 82.2
click at [487, 305] on div "Select a reason" at bounding box center [715, 315] width 519 height 21
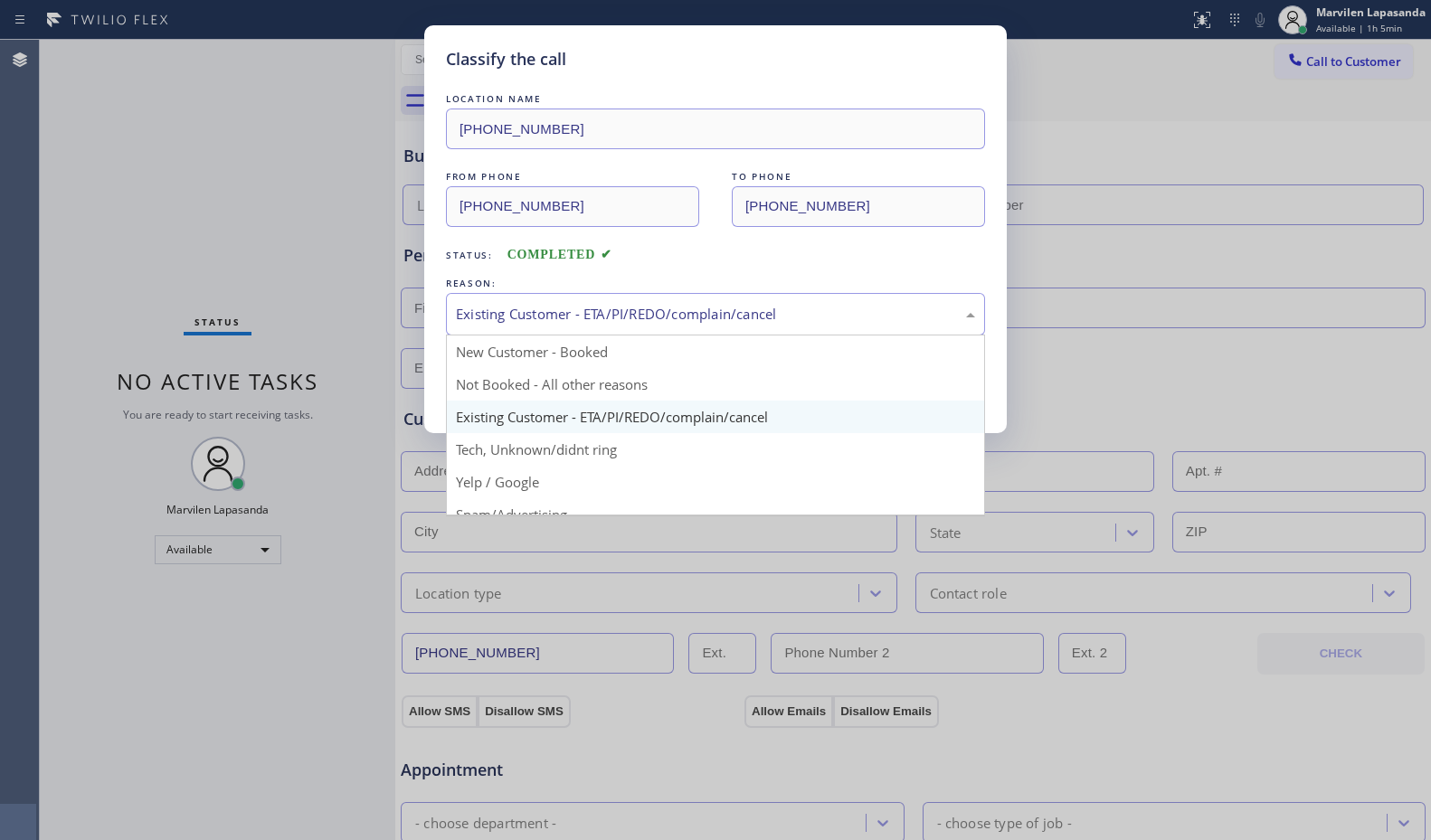
click at [491, 316] on div "Existing Customer - ETA/PI/REDO/complain/cancel" at bounding box center [715, 315] width 519 height 21
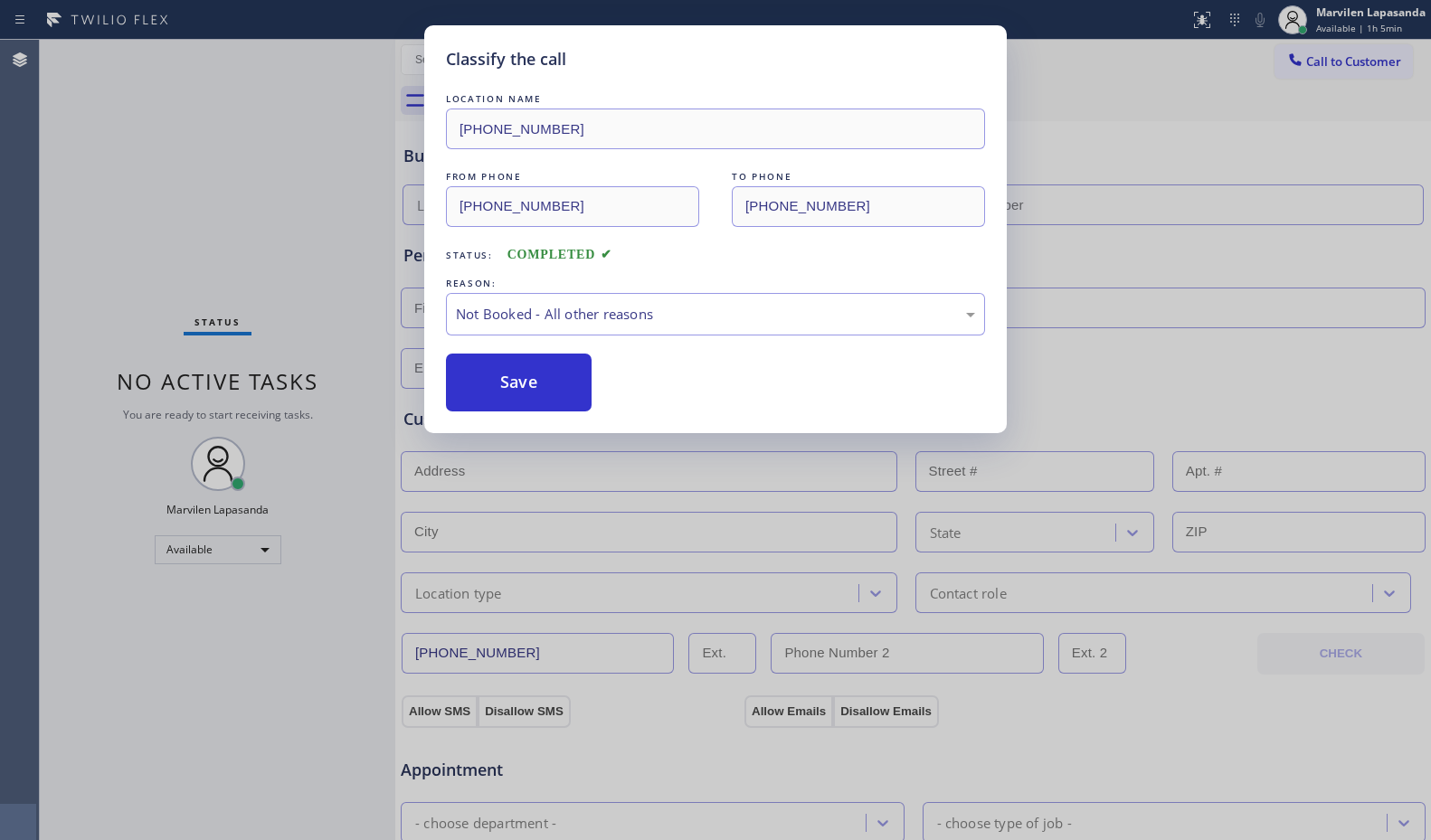
click at [489, 386] on button "Save" at bounding box center [519, 382] width 146 height 58
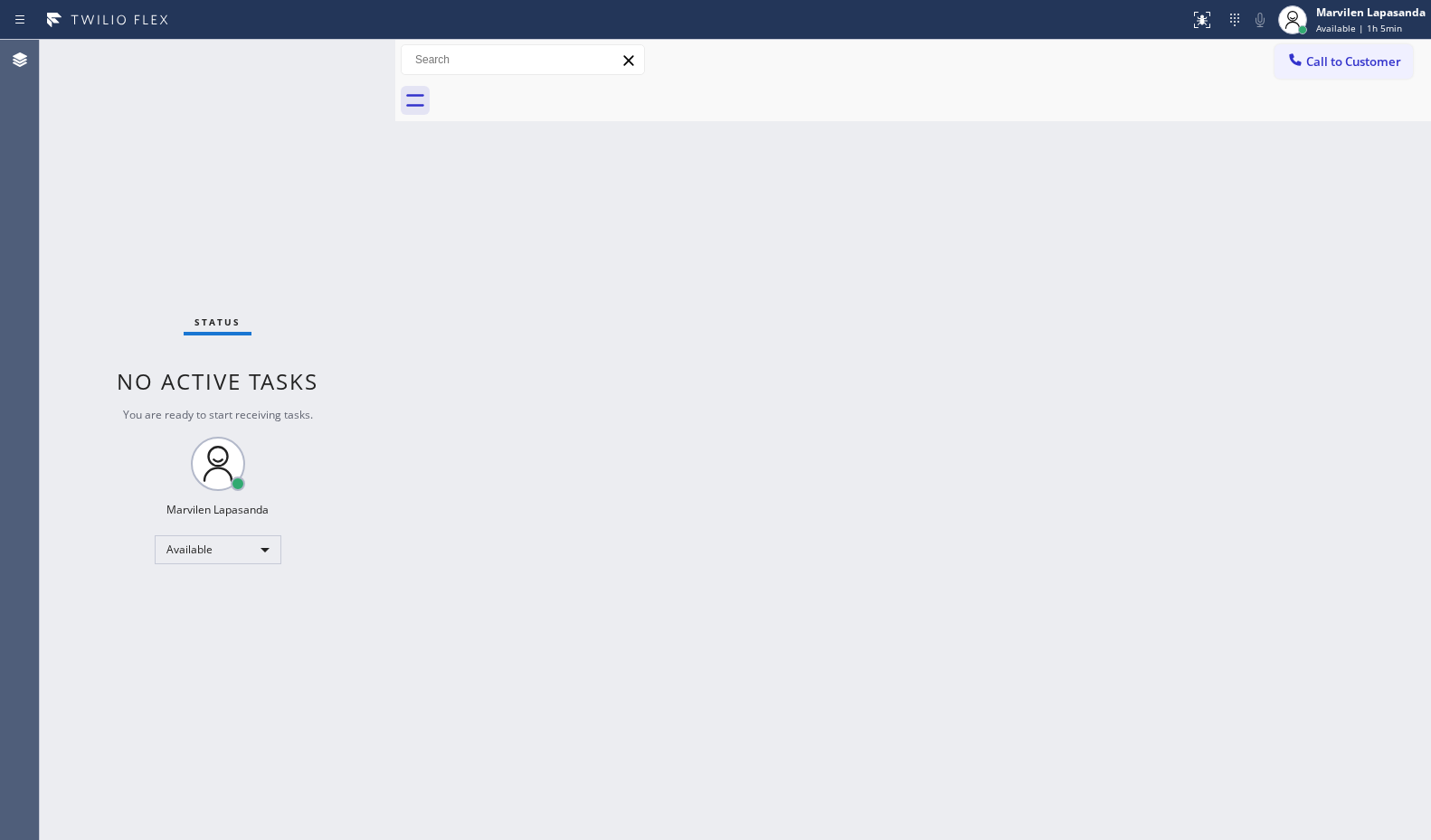
click at [337, 55] on div "Status No active tasks You are ready to start receiving tasks. Marvilen Lapasan…" at bounding box center [217, 439] width 355 height 800
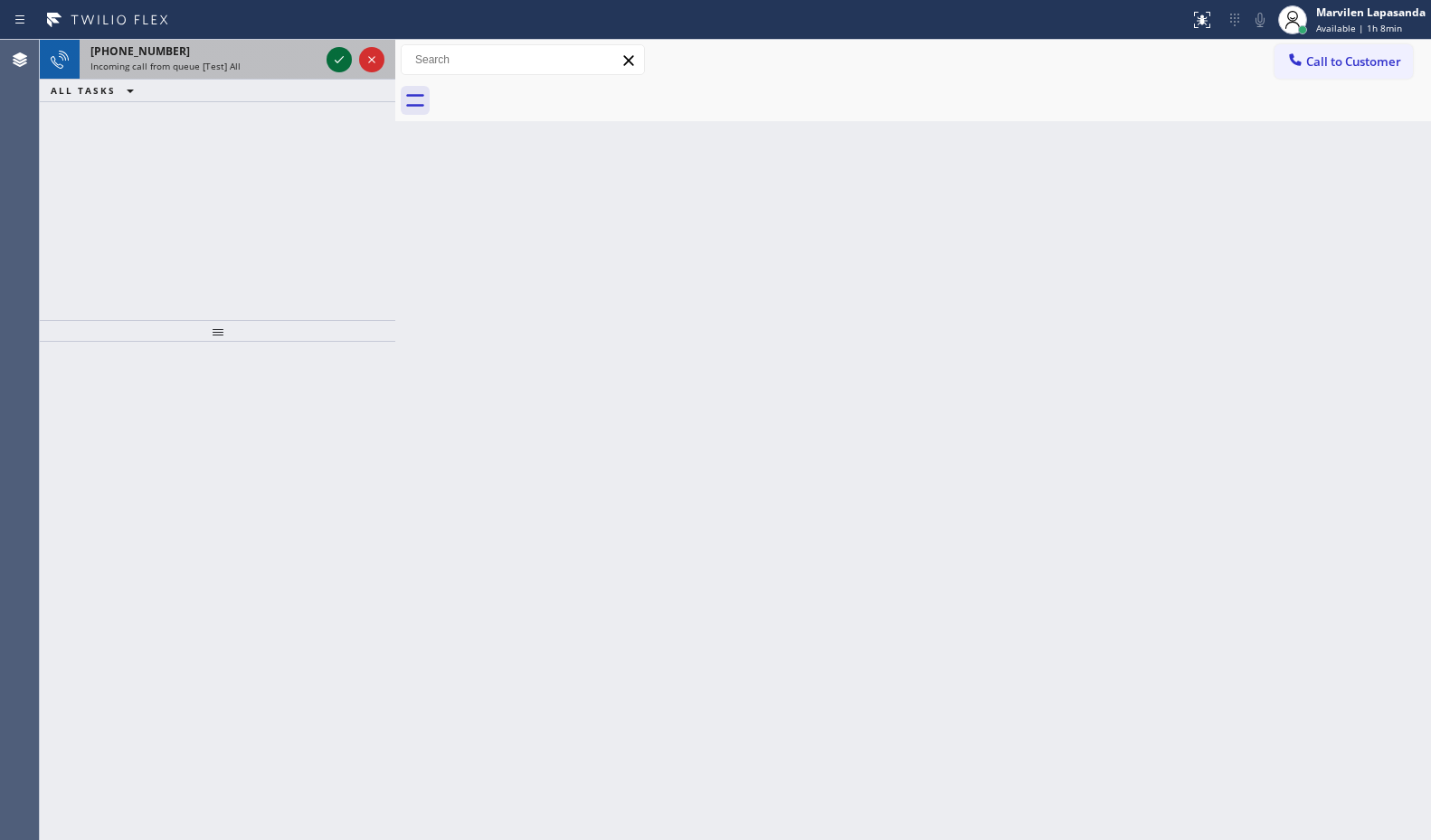
click at [337, 55] on icon at bounding box center [338, 60] width 22 height 22
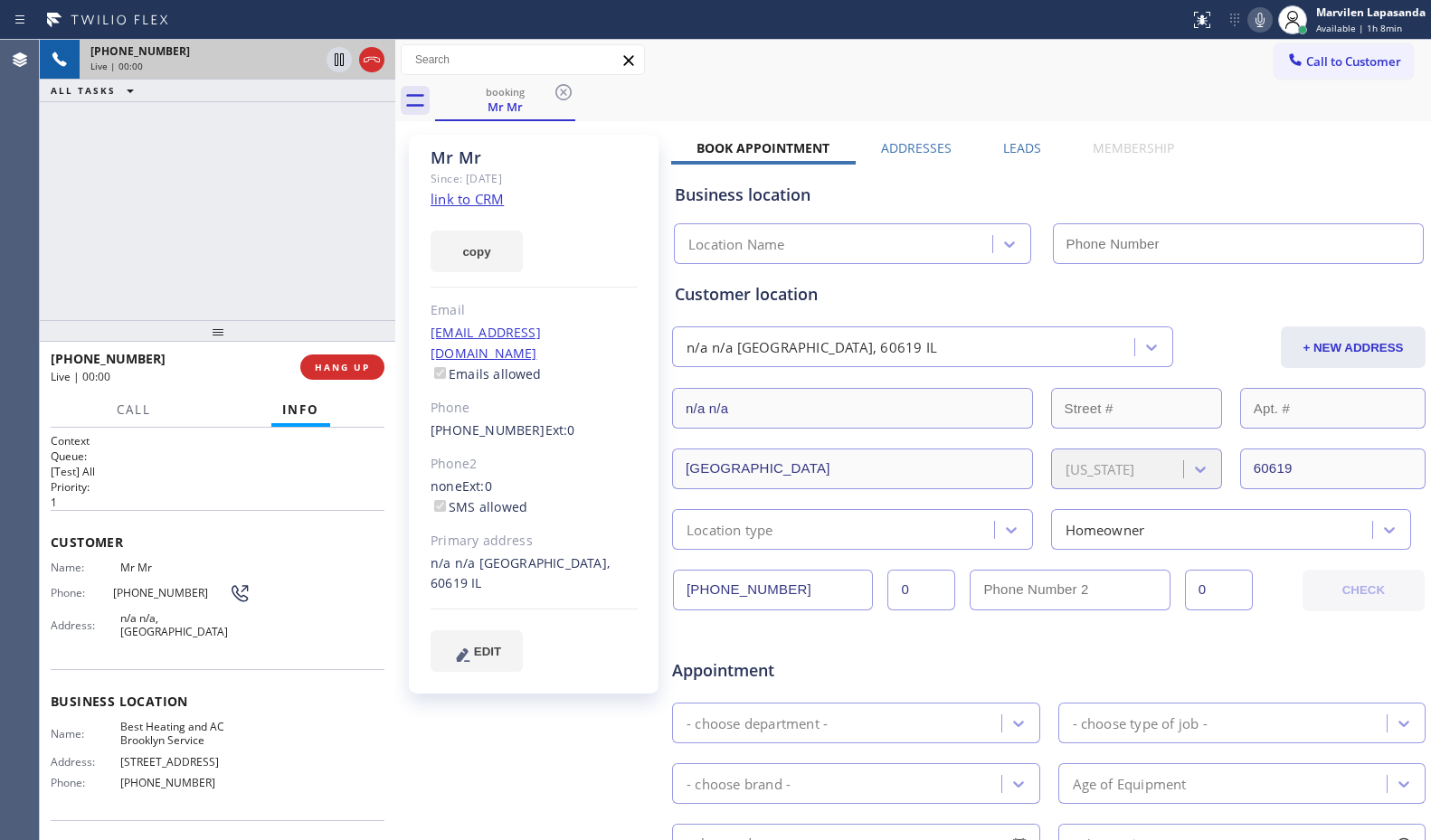
type input "[PHONE_NUMBER]"
click at [236, 716] on div "Business location Name: Best Heating and AC Brooklyn Service Address: [STREET_A…" at bounding box center [217, 745] width 334 height 151
click at [463, 197] on link "link to CRM" at bounding box center [468, 198] width 74 height 18
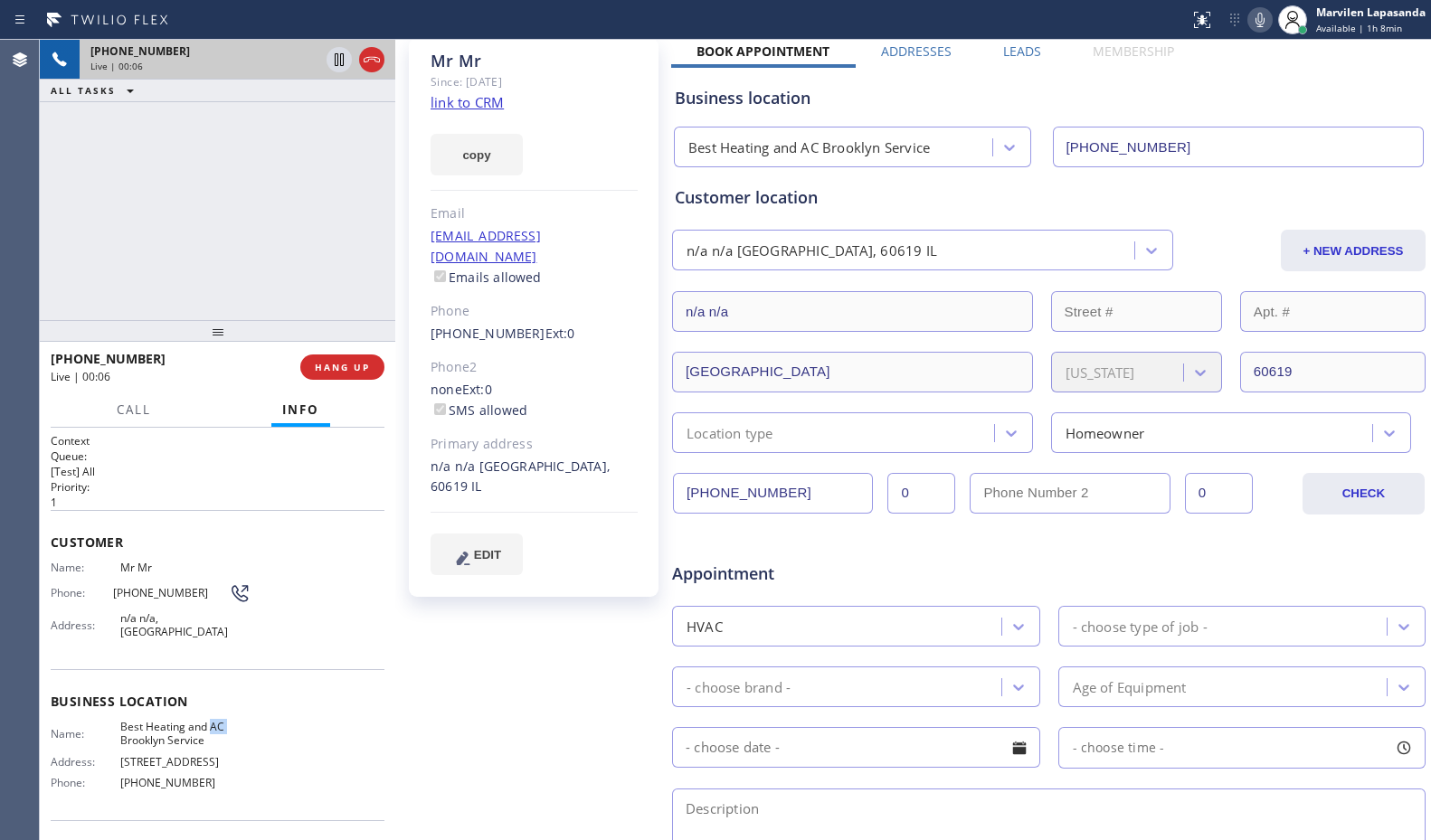
scroll to position [453, 0]
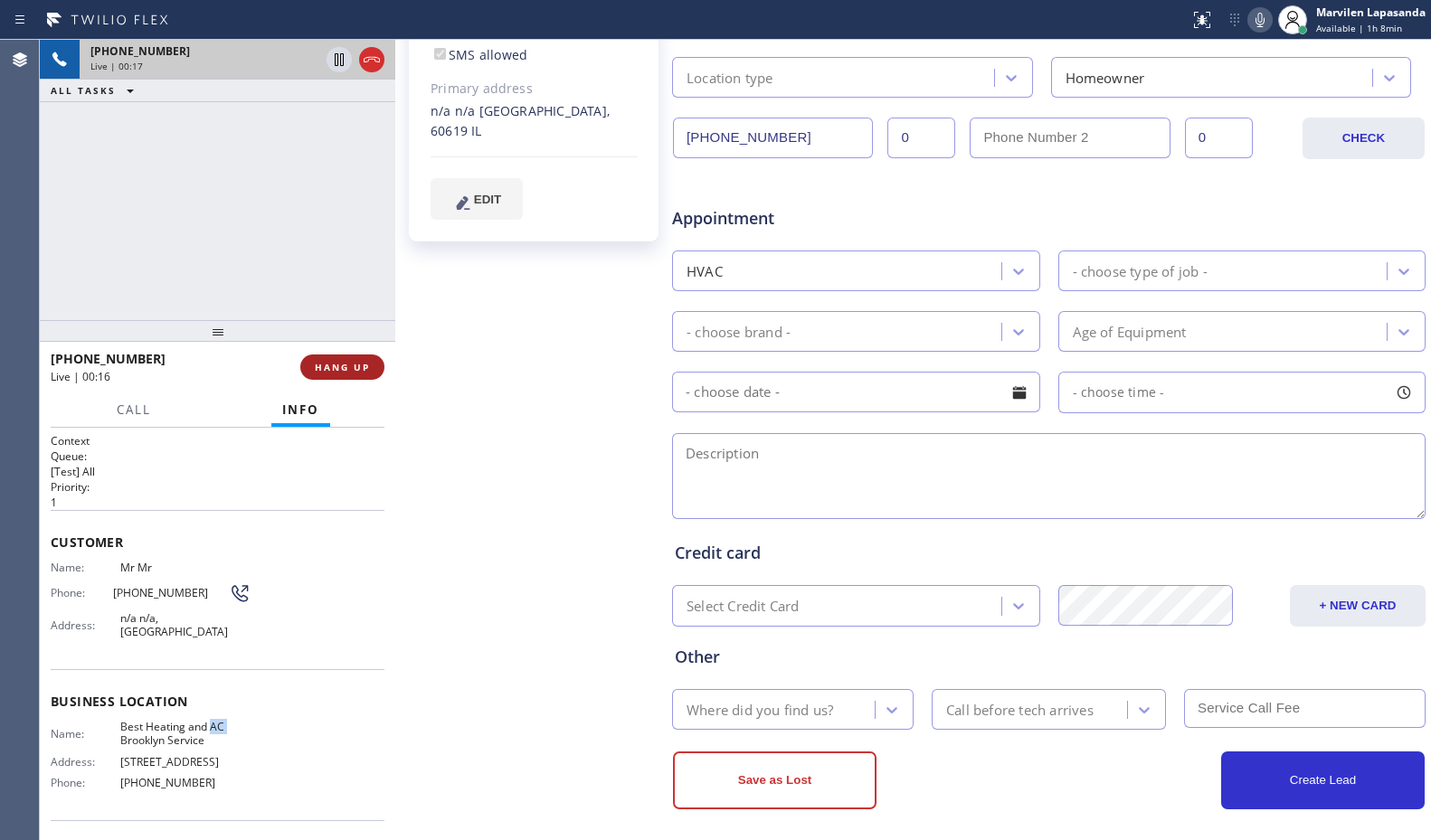
click at [359, 371] on span "HANG UP" at bounding box center [342, 367] width 55 height 12
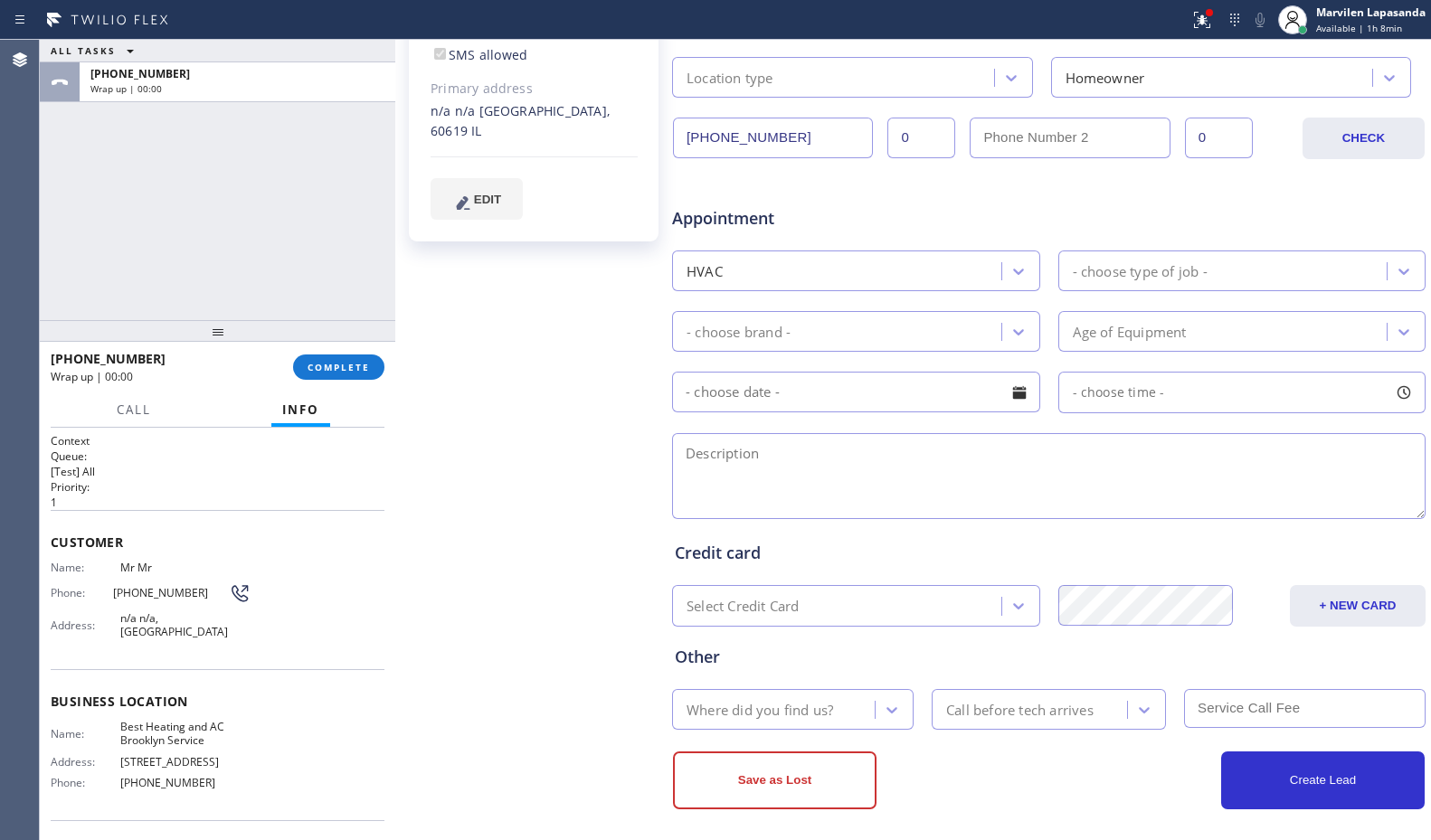
click at [313, 389] on div "[PHONE_NUMBER] Wrap up | 00:00 COMPLETE" at bounding box center [217, 368] width 334 height 47
click at [323, 368] on span "COMPLETE" at bounding box center [338, 367] width 62 height 12
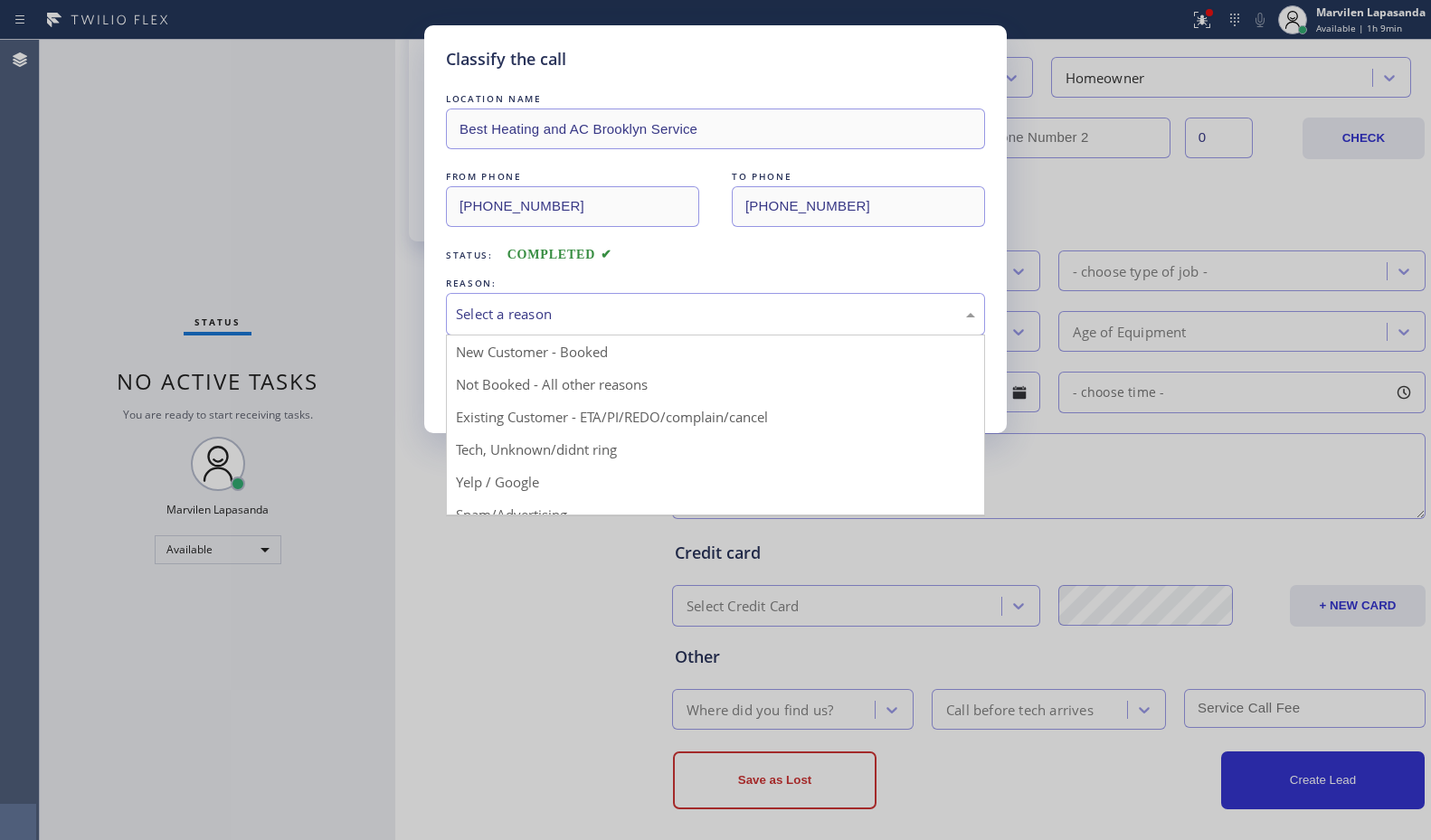
click at [501, 314] on div "Select a reason" at bounding box center [715, 315] width 519 height 21
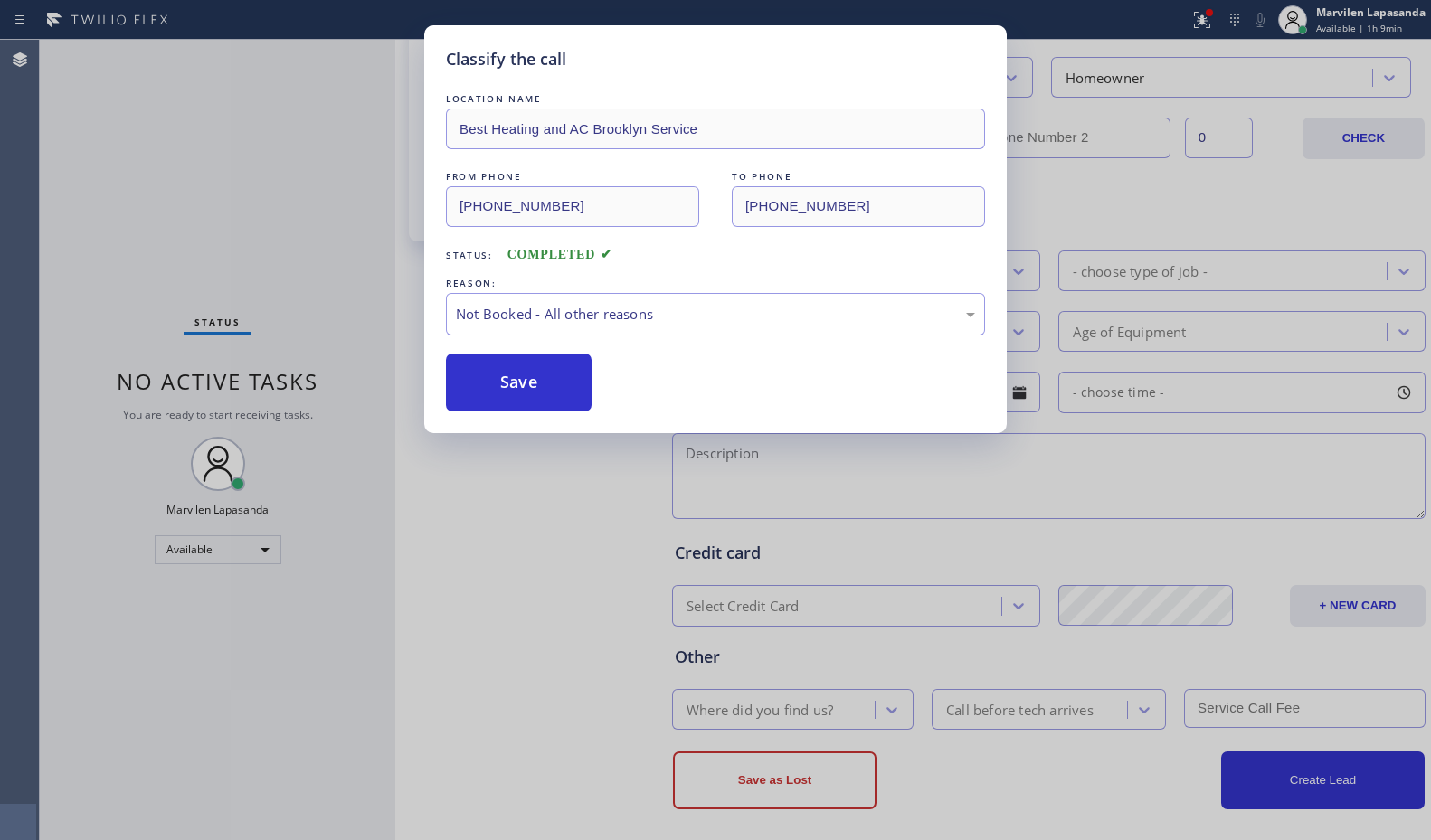
click at [497, 390] on button "Save" at bounding box center [519, 382] width 146 height 58
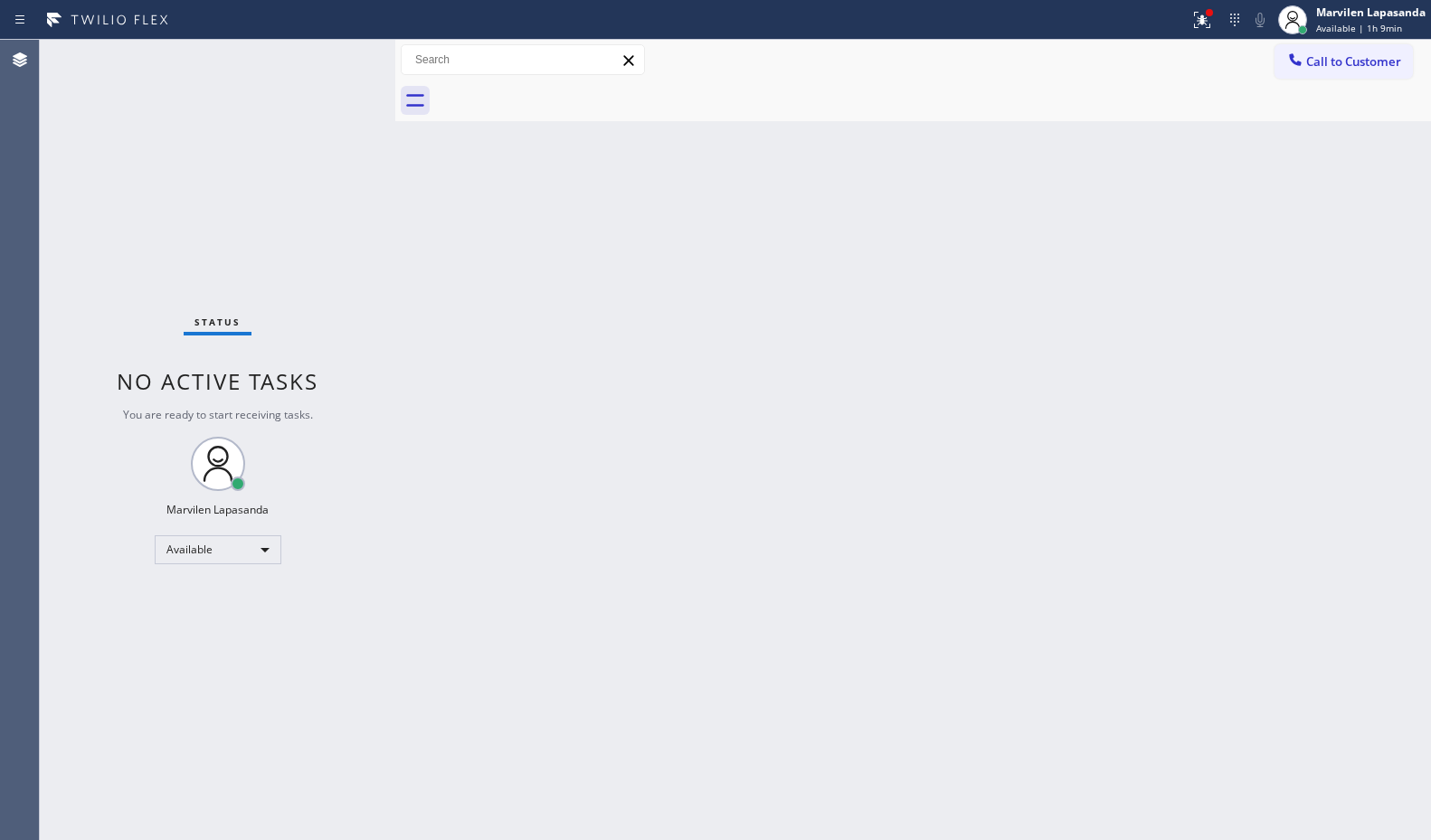
click at [339, 57] on div "Status No active tasks You are ready to start receiving tasks. Marvilen Lapasan…" at bounding box center [217, 439] width 355 height 800
click at [1341, 29] on span "Available | 1h 9min" at bounding box center [1359, 27] width 86 height 12
drag, startPoint x: 1289, startPoint y: 144, endPoint x: 1325, endPoint y: 183, distance: 53.1
click at [1289, 144] on button "Break" at bounding box center [1340, 144] width 181 height 24
click at [1328, 15] on div "Marvilen Lapasanda" at bounding box center [1371, 12] width 110 height 15
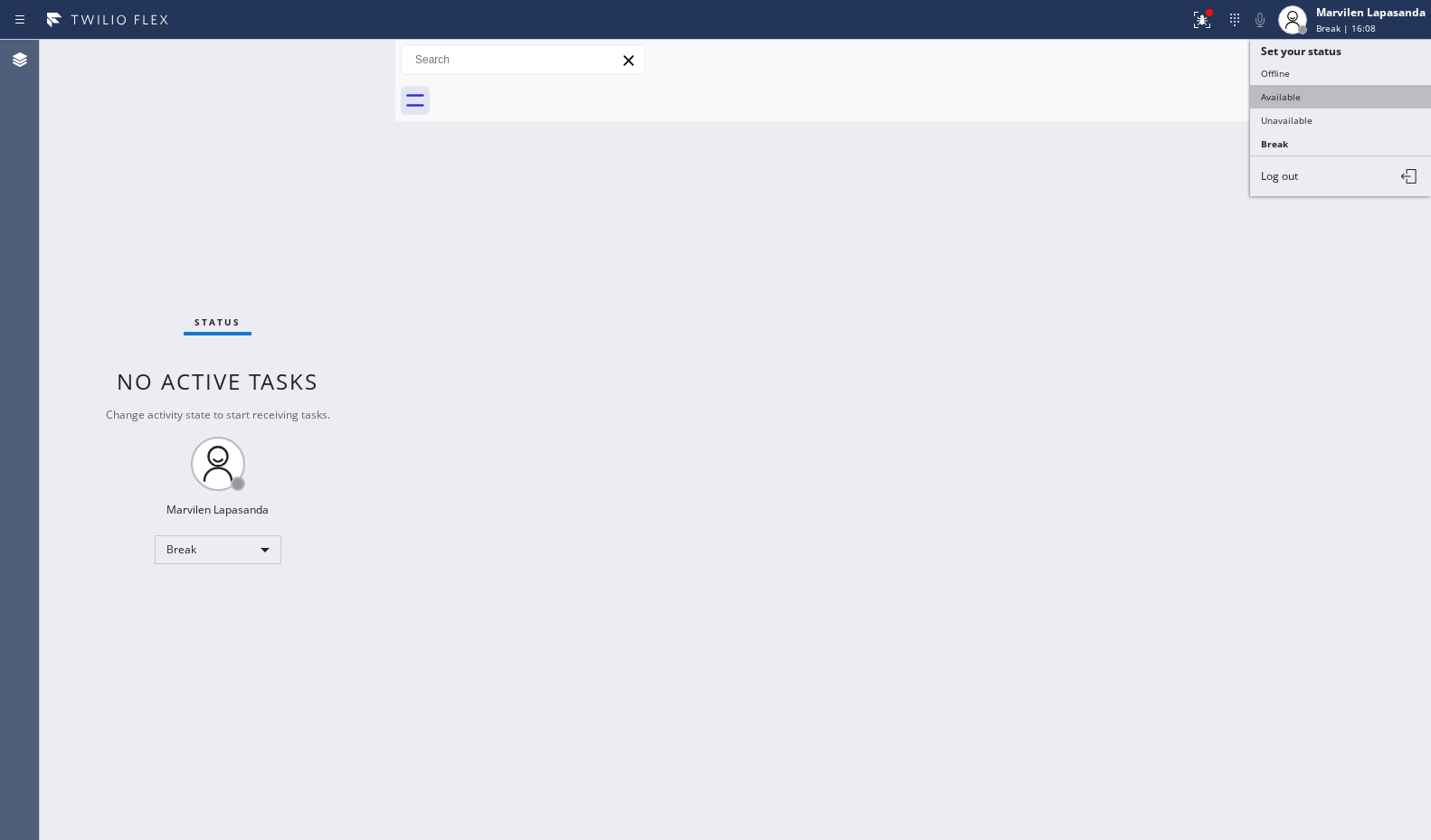
click at [1310, 88] on button "Available" at bounding box center [1340, 96] width 181 height 24
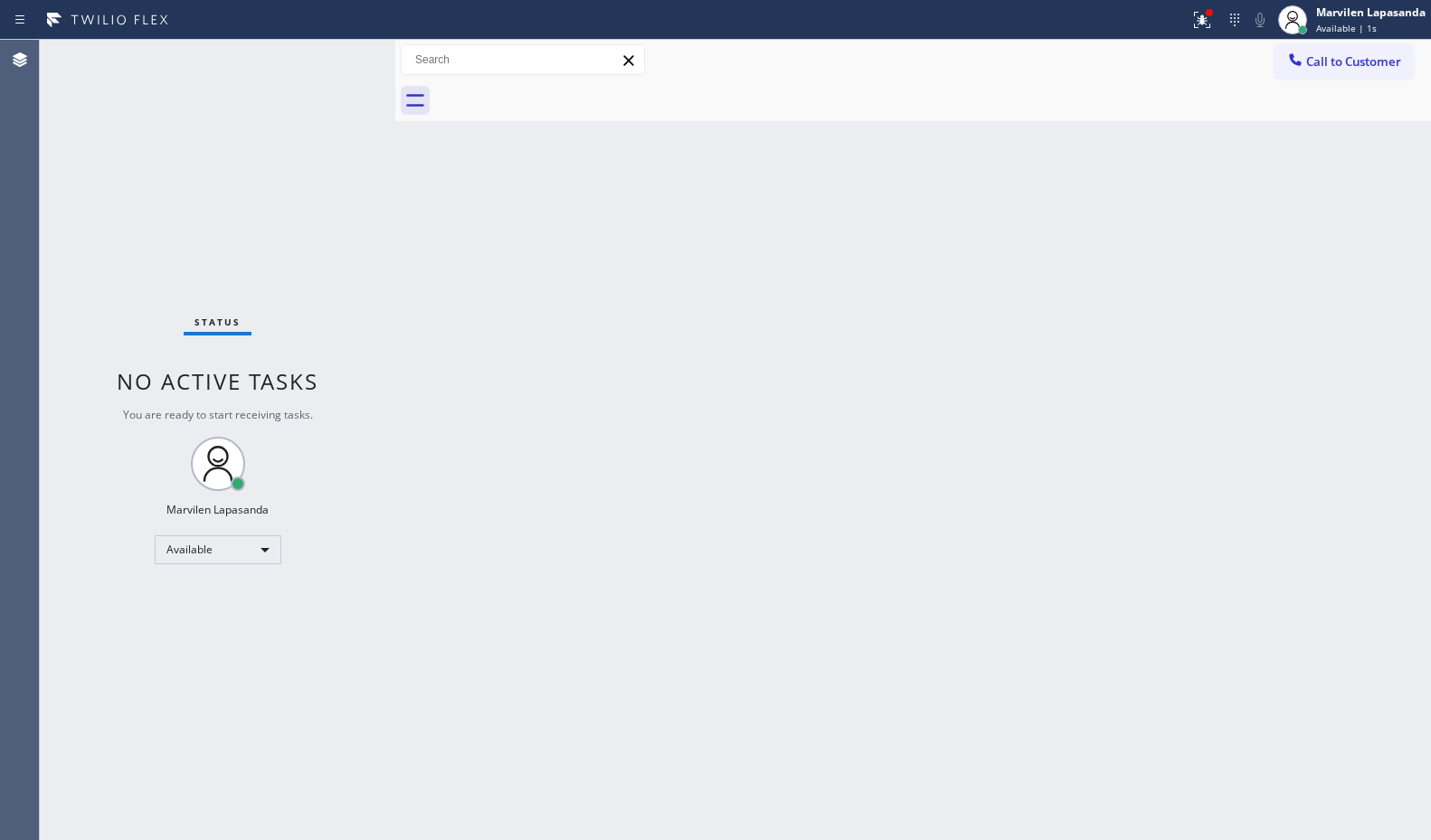
click at [385, 350] on div "Status No active tasks You are ready to start receiving tasks. Marvilen Lapasan…" at bounding box center [217, 439] width 355 height 800
click at [342, 60] on div "Status No active tasks You are ready to start receiving tasks. Marvilen Lapasan…" at bounding box center [217, 439] width 355 height 800
click at [339, 60] on div "Status No active tasks You are ready to start receiving tasks. Marvilen Lapasan…" at bounding box center [217, 439] width 355 height 800
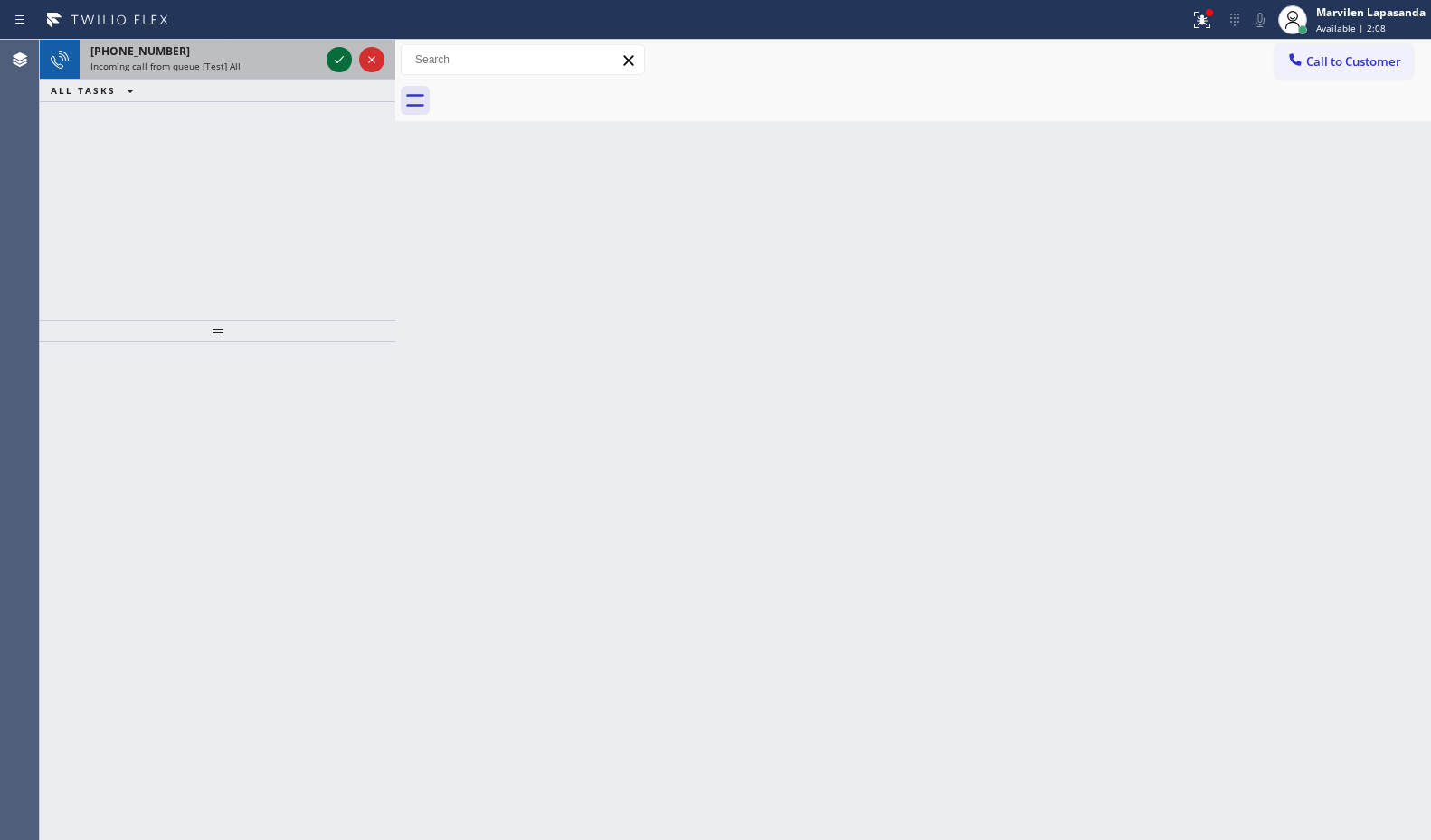
click at [339, 60] on icon at bounding box center [339, 60] width 9 height 8
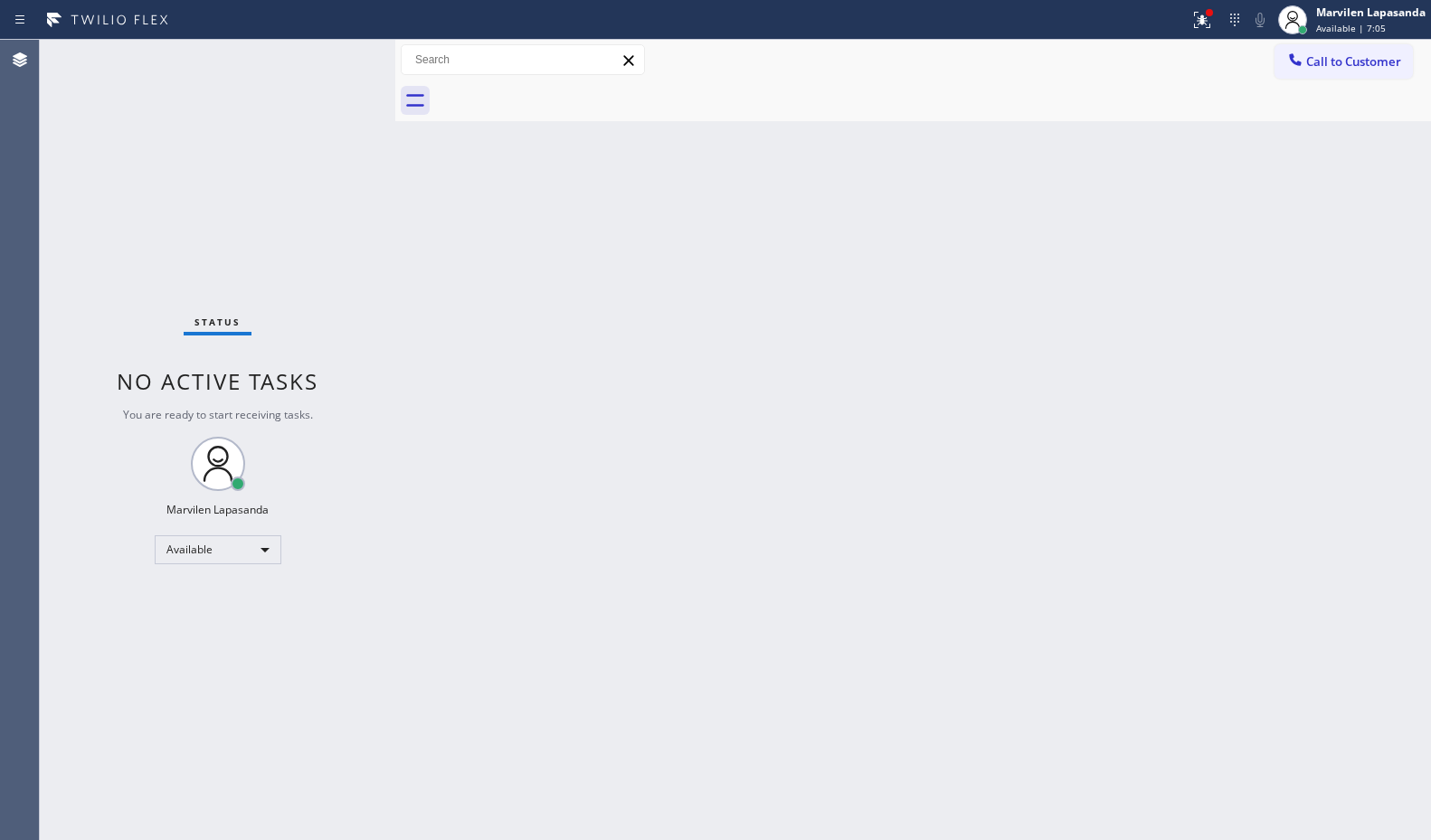
click at [339, 60] on div "Status No active tasks You are ready to start receiving tasks. Marvilen Lapasan…" at bounding box center [217, 439] width 355 height 800
click at [341, 59] on div "Status No active tasks You are ready to start receiving tasks. Marvilen Lapasan…" at bounding box center [217, 439] width 355 height 800
click at [1202, 32] on button at bounding box center [1202, 20] width 40 height 40
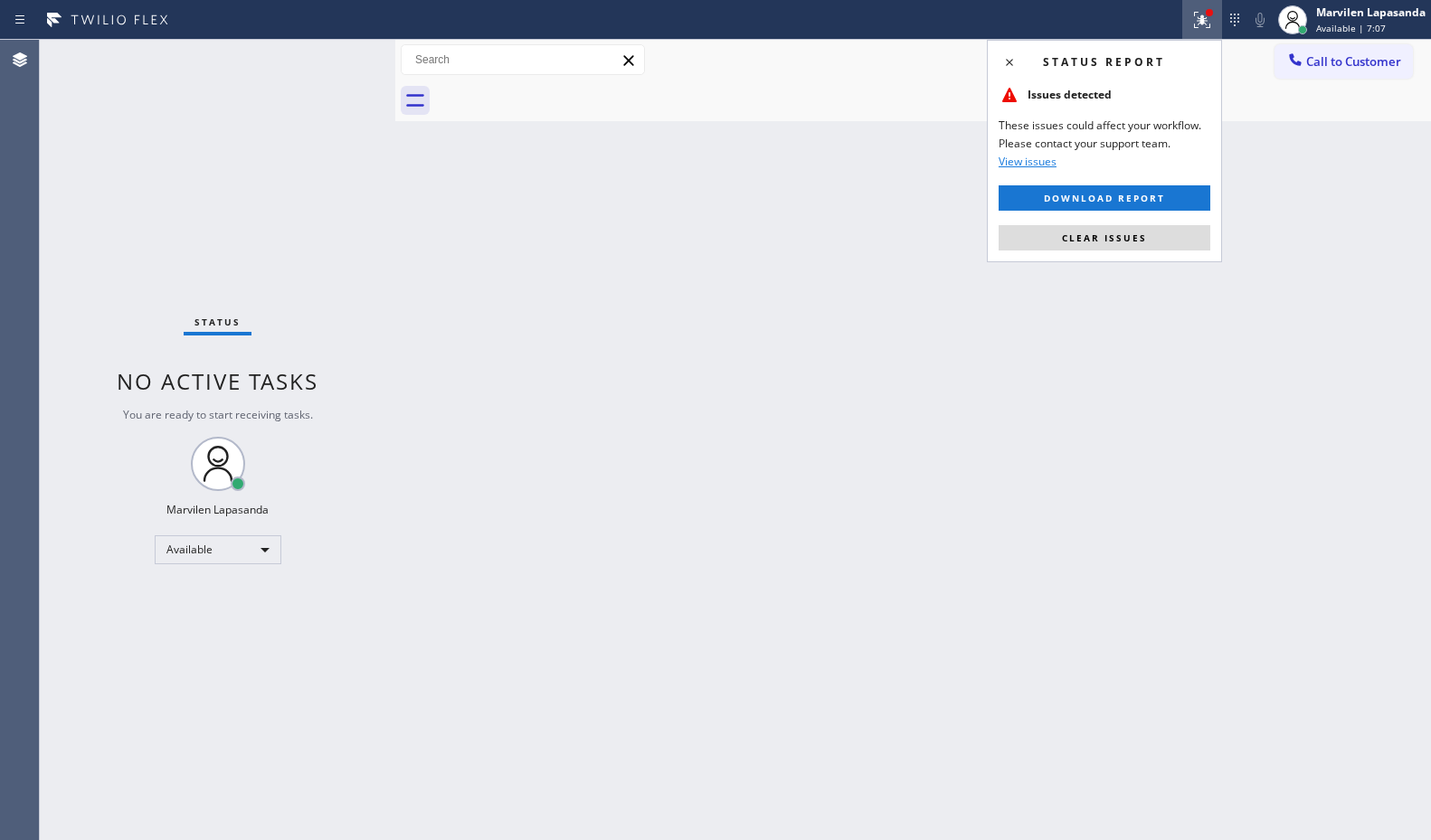
click at [1153, 237] on button "Clear issues" at bounding box center [1105, 237] width 212 height 26
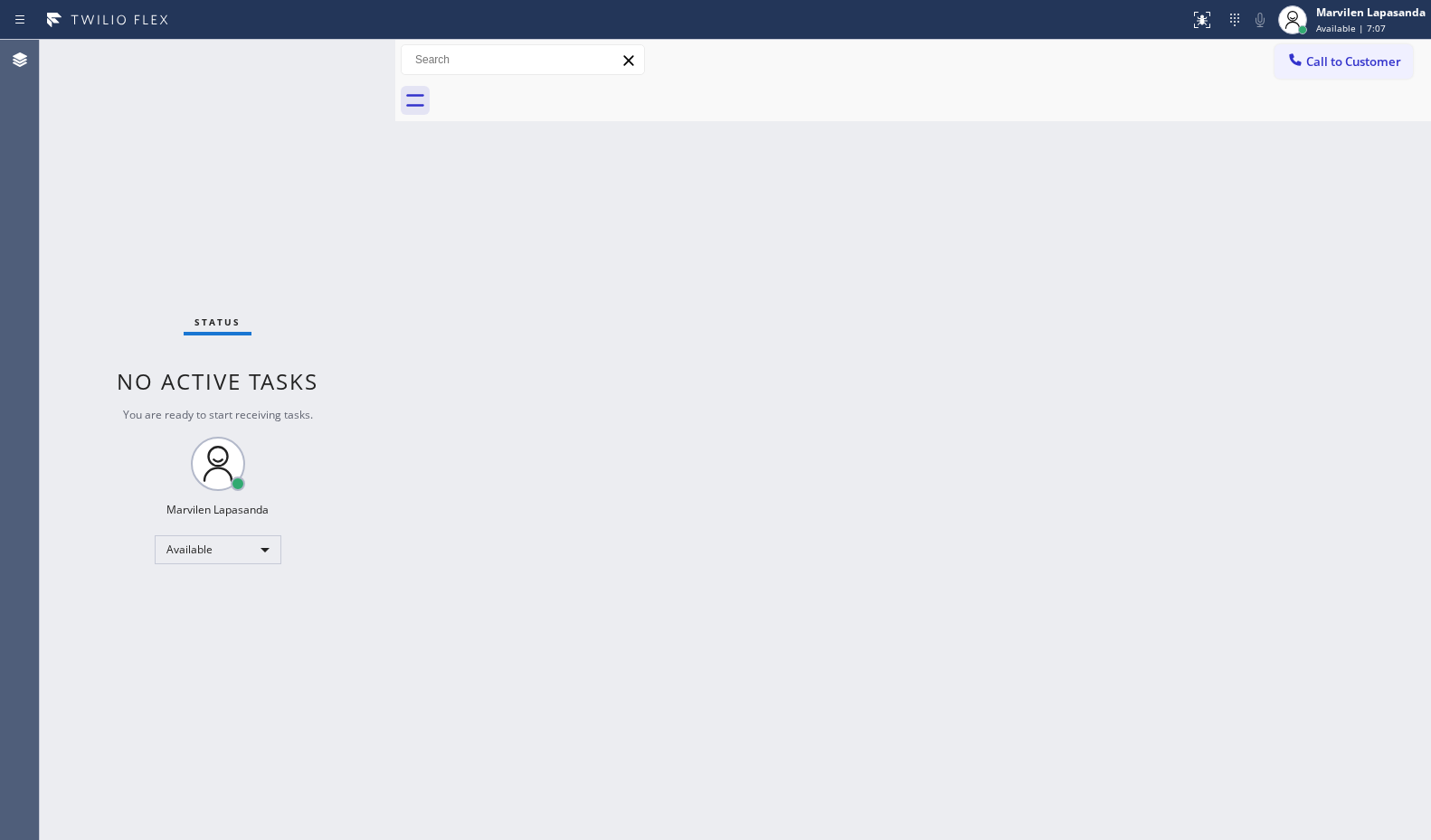
click at [1153, 237] on div "Back to Dashboard Change Sender ID Customers Technicians Select a contact Outbo…" at bounding box center [913, 439] width 1036 height 800
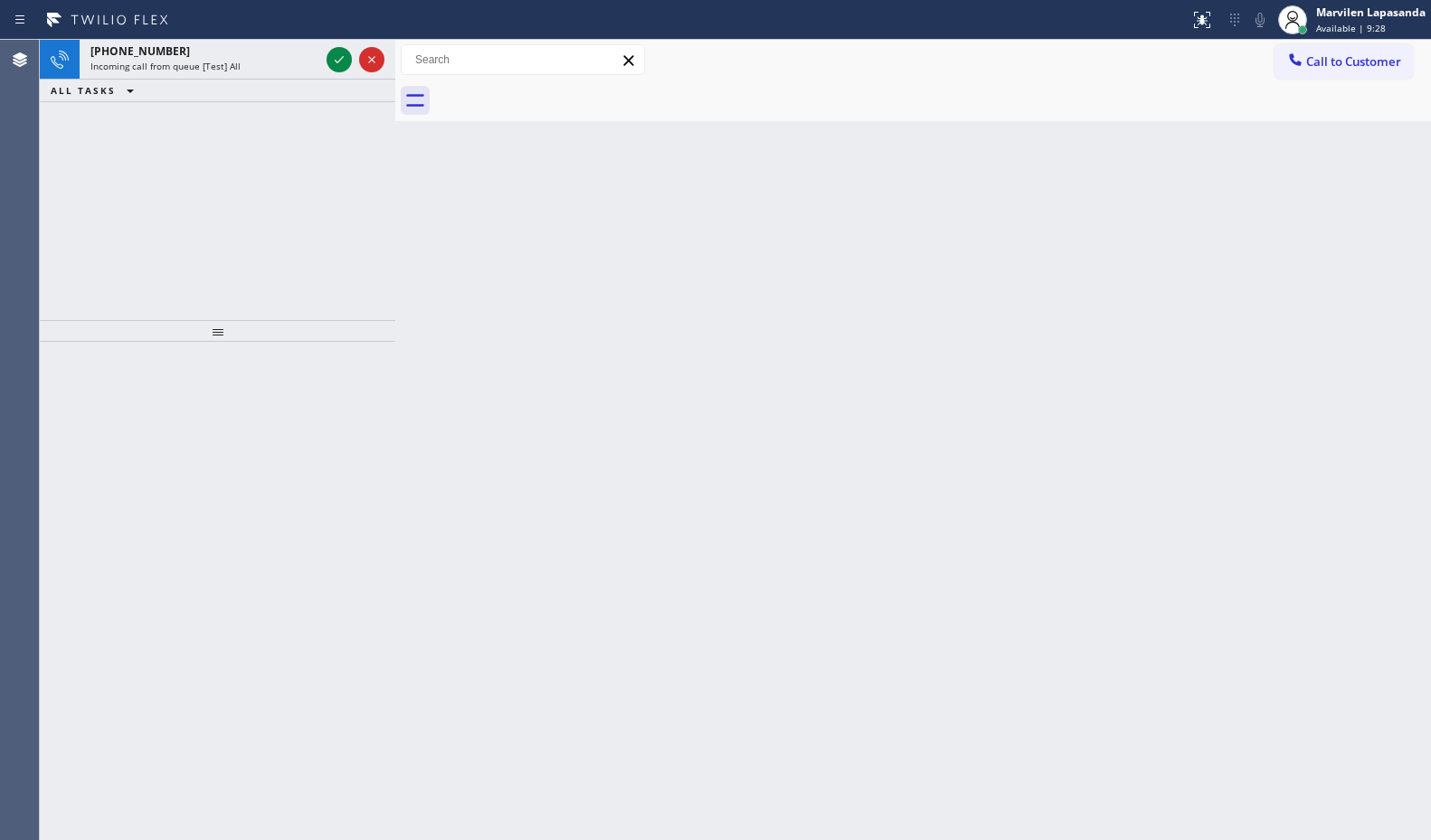
click at [1153, 234] on div "Back to Dashboard Change Sender ID Customers Technicians Select a contact Outbo…" at bounding box center [913, 439] width 1036 height 800
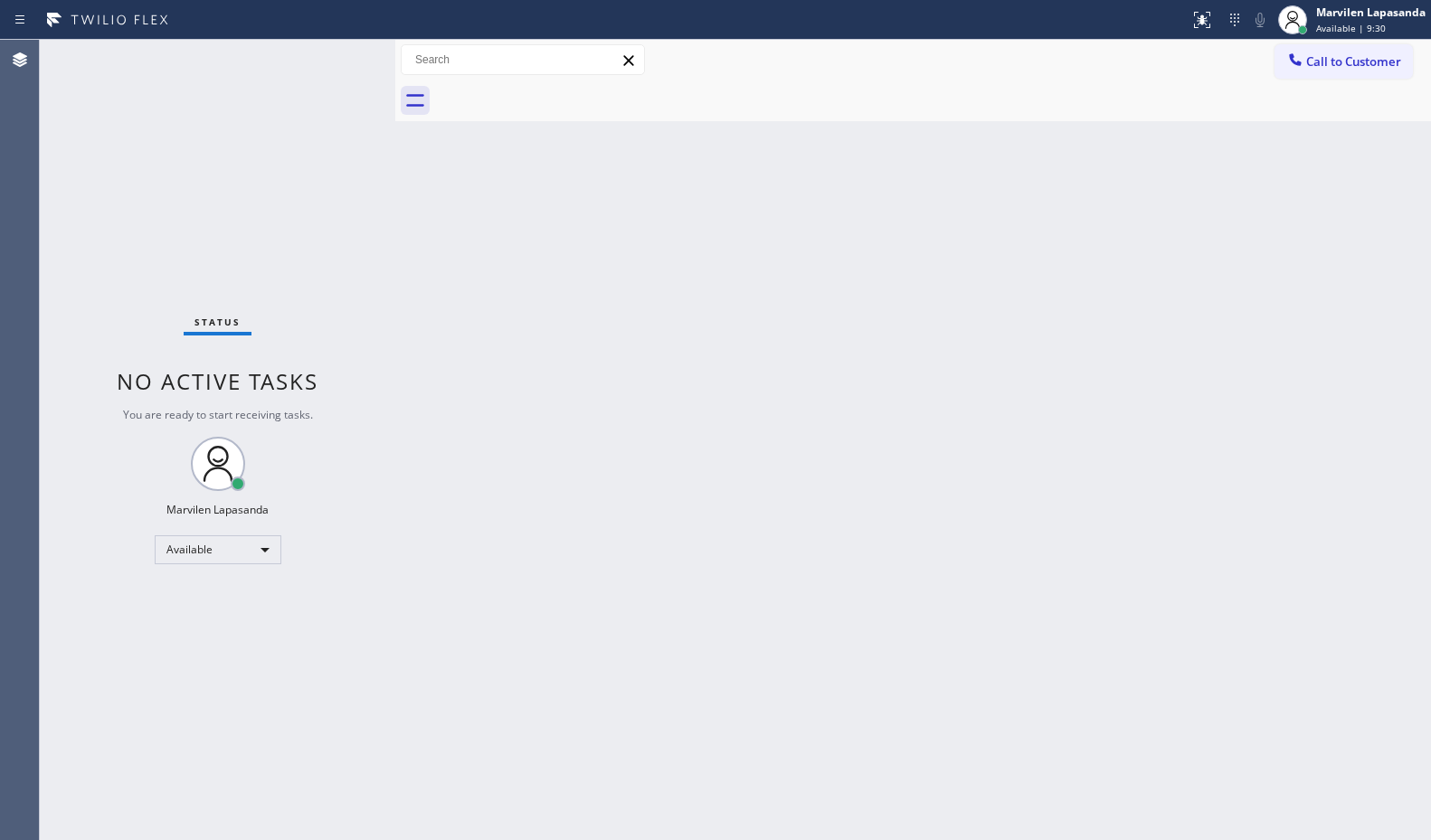
click at [342, 62] on div "Status No active tasks You are ready to start receiving tasks. Marvilen Lapasan…" at bounding box center [217, 439] width 355 height 800
click at [338, 61] on div "Status No active tasks You are ready to start receiving tasks. Marvilen Lapasan…" at bounding box center [217, 439] width 355 height 800
click at [337, 60] on div "Status No active tasks You are ready to start receiving tasks. Marvilen Lapasan…" at bounding box center [217, 439] width 355 height 800
click at [337, 59] on div "Status No active tasks You are ready to start receiving tasks. Marvilen Lapasan…" at bounding box center [217, 439] width 355 height 800
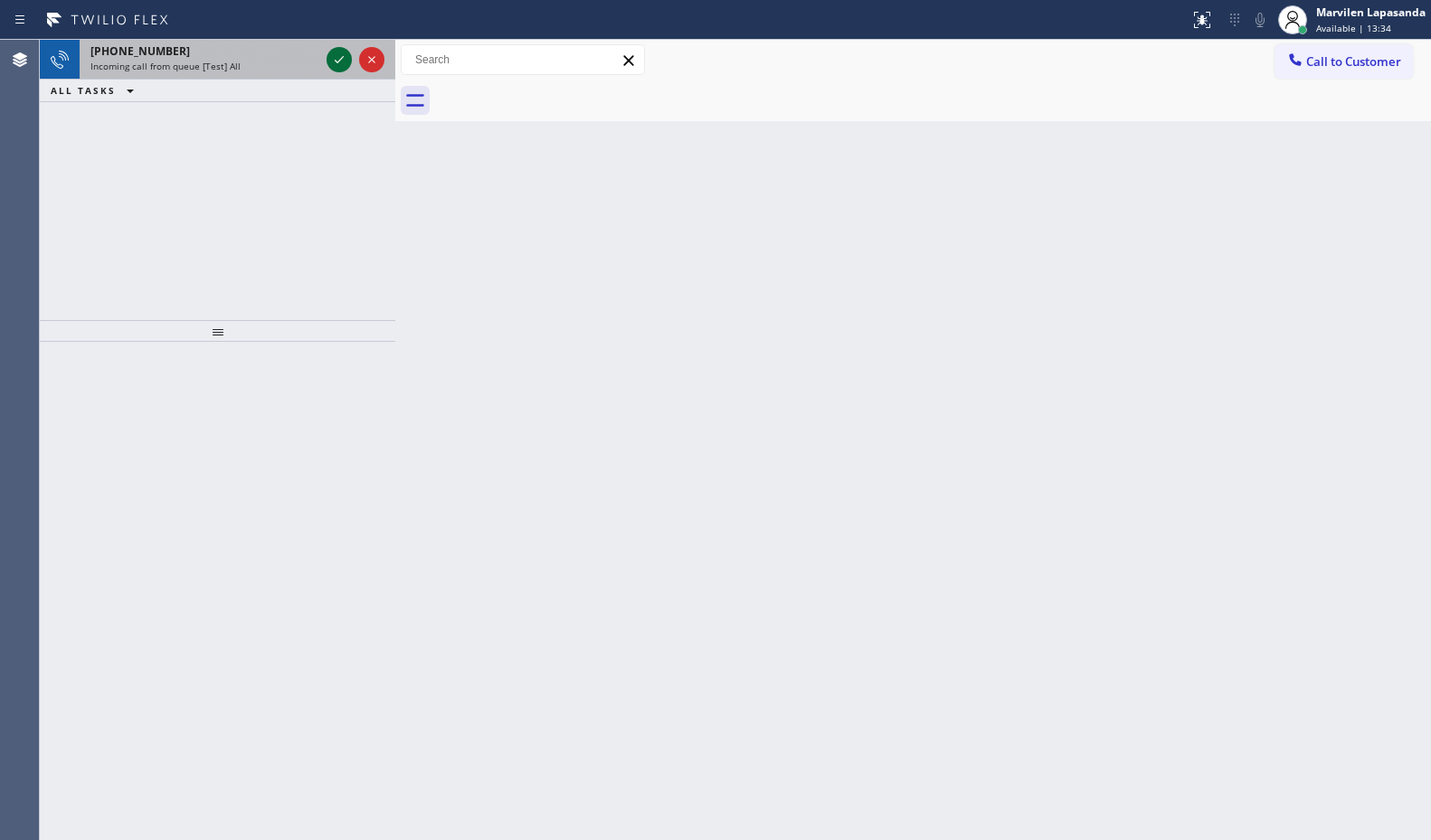
click at [337, 59] on icon at bounding box center [338, 60] width 22 height 22
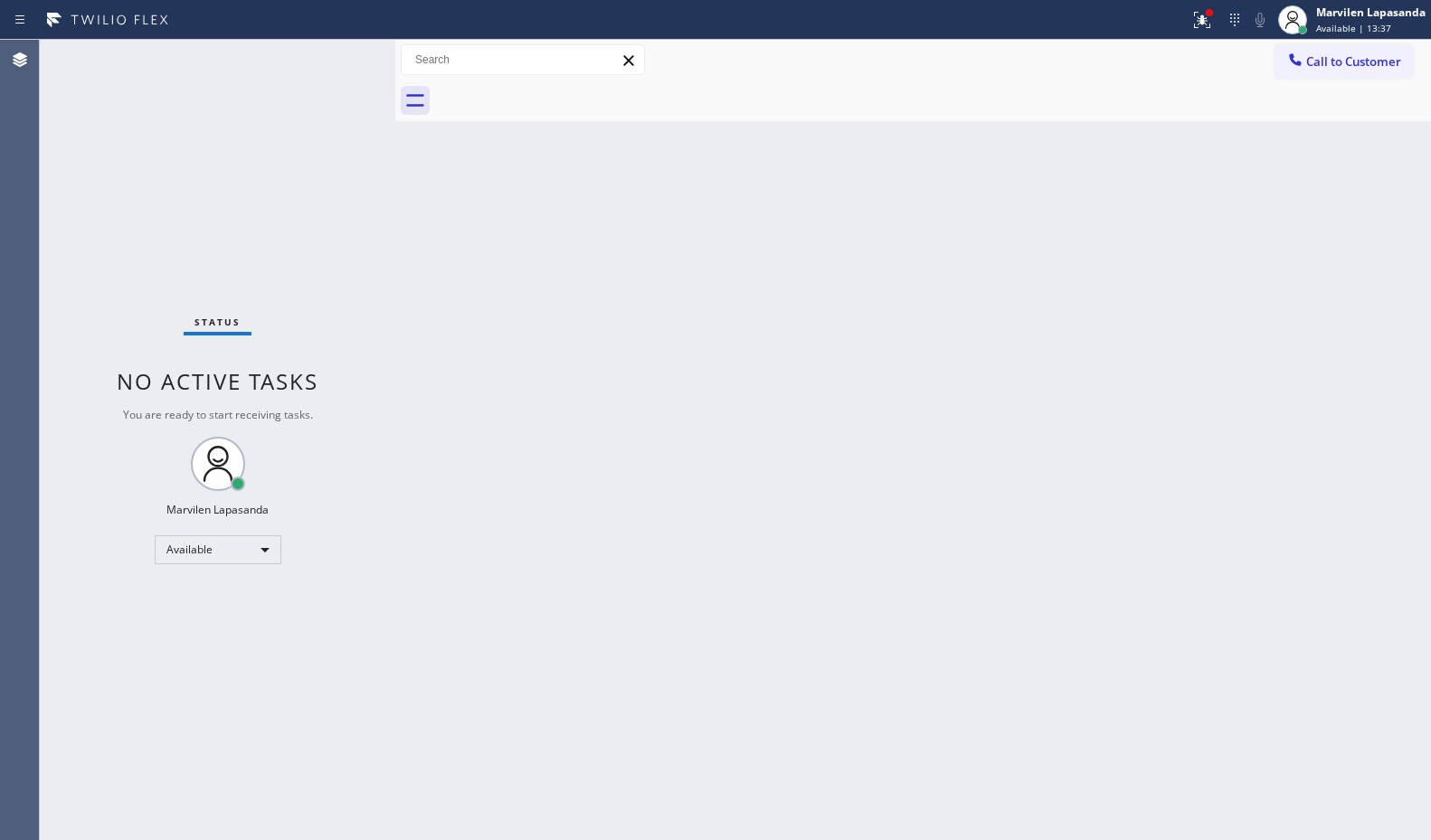
click at [337, 59] on div "Status No active tasks You are ready to start receiving tasks. Marvilen Lapasan…" at bounding box center [217, 439] width 355 height 800
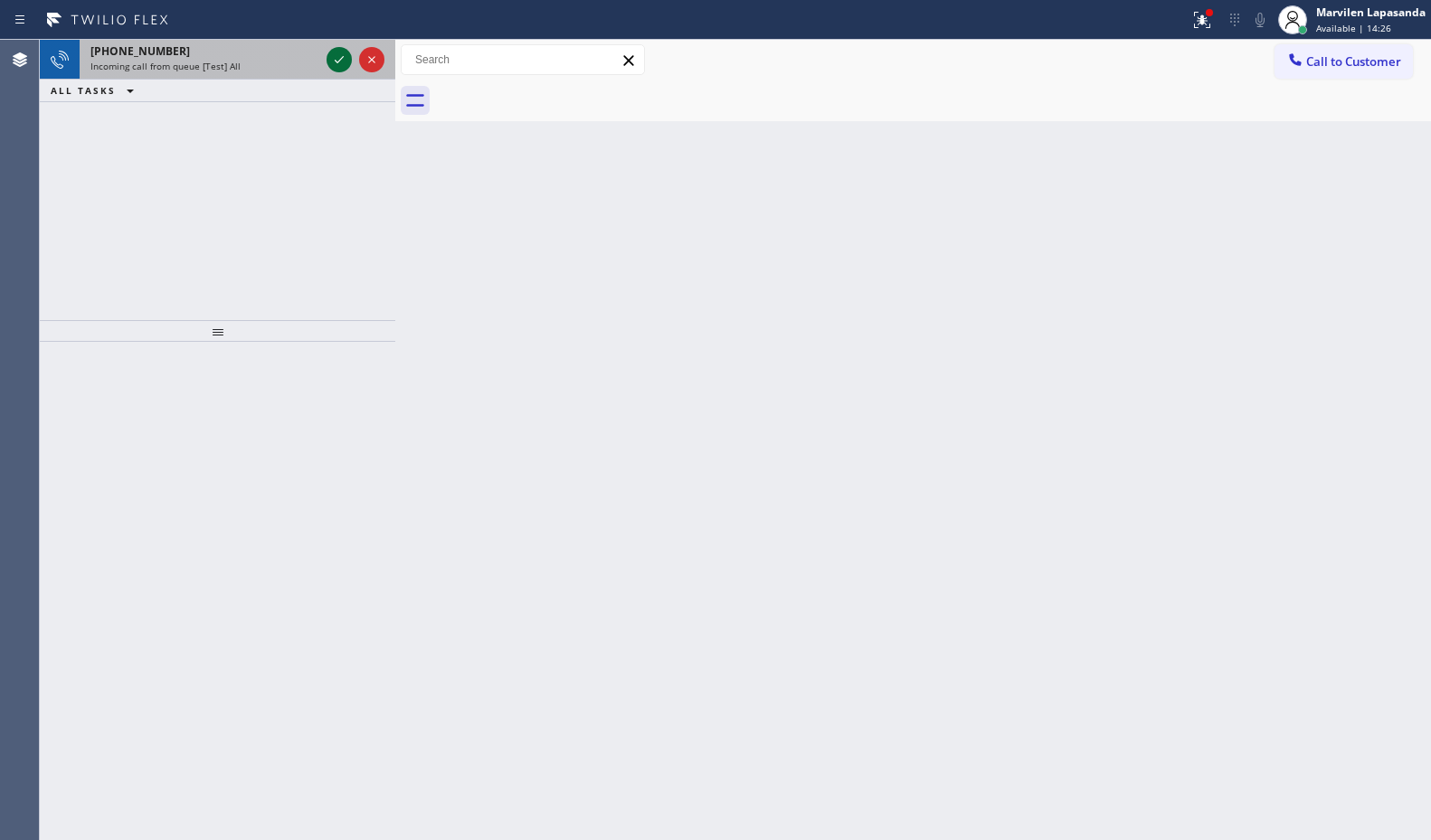
click at [337, 59] on icon at bounding box center [338, 60] width 22 height 22
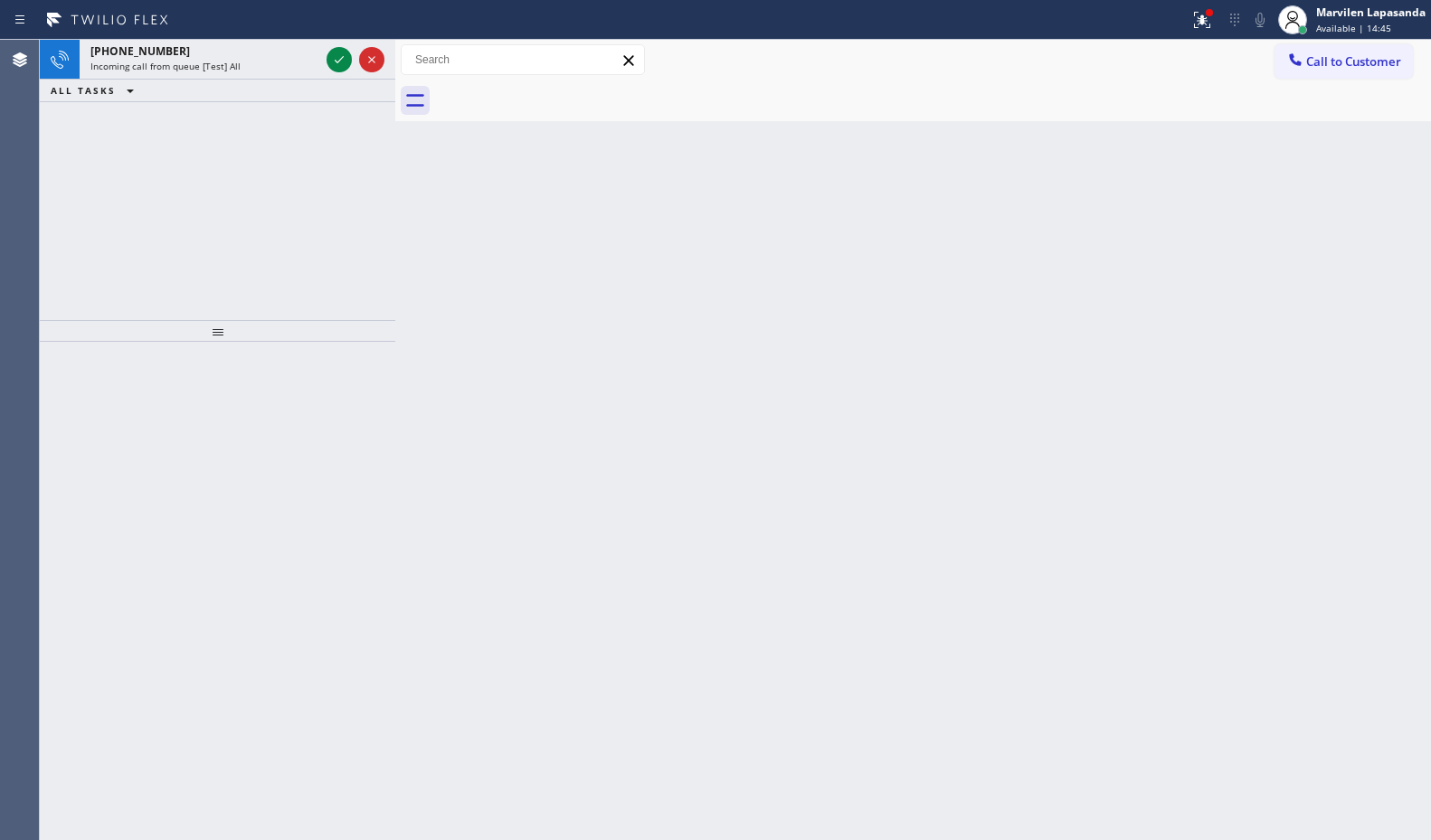
click at [337, 59] on icon at bounding box center [338, 60] width 22 height 22
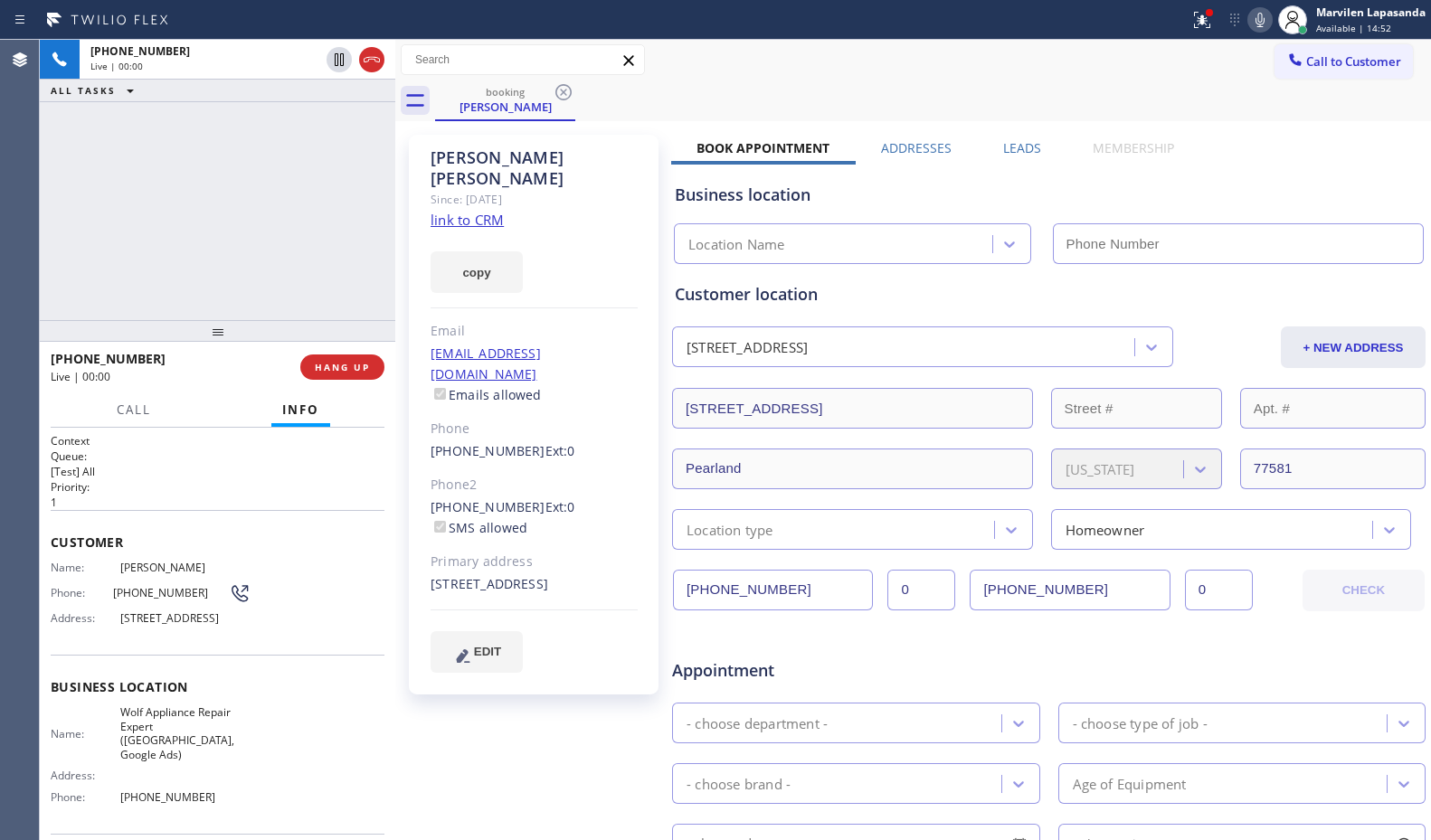
type input "[PHONE_NUMBER]"
click at [456, 211] on link "link to CRM" at bounding box center [468, 219] width 74 height 18
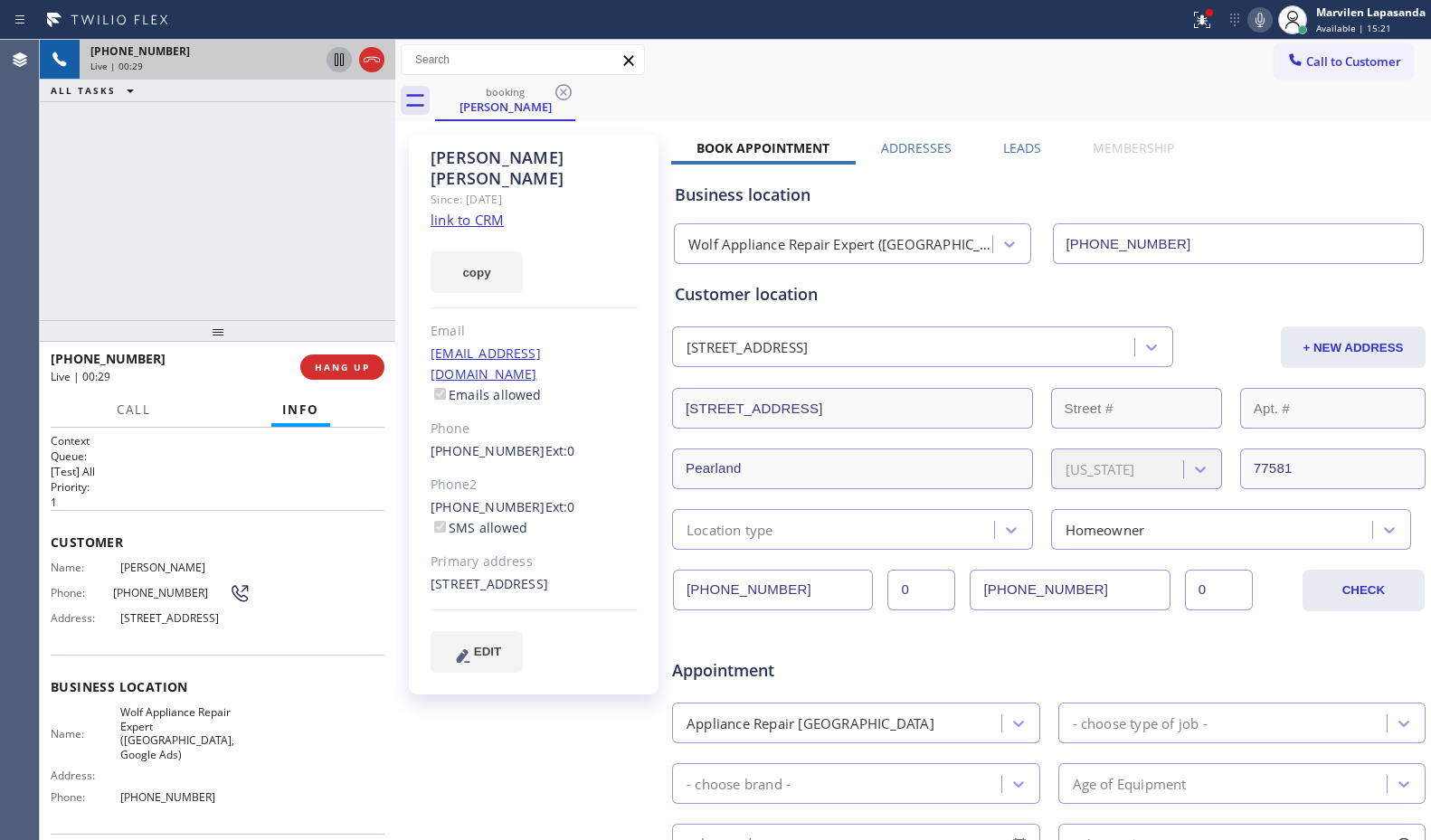
click at [334, 57] on icon at bounding box center [338, 60] width 22 height 22
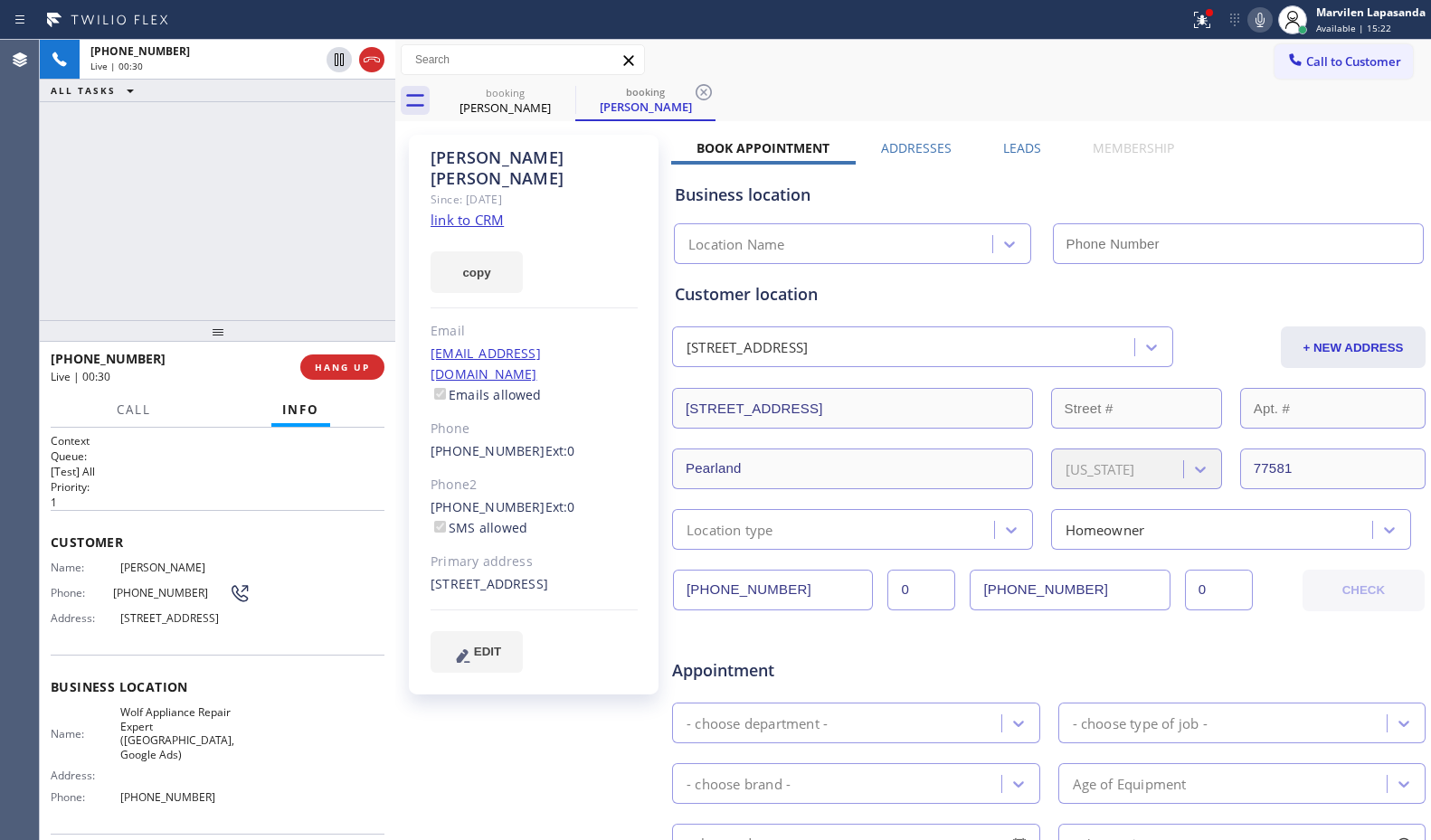
click at [1263, 25] on icon at bounding box center [1260, 20] width 22 height 22
type input "[PHONE_NUMBER]"
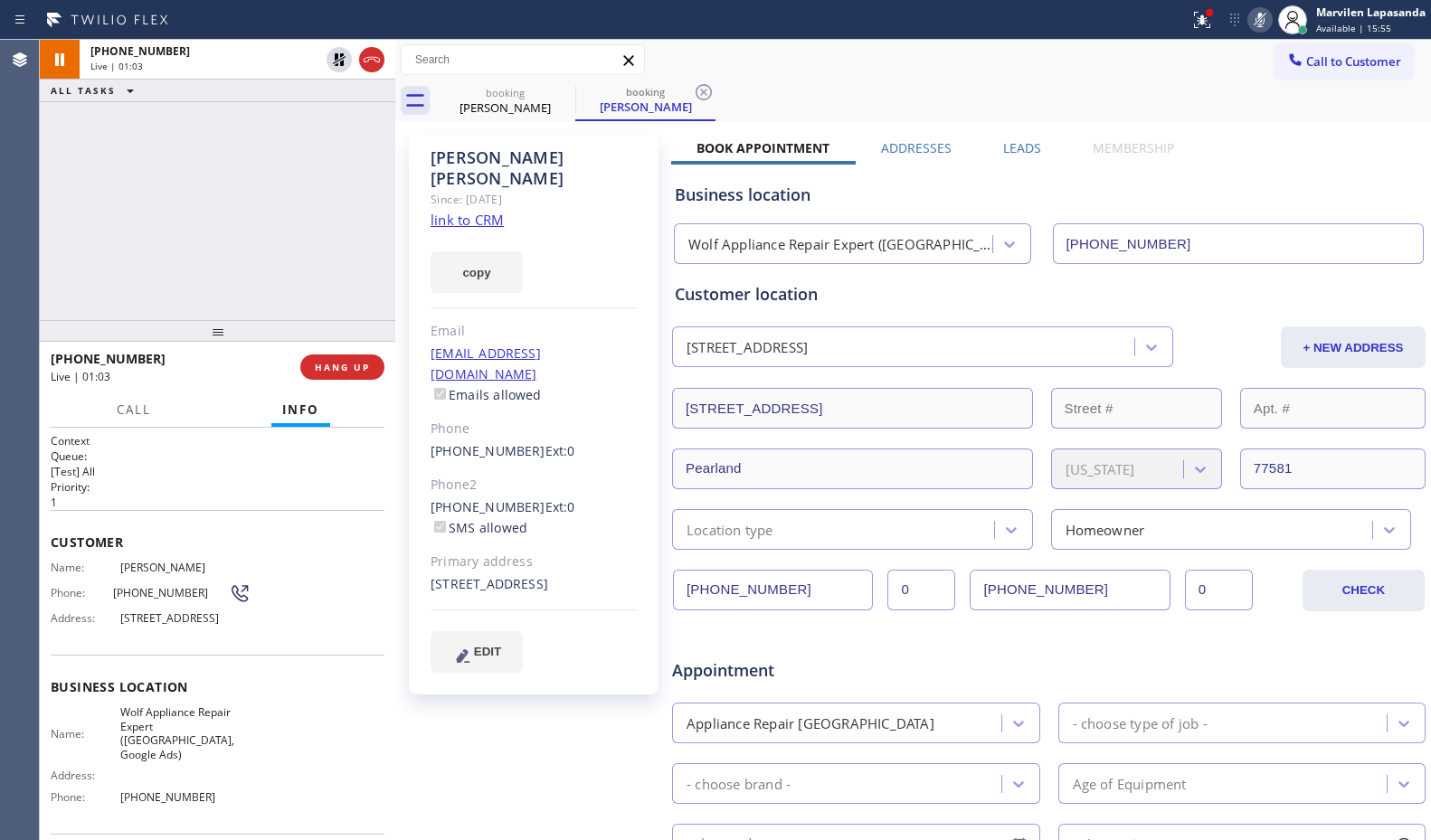
click at [201, 209] on div "[PHONE_NUMBER] Live | 01:03 ALL TASKS ALL TASKS ACTIVE TASKS TASKS IN WRAP UP" at bounding box center [217, 180] width 355 height 281
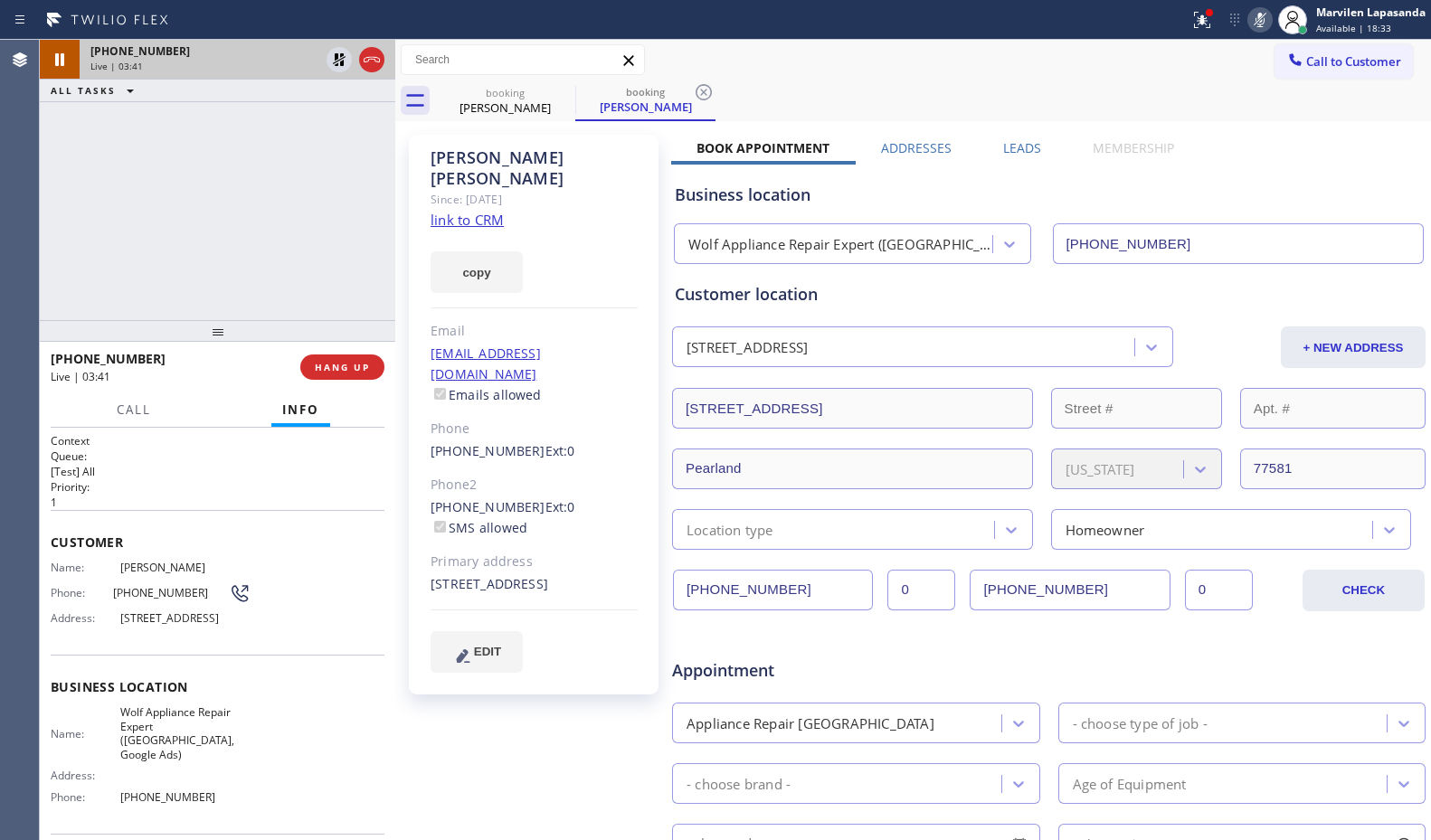
drag, startPoint x: 331, startPoint y: 60, endPoint x: 355, endPoint y: 60, distance: 24.0
click at [333, 59] on icon at bounding box center [338, 60] width 22 height 22
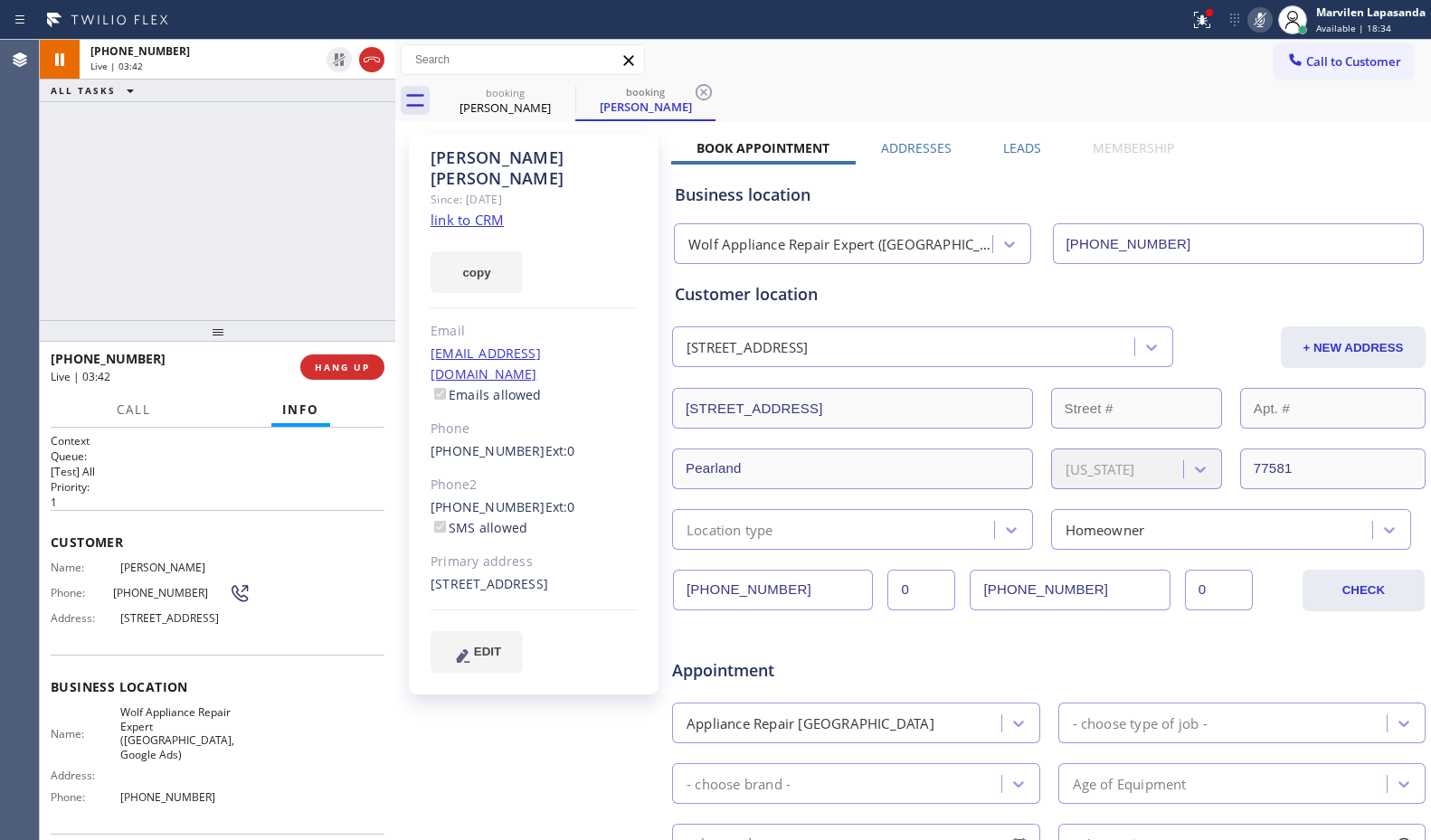
click at [1261, 25] on icon at bounding box center [1260, 20] width 22 height 22
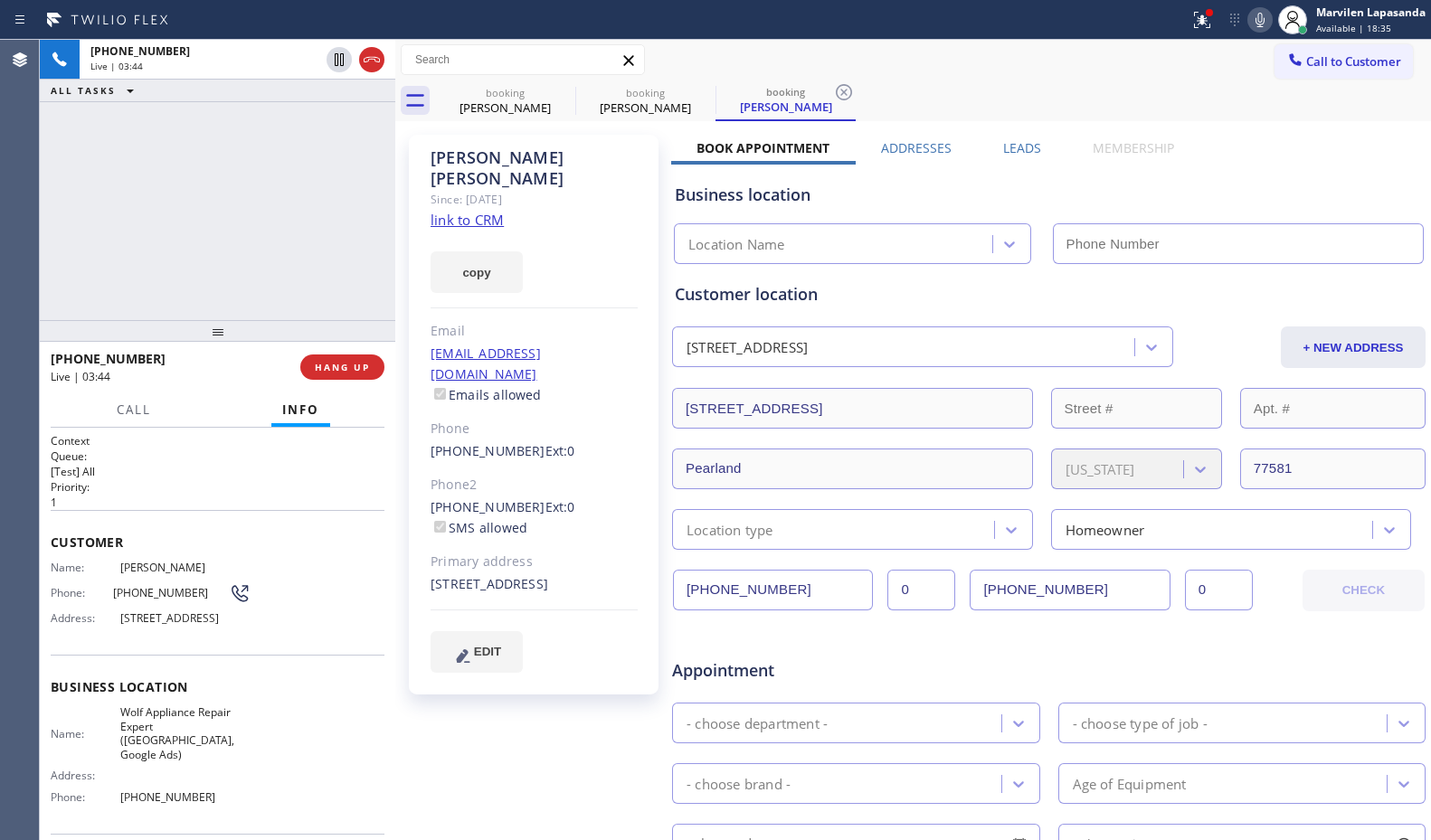
type input "[PHONE_NUMBER]"
click at [308, 159] on div "[PHONE_NUMBER] Live | 03:52 ALL TASKS ALL TASKS ACTIVE TASKS TASKS IN WRAP UP" at bounding box center [217, 180] width 355 height 281
click at [337, 152] on div "[PHONE_NUMBER] Live | 03:53 ALL TASKS ALL TASKS ACTIVE TASKS TASKS IN WRAP UP" at bounding box center [217, 180] width 355 height 281
click at [340, 150] on div "[PHONE_NUMBER] Live | 03:54 ALL TASKS ALL TASKS ACTIVE TASKS TASKS IN WRAP UP" at bounding box center [217, 180] width 355 height 281
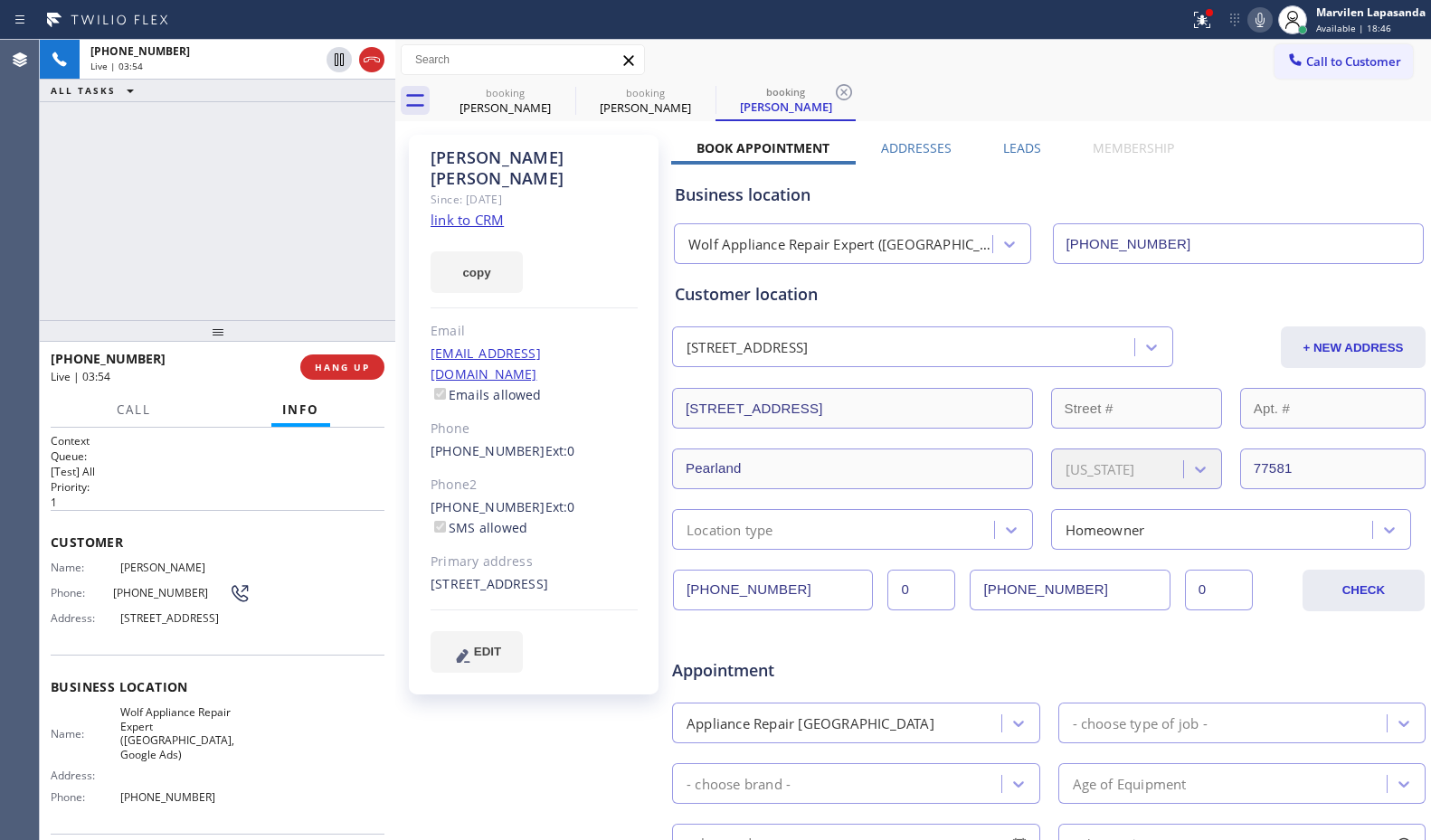
click at [334, 136] on div "[PHONE_NUMBER] Live | 03:54 ALL TASKS ALL TASKS ACTIVE TASKS TASKS IN WRAP UP" at bounding box center [217, 180] width 355 height 281
click at [331, 134] on div "[PHONE_NUMBER] Live | 03:55 ALL TASKS ALL TASKS ACTIVE TASKS TASKS IN WRAP UP" at bounding box center [217, 180] width 355 height 281
click at [318, 380] on div "[PHONE_NUMBER] Live | 04:26 HANG UP" at bounding box center [217, 368] width 334 height 47
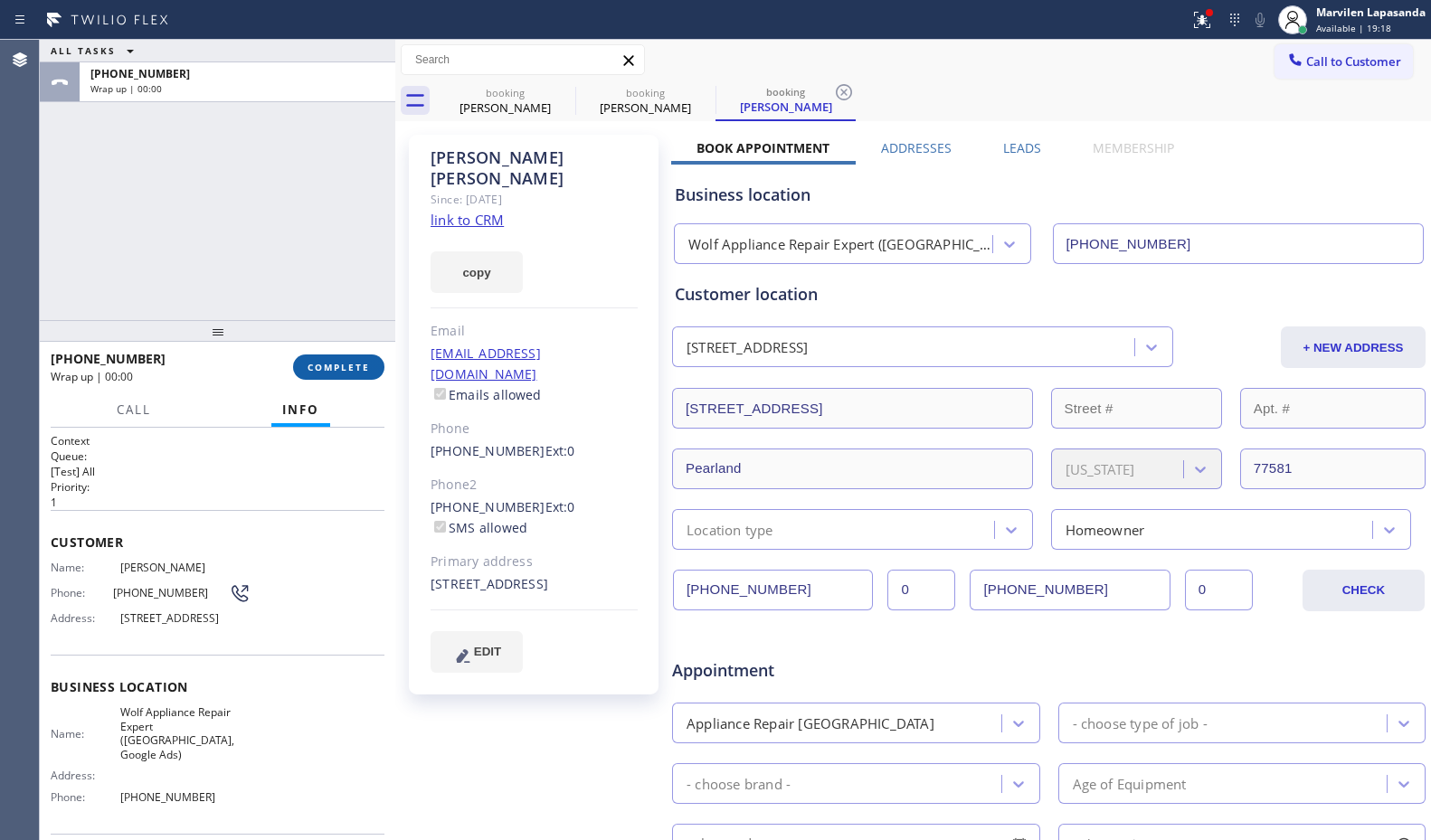
click at [325, 372] on span "COMPLETE" at bounding box center [338, 367] width 62 height 12
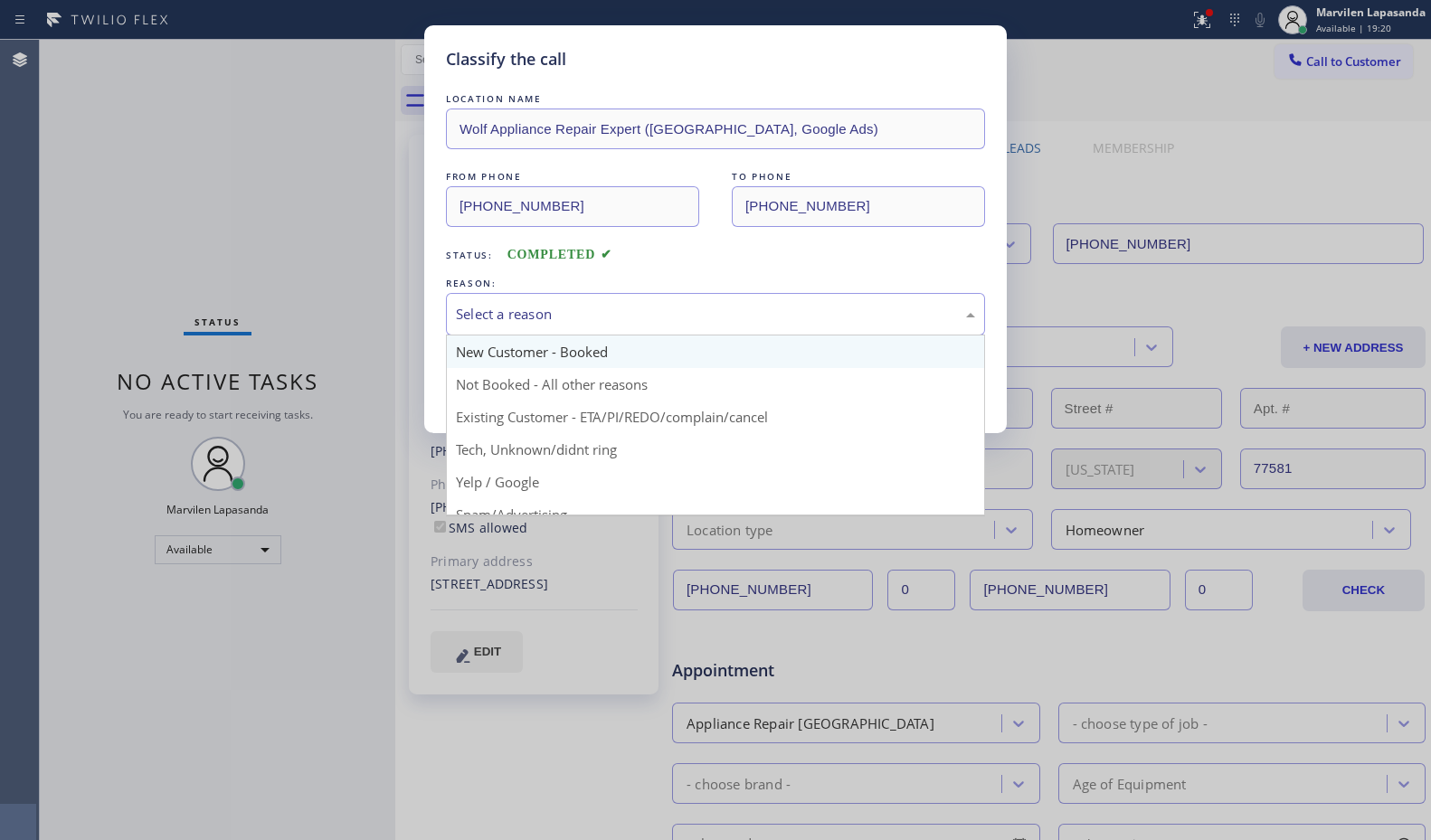
drag, startPoint x: 509, startPoint y: 321, endPoint x: 499, endPoint y: 351, distance: 31.6
click at [509, 321] on div "Select a reason" at bounding box center [715, 315] width 519 height 21
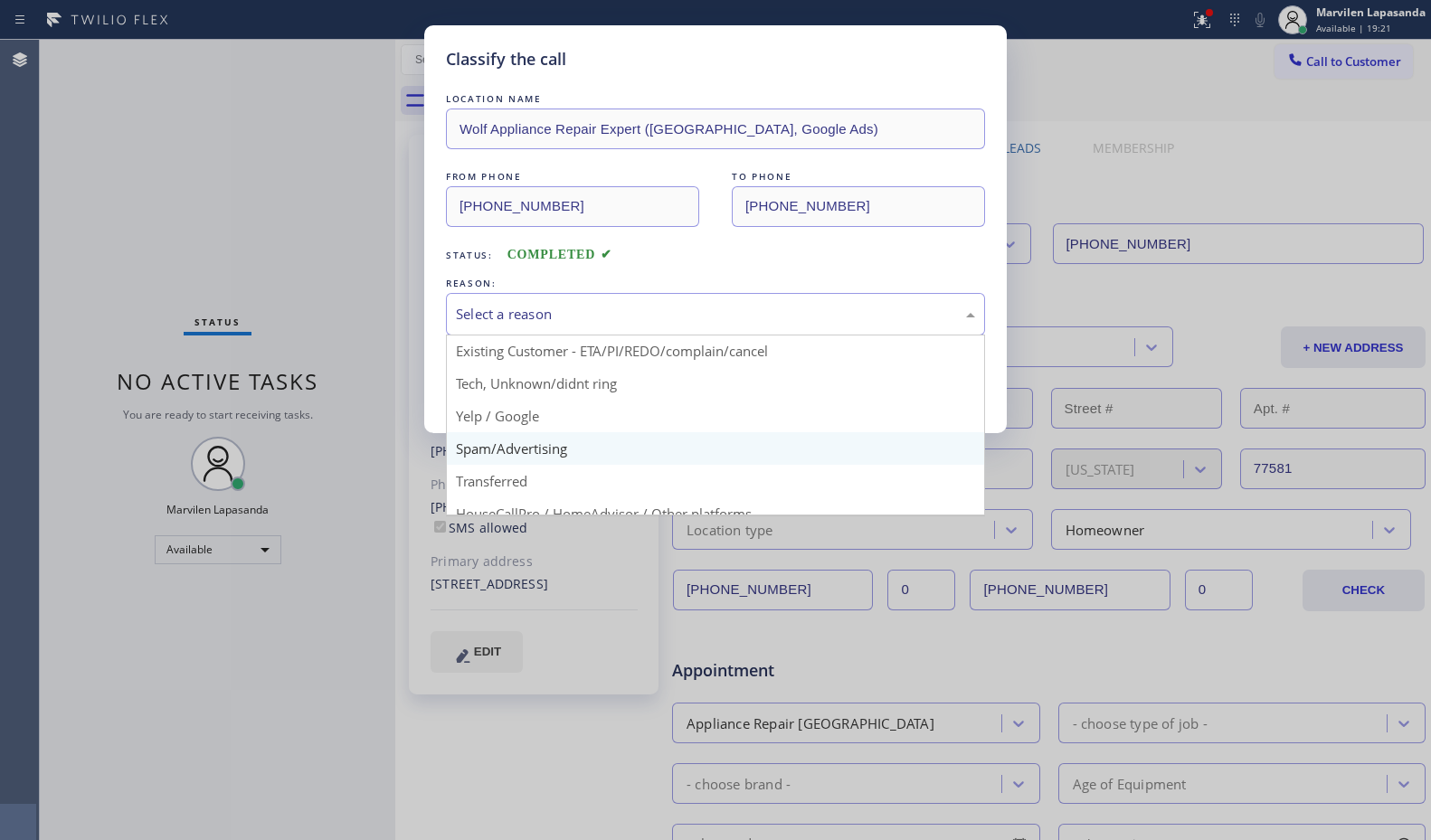
scroll to position [114, 0]
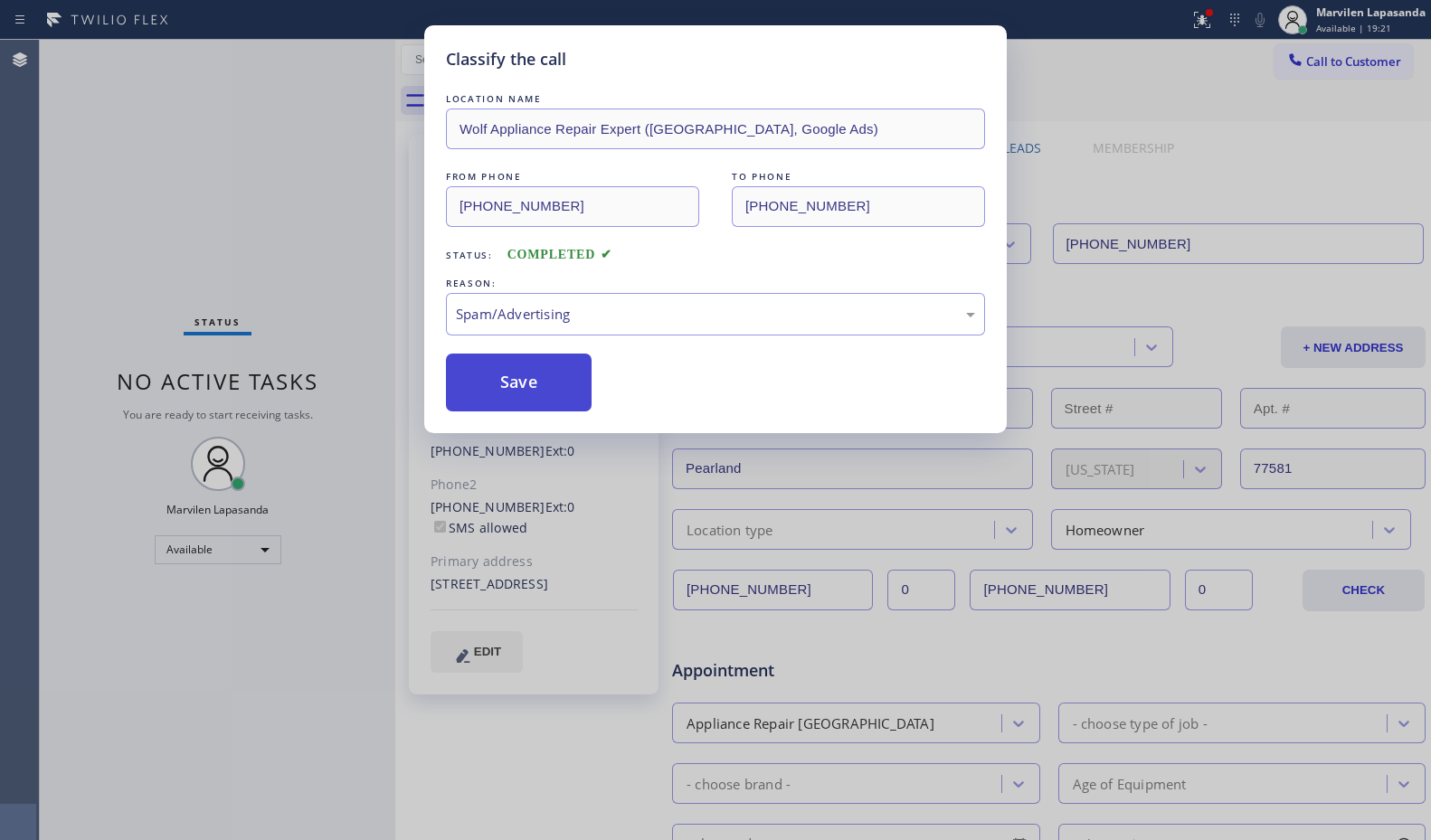
drag, startPoint x: 504, startPoint y: 395, endPoint x: 504, endPoint y: 382, distance: 13.0
click at [504, 391] on button "Save" at bounding box center [519, 382] width 146 height 58
click at [504, 382] on button "Save" at bounding box center [519, 382] width 146 height 58
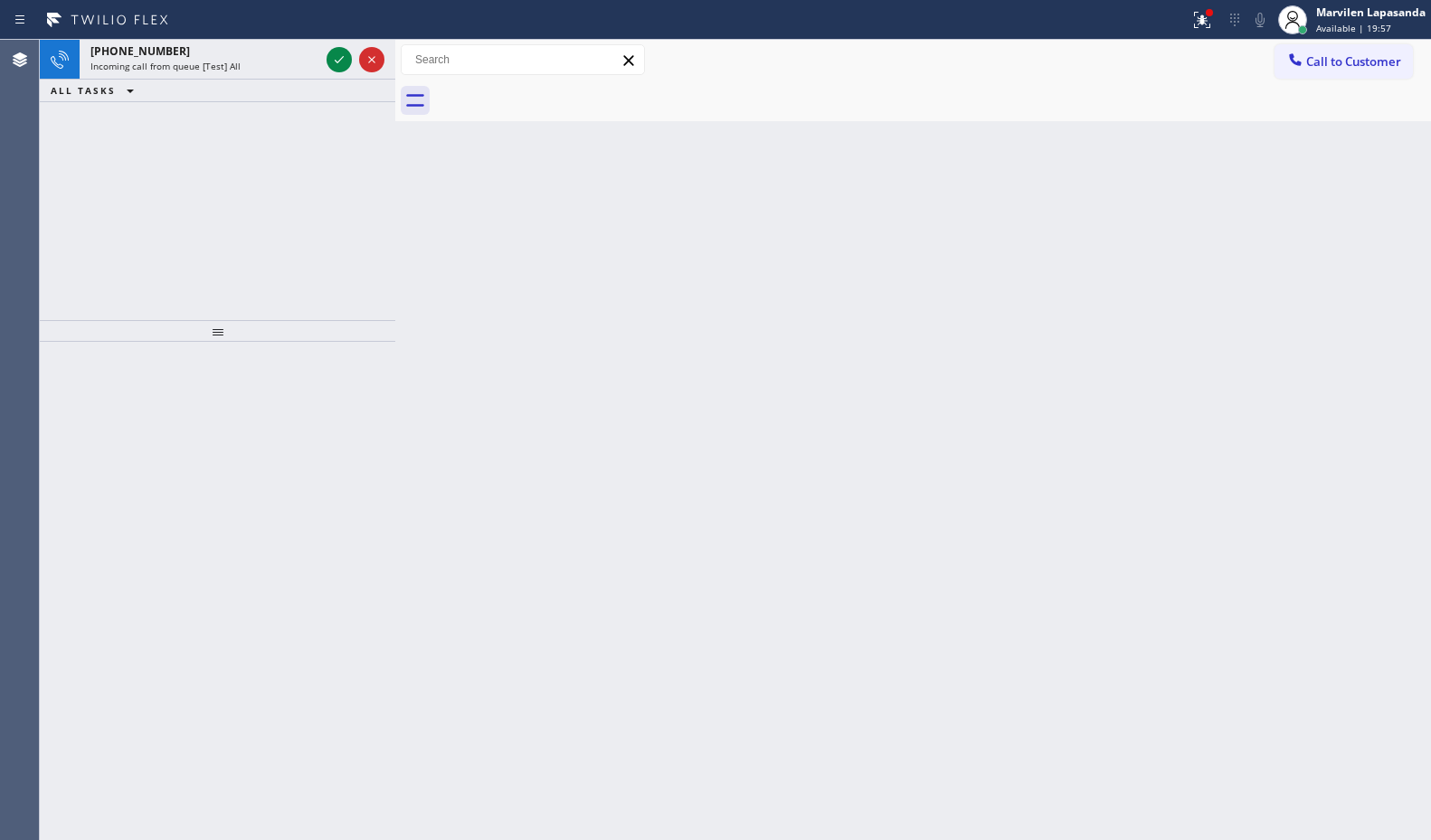
click at [504, 382] on div "Back to Dashboard Change Sender ID Customers Technicians Select a contact Outbo…" at bounding box center [913, 439] width 1036 height 800
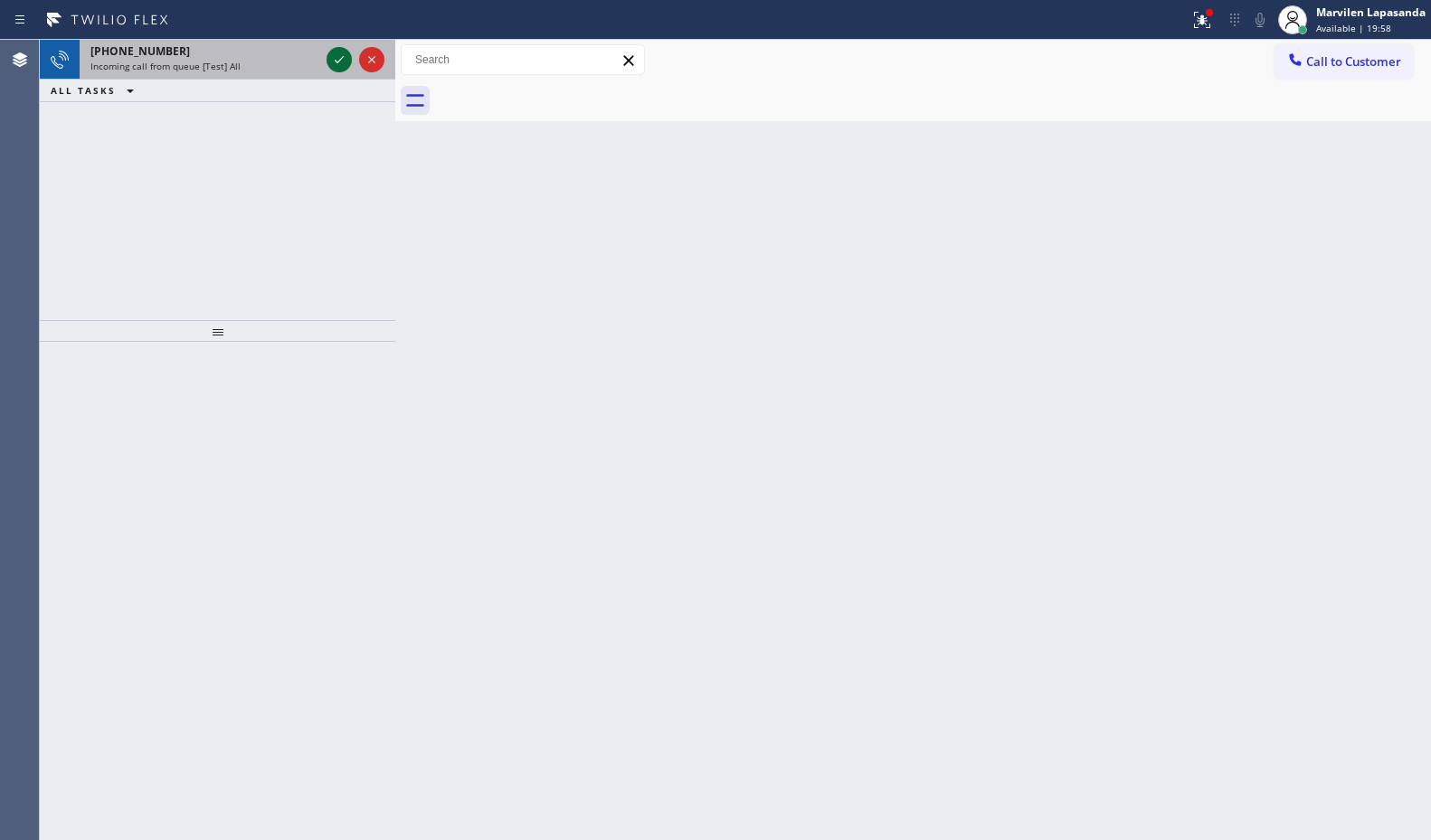
click at [332, 58] on icon at bounding box center [338, 60] width 22 height 22
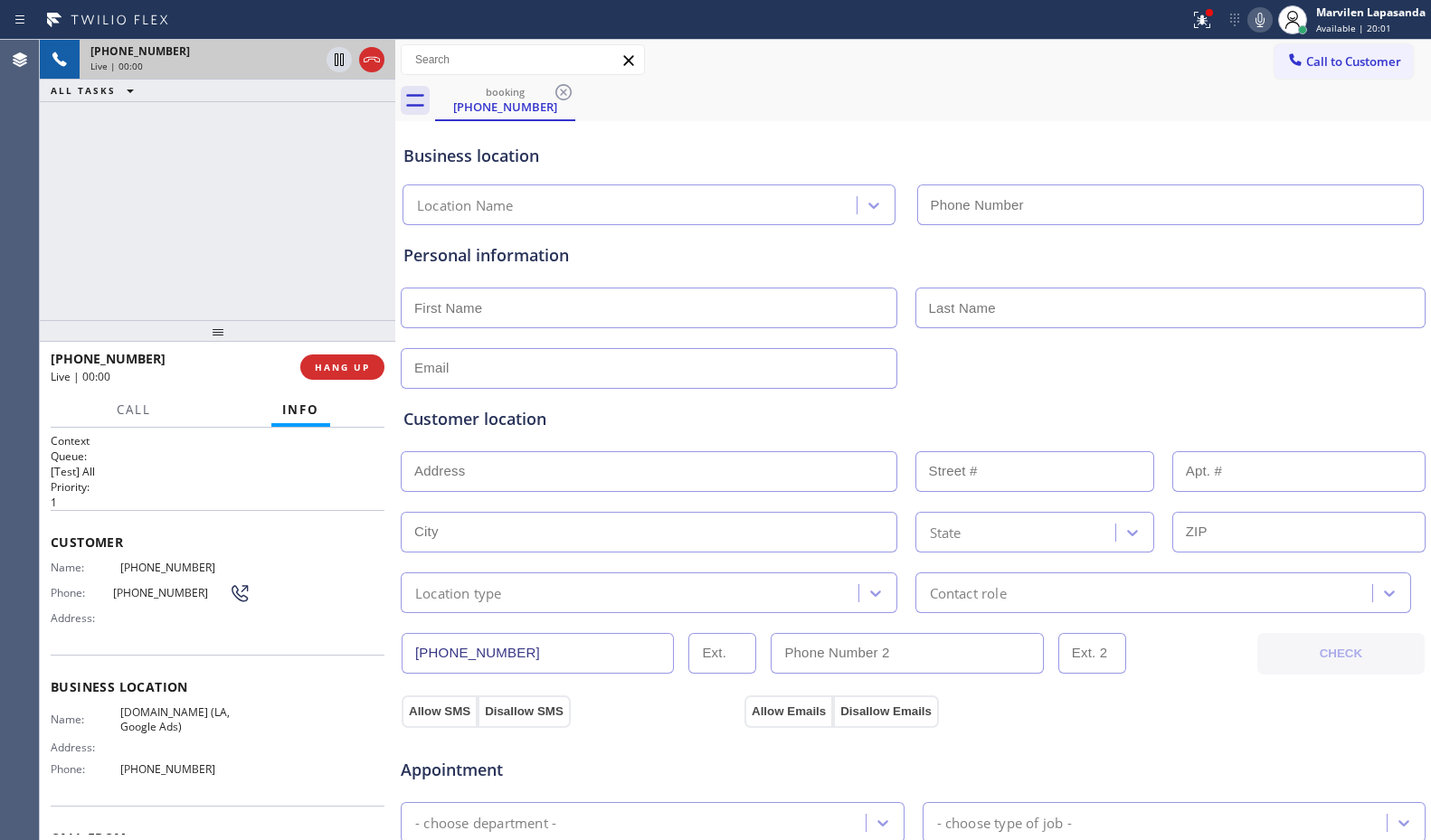
type input "[PHONE_NUMBER]"
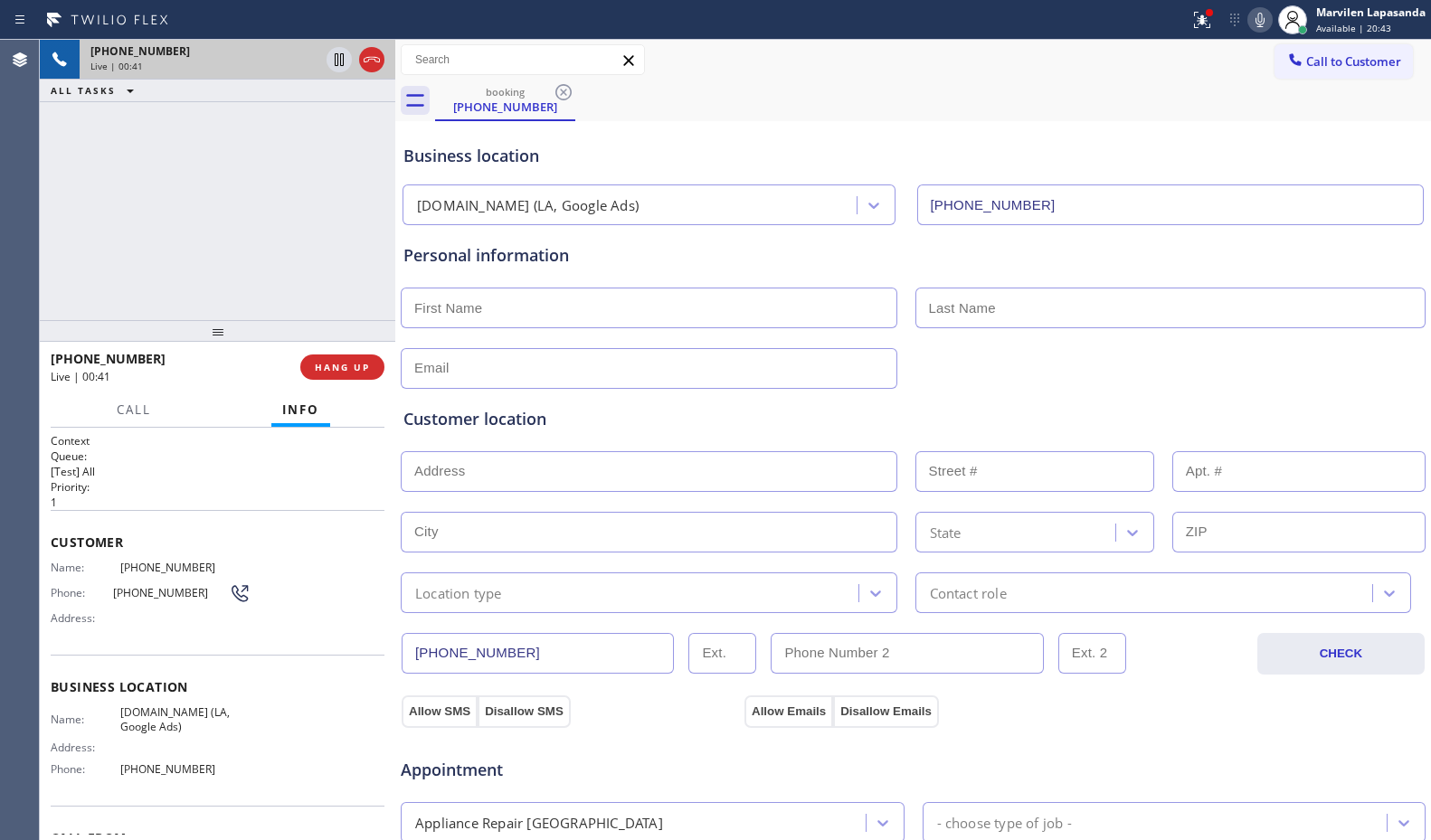
drag, startPoint x: 281, startPoint y: 293, endPoint x: 368, endPoint y: 36, distance: 271.3
click at [291, 276] on div "[PHONE_NUMBER] Live | 00:41 ALL TASKS ALL TASKS ACTIVE TASKS TASKS IN WRAP UP" at bounding box center [217, 180] width 355 height 281
click at [268, 238] on div "[PHONE_NUMBER] Live | 00:44 ALL TASKS ALL TASKS ACTIVE TASKS TASKS IN WRAP UP" at bounding box center [217, 180] width 355 height 281
click at [344, 371] on span "HANG UP" at bounding box center [342, 367] width 55 height 12
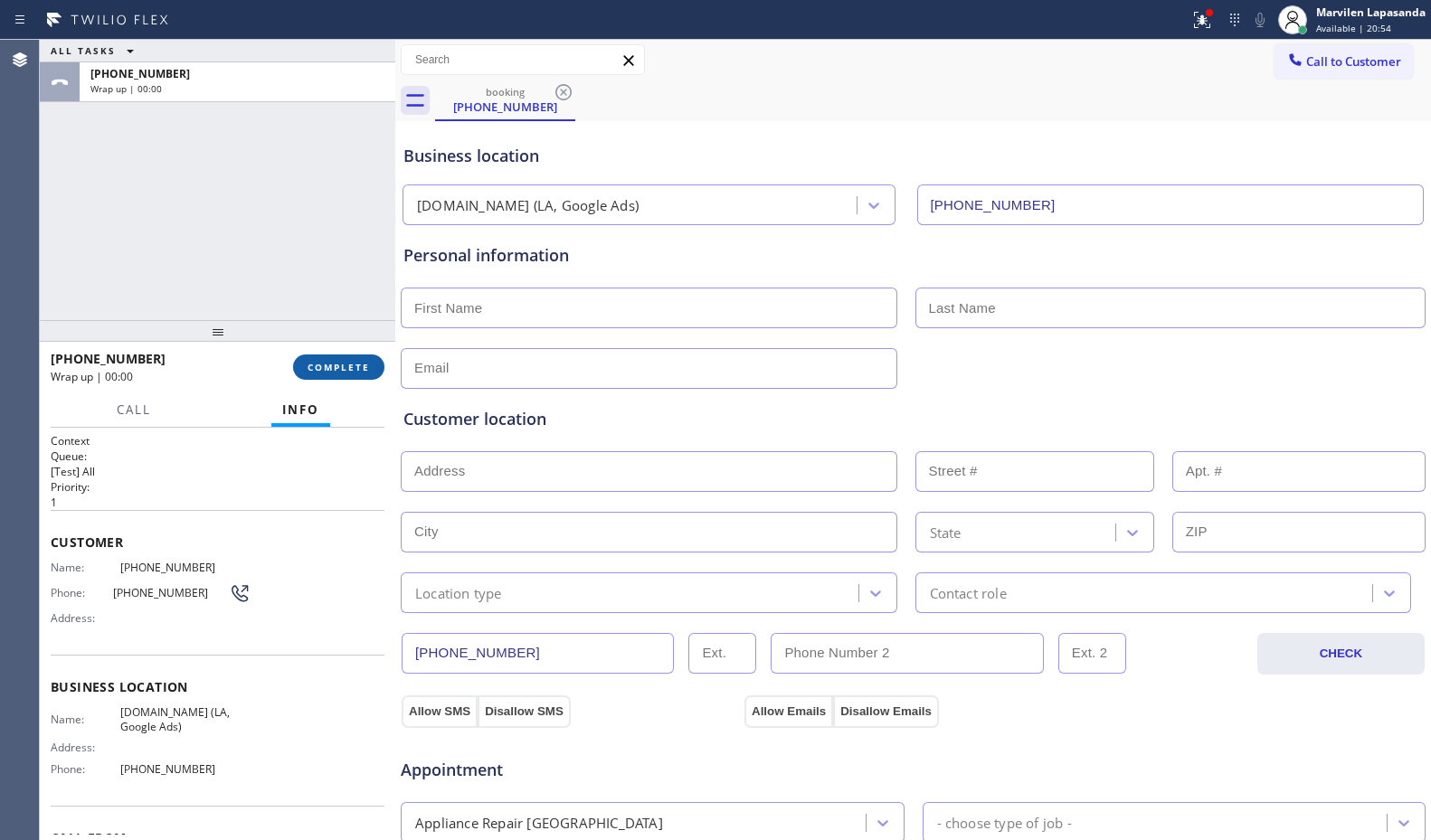
click at [344, 371] on span "COMPLETE" at bounding box center [338, 367] width 62 height 12
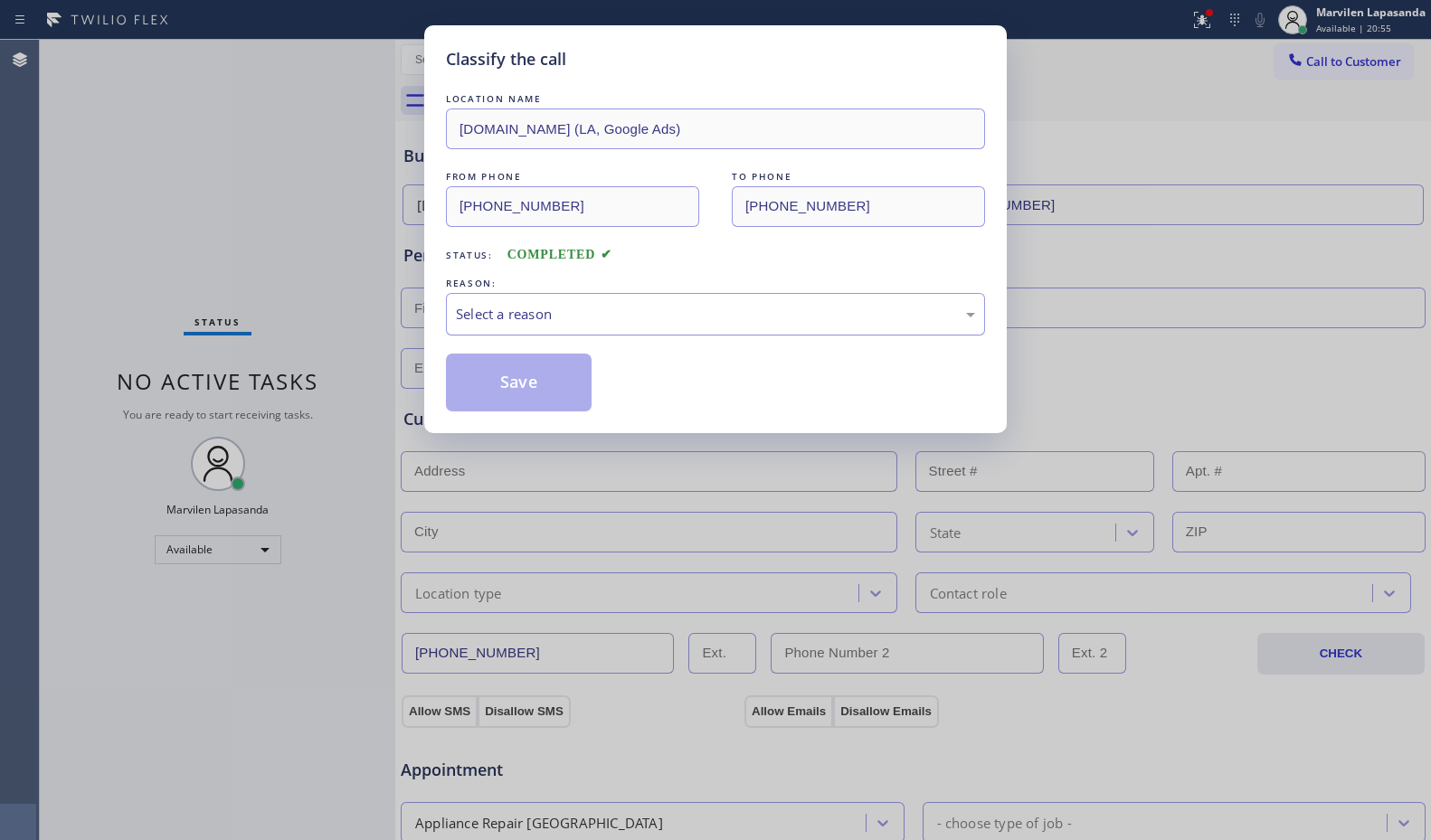
click at [502, 310] on div "Select a reason" at bounding box center [715, 315] width 519 height 21
click at [505, 391] on button "Save" at bounding box center [519, 382] width 146 height 58
click at [505, 390] on button "Save" at bounding box center [519, 382] width 146 height 58
click at [509, 371] on button "Save" at bounding box center [519, 382] width 146 height 58
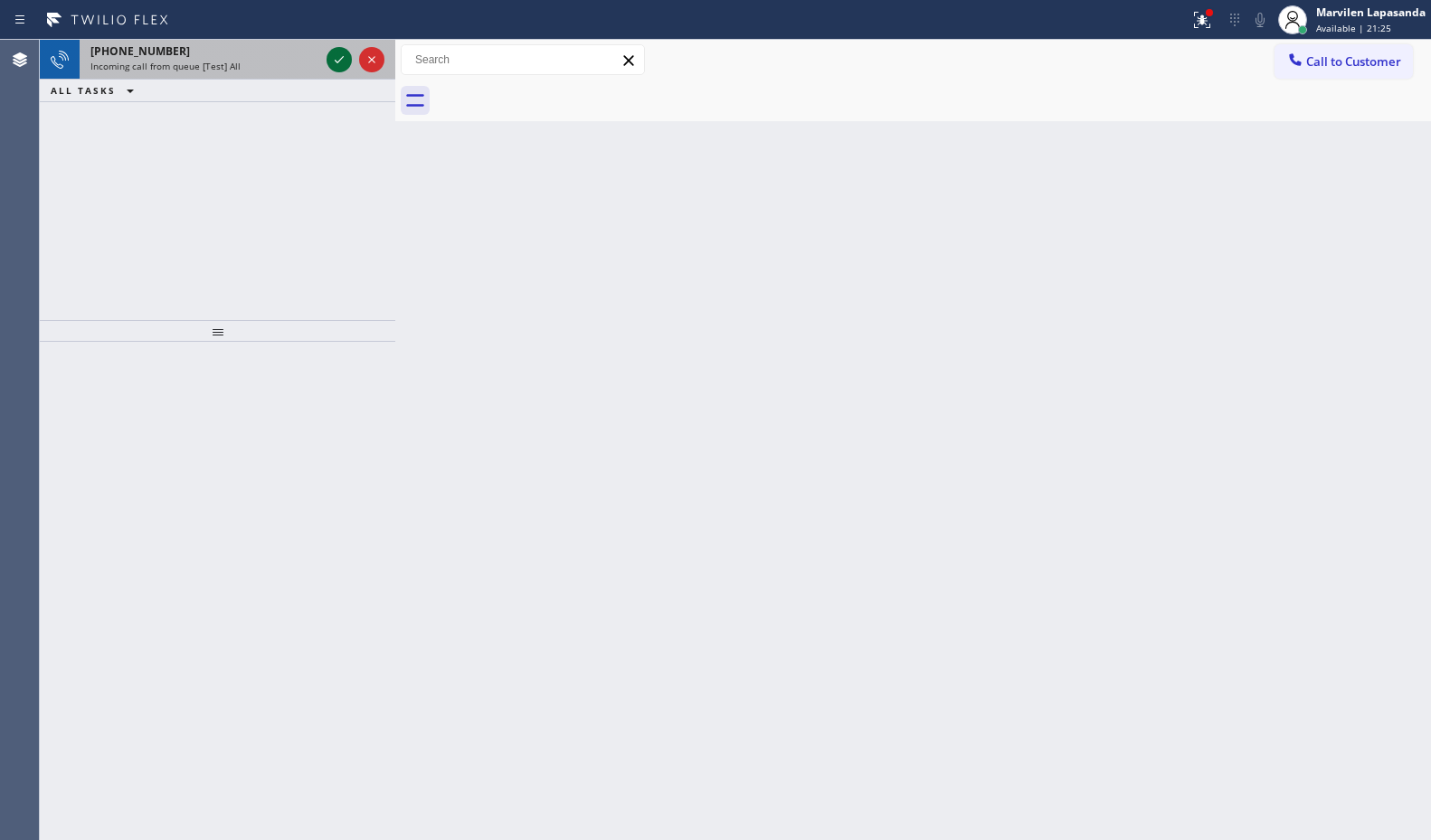
click at [340, 57] on icon at bounding box center [338, 60] width 22 height 22
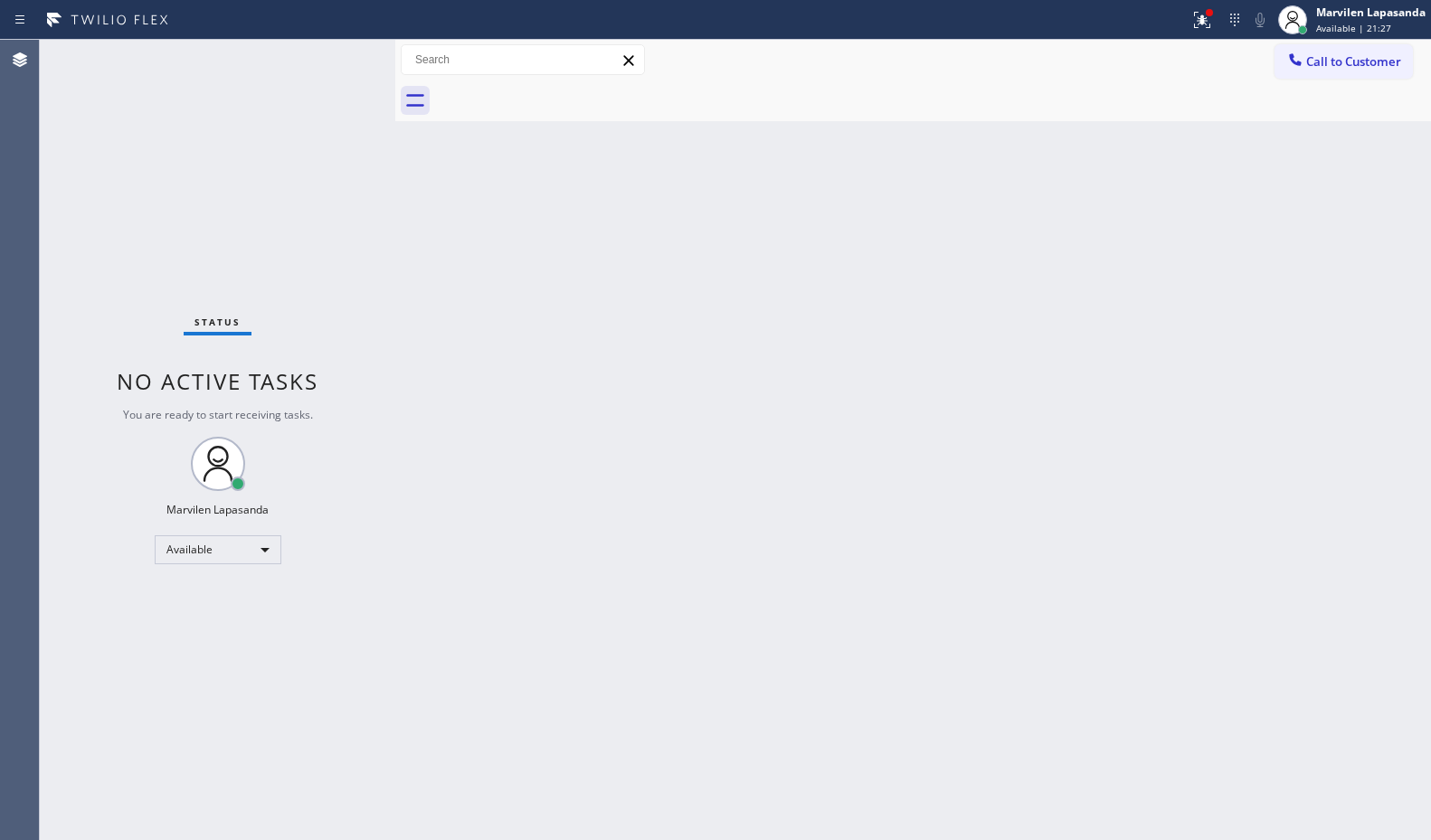
click at [339, 54] on div "Status No active tasks You are ready to start receiving tasks. Marvilen Lapasan…" at bounding box center [217, 439] width 355 height 800
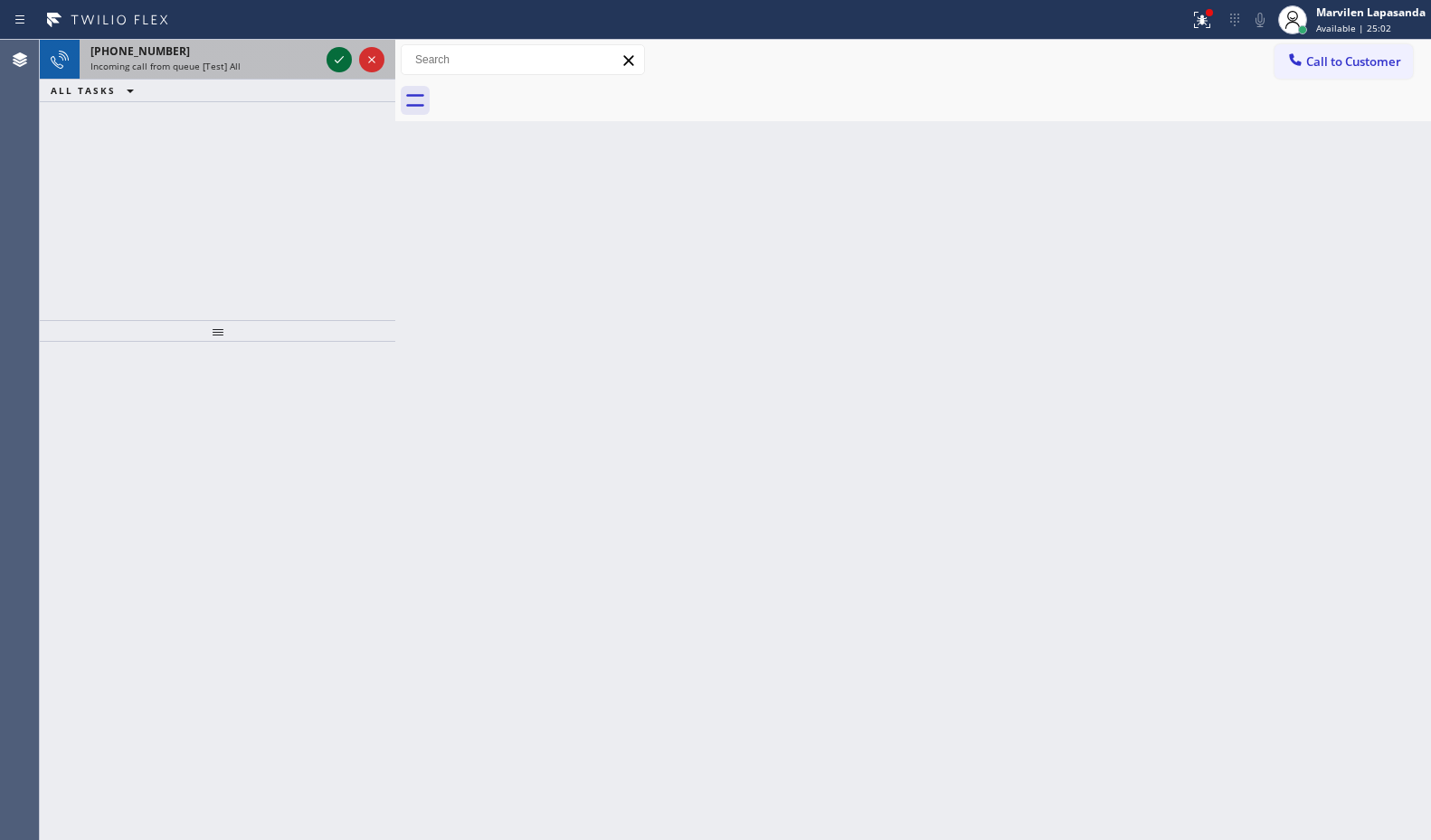
click at [339, 54] on icon at bounding box center [338, 60] width 22 height 22
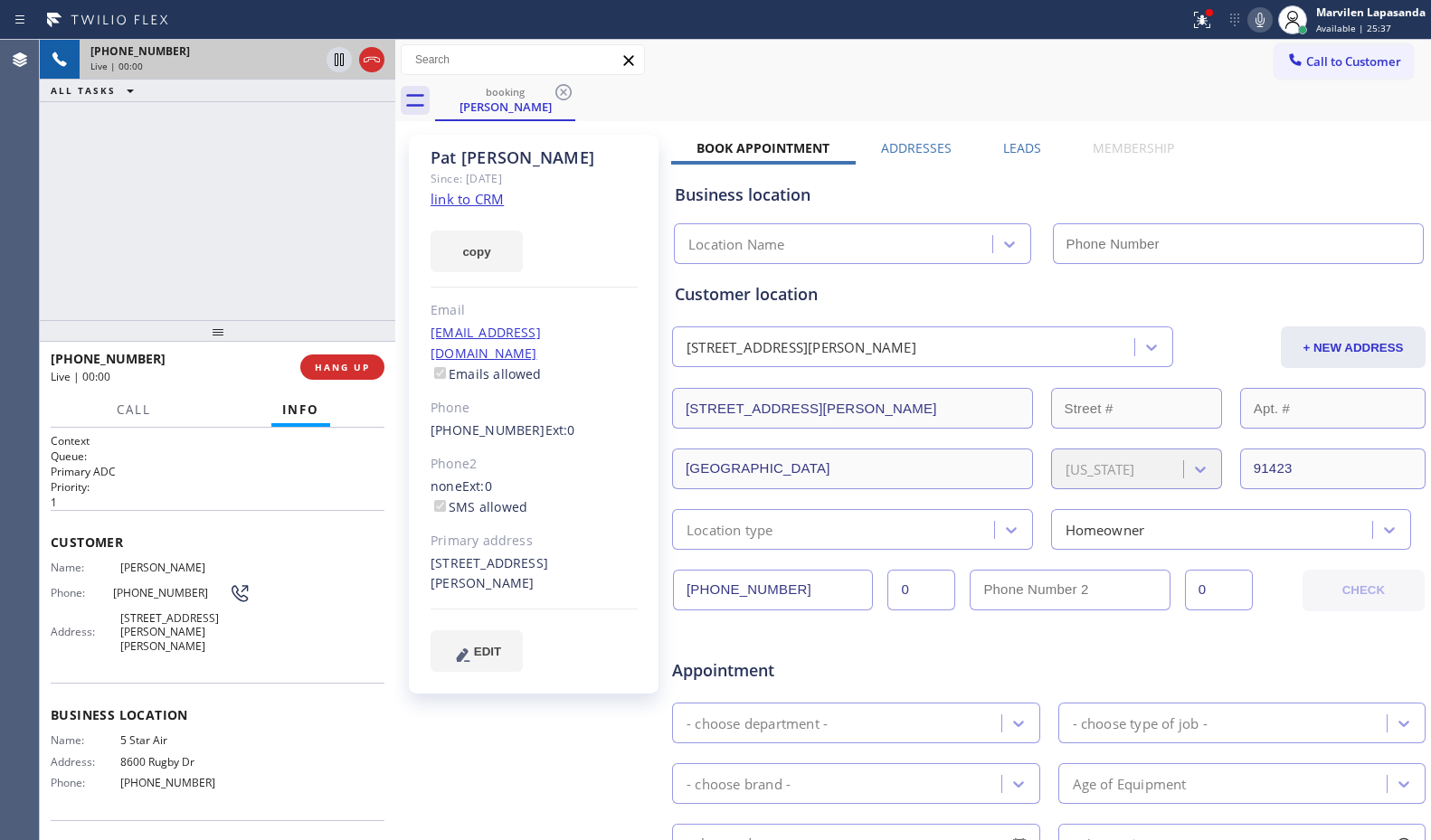
type input "[PHONE_NUMBER]"
click at [480, 199] on link "link to CRM" at bounding box center [468, 198] width 74 height 18
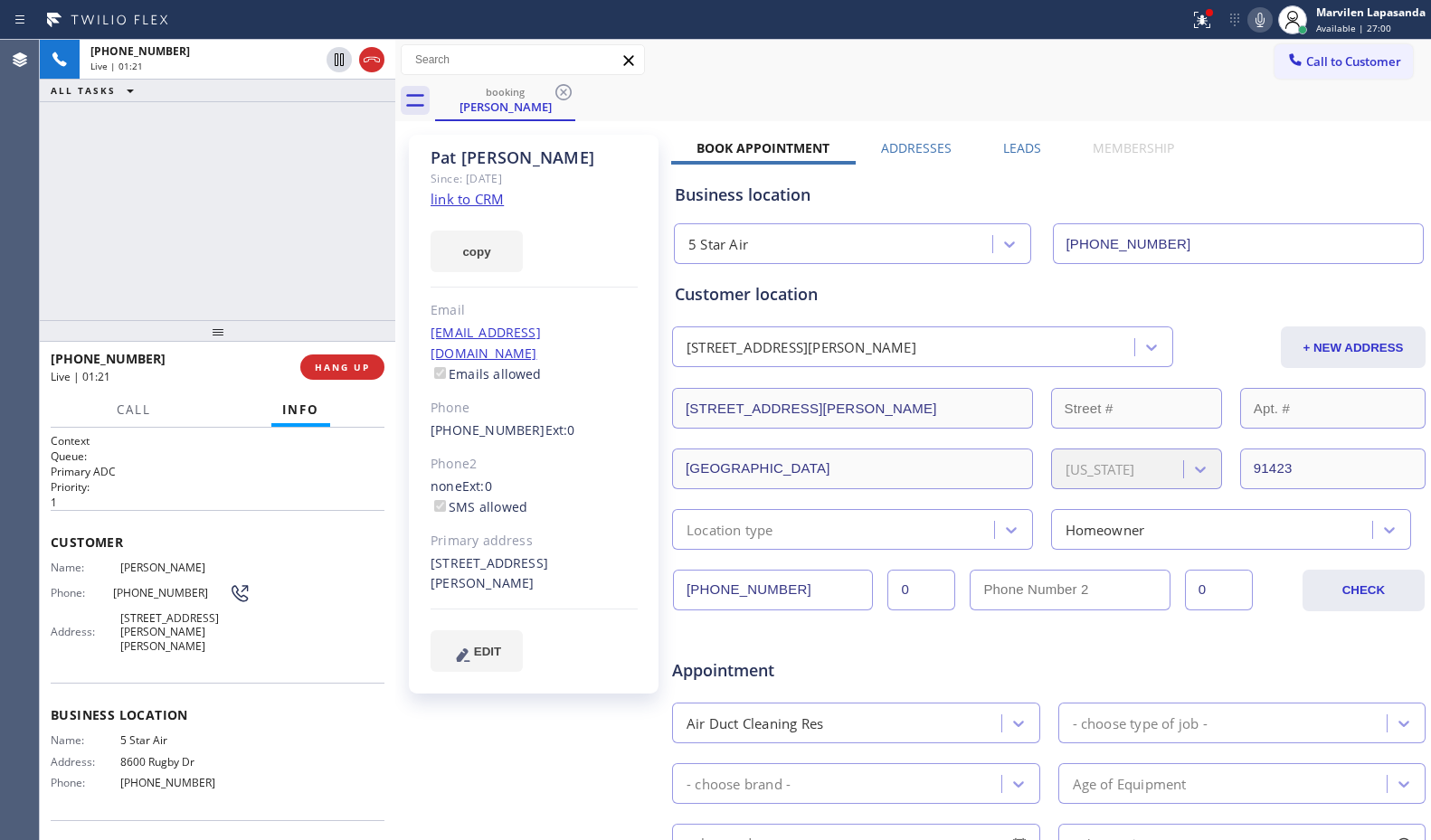
drag, startPoint x: 334, startPoint y: 59, endPoint x: 888, endPoint y: 26, distance: 555.0
click at [334, 59] on icon at bounding box center [338, 60] width 22 height 22
click at [1256, 21] on icon at bounding box center [1260, 20] width 22 height 22
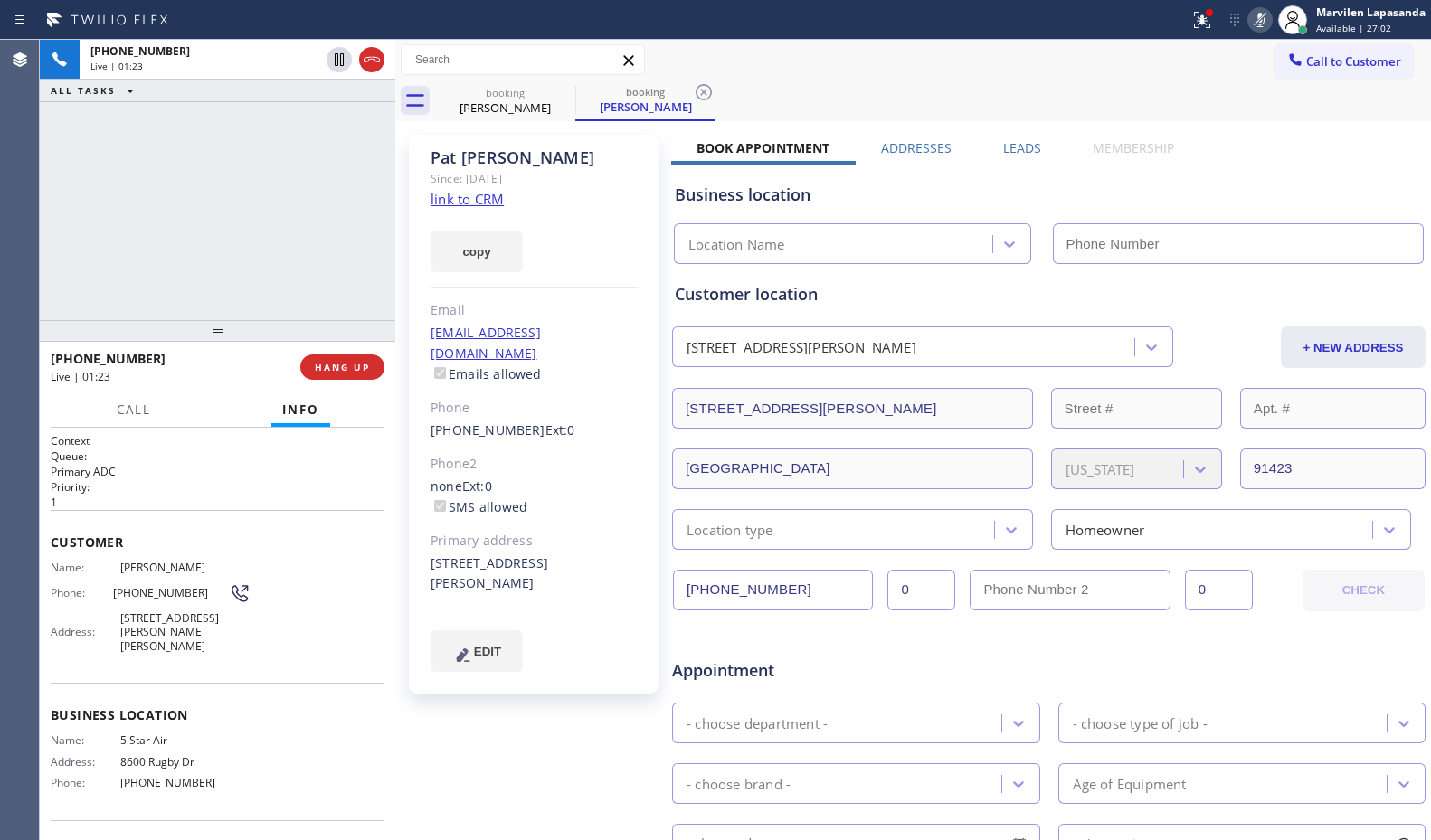
type input "[PHONE_NUMBER]"
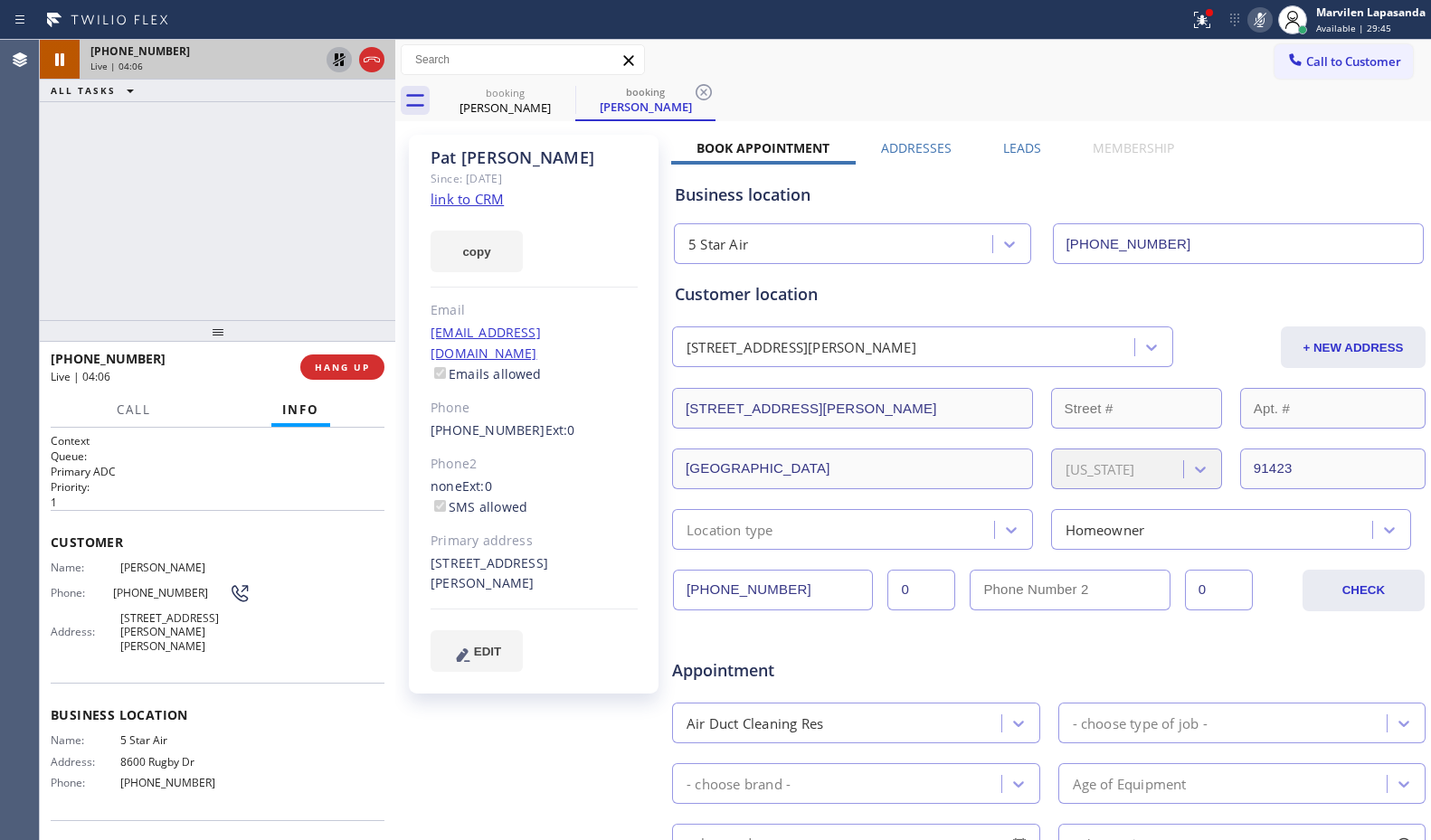
click at [347, 67] on icon at bounding box center [338, 60] width 22 height 22
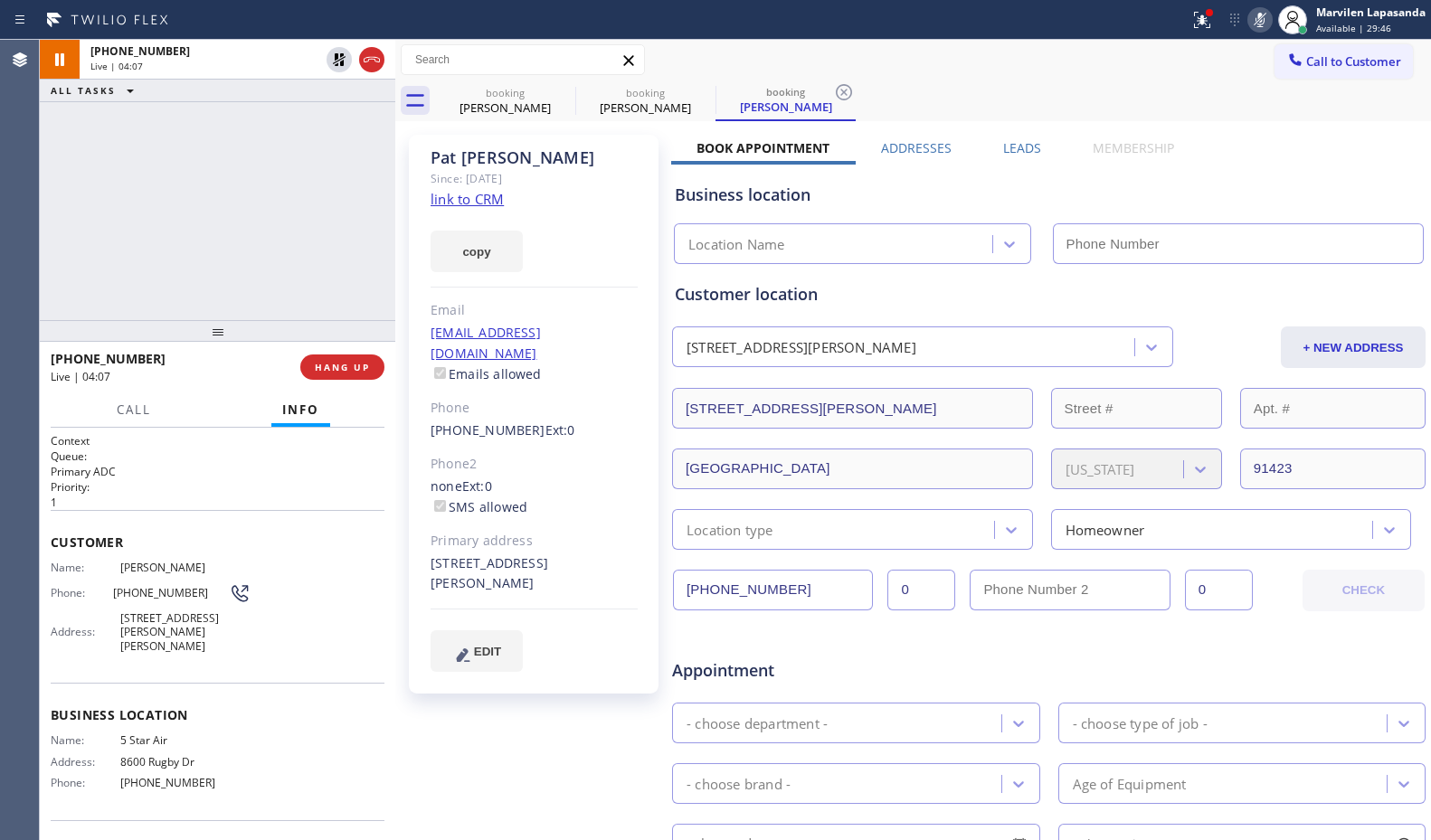
click at [1261, 19] on icon at bounding box center [1260, 20] width 22 height 22
type input "[PHONE_NUMBER]"
click at [703, 45] on div "Call to Customer Outbound call Location Search location Your caller id phone nu…" at bounding box center [913, 60] width 1036 height 32
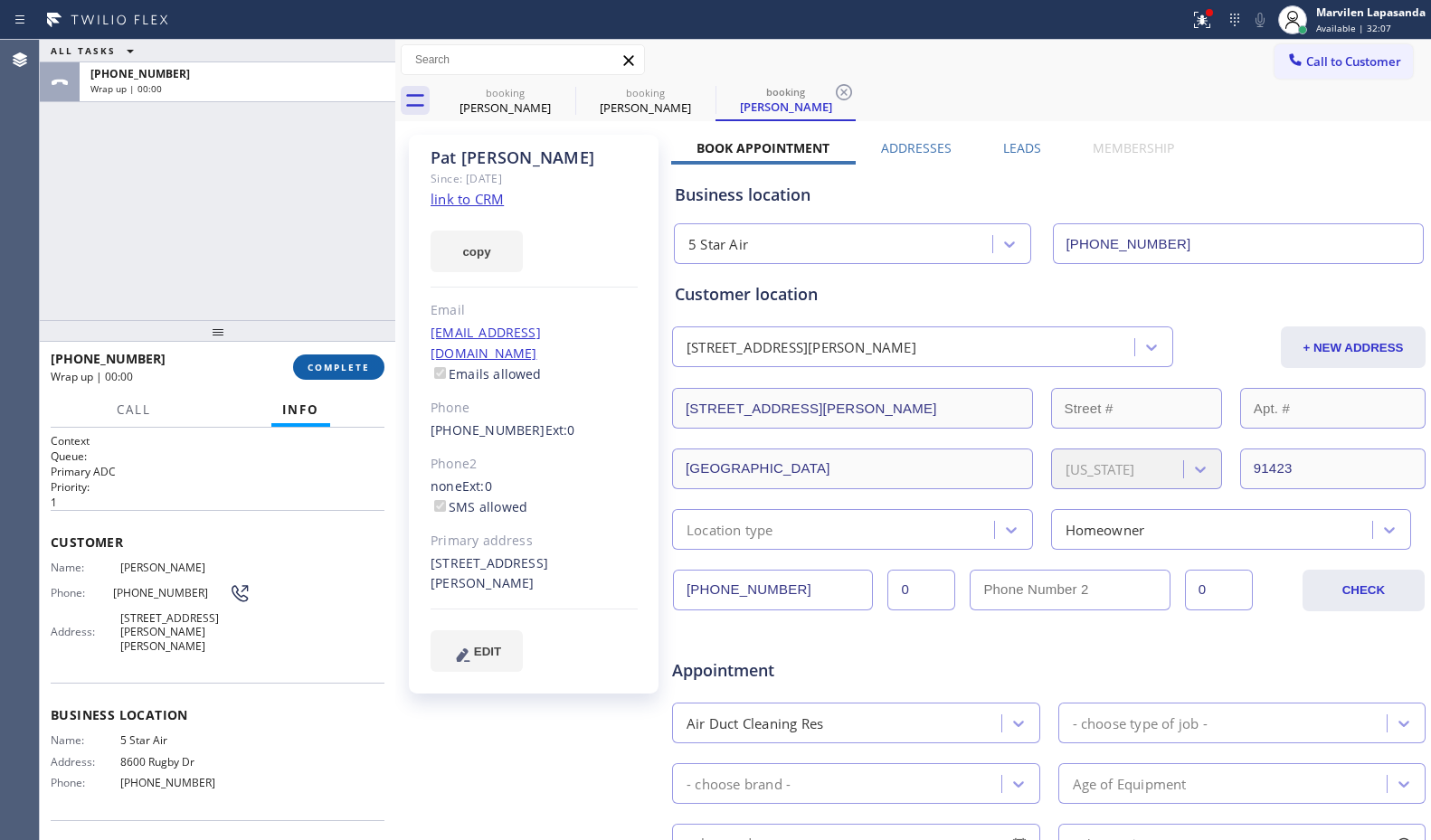
click at [363, 370] on span "COMPLETE" at bounding box center [338, 367] width 62 height 12
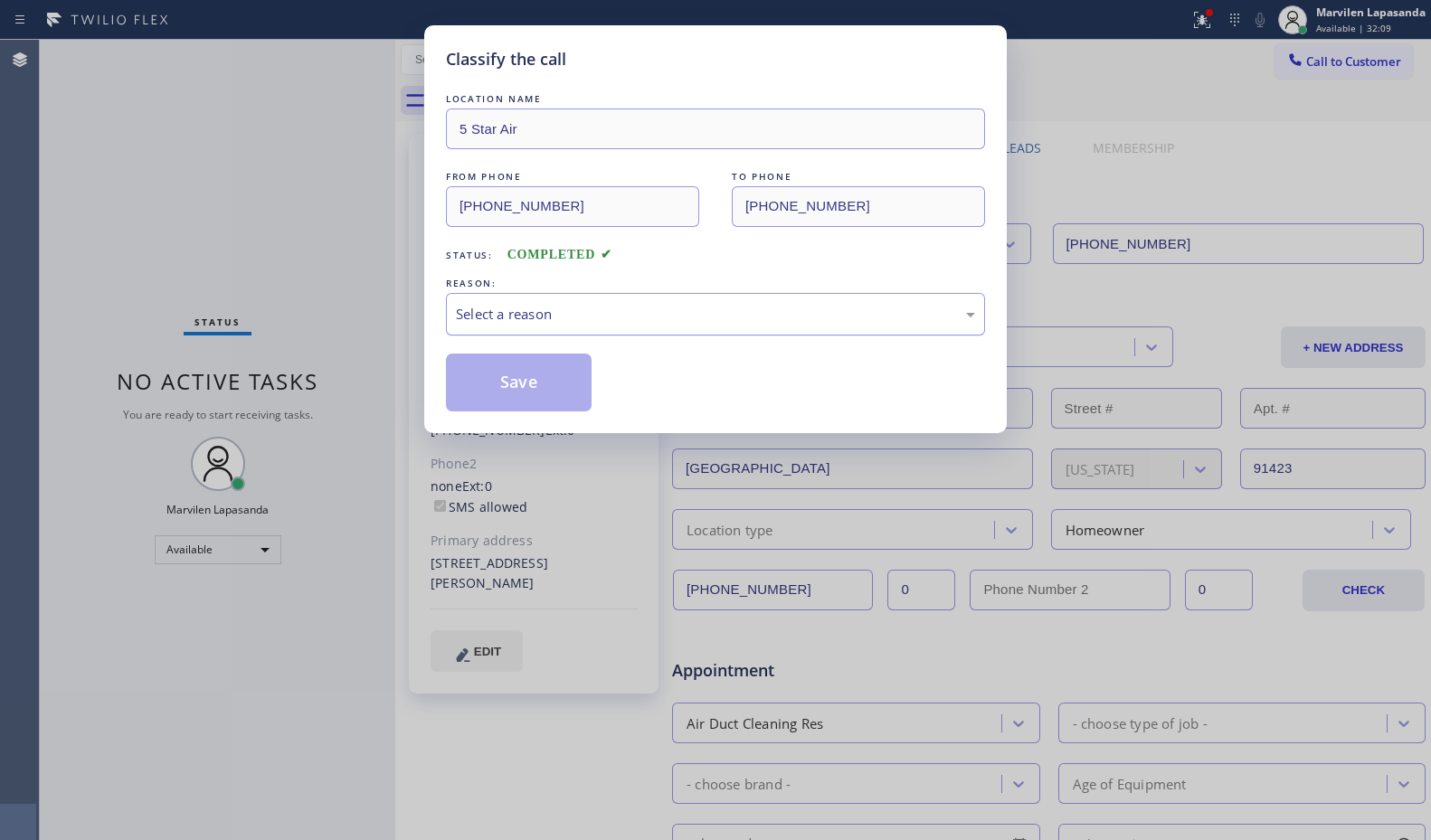
click at [488, 317] on div "Select a reason" at bounding box center [715, 315] width 519 height 21
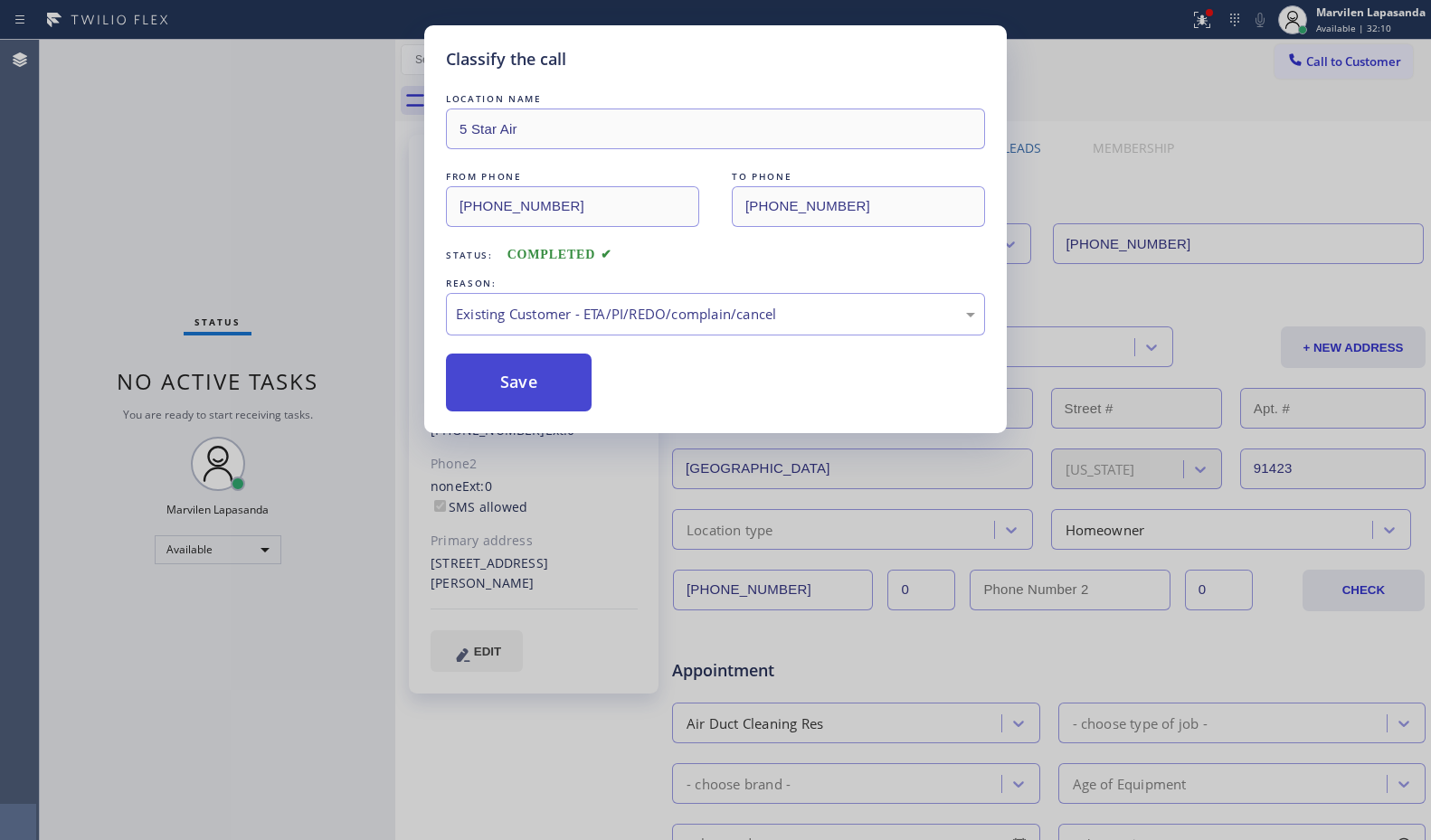
click at [515, 382] on button "Save" at bounding box center [519, 382] width 146 height 58
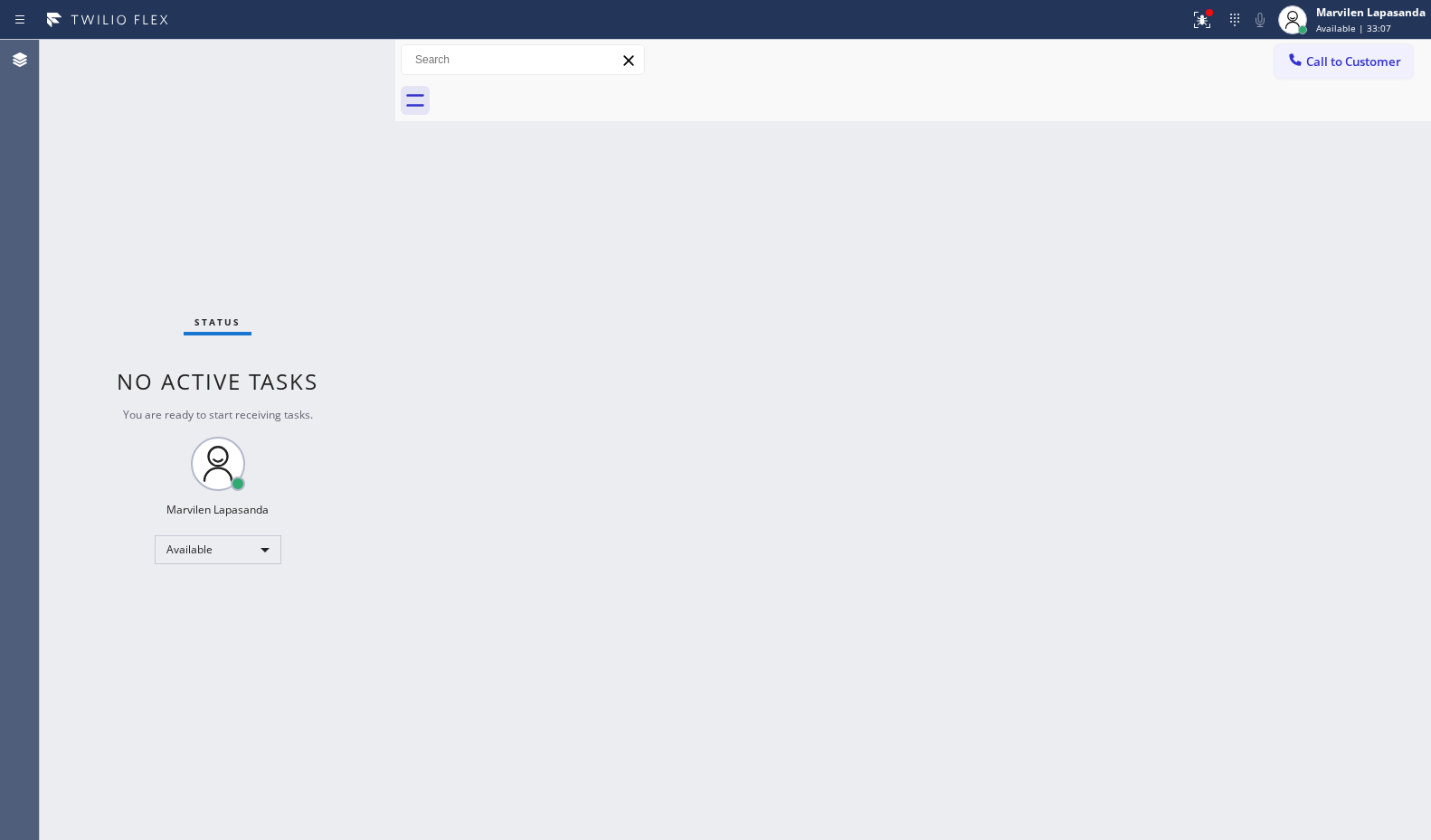
click at [339, 56] on div "Status No active tasks You are ready to start receiving tasks. Marvilen Lapasan…" at bounding box center [217, 439] width 355 height 800
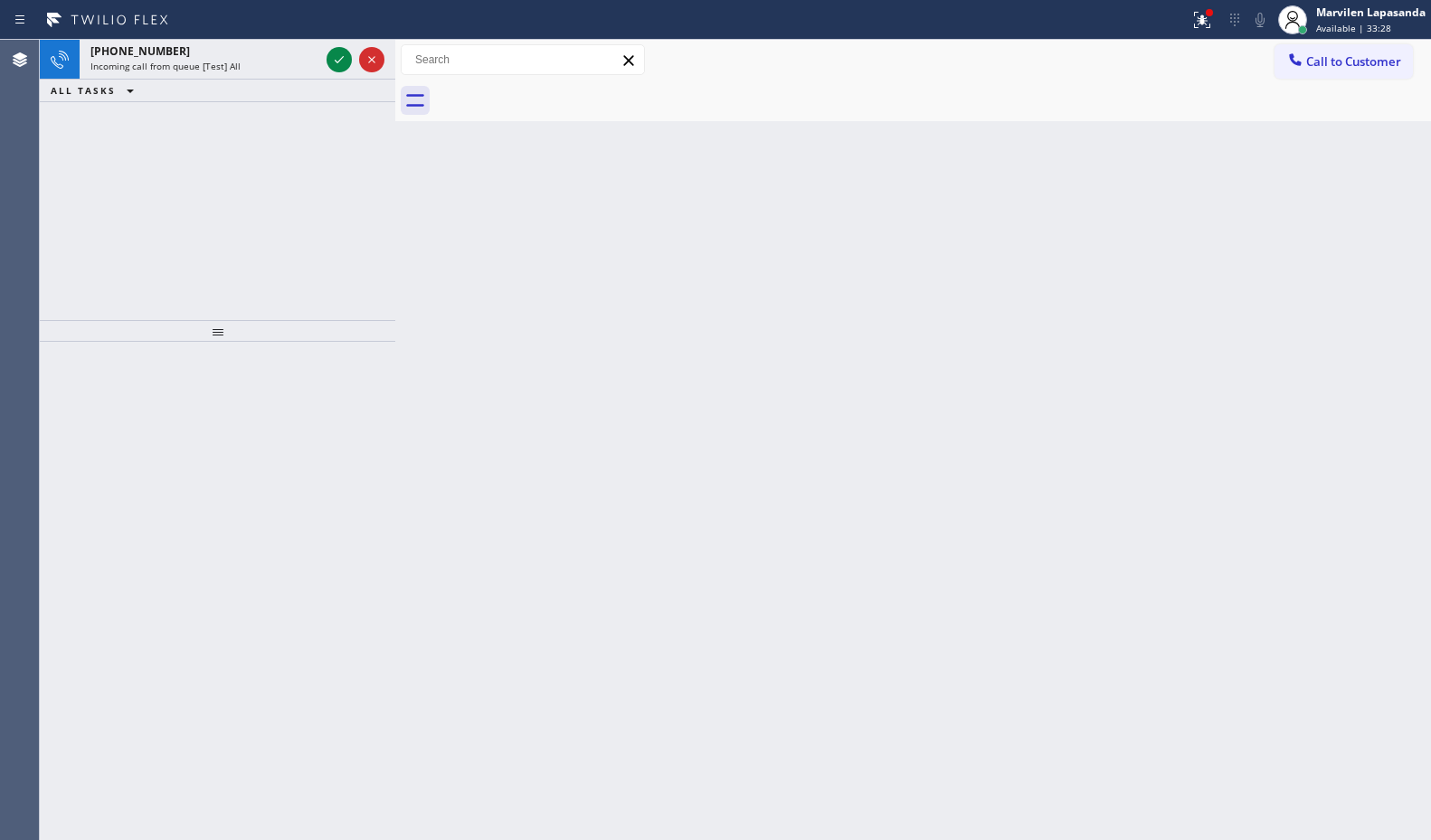
click at [341, 56] on icon at bounding box center [338, 60] width 22 height 22
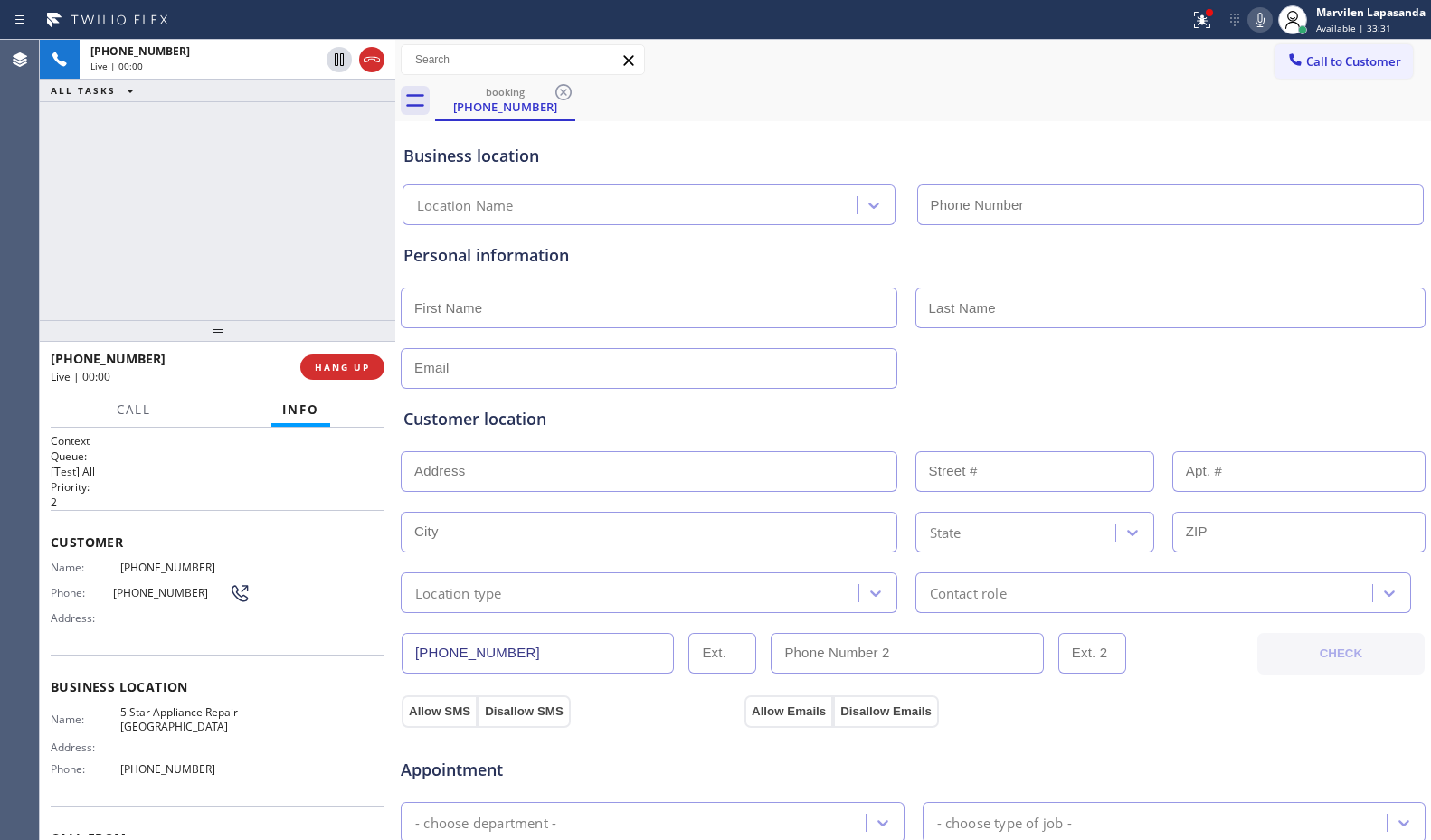
type input "[PHONE_NUMBER]"
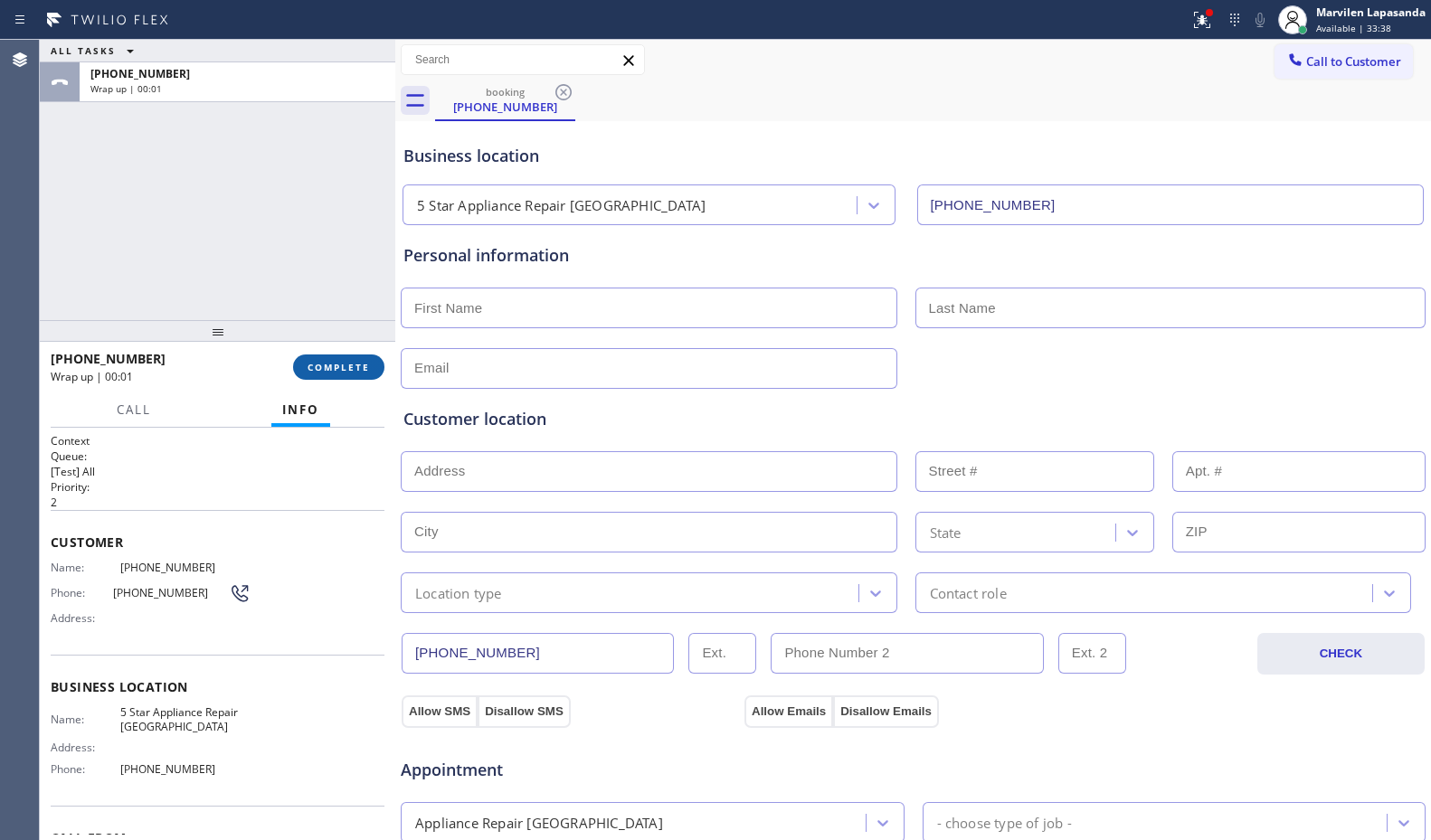
click at [350, 370] on span "COMPLETE" at bounding box center [338, 367] width 62 height 12
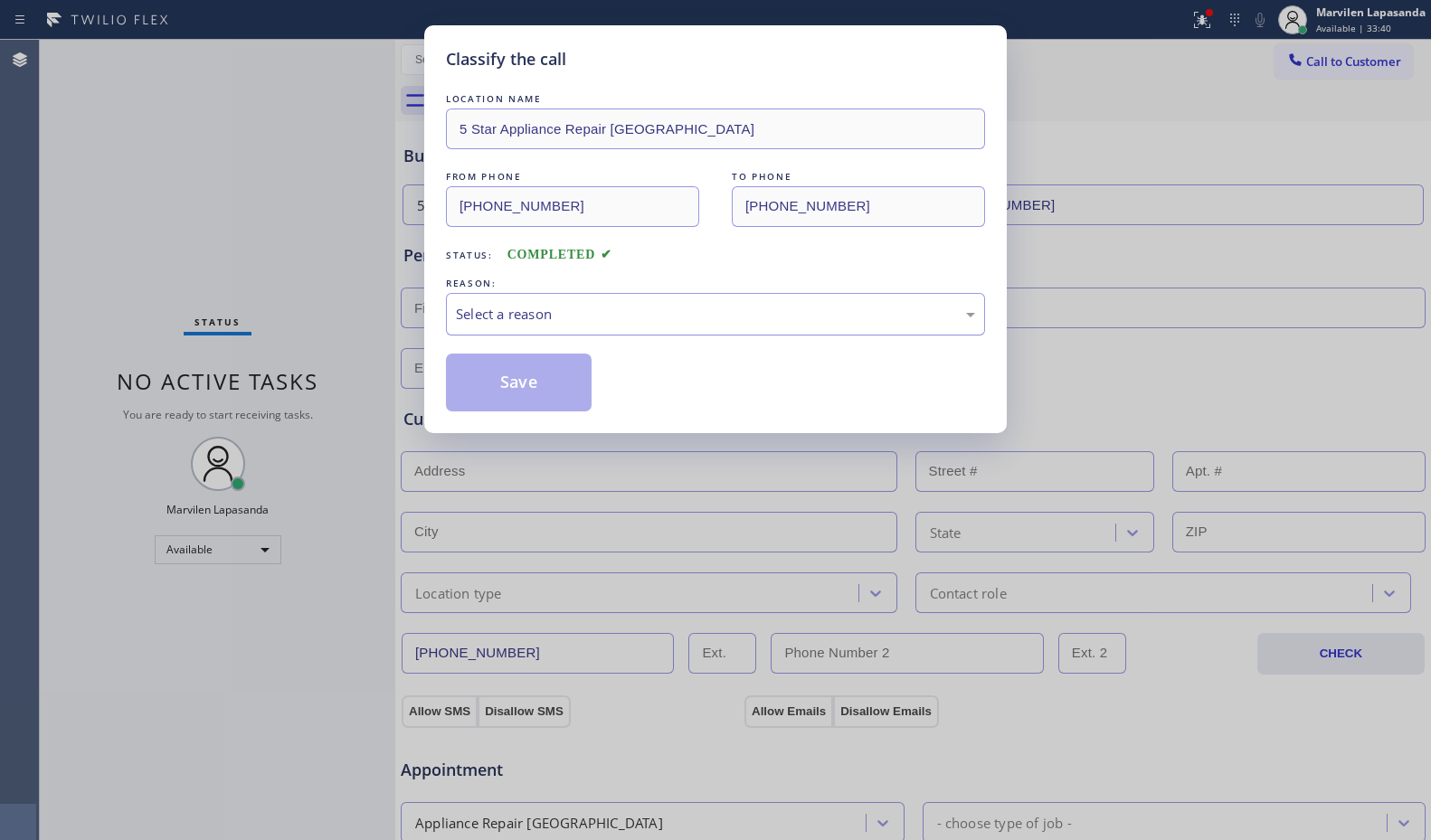
click at [509, 325] on div "Select a reason" at bounding box center [716, 314] width 540 height 43
click at [498, 387] on button "Save" at bounding box center [519, 382] width 146 height 58
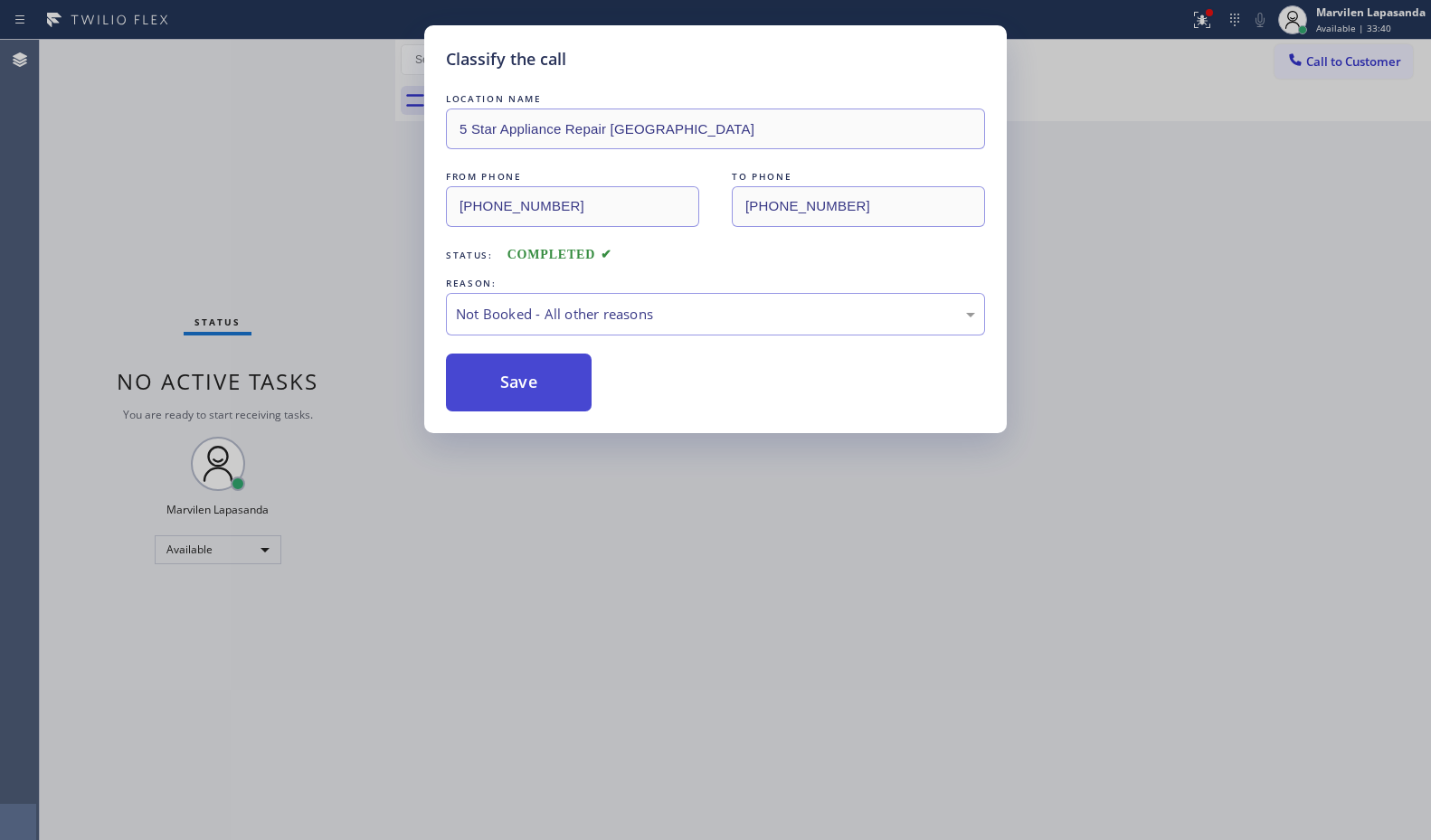
click at [498, 387] on button "Save" at bounding box center [519, 382] width 146 height 58
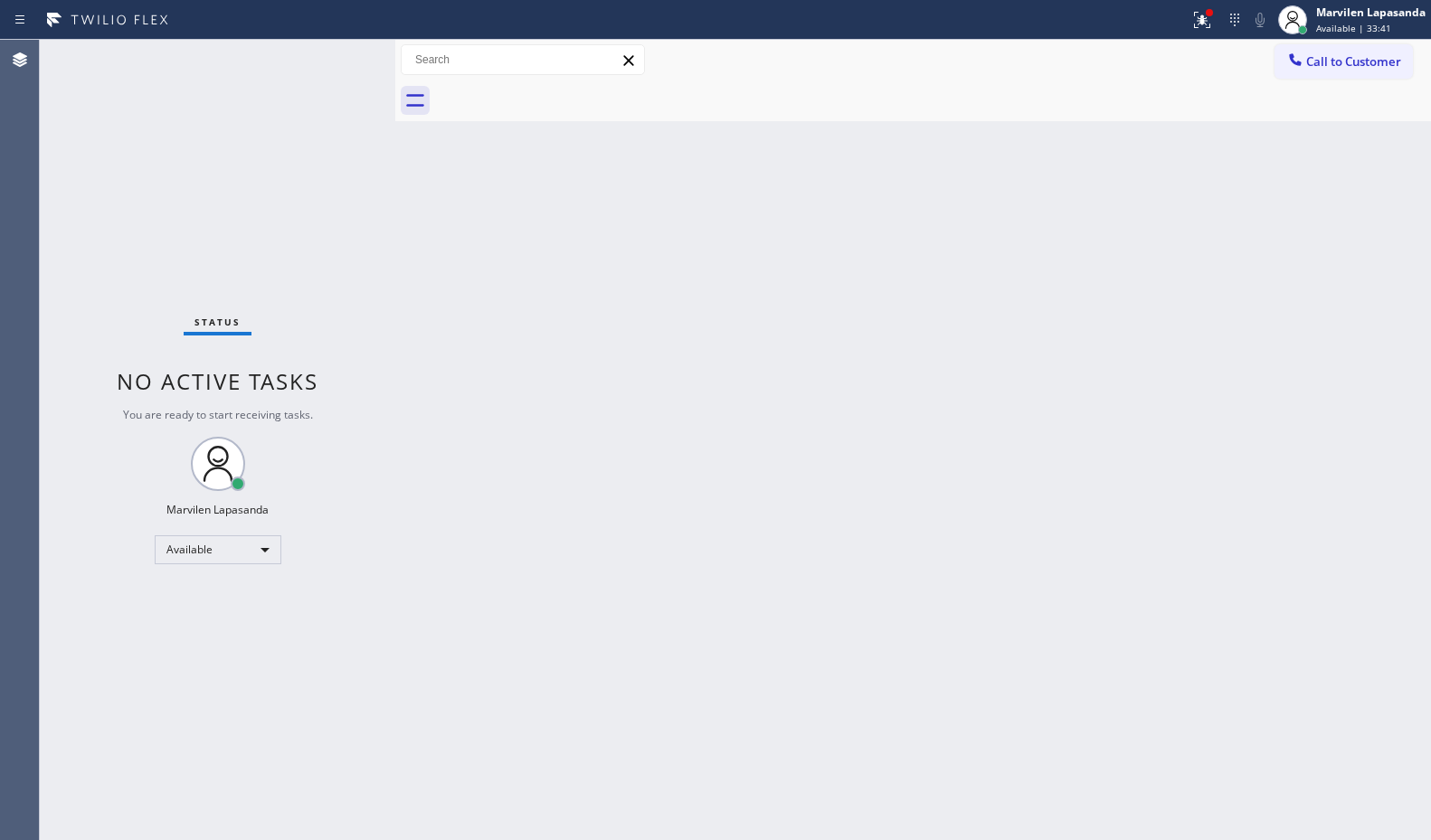
click at [338, 53] on div "Status No active tasks You are ready to start receiving tasks. Marvilen Lapasan…" at bounding box center [217, 439] width 355 height 800
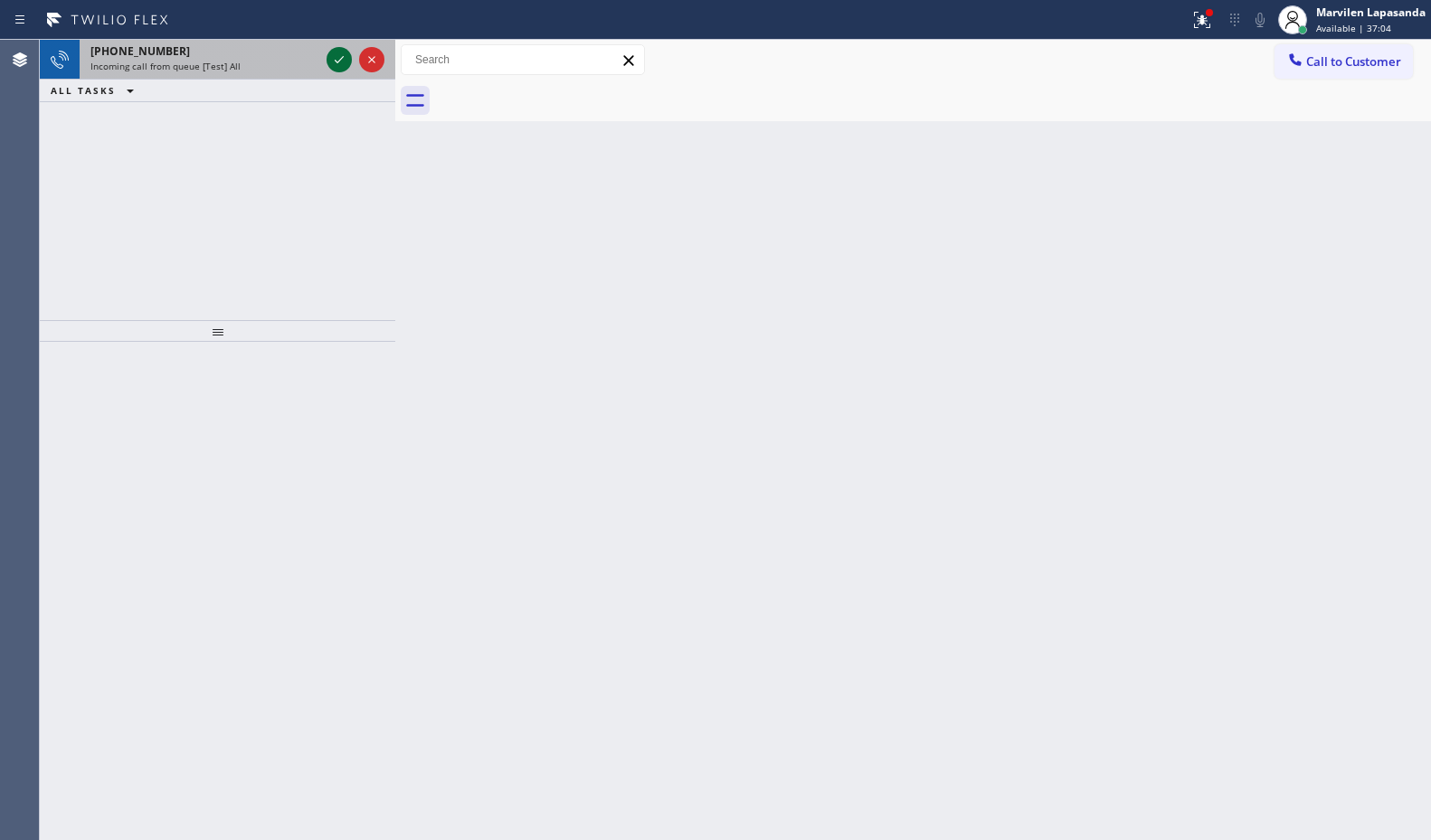
click at [338, 53] on icon at bounding box center [338, 60] width 22 height 22
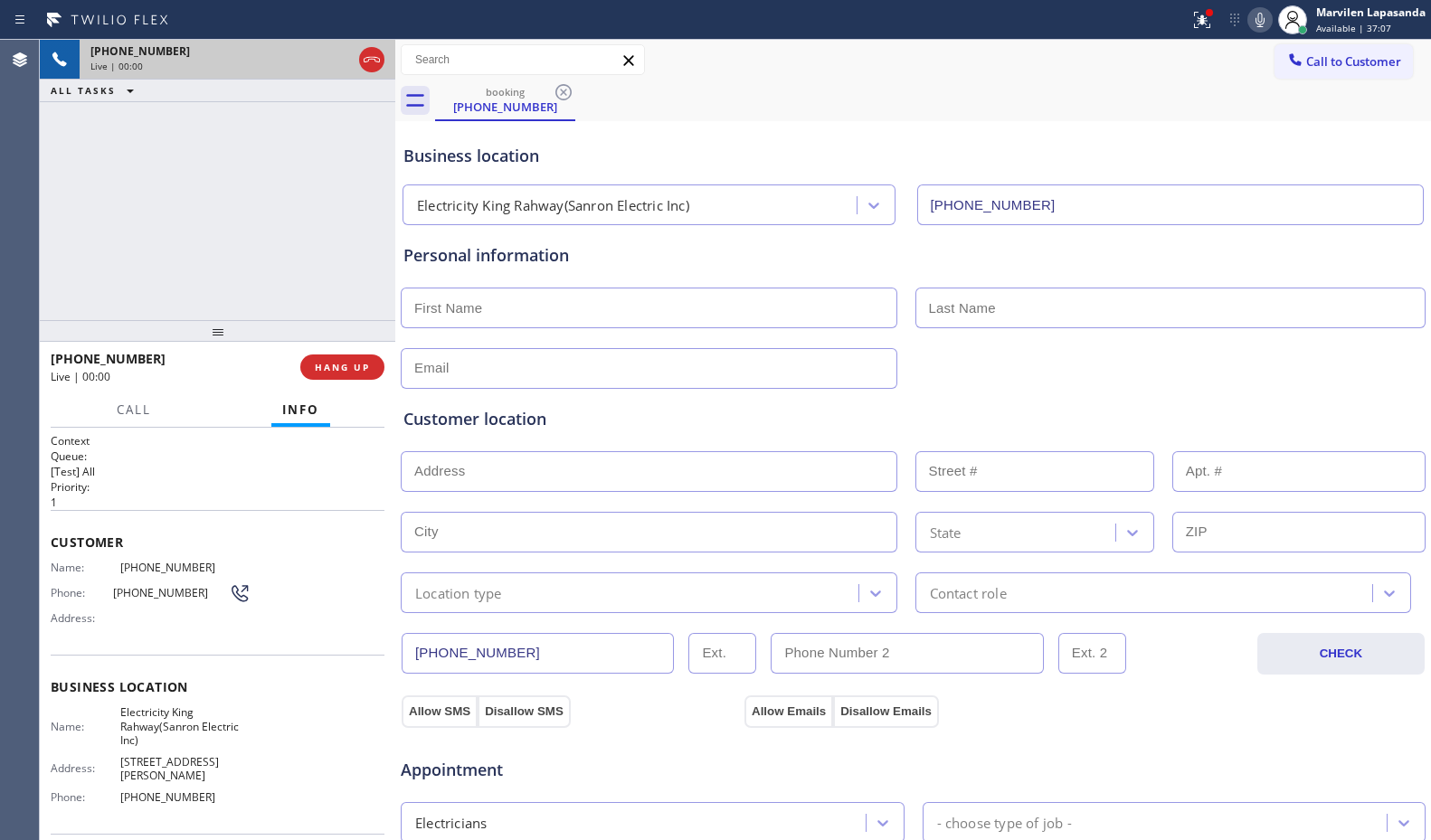
type input "[PHONE_NUMBER]"
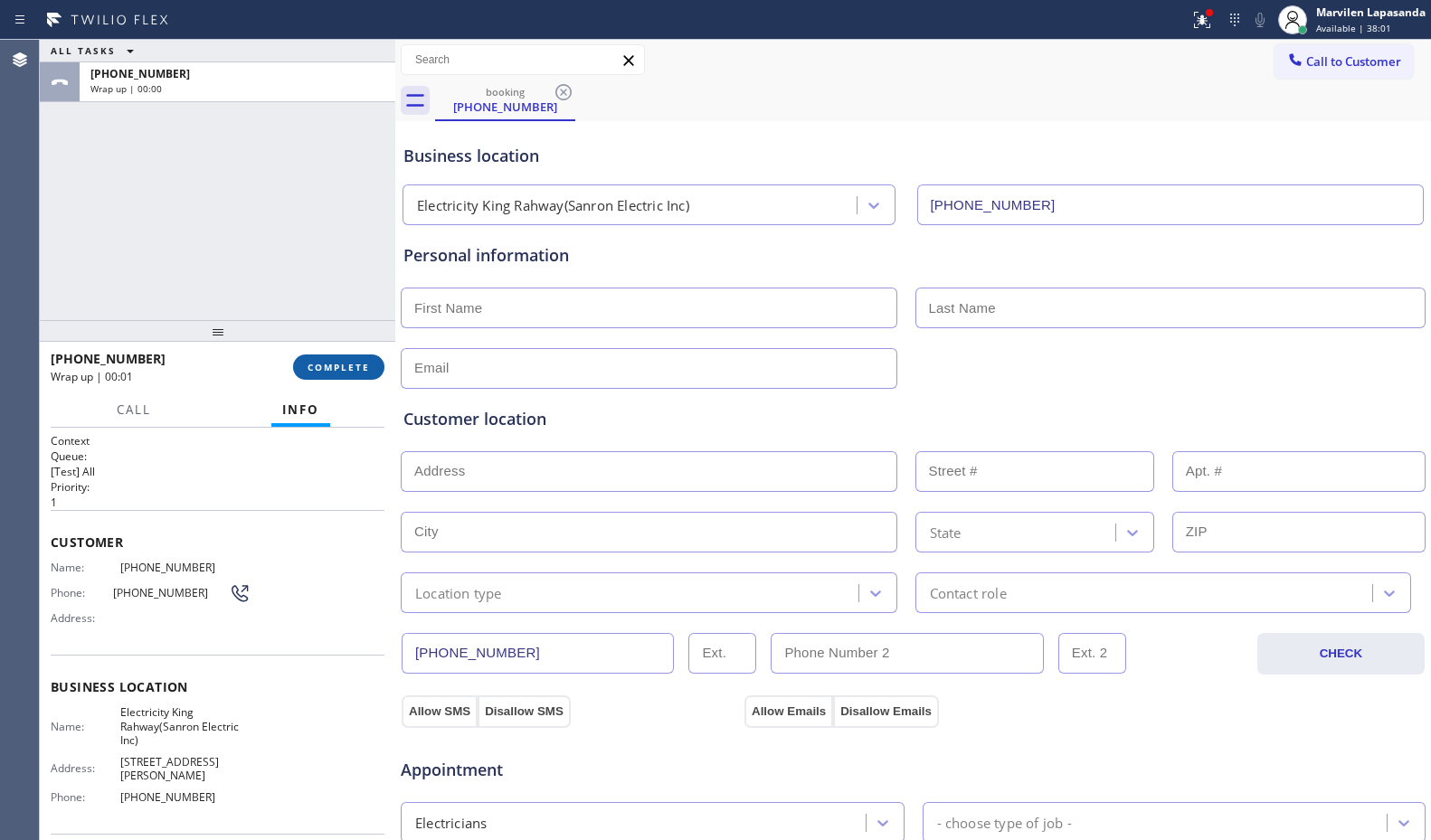
click at [316, 370] on span "COMPLETE" at bounding box center [338, 367] width 62 height 12
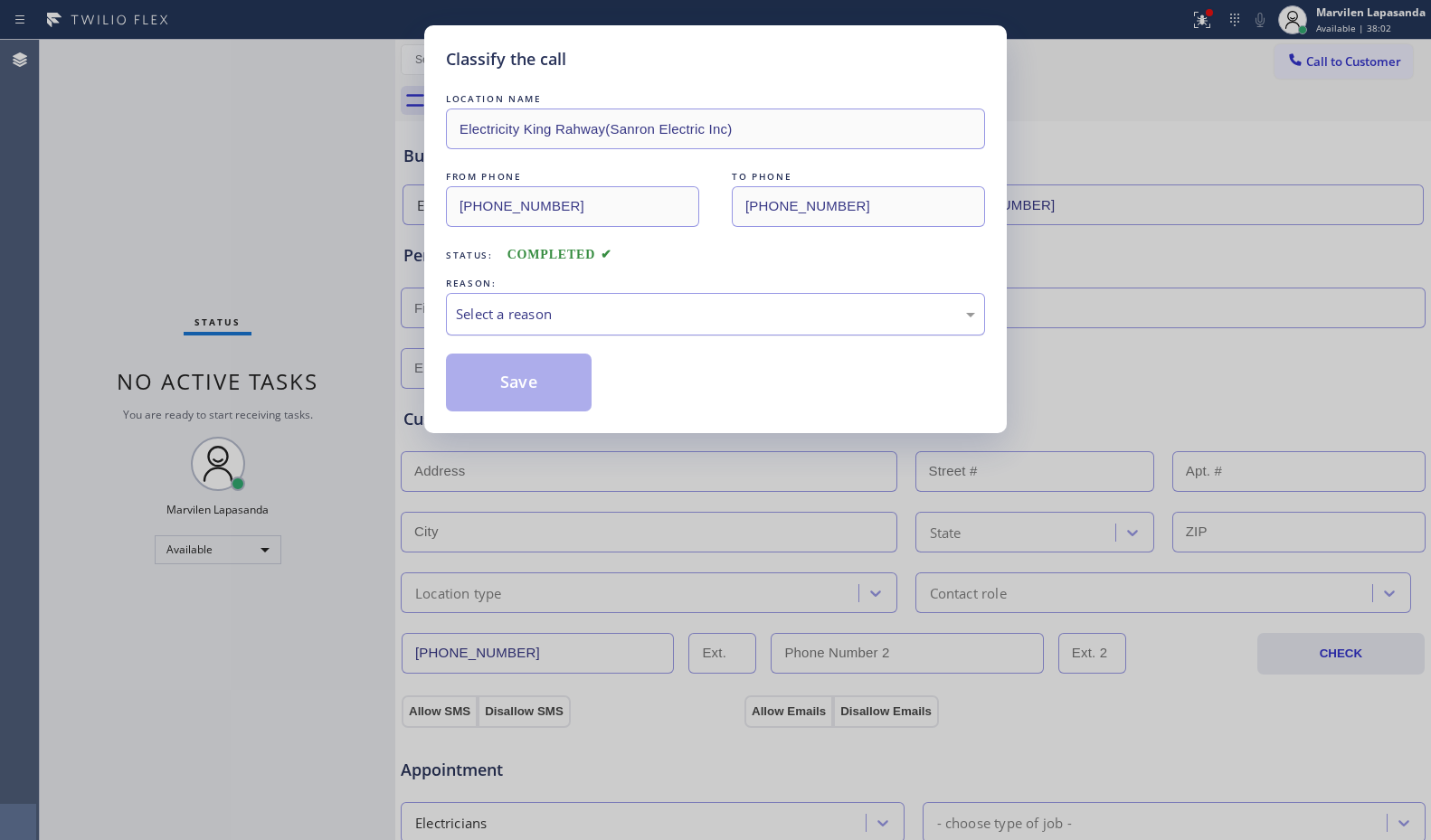
drag, startPoint x: 509, startPoint y: 319, endPoint x: 509, endPoint y: 331, distance: 12.0
click at [509, 320] on div "Select a reason" at bounding box center [715, 315] width 519 height 21
click at [506, 383] on button "Save" at bounding box center [519, 382] width 146 height 58
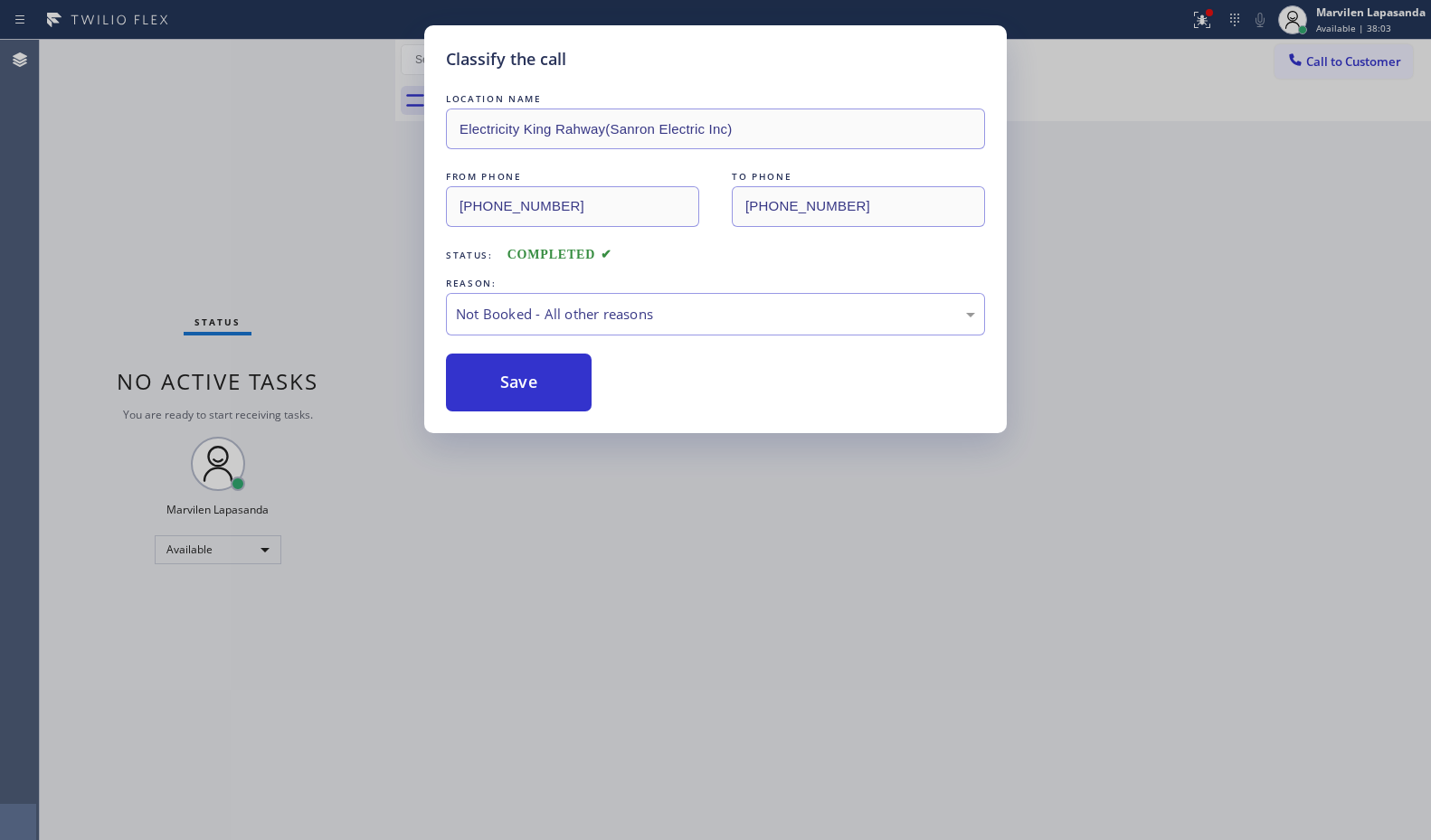
click at [506, 383] on button "Save" at bounding box center [519, 382] width 146 height 58
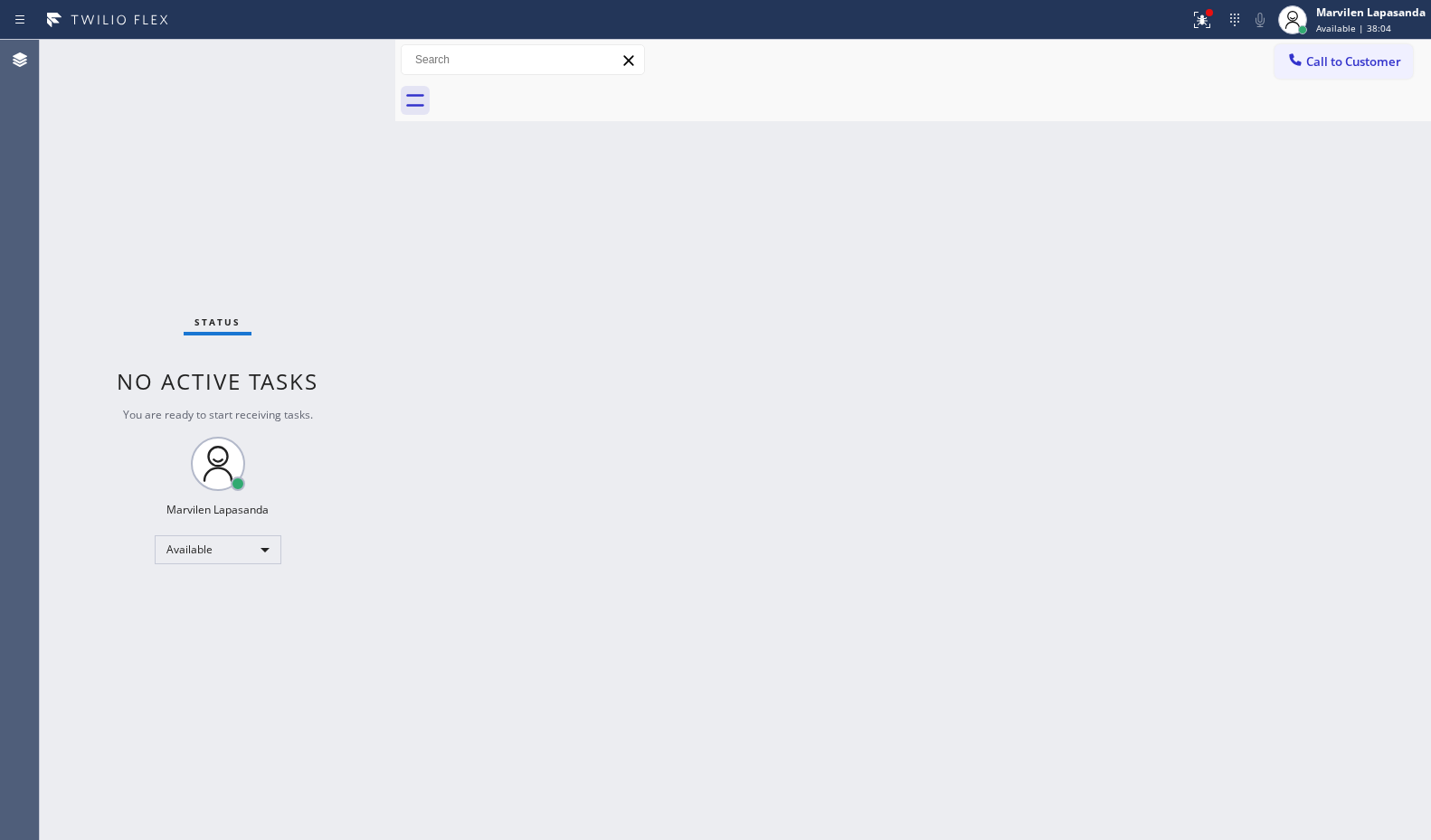
click at [344, 53] on div "Status No active tasks You are ready to start receiving tasks. Marvilen Lapasan…" at bounding box center [217, 439] width 355 height 800
click at [336, 55] on div "Status No active tasks You are ready to start receiving tasks. Marvilen Lapasan…" at bounding box center [217, 439] width 355 height 800
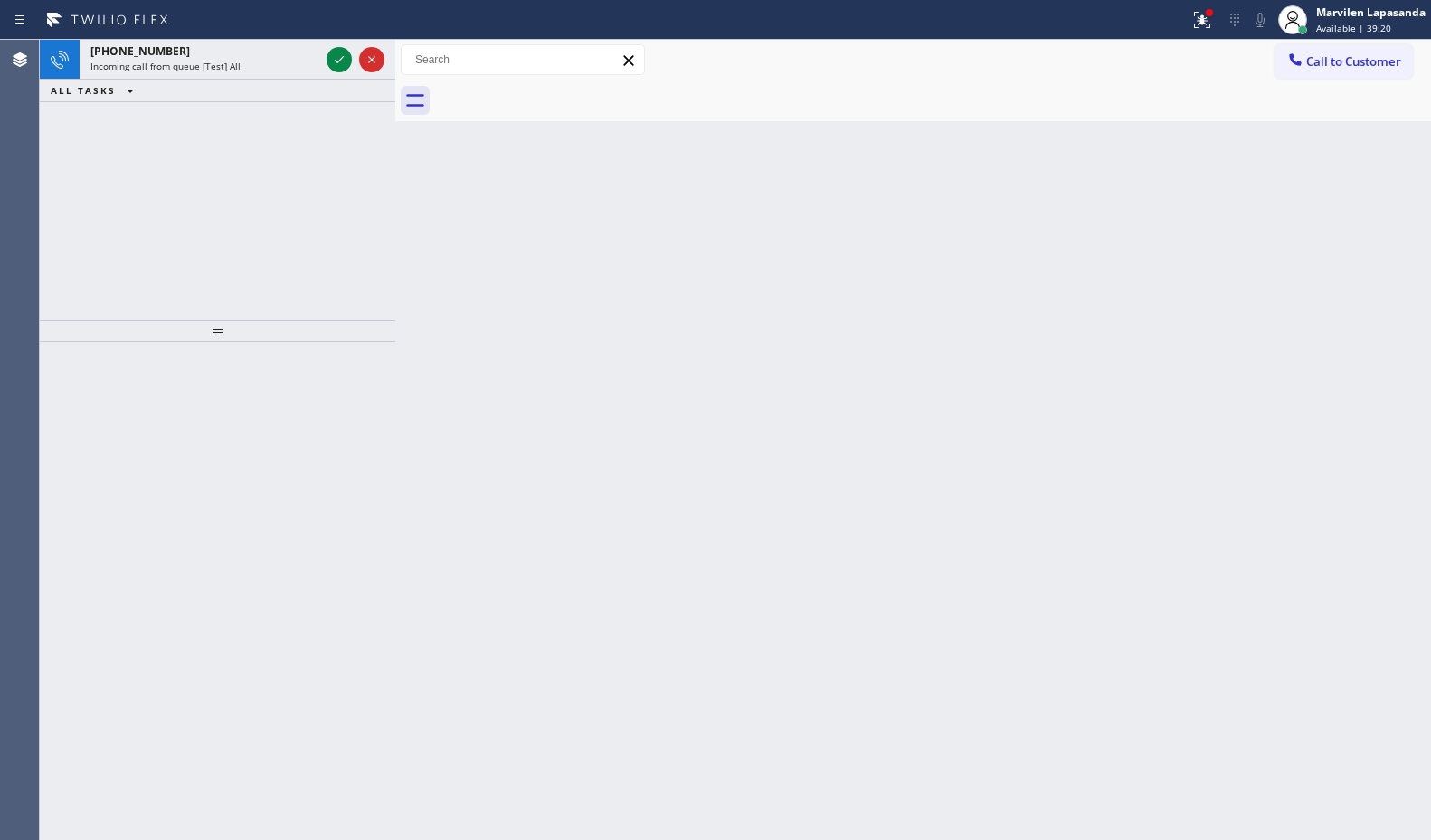
click at [336, 55] on icon at bounding box center [338, 60] width 22 height 22
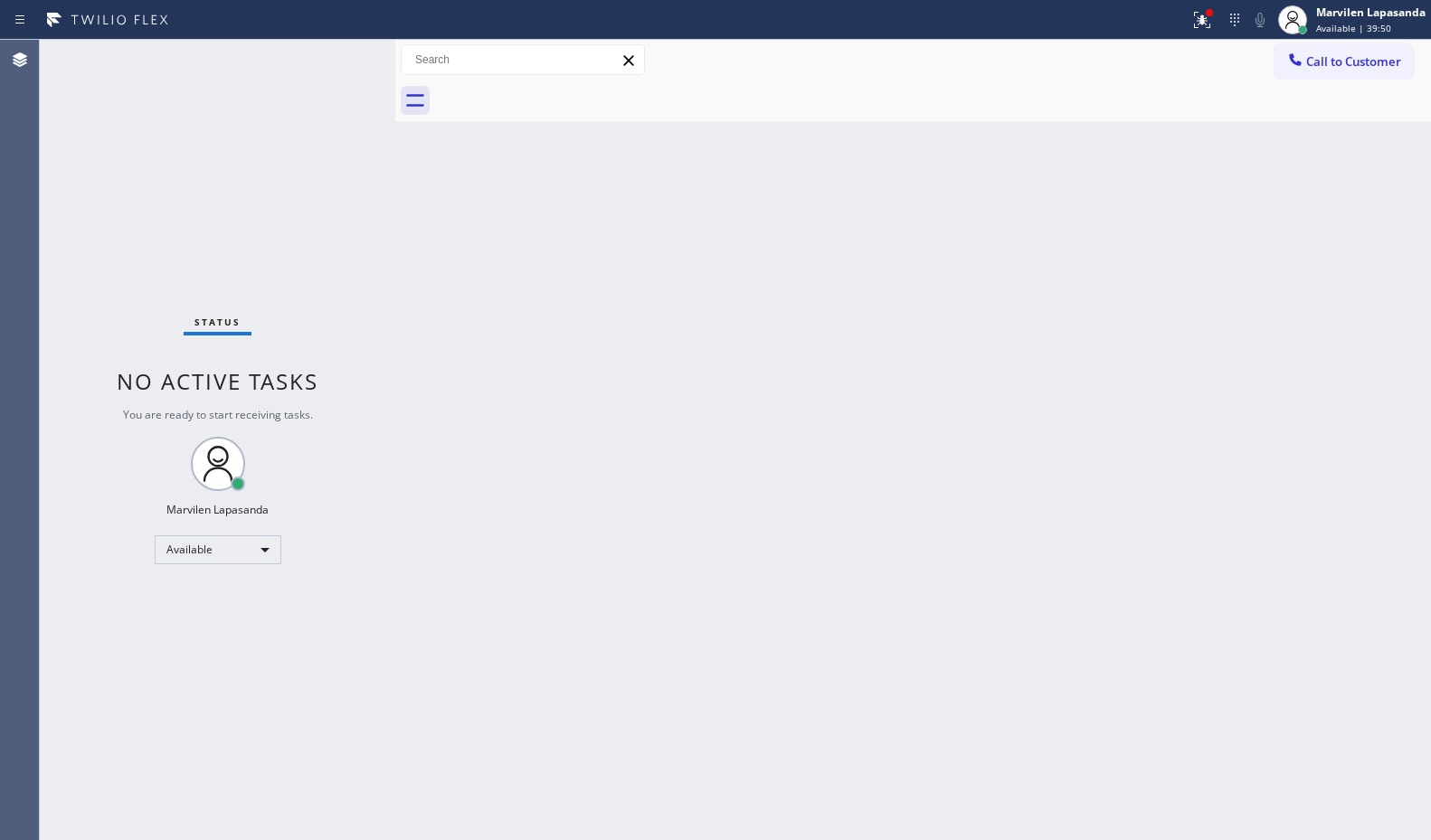
click at [336, 55] on div "Status No active tasks You are ready to start receiving tasks. Marvilen Lapasan…" at bounding box center [217, 439] width 355 height 800
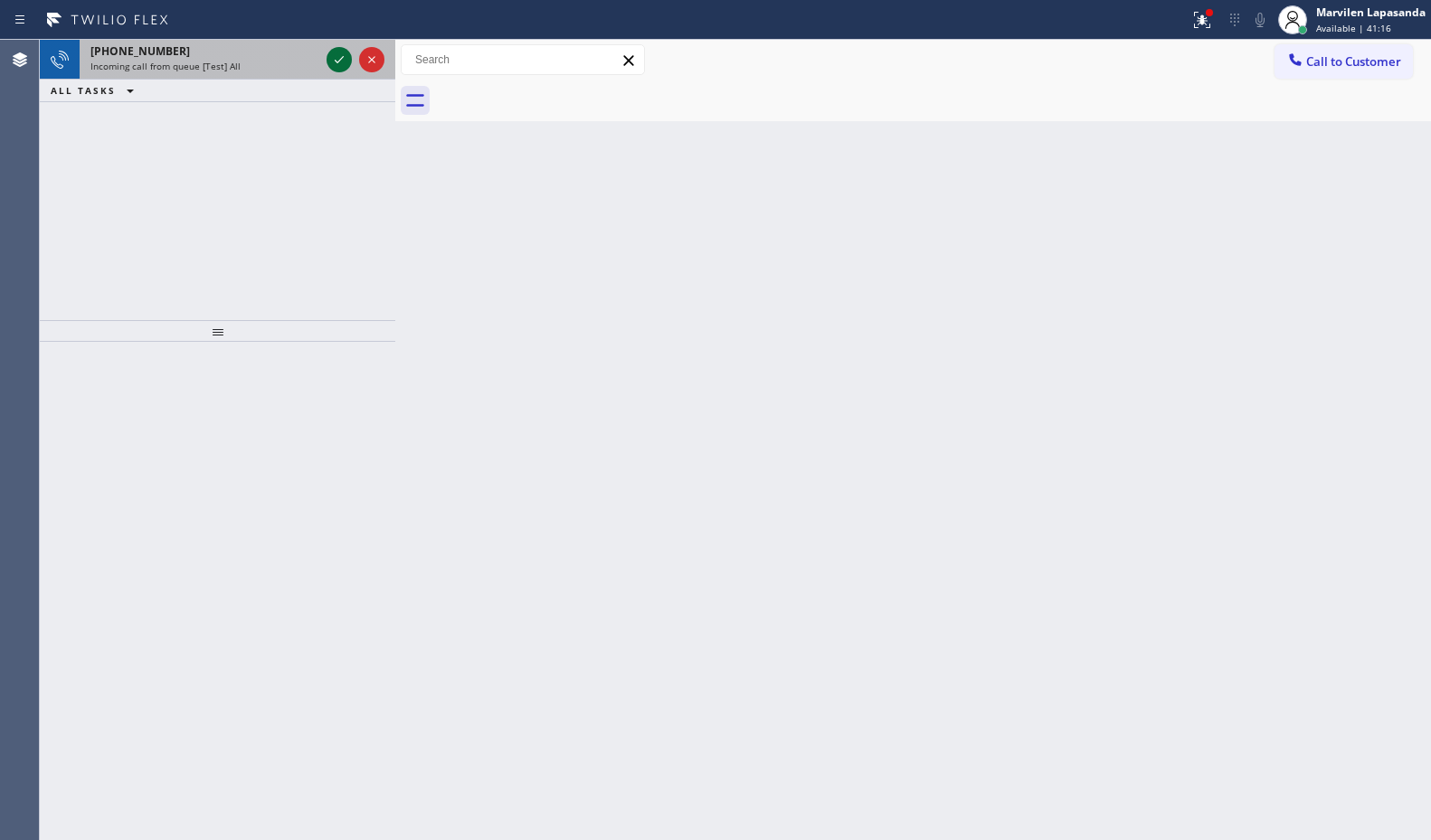
click at [336, 55] on icon at bounding box center [338, 60] width 22 height 22
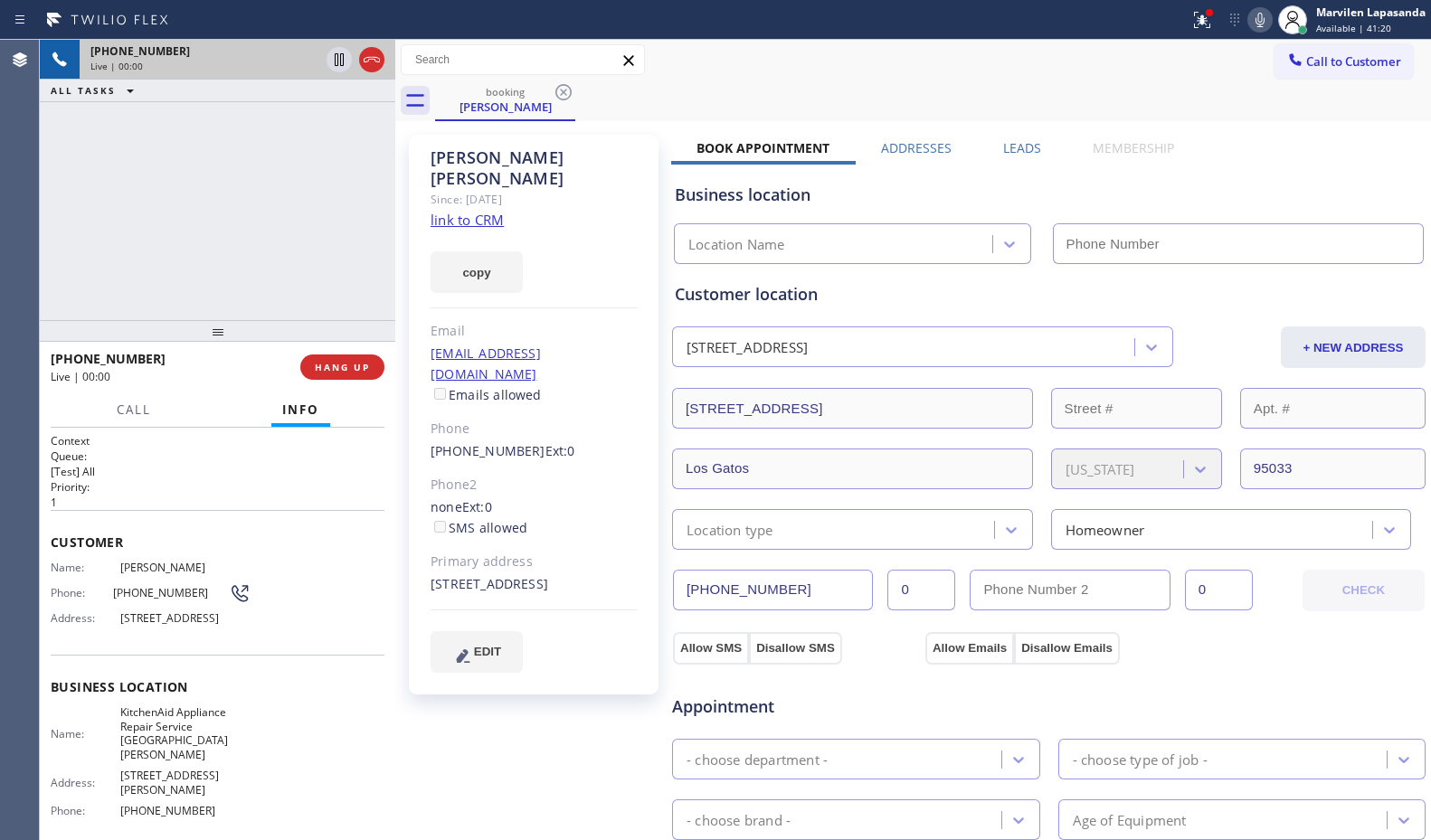
type input "[PHONE_NUMBER]"
click at [456, 211] on link "link to CRM" at bounding box center [468, 219] width 74 height 18
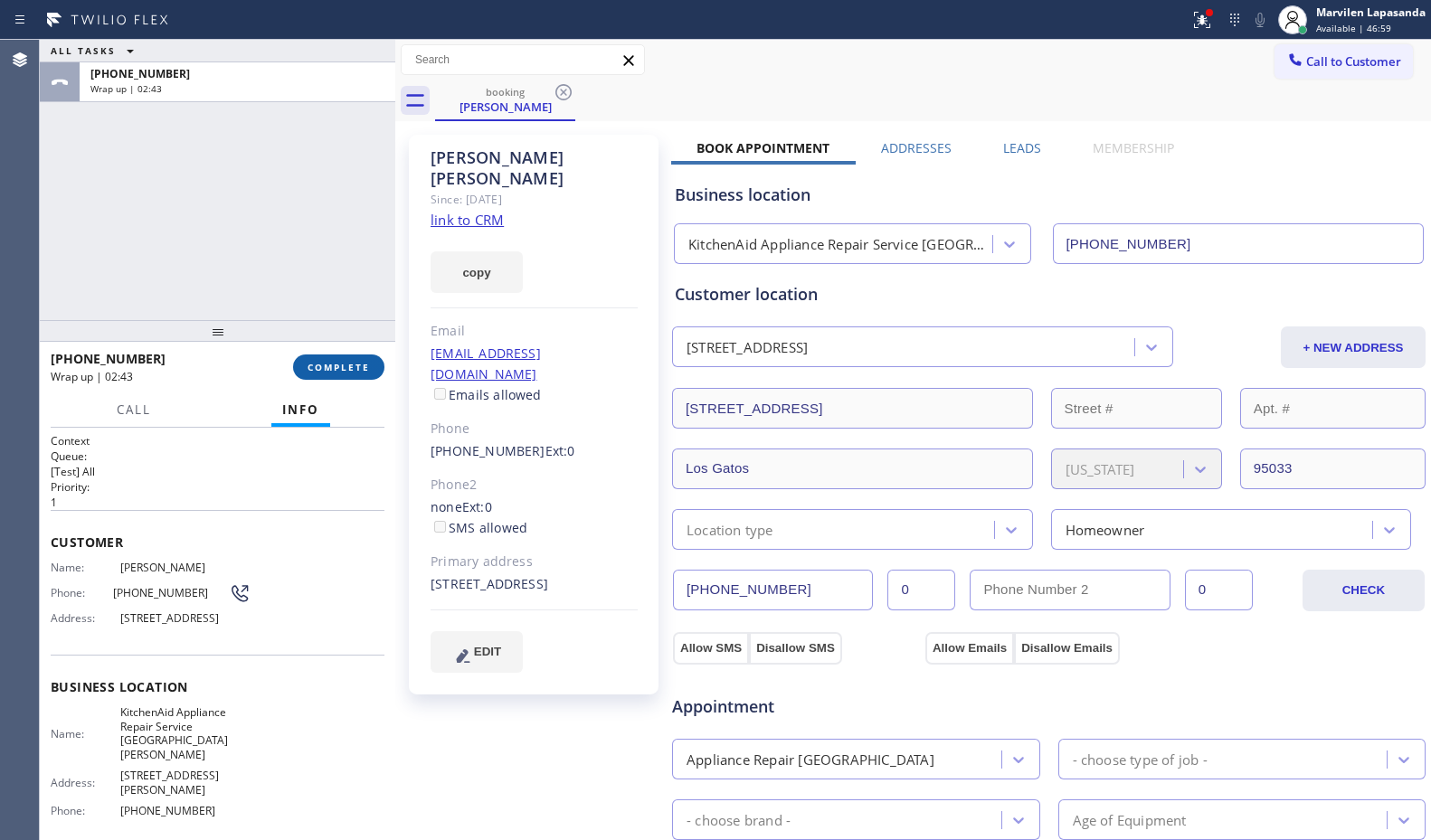
click at [332, 369] on span "COMPLETE" at bounding box center [338, 367] width 62 height 12
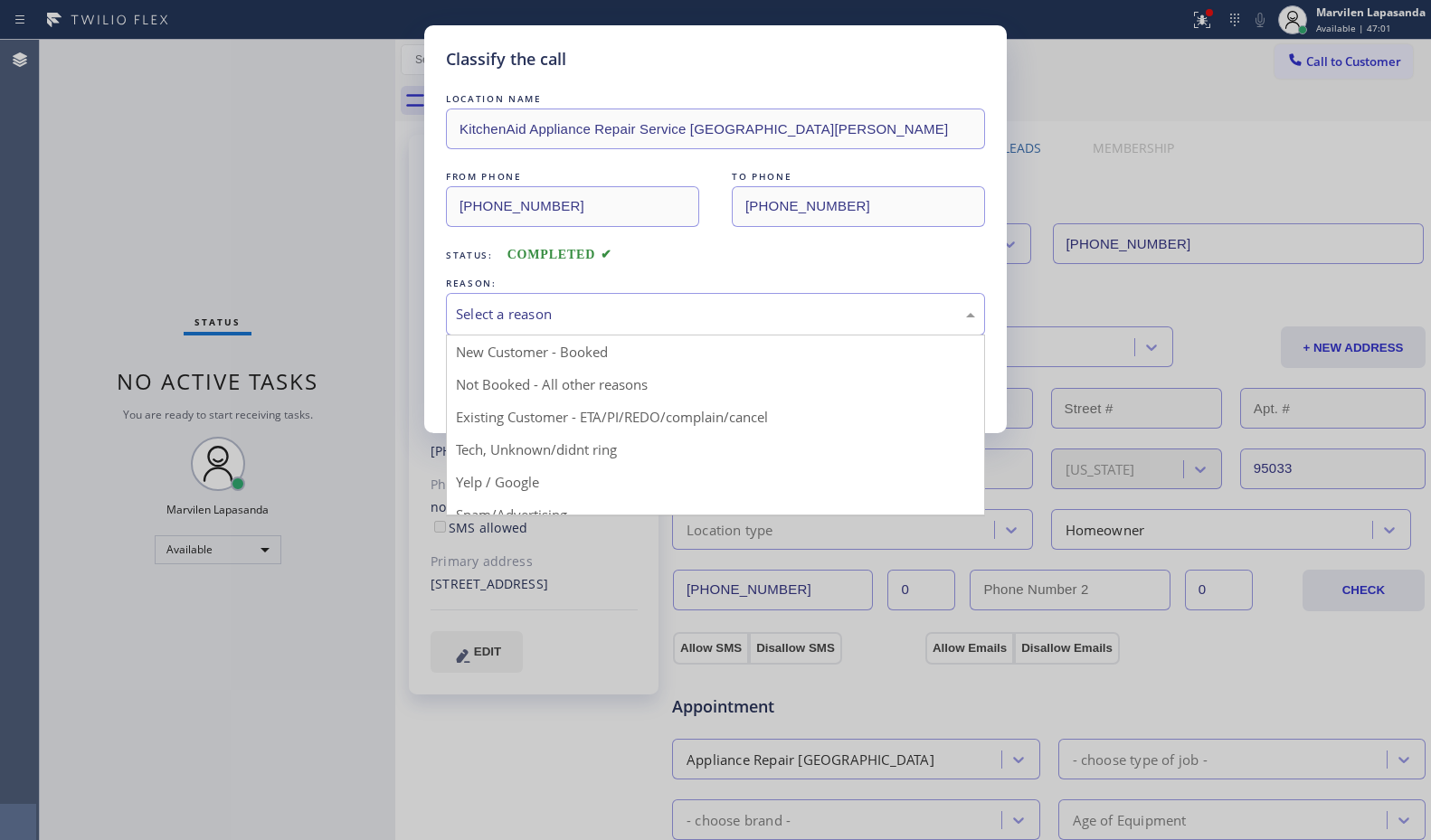
click at [491, 316] on div "Select a reason" at bounding box center [715, 315] width 519 height 21
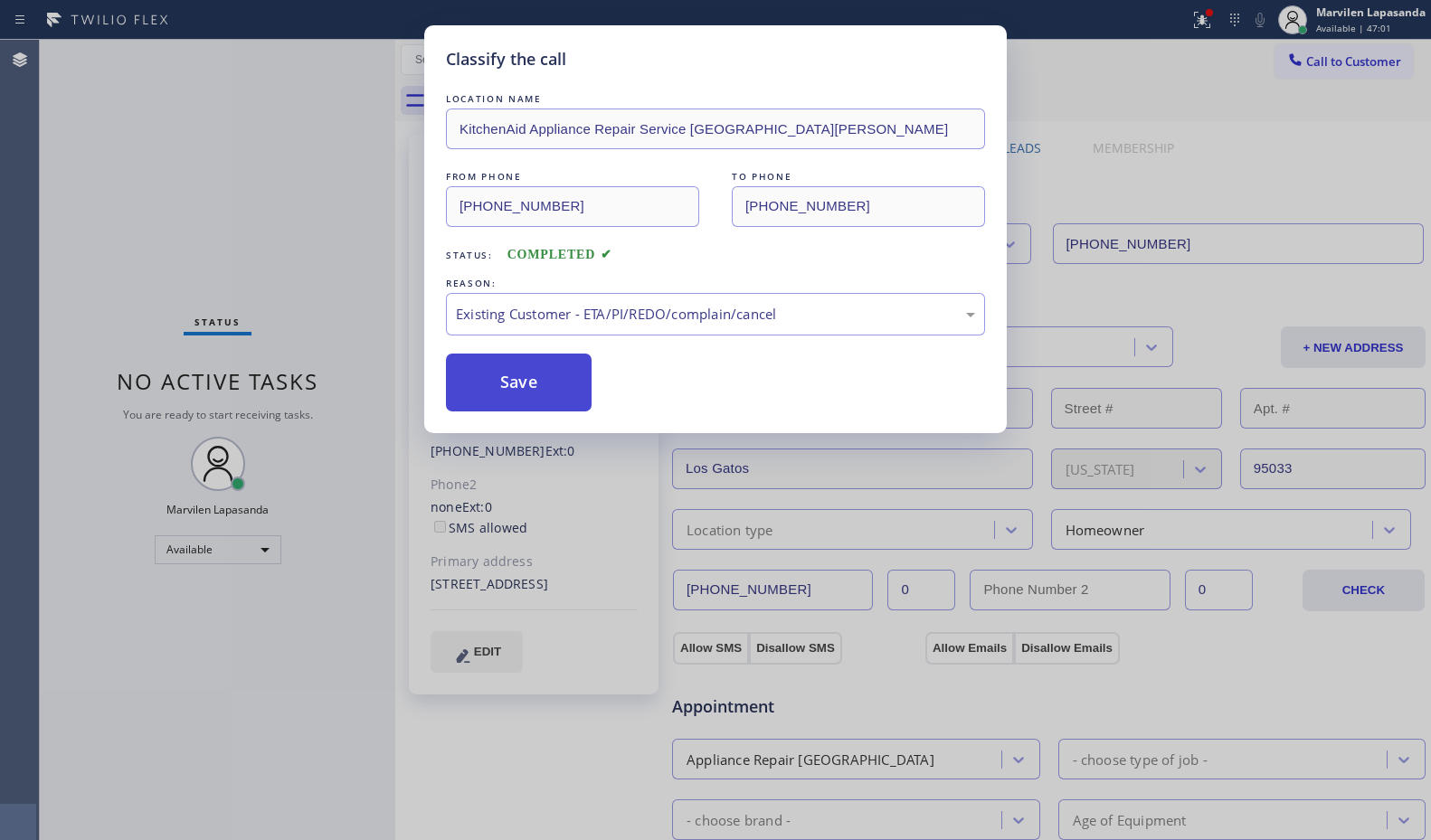
click at [490, 375] on button "Save" at bounding box center [519, 382] width 146 height 58
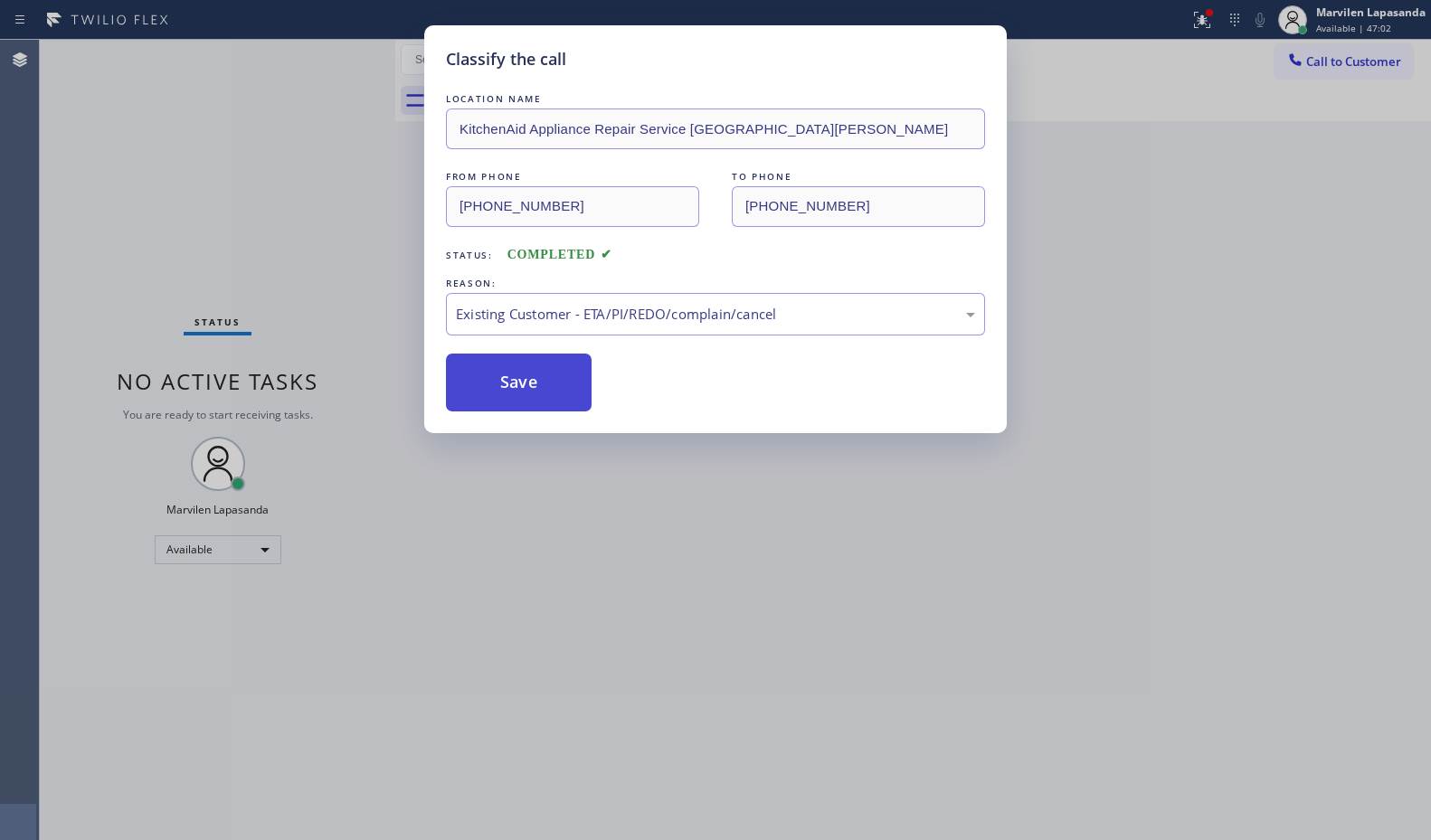
click at [490, 375] on button "Save" at bounding box center [519, 382] width 146 height 58
click at [337, 53] on div "Status No active tasks You are ready to start receiving tasks. Marvilen Lapasan…" at bounding box center [217, 439] width 355 height 800
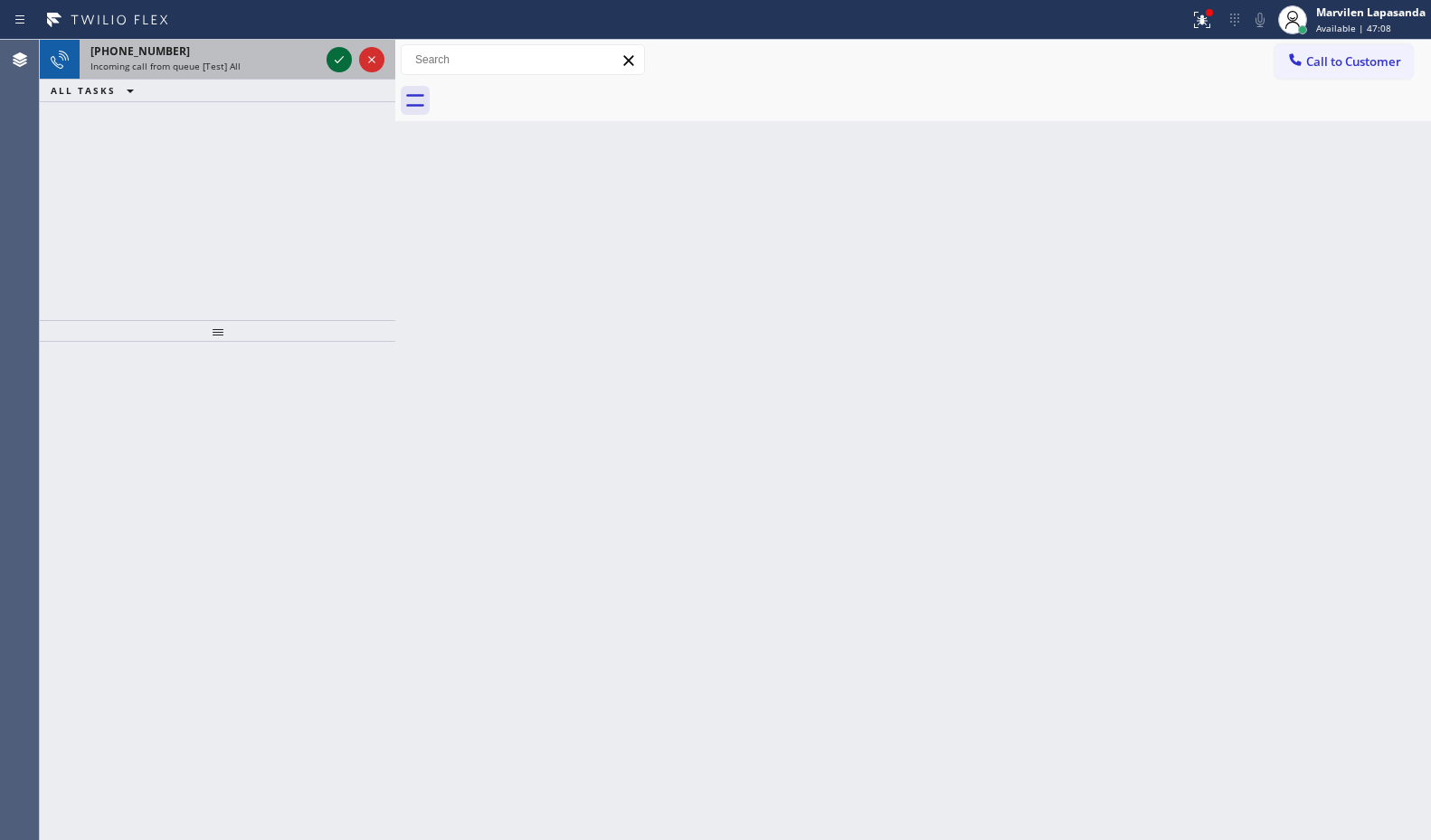
click at [337, 52] on icon at bounding box center [338, 60] width 22 height 22
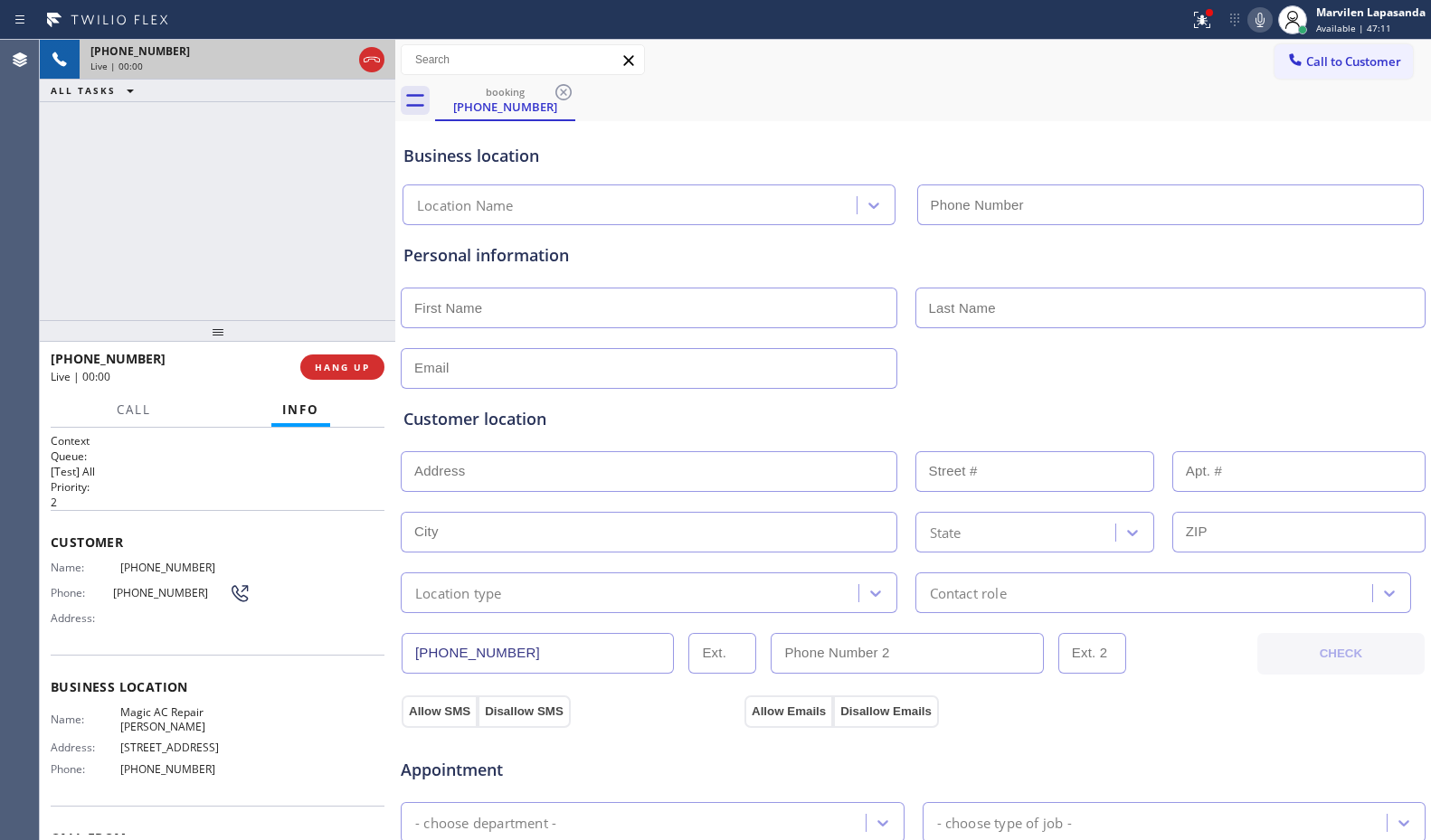
type input "[PHONE_NUMBER]"
click at [326, 247] on div "[PHONE_NUMBER] Live | 00:07 ALL TASKS ALL TASKS ACTIVE TASKS TASKS IN WRAP UP" at bounding box center [217, 180] width 355 height 281
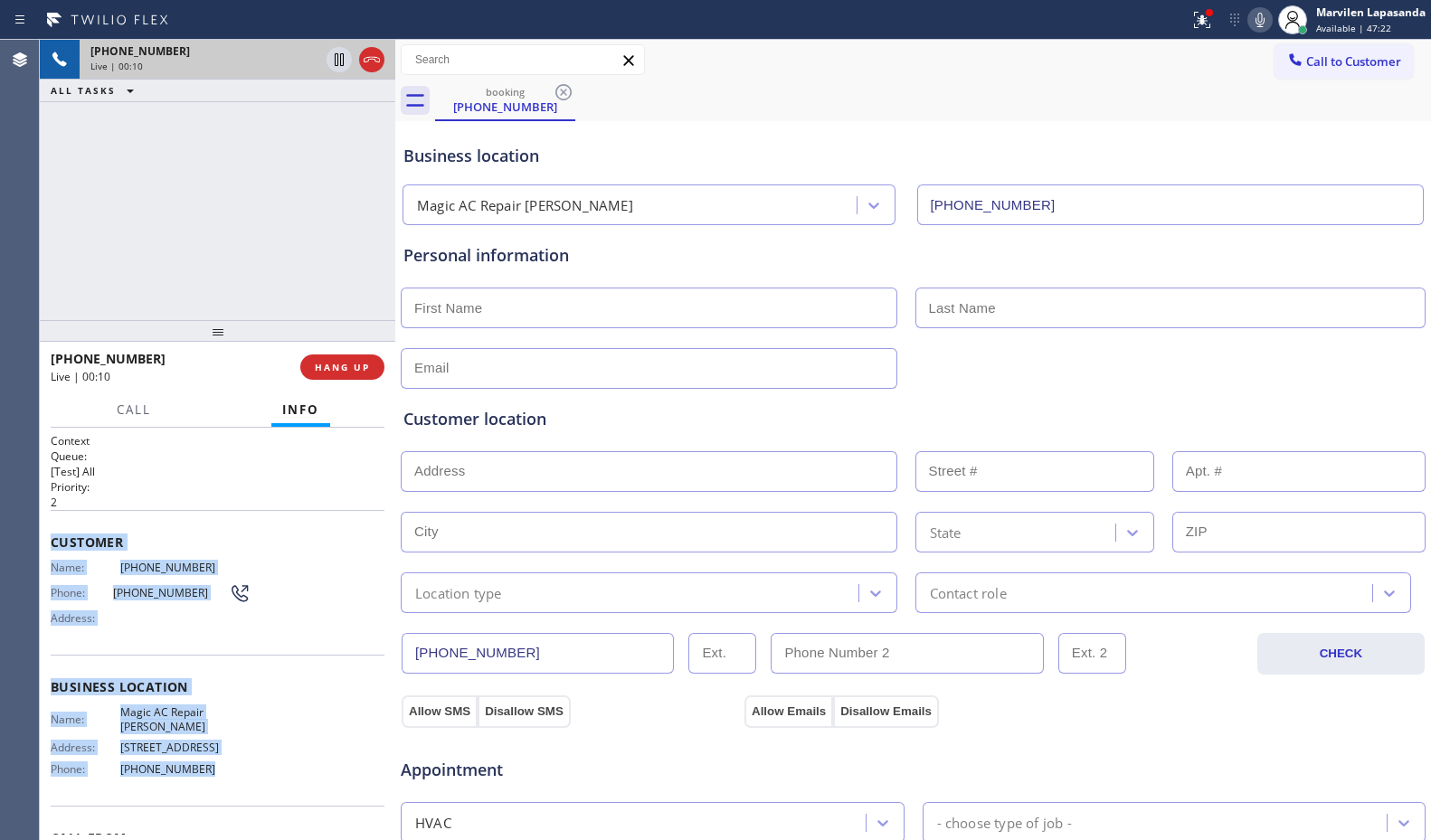
drag, startPoint x: 51, startPoint y: 540, endPoint x: 220, endPoint y: 772, distance: 287.0
click at [220, 772] on div "Context Queue: [Test] All Priority: 2 Customer Name: [PHONE_NUMBER] Phone: [PHO…" at bounding box center [217, 688] width 334 height 509
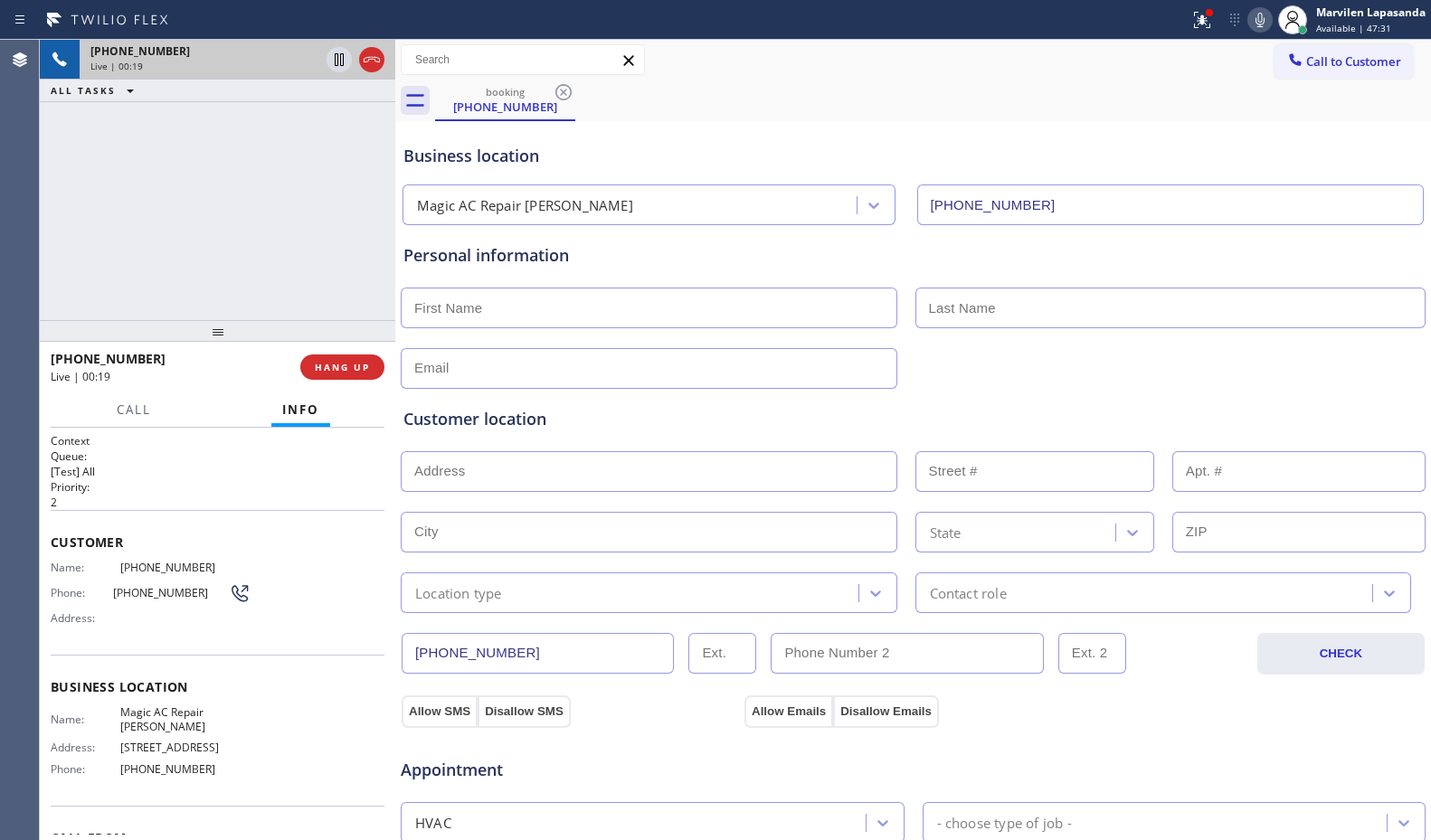
click at [266, 232] on div "[PHONE_NUMBER] Live | 00:19 ALL TASKS ALL TASKS ACTIVE TASKS TASKS IN WRAP UP" at bounding box center [217, 180] width 355 height 281
click at [266, 232] on div "[PHONE_NUMBER] Live | 00:20 ALL TASKS ALL TASKS ACTIVE TASKS TASKS IN WRAP UP" at bounding box center [217, 180] width 355 height 281
drag, startPoint x: 307, startPoint y: 232, endPoint x: 408, endPoint y: 257, distance: 104.0
click at [309, 234] on div "[PHONE_NUMBER] Live | 00:21 ALL TASKS ALL TASKS ACTIVE TASKS TASKS IN WRAP UP" at bounding box center [217, 180] width 355 height 281
click at [374, 256] on div "[PHONE_NUMBER] Live | 00:21 ALL TASKS ALL TASKS ACTIVE TASKS TASKS IN WRAP UP" at bounding box center [217, 180] width 355 height 281
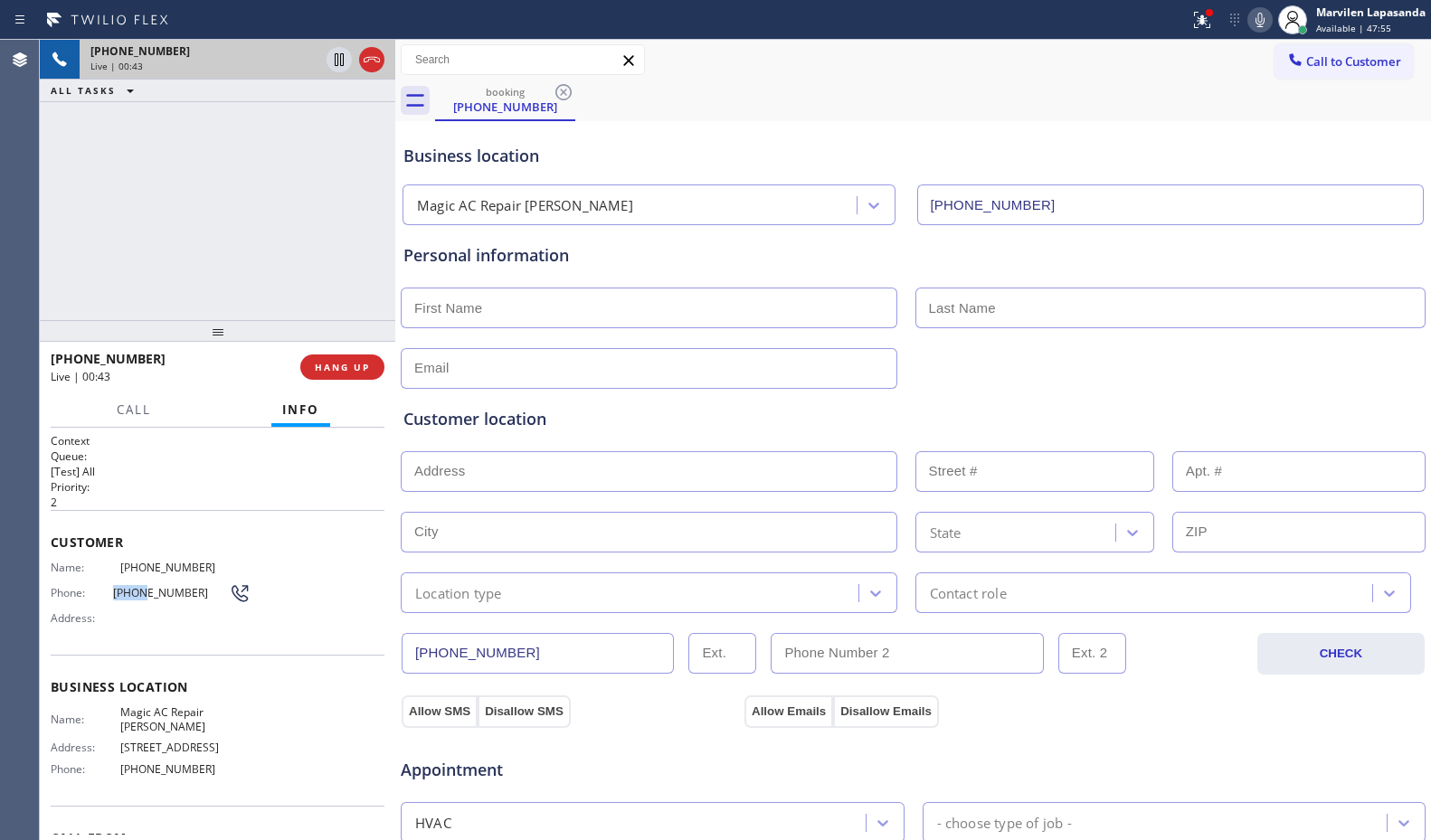
drag, startPoint x: 112, startPoint y: 594, endPoint x: 136, endPoint y: 596, distance: 24.1
click at [136, 596] on span "[PHONE_NUMBER]" at bounding box center [171, 592] width 116 height 13
click at [1230, 91] on div "booking [PHONE_NUMBER]" at bounding box center [933, 100] width 996 height 41
click at [1256, 25] on icon at bounding box center [1260, 20] width 22 height 22
click at [1264, 16] on icon at bounding box center [1260, 20] width 22 height 22
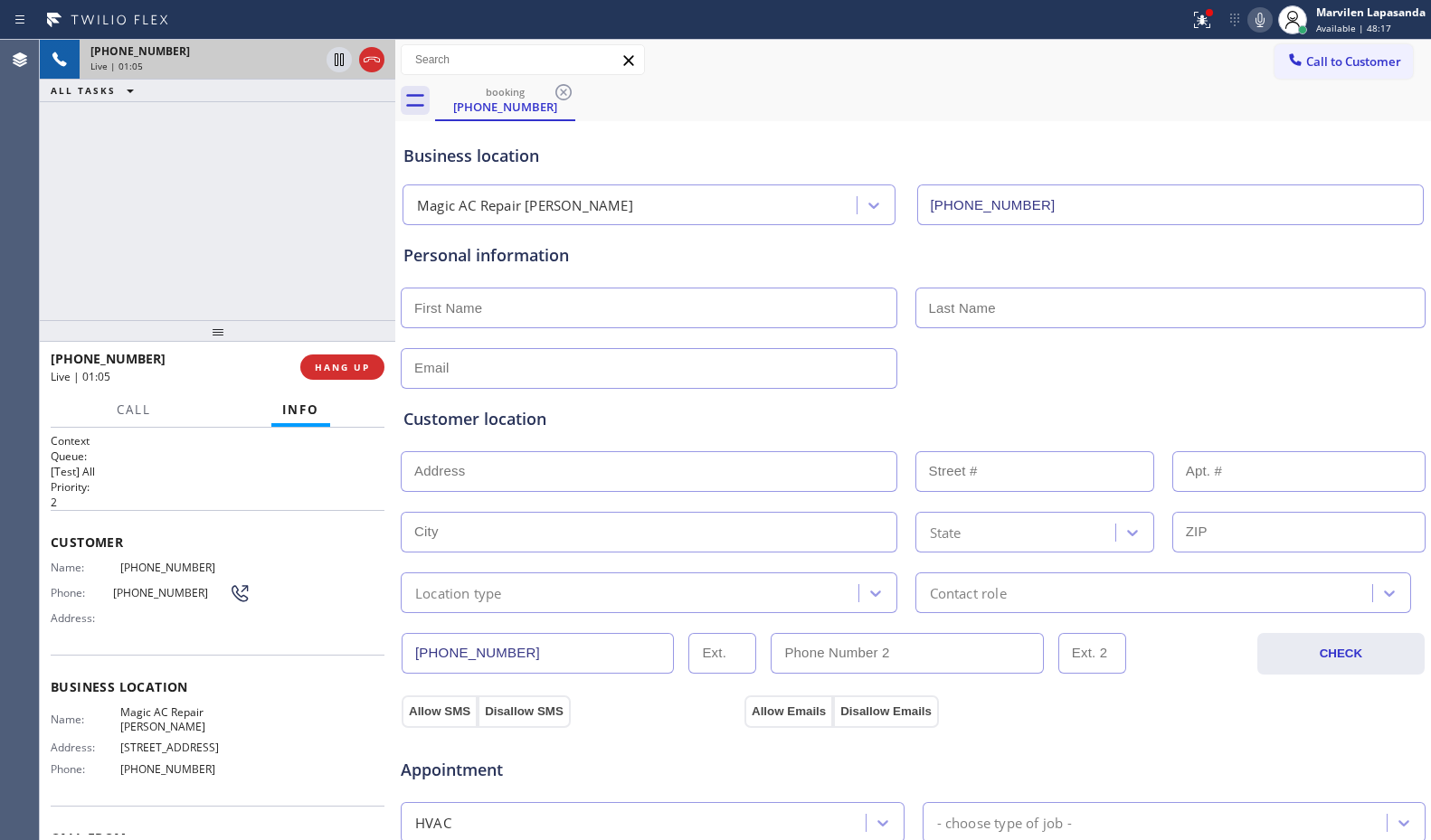
click at [700, 151] on div "Business location" at bounding box center [913, 156] width 1020 height 25
click at [696, 153] on div "Business location" at bounding box center [913, 156] width 1020 height 25
click at [326, 179] on div "[PHONE_NUMBER] Live | 01:07 ALL TASKS ALL TASKS ACTIVE TASKS TASKS IN WRAP UP" at bounding box center [217, 180] width 355 height 281
click at [334, 149] on div "[PHONE_NUMBER] Live | 01:08 ALL TASKS ALL TASKS ACTIVE TASKS TASKS IN WRAP UP" at bounding box center [217, 180] width 355 height 281
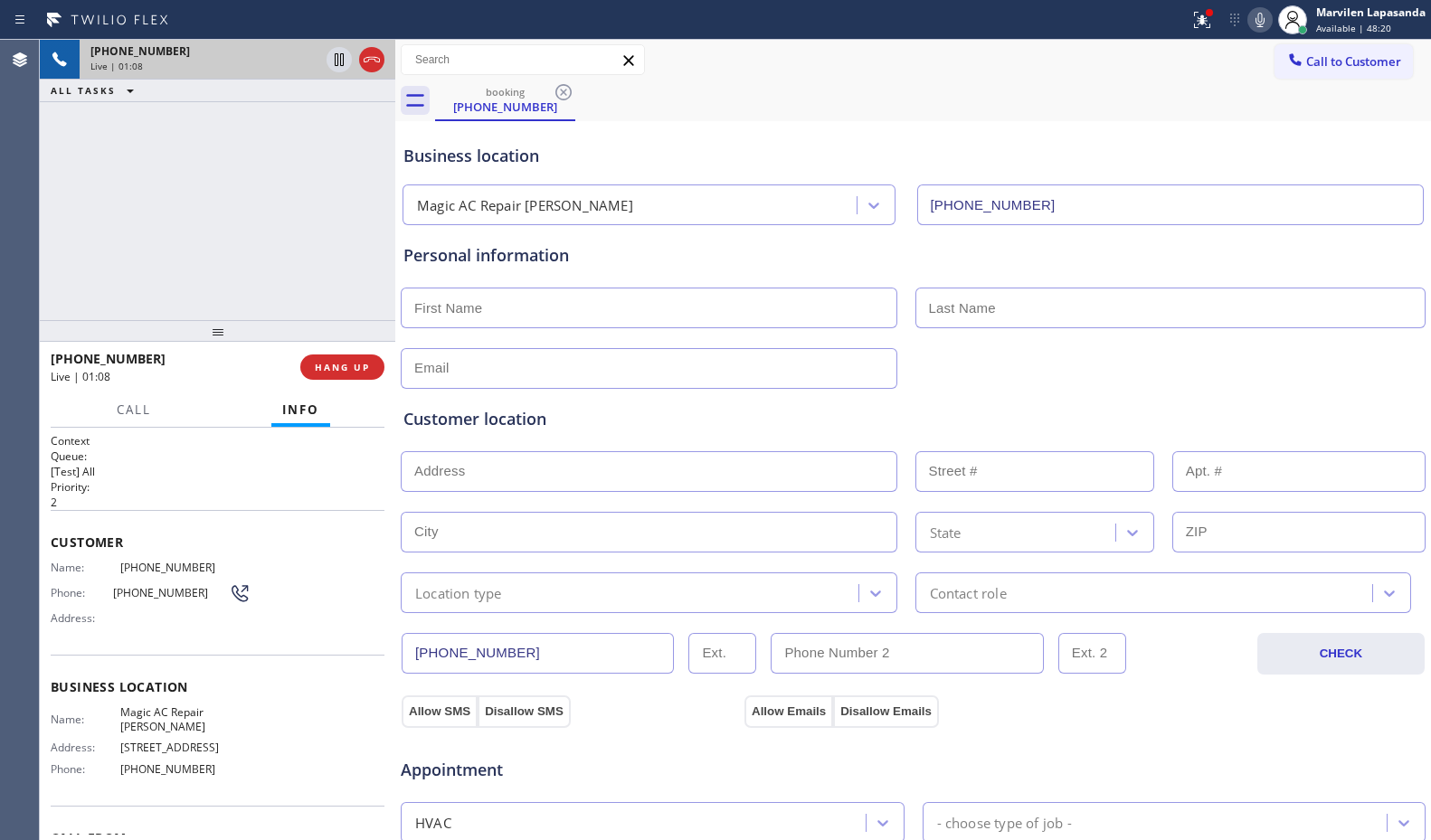
click at [342, 147] on div "[PHONE_NUMBER] Live | 01:08 ALL TASKS ALL TASKS ACTIVE TASKS TASKS IN WRAP UP" at bounding box center [217, 180] width 355 height 281
click at [131, 413] on span "Call" at bounding box center [133, 409] width 34 height 16
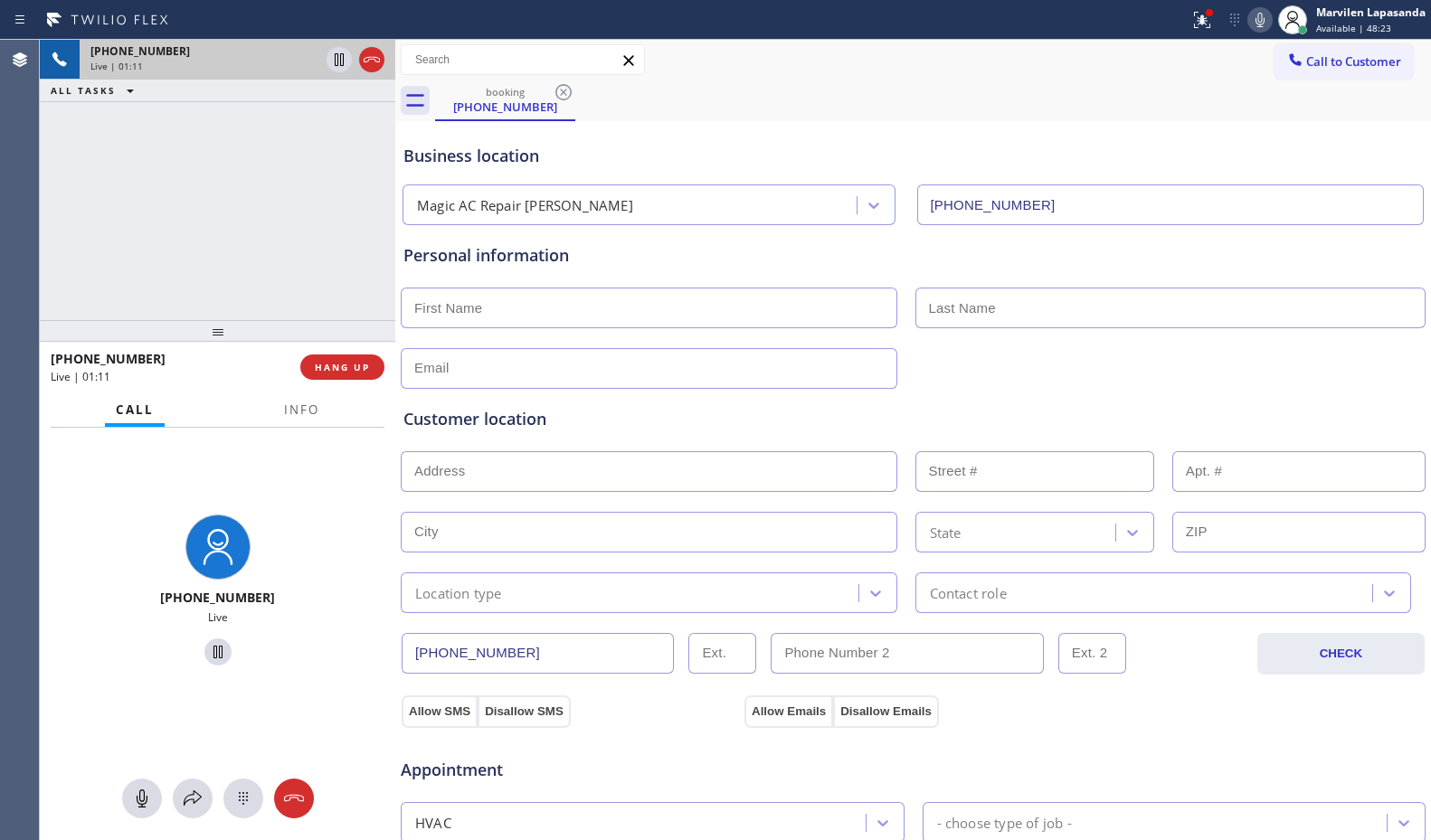
click at [309, 234] on div "[PHONE_NUMBER] Live | 01:11 ALL TASKS ALL TASKS ACTIVE TASKS TASKS IN WRAP UP" at bounding box center [217, 180] width 355 height 281
click at [287, 409] on span "Info" at bounding box center [302, 409] width 35 height 16
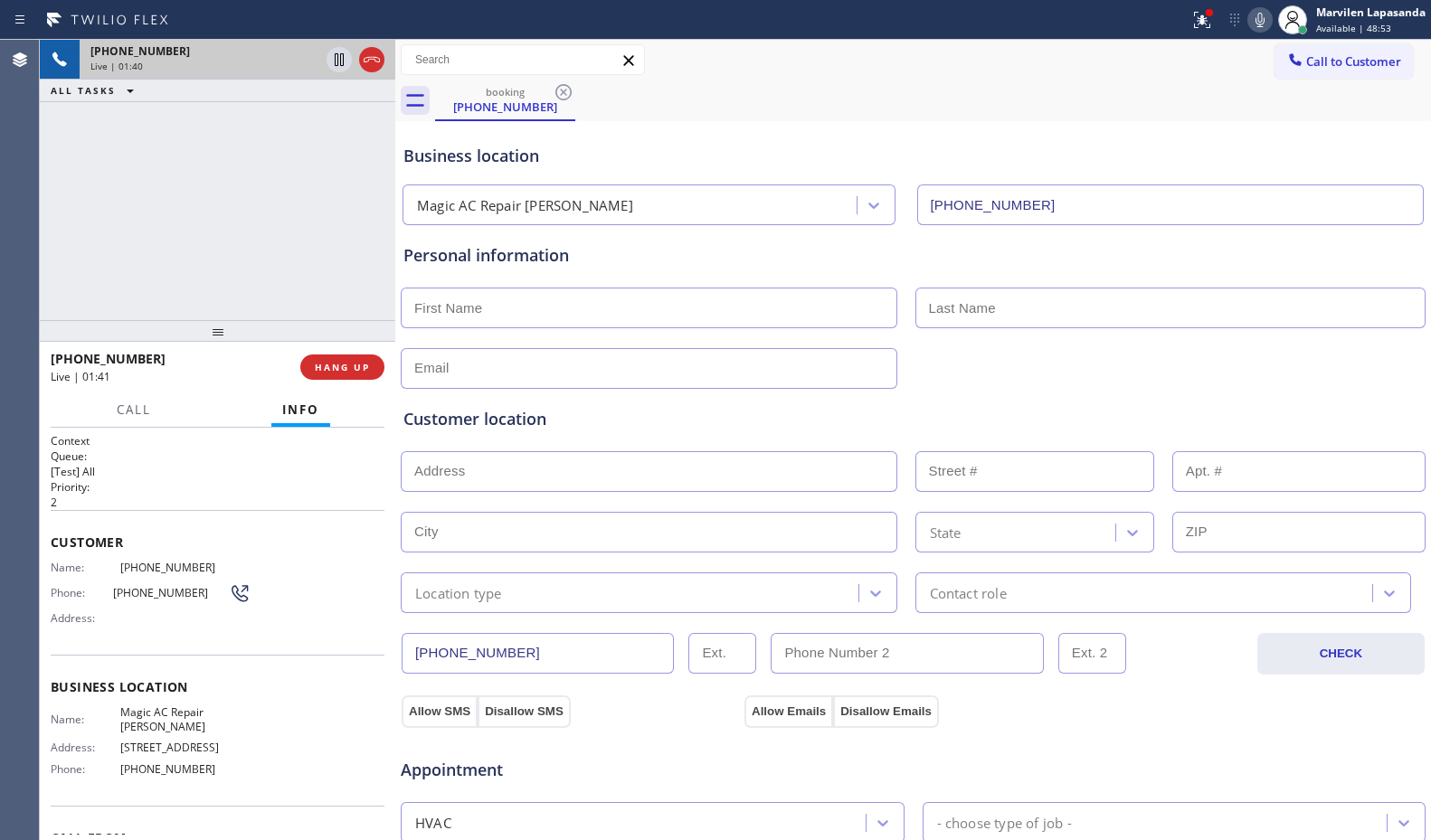
click at [244, 205] on div "[PHONE_NUMBER] Live | 01:40 ALL TASKS ALL TASKS ACTIVE TASKS TASKS IN WRAP UP" at bounding box center [217, 180] width 355 height 281
click at [336, 309] on div "[PHONE_NUMBER] Live | 01:42 ALL TASKS ALL TASKS ACTIVE TASKS TASKS IN WRAP UP" at bounding box center [217, 180] width 355 height 281
click at [334, 370] on span "HANG UP" at bounding box center [342, 367] width 55 height 12
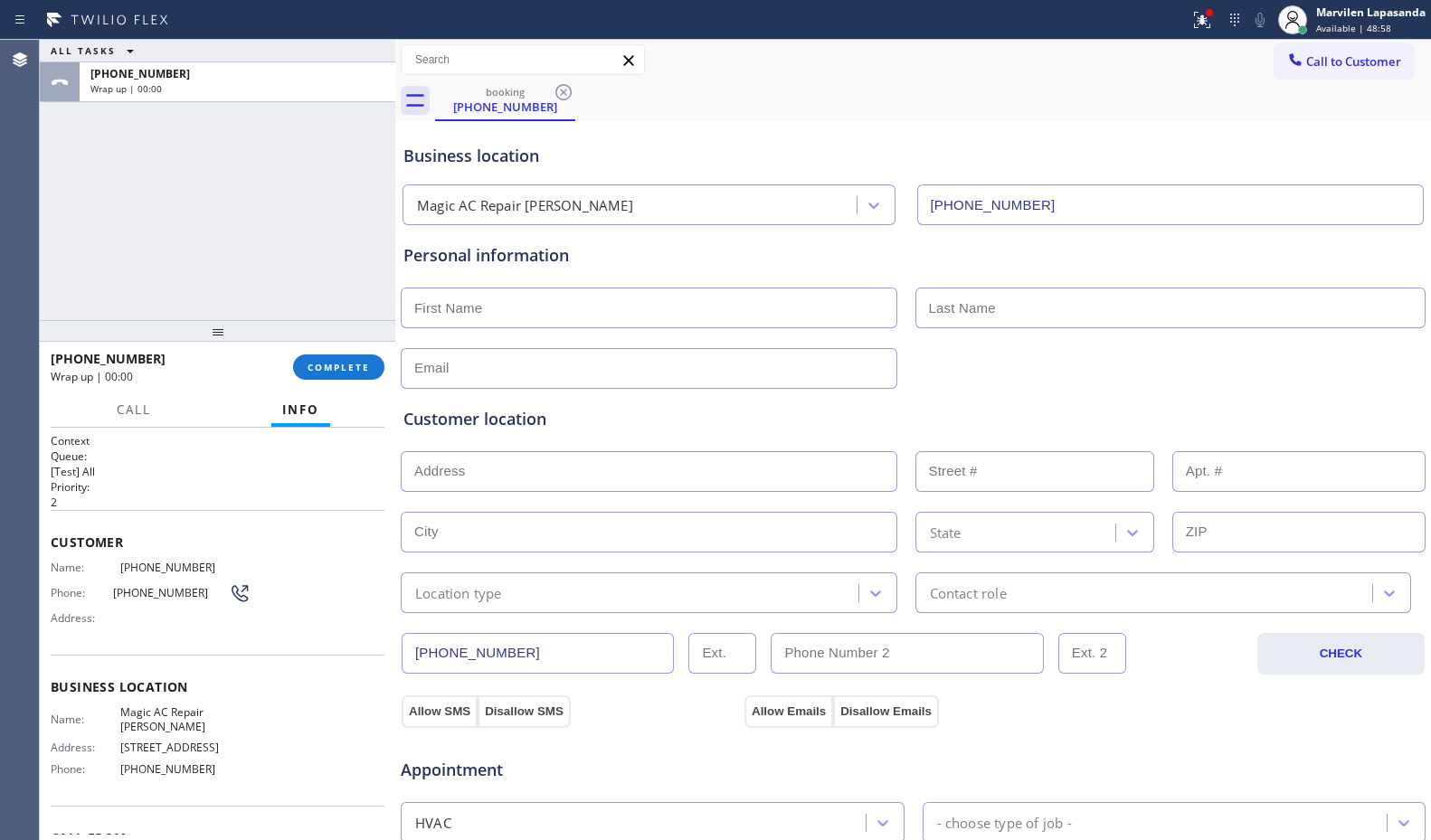
click at [441, 309] on input "text" at bounding box center [649, 307] width 497 height 41
type input "Mr"
type input "..."
type input "[EMAIL_ADDRESS][DOMAIN_NAME]"
click at [549, 465] on input "text" at bounding box center [649, 471] width 497 height 41
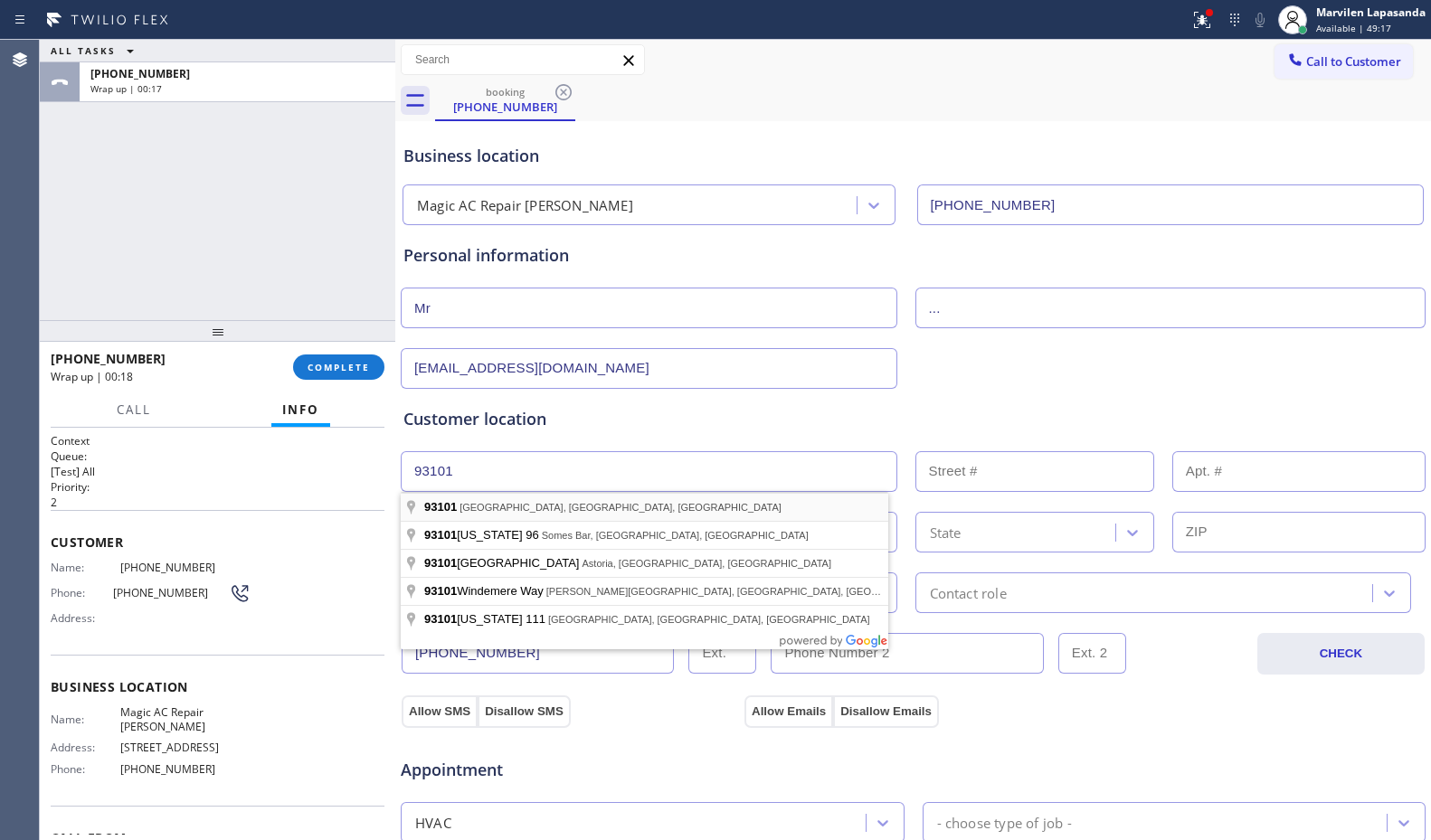
type input "[GEOGRAPHIC_DATA]"
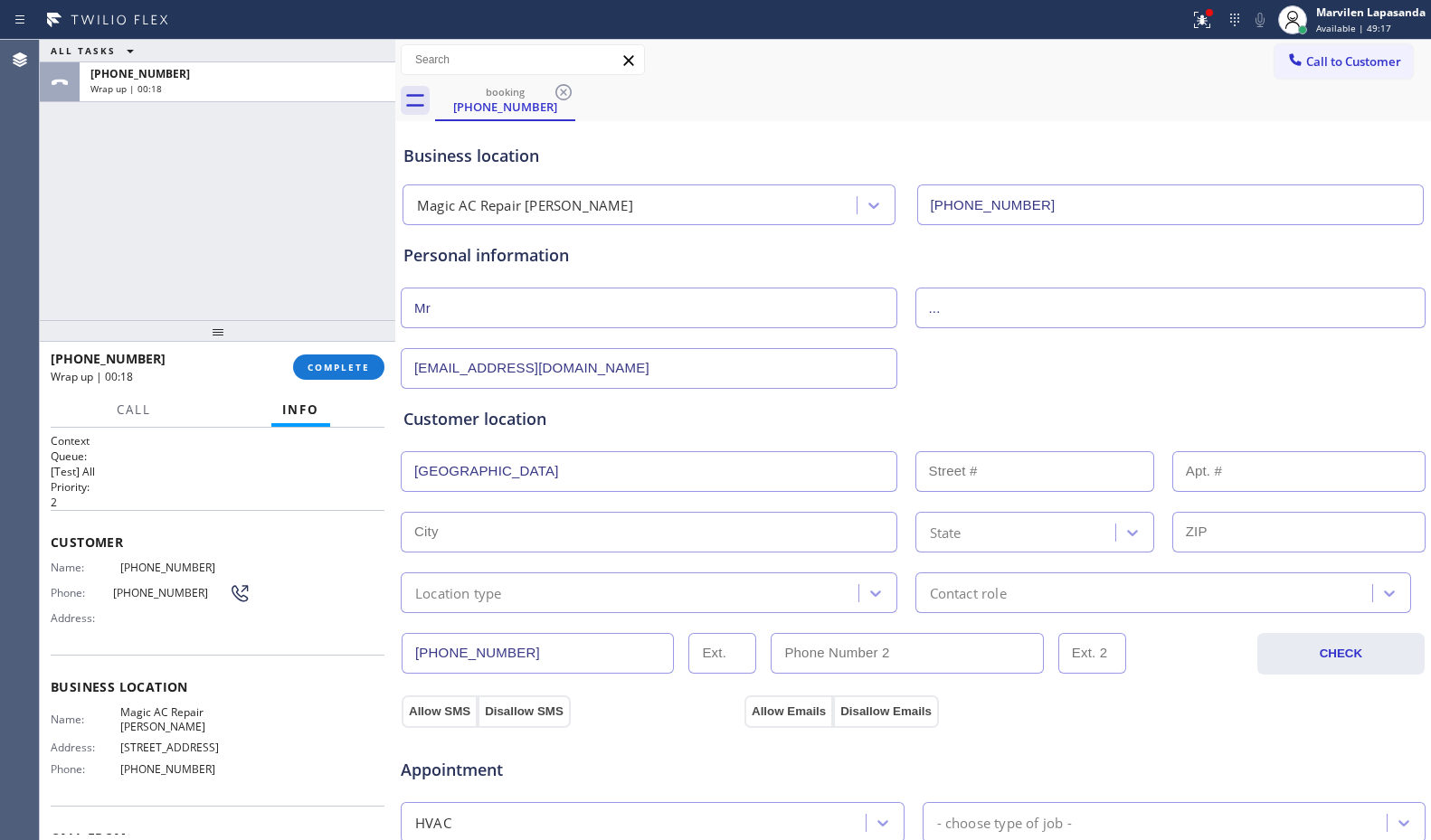
type input "Santa [PERSON_NAME]"
type input "93101"
click at [496, 481] on input "text" at bounding box center [649, 471] width 497 height 41
type input ","
click at [996, 479] on input "text" at bounding box center [1035, 471] width 239 height 41
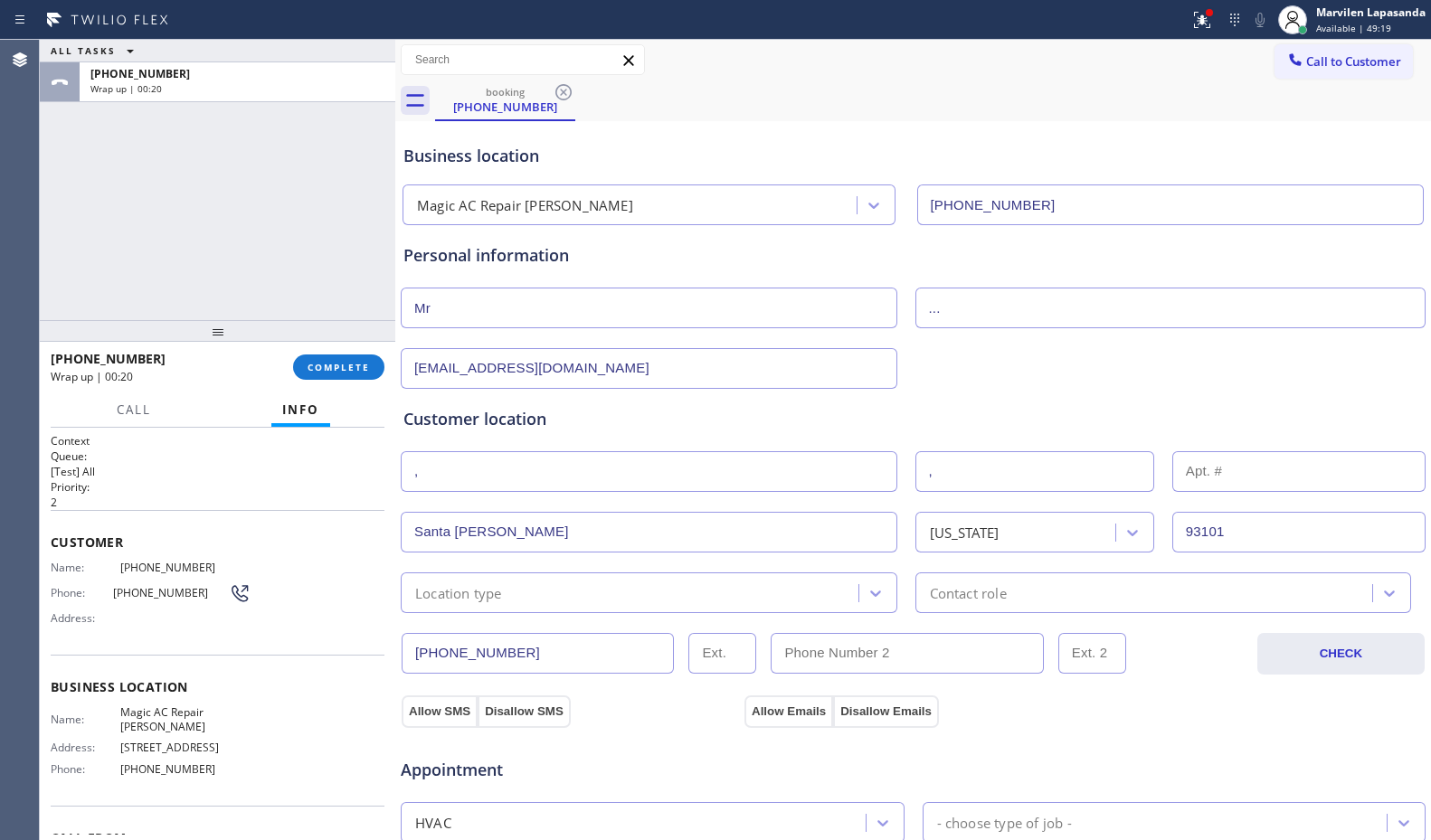
type input ","
click at [922, 404] on div "Customer location >> ADD NEW ADDRESS << + [GEOGRAPHIC_DATA][US_STATE] Location …" at bounding box center [913, 501] width 1027 height 224
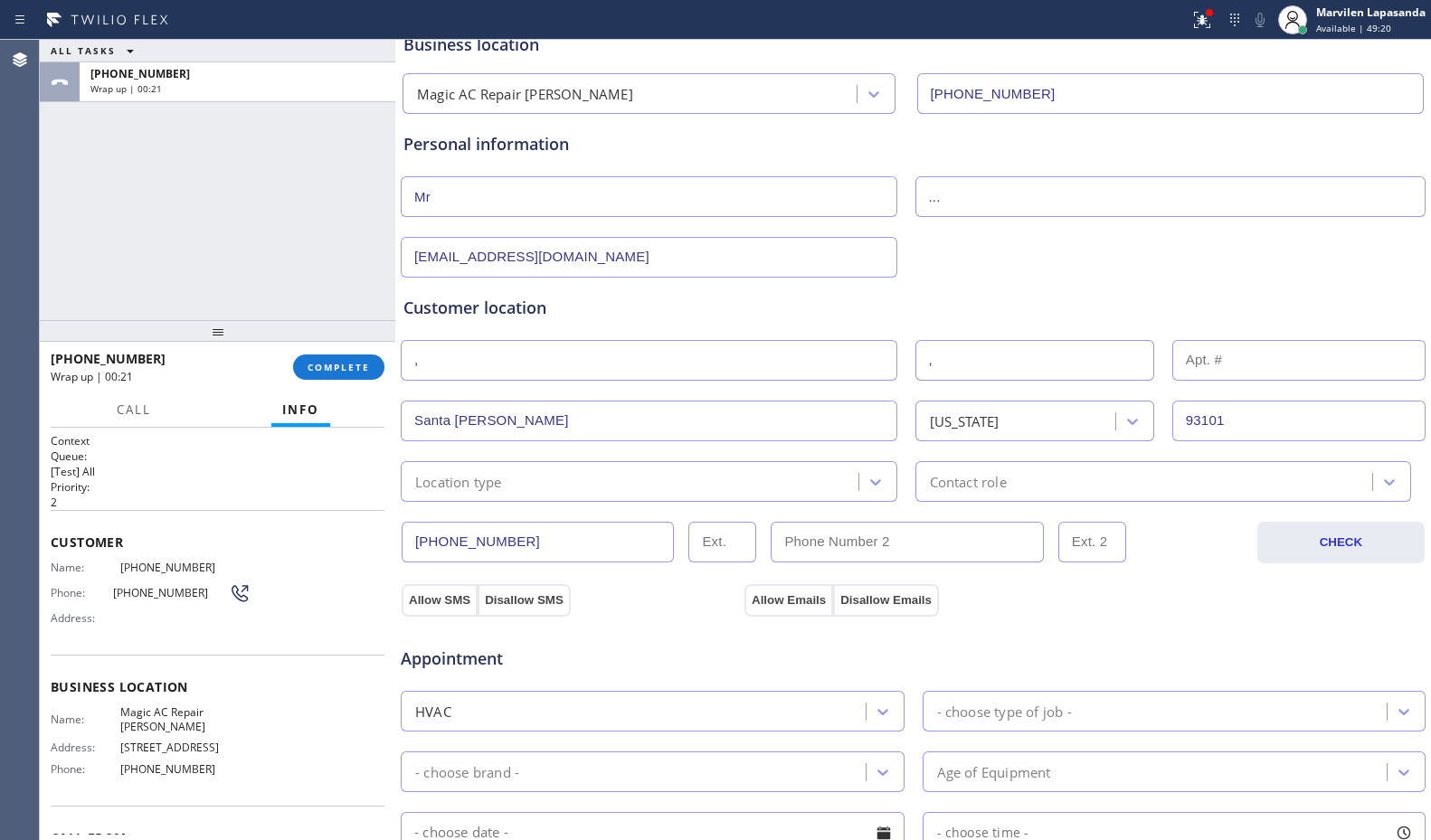
scroll to position [271, 0]
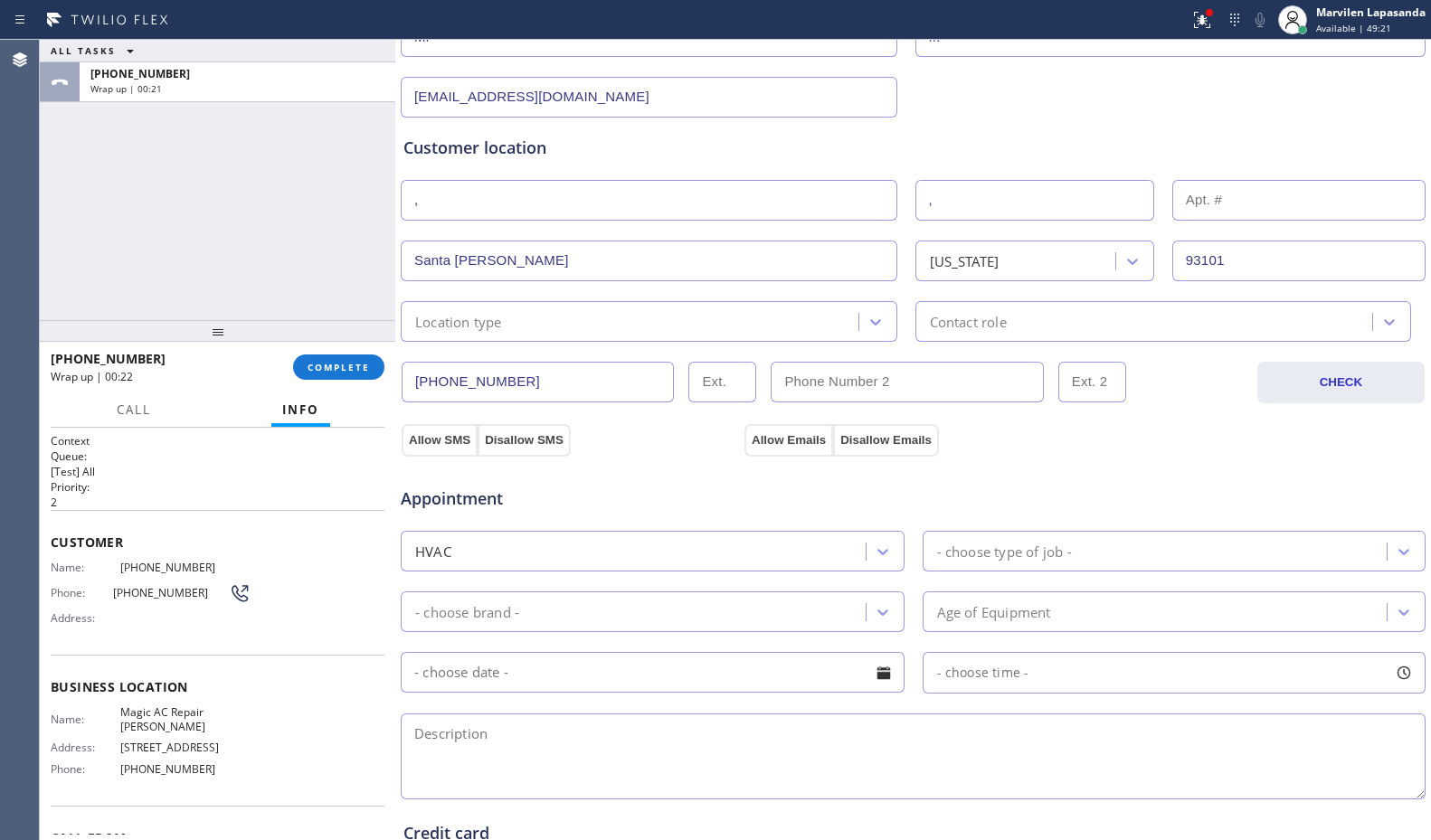
click at [504, 308] on div "Location type" at bounding box center [632, 322] width 453 height 32
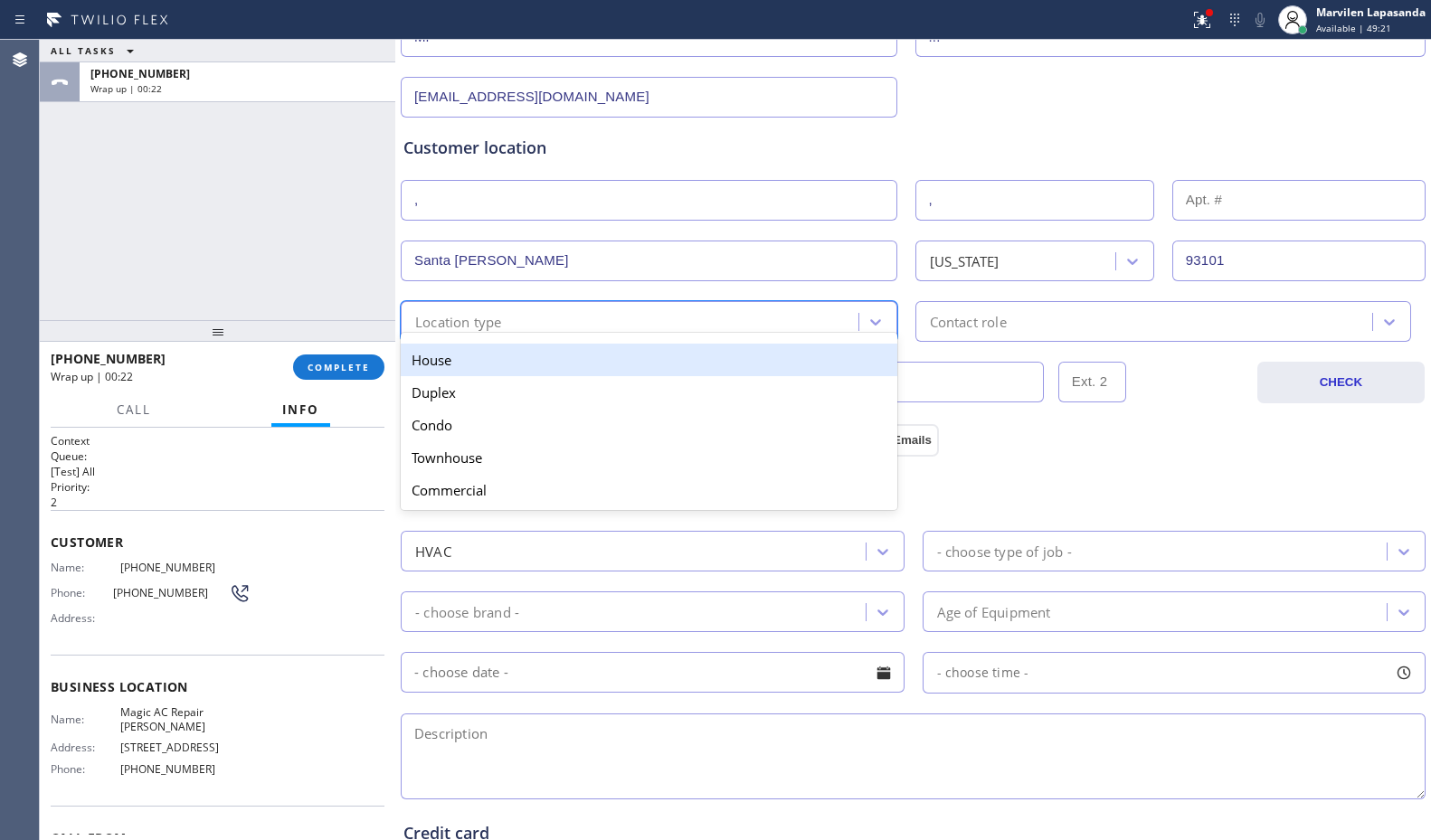
click at [460, 369] on div "House" at bounding box center [649, 360] width 497 height 32
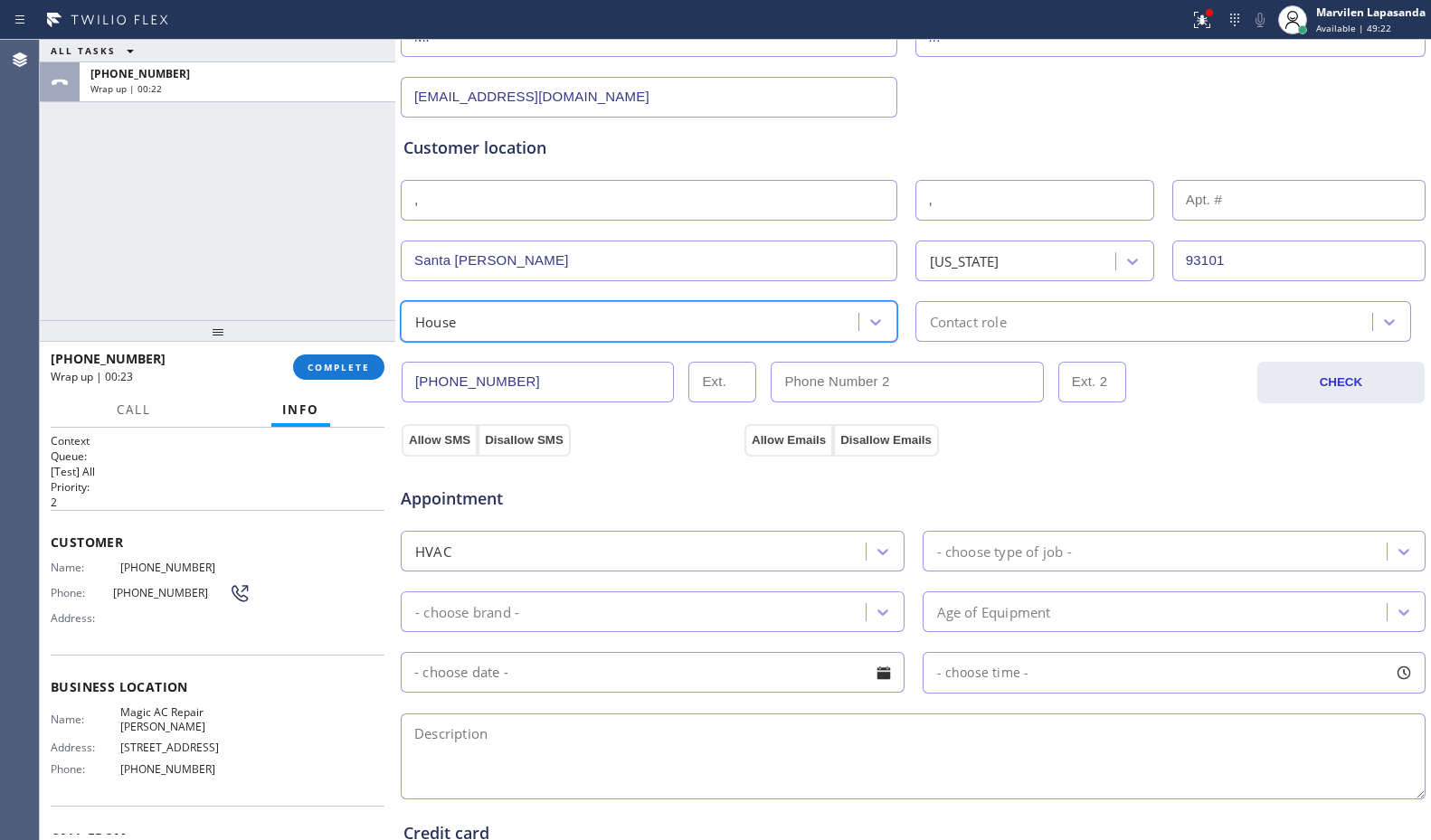
click at [1017, 326] on div "Contact role" at bounding box center [1147, 322] width 453 height 32
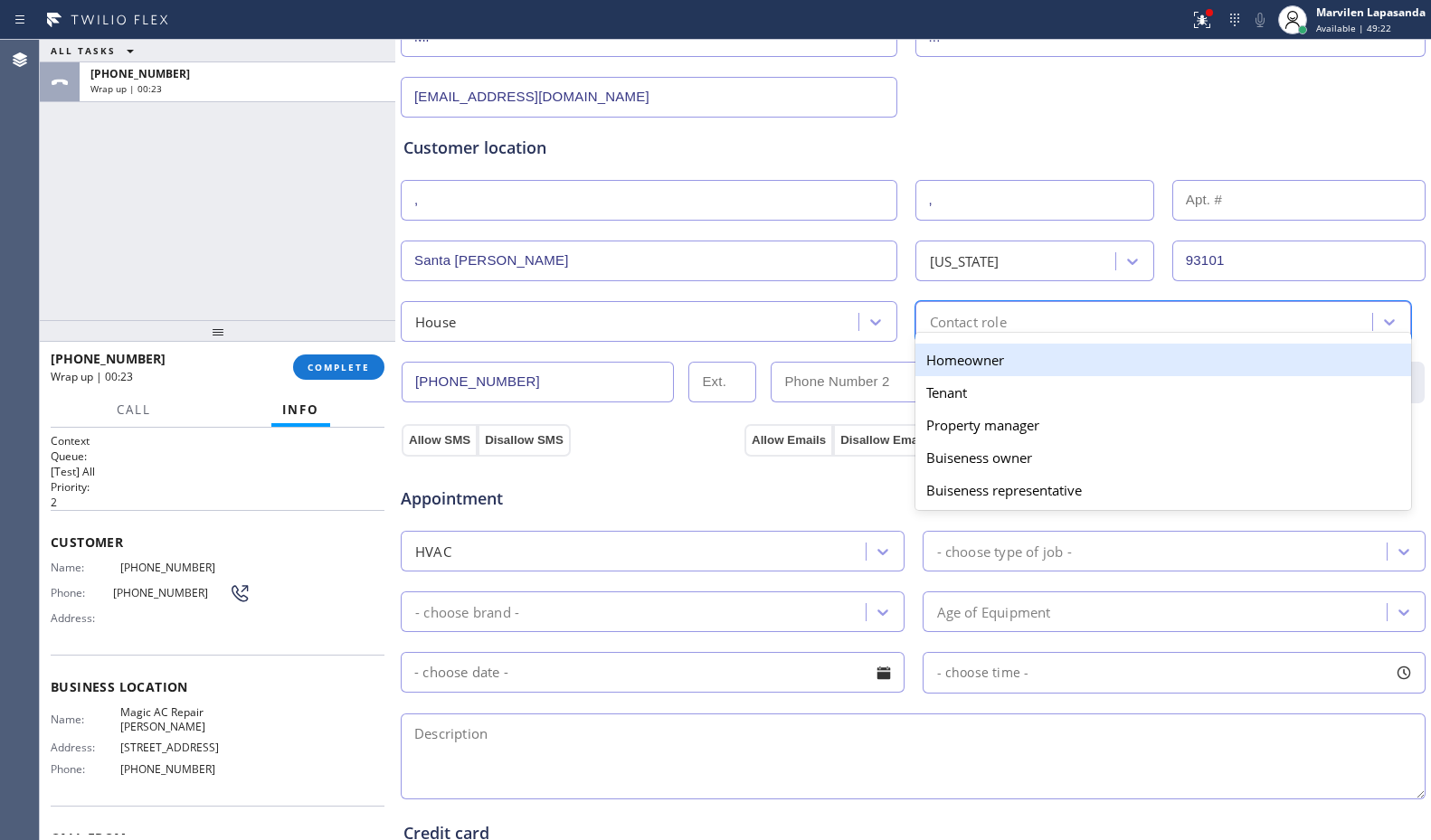
click at [940, 369] on div "Homeowner" at bounding box center [1164, 360] width 497 height 32
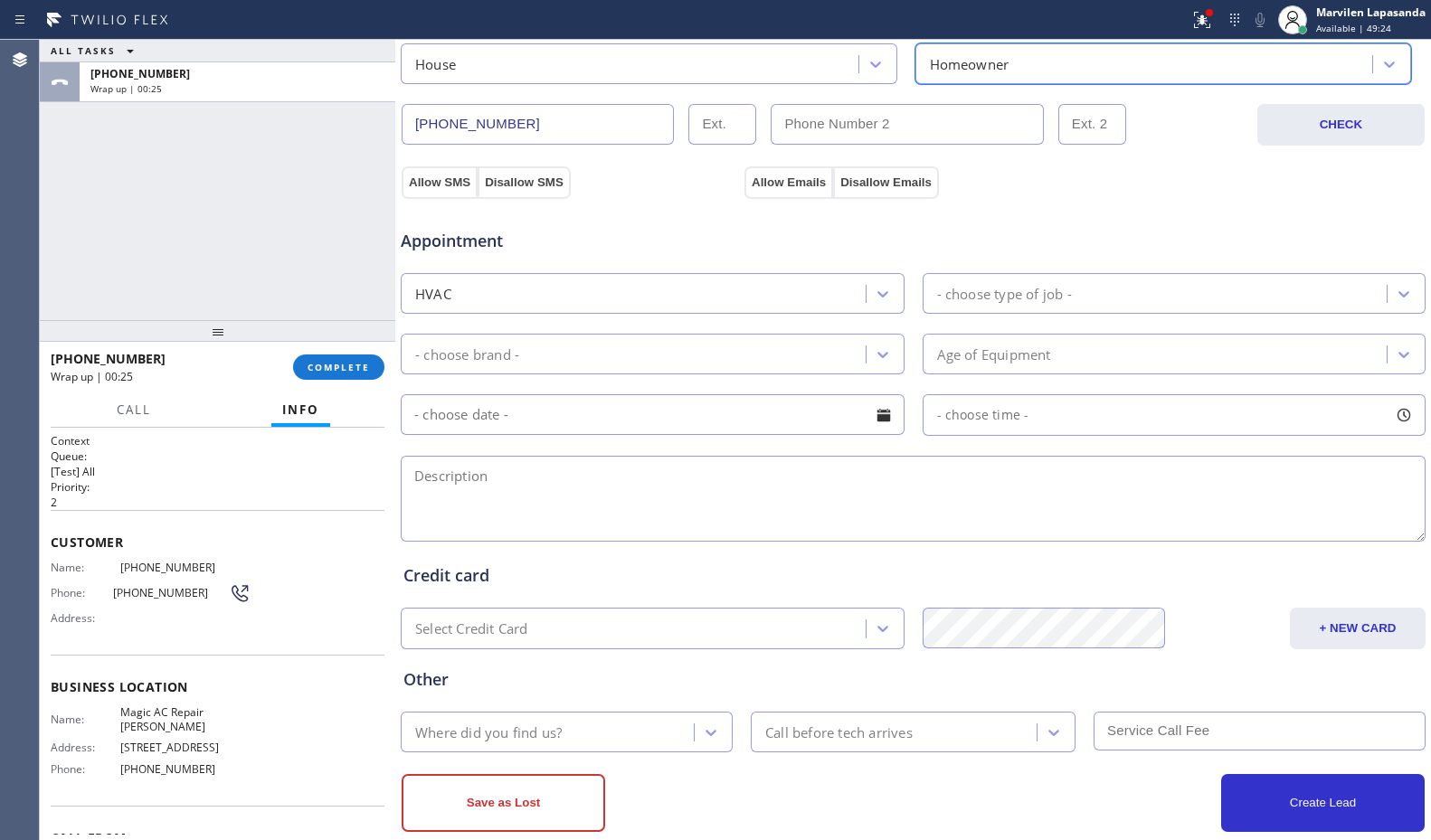
scroll to position [542, 0]
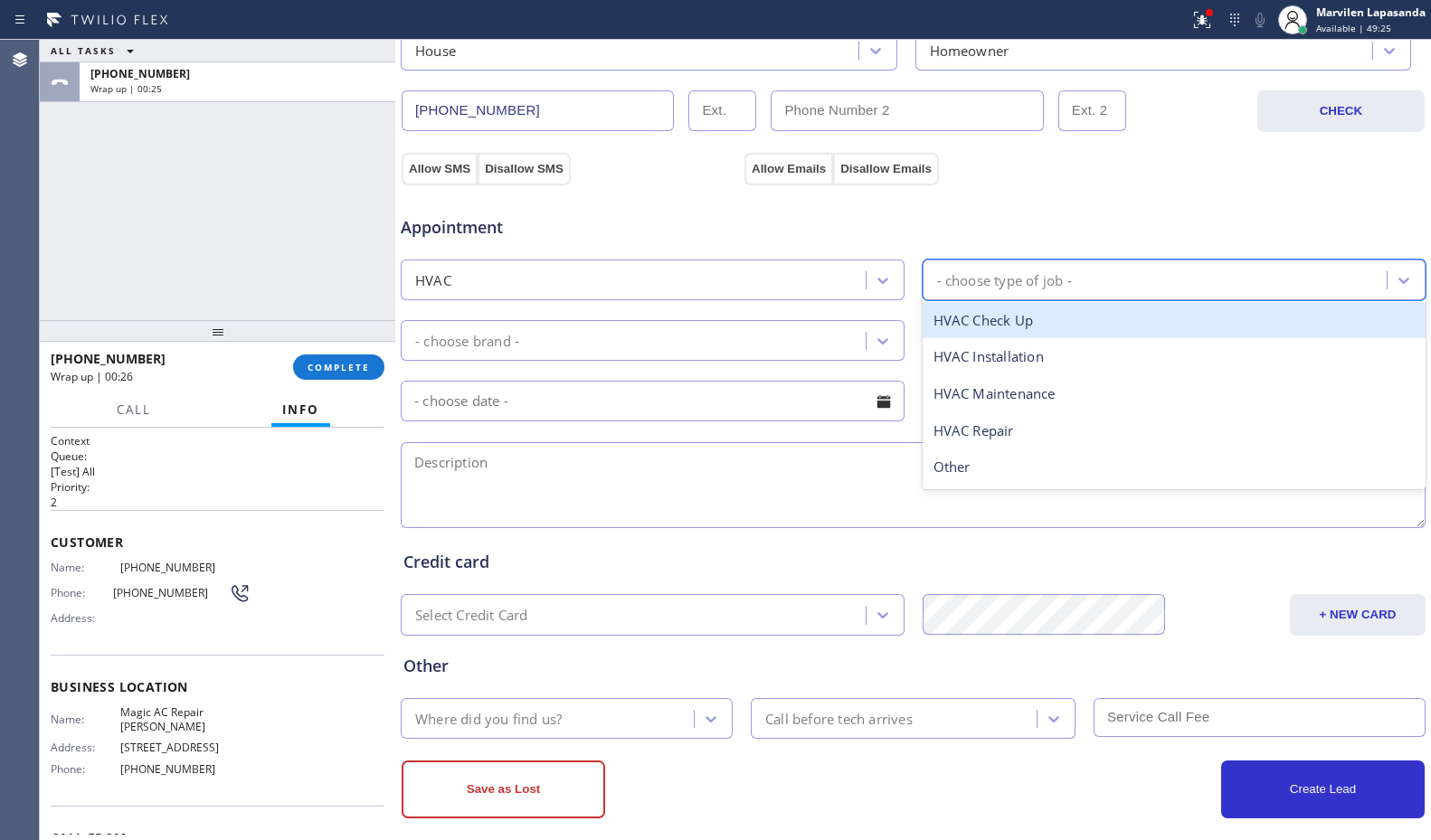
click at [984, 294] on div "- choose type of job -" at bounding box center [1158, 281] width 459 height 32
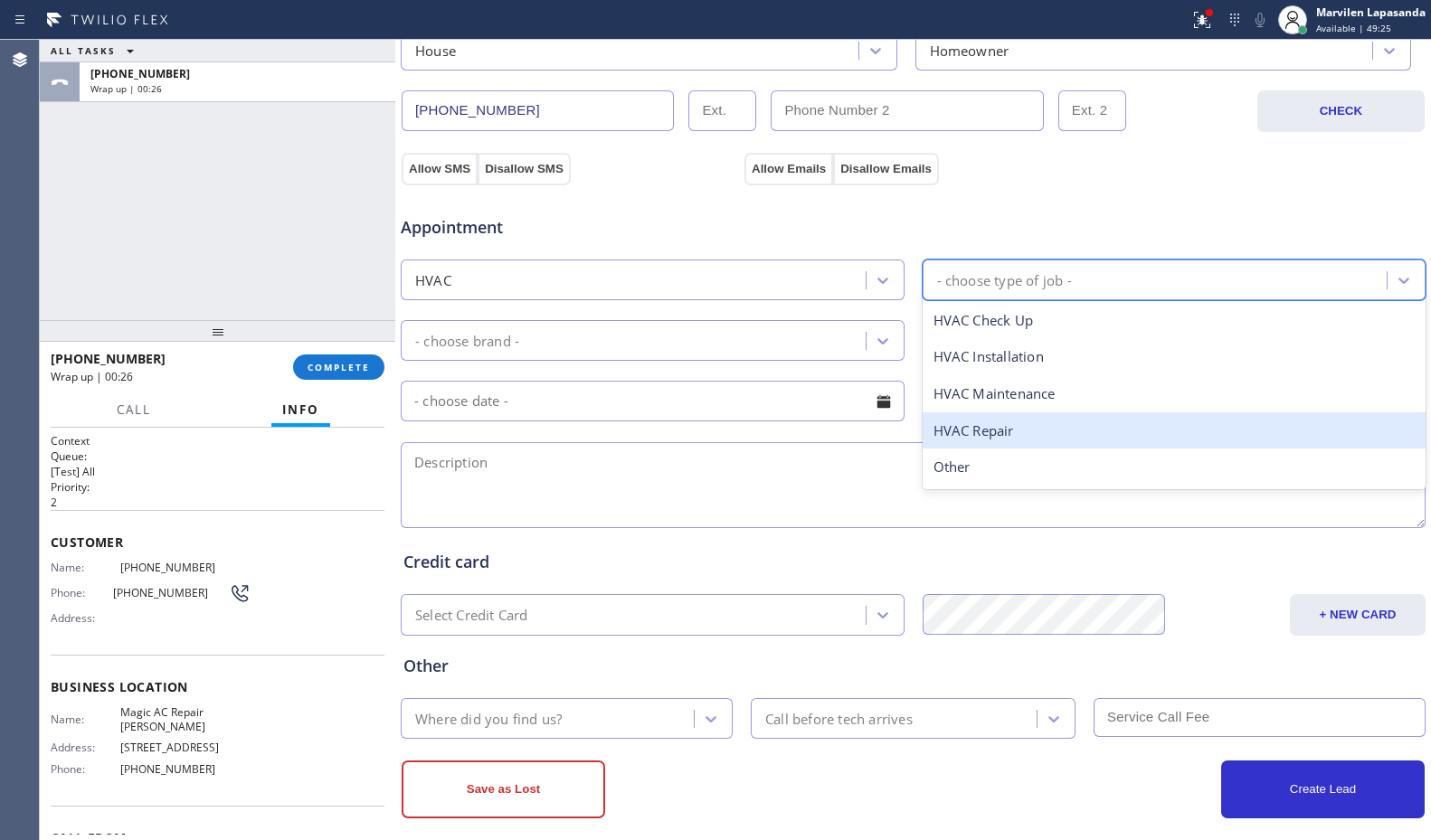
click at [967, 424] on div "HVAC Repair" at bounding box center [1174, 431] width 504 height 37
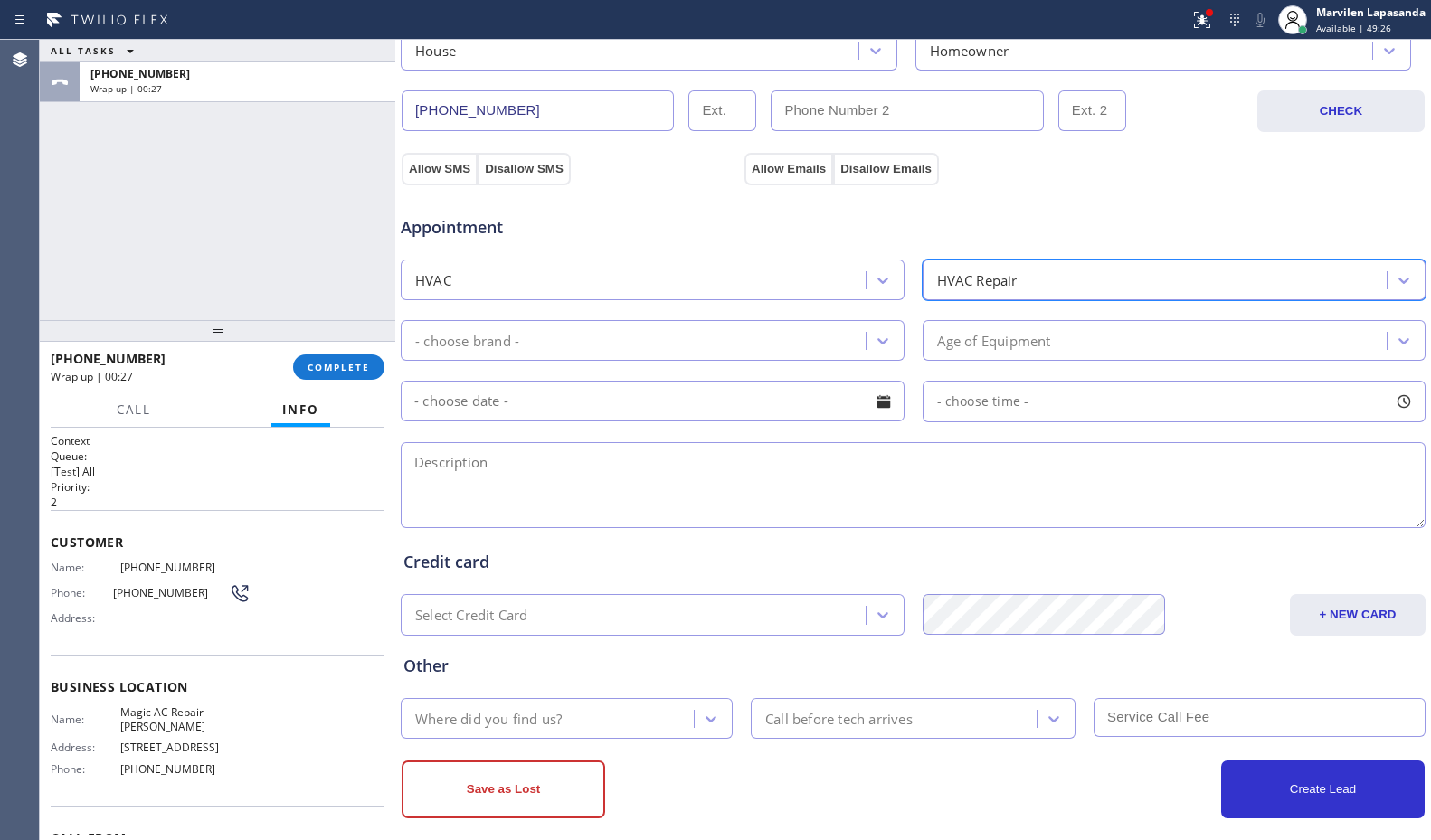
click at [519, 334] on div "- choose brand -" at bounding box center [467, 340] width 104 height 21
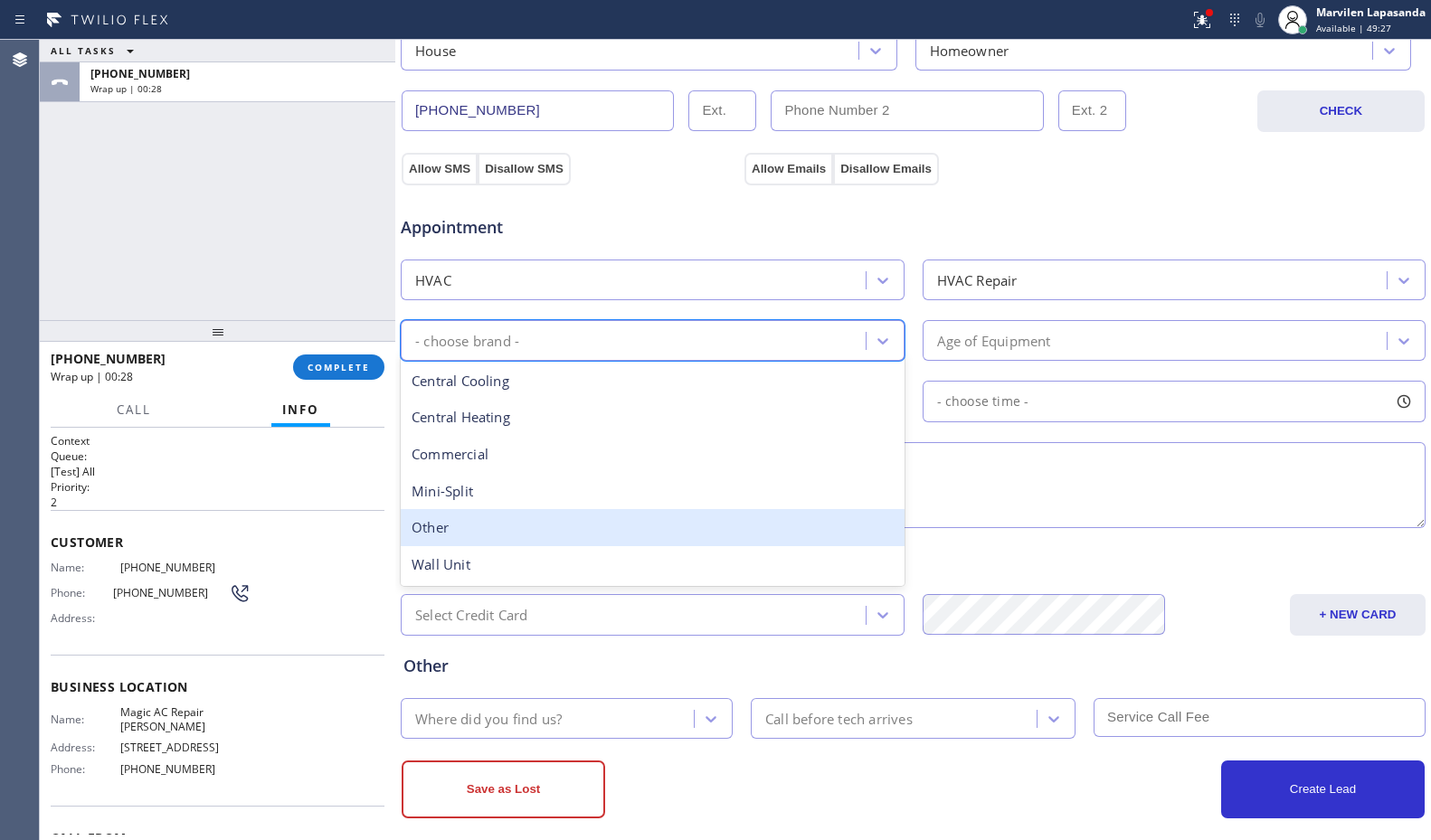
drag, startPoint x: 515, startPoint y: 527, endPoint x: 537, endPoint y: 520, distance: 23.1
click at [518, 527] on div "Other" at bounding box center [652, 527] width 504 height 37
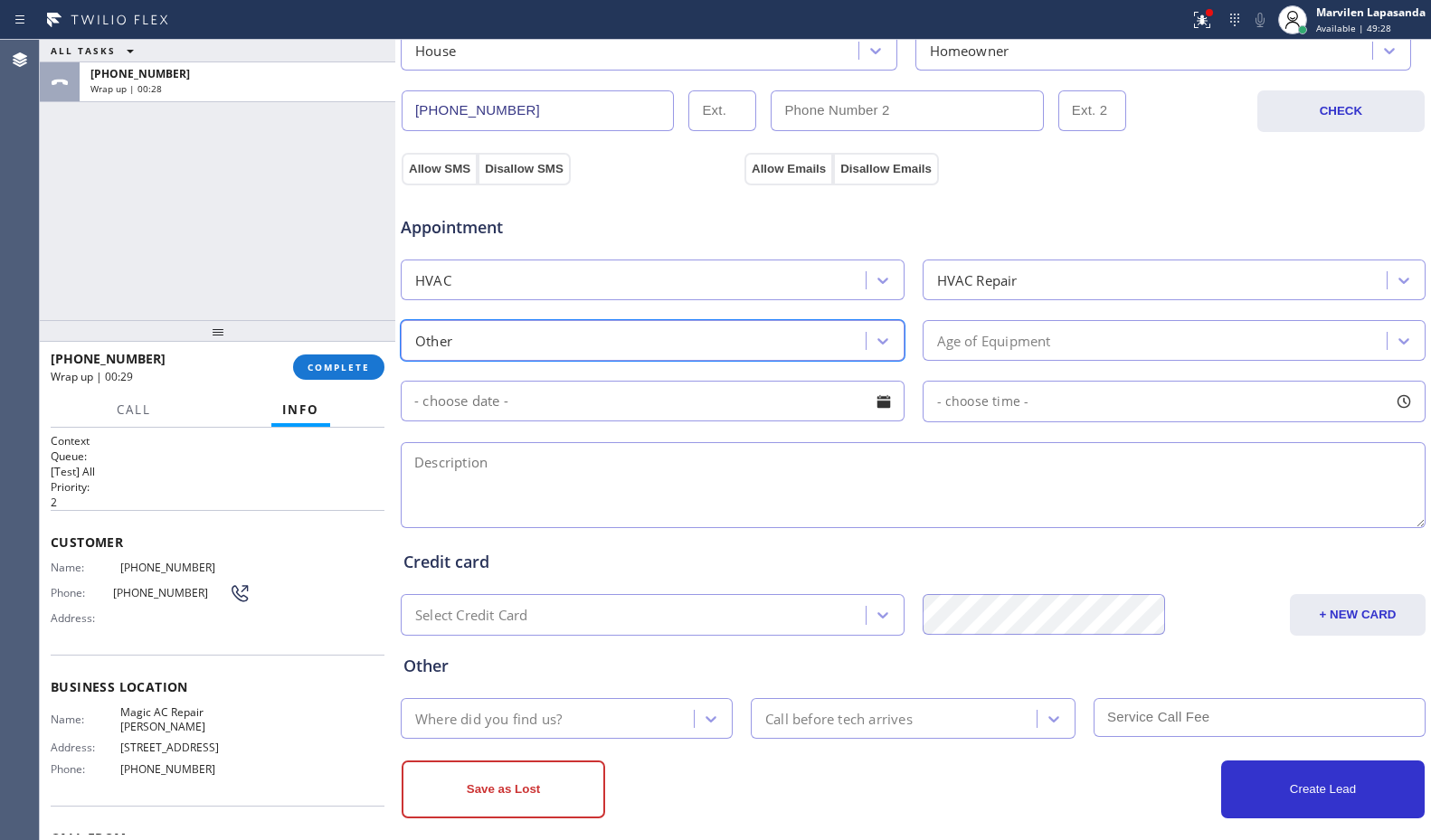
click at [1013, 320] on div "Age of Equipment" at bounding box center [1174, 340] width 504 height 41
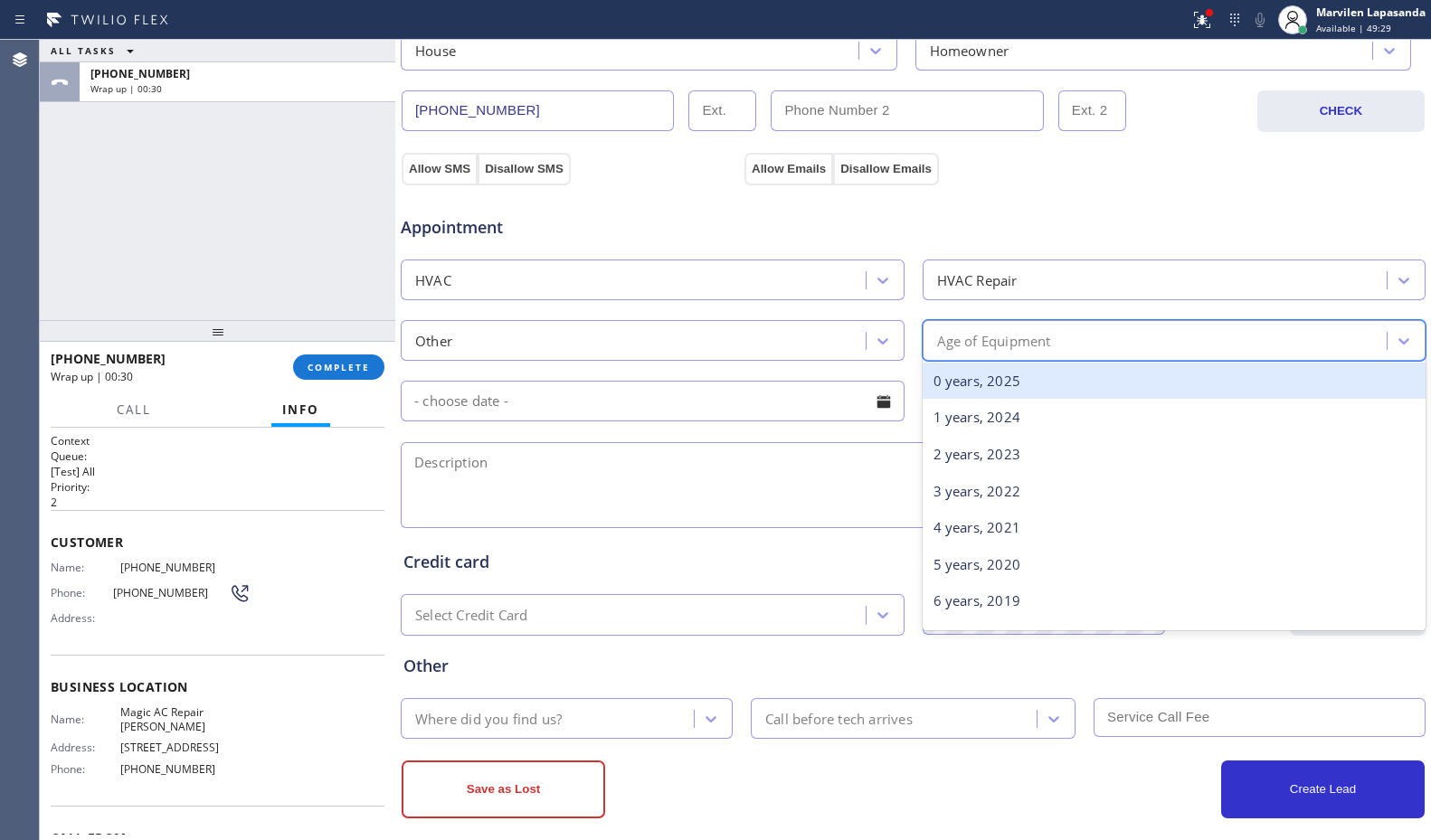
click at [991, 291] on div "HVAC Repair" at bounding box center [1158, 281] width 459 height 32
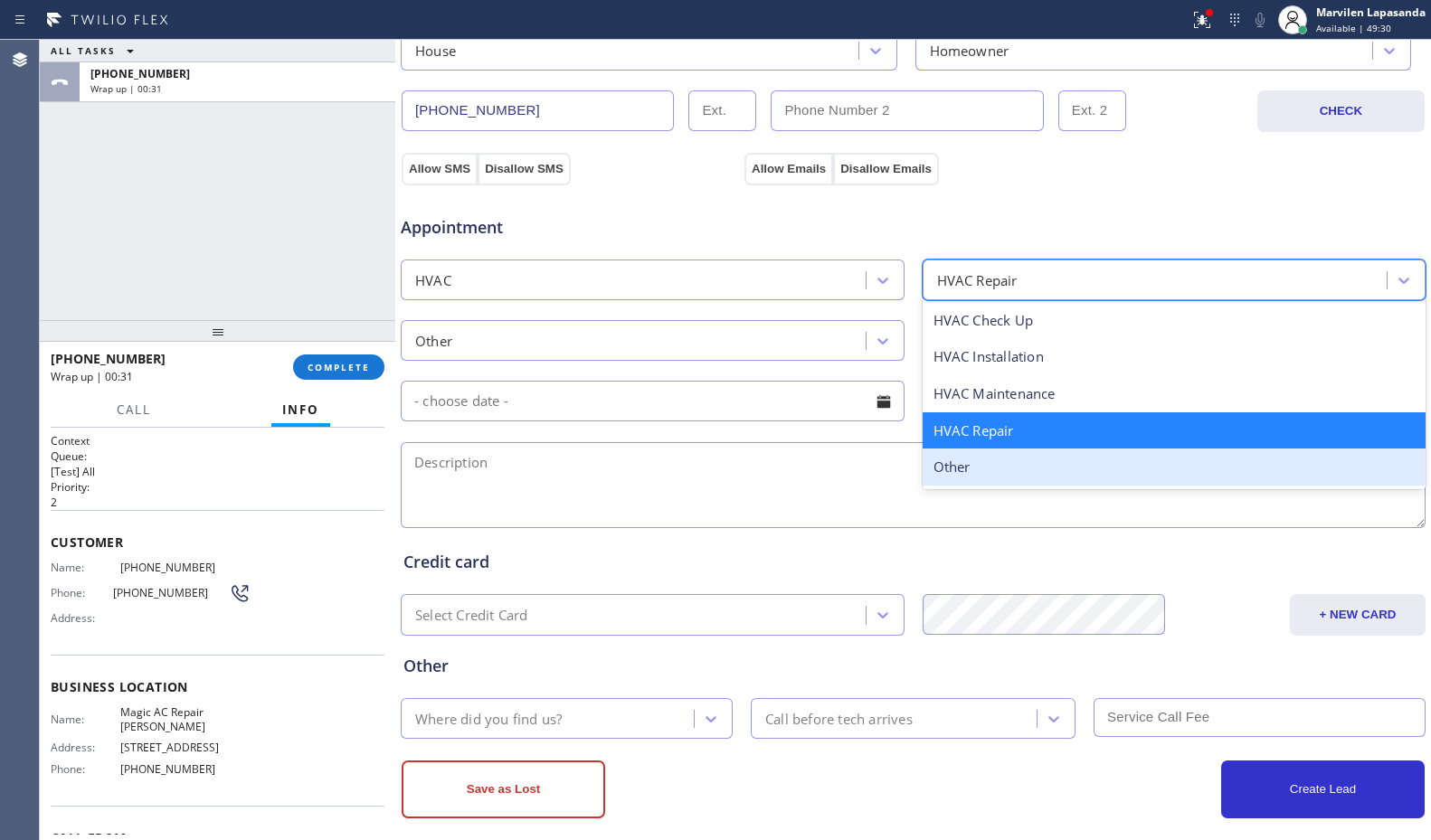
click at [963, 460] on div "Other" at bounding box center [1174, 467] width 504 height 37
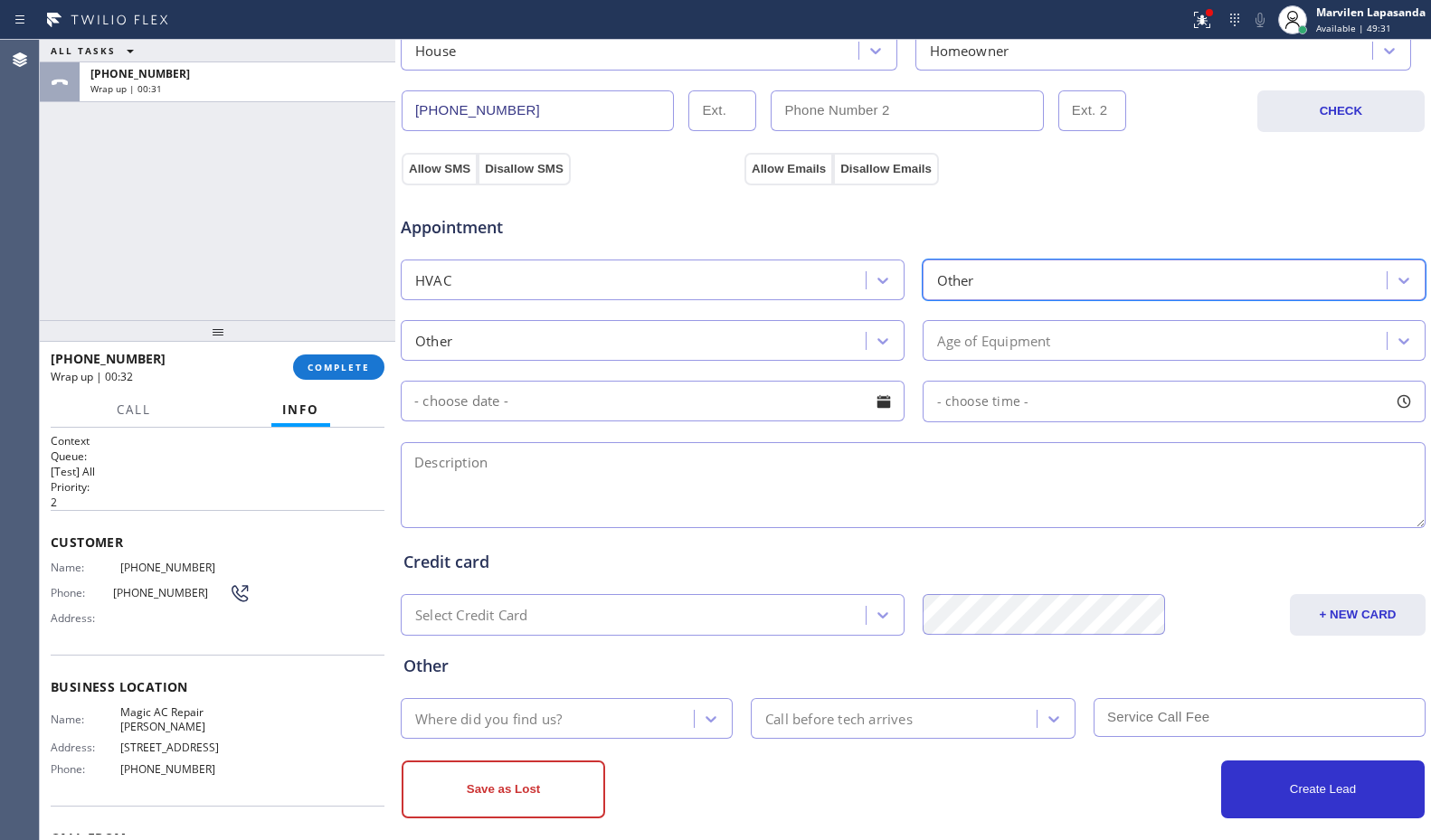
click at [963, 340] on div "Age of Equipment" at bounding box center [994, 340] width 114 height 21
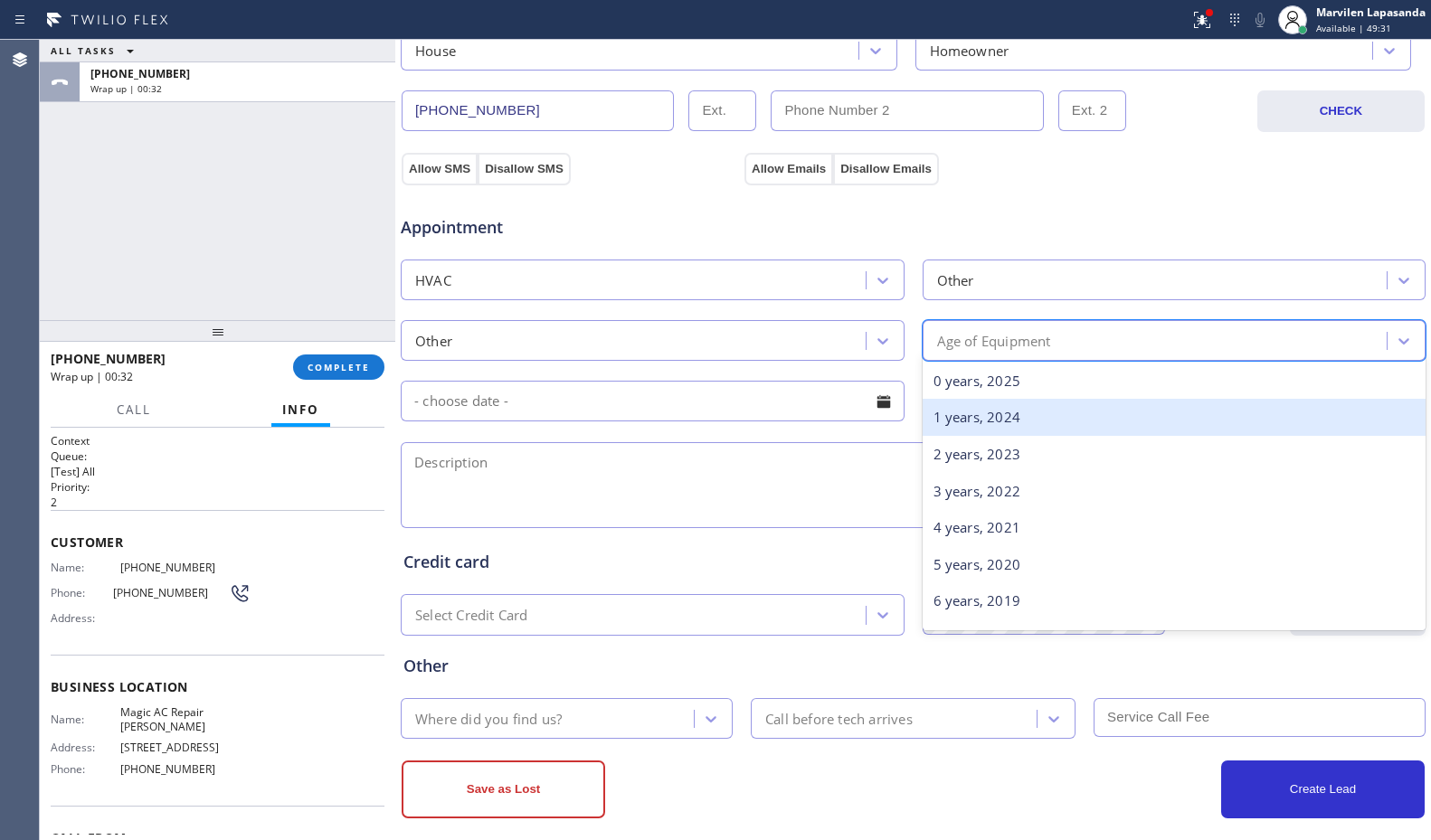
click at [965, 412] on div "1 years, 2024" at bounding box center [1174, 417] width 504 height 37
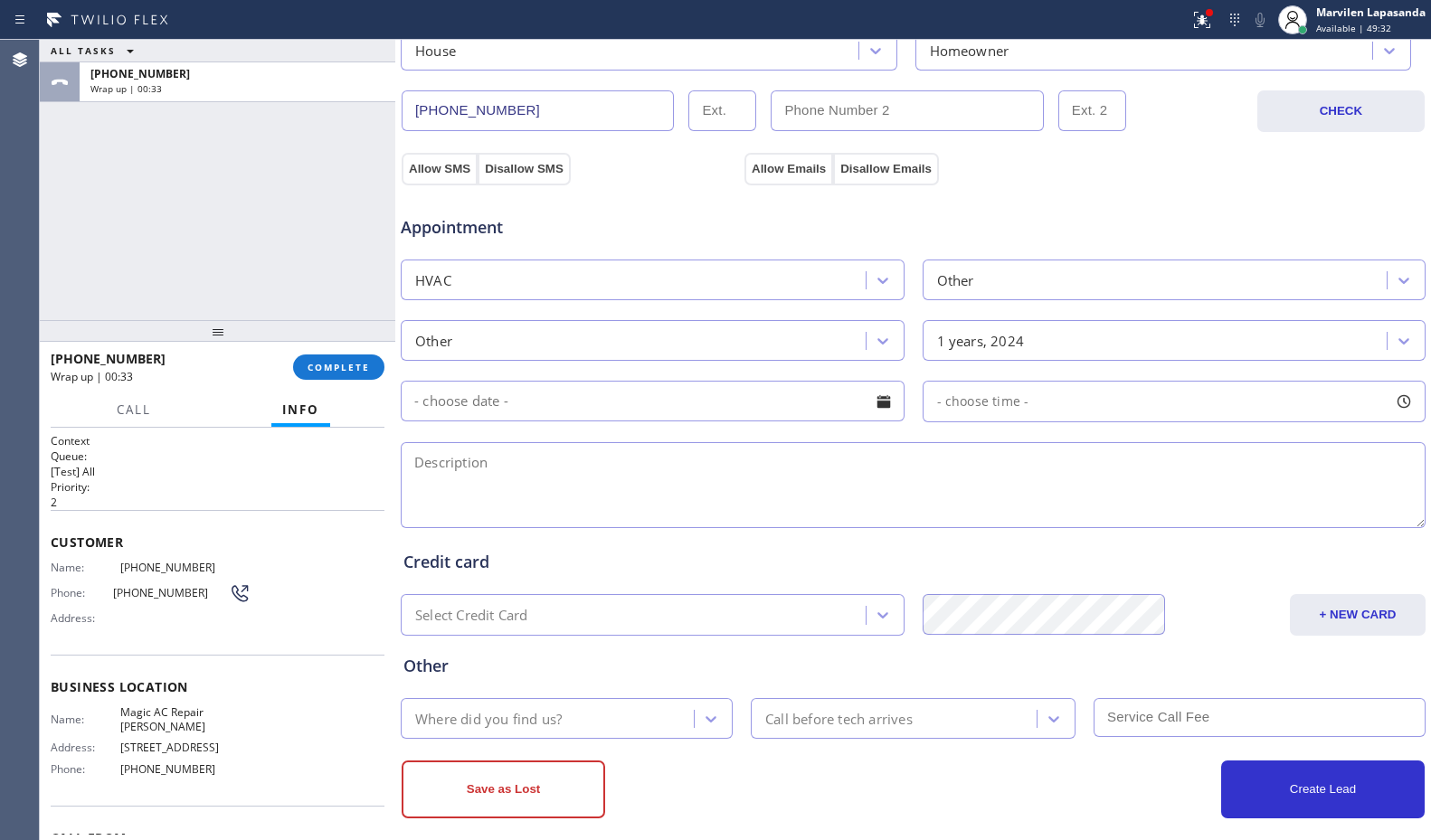
click at [603, 471] on textarea at bounding box center [913, 485] width 1026 height 86
paste textarea "(805)"
drag, startPoint x: 723, startPoint y: 464, endPoint x: 681, endPoint y: 463, distance: 42.0
click at [681, 463] on textarea "Just looking to buy some part for the AC/ (805)" at bounding box center [913, 485] width 1026 height 86
drag, startPoint x: 121, startPoint y: 709, endPoint x: 261, endPoint y: 719, distance: 140.4
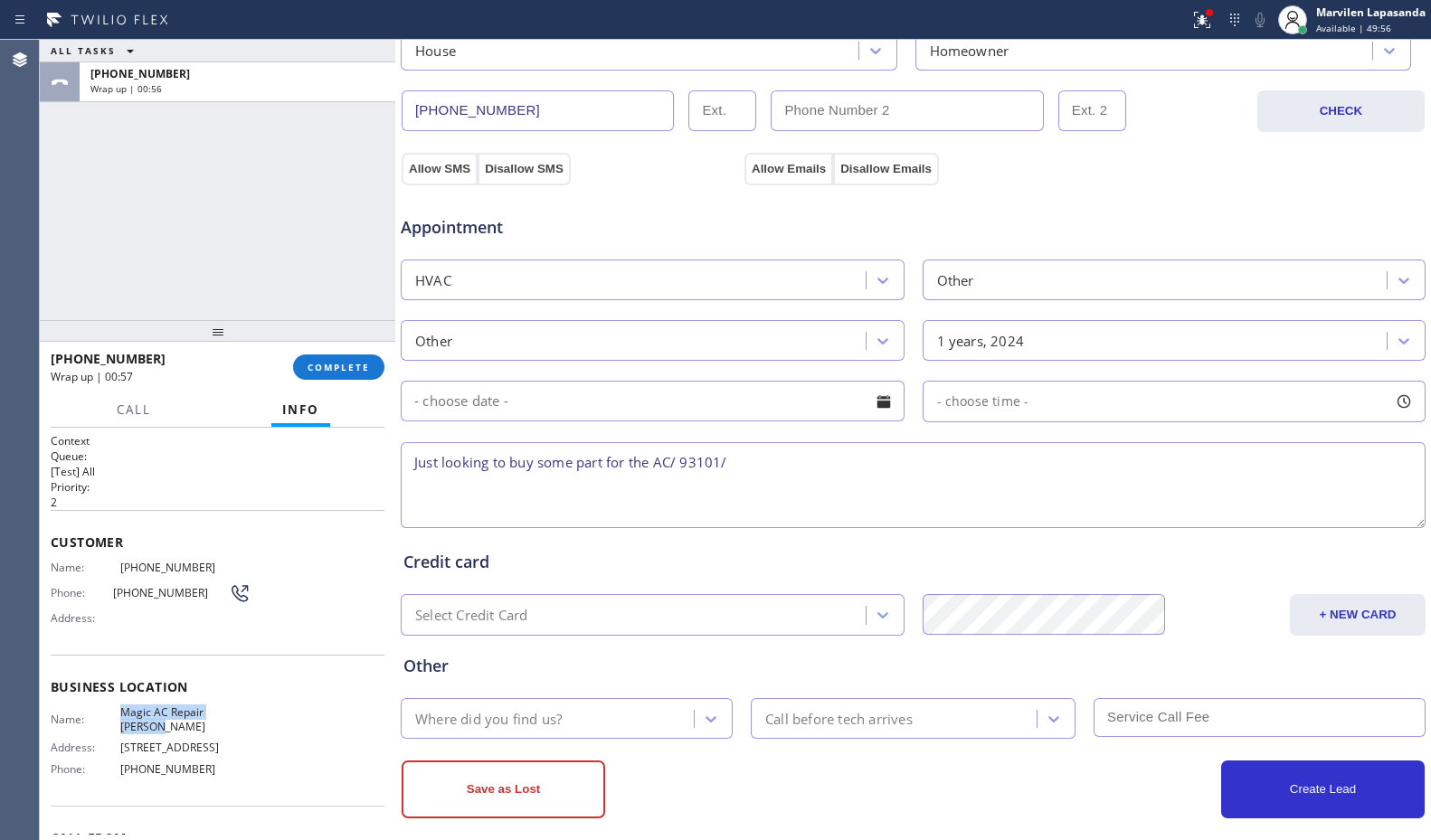
click at [261, 719] on div "Name: Magic AC Repair Ventura Address: [STREET_ADDRESS] Phone: [PHONE_NUMBER]" at bounding box center [217, 745] width 334 height 77
click at [771, 461] on textarea "Just looking to buy some part for the AC/ 93101/" at bounding box center [913, 485] width 1026 height 86
paste textarea "Magic AC Repair [PERSON_NAME]"
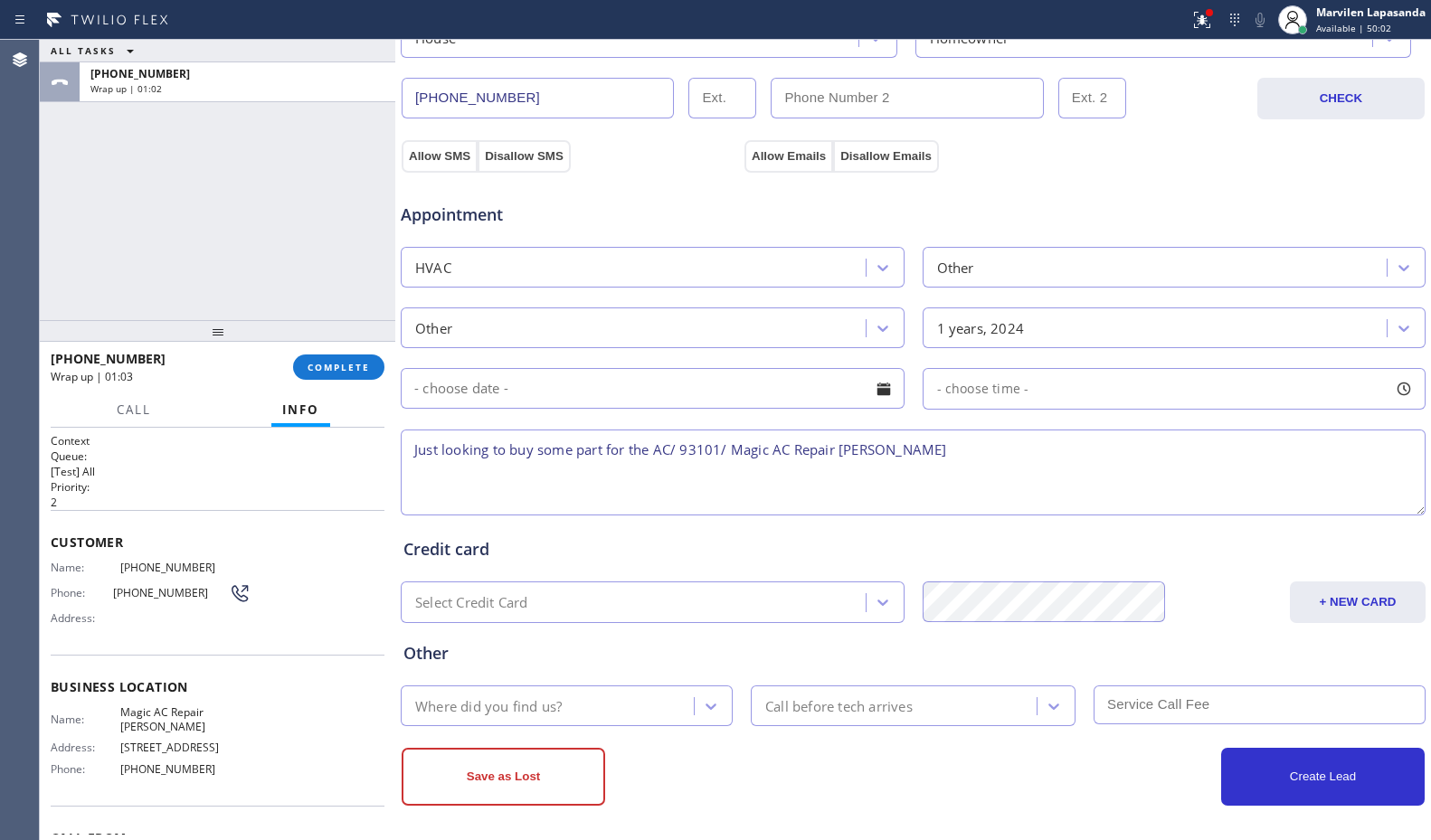
scroll to position [561, 0]
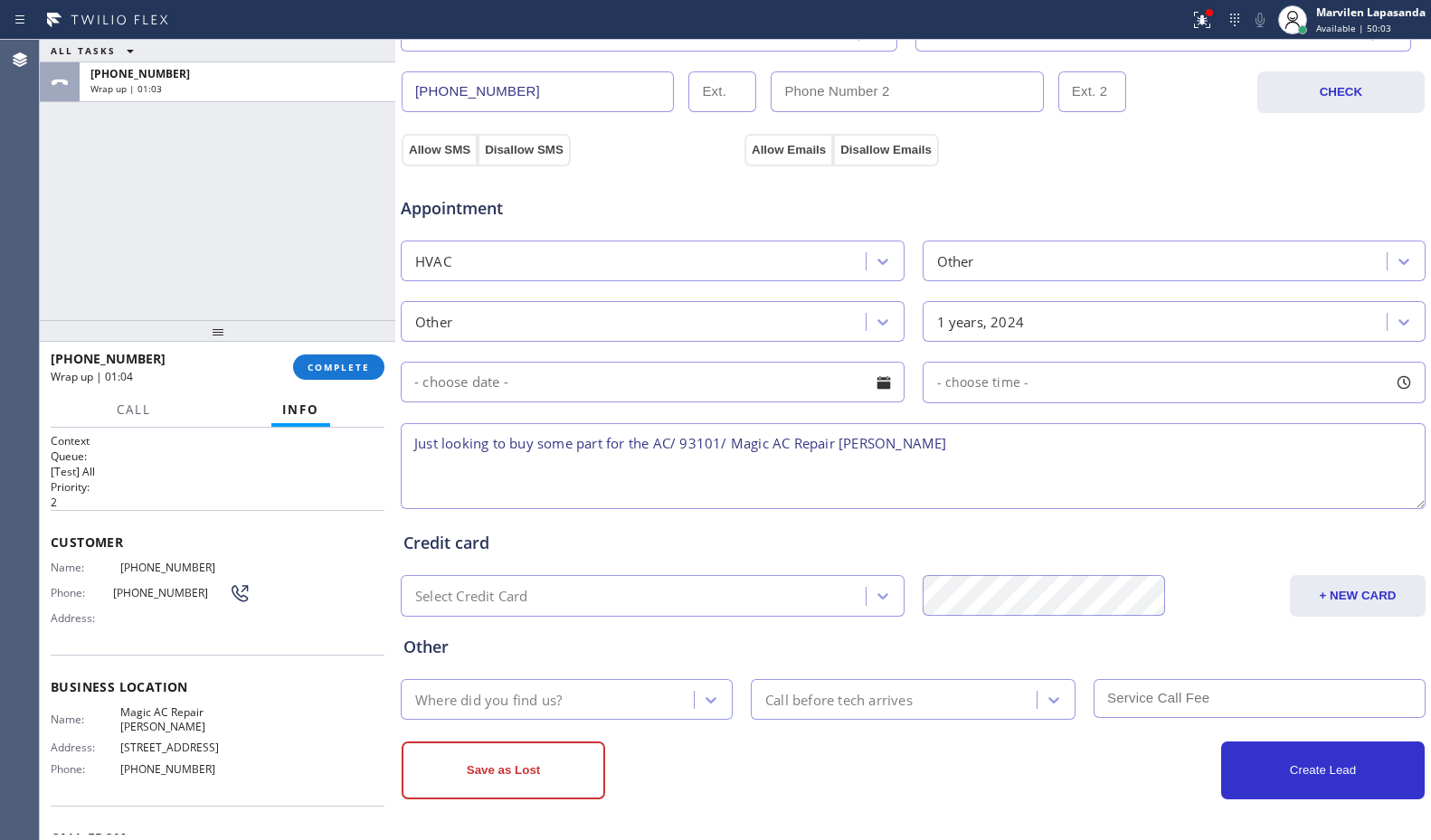
click at [674, 444] on textarea "Just looking to buy some part for the AC/ 93101/ Magic AC Repair [PERSON_NAME]" at bounding box center [913, 466] width 1026 height 86
click at [858, 445] on textarea "Just looking to buy some part for the AC like condensate pump/ 93101/ Magic AC …" at bounding box center [913, 466] width 1026 height 86
type textarea "Just looking to buy some part for the AC like condensate pump/ 93101/ Magic AC …"
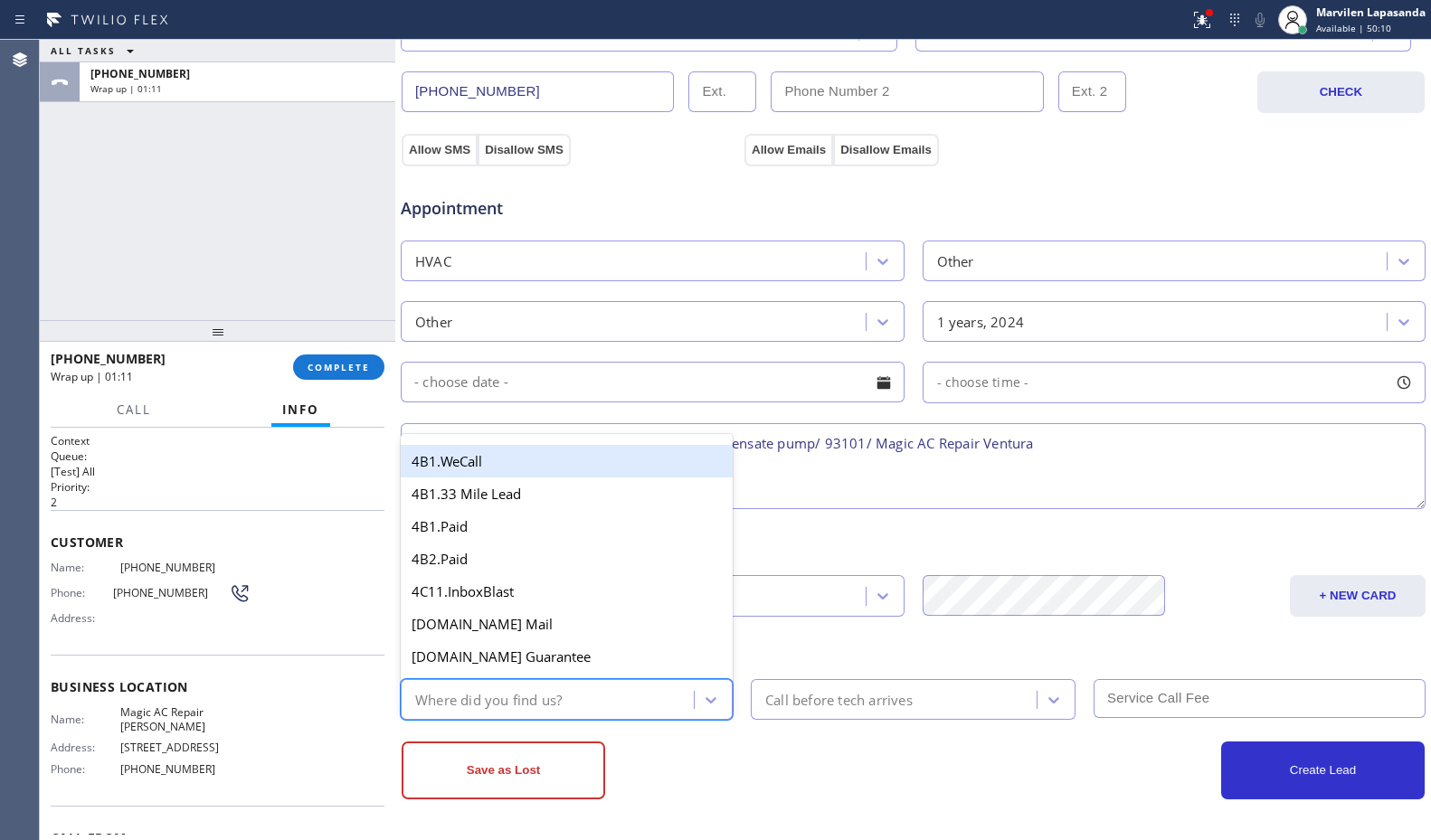
click at [491, 708] on div "Where did you find us?" at bounding box center [488, 699] width 147 height 21
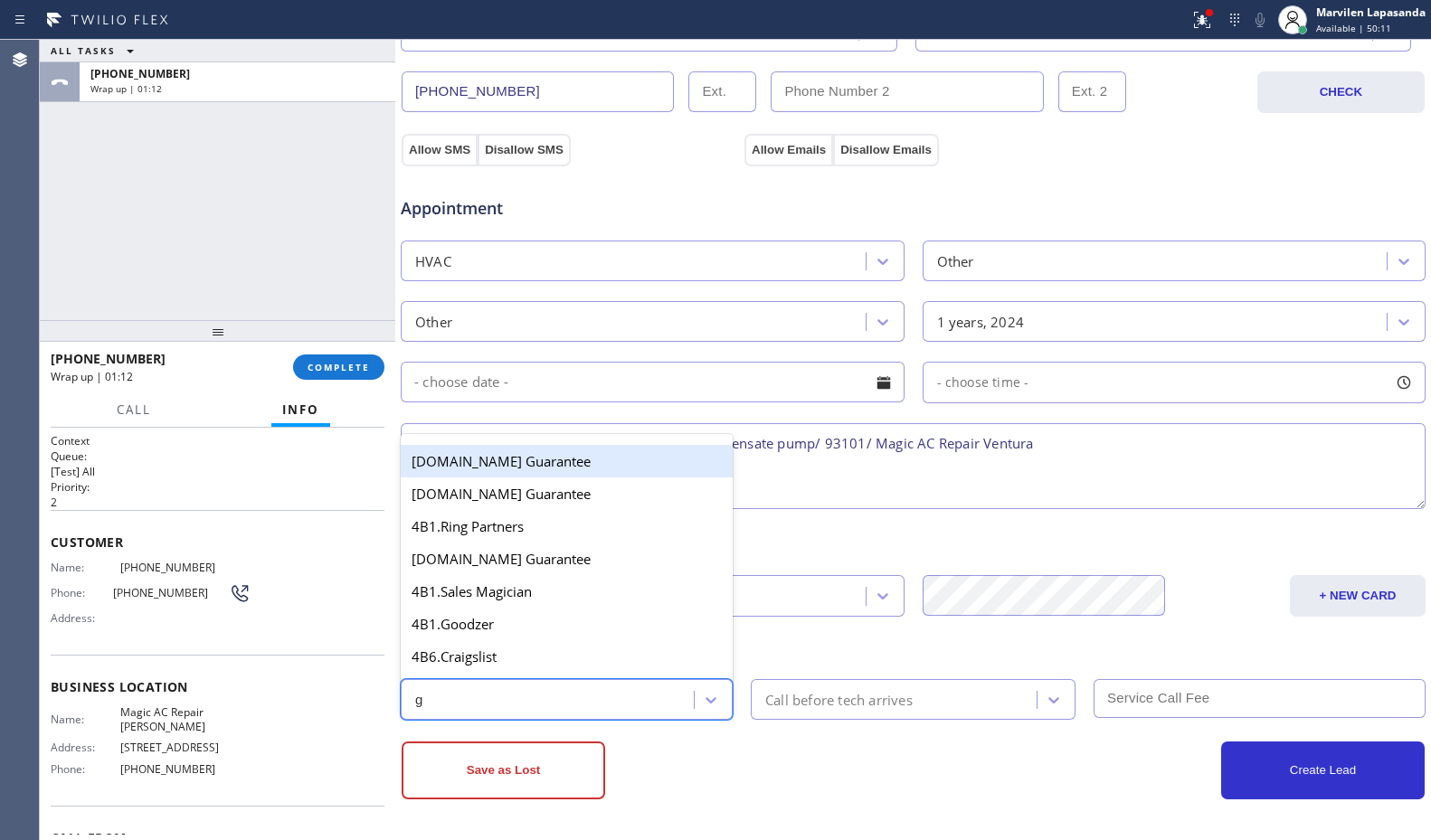
type input "go"
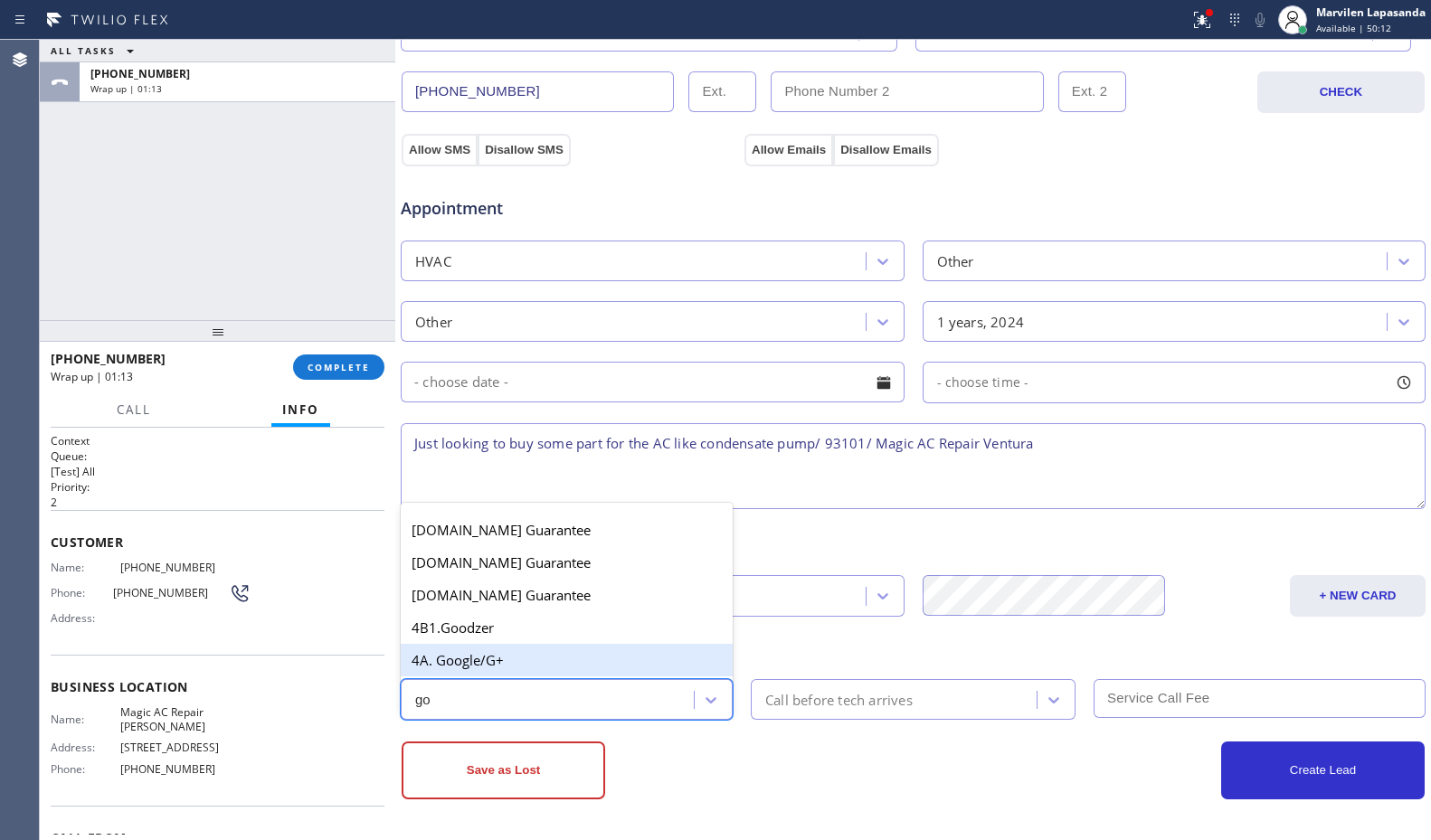
click at [486, 649] on div "4A. Google/G+" at bounding box center [566, 660] width 332 height 32
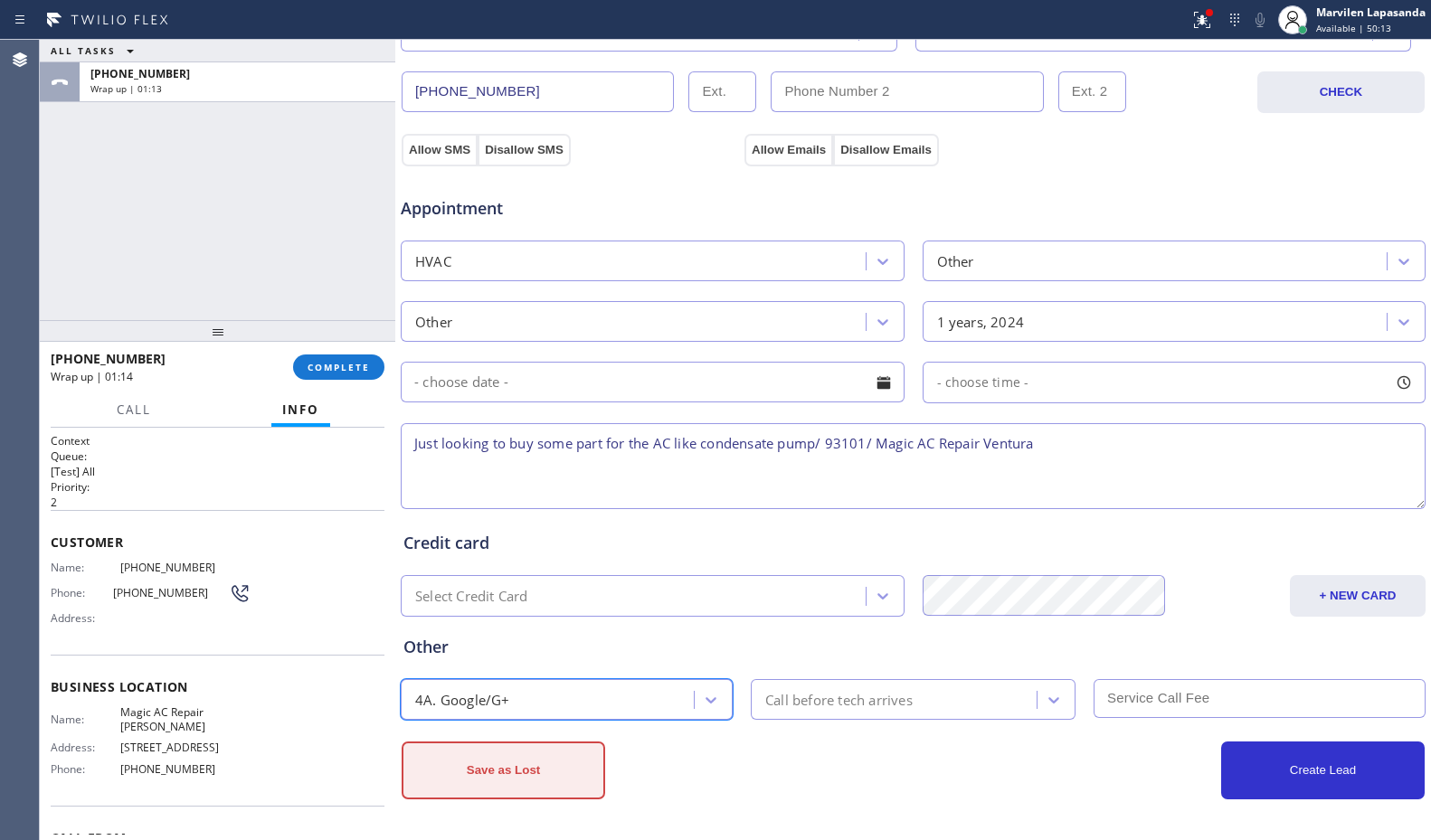
click at [488, 780] on button "Save as Lost" at bounding box center [503, 770] width 203 height 58
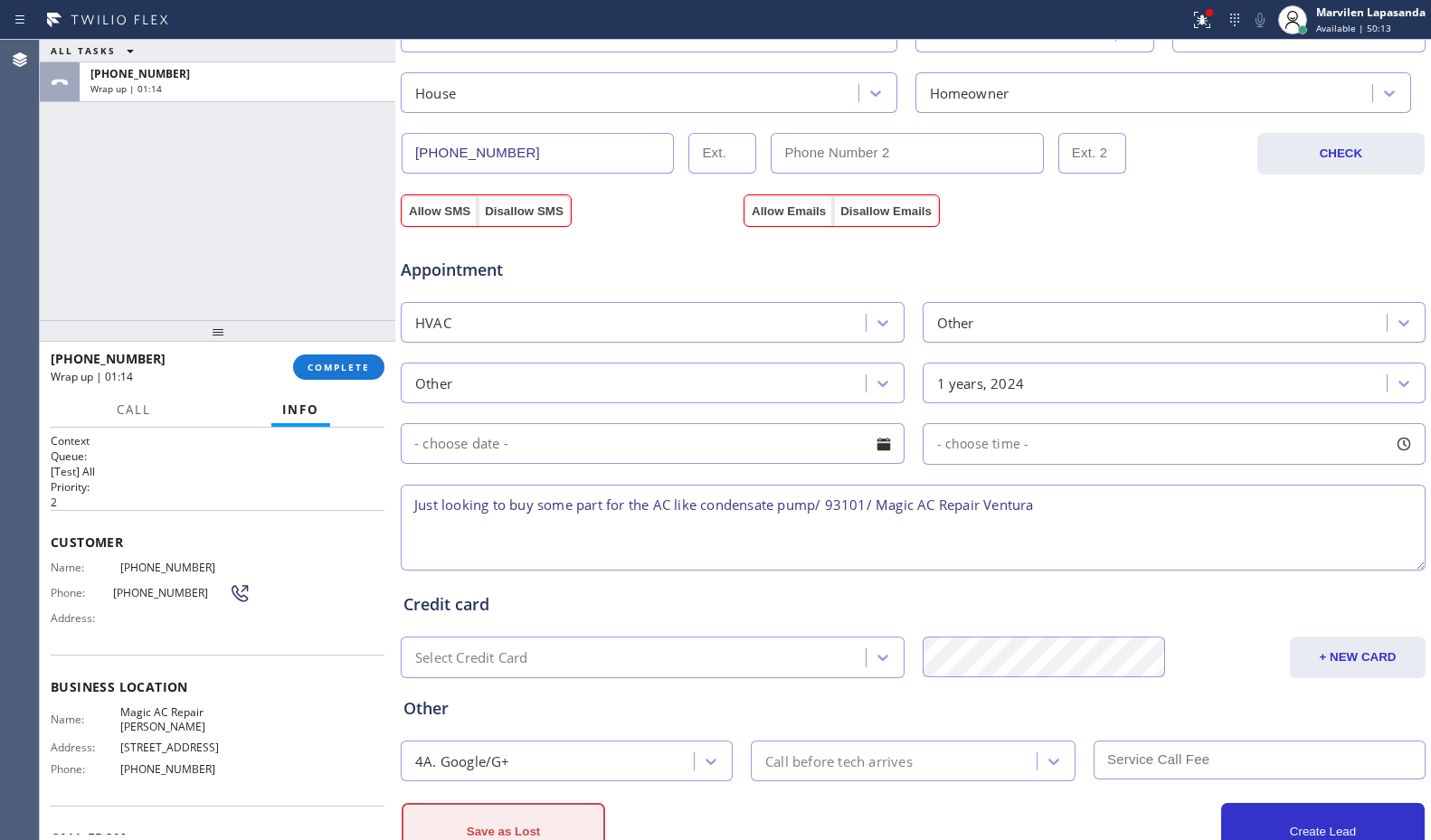
scroll to position [624, 0]
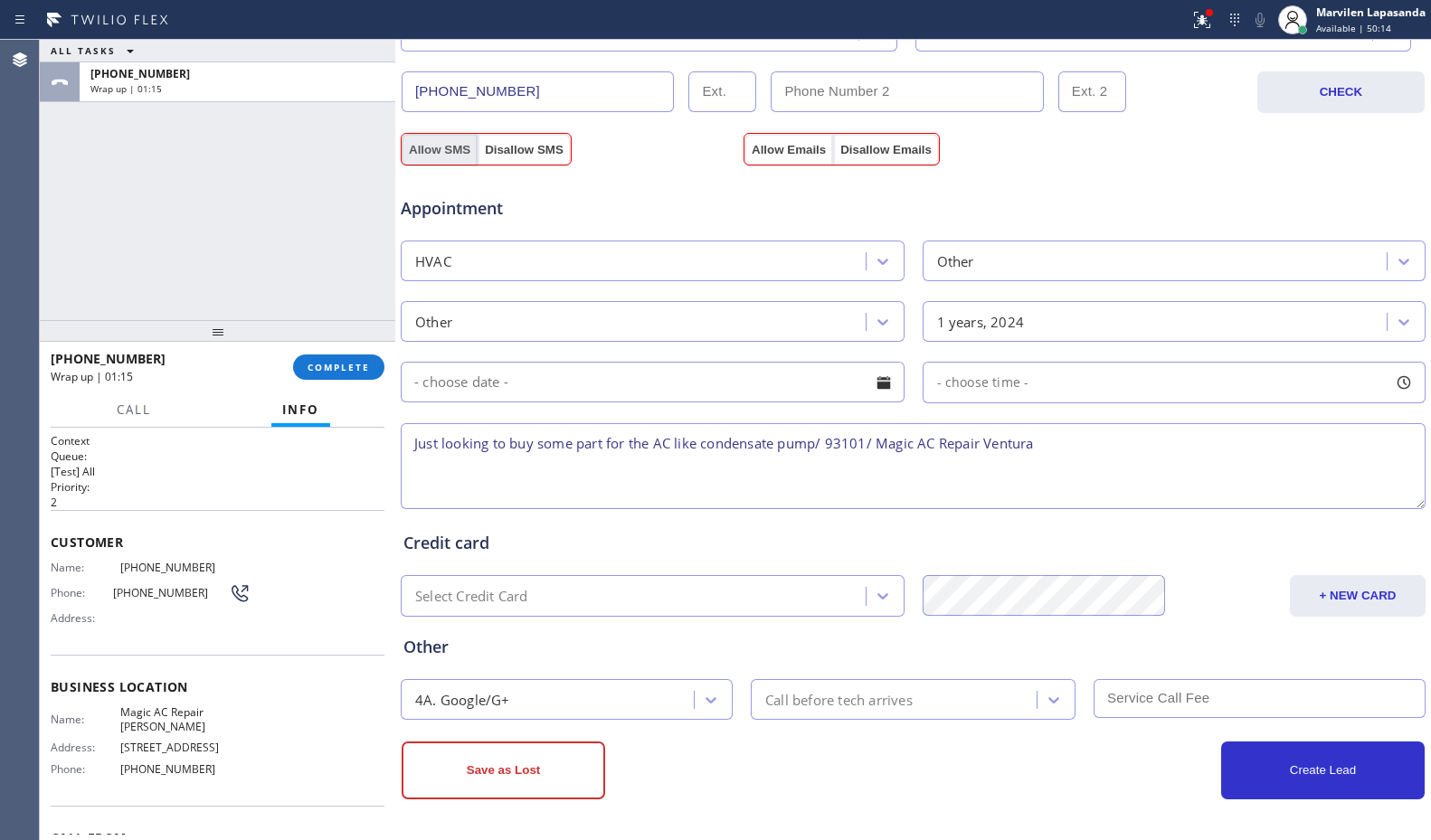
click at [436, 153] on button "Allow SMS" at bounding box center [440, 150] width 76 height 32
click at [436, 152] on button "Allow SMS" at bounding box center [440, 150] width 76 height 32
click at [787, 147] on button "Allow Emails" at bounding box center [789, 150] width 89 height 32
click at [789, 146] on button "Allow Emails" at bounding box center [789, 150] width 89 height 32
click at [471, 780] on button "Save as Lost" at bounding box center [503, 770] width 203 height 58
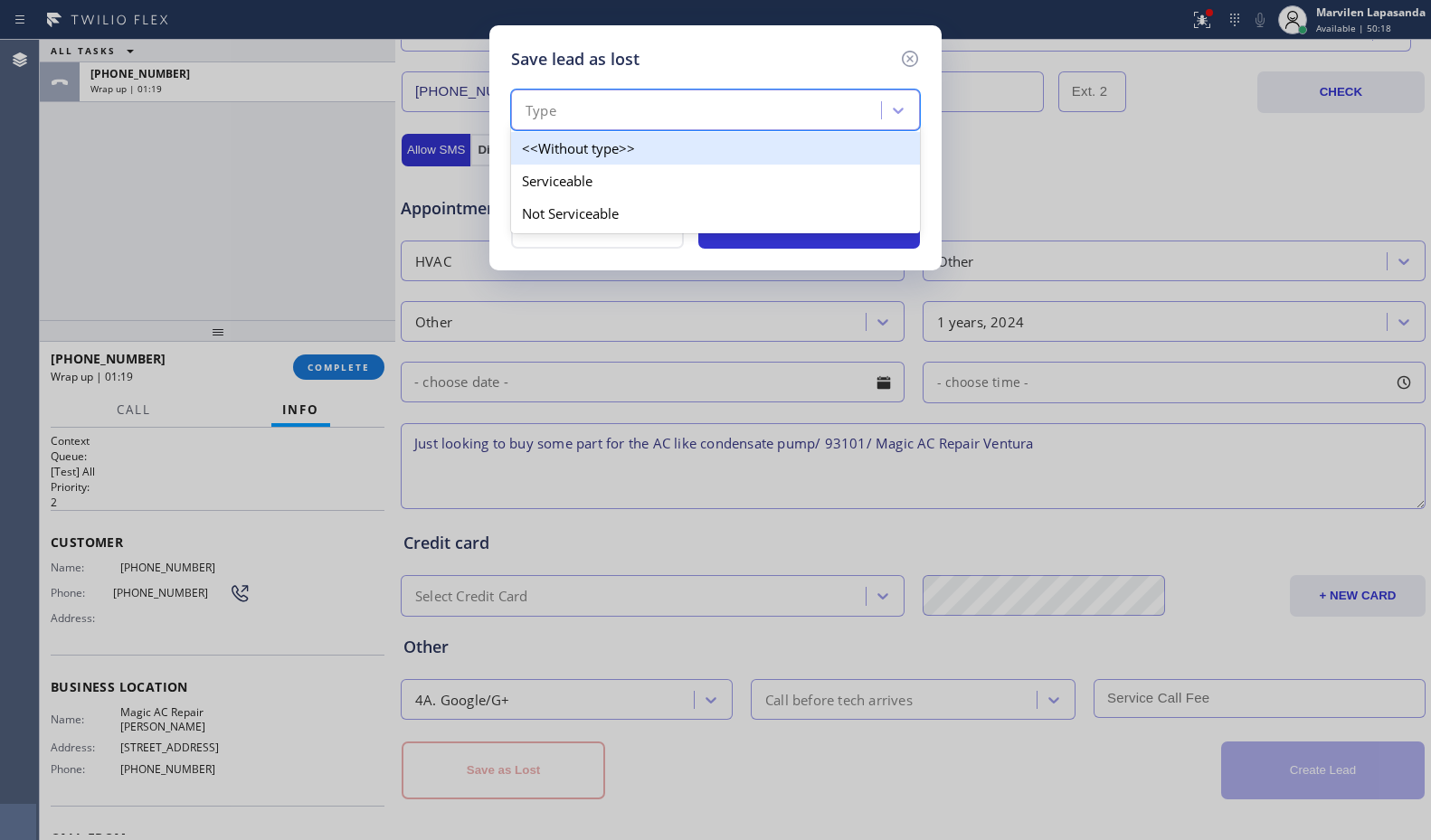
click at [558, 99] on div "Type" at bounding box center [699, 111] width 365 height 32
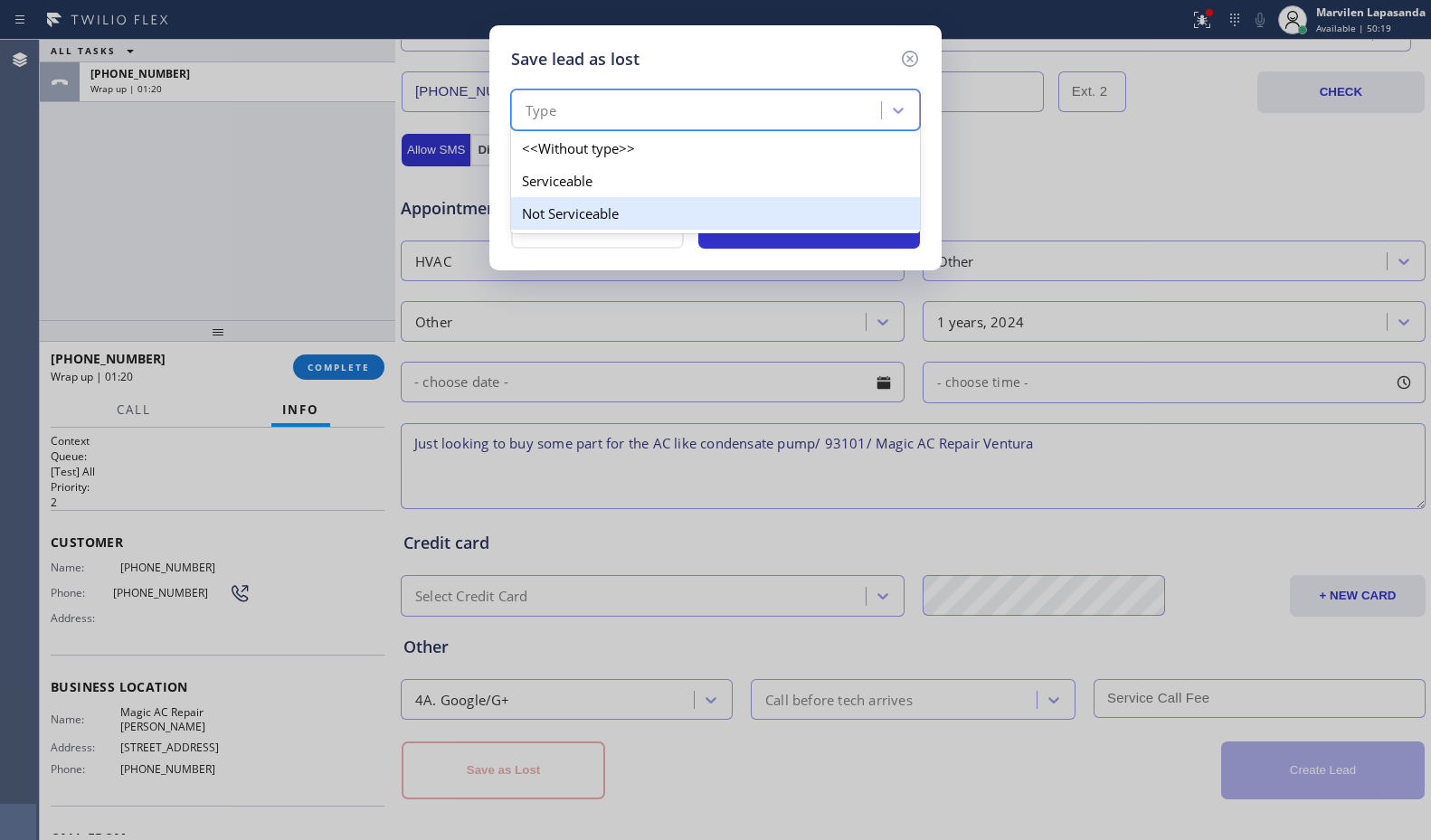
click at [568, 207] on div "Not Serviceable" at bounding box center [716, 214] width 409 height 32
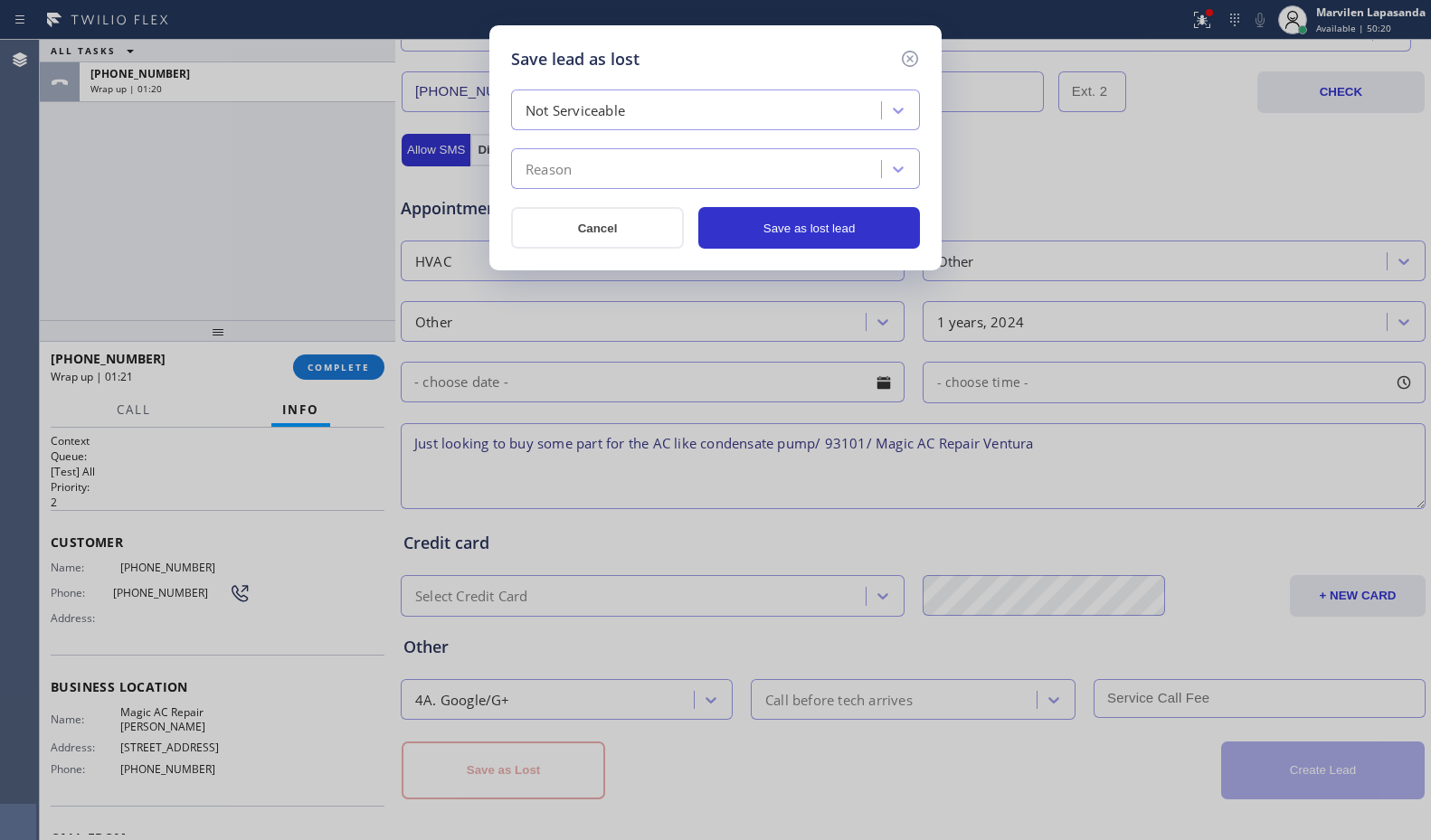
click at [569, 175] on div "Reason" at bounding box center [548, 169] width 46 height 21
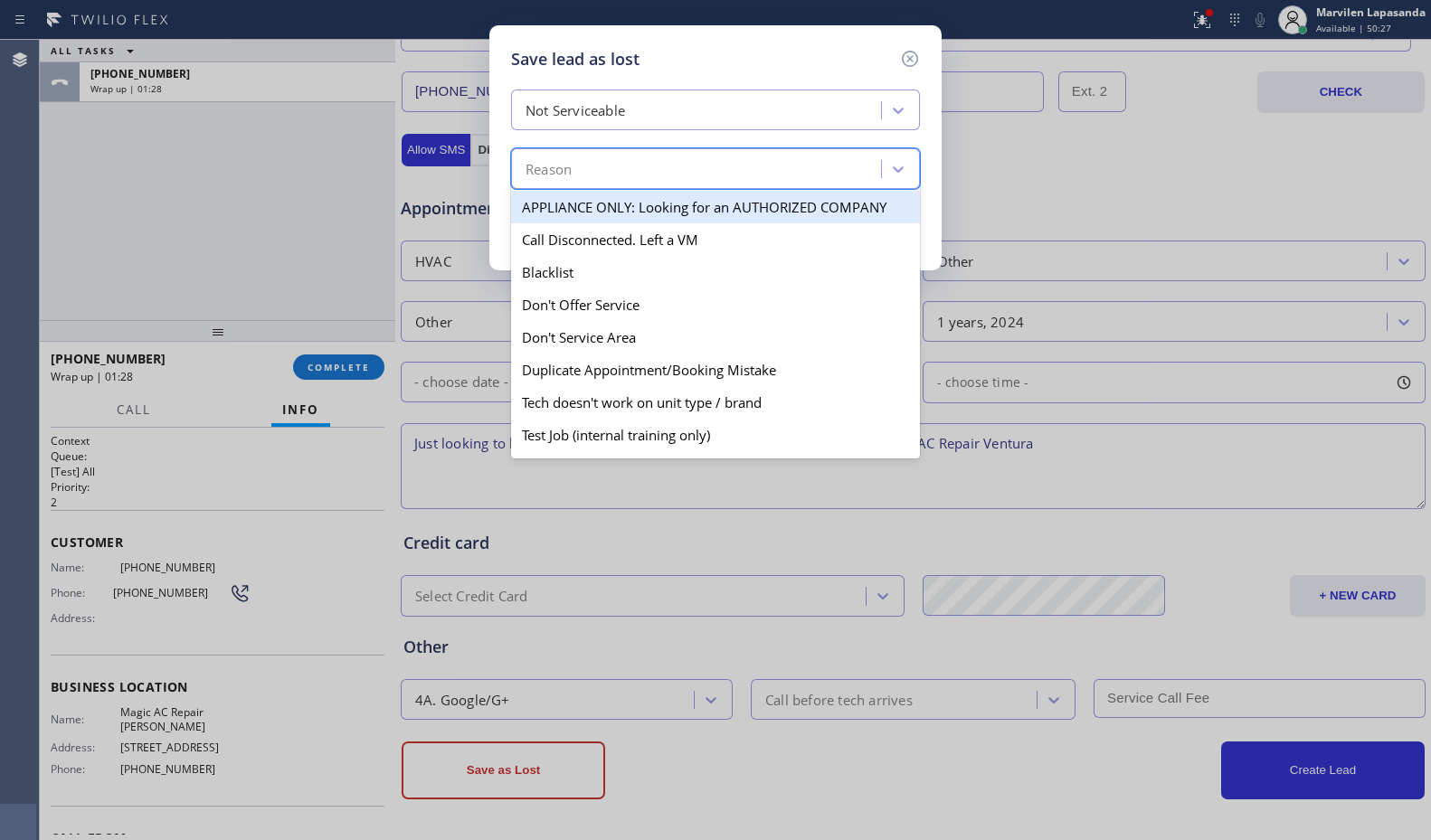
click at [582, 171] on div "Reason" at bounding box center [699, 170] width 365 height 32
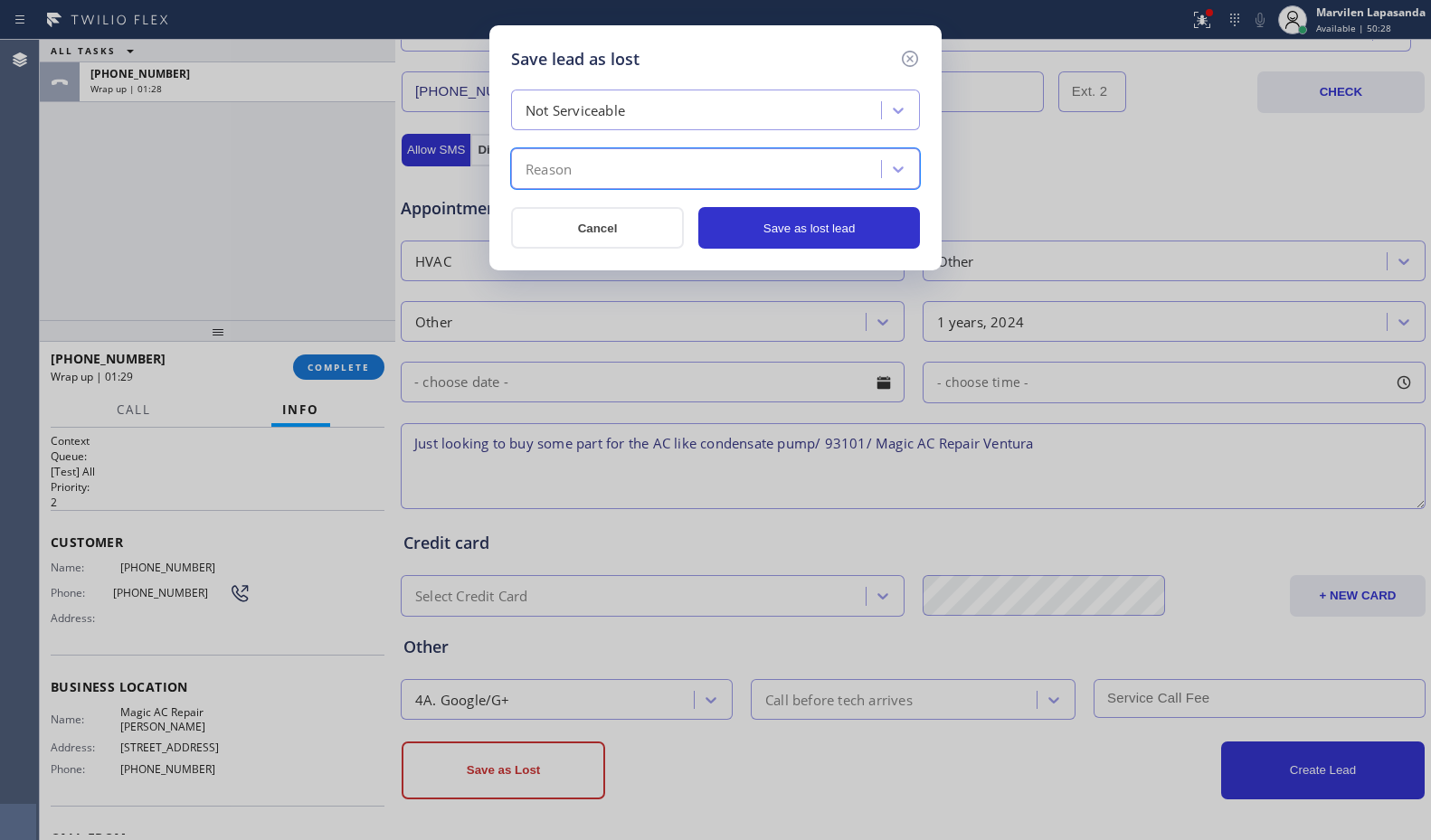
click at [582, 171] on div "Reason" at bounding box center [699, 170] width 365 height 32
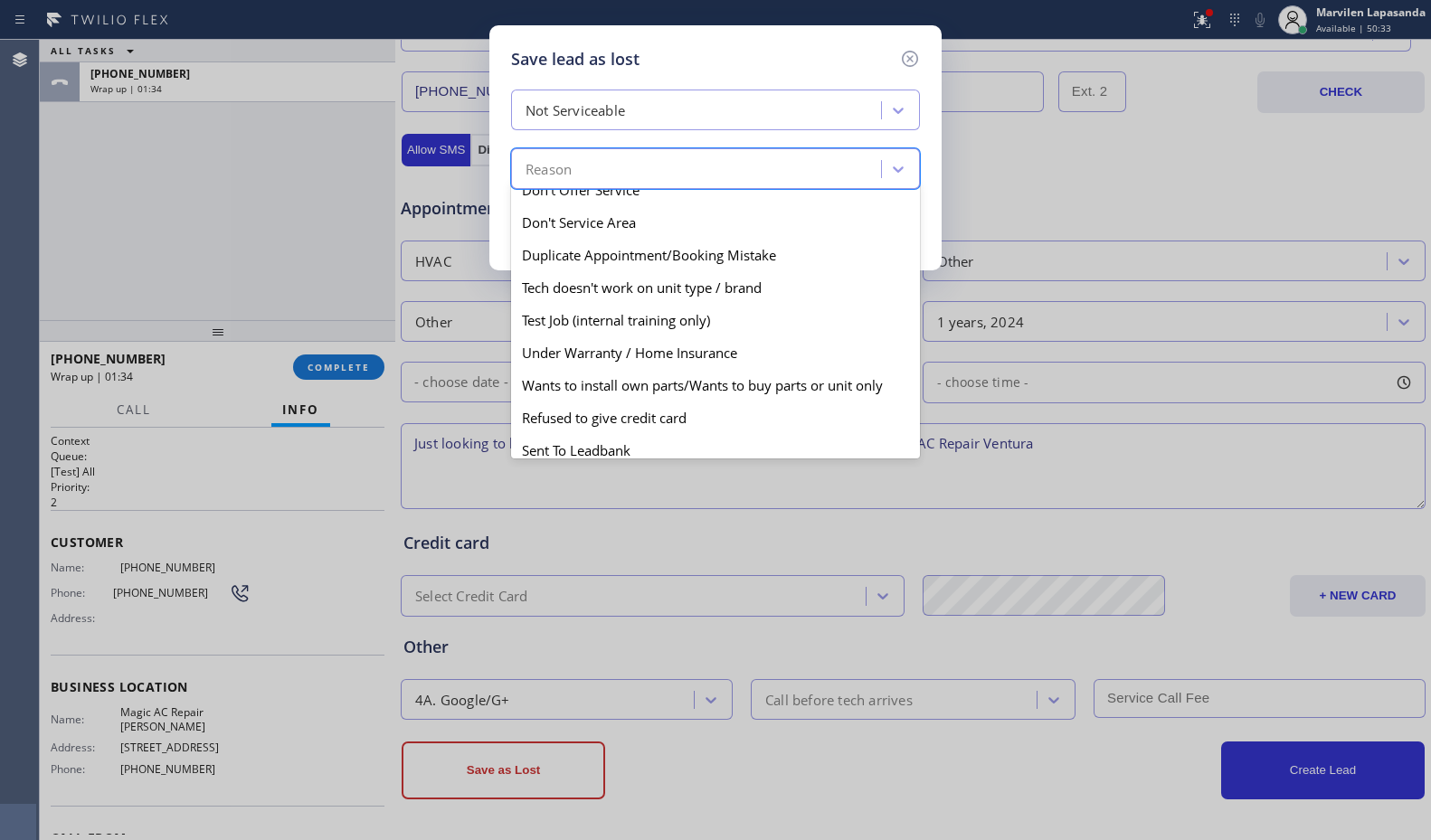
scroll to position [159, 0]
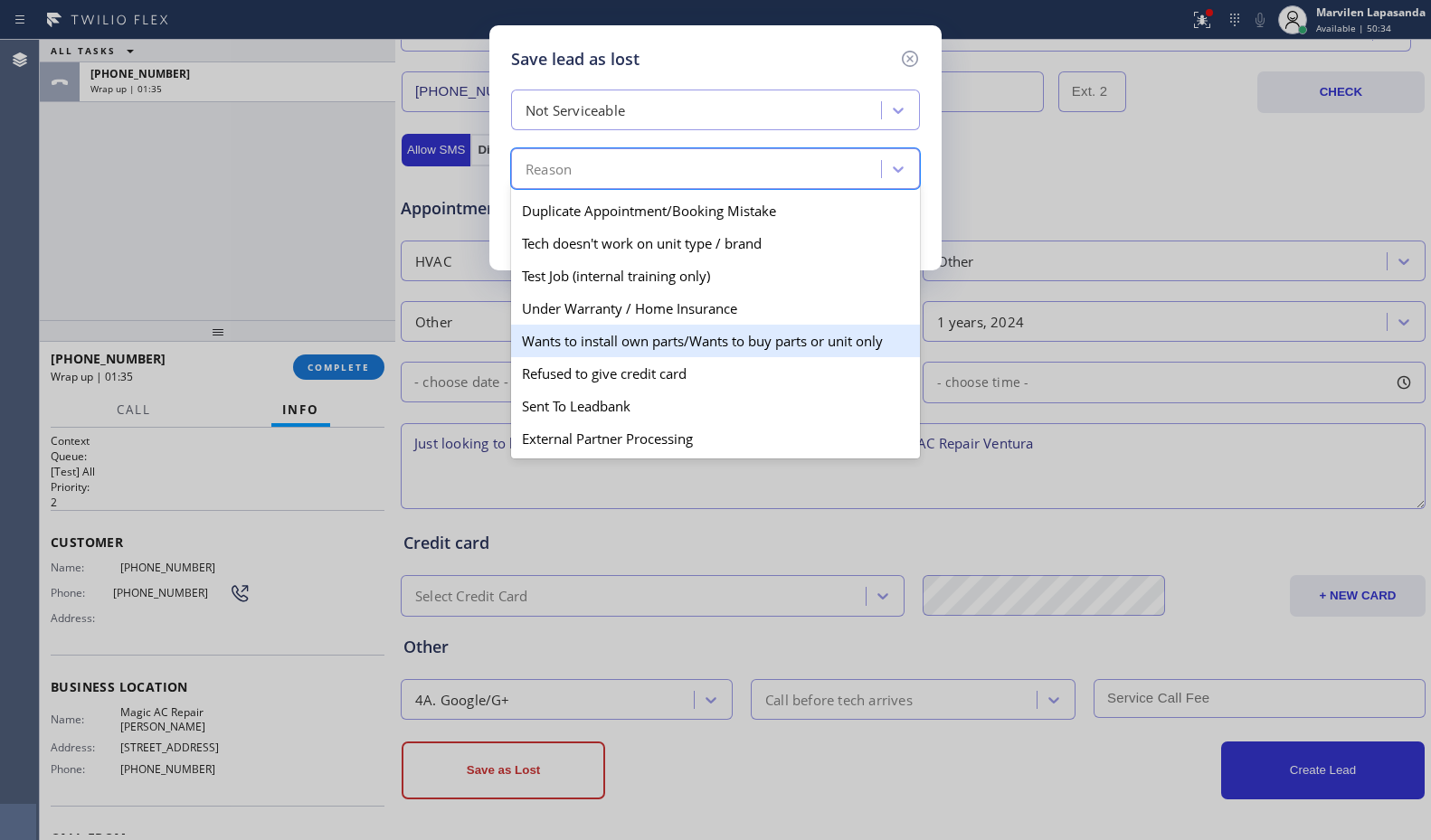
click at [641, 350] on div "Wants to install own parts/Wants to buy parts or unit only" at bounding box center [716, 341] width 409 height 32
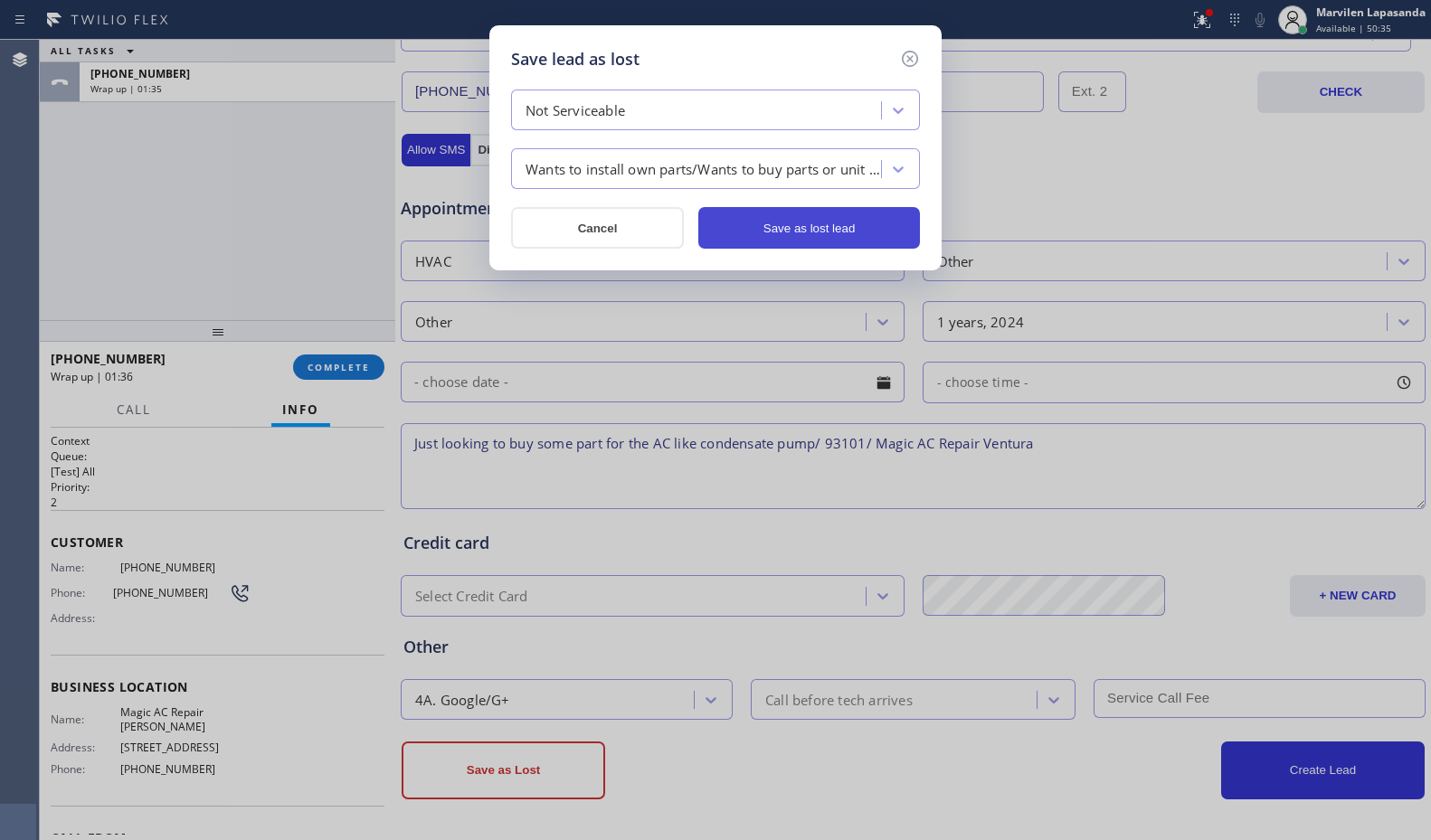
click at [843, 243] on button "Save as lost lead" at bounding box center [809, 228] width 222 height 42
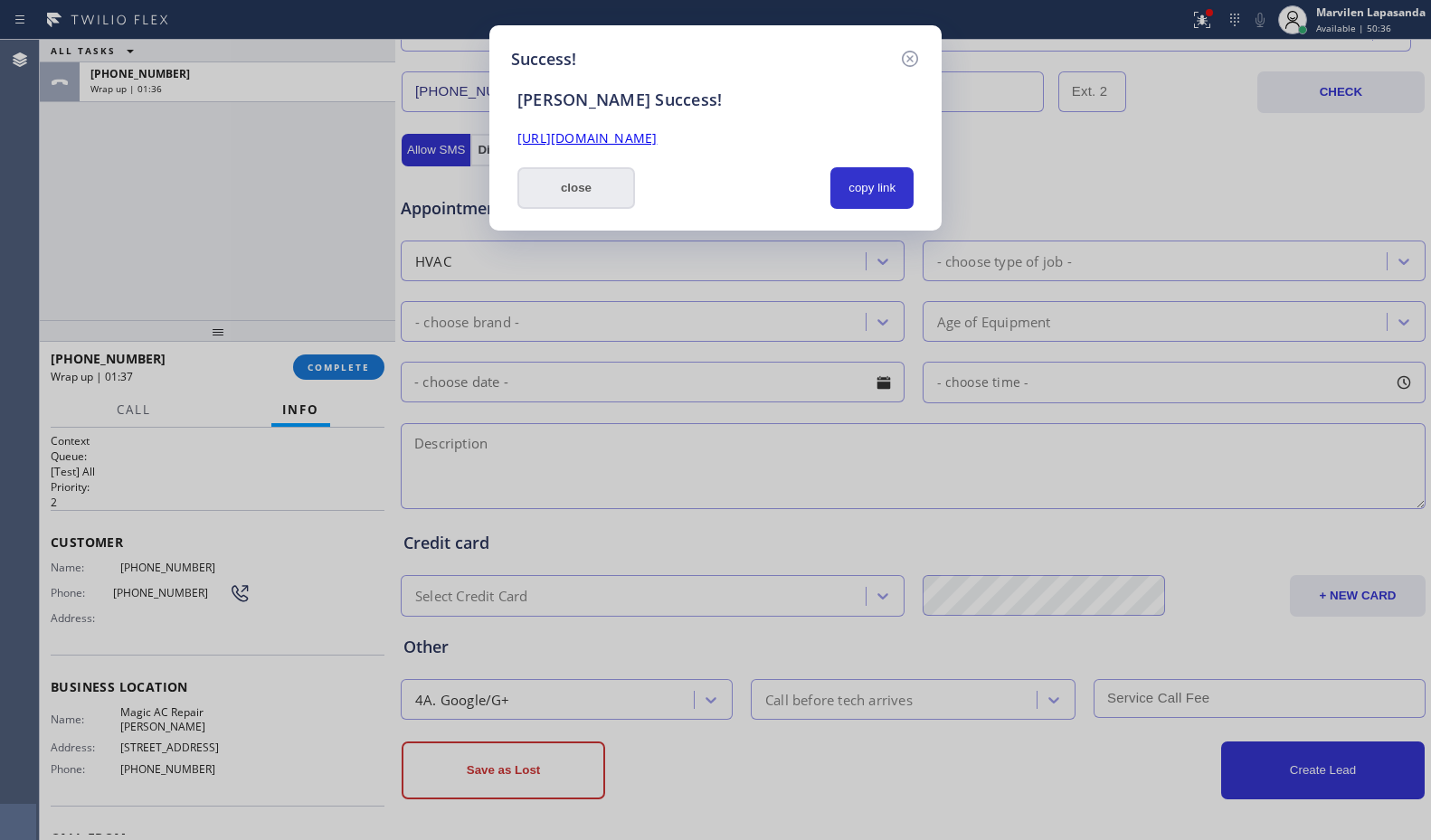
click at [612, 196] on button "close" at bounding box center [577, 188] width 117 height 42
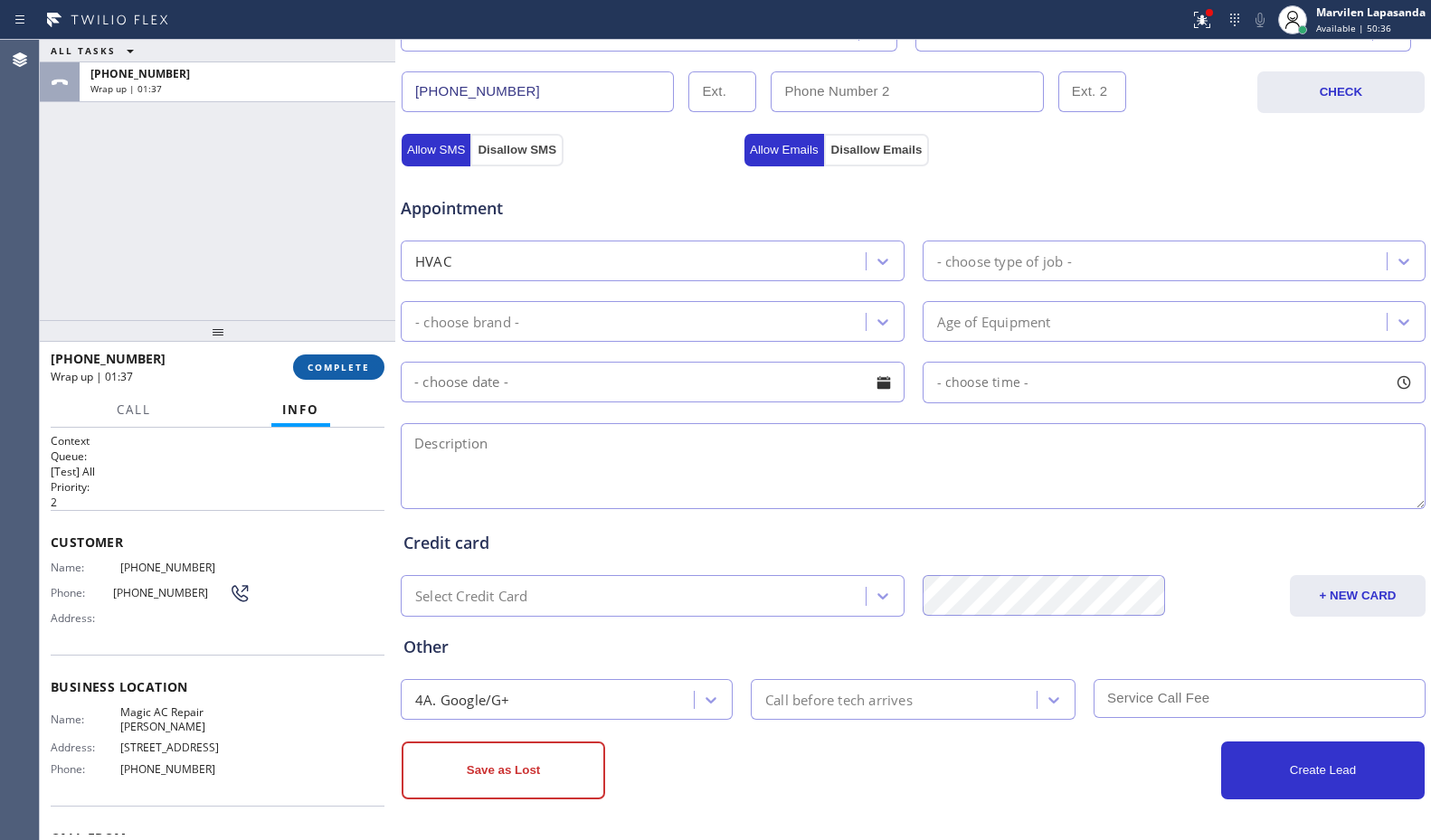
click at [316, 370] on span "COMPLETE" at bounding box center [338, 367] width 62 height 12
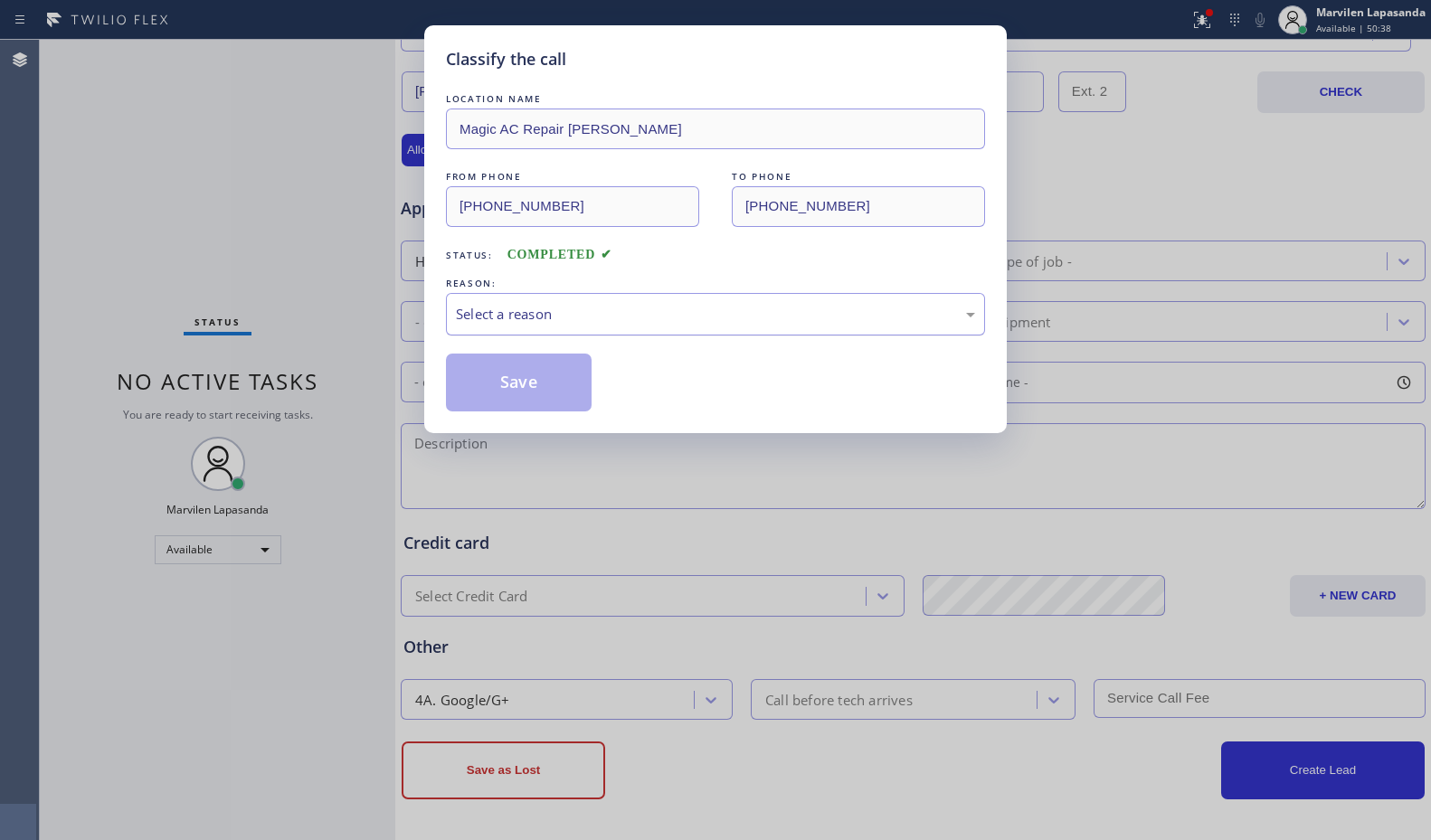
click at [488, 312] on div "Select a reason" at bounding box center [715, 315] width 519 height 21
click at [489, 382] on button "Save" at bounding box center [519, 382] width 146 height 58
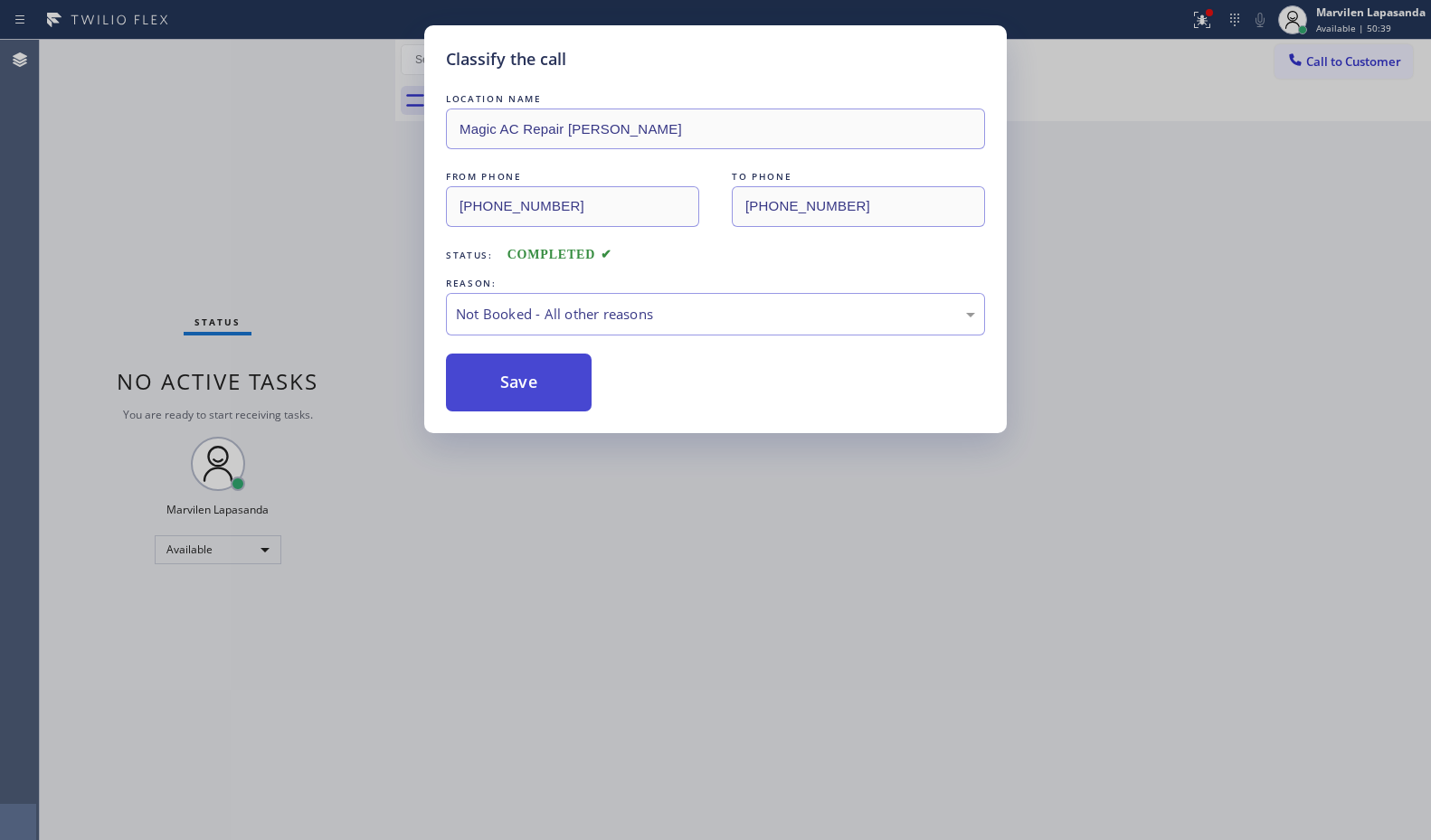
click at [489, 382] on button "Save" at bounding box center [519, 382] width 146 height 58
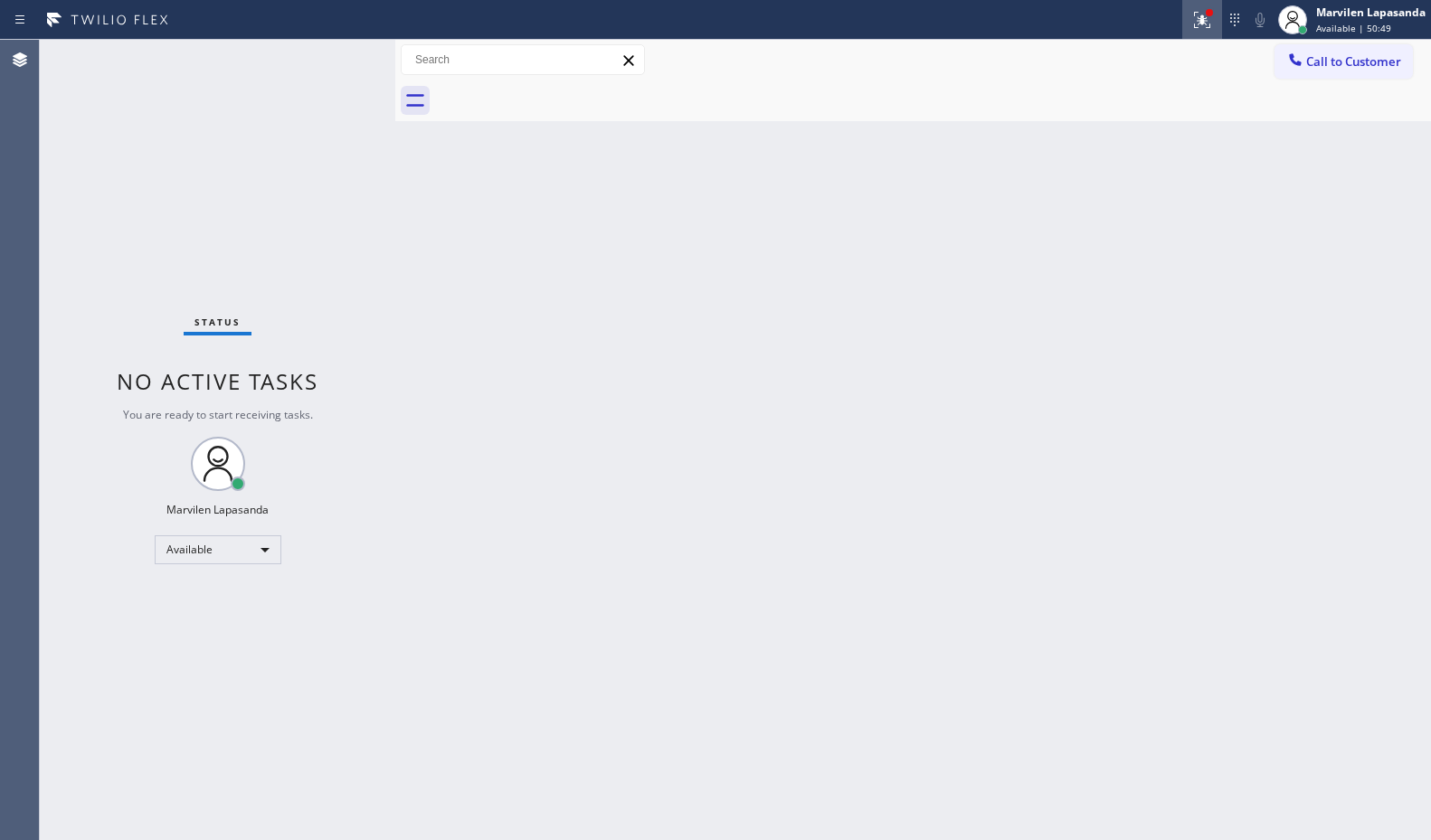
click at [1219, 30] on div "Status report Issues detected These issues could affect your workflow. Please c…" at bounding box center [1306, 20] width 249 height 40
click at [1209, 28] on icon at bounding box center [1202, 20] width 22 height 22
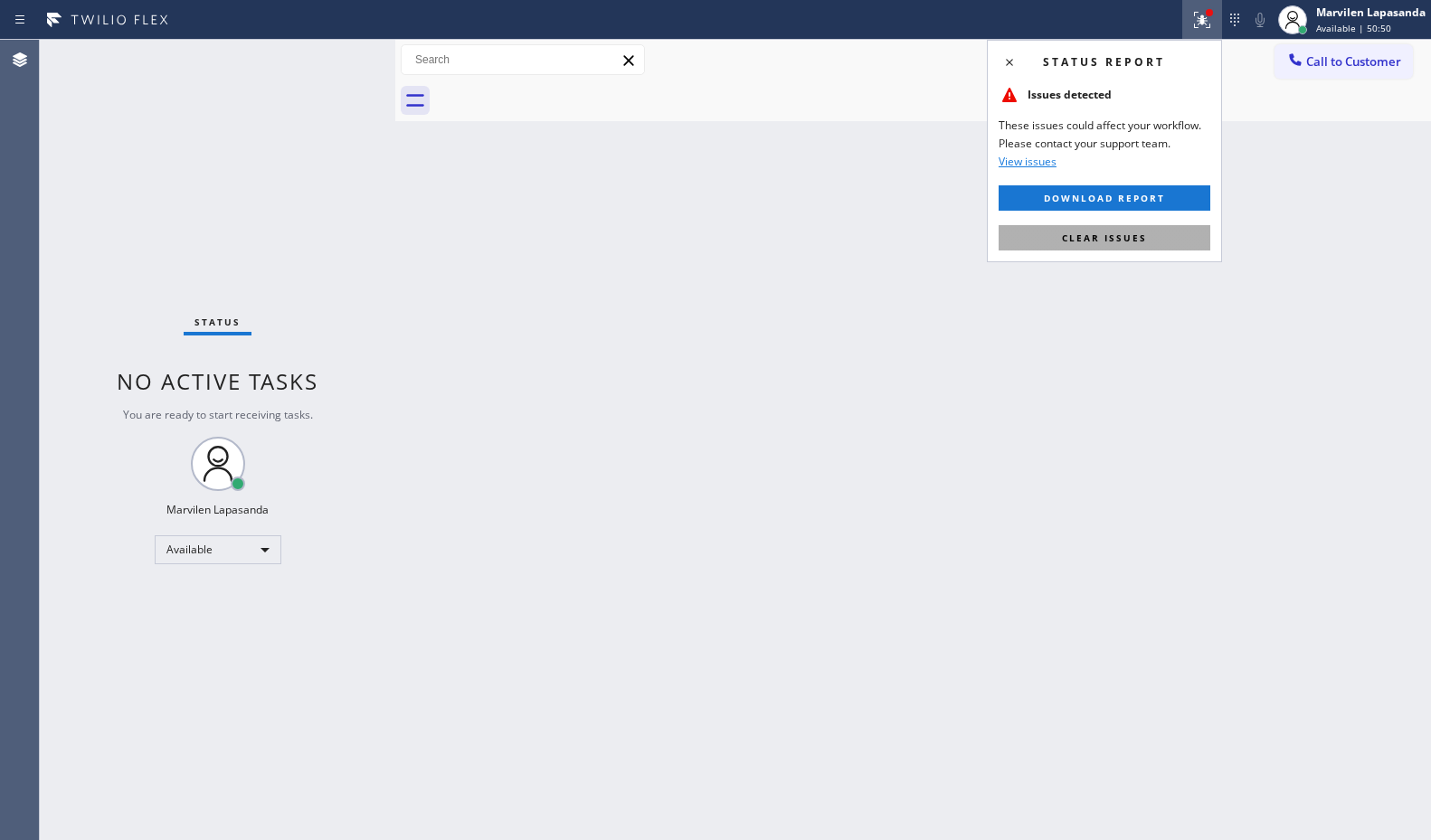
click at [1126, 244] on button "Clear issues" at bounding box center [1105, 237] width 212 height 26
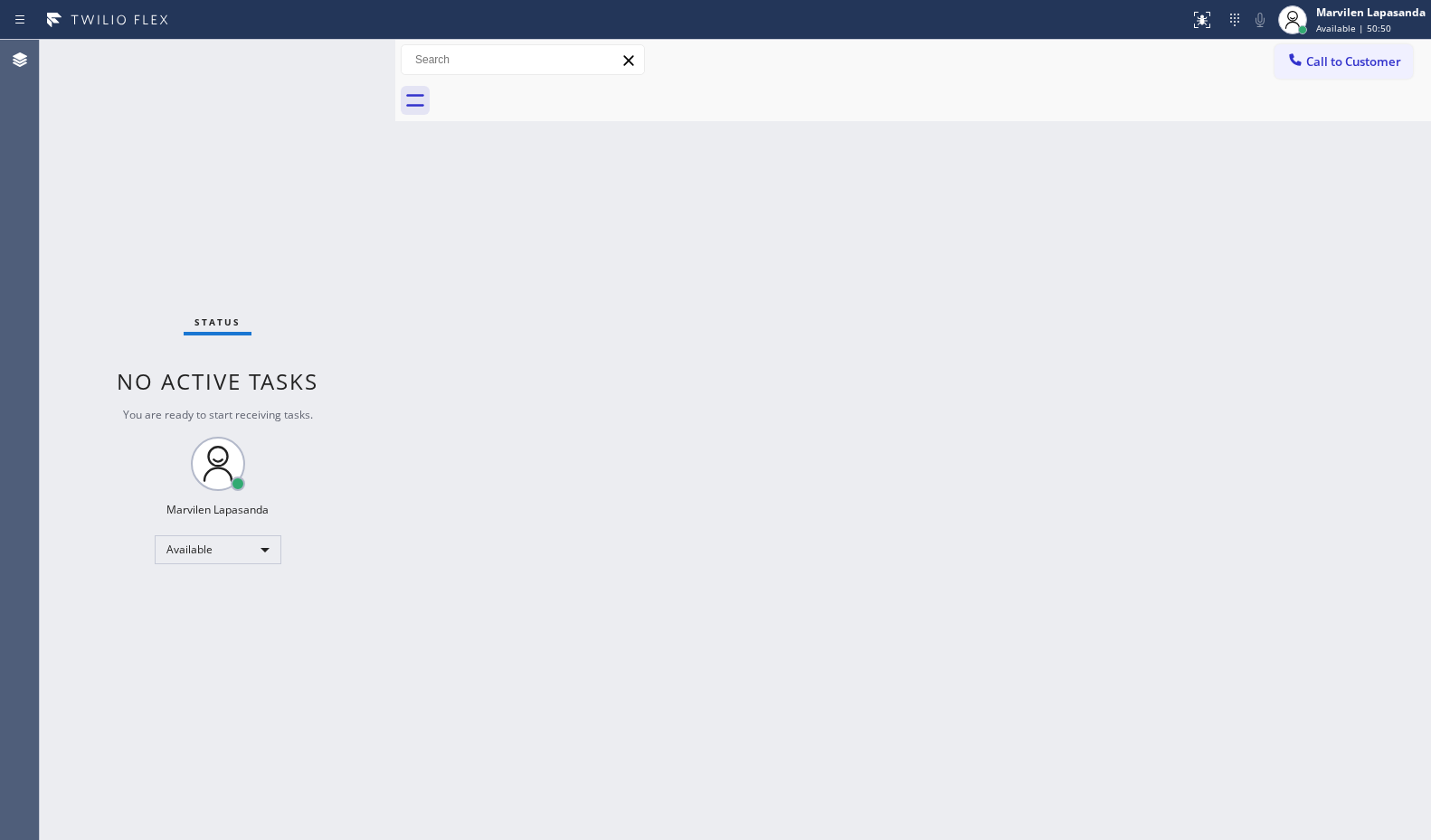
click at [1126, 244] on div "Back to Dashboard Change Sender ID Customers Technicians Select a contact Outbo…" at bounding box center [913, 439] width 1036 height 800
click at [1302, 148] on div "Back to Dashboard Change Sender ID Customers Technicians Select a contact Outbo…" at bounding box center [913, 439] width 1036 height 800
drag, startPoint x: 754, startPoint y: 317, endPoint x: 1017, endPoint y: 169, distance: 301.8
click at [766, 308] on div "Back to Dashboard Change Sender ID Customers Technicians Select a contact Outbo…" at bounding box center [913, 439] width 1036 height 800
drag, startPoint x: 572, startPoint y: 266, endPoint x: 430, endPoint y: 214, distance: 151.2
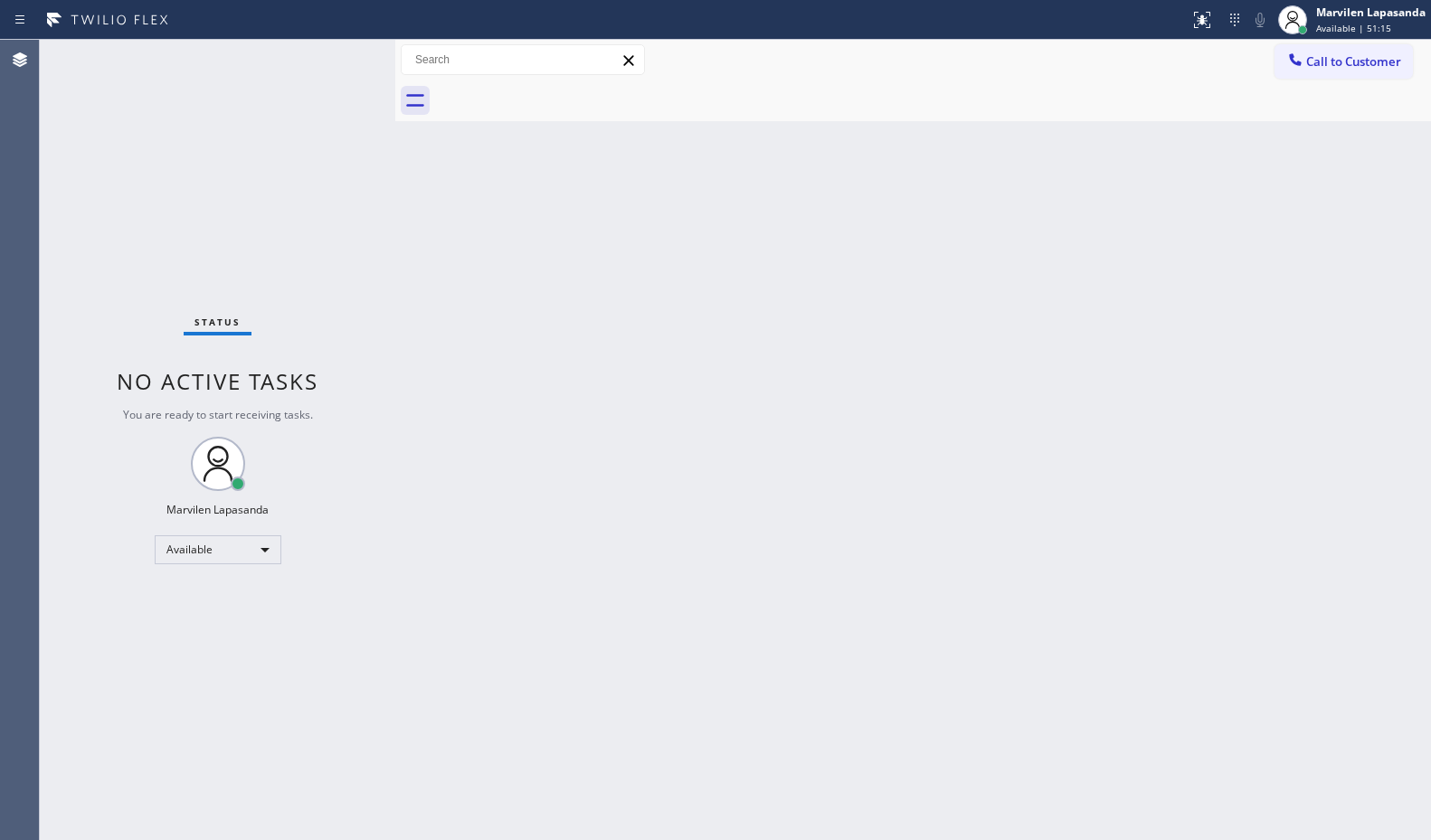
click at [536, 252] on div "Back to Dashboard Change Sender ID Customers Technicians Select a contact Outbo…" at bounding box center [913, 439] width 1036 height 800
click at [340, 52] on div "Status No active tasks You are ready to start receiving tasks. Marvilen Lapasan…" at bounding box center [217, 439] width 355 height 800
click at [339, 54] on div "Status No active tasks You are ready to start receiving tasks. Marvilen Lapasan…" at bounding box center [217, 439] width 355 height 800
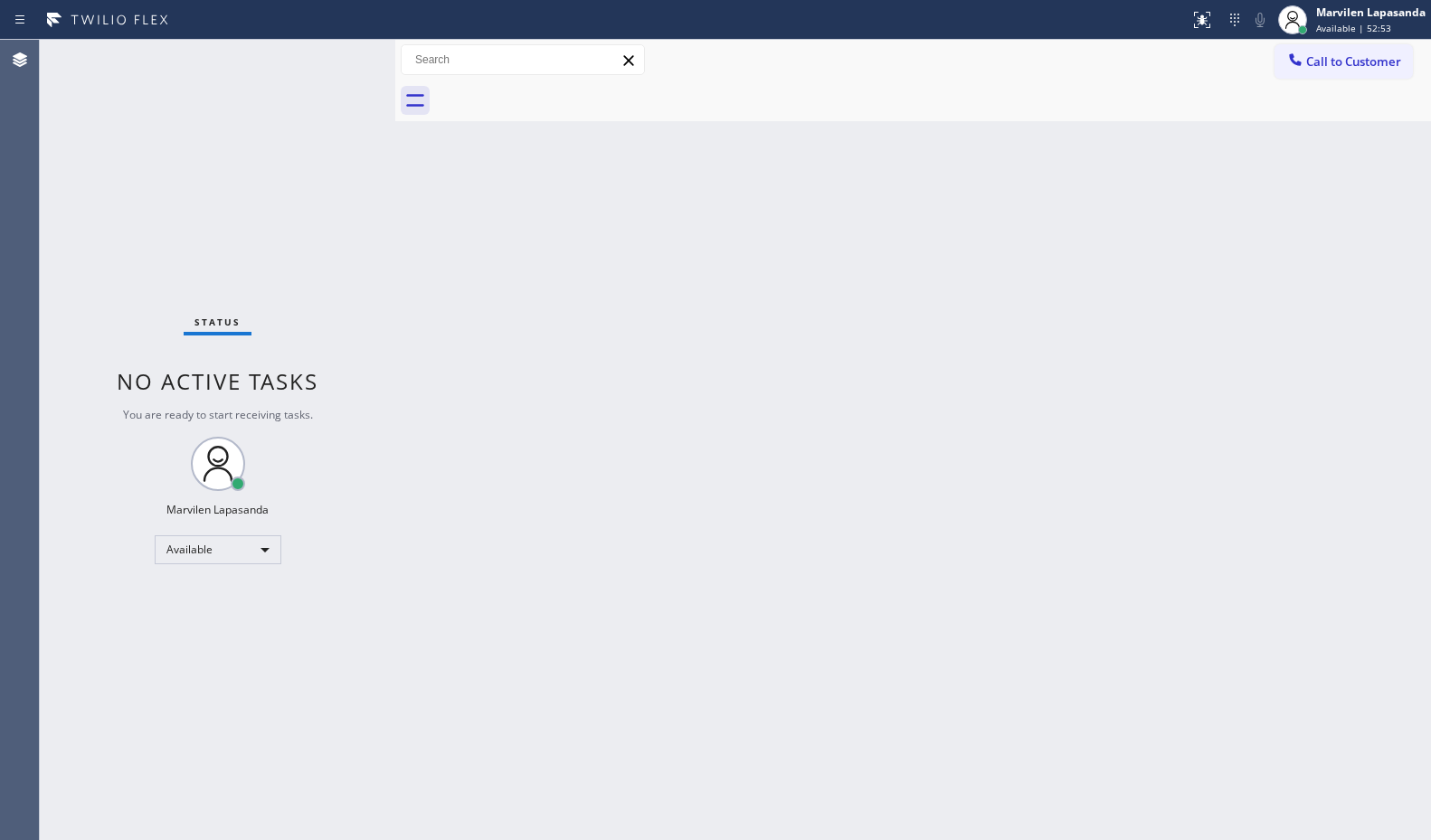
click at [339, 54] on div "Status No active tasks You are ready to start receiving tasks. Marvilen Lapasan…" at bounding box center [217, 439] width 355 height 800
click at [975, 72] on div "Call to Customer Outbound call Location Search location Your caller id phone nu…" at bounding box center [913, 60] width 1036 height 32
click at [339, 55] on div "Status No active tasks You are ready to start receiving tasks. Marvilen Lapasan…" at bounding box center [217, 439] width 355 height 800
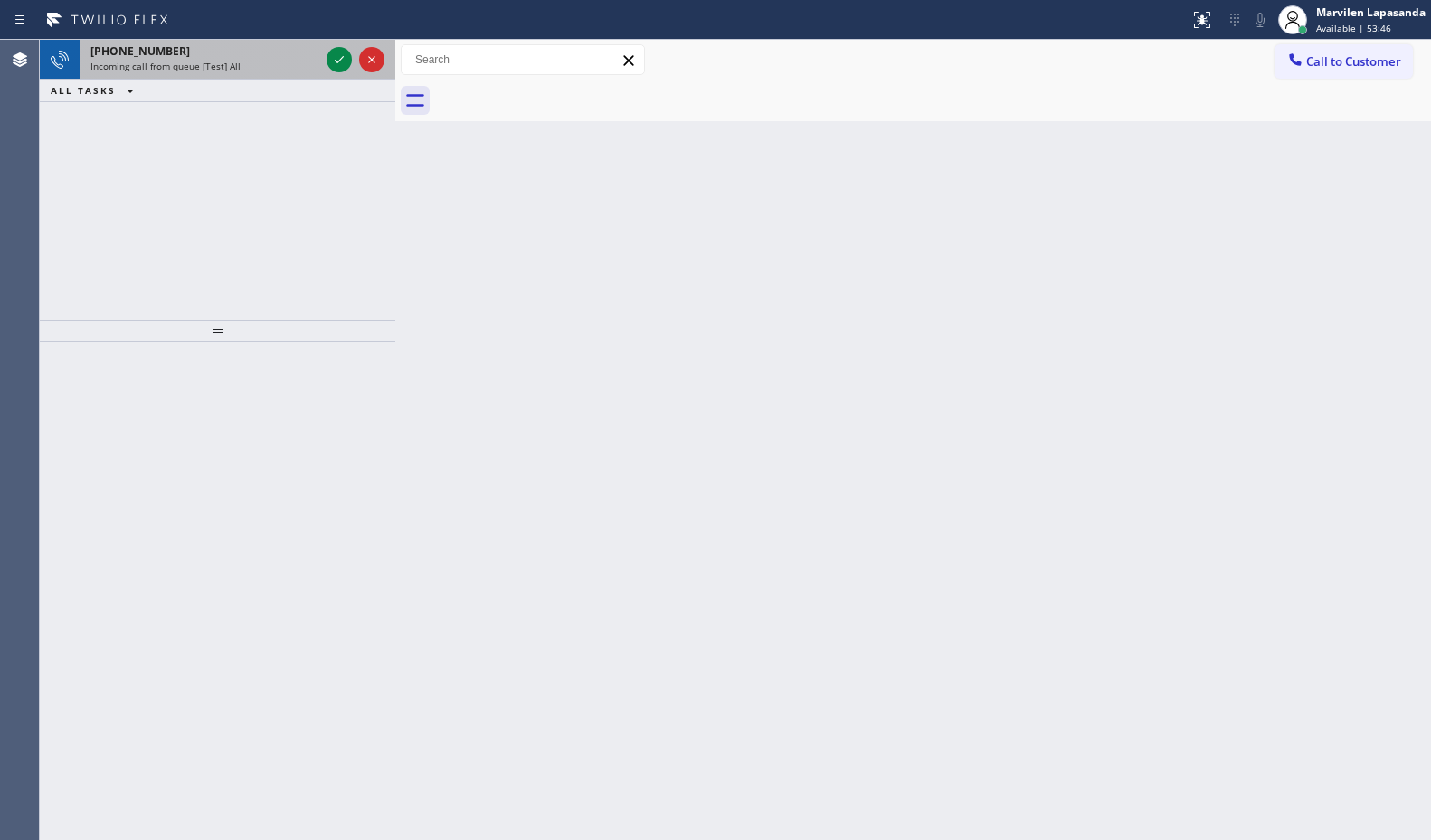
click at [239, 66] on div "Incoming call from queue [Test] All" at bounding box center [205, 65] width 229 height 12
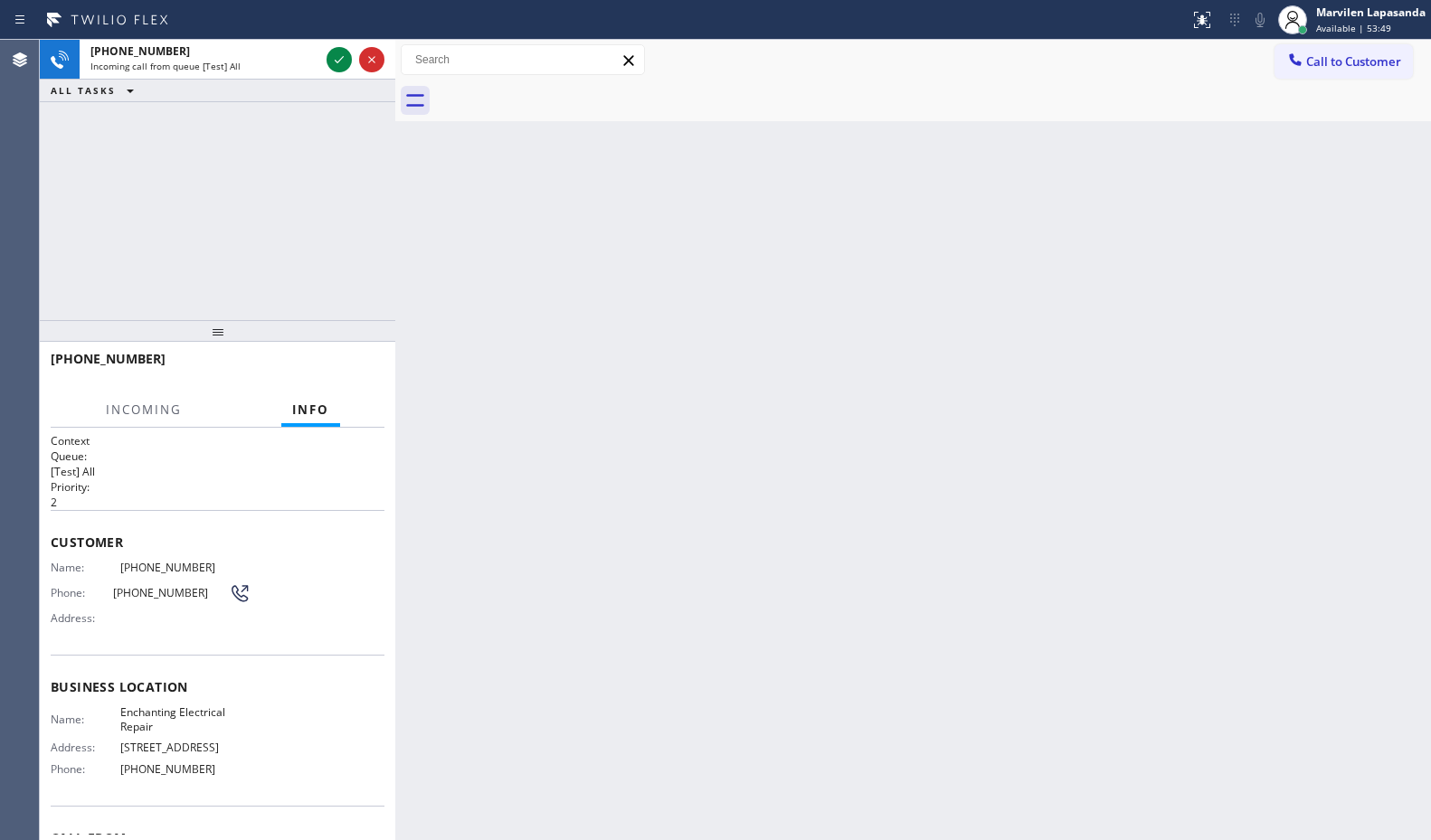
click at [331, 224] on div "[PHONE_NUMBER] Incoming call from queue [Test] All ALL TASKS ALL TASKS ACTIVE T…" at bounding box center [217, 180] width 355 height 281
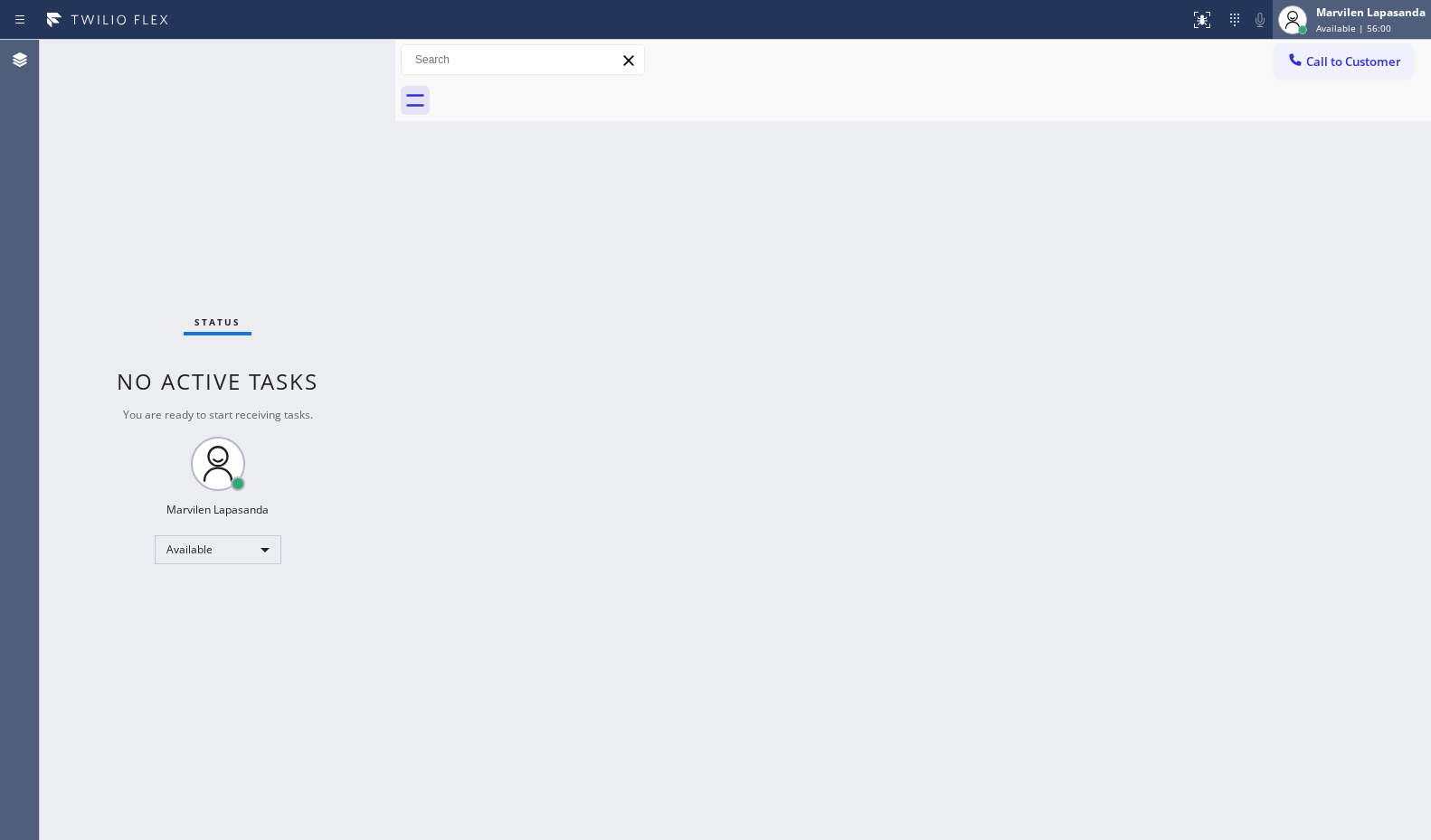
click at [1337, 9] on div "Marvilen Lapasanda" at bounding box center [1371, 12] width 110 height 15
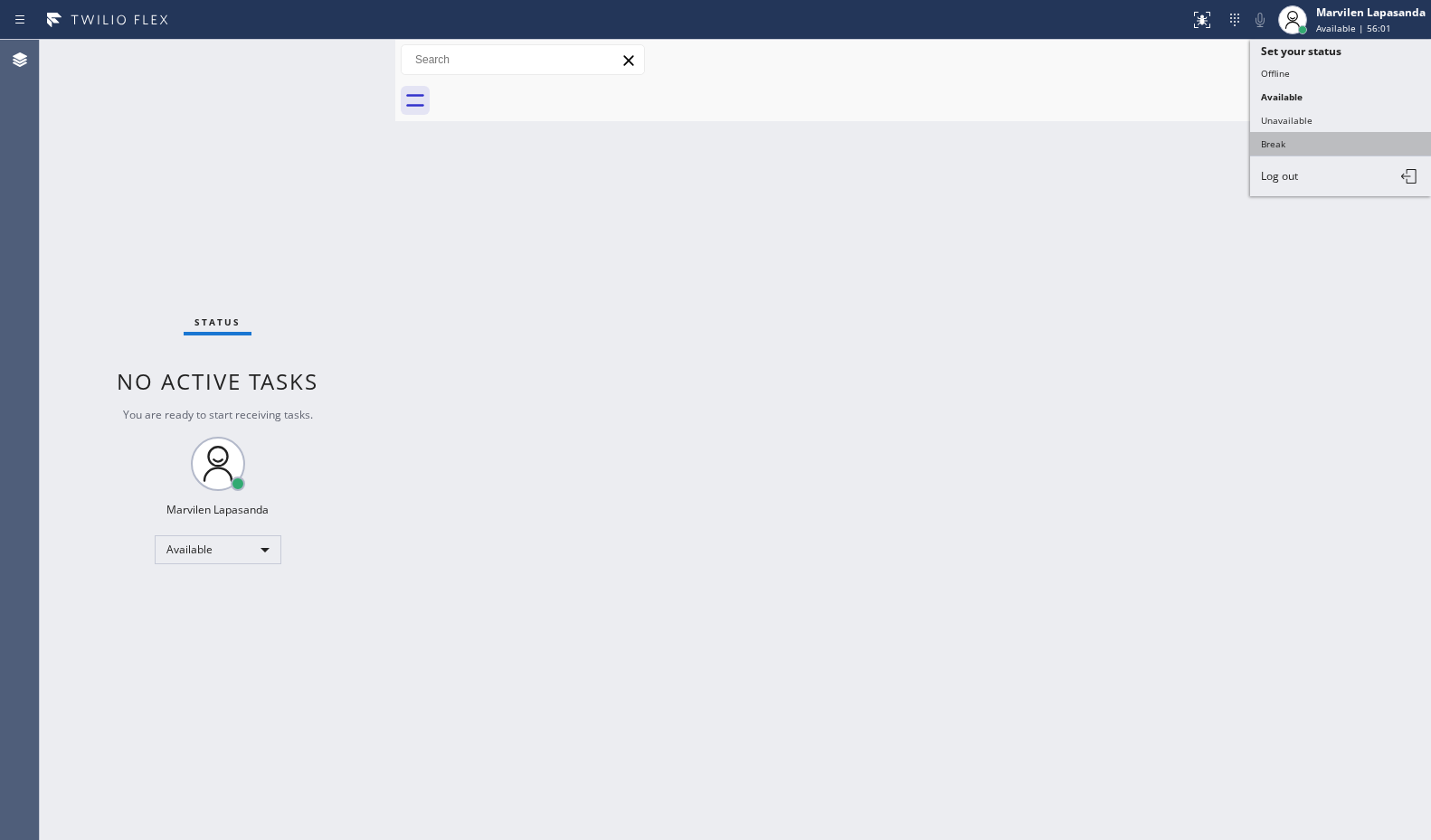
click at [1301, 140] on button "Break" at bounding box center [1340, 144] width 181 height 24
